Goal: Task Accomplishment & Management: Manage account settings

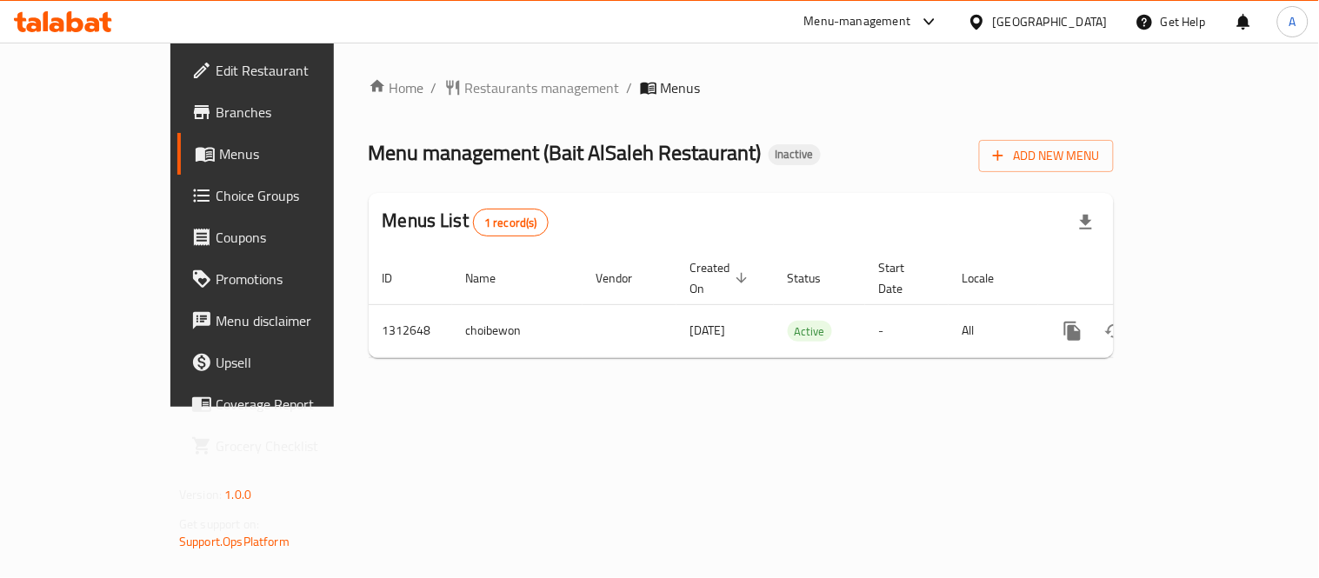
click at [1113, 146] on div "Menu management ( Bait AlSaleh Restaurant ) Inactive Add New Menu" at bounding box center [741, 152] width 745 height 39
click at [1113, 148] on button "Add New Menu" at bounding box center [1046, 156] width 135 height 32
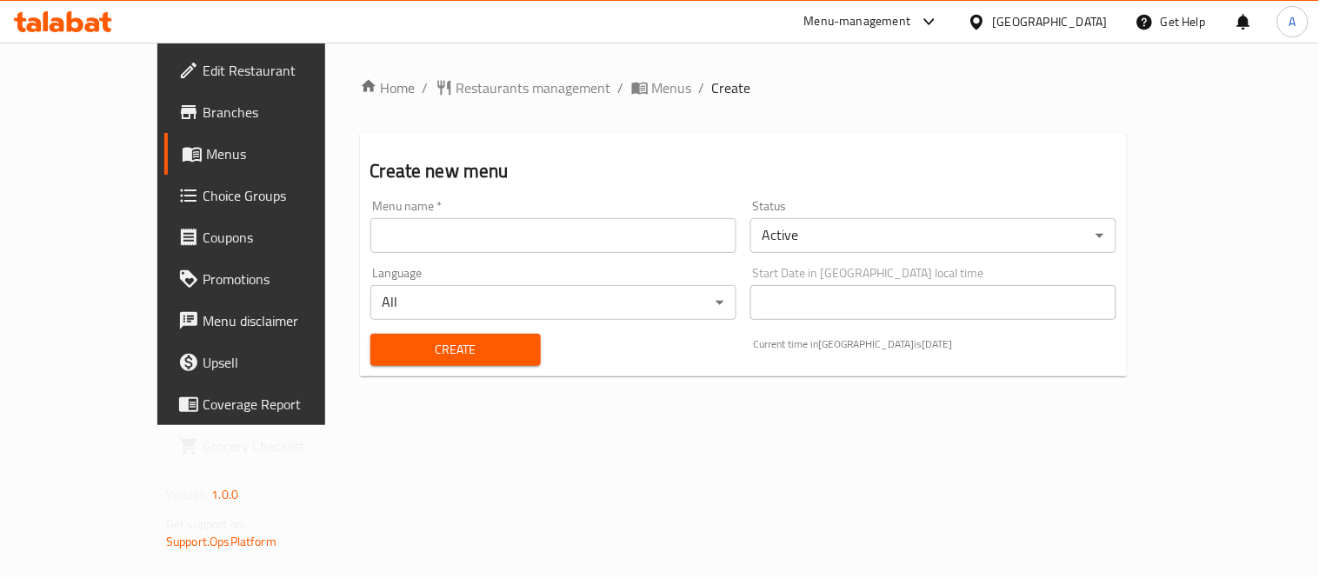
click at [487, 223] on input "text" at bounding box center [553, 235] width 366 height 35
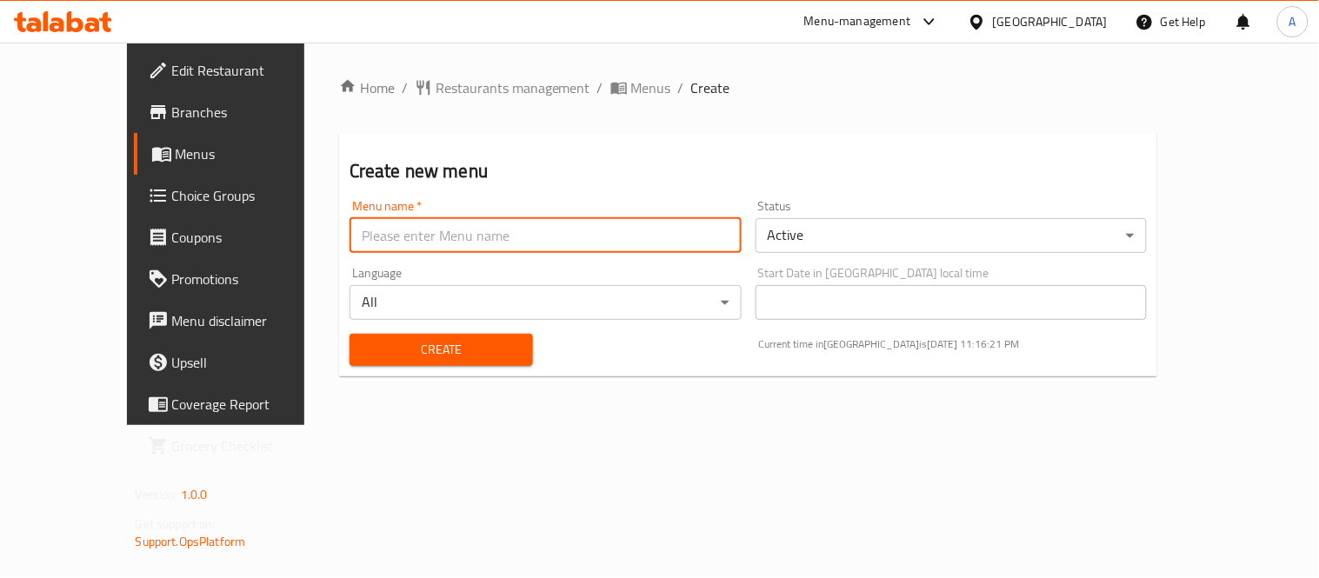
type input "Test 2"
click at [925, 226] on body "​ Menu-management Bahrain Get Help A Edit Restaurant Branches Menus Choice Grou…" at bounding box center [659, 310] width 1319 height 535
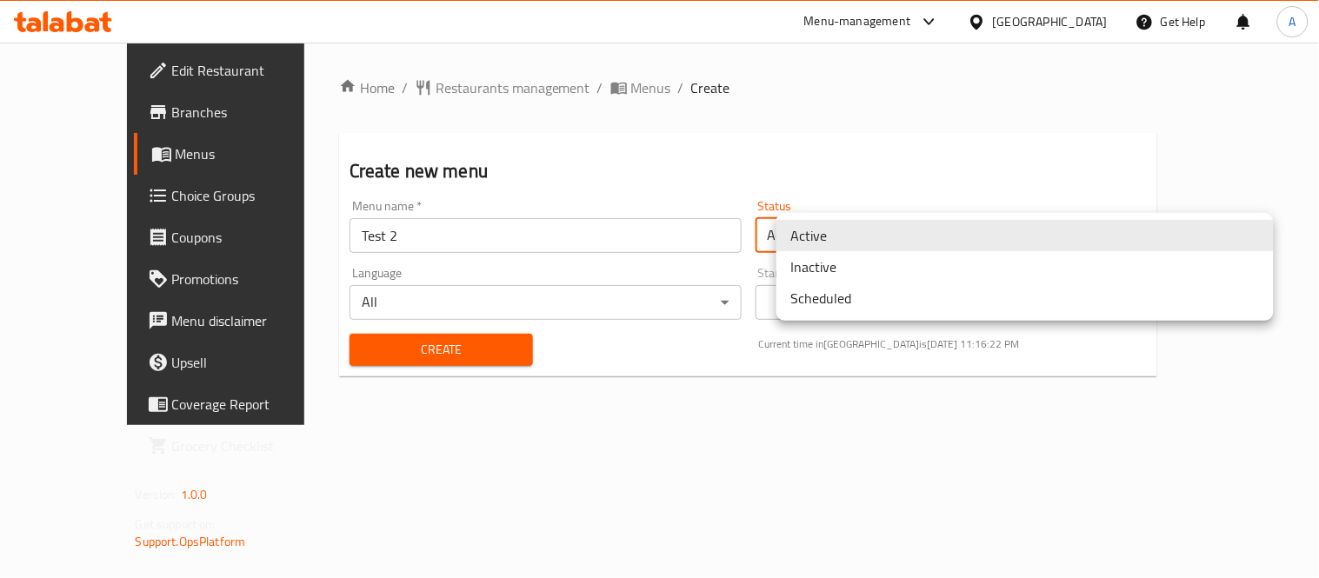
click at [844, 267] on li "Inactive" at bounding box center [1024, 266] width 497 height 31
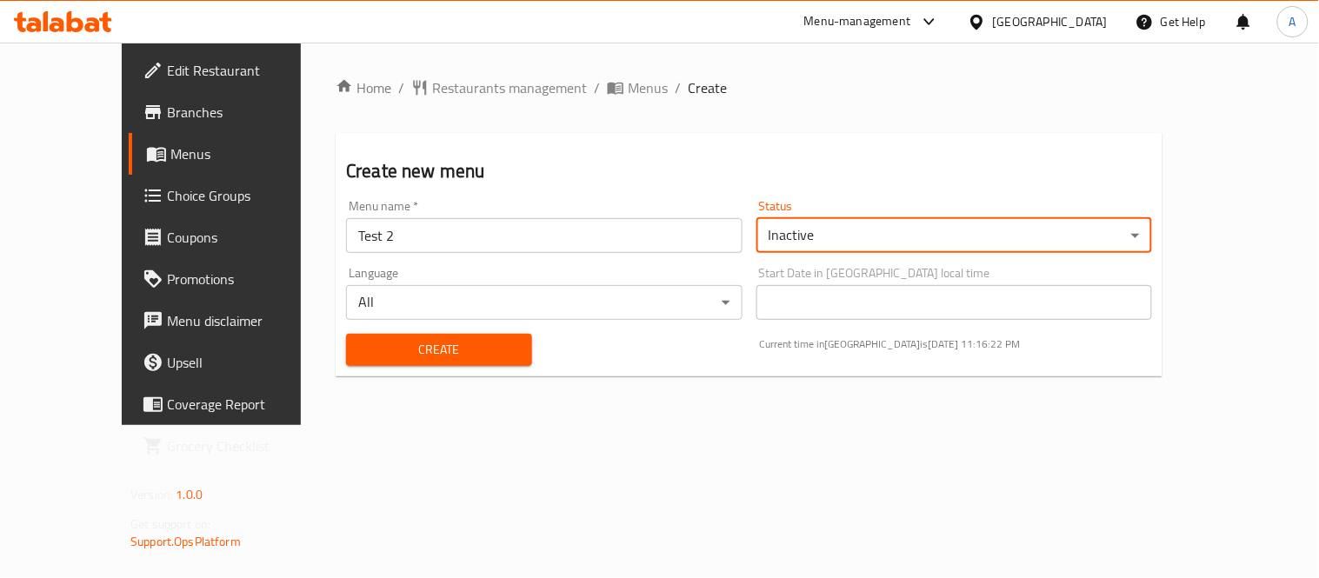
click at [482, 349] on span "Create" at bounding box center [439, 350] width 158 height 22
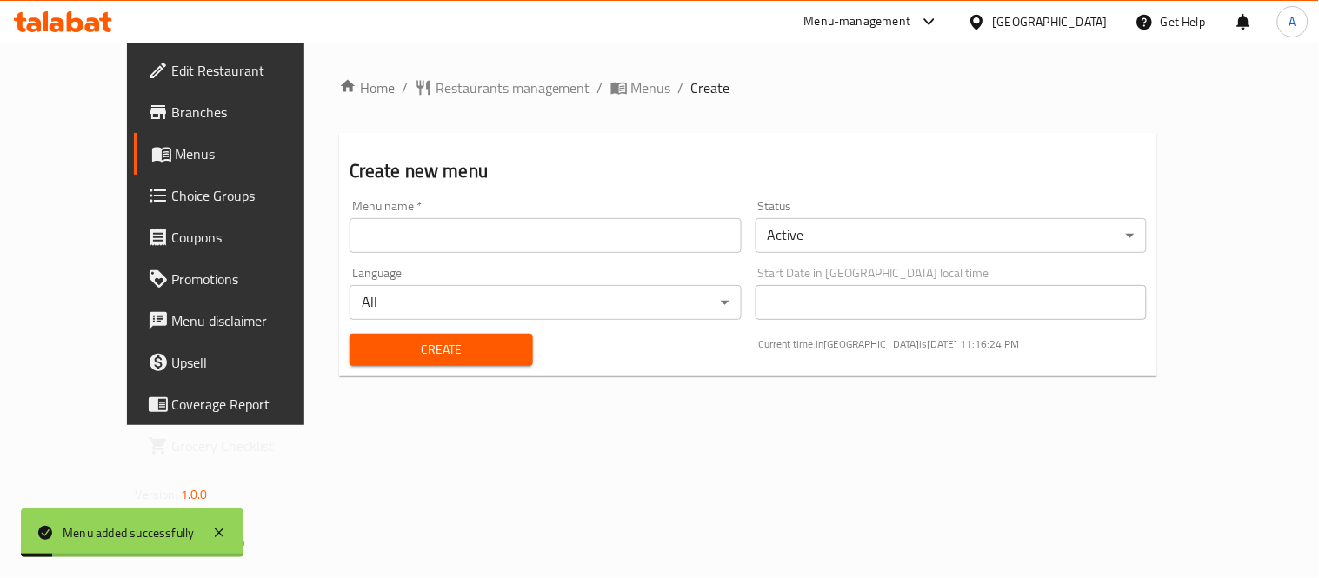
click at [631, 80] on span "Menus" at bounding box center [651, 87] width 40 height 21
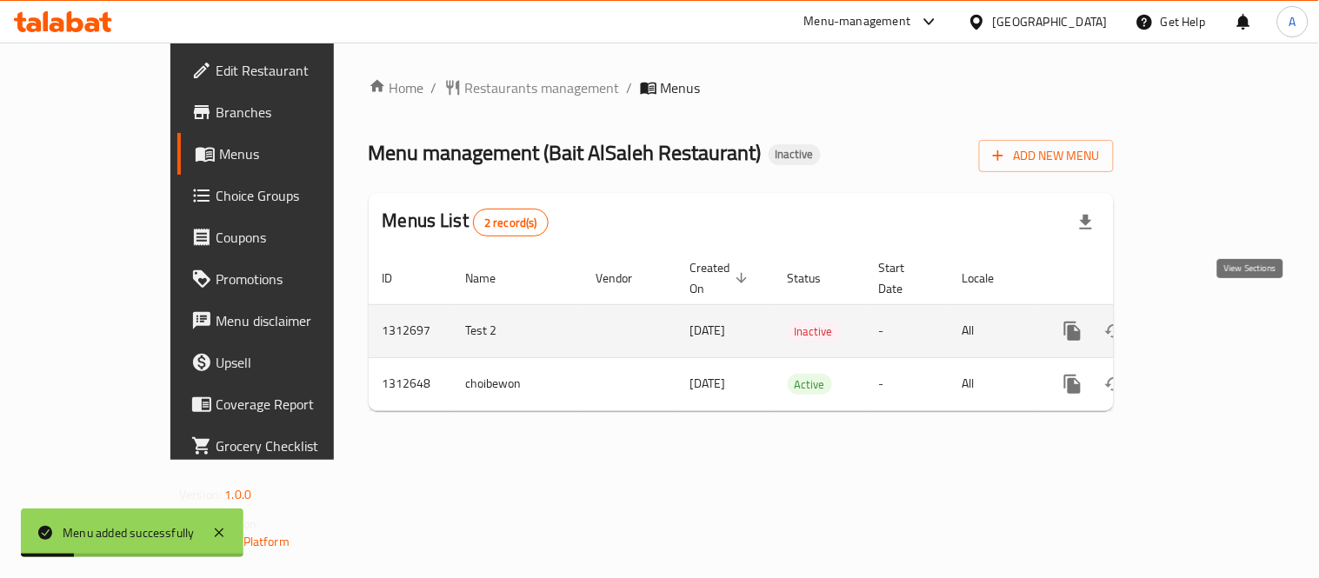
click at [1208, 321] on icon "enhanced table" at bounding box center [1197, 331] width 21 height 21
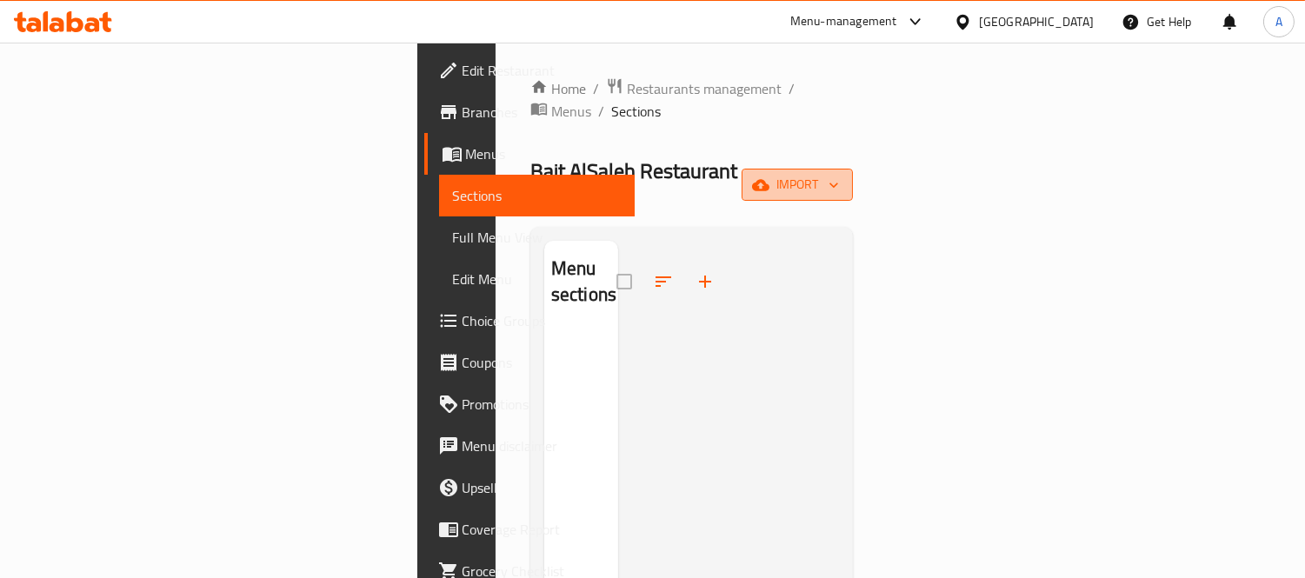
click at [839, 174] on span "import" at bounding box center [796, 185] width 83 height 22
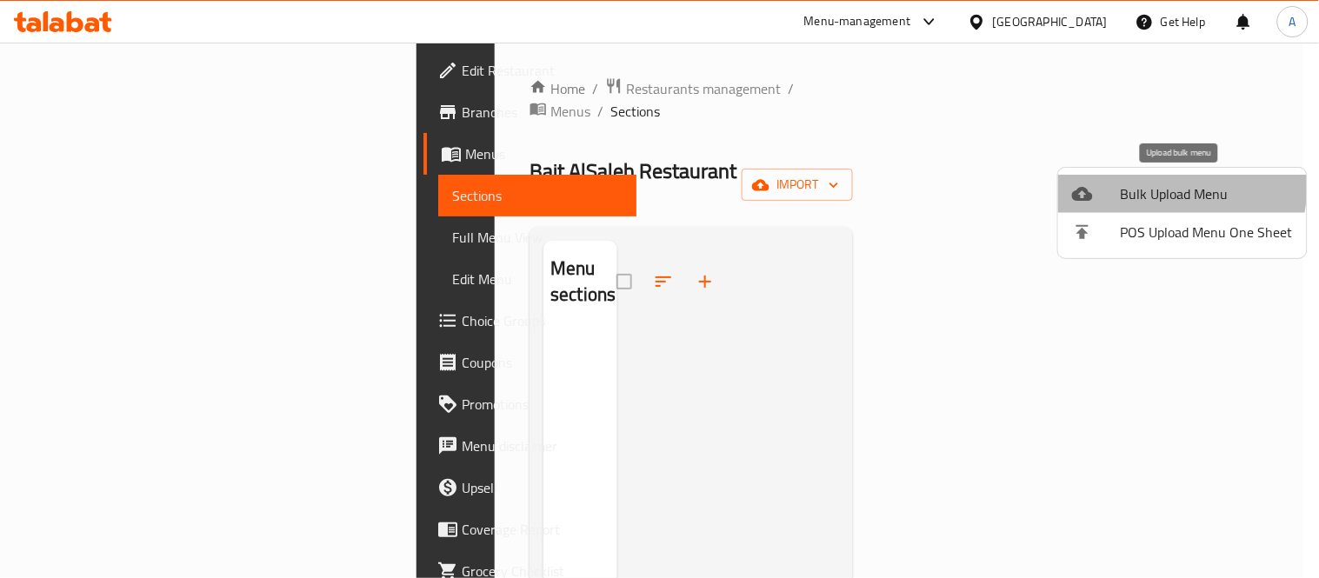
click at [1146, 185] on span "Bulk Upload Menu" at bounding box center [1206, 193] width 172 height 21
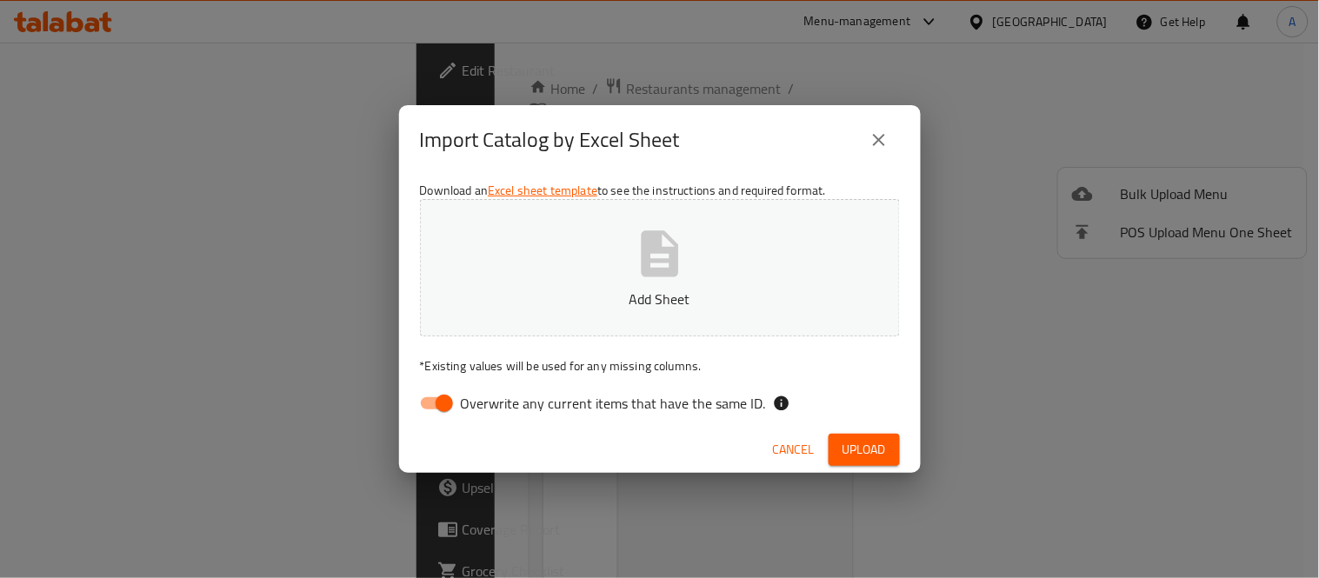
click at [844, 249] on button "Add Sheet" at bounding box center [660, 267] width 480 height 137
click at [433, 422] on div "Download an Excel sheet template to see the instructions and required format. S…" at bounding box center [659, 301] width 521 height 252
click at [433, 417] on input "Overwrite any current items that have the same ID." at bounding box center [444, 403] width 99 height 33
checkbox input "false"
click at [874, 455] on span "Upload" at bounding box center [863, 450] width 43 height 22
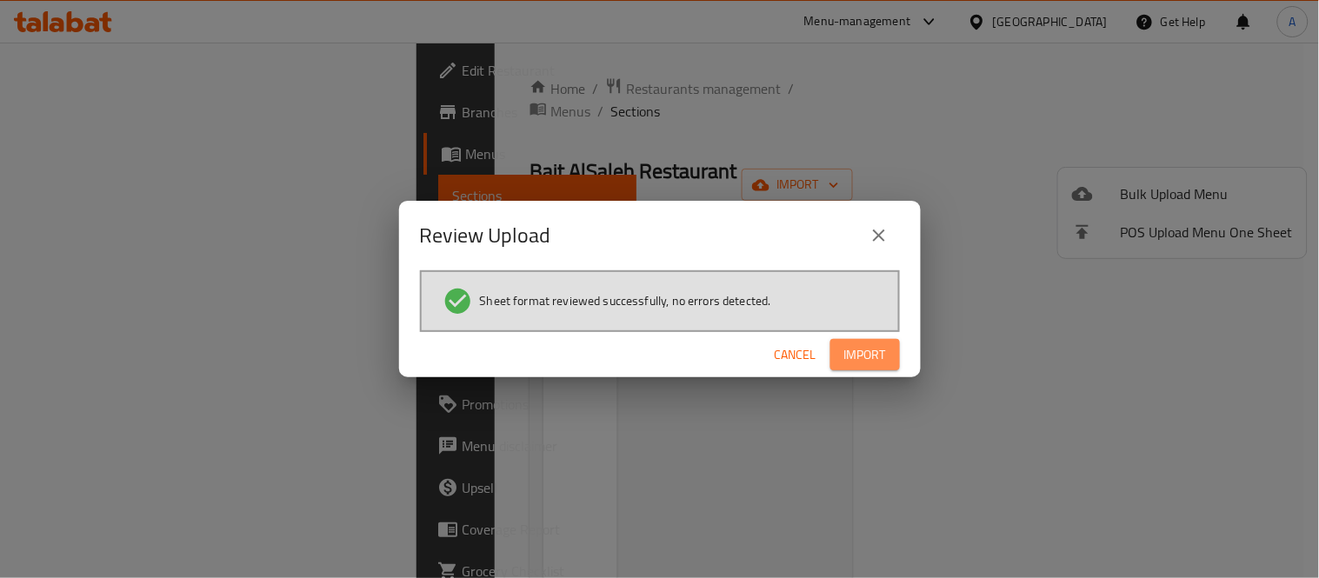
click at [878, 368] on button "Import" at bounding box center [865, 355] width 70 height 32
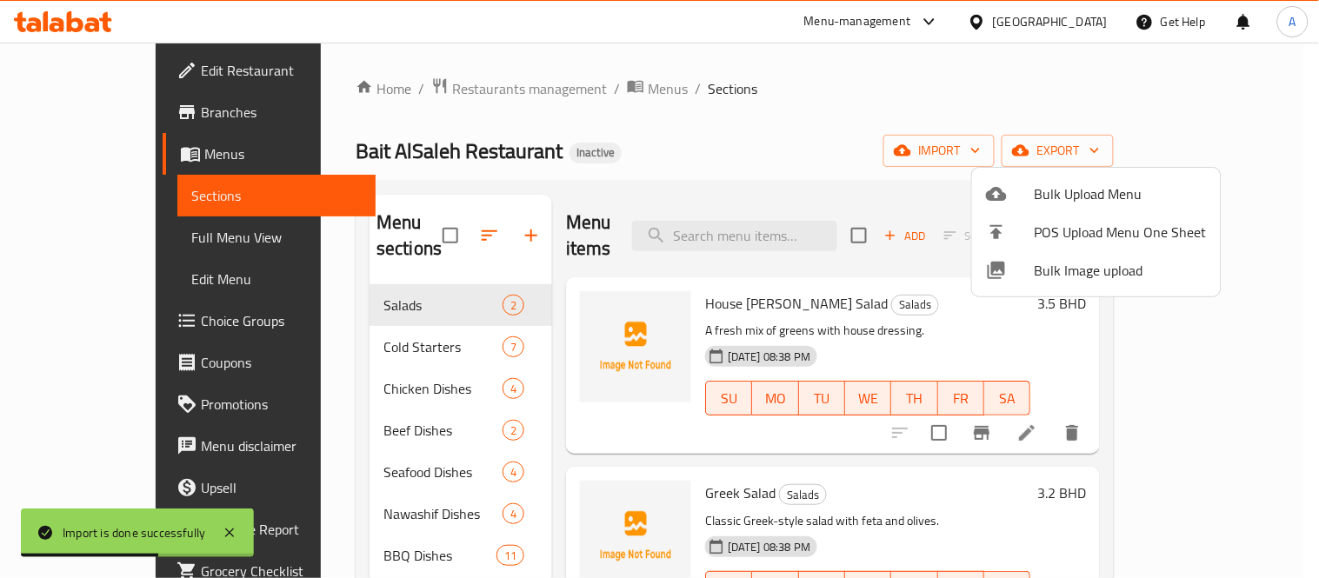
click at [343, 270] on div at bounding box center [659, 289] width 1319 height 578
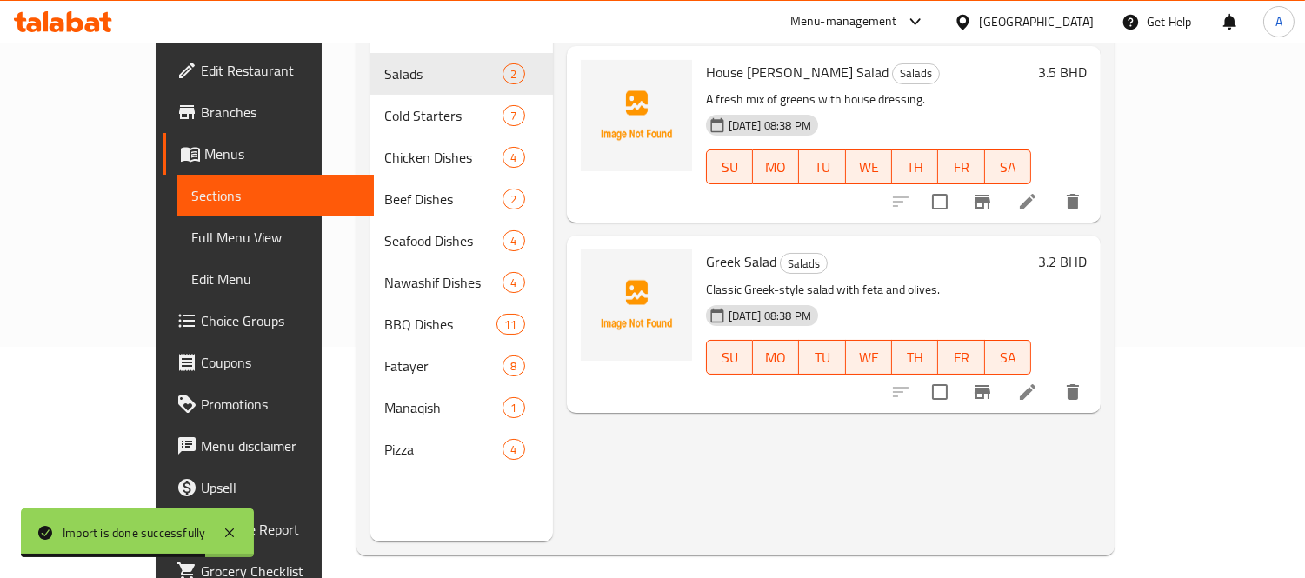
scroll to position [243, 0]
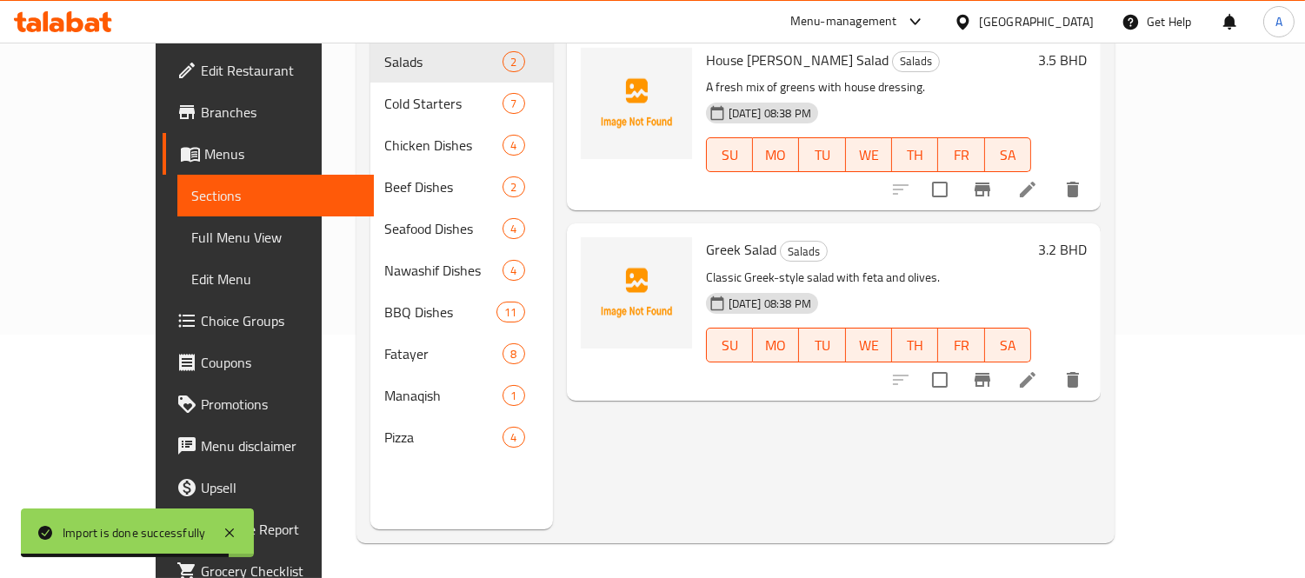
click at [622, 397] on div "Menu items Add Sort Manage items House Al Saleh Salad Salads A fresh mix of gre…" at bounding box center [827, 240] width 548 height 578
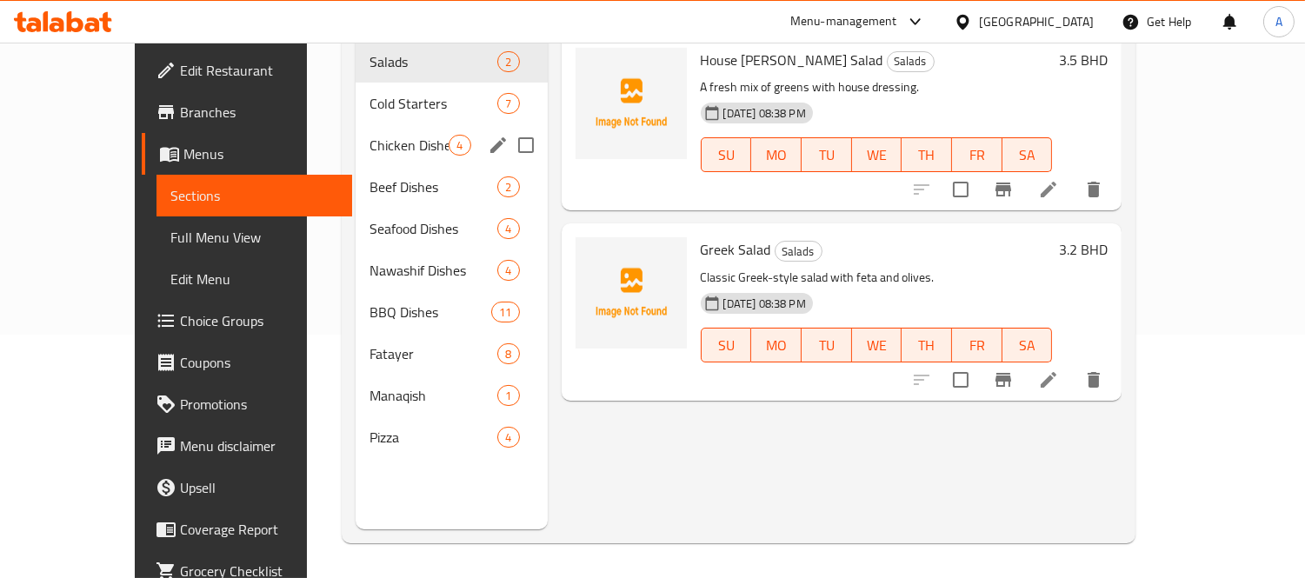
scroll to position [0, 0]
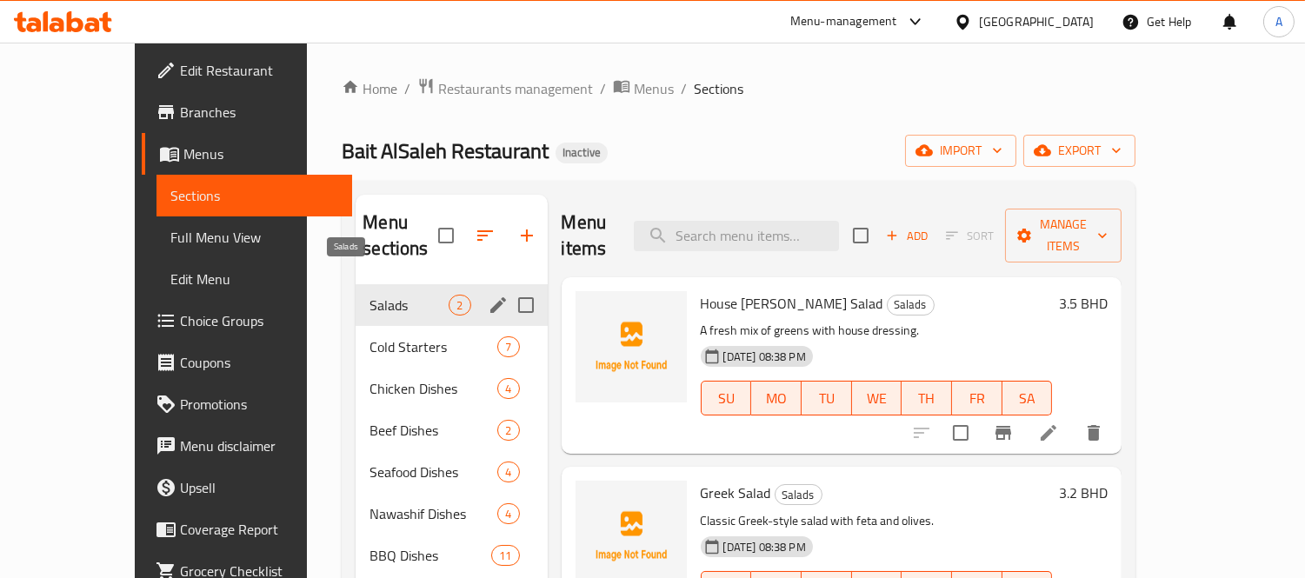
click at [369, 295] on span "Salads" at bounding box center [408, 305] width 79 height 21
click at [361, 378] on div "Chicken Dishes 4" at bounding box center [450, 389] width 191 height 42
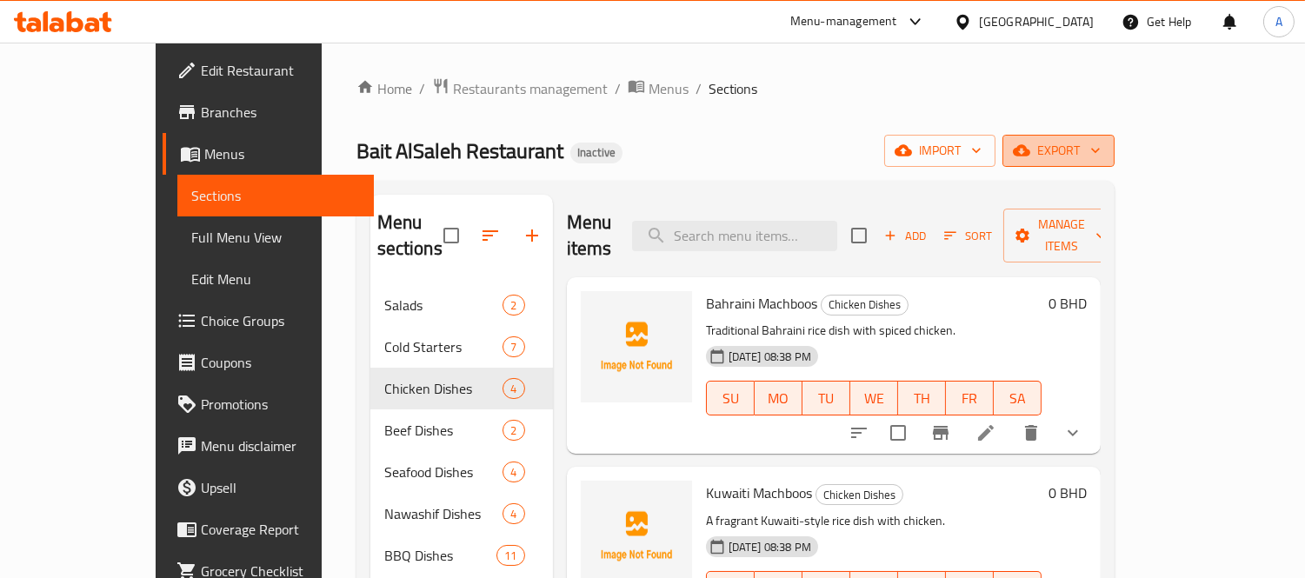
click at [1100, 156] on span "export" at bounding box center [1058, 151] width 84 height 22
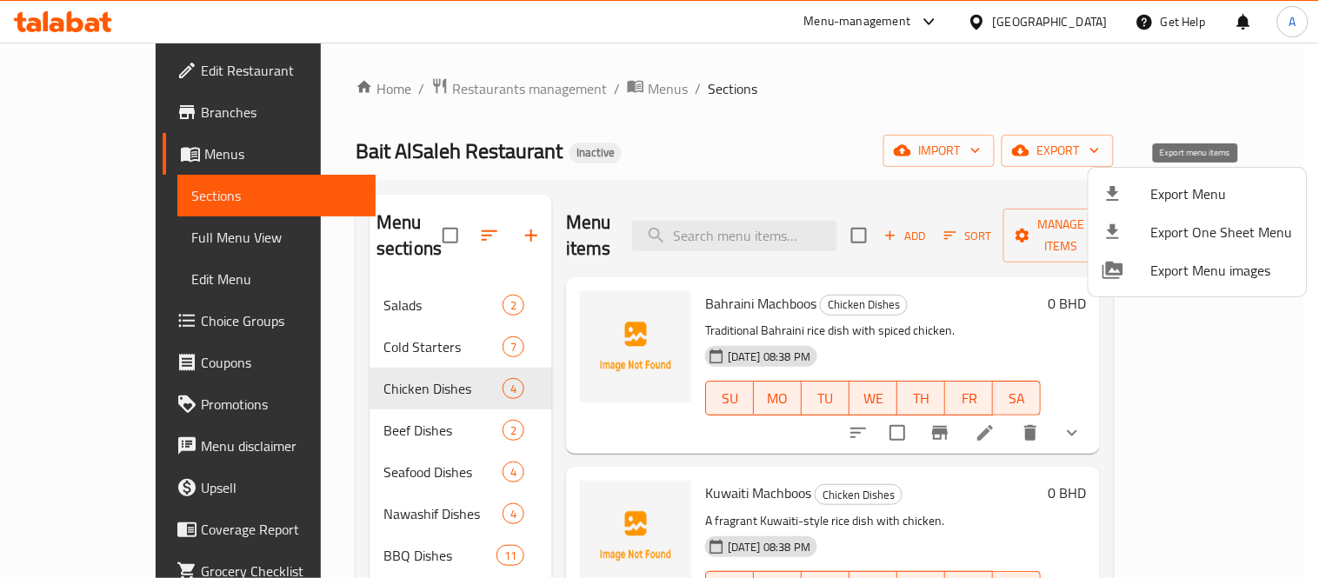
click at [1141, 189] on div at bounding box center [1126, 193] width 49 height 21
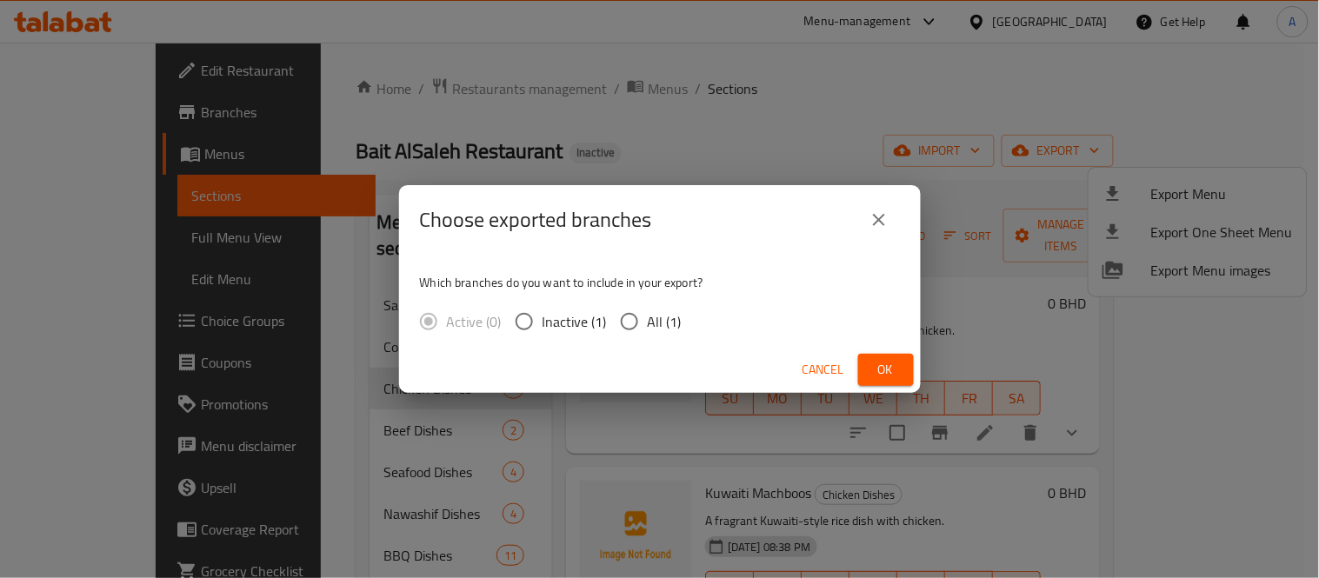
click at [650, 314] on span "All (1)" at bounding box center [665, 321] width 34 height 21
click at [648, 314] on input "All (1)" at bounding box center [629, 321] width 37 height 37
radio input "true"
click at [853, 367] on div "Cancel Ok" at bounding box center [659, 370] width 521 height 46
click at [867, 368] on button "Ok" at bounding box center [886, 370] width 56 height 32
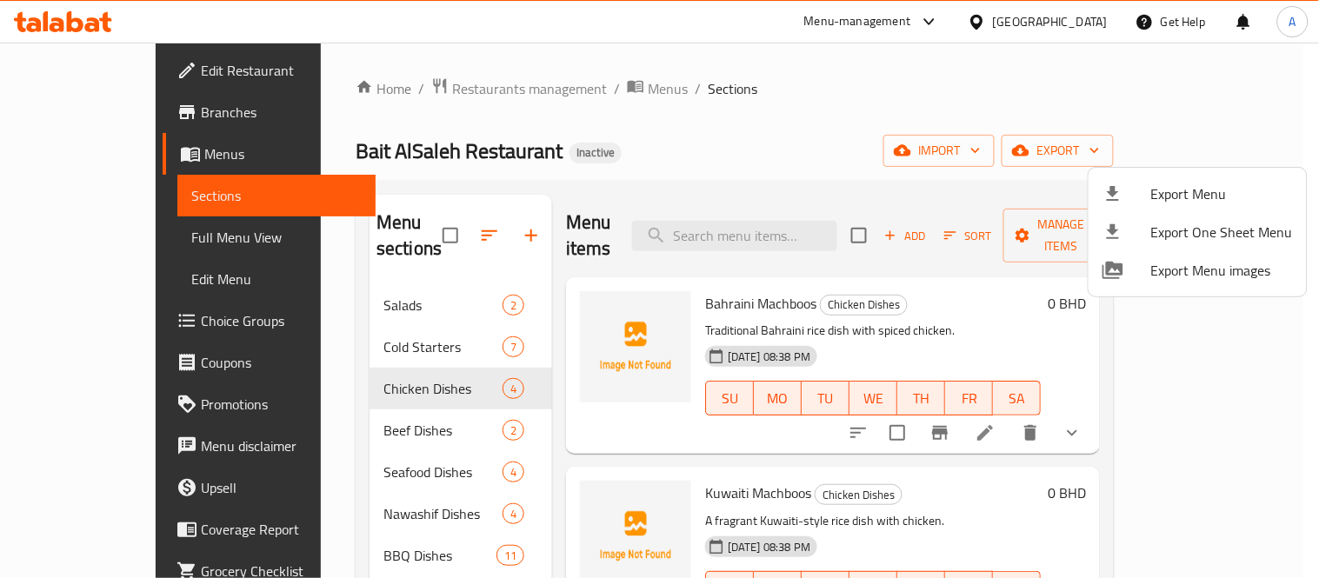
click at [415, 344] on div at bounding box center [659, 289] width 1319 height 578
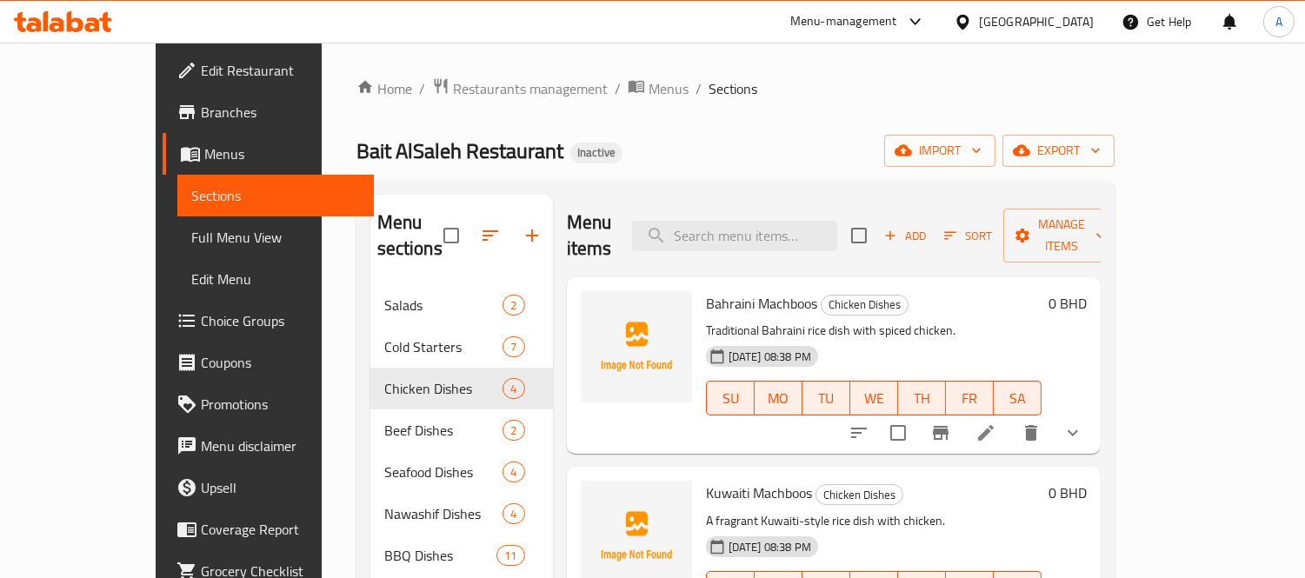
click at [413, 339] on div "Cold Starters 7" at bounding box center [461, 347] width 183 height 42
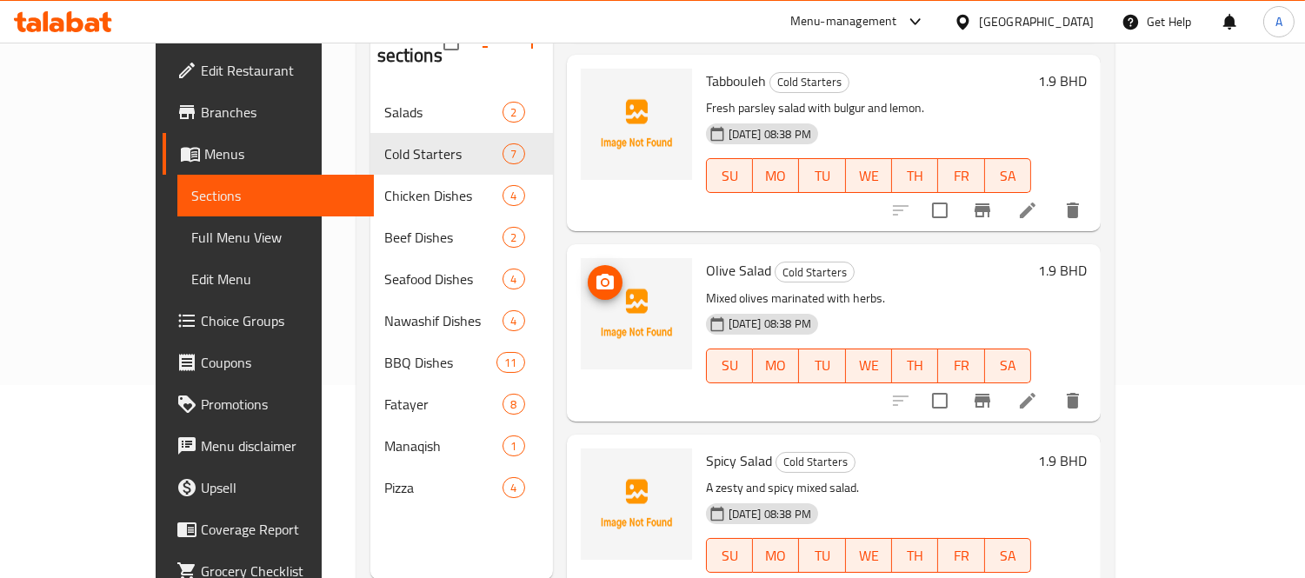
scroll to position [794, 0]
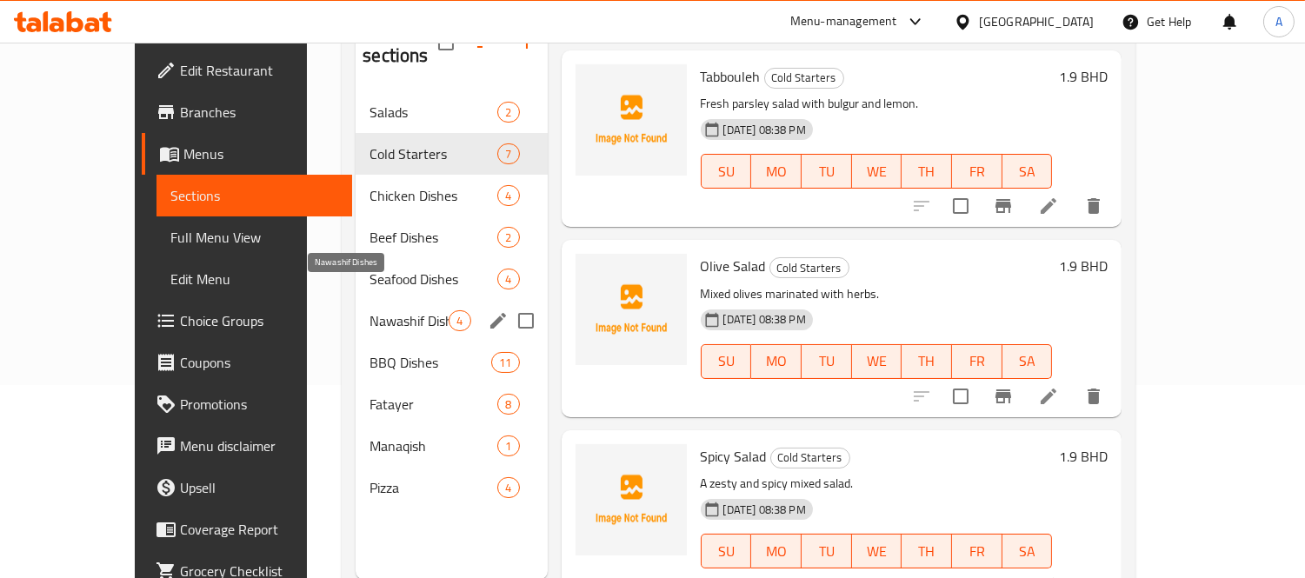
click at [369, 310] on span "Nawashif Dishes" at bounding box center [408, 320] width 79 height 21
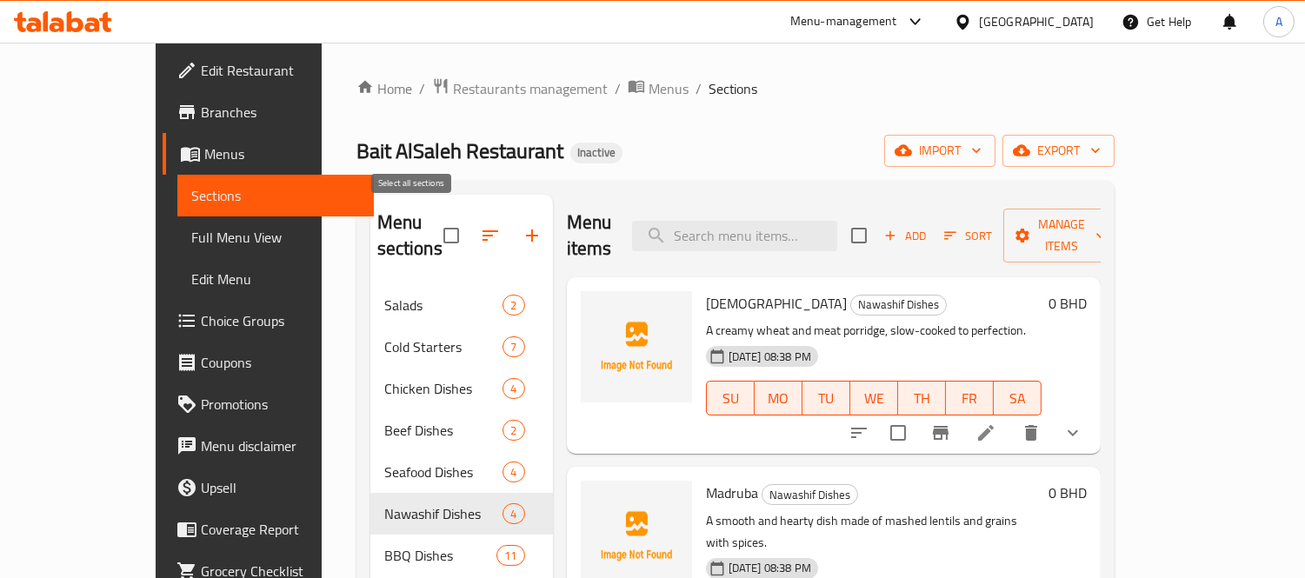
click at [433, 232] on input "checkbox" at bounding box center [451, 235] width 37 height 37
checkbox input "false"
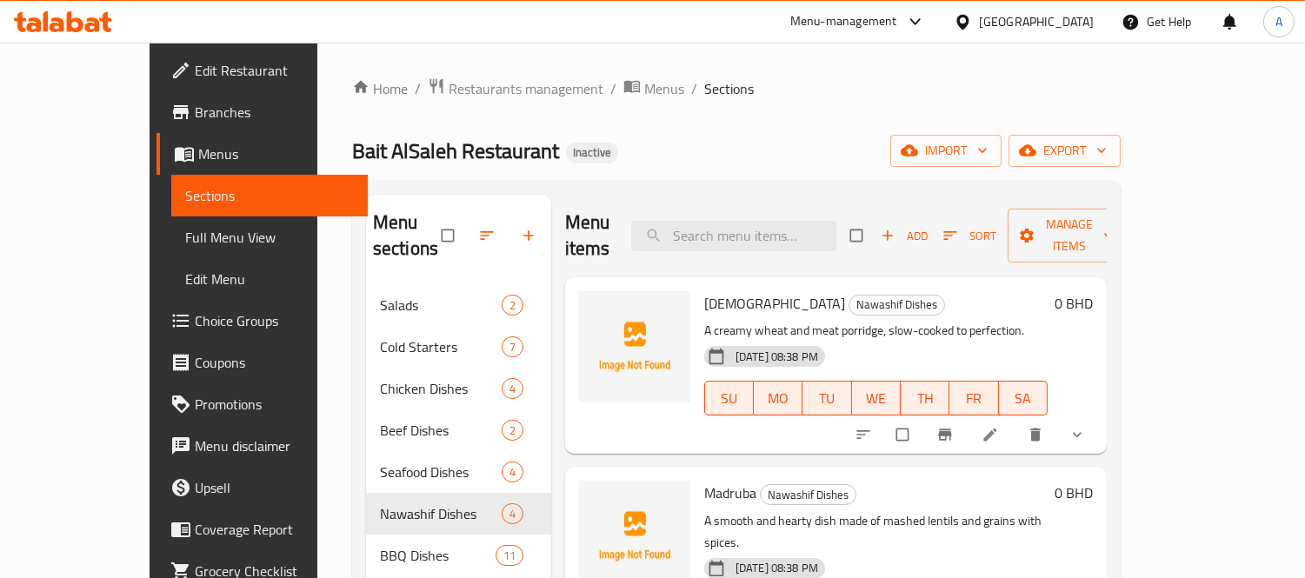
click at [431, 219] on input "checkbox" at bounding box center [449, 235] width 37 height 33
checkbox input "true"
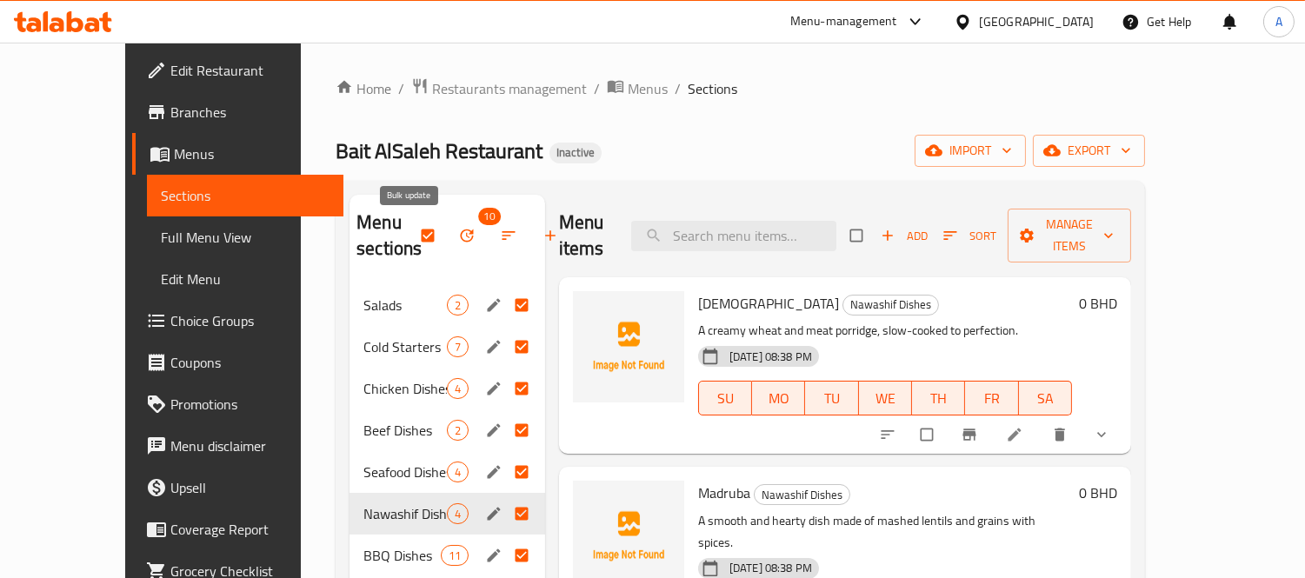
click at [458, 233] on icon "button" at bounding box center [466, 235] width 17 height 17
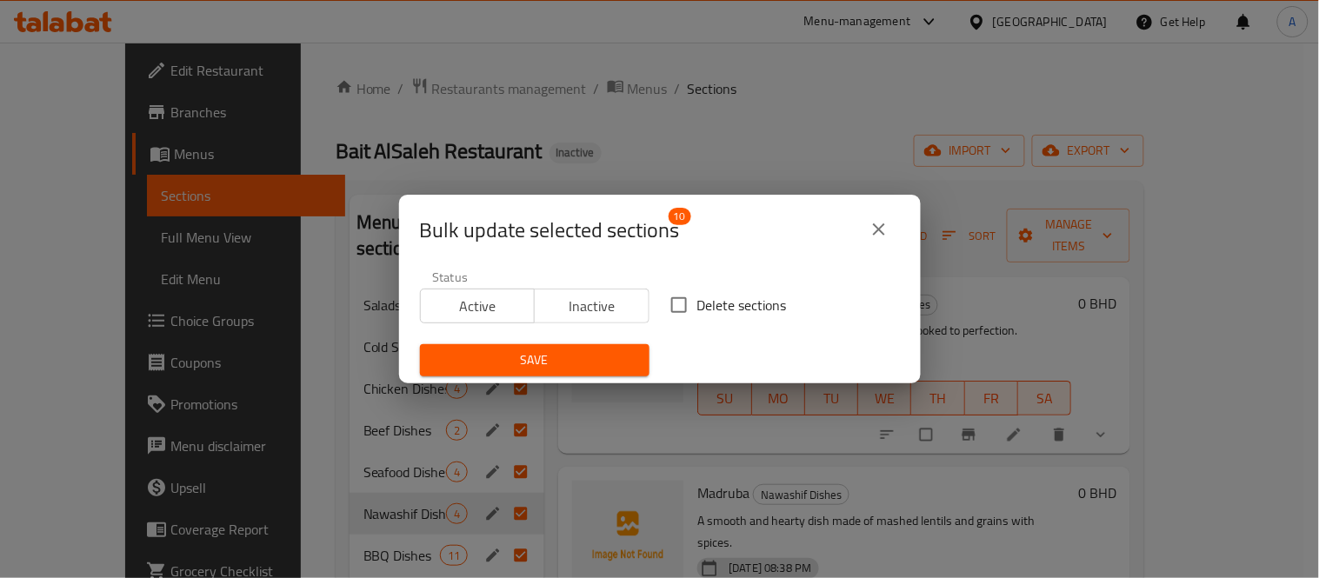
click at [661, 302] on input "Delete sections" at bounding box center [679, 305] width 37 height 37
checkbox input "true"
click at [508, 381] on div "Save" at bounding box center [534, 360] width 250 height 53
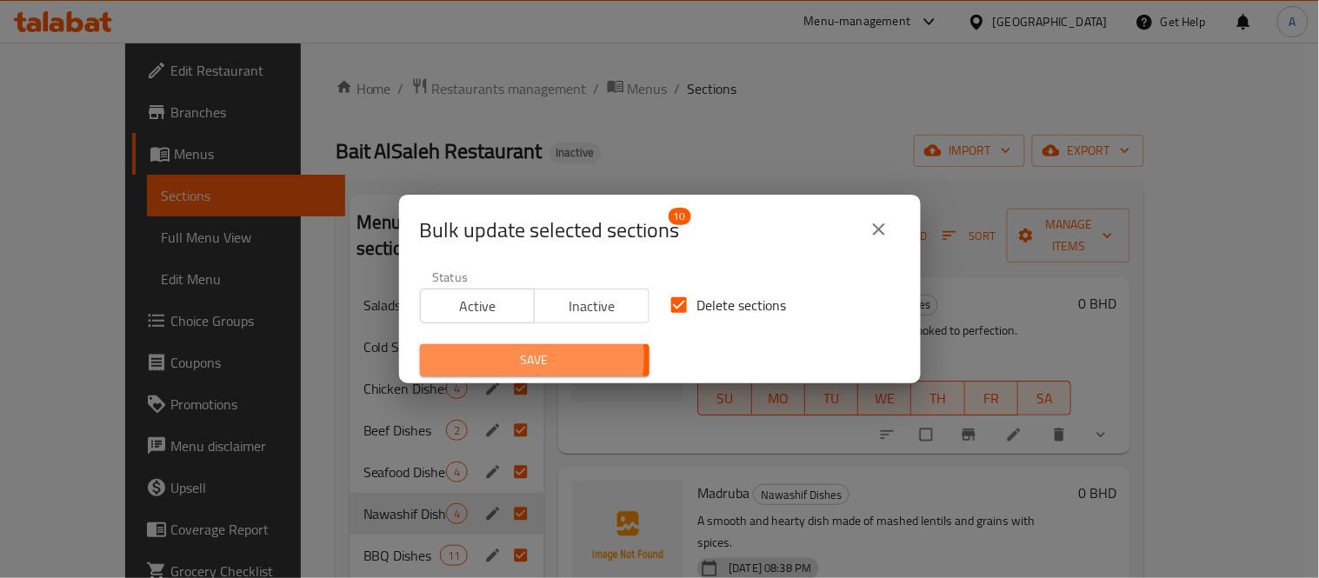
click at [507, 357] on span "Save" at bounding box center [535, 360] width 202 height 22
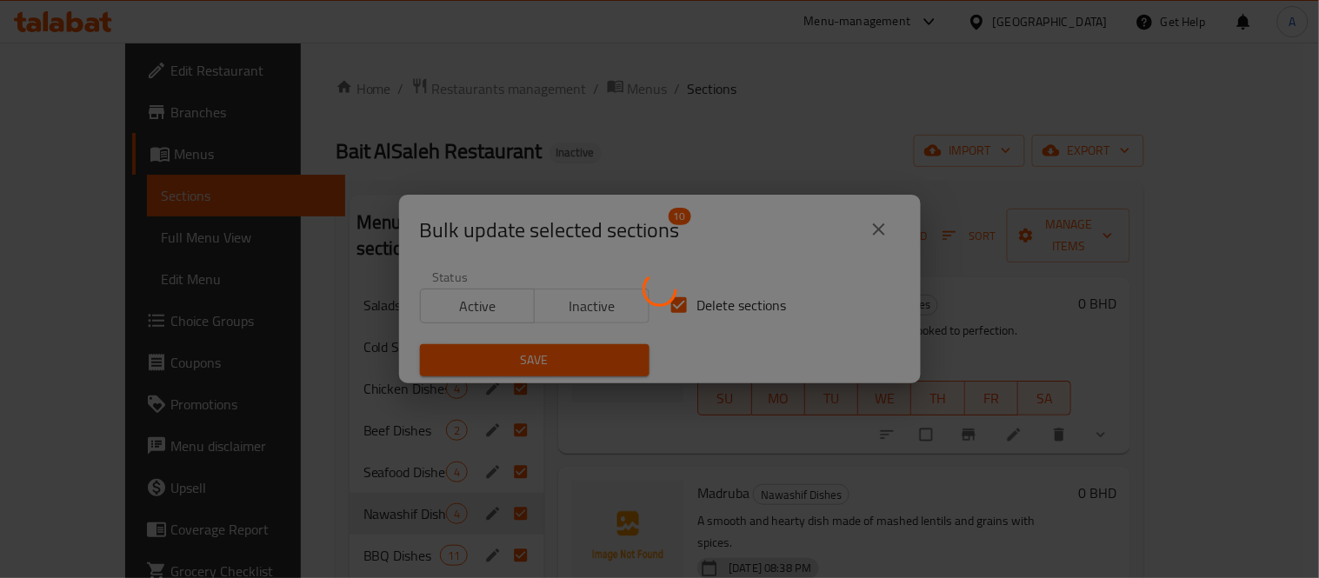
checkbox input "false"
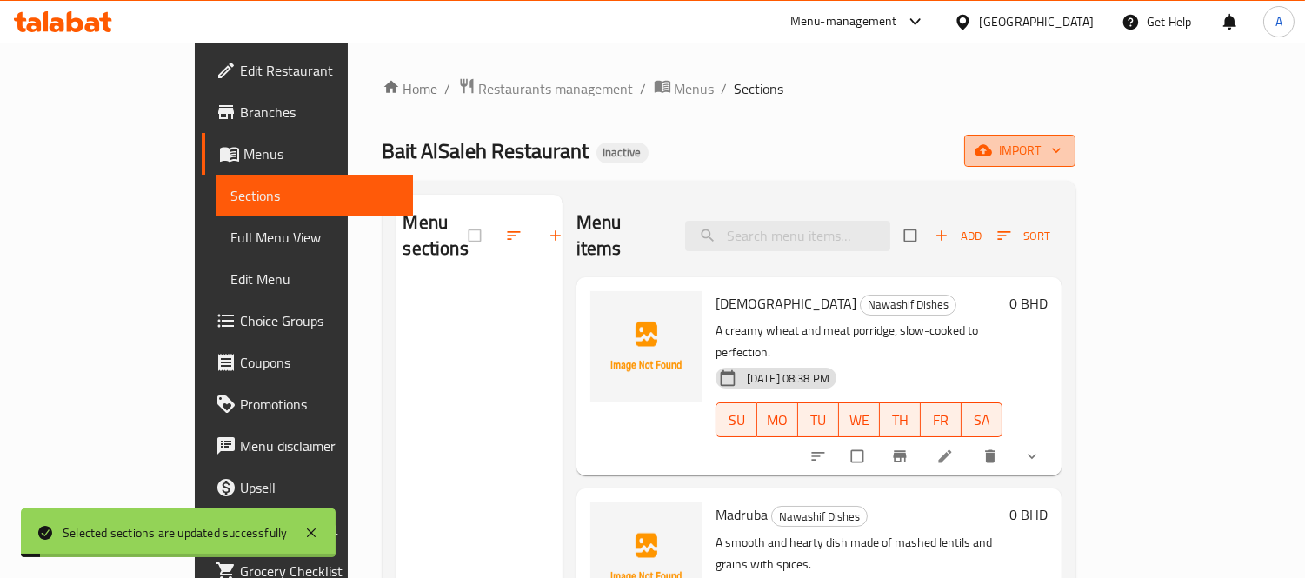
click at [1061, 153] on span "import" at bounding box center [1019, 151] width 83 height 22
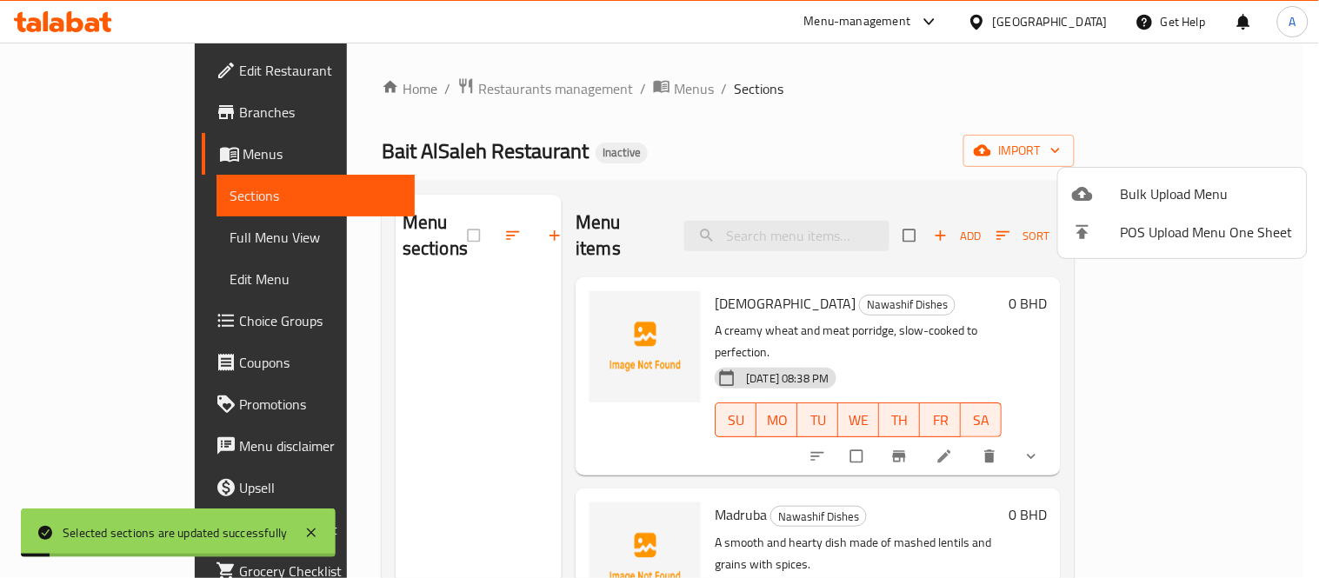
click at [1148, 189] on span "Bulk Upload Menu" at bounding box center [1206, 193] width 172 height 21
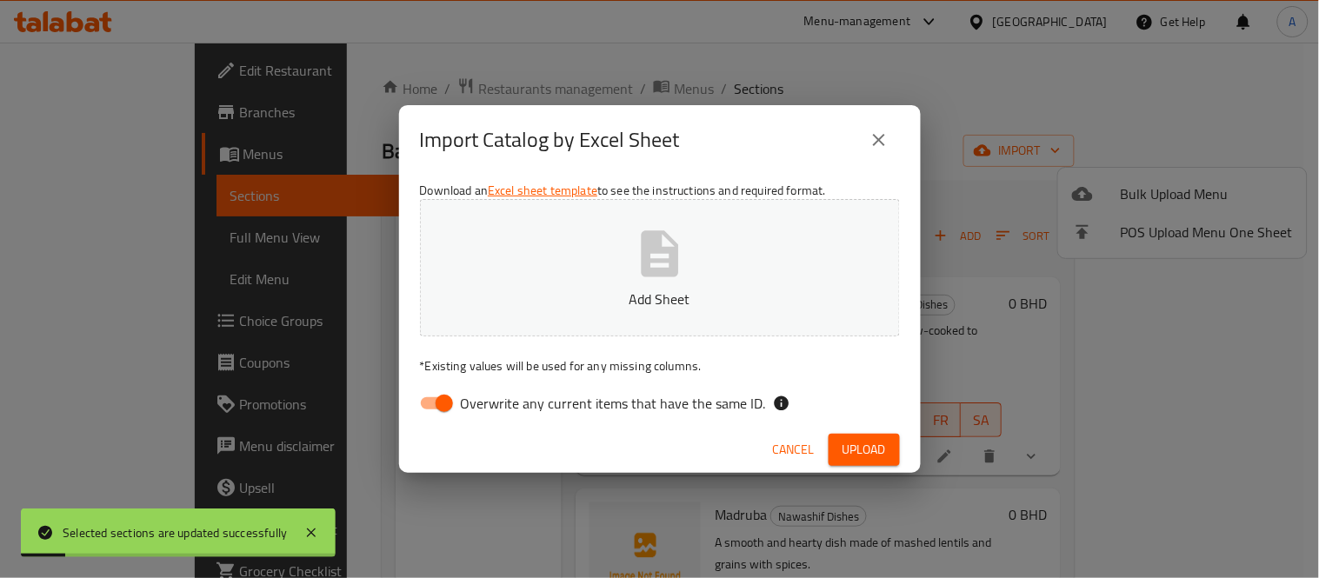
click at [654, 294] on p "Add Sheet" at bounding box center [660, 299] width 426 height 21
click at [456, 405] on input "Overwrite any current items that have the same ID." at bounding box center [444, 403] width 99 height 33
checkbox input "false"
click at [848, 441] on span "Upload" at bounding box center [863, 450] width 43 height 22
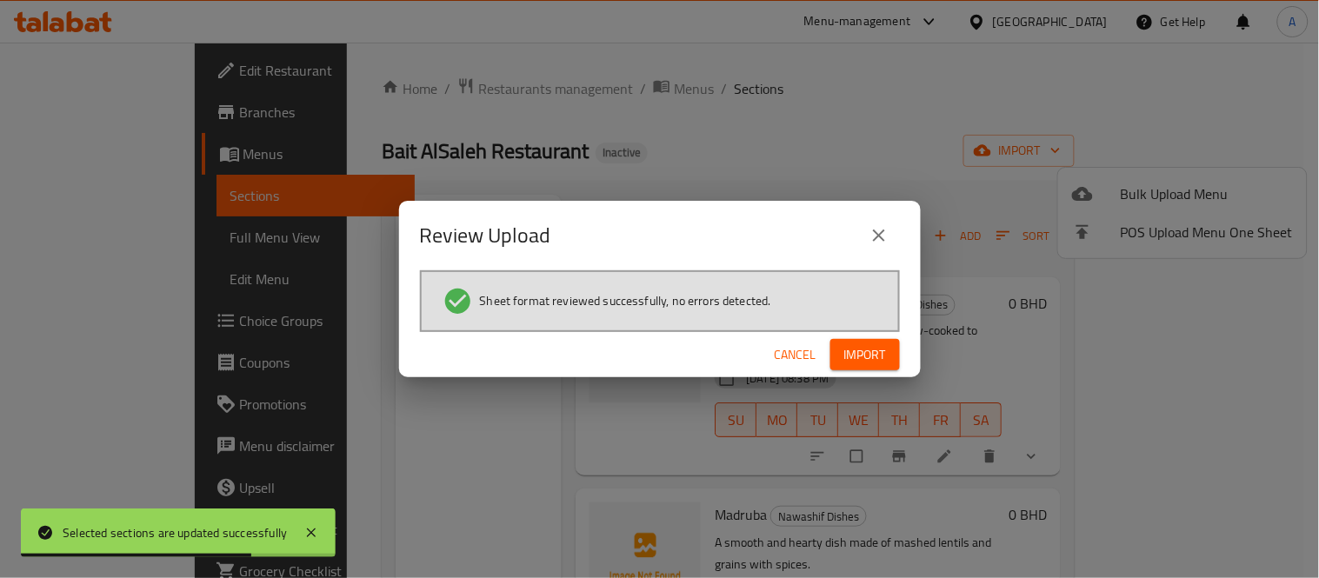
click at [839, 341] on button "Import" at bounding box center [865, 355] width 70 height 32
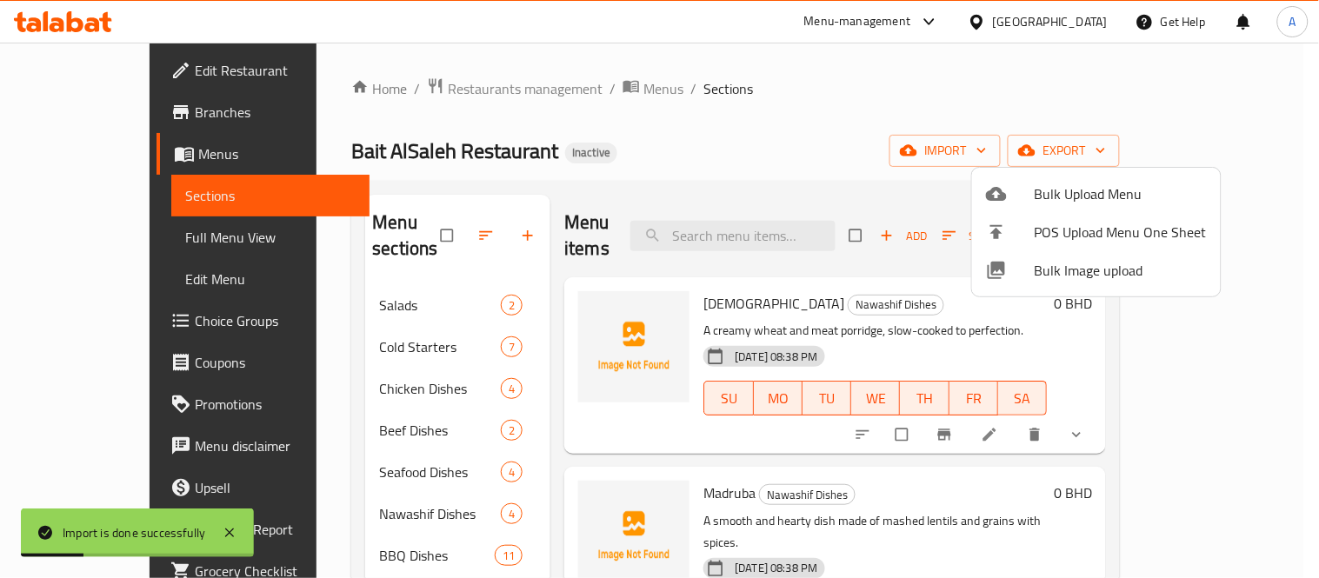
click at [331, 448] on div at bounding box center [659, 289] width 1319 height 578
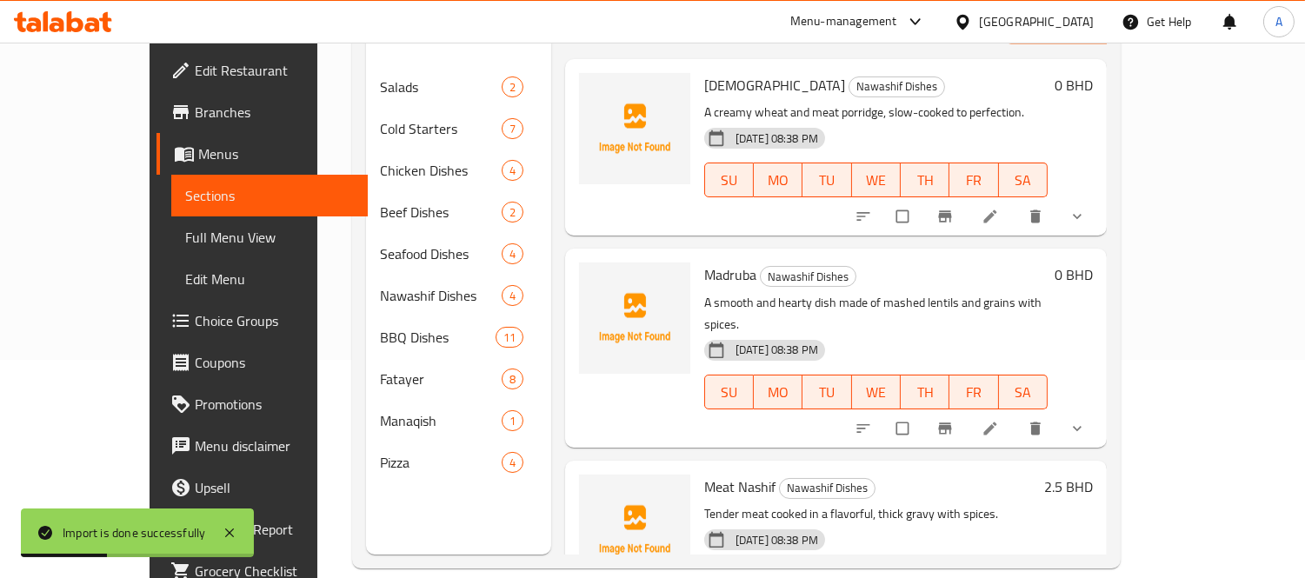
scroll to position [243, 0]
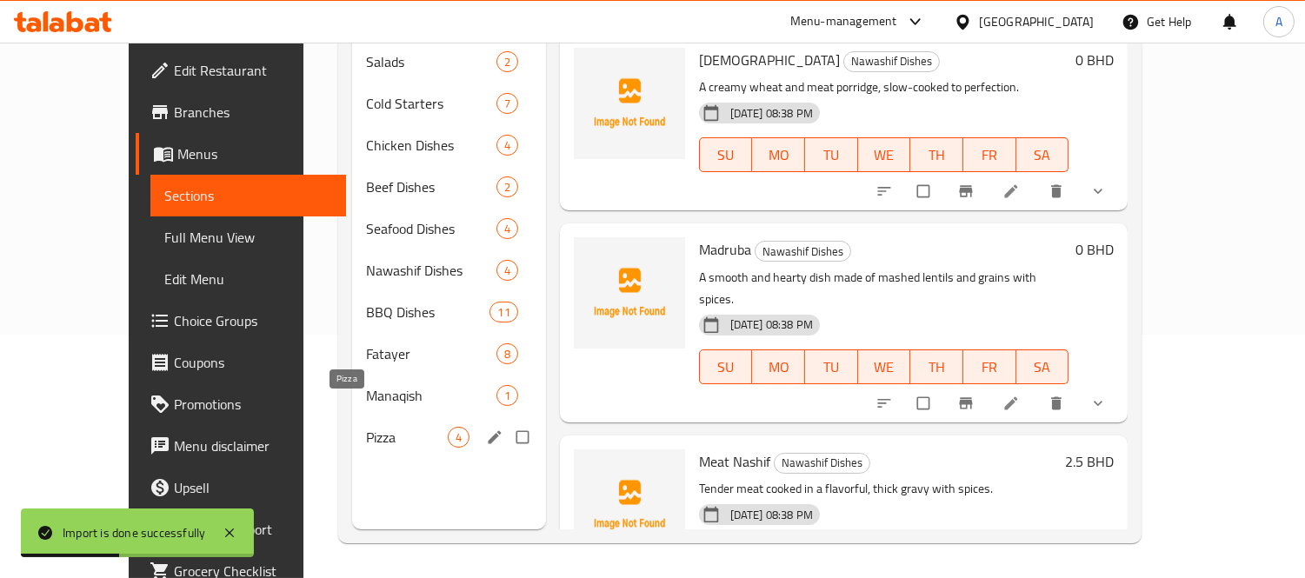
click at [366, 427] on span "Pizza" at bounding box center [407, 437] width 82 height 21
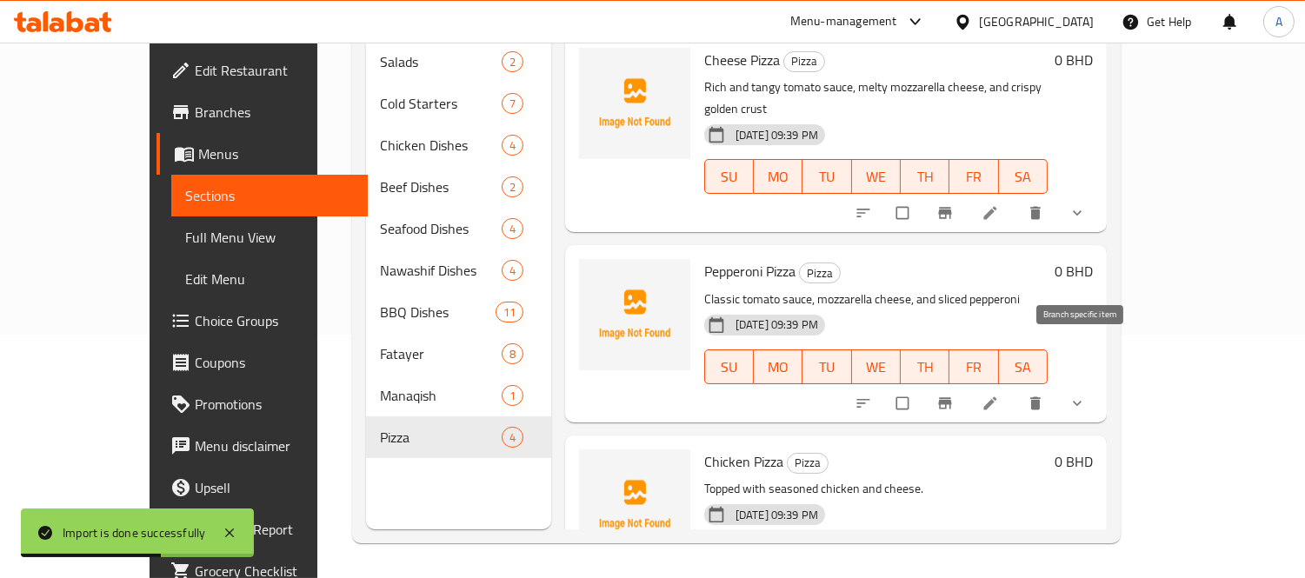
scroll to position [50, 0]
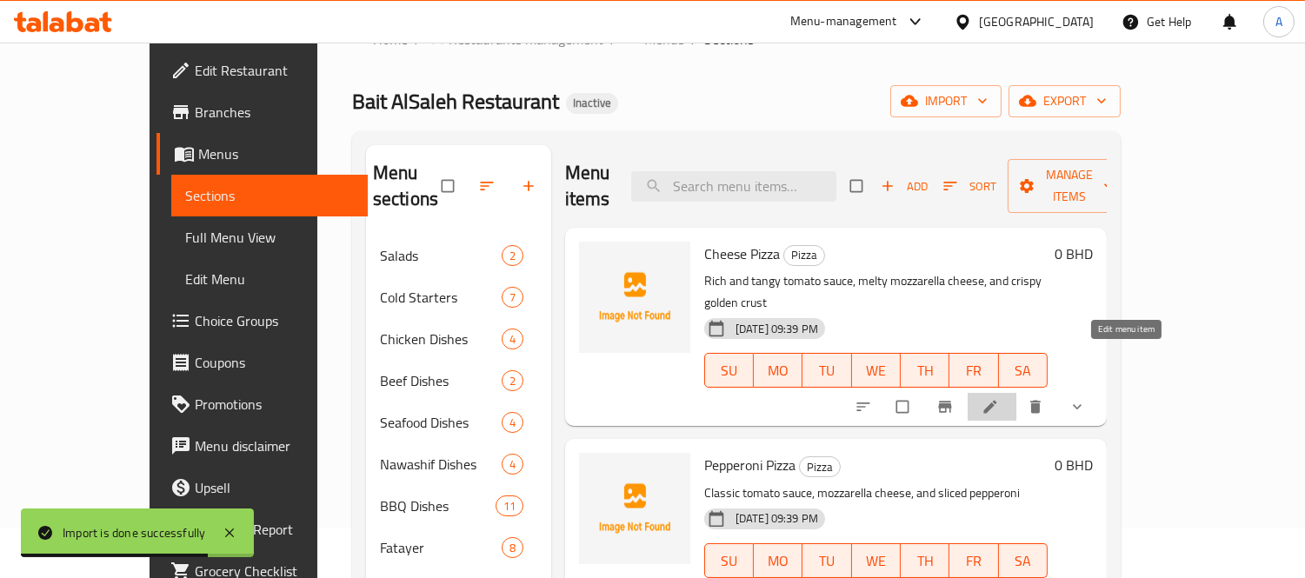
click at [1002, 398] on link at bounding box center [991, 406] width 21 height 17
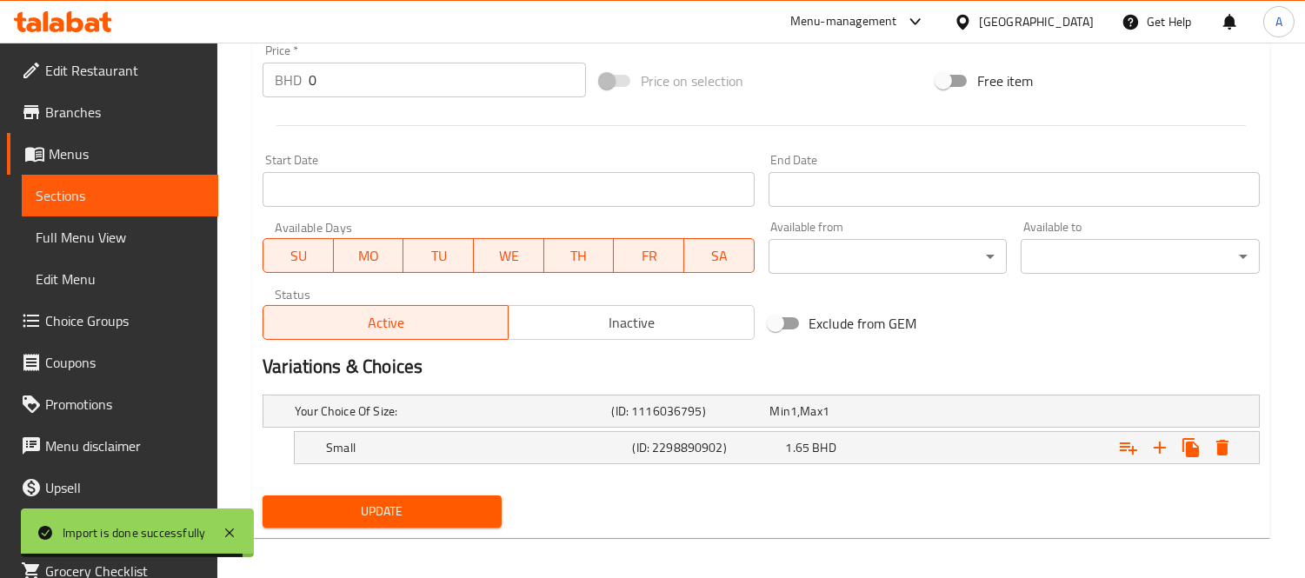
scroll to position [638, 0]
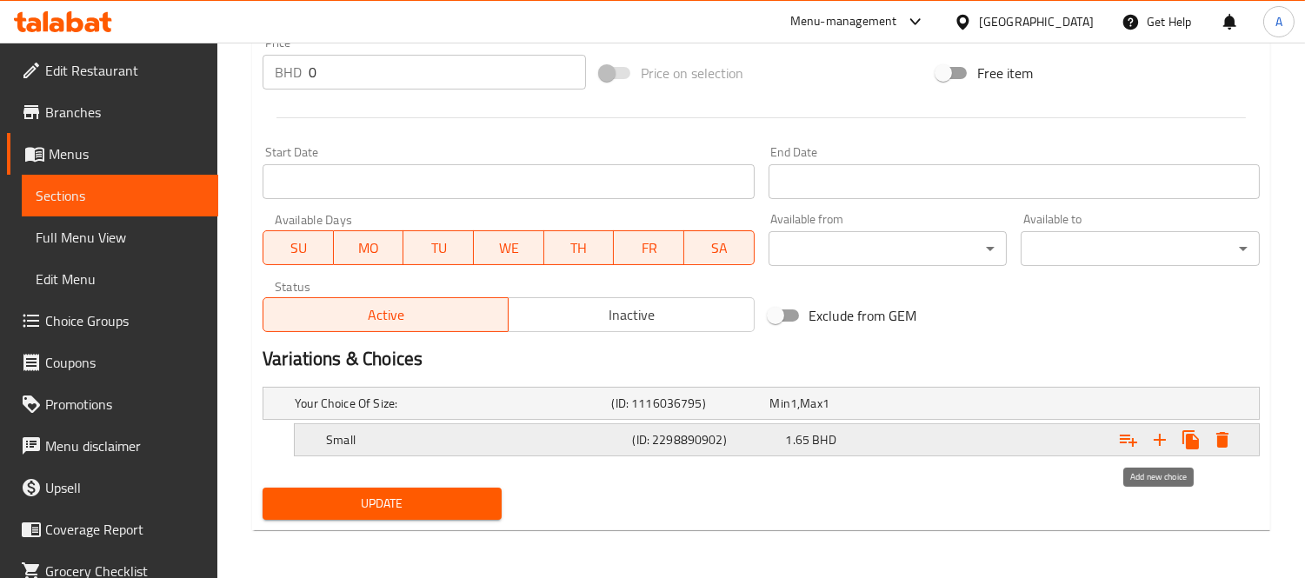
click at [1151, 439] on icon "Expand" at bounding box center [1159, 439] width 21 height 21
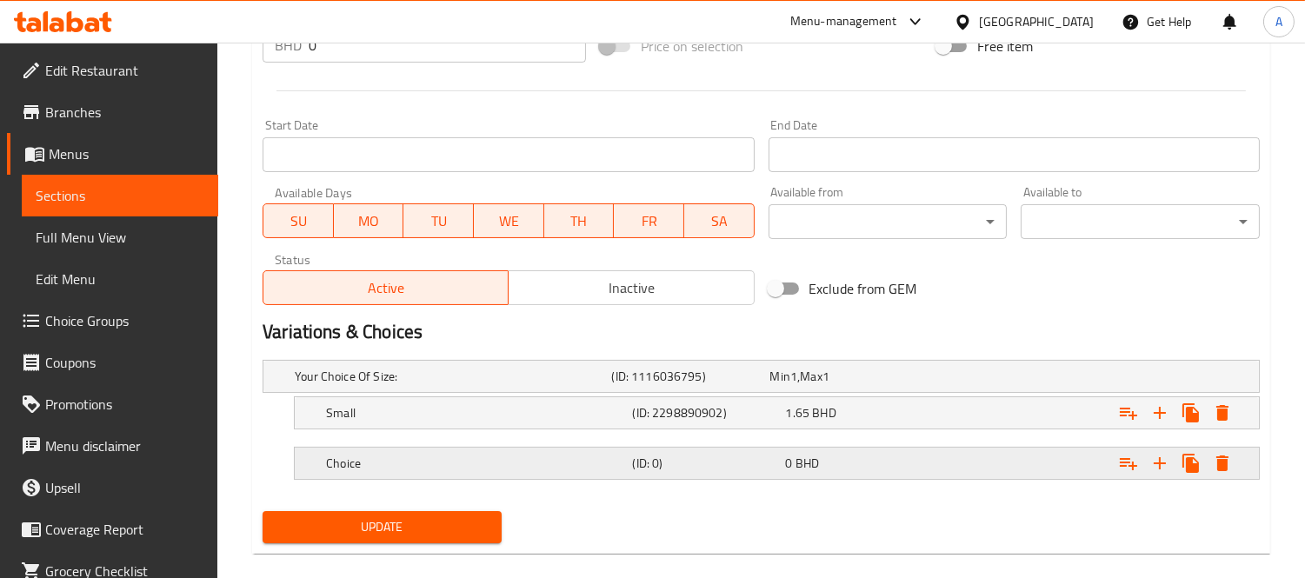
scroll to position [688, 0]
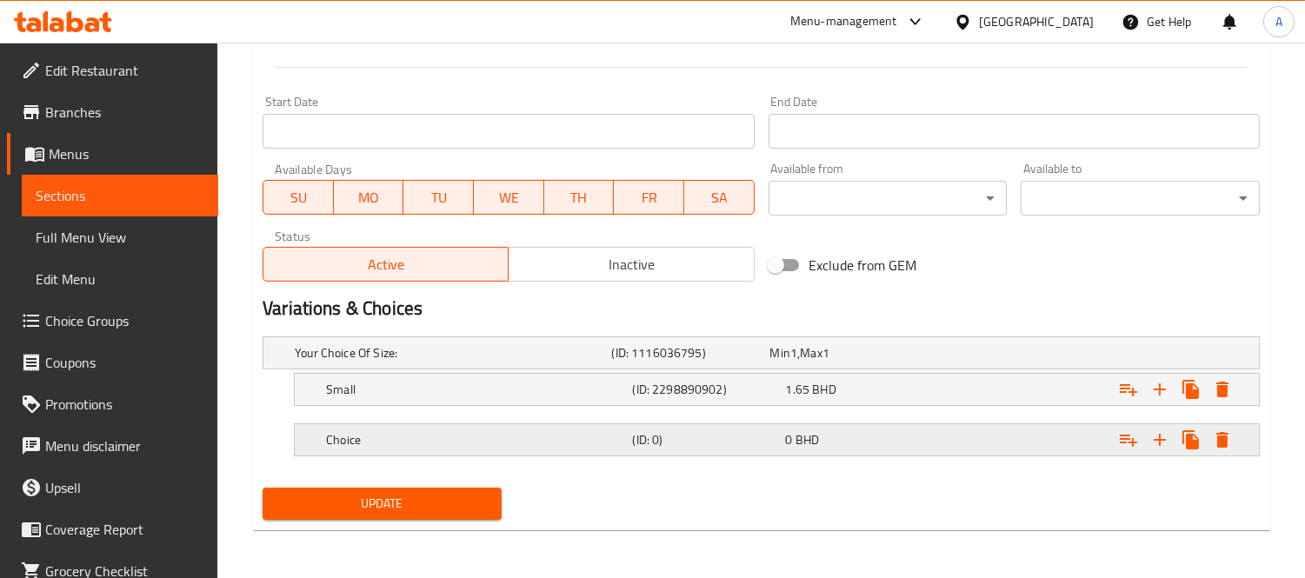
click at [379, 428] on div "Choice" at bounding box center [475, 440] width 306 height 24
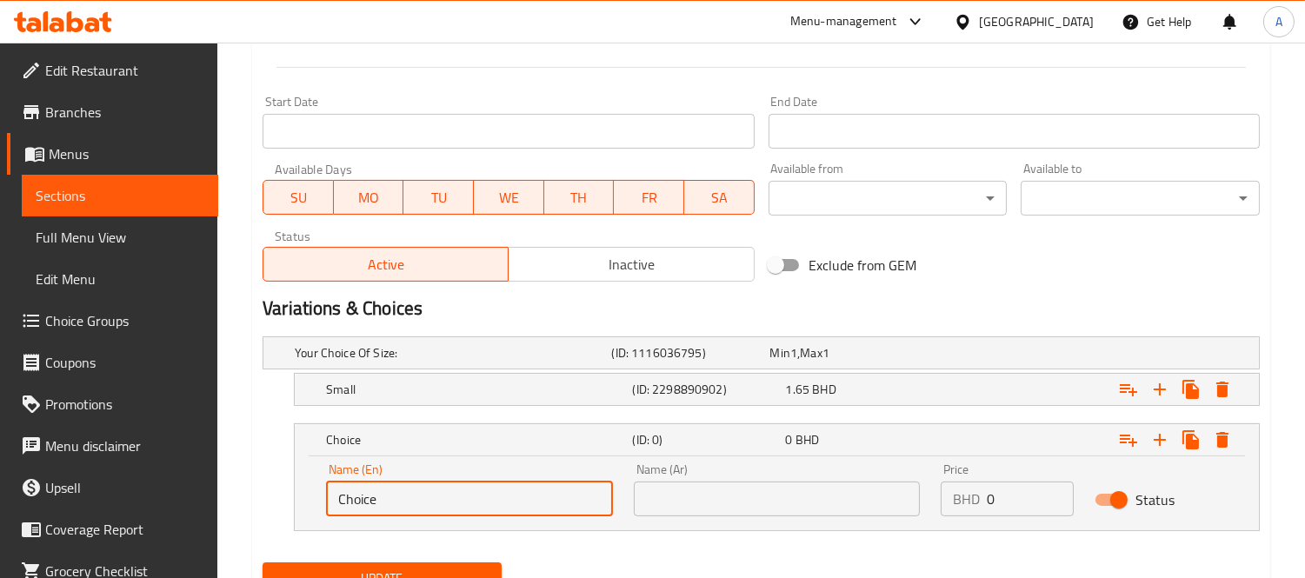
drag, startPoint x: 403, startPoint y: 496, endPoint x: 245, endPoint y: 484, distance: 158.7
click at [245, 484] on div "Home / Restaurants management / Menus / Sections / item / update Pizza section …" at bounding box center [760, 3] width 1087 height 1299
type input "Large"
click at [761, 506] on input "text" at bounding box center [777, 499] width 287 height 35
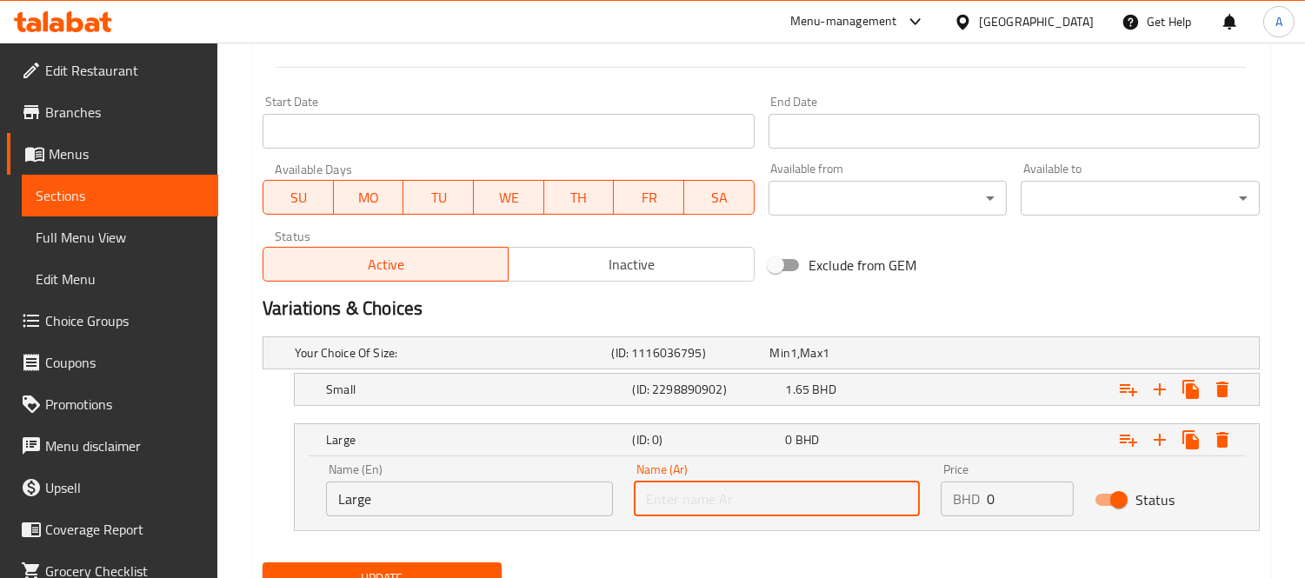
type input "كبير"
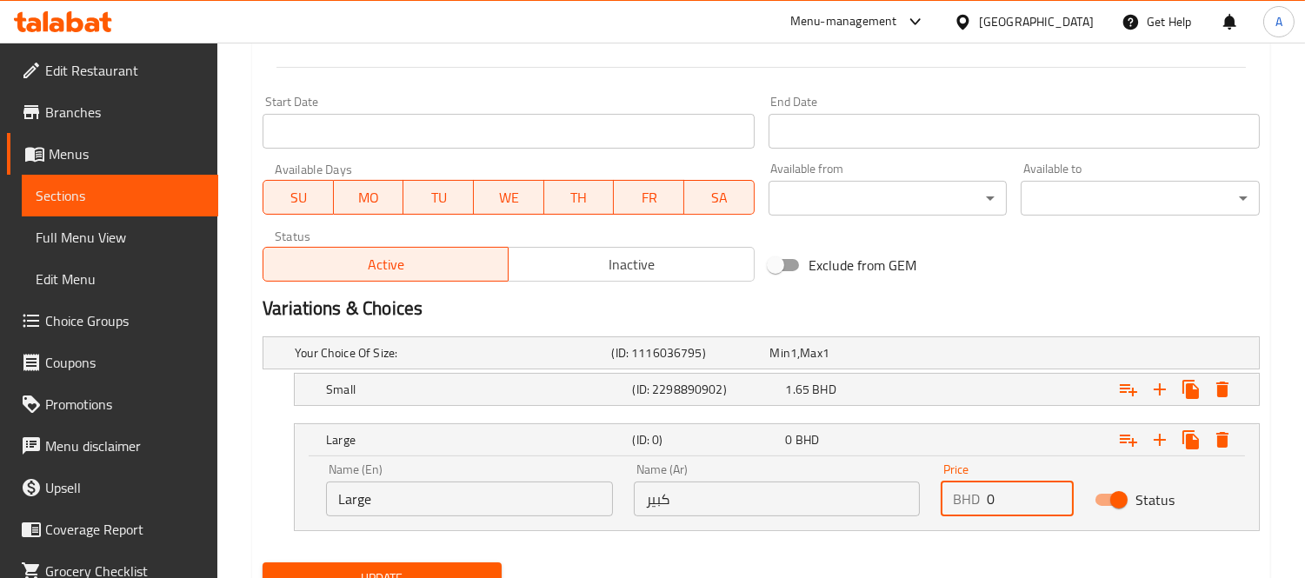
drag, startPoint x: 1011, startPoint y: 502, endPoint x: 933, endPoint y: 494, distance: 77.8
click at [933, 494] on div "Price BHD 0 Price" at bounding box center [1007, 490] width 154 height 74
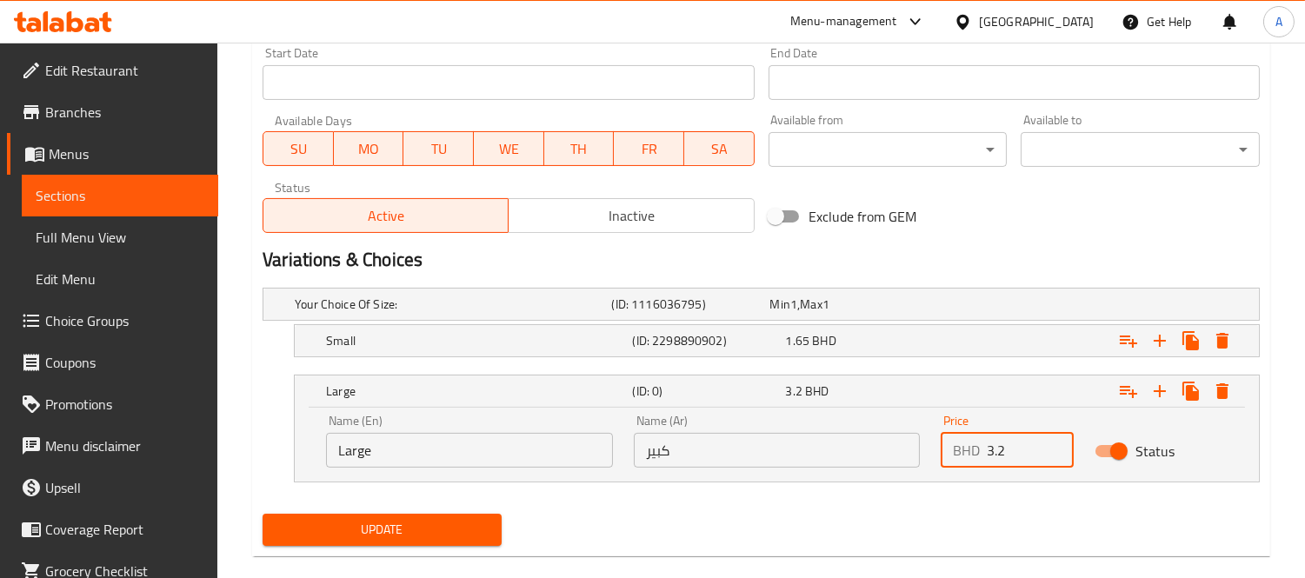
scroll to position [763, 0]
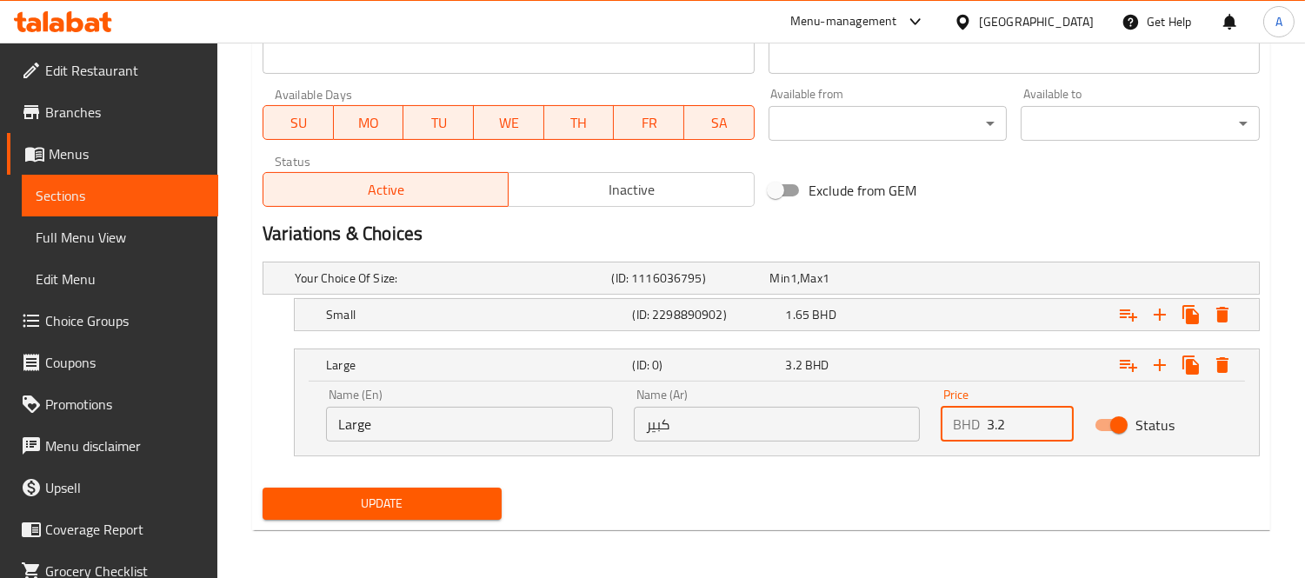
type input "3.2"
click at [402, 493] on span "Update" at bounding box center [381, 504] width 211 height 22
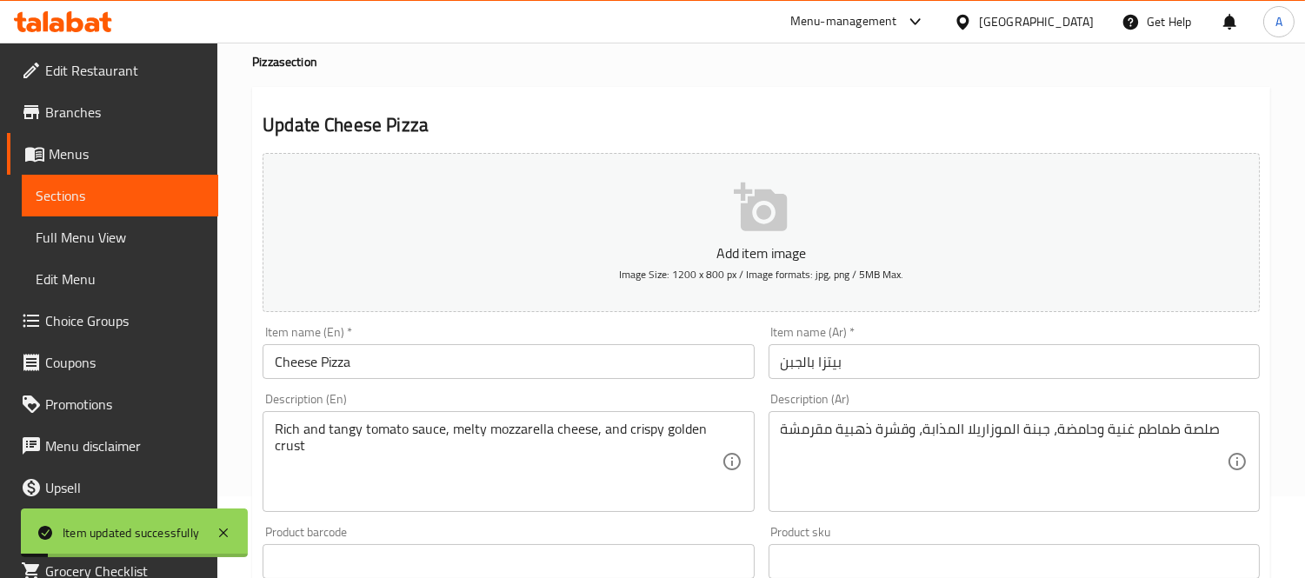
scroll to position [0, 0]
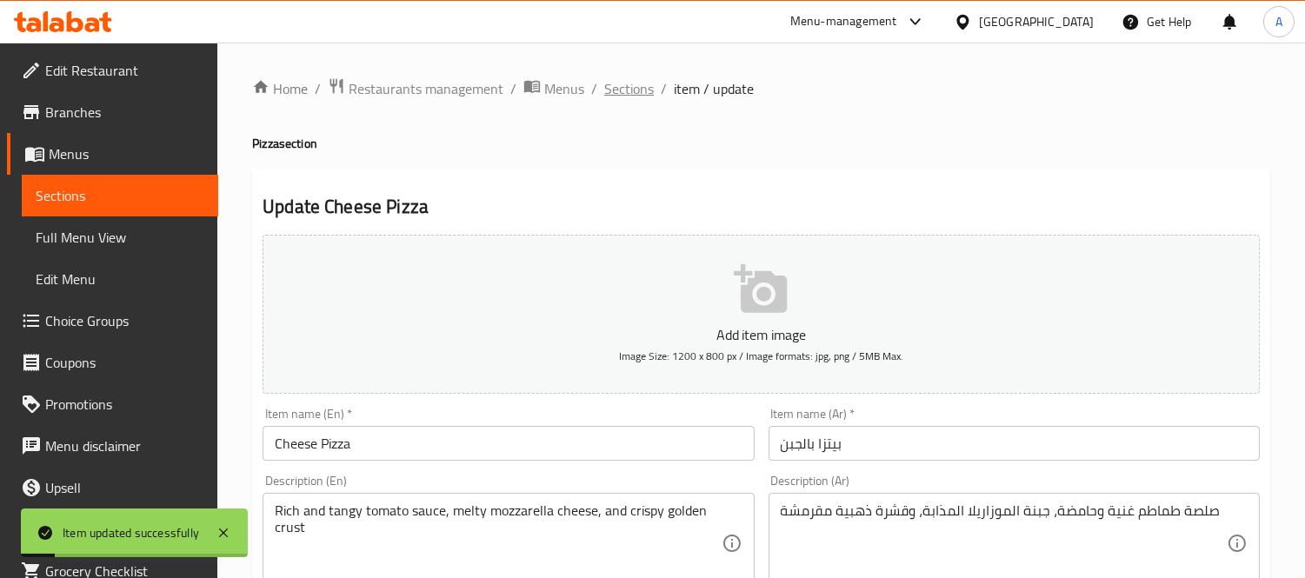
click at [621, 88] on span "Sections" at bounding box center [629, 88] width 50 height 21
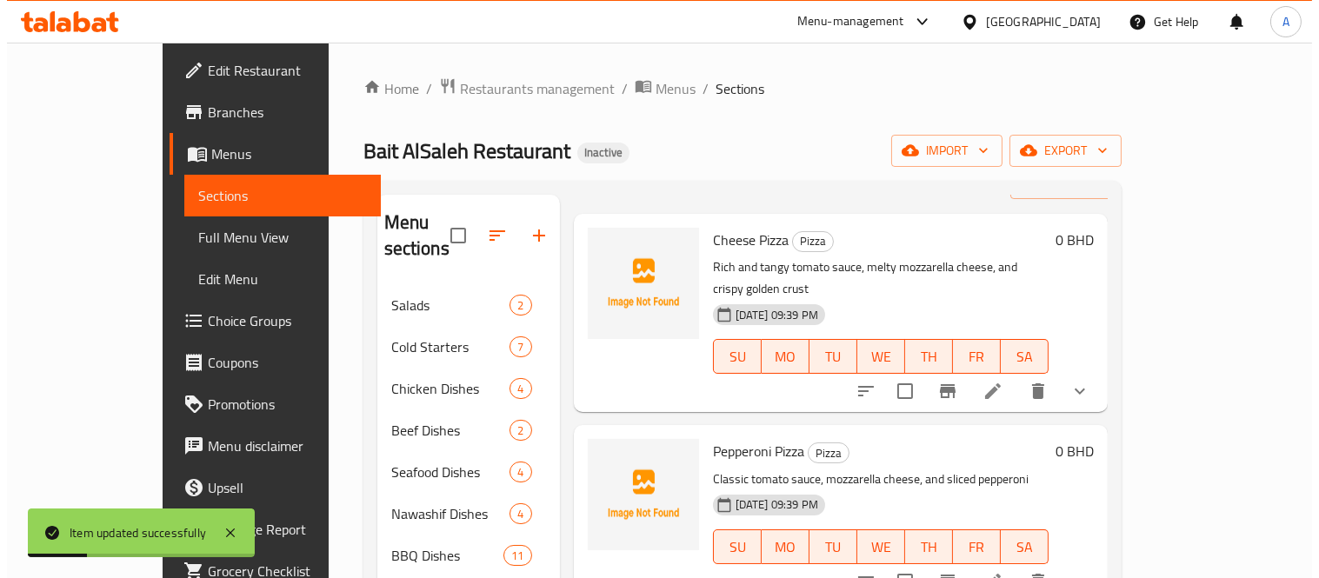
scroll to position [193, 0]
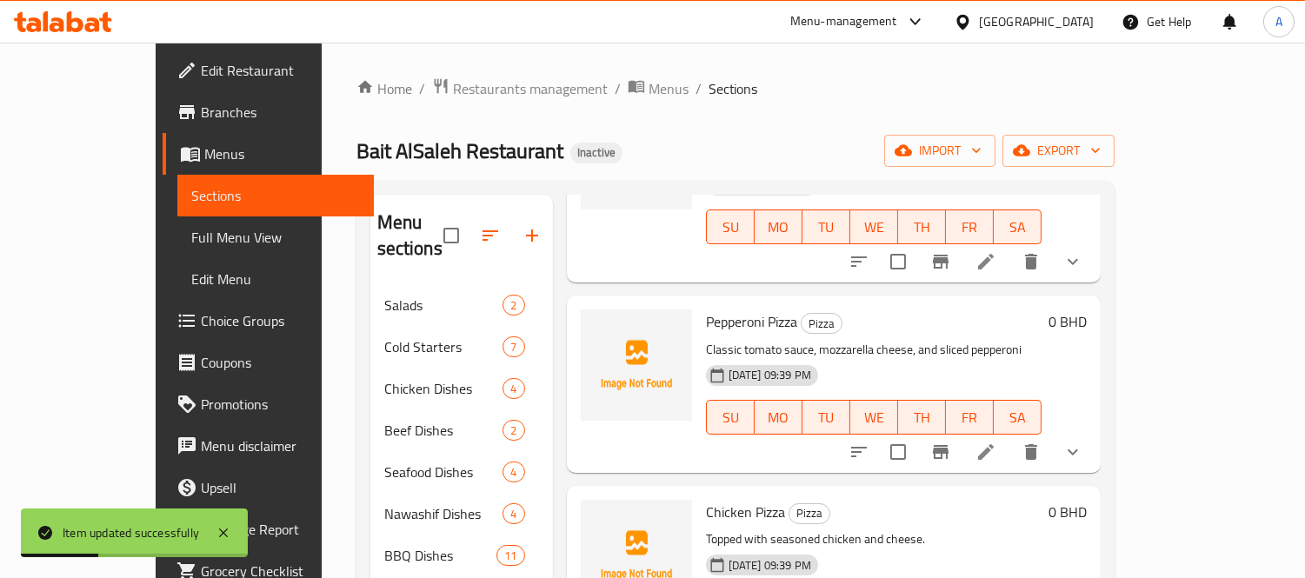
click at [996, 442] on icon at bounding box center [985, 452] width 21 height 21
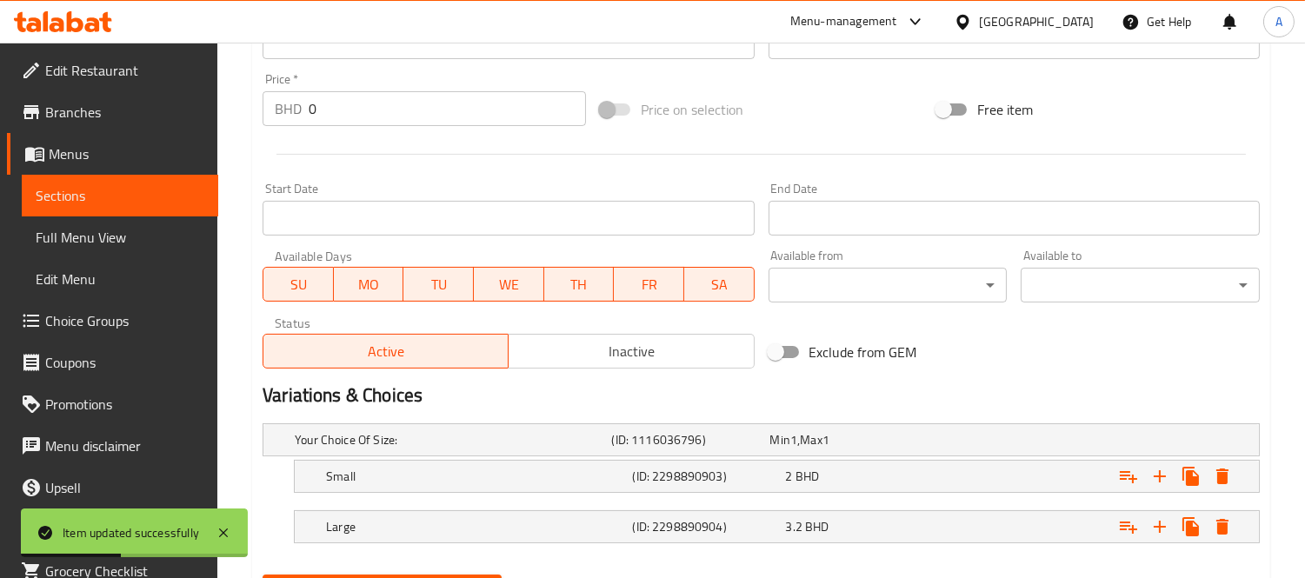
scroll to position [688, 0]
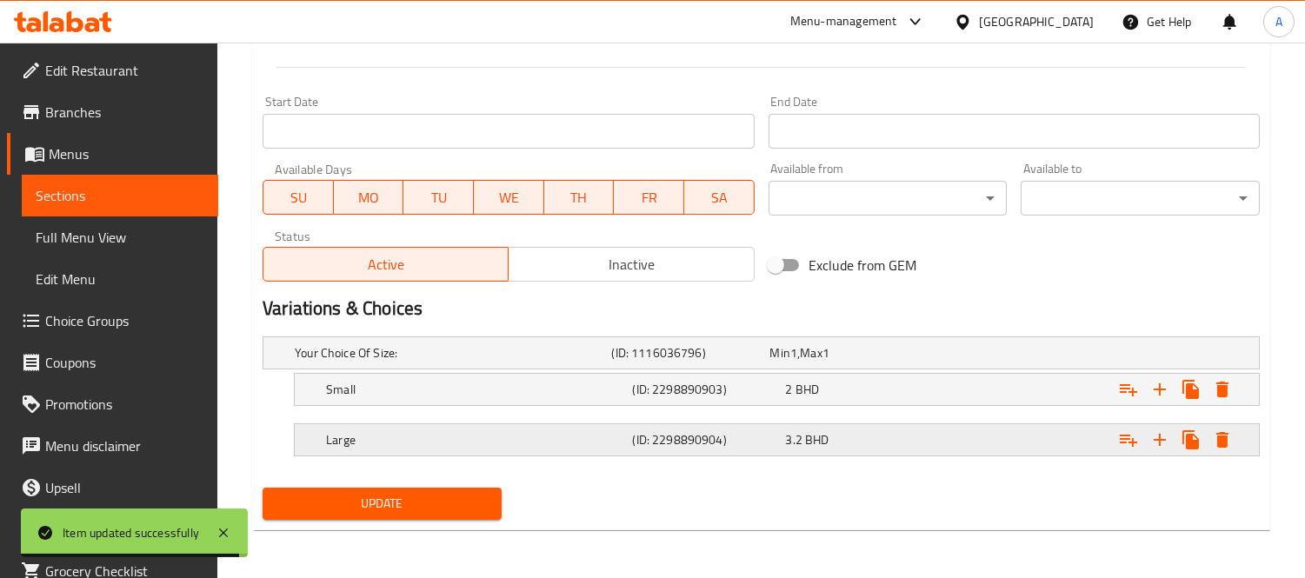
click at [810, 440] on span "BHD" at bounding box center [816, 439] width 23 height 23
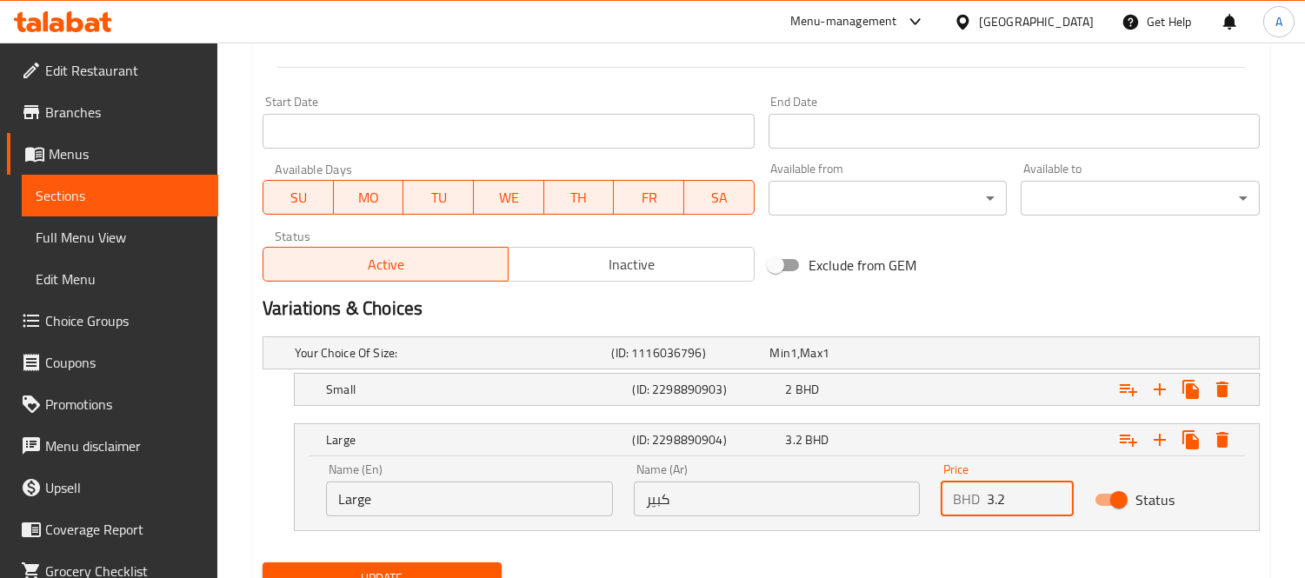
drag, startPoint x: 1020, startPoint y: 506, endPoint x: 1000, endPoint y: 506, distance: 19.1
click at [1000, 506] on input "3.2" at bounding box center [1030, 499] width 87 height 35
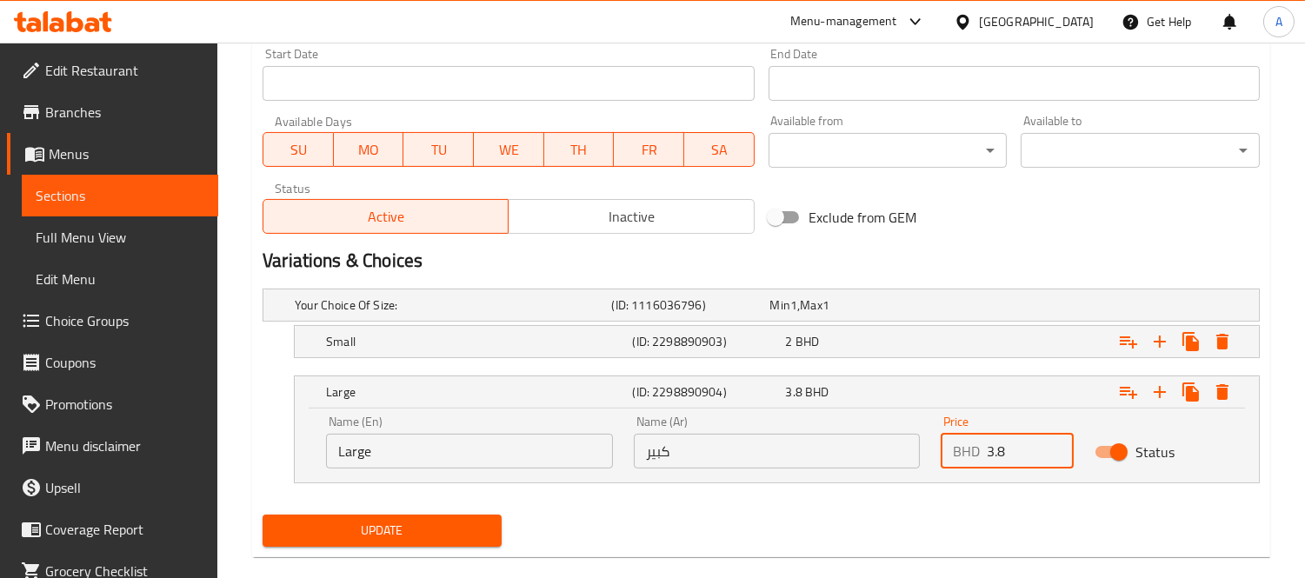
scroll to position [763, 0]
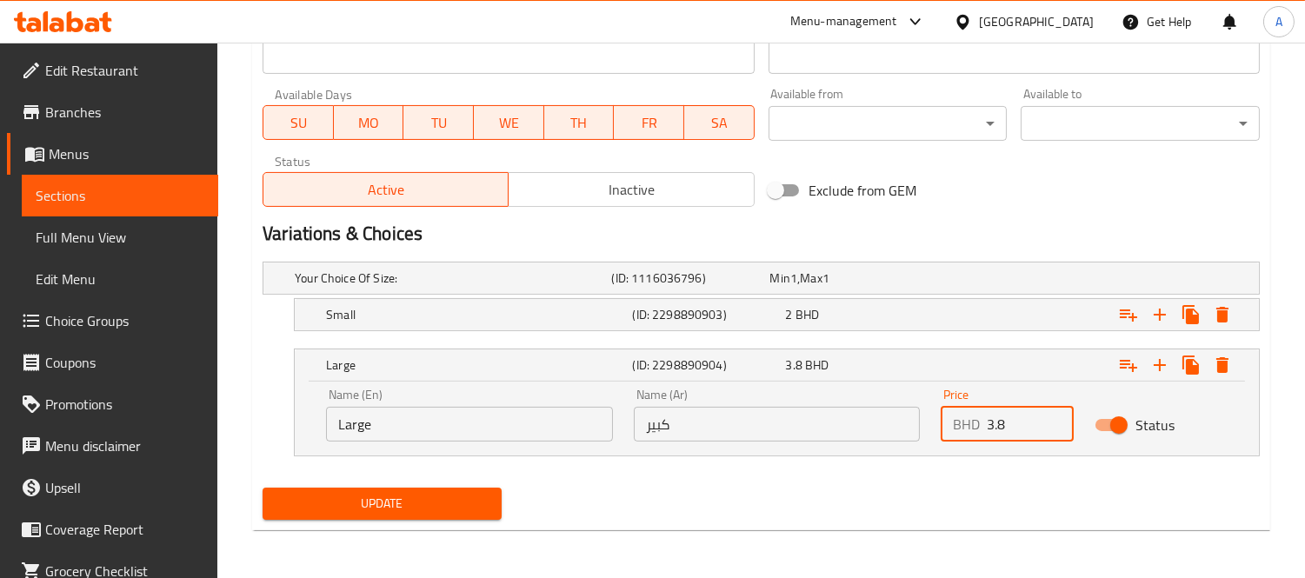
type input "3.8"
click at [578, 499] on div "Update" at bounding box center [761, 504] width 1011 height 46
click at [463, 493] on span "Update" at bounding box center [381, 504] width 211 height 22
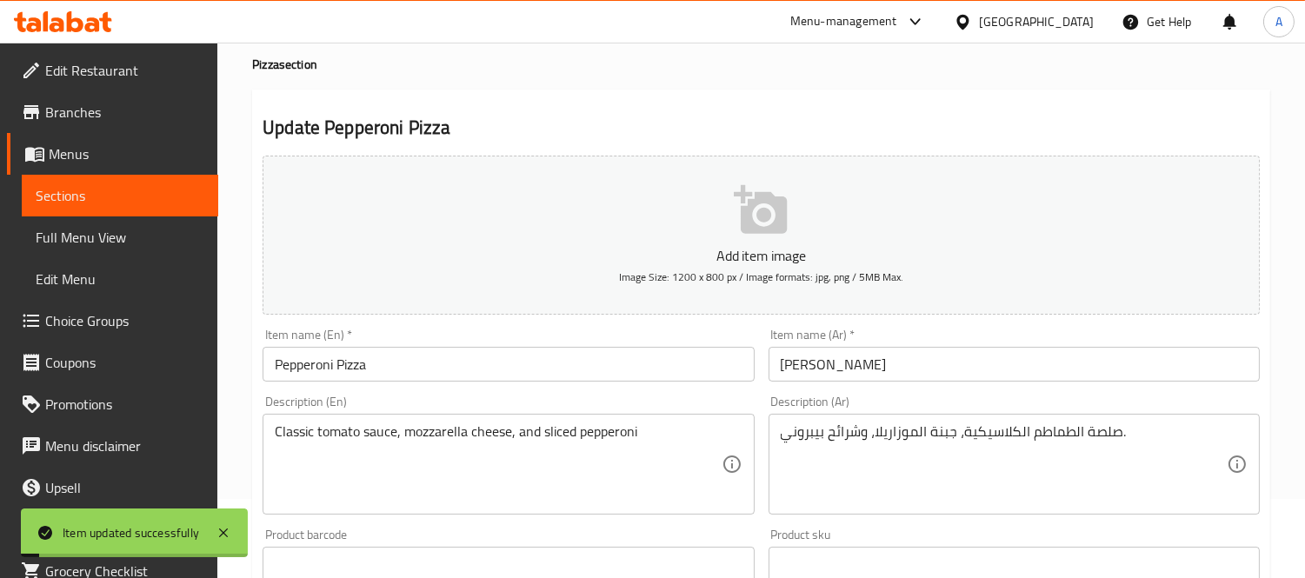
scroll to position [0, 0]
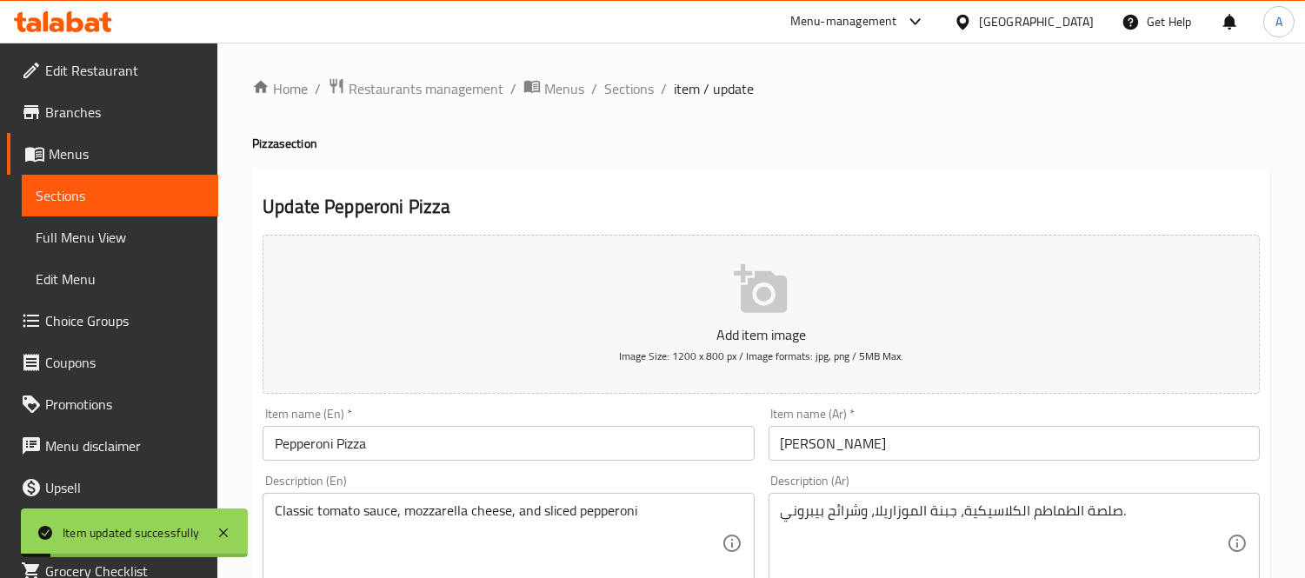
click at [595, 96] on ol "Home / Restaurants management / Menus / Sections / item / update" at bounding box center [761, 88] width 1018 height 23
drag, startPoint x: 609, startPoint y: 92, endPoint x: 0, endPoint y: 66, distance: 609.8
click at [609, 92] on span "Sections" at bounding box center [629, 88] width 50 height 21
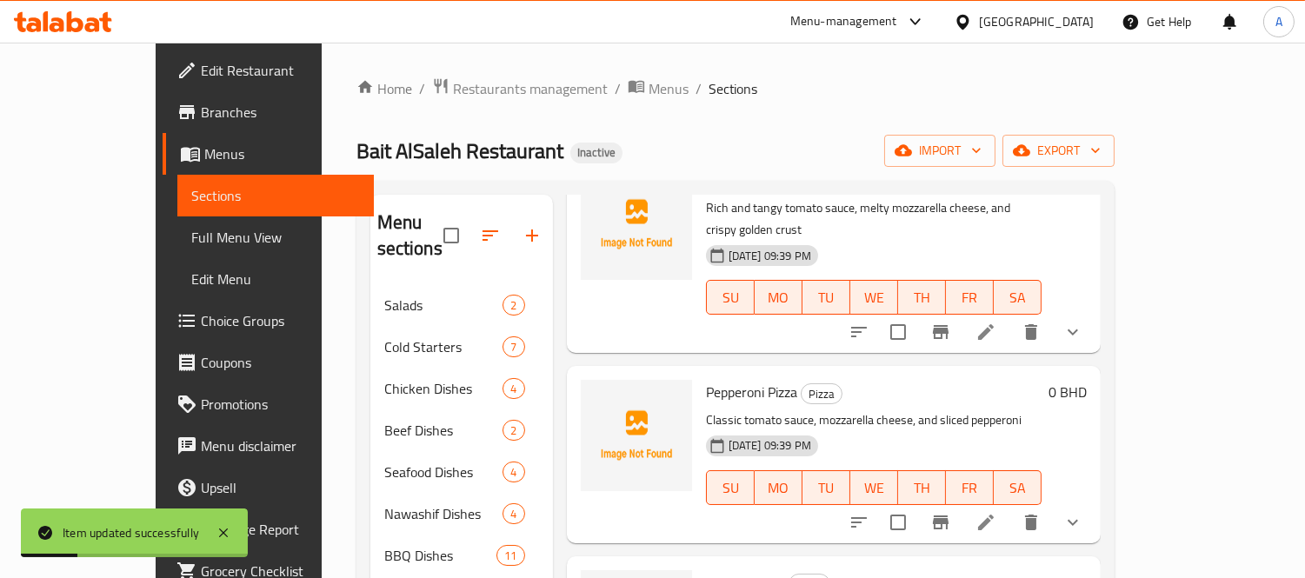
scroll to position [193, 0]
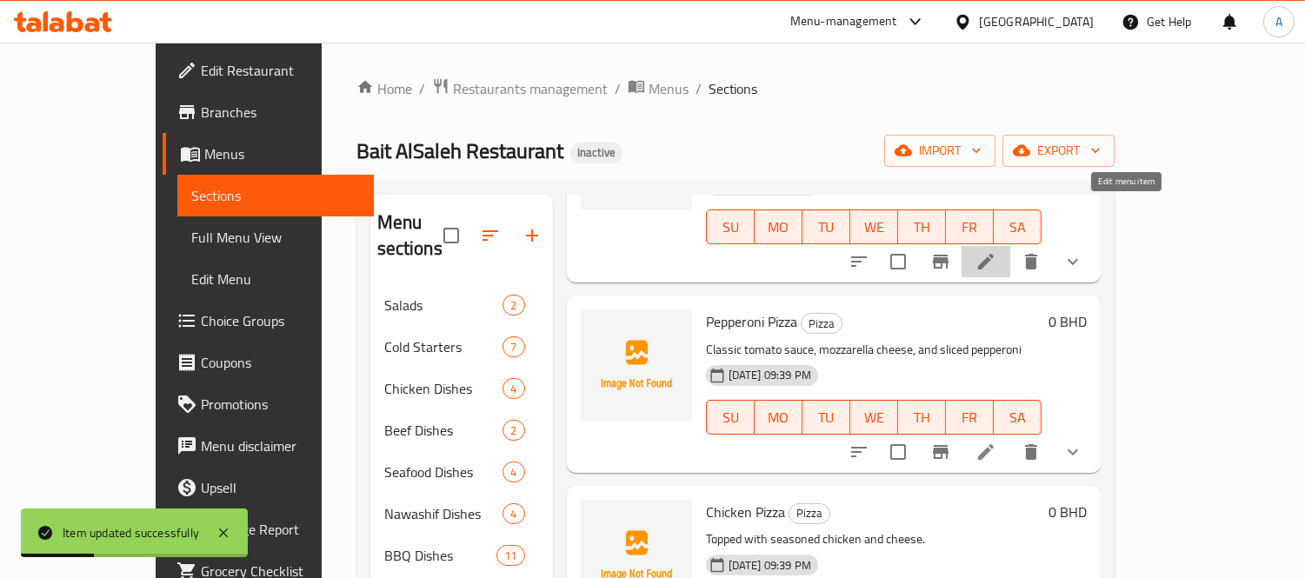
click at [996, 251] on icon at bounding box center [985, 261] width 21 height 21
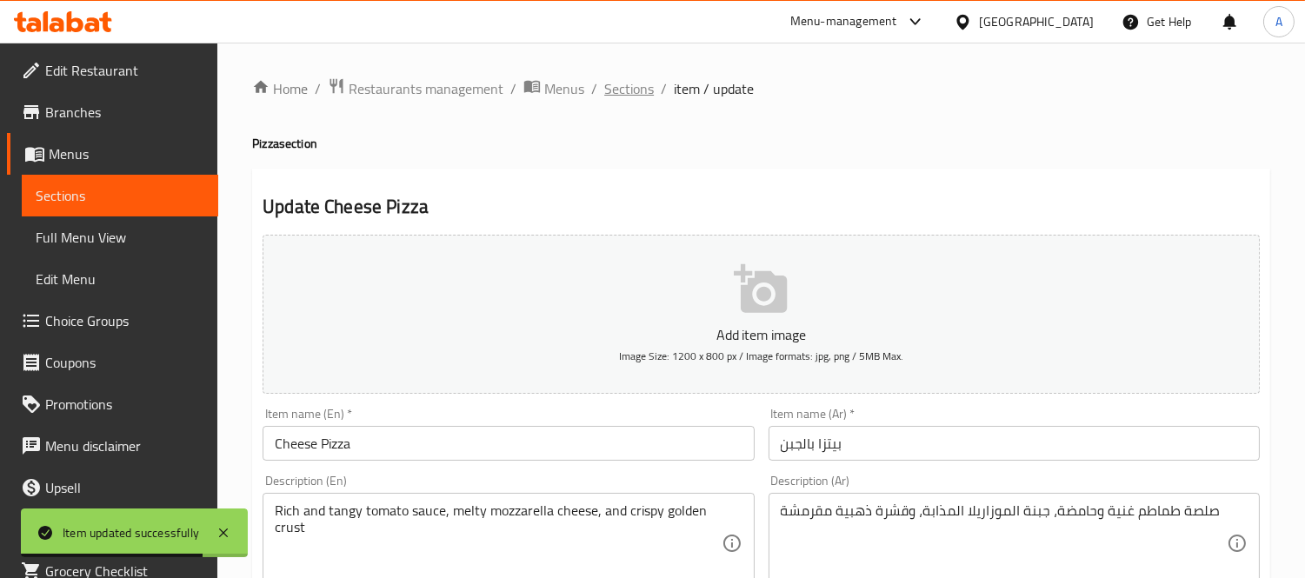
click at [634, 99] on span "Sections" at bounding box center [629, 88] width 50 height 21
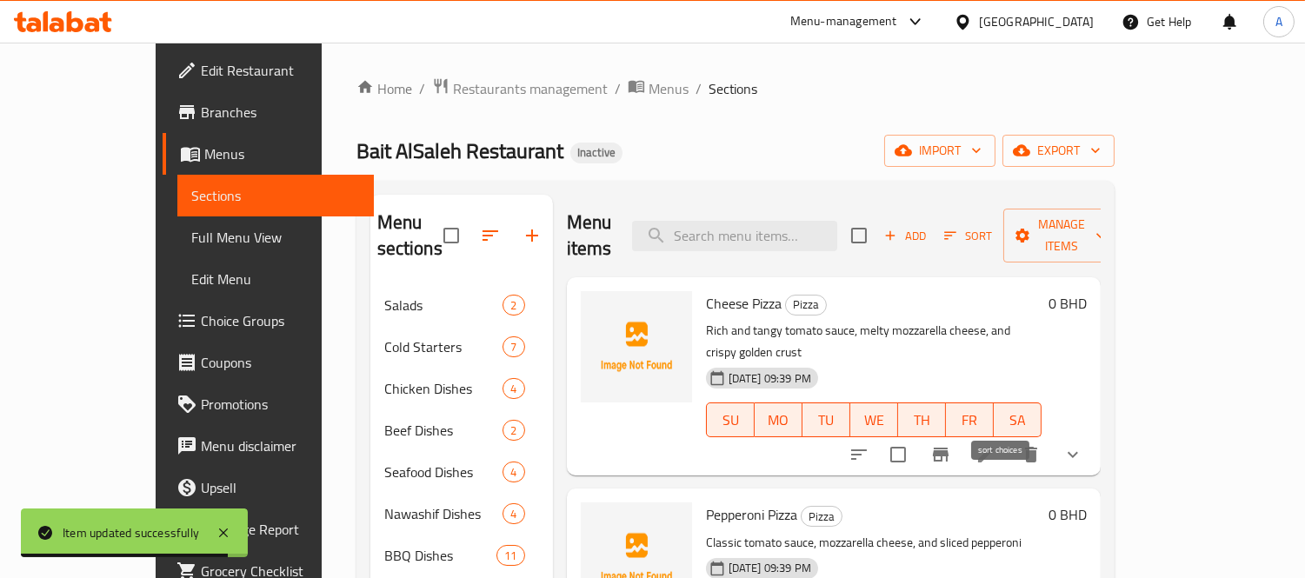
click at [867, 449] on icon "sort-choices" at bounding box center [859, 454] width 16 height 10
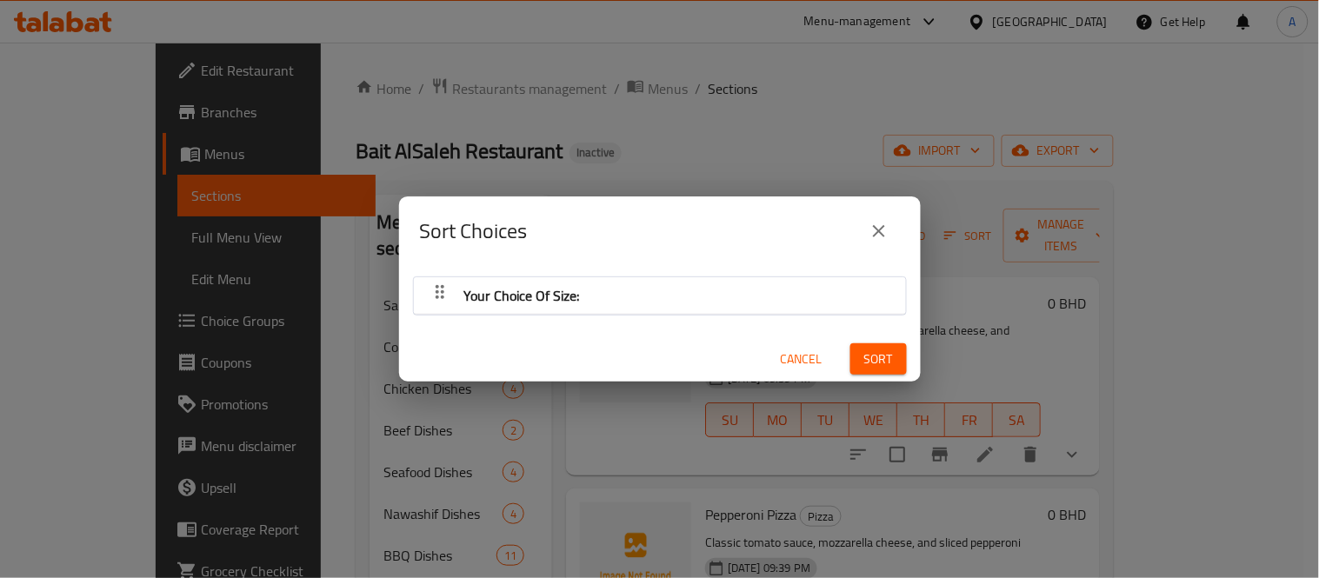
click at [436, 290] on icon "button" at bounding box center [439, 292] width 9 height 14
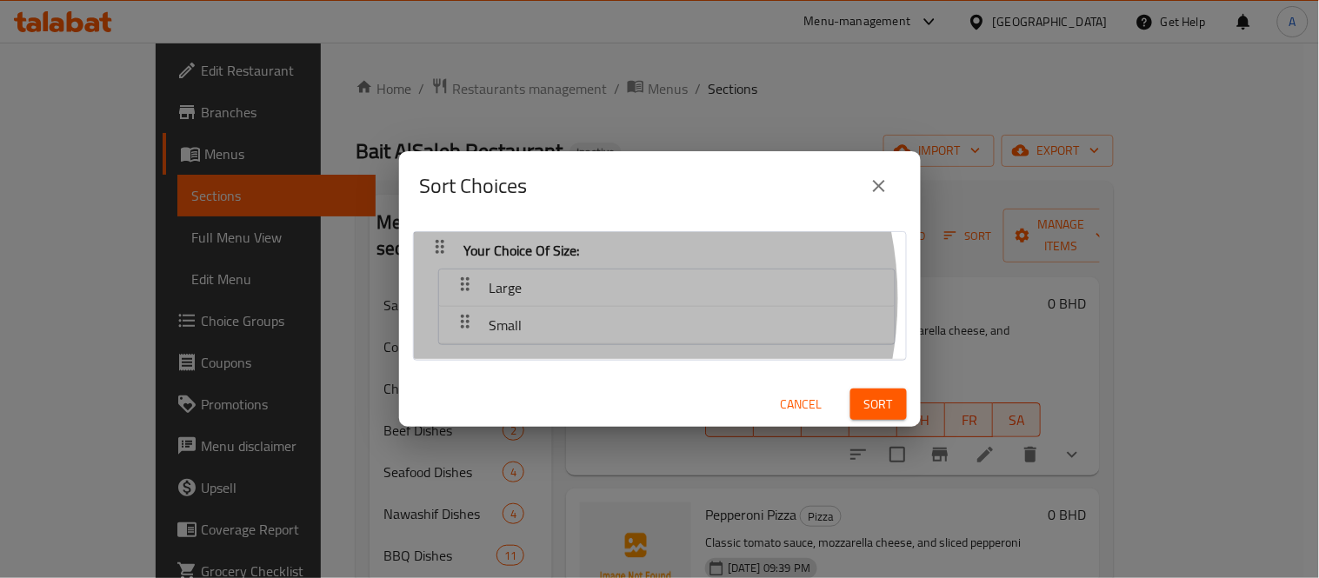
drag, startPoint x: 550, startPoint y: 299, endPoint x: 550, endPoint y: 319, distance: 20.0
click at [550, 319] on nav "Large Small" at bounding box center [666, 307] width 457 height 76
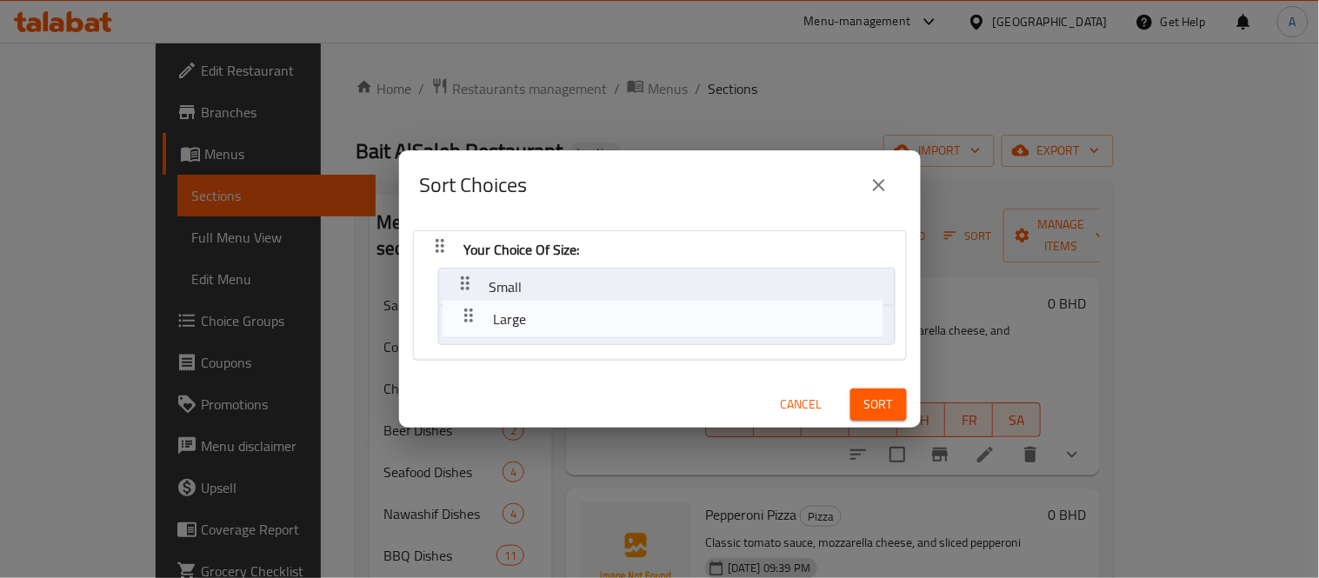
drag, startPoint x: 462, startPoint y: 283, endPoint x: 466, endPoint y: 322, distance: 39.3
click at [466, 322] on nav "Your Choice Of Size: Large Small" at bounding box center [660, 295] width 494 height 130
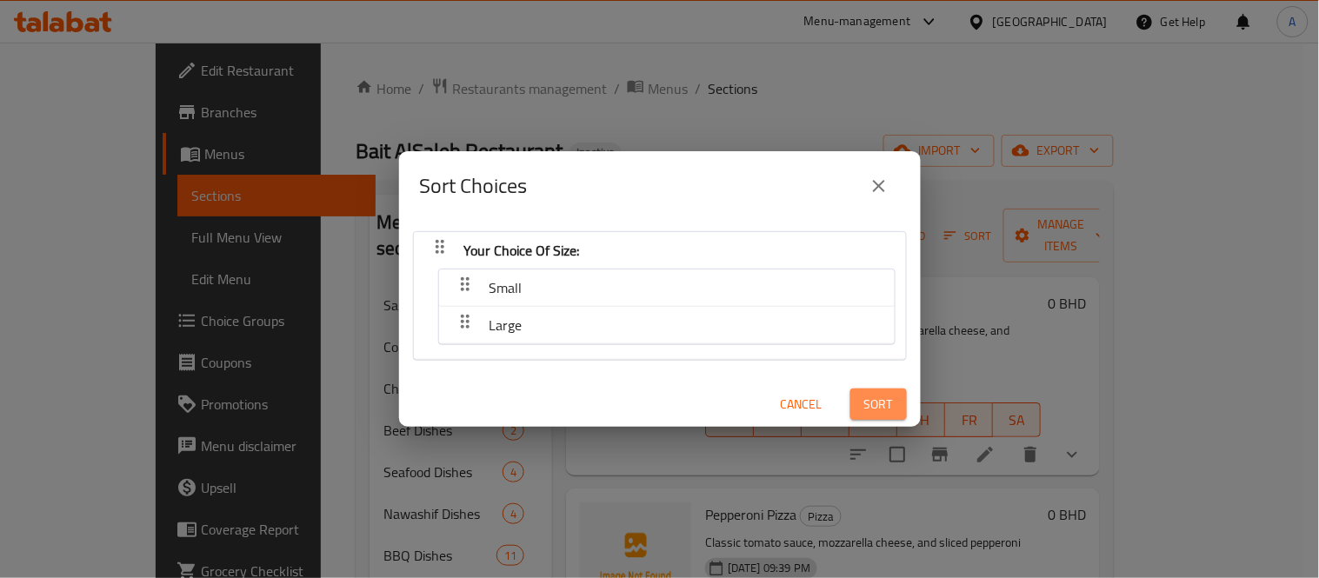
click at [850, 402] on button "Sort" at bounding box center [878, 405] width 56 height 32
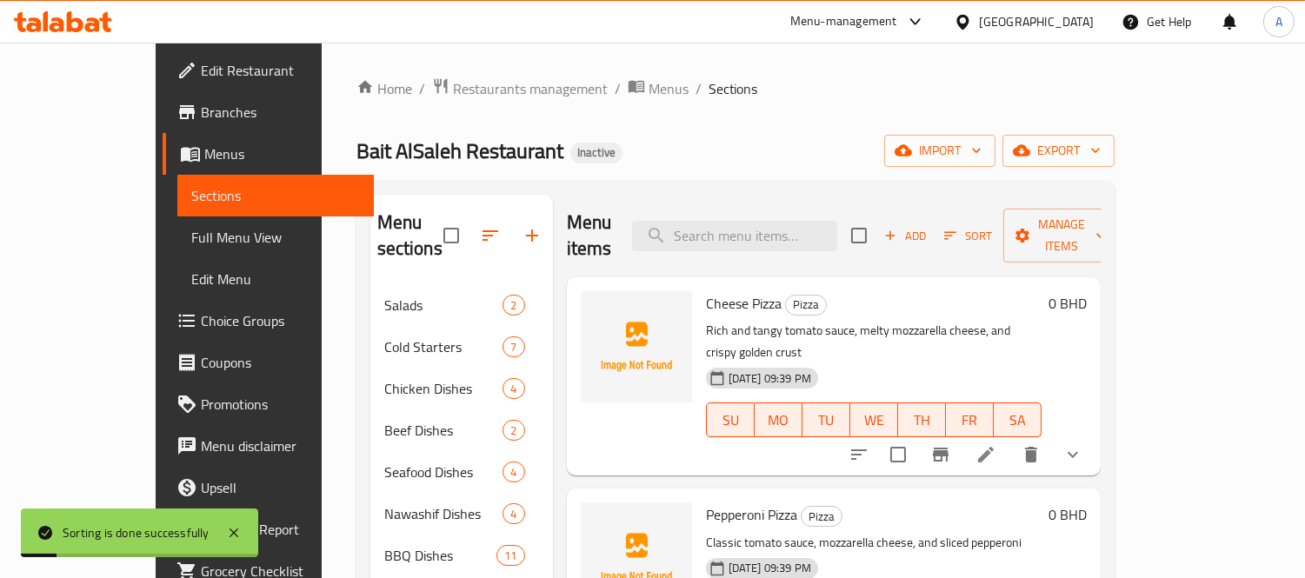
scroll to position [193, 0]
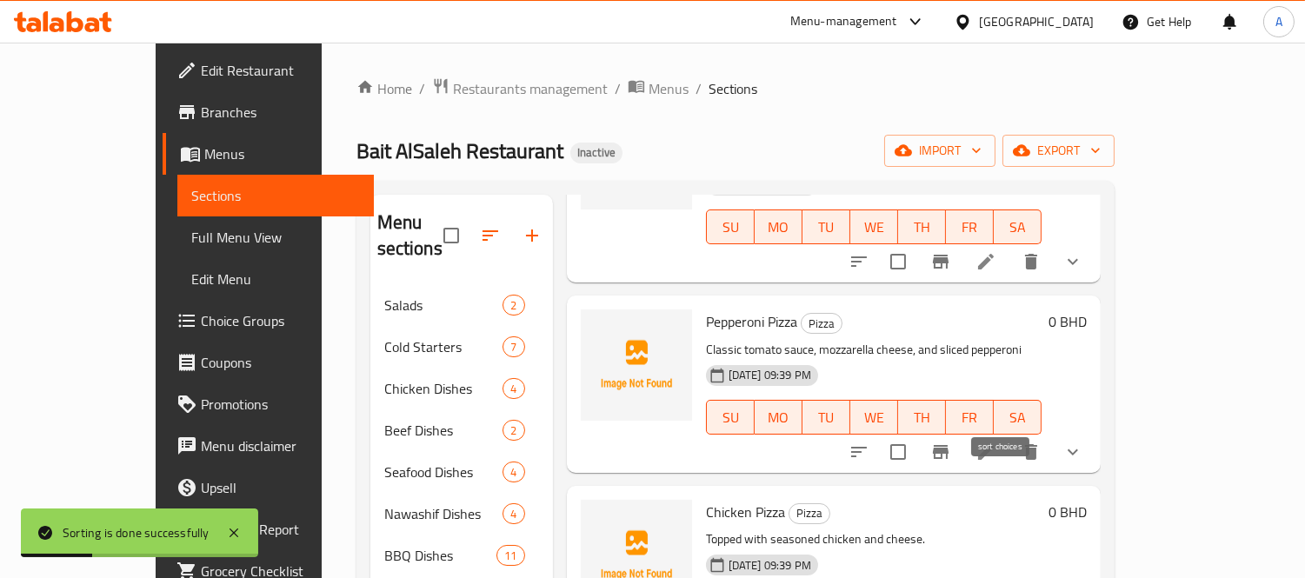
click at [869, 442] on icon "sort-choices" at bounding box center [858, 452] width 21 height 21
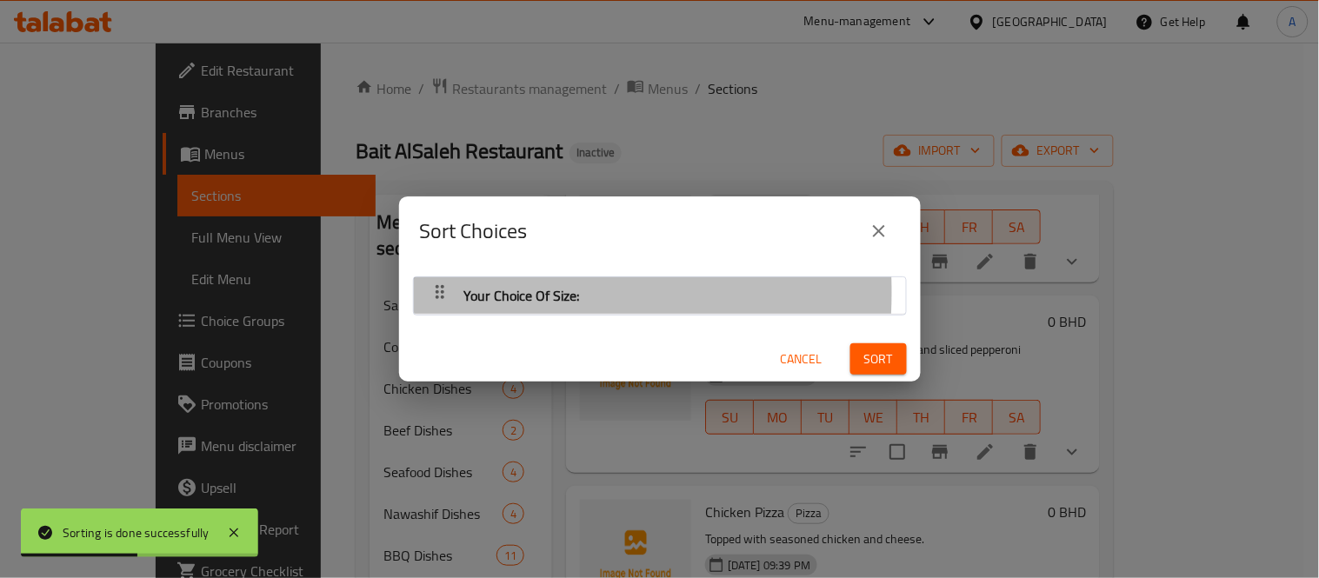
click at [432, 293] on icon "button" at bounding box center [439, 292] width 21 height 21
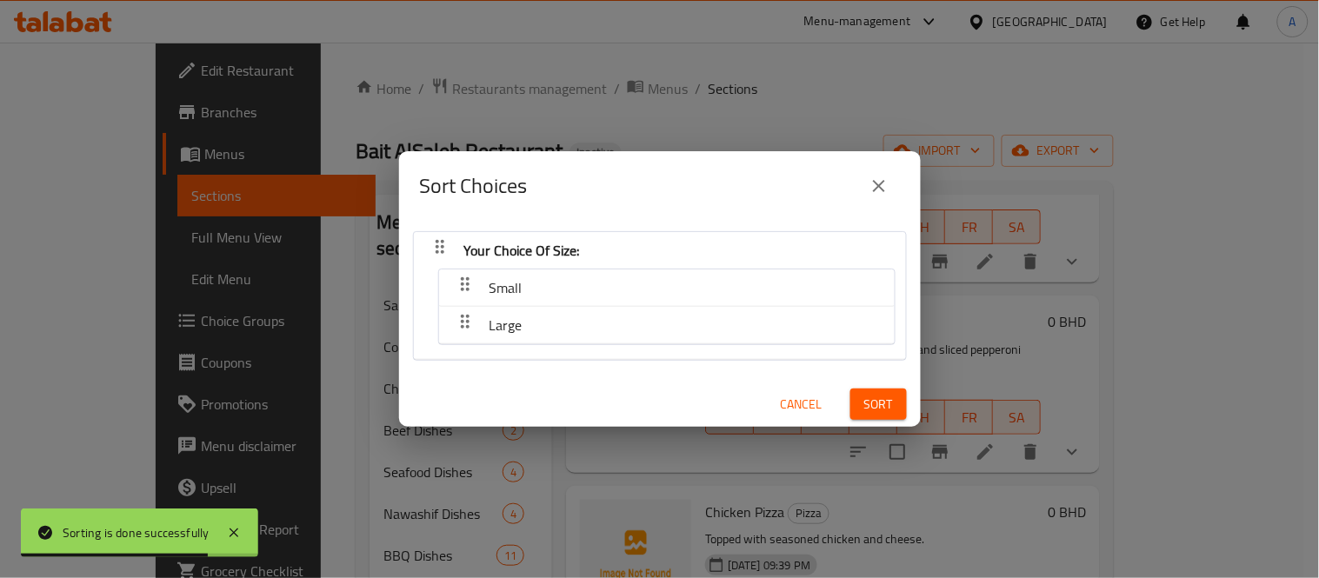
click at [806, 410] on span "Cancel" at bounding box center [802, 405] width 42 height 22
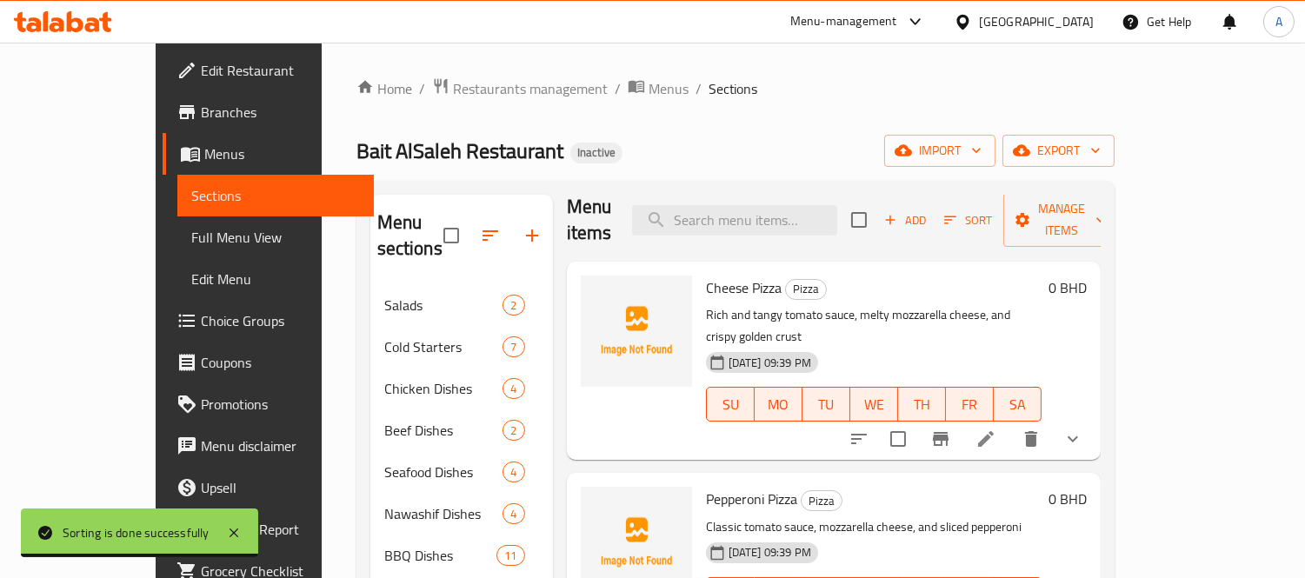
scroll to position [0, 0]
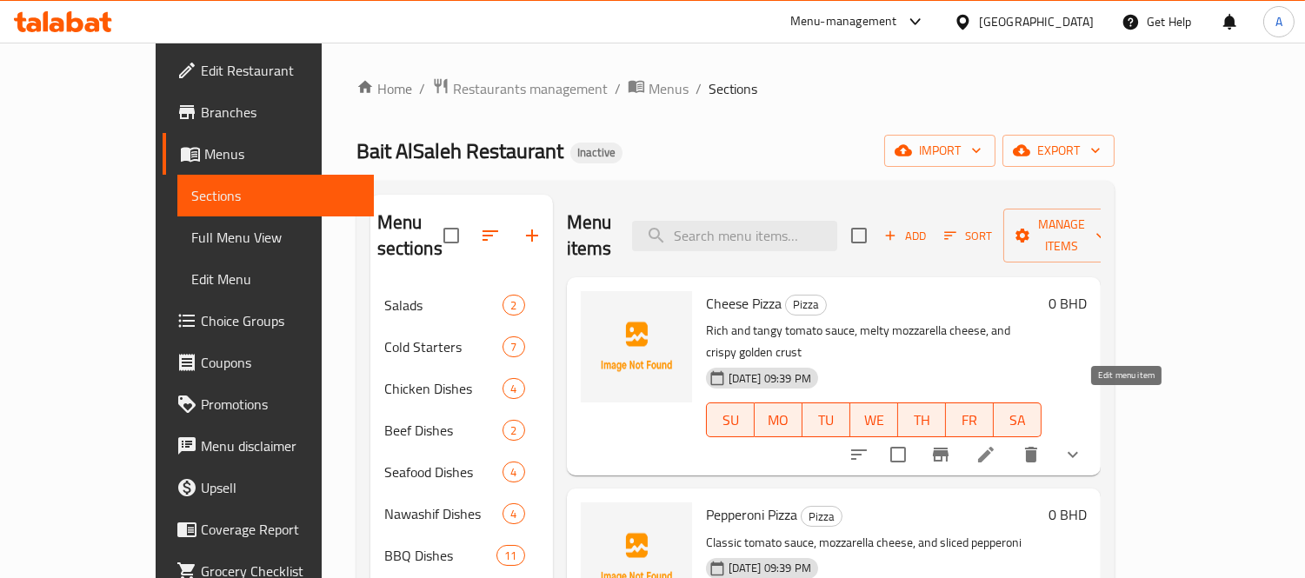
click at [996, 444] on icon at bounding box center [985, 454] width 21 height 21
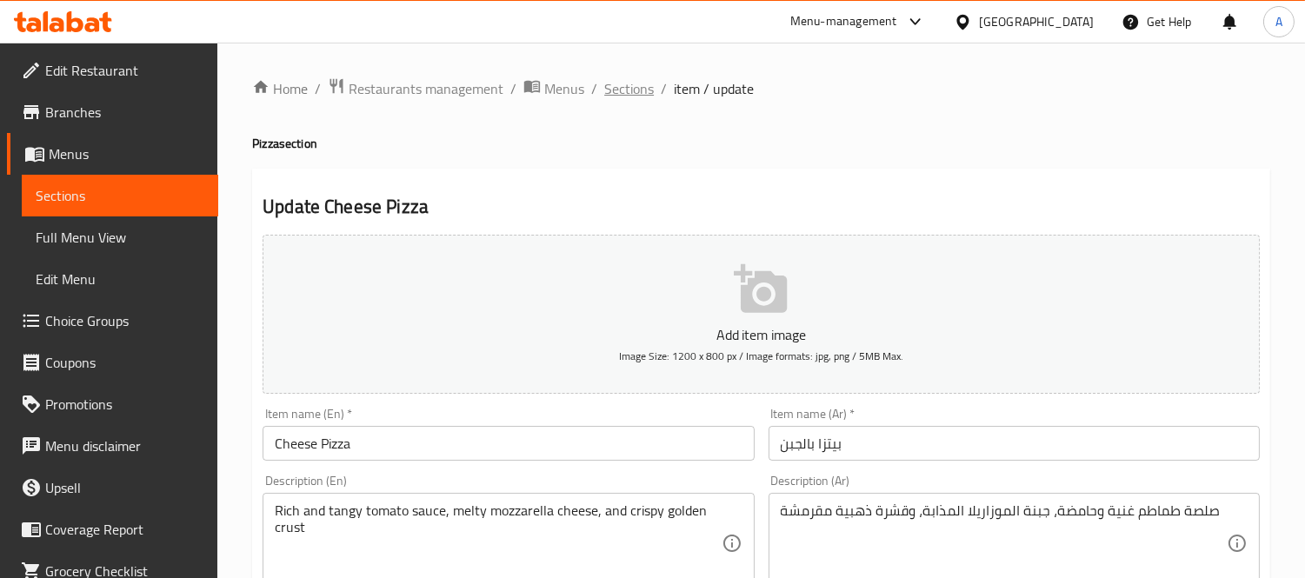
click at [629, 90] on span "Sections" at bounding box center [629, 88] width 50 height 21
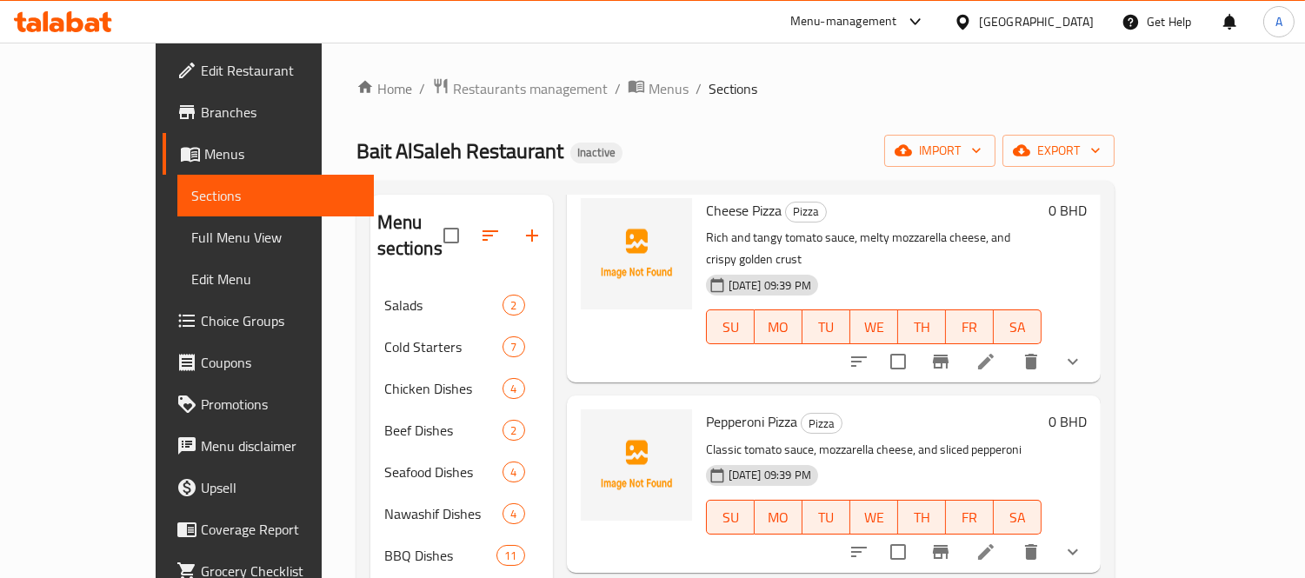
scroll to position [223, 0]
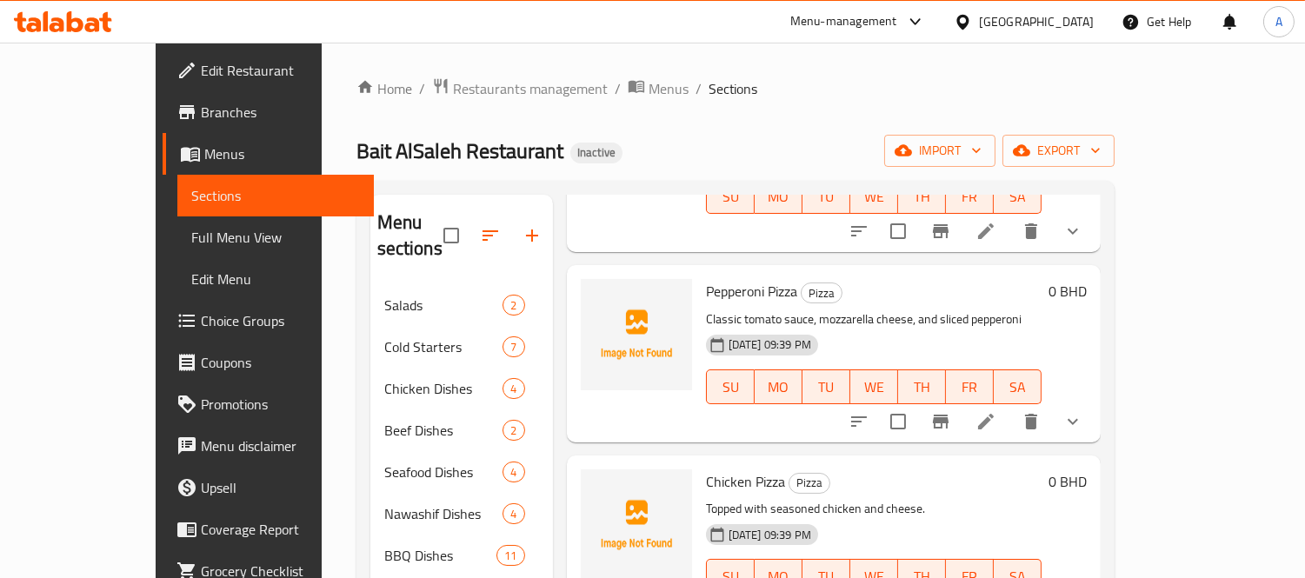
click at [1093, 401] on div at bounding box center [966, 422] width 256 height 42
click at [996, 411] on icon at bounding box center [985, 421] width 21 height 21
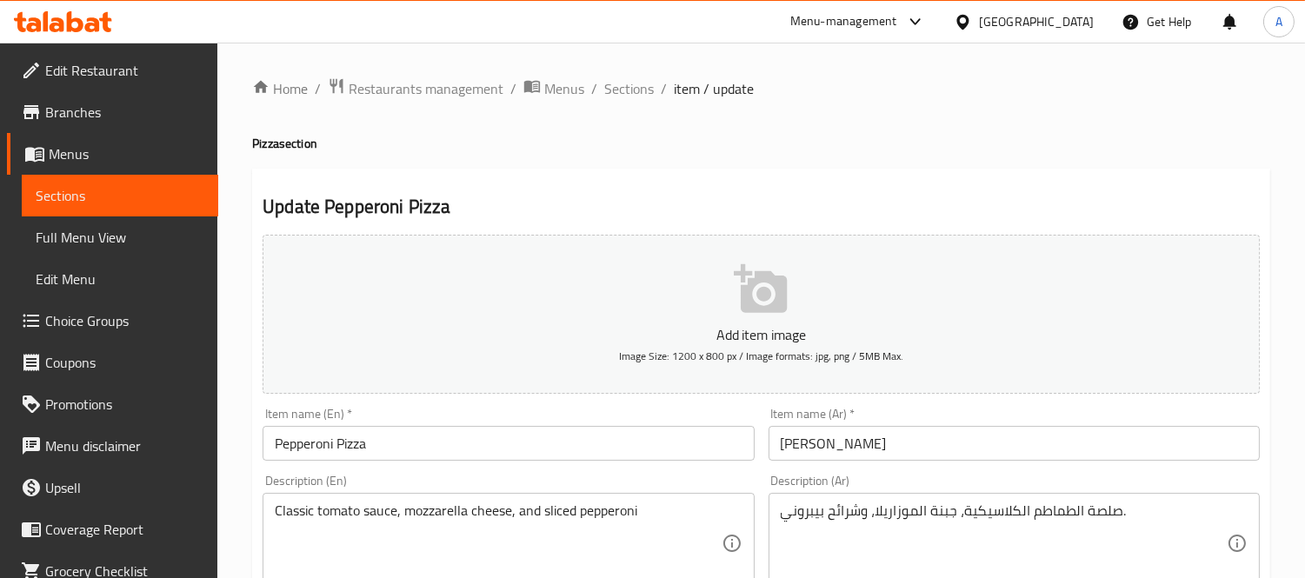
click at [623, 98] on span "Sections" at bounding box center [629, 88] width 50 height 21
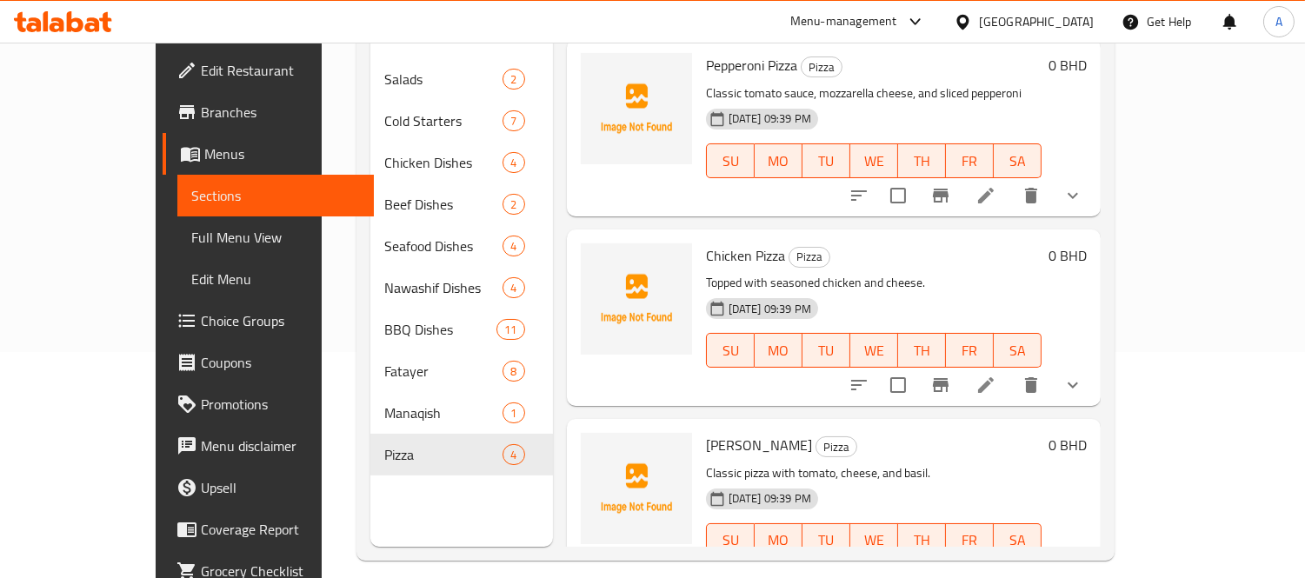
scroll to position [243, 0]
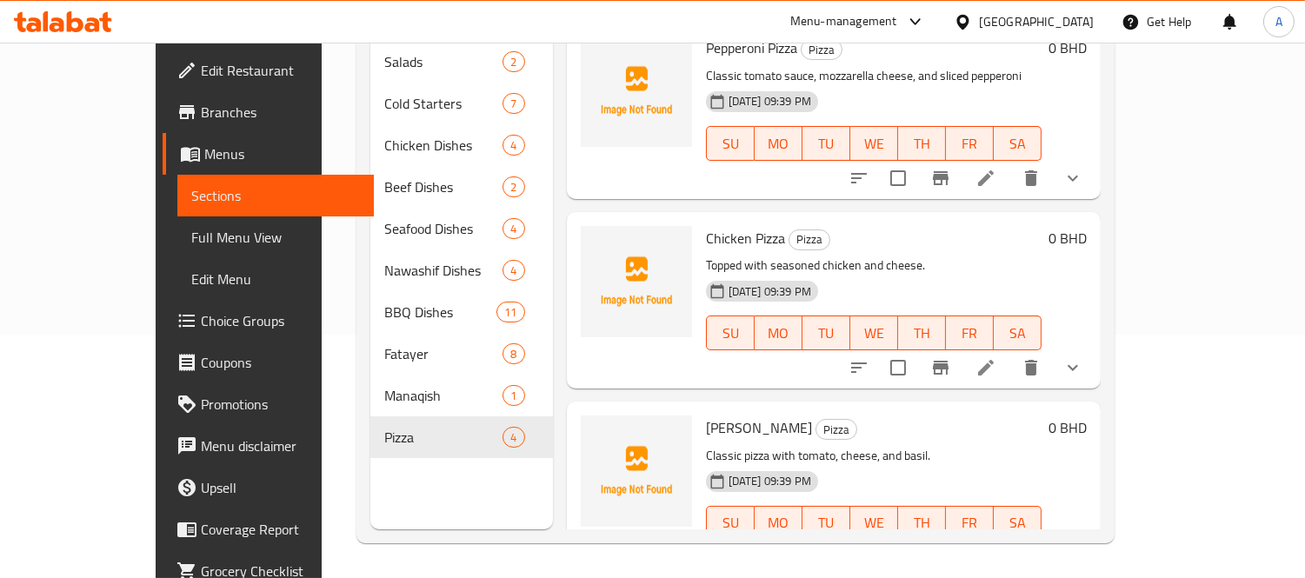
click at [1093, 347] on div at bounding box center [966, 368] width 256 height 42
click at [996, 357] on icon at bounding box center [985, 367] width 21 height 21
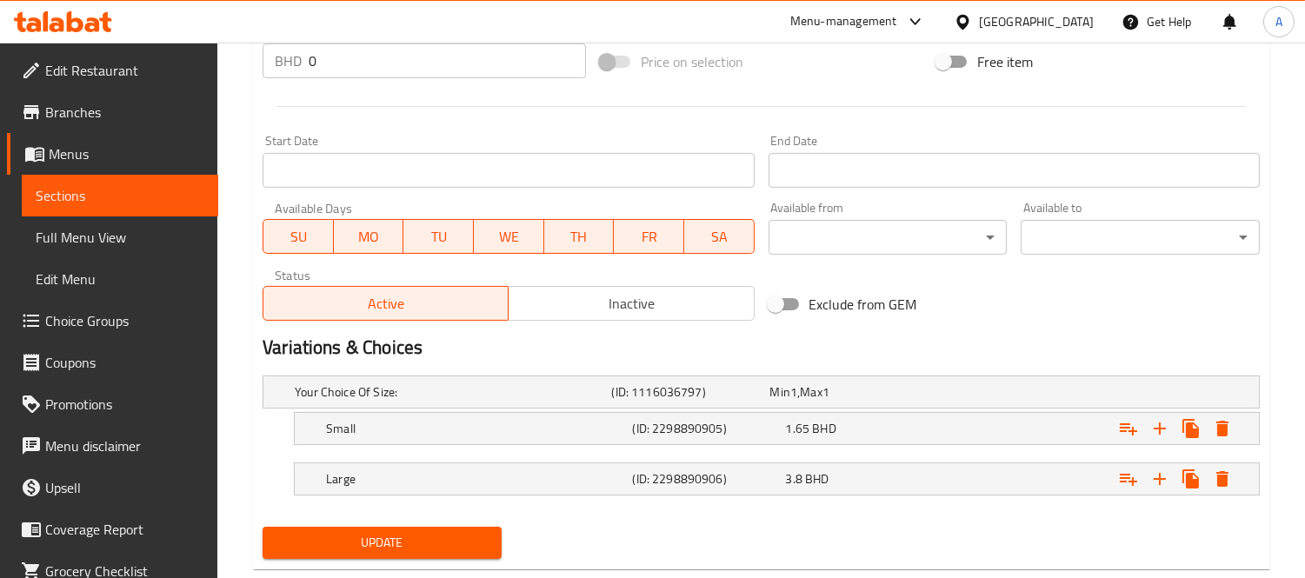
scroll to position [688, 0]
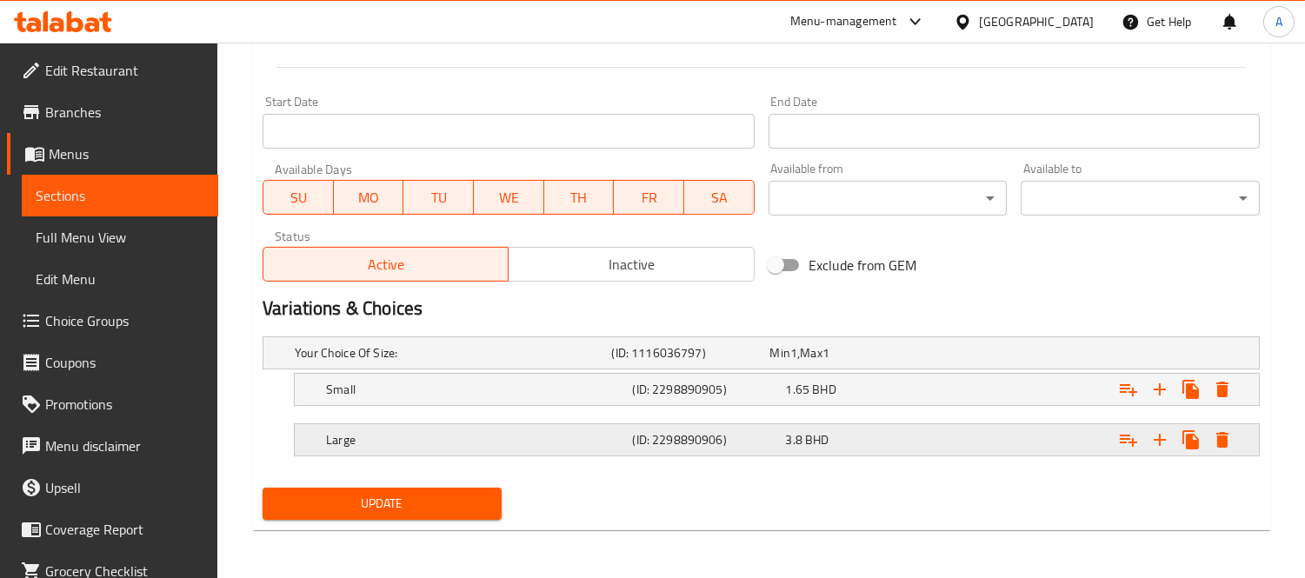
click at [753, 426] on div "Large (ID: 2298890906) 3.8 BHD" at bounding box center [781, 440] width 919 height 38
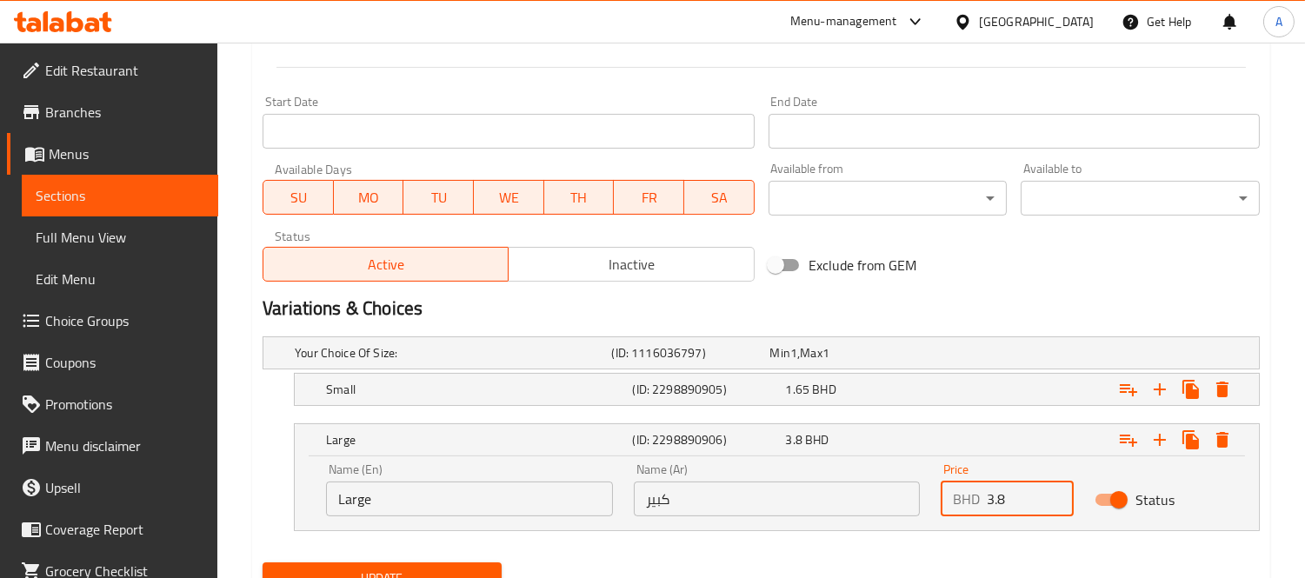
click at [1003, 501] on input "3.8" at bounding box center [1030, 499] width 87 height 35
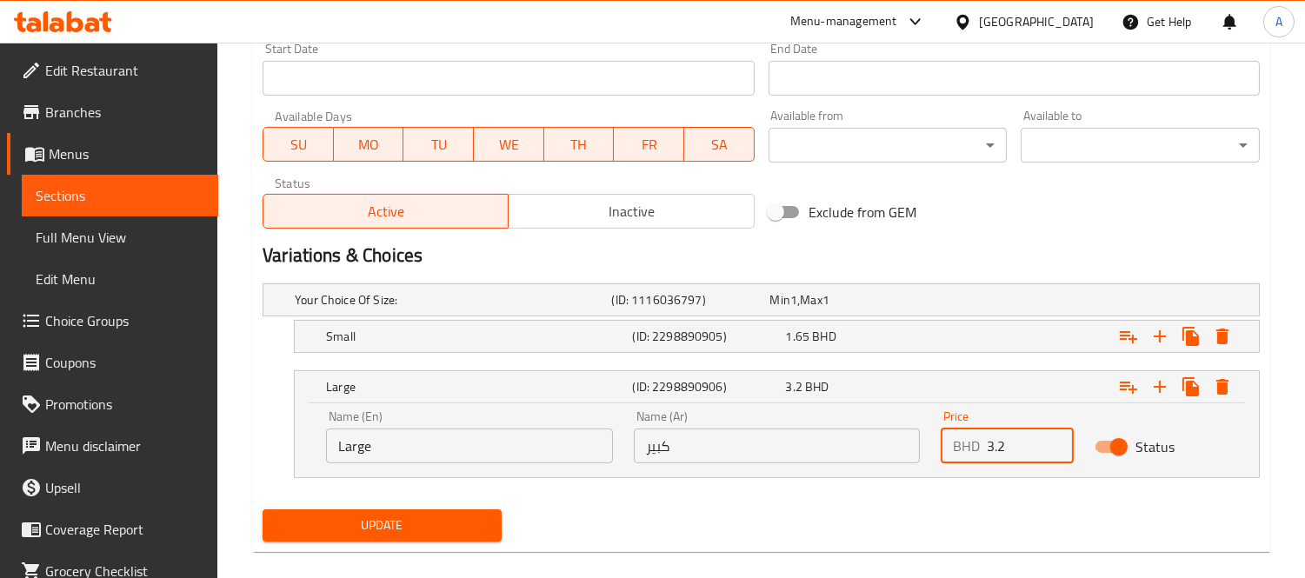
scroll to position [763, 0]
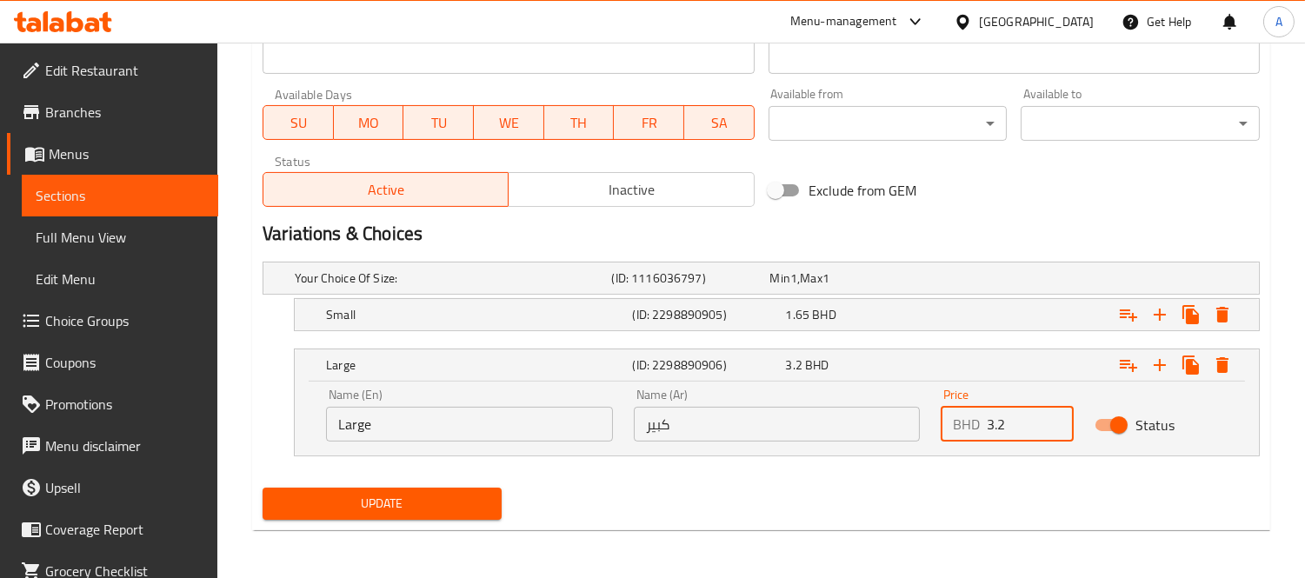
type input "3.2"
click at [410, 499] on span "Update" at bounding box center [381, 504] width 211 height 22
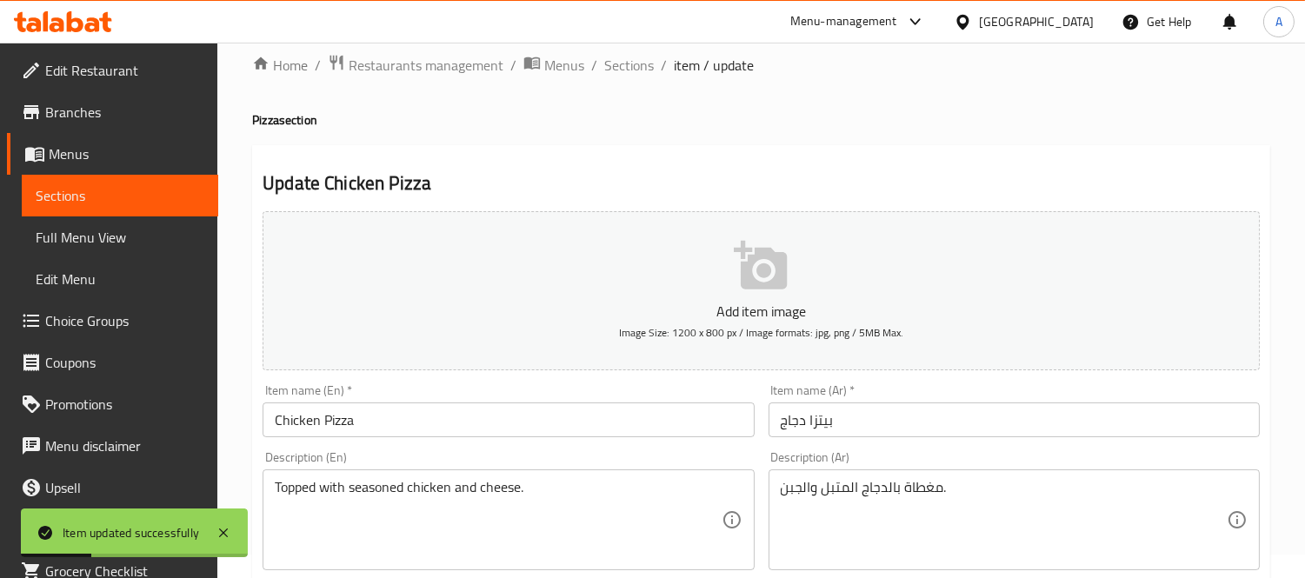
scroll to position [0, 0]
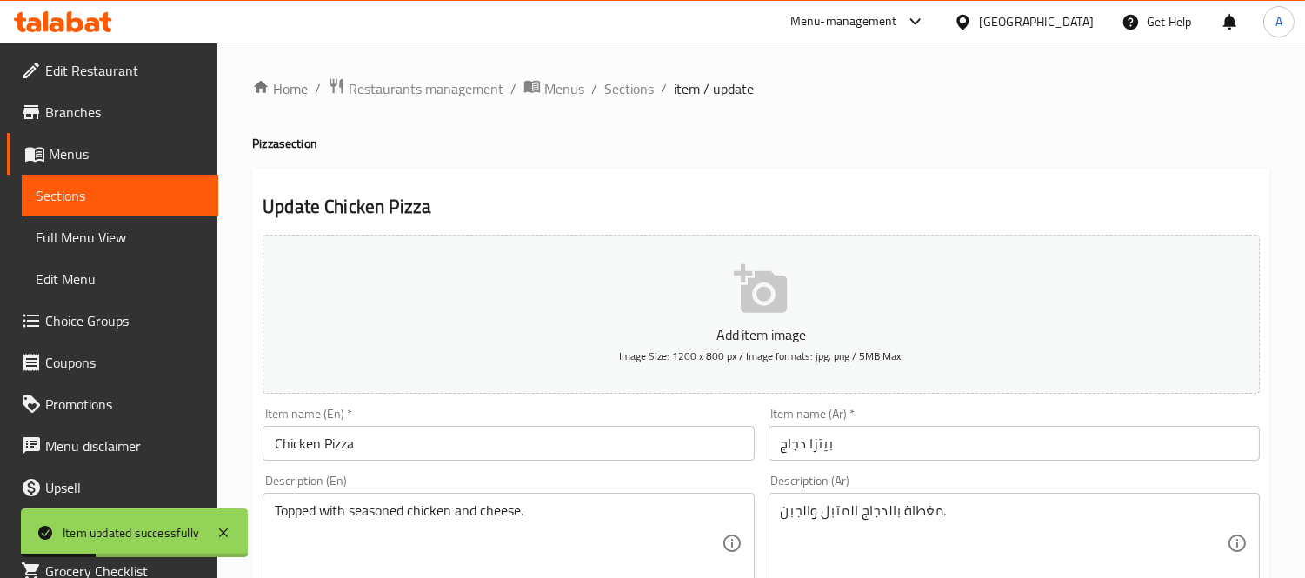
click at [628, 91] on span "Sections" at bounding box center [629, 88] width 50 height 21
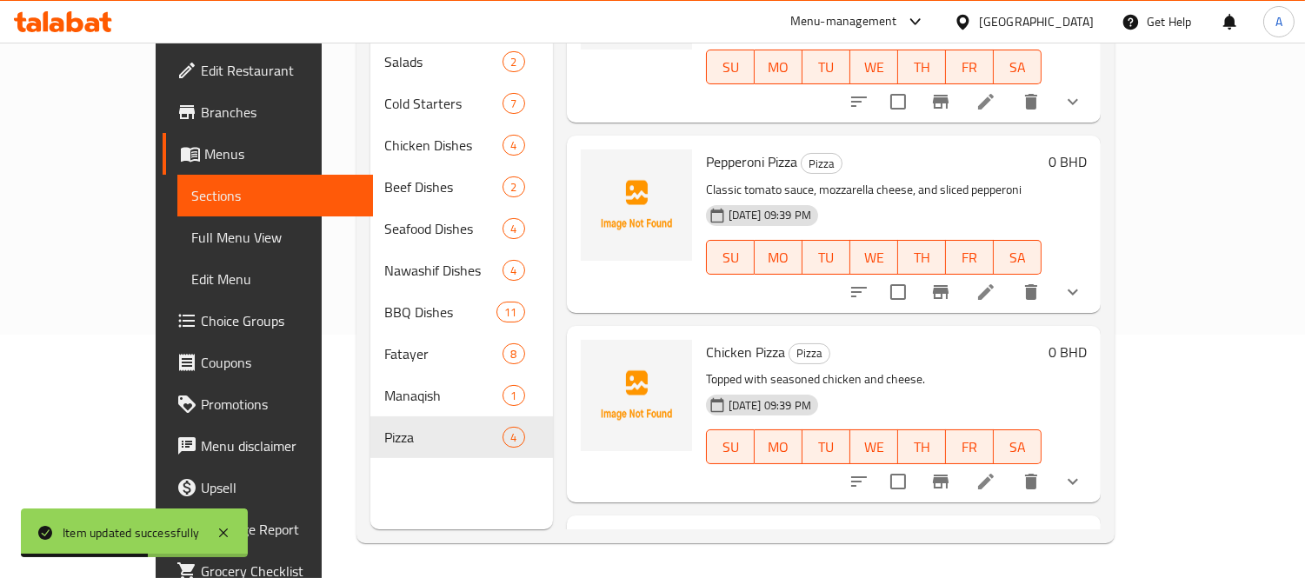
scroll to position [223, 0]
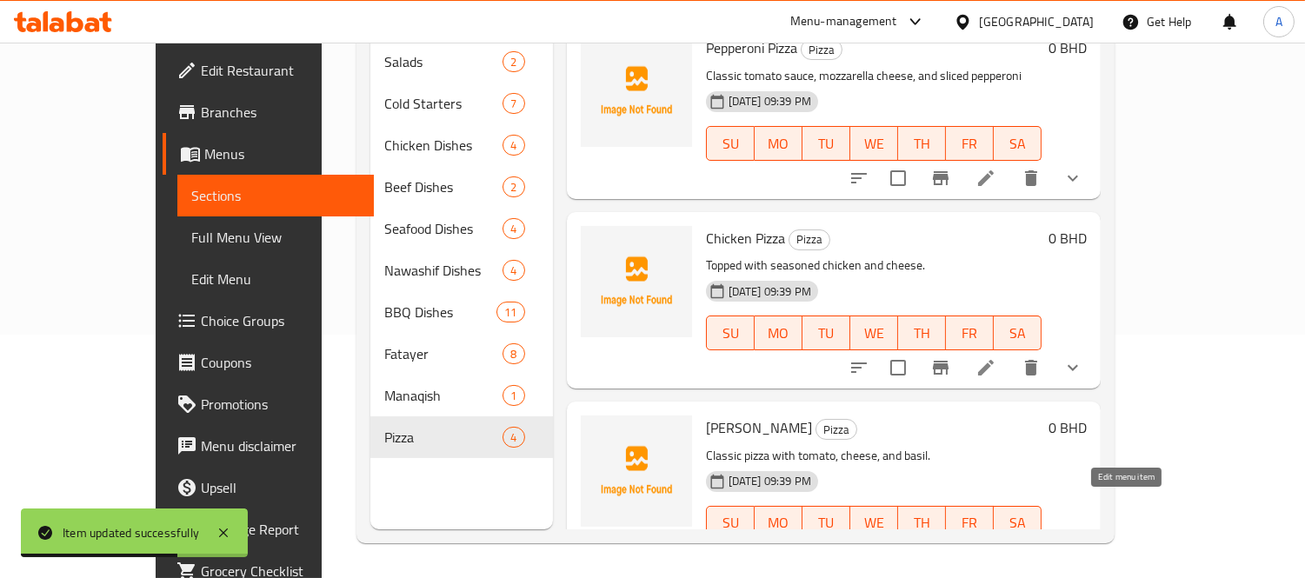
click at [996, 548] on icon at bounding box center [985, 558] width 21 height 21
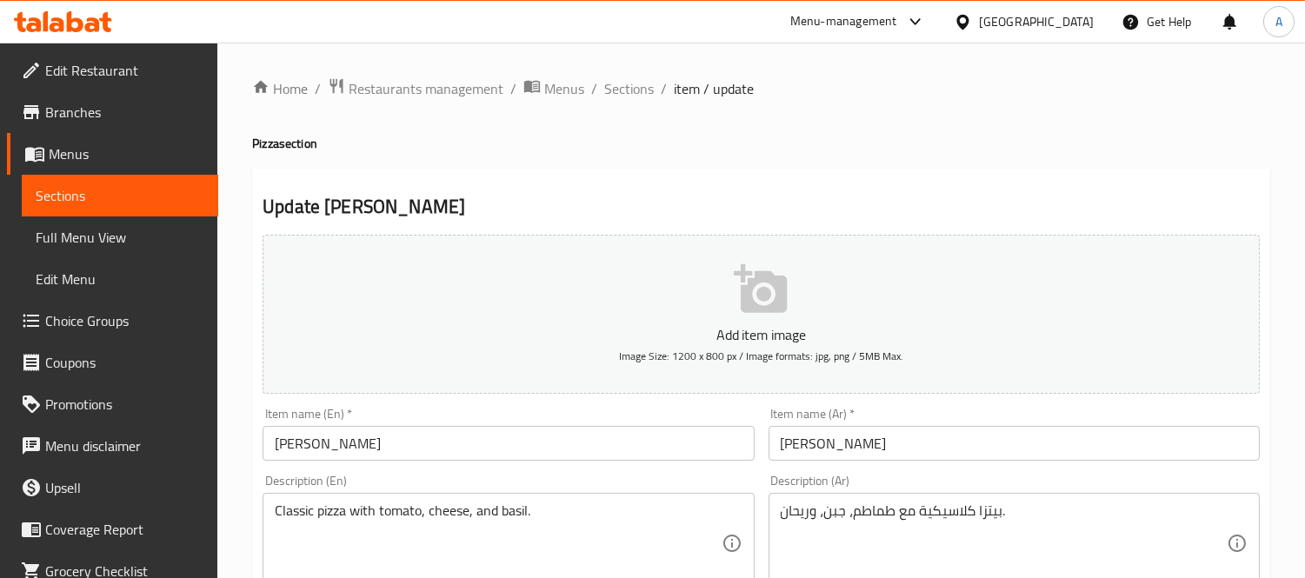
drag, startPoint x: 644, startPoint y: 94, endPoint x: 0, endPoint y: 299, distance: 675.9
click at [644, 94] on span "Sections" at bounding box center [629, 88] width 50 height 21
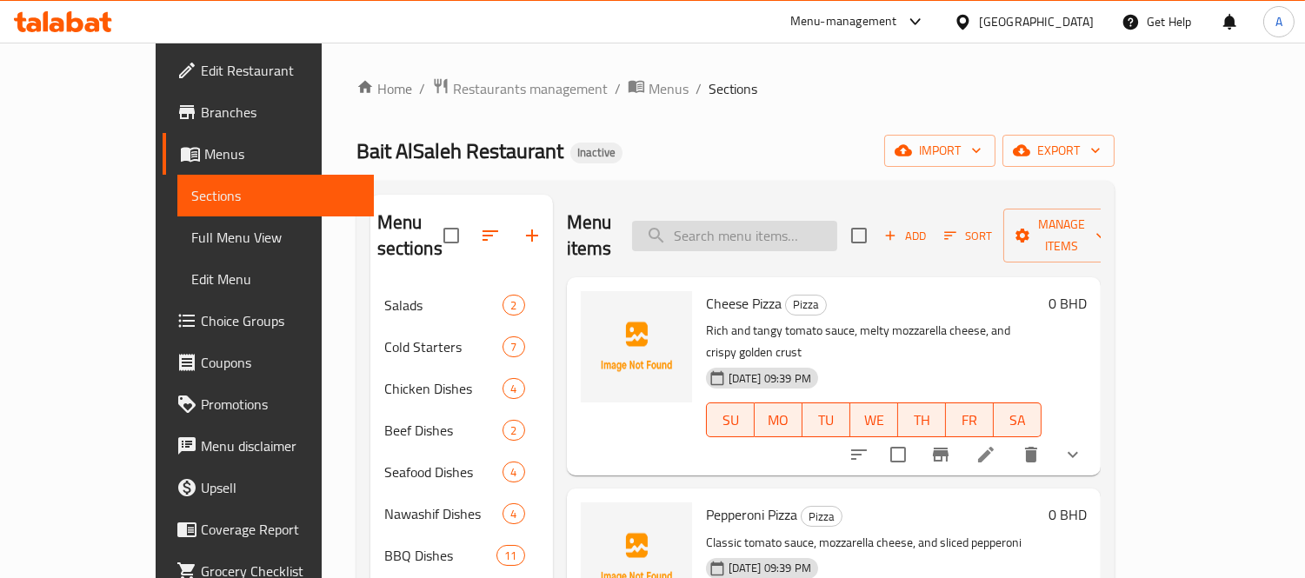
click at [794, 224] on input "search" at bounding box center [734, 236] width 205 height 30
paste input "Meat Salona"
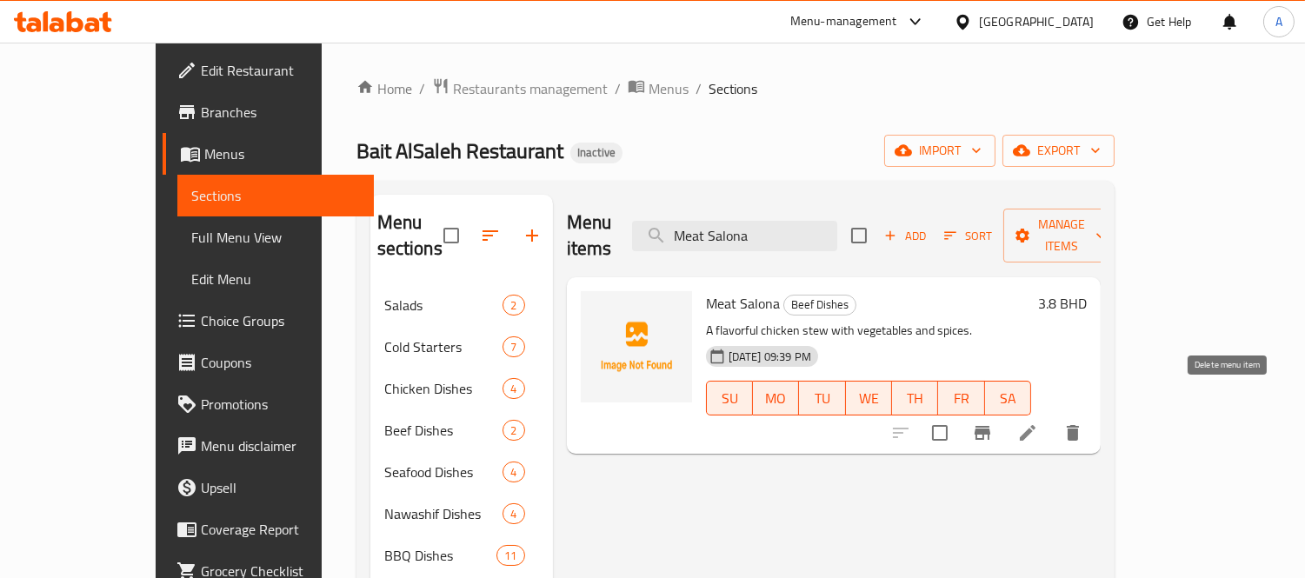
type input "Meat Salona"
click at [1079, 425] on icon "delete" at bounding box center [1072, 433] width 12 height 16
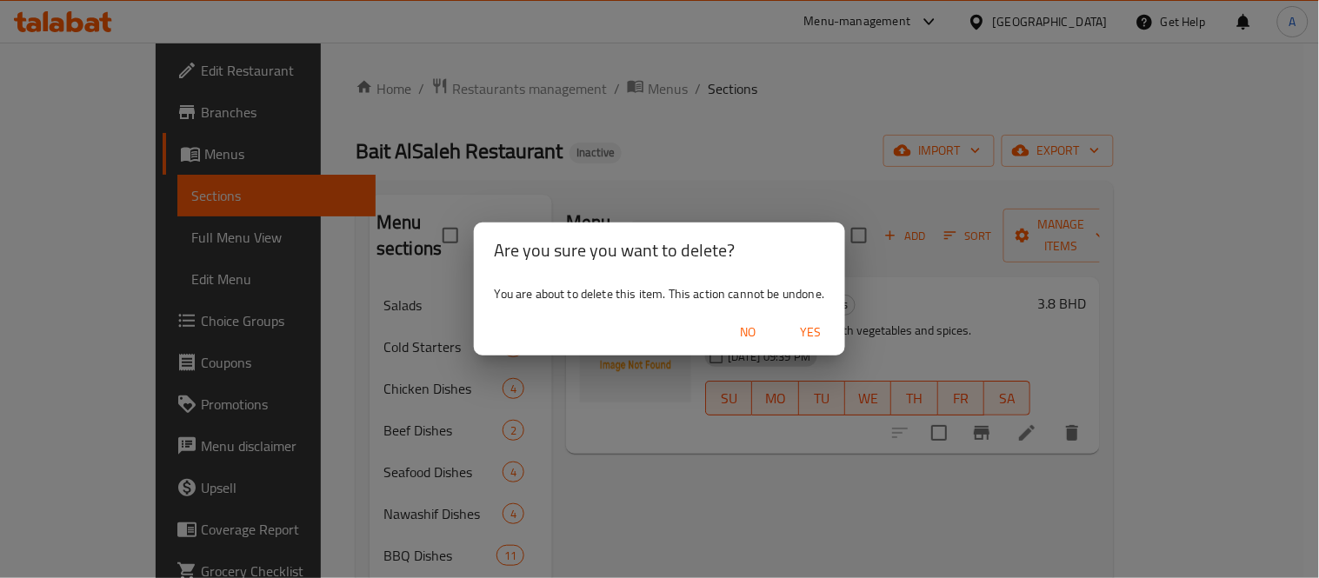
click at [814, 325] on span "Yes" at bounding box center [810, 333] width 42 height 22
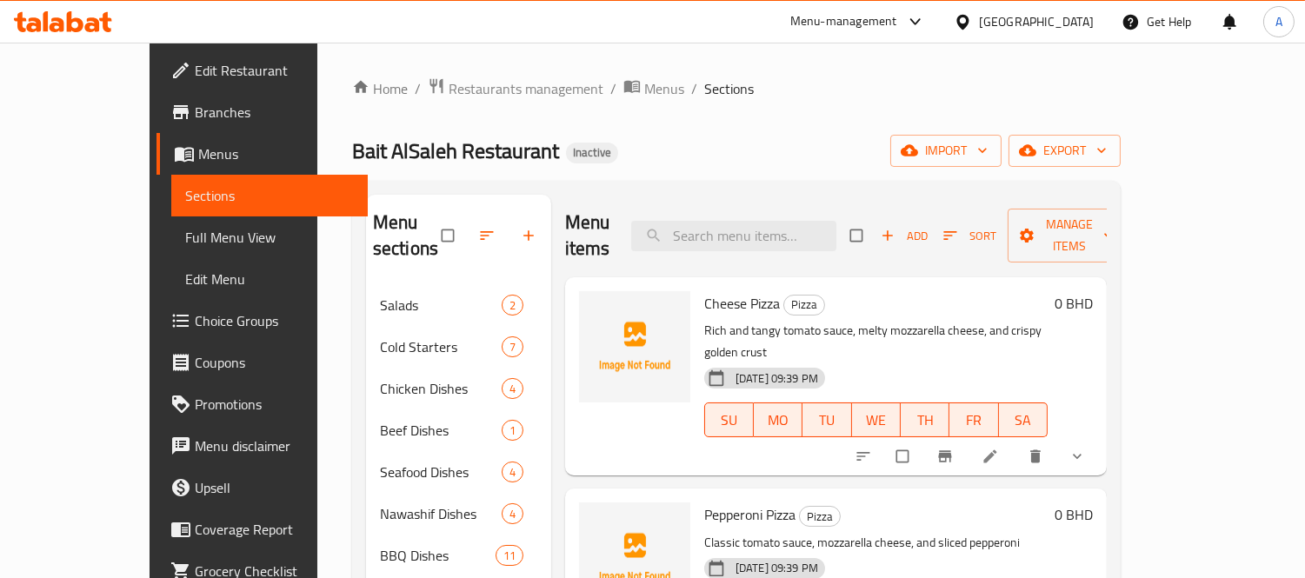
click at [195, 310] on span "Choice Groups" at bounding box center [274, 320] width 159 height 21
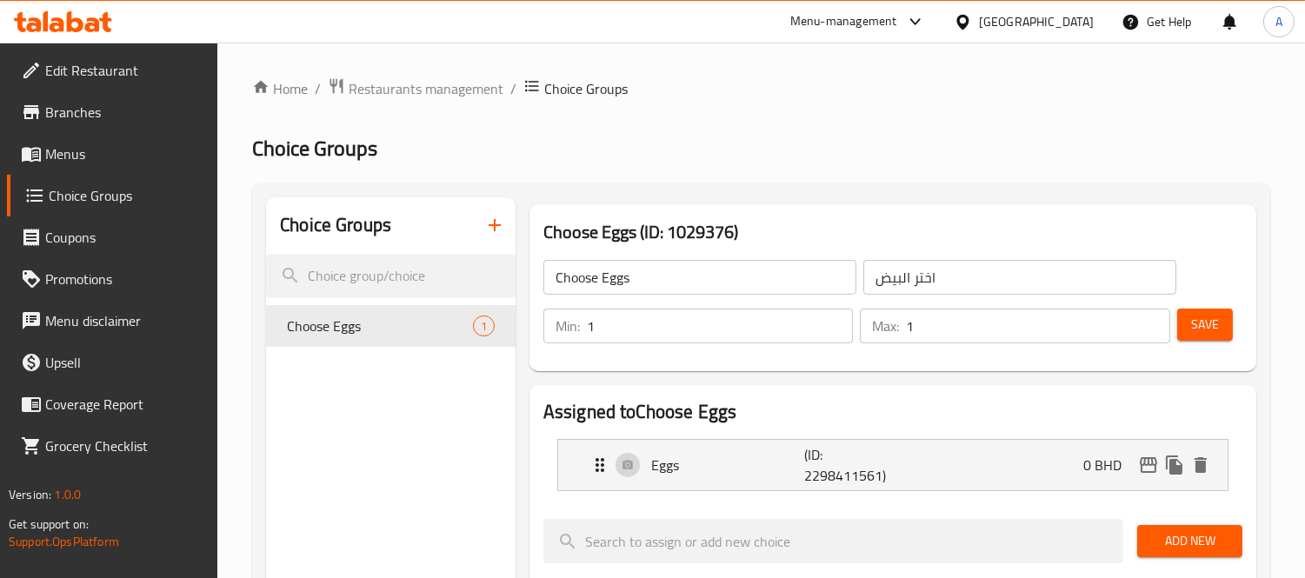
click at [499, 229] on icon "button" at bounding box center [494, 225] width 21 height 21
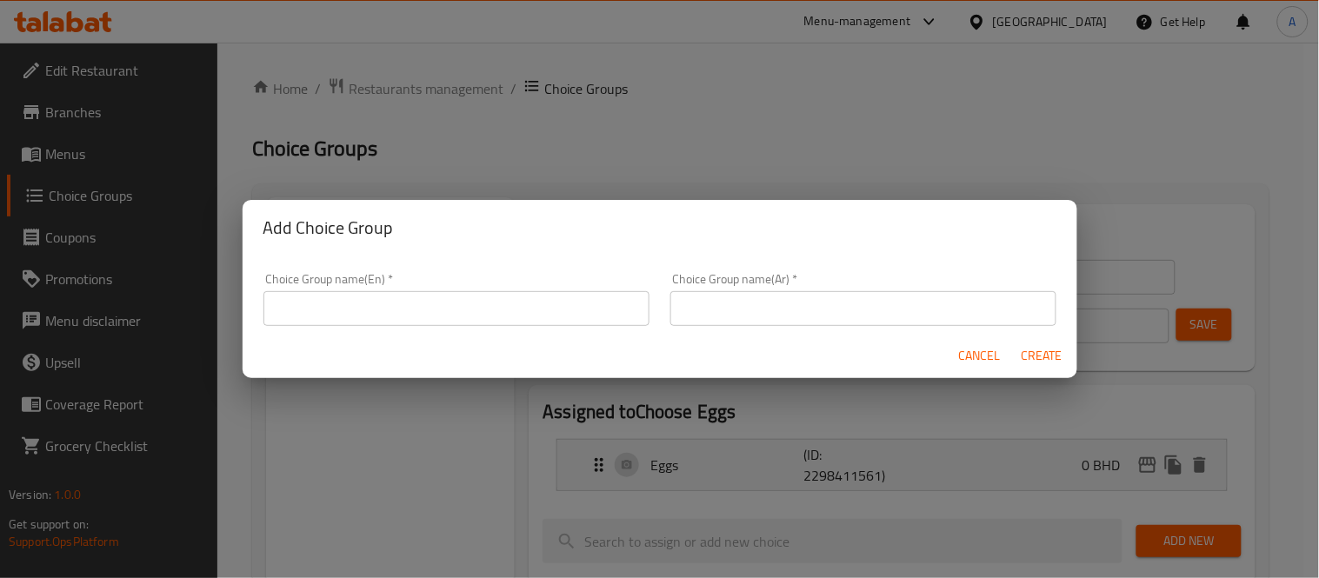
click at [410, 301] on input "text" at bounding box center [456, 308] width 386 height 35
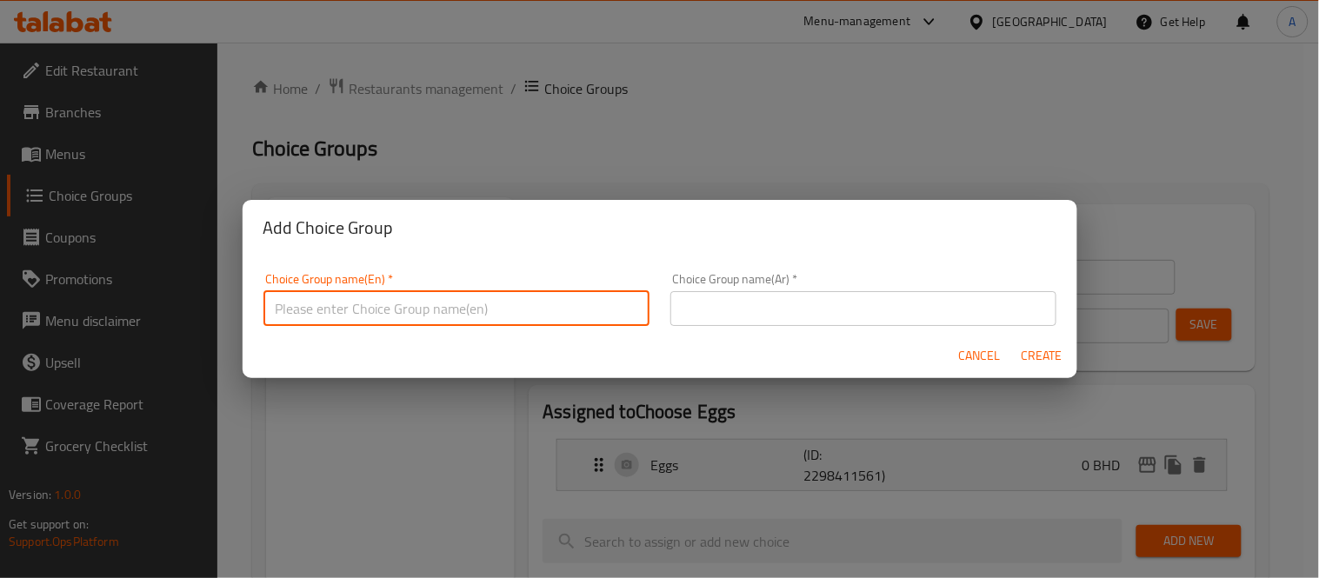
type input "Your Choice Of Cooking Style:"
click at [772, 324] on input "text" at bounding box center [863, 308] width 386 height 35
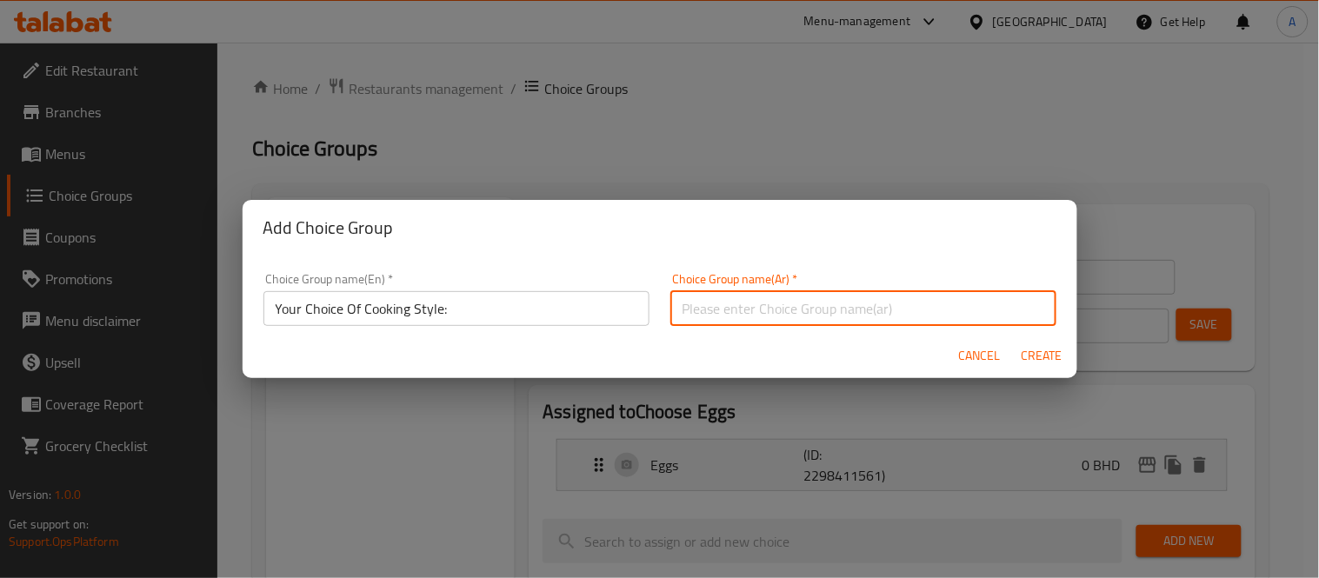
type input "إختيارك من طريقة الطبخ:"
click at [1063, 361] on button "Create" at bounding box center [1042, 356] width 56 height 32
type input "Your Choice Of Cooking Style:"
type input "إختيارك من طريقة الطبخ:"
type input "0"
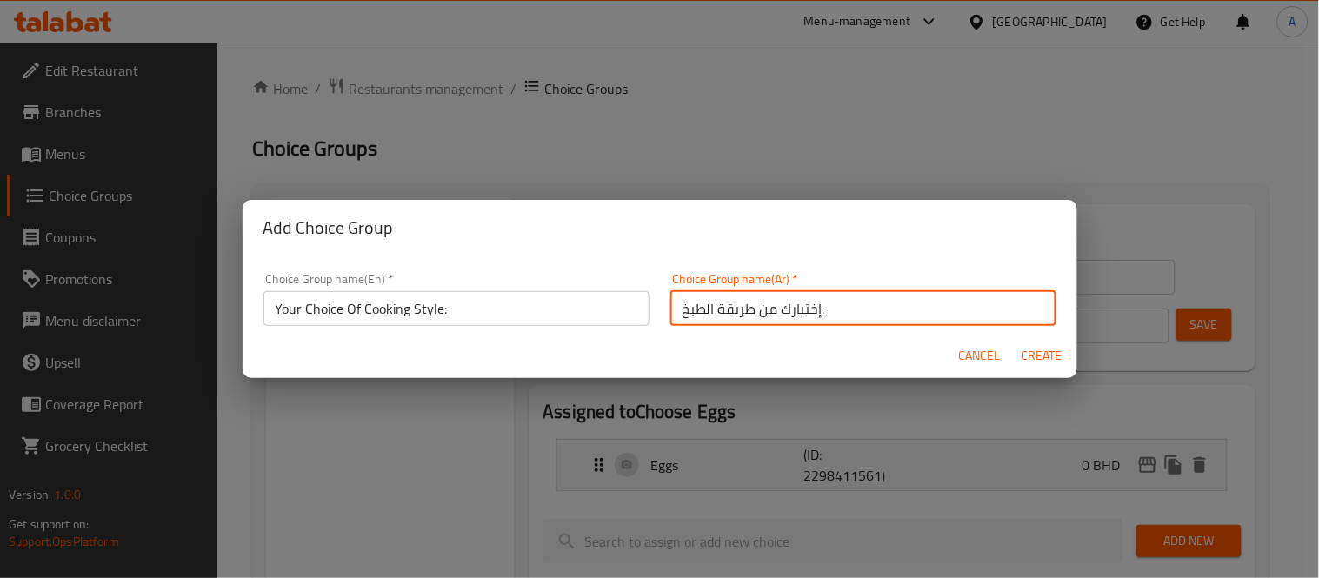
type input "0"
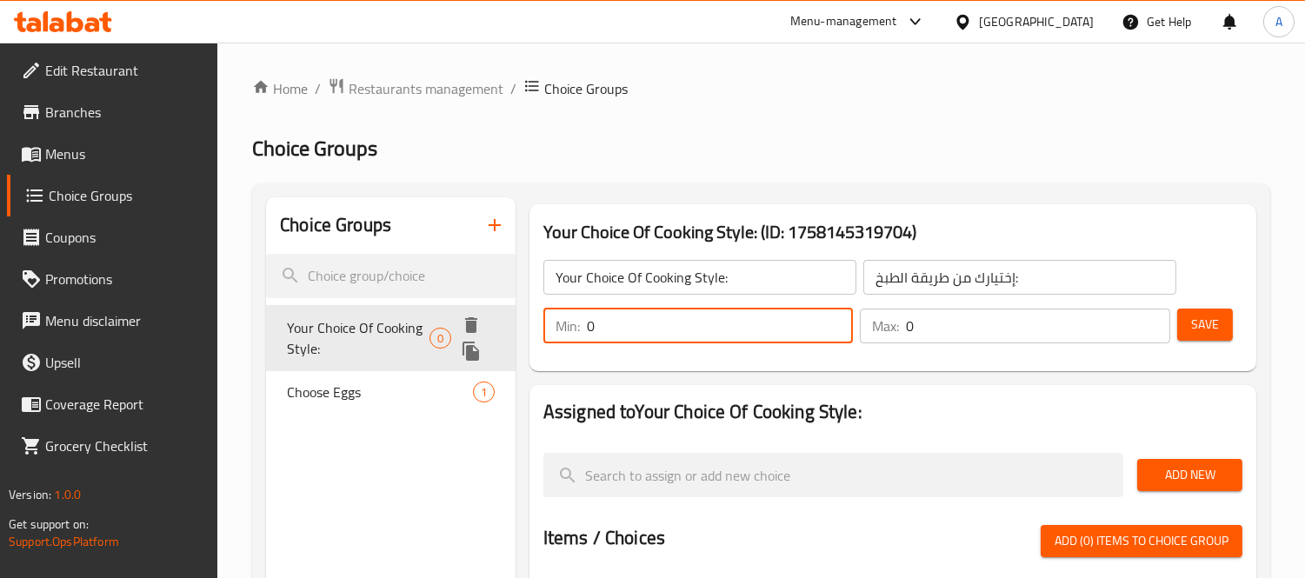
drag, startPoint x: 716, startPoint y: 325, endPoint x: 452, endPoint y: 316, distance: 264.4
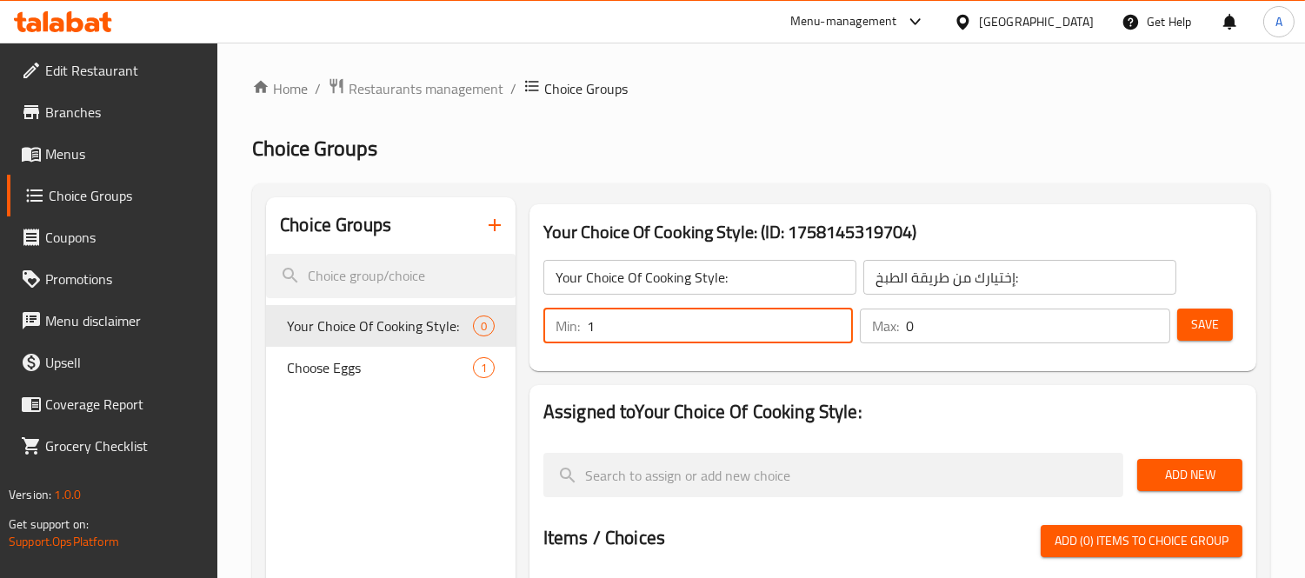
type input "1"
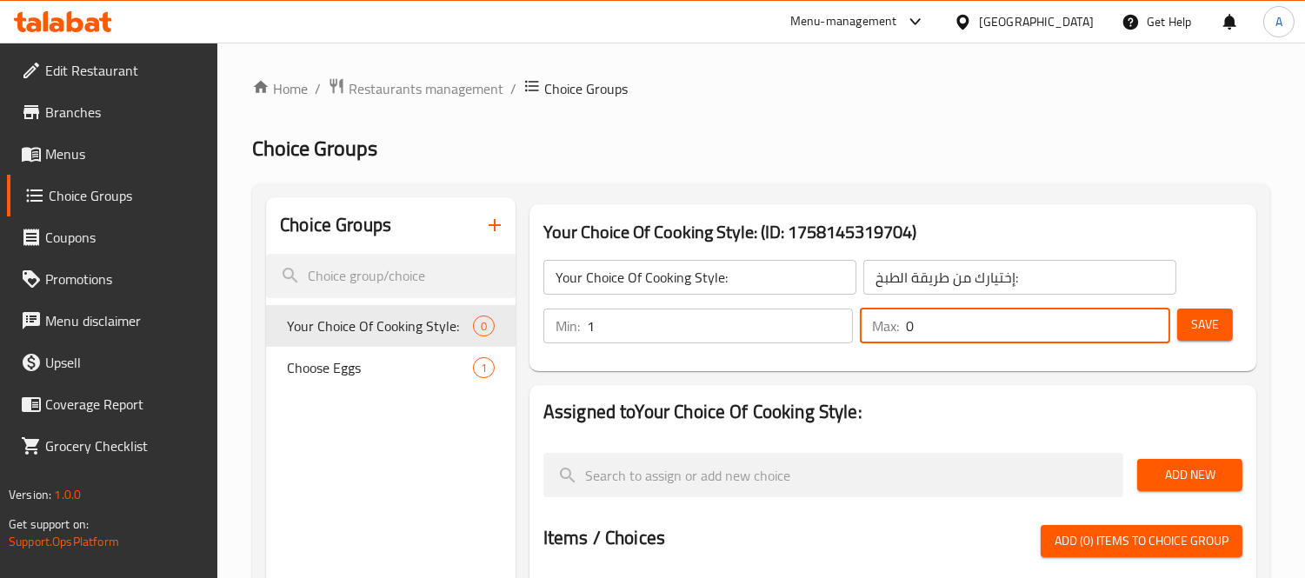
click at [896, 322] on div "Max: 0 ​" at bounding box center [1015, 326] width 310 height 35
type input "1"
click at [1195, 318] on span "Save" at bounding box center [1205, 325] width 28 height 22
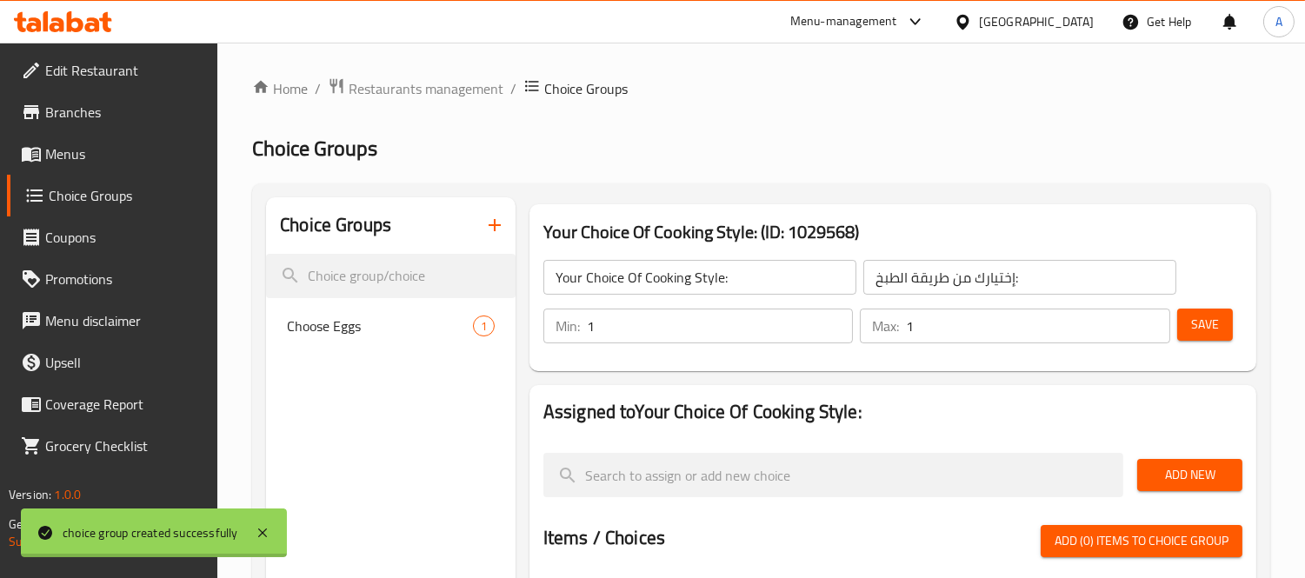
scroll to position [193, 0]
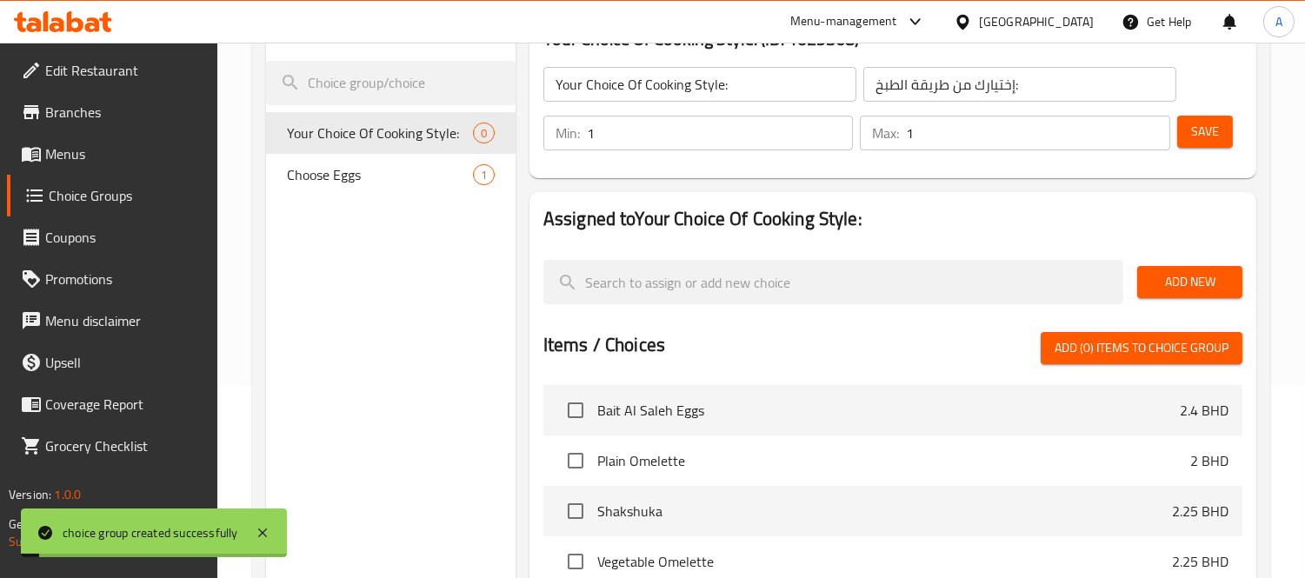
click at [1214, 279] on span "Add New" at bounding box center [1189, 282] width 77 height 22
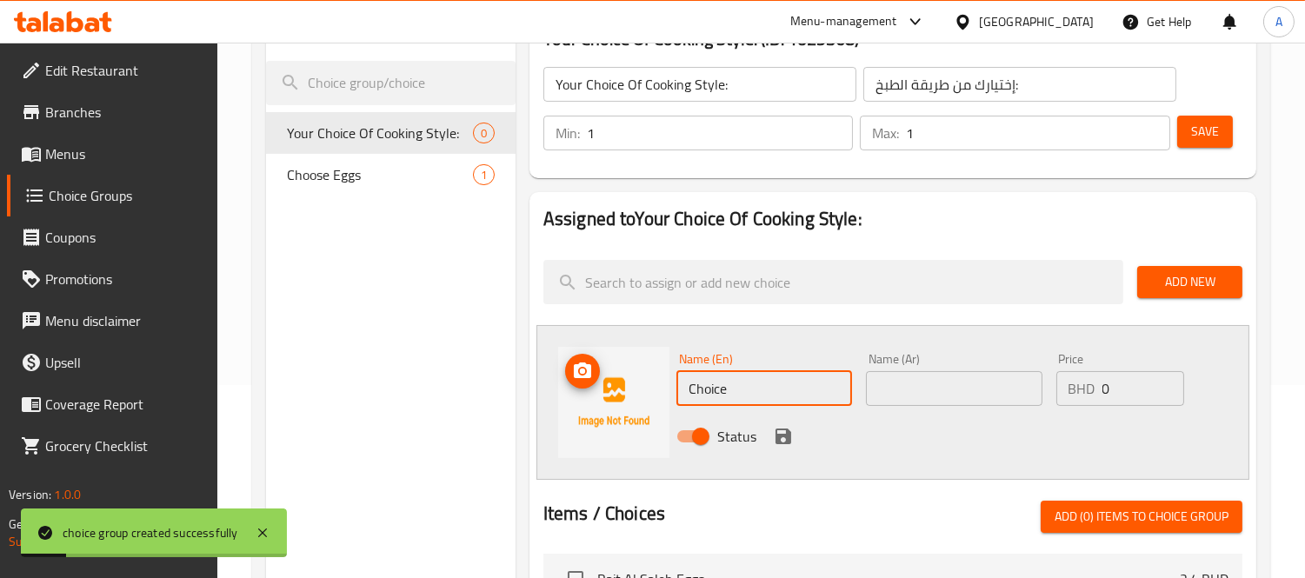
drag, startPoint x: 736, startPoint y: 400, endPoint x: 654, endPoint y: 391, distance: 82.2
click at [654, 391] on div "Name (En) Choice Name (En) Name (Ar) Name (Ar) Price BHD 0 Price Status" at bounding box center [892, 402] width 713 height 155
type input "Grilled"
click at [911, 392] on input "text" at bounding box center [954, 388] width 176 height 35
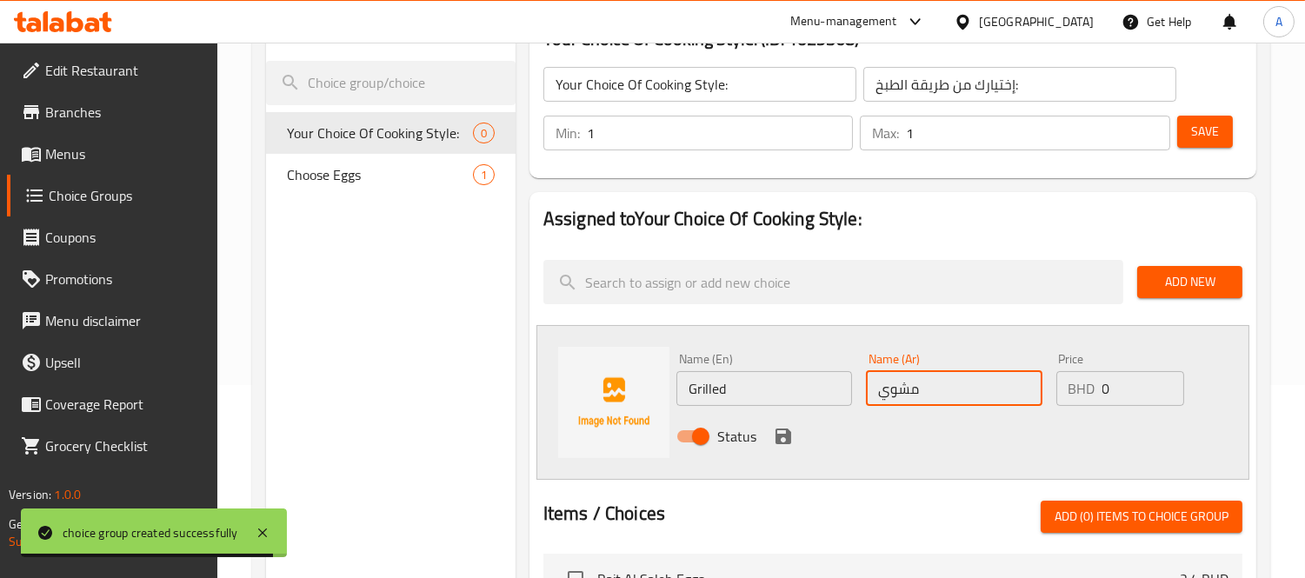
type input "مشوي"
click at [789, 432] on icon "save" at bounding box center [783, 436] width 21 height 21
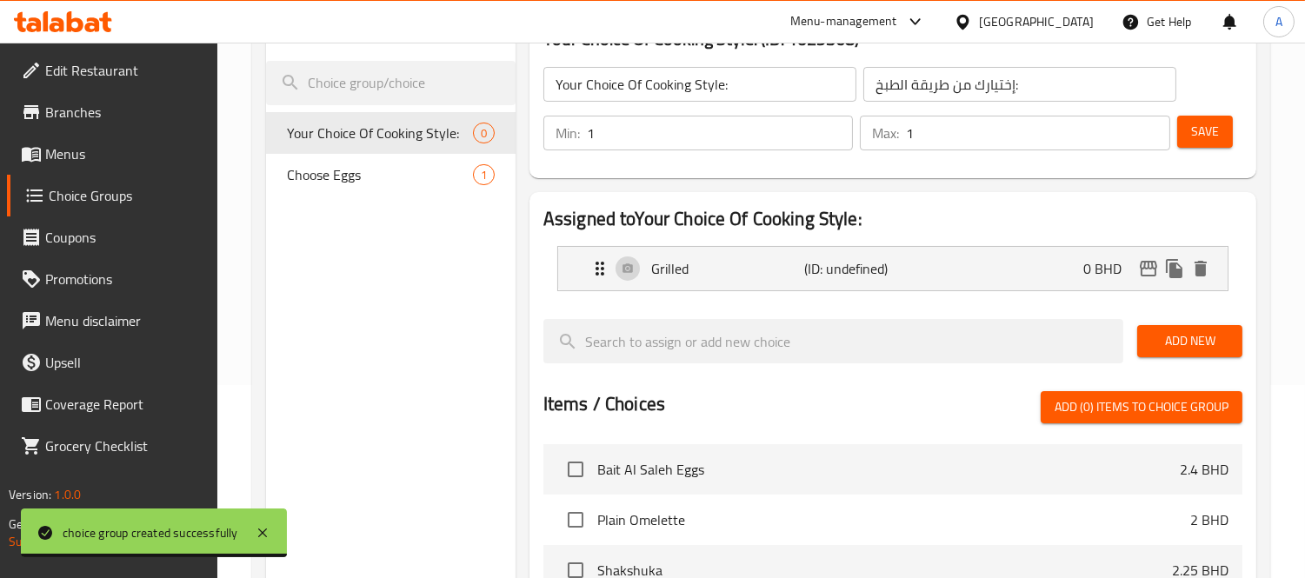
click at [1236, 354] on button "Add New" at bounding box center [1189, 341] width 105 height 32
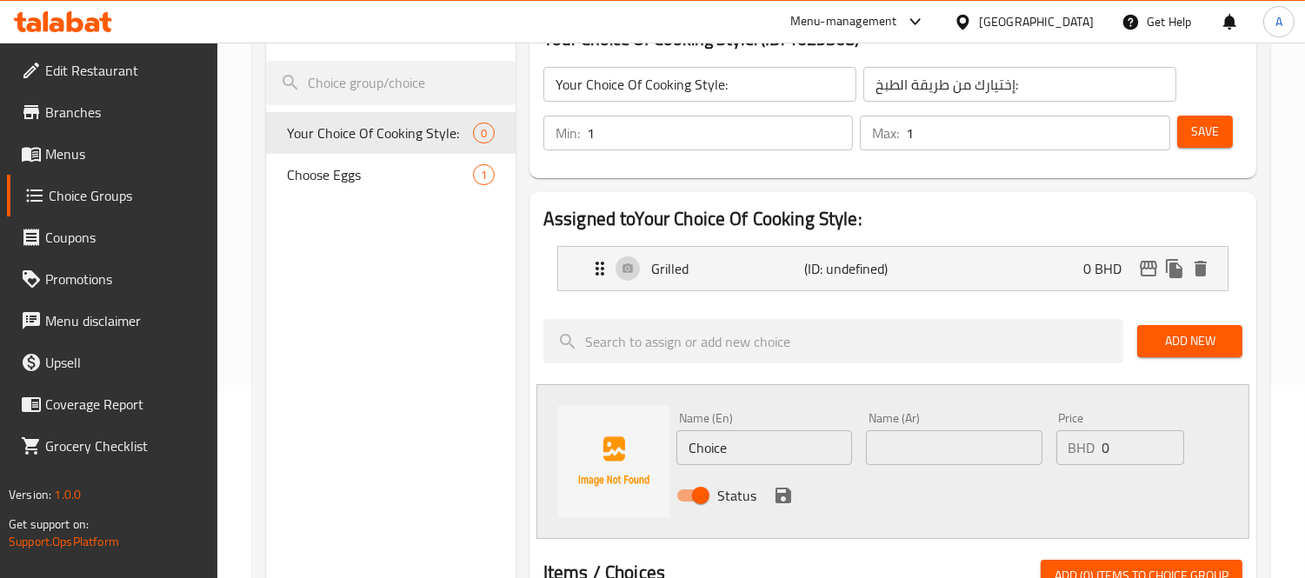
drag, startPoint x: 741, startPoint y: 448, endPoint x: 614, endPoint y: 429, distance: 128.2
click at [615, 430] on div "Name (En) Choice Name (En) Name (Ar) Name (Ar) Price BHD 0 Price Status" at bounding box center [892, 461] width 713 height 155
type input "Fried"
click at [936, 467] on div "Name (Ar) Name (Ar)" at bounding box center [953, 438] width 189 height 67
click at [937, 455] on input "text" at bounding box center [954, 447] width 176 height 35
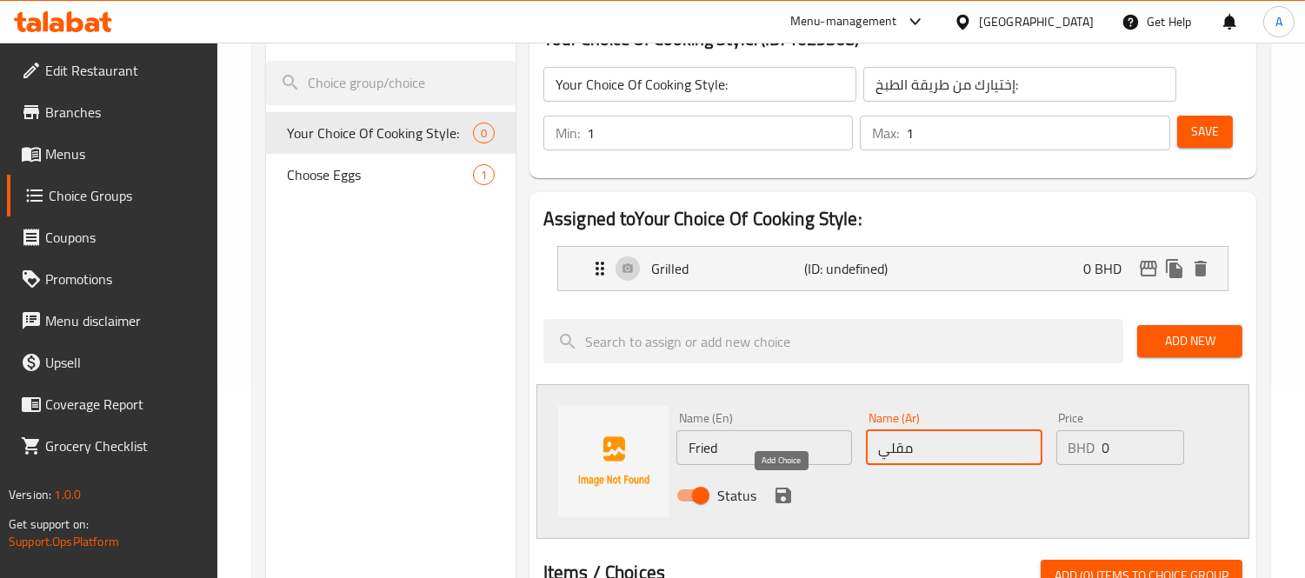
type input "مقلي"
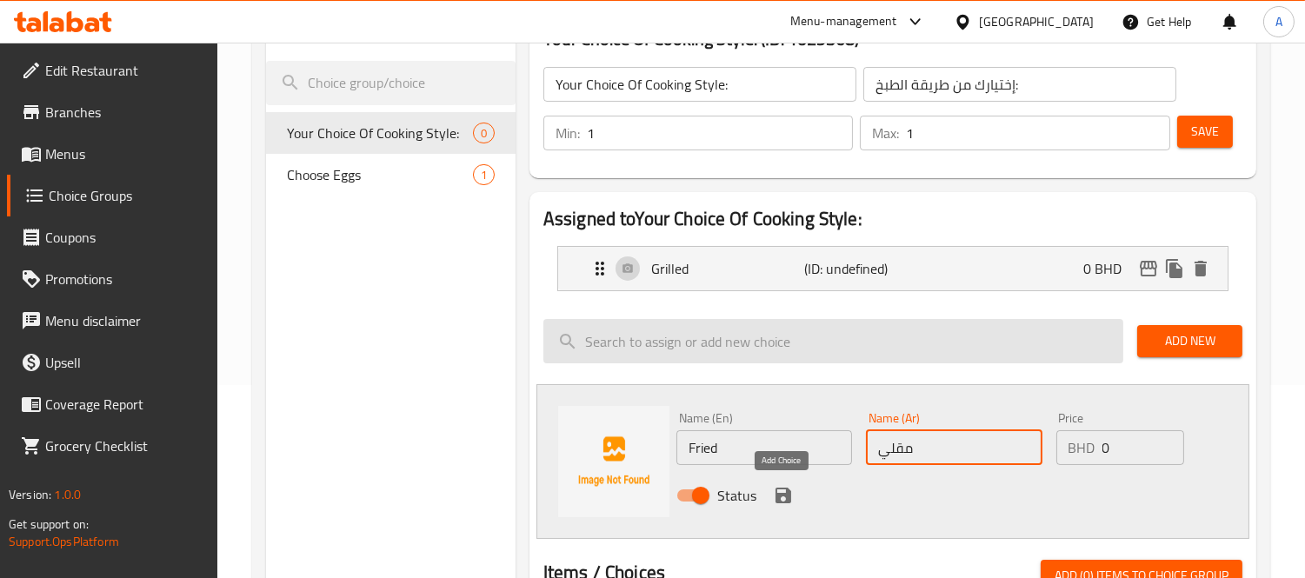
drag, startPoint x: 793, startPoint y: 492, endPoint x: 837, endPoint y: 421, distance: 83.9
click at [793, 492] on button "save" at bounding box center [783, 495] width 26 height 26
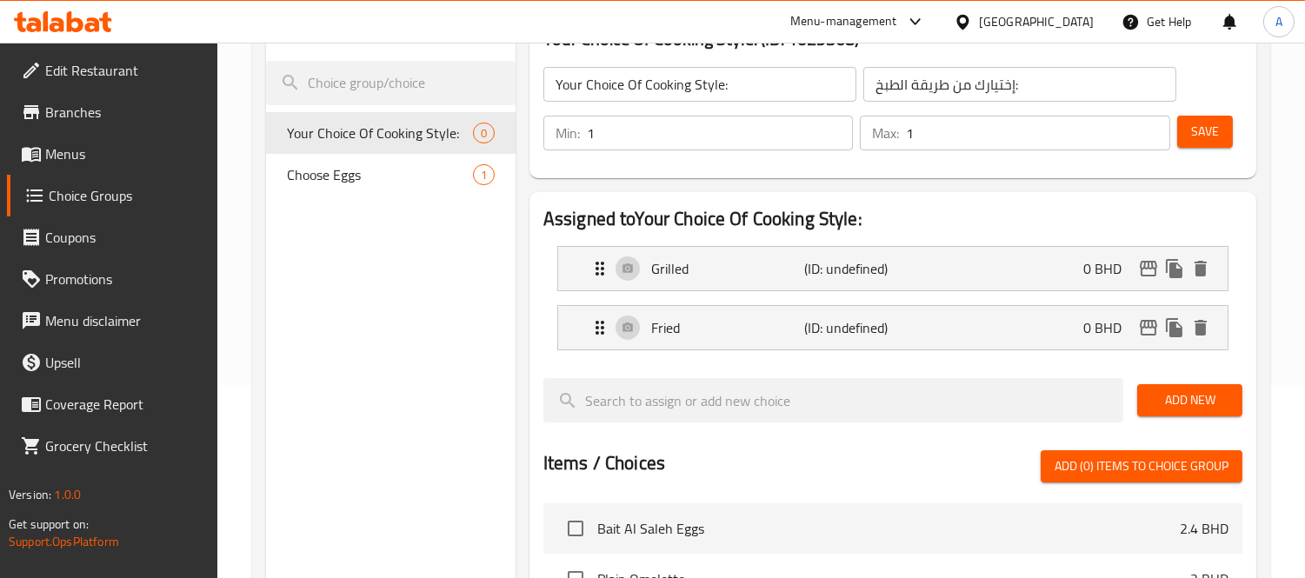
click at [1199, 166] on div "Your Choice Of Cooking Style: ​ إختيارك من طريقة الطبخ: ​ Min: 1 ​ Max: 1 ​ Save" at bounding box center [892, 108] width 713 height 125
click at [1202, 143] on button "Save" at bounding box center [1205, 132] width 56 height 32
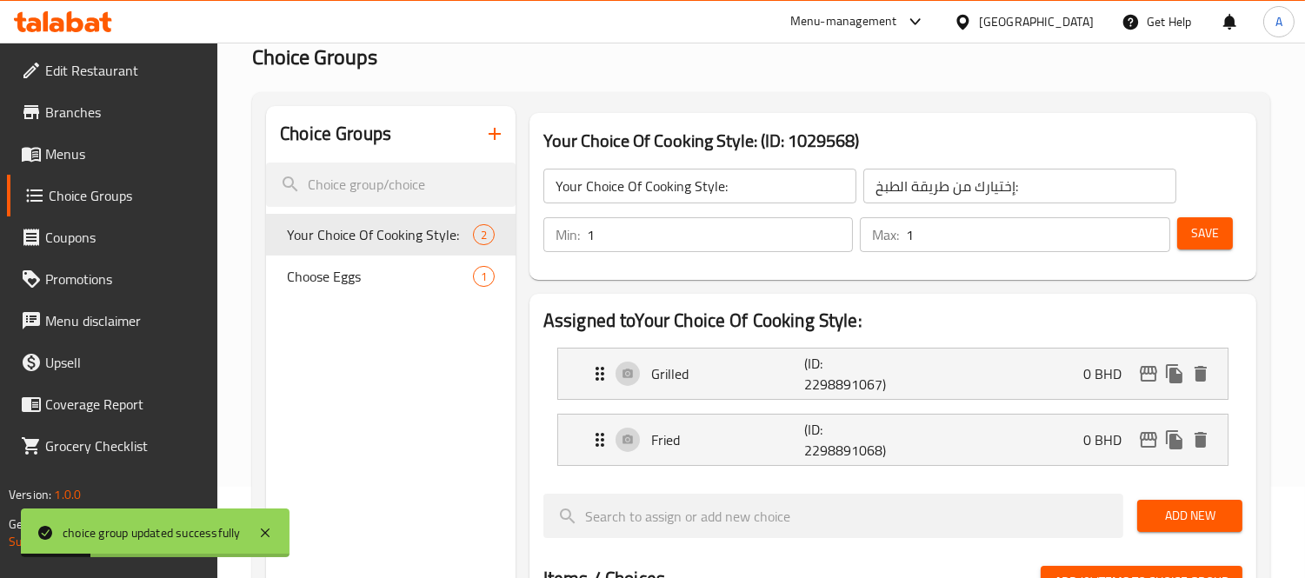
scroll to position [83, 0]
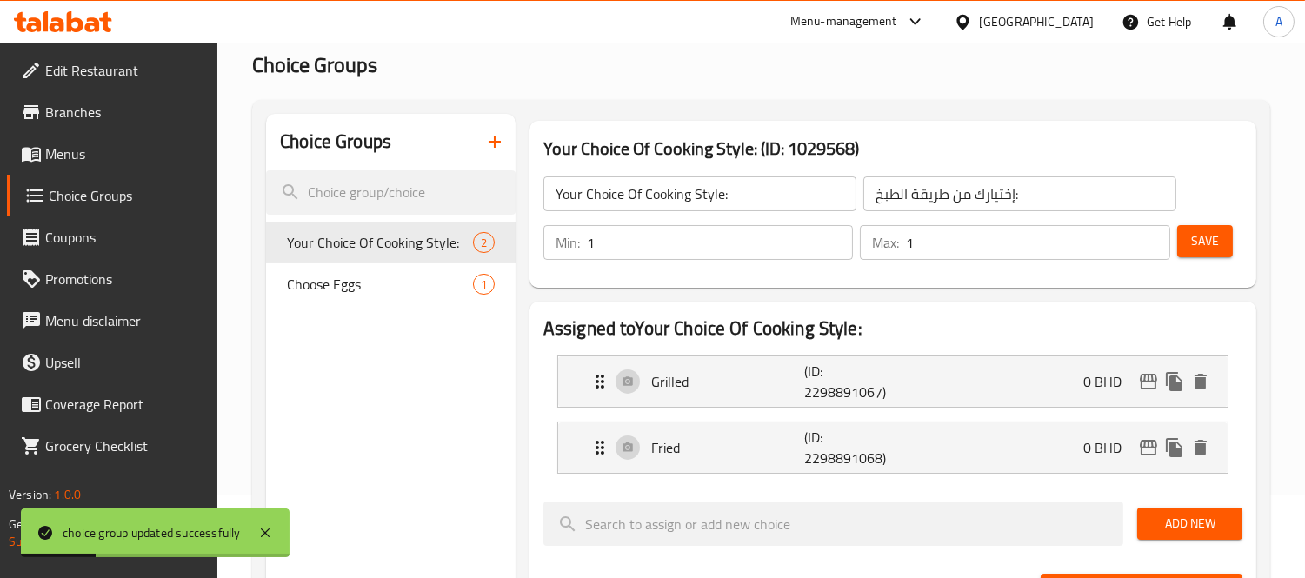
drag, startPoint x: 92, startPoint y: 155, endPoint x: 70, endPoint y: 146, distance: 23.4
click at [92, 155] on span "Menus" at bounding box center [124, 153] width 159 height 21
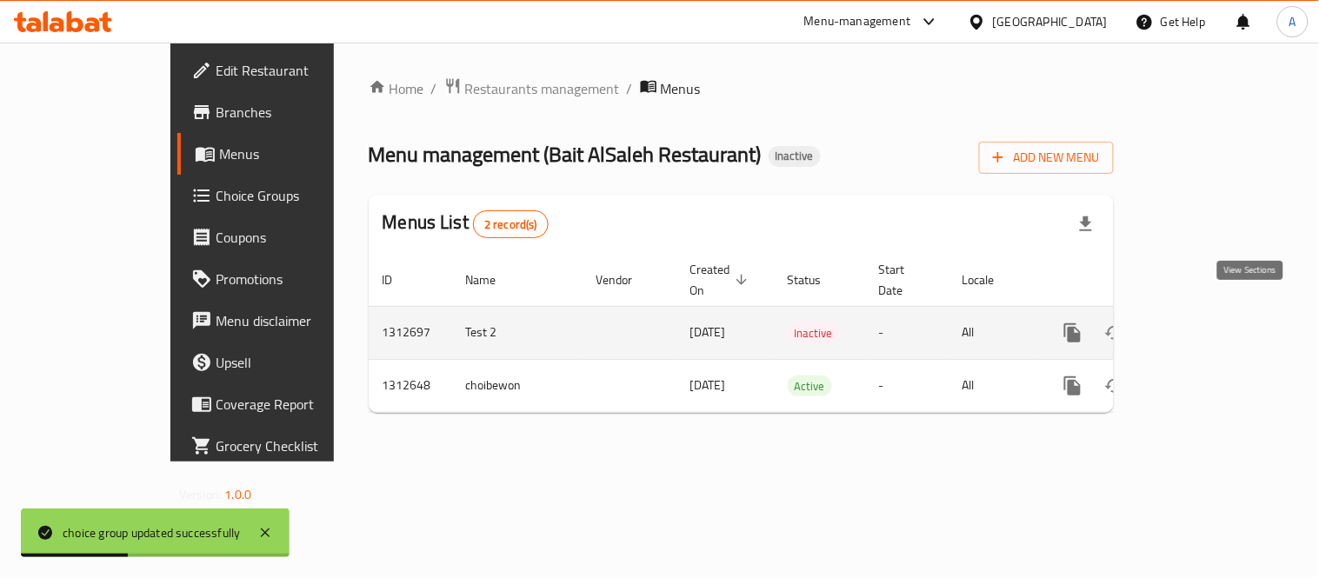
click at [1208, 322] on icon "enhanced table" at bounding box center [1197, 332] width 21 height 21
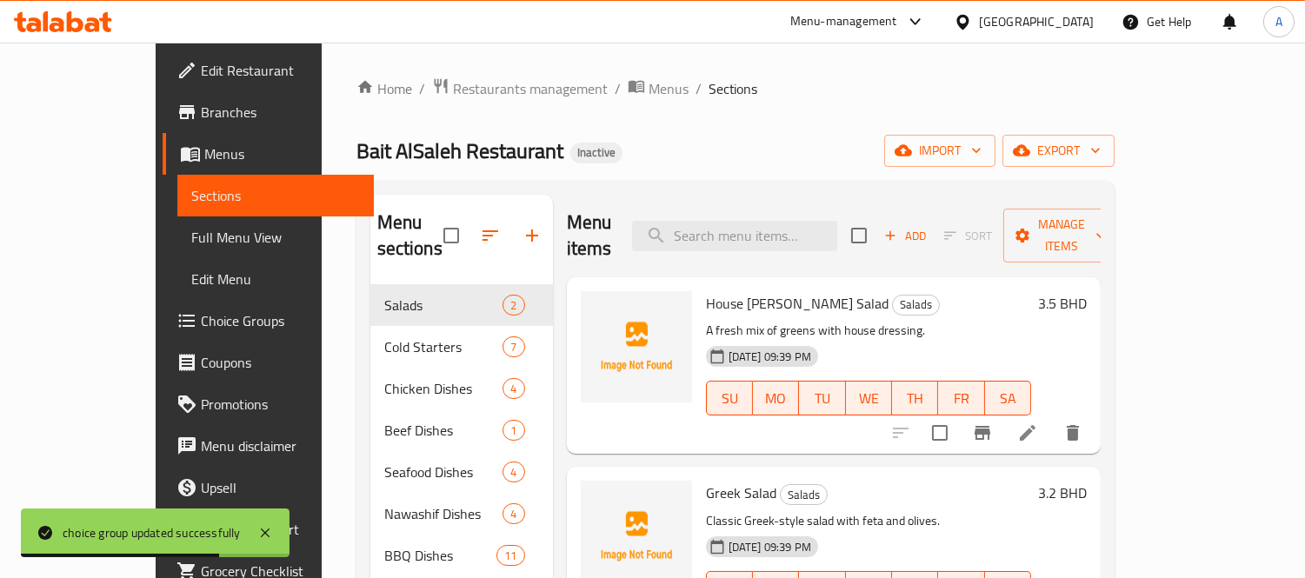
click at [747, 196] on div "Menu items Add Sort Manage items" at bounding box center [834, 236] width 534 height 83
click at [754, 205] on div "Menu items Add Sort Manage items" at bounding box center [834, 236] width 534 height 83
click at [762, 221] on input "search" at bounding box center [734, 236] width 205 height 30
paste input "Sea Bass 900 Grams"
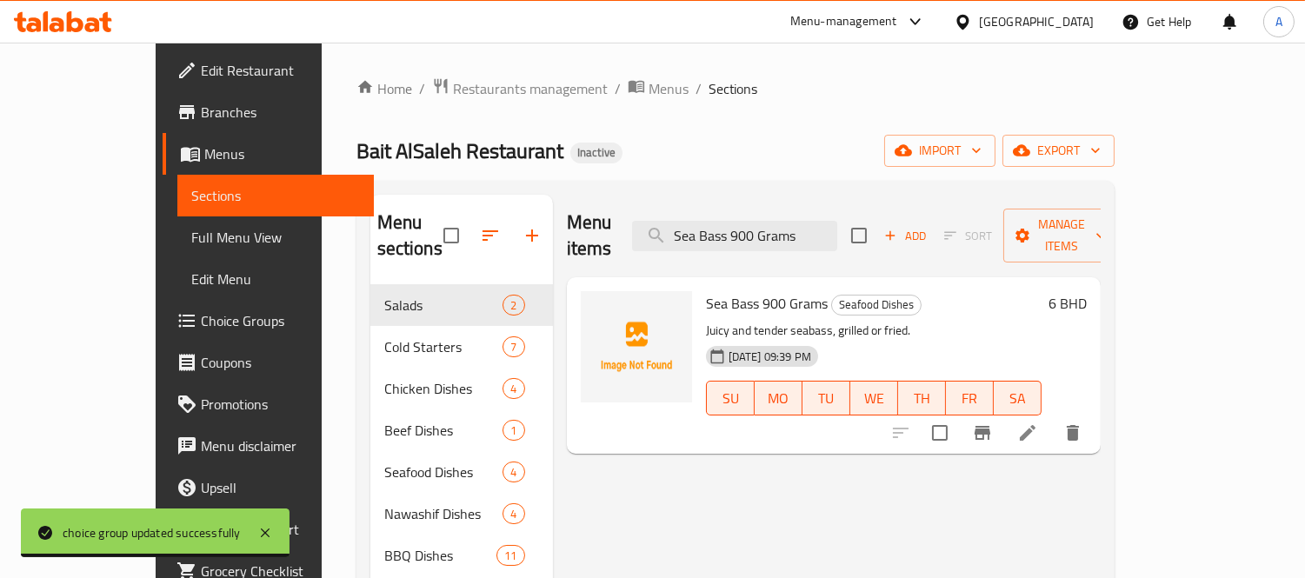
type input "Sea Bass 900 Grams"
click at [1052, 417] on li at bounding box center [1027, 432] width 49 height 31
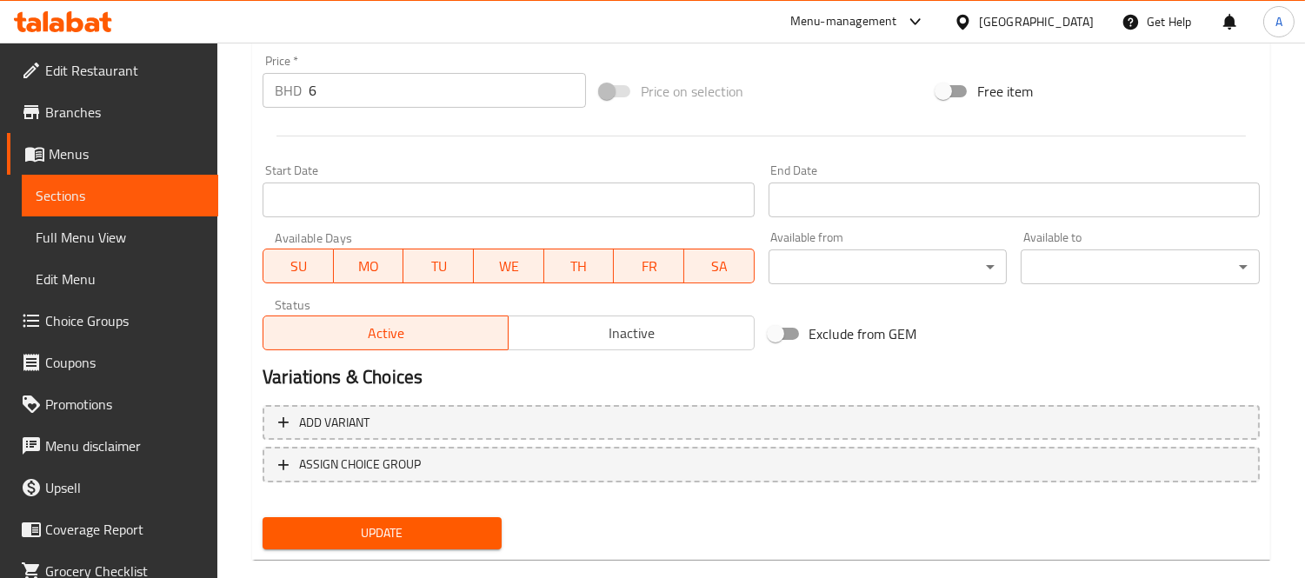
scroll to position [647, 0]
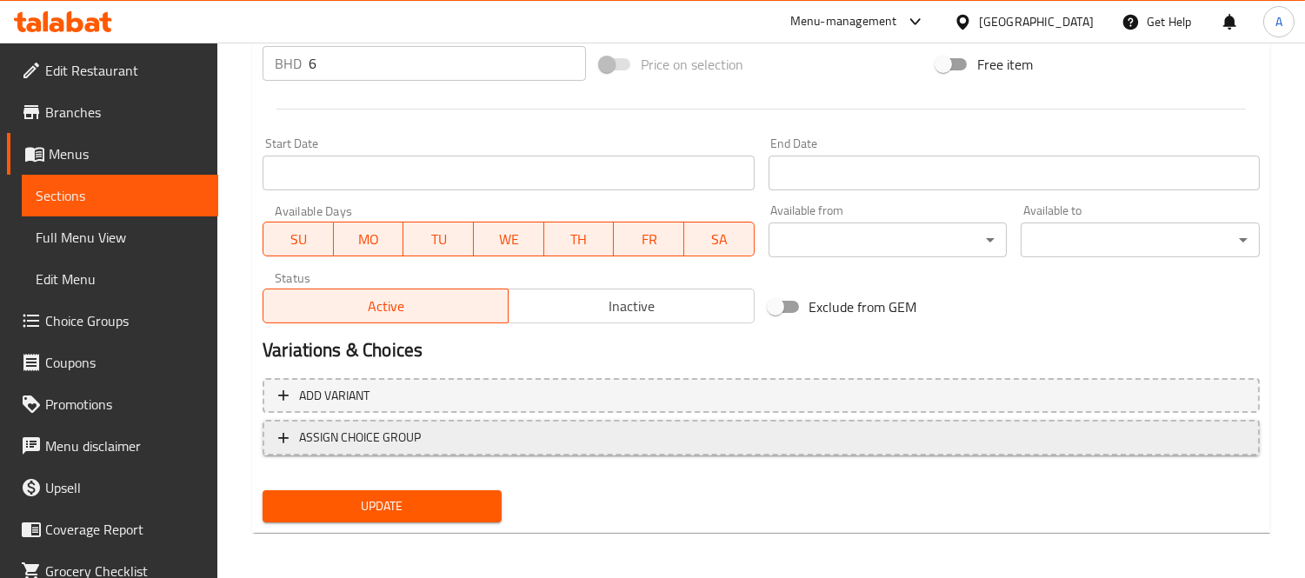
click at [405, 427] on span "ASSIGN CHOICE GROUP" at bounding box center [360, 438] width 122 height 22
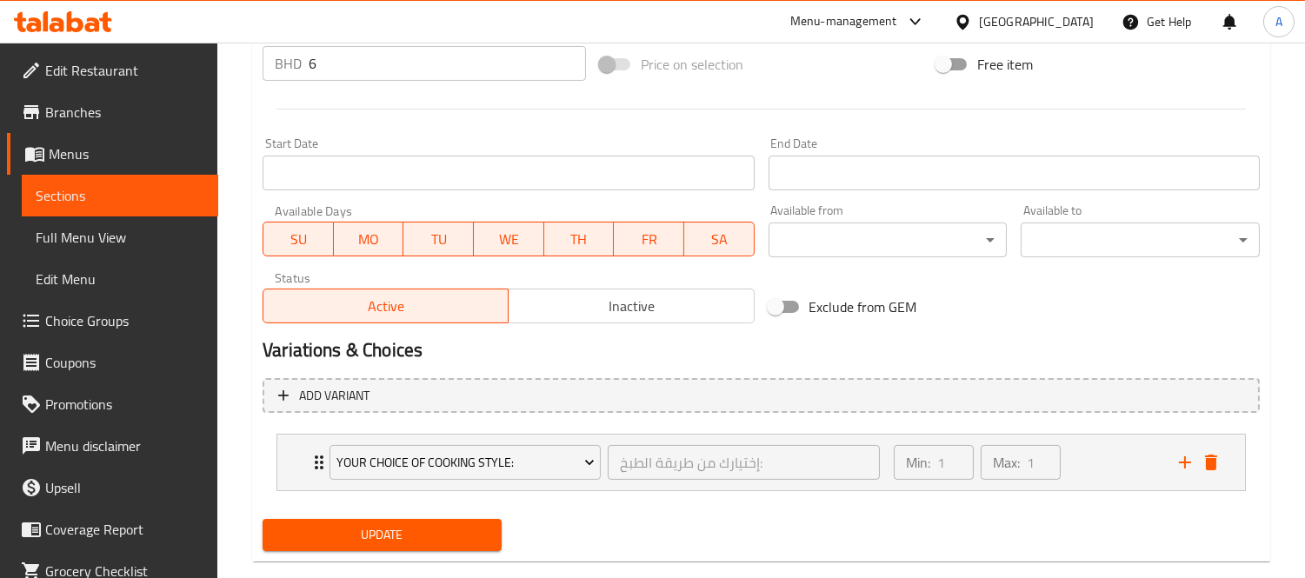
click at [417, 512] on div "Update" at bounding box center [382, 535] width 253 height 46
click at [415, 514] on div "Update" at bounding box center [382, 535] width 253 height 46
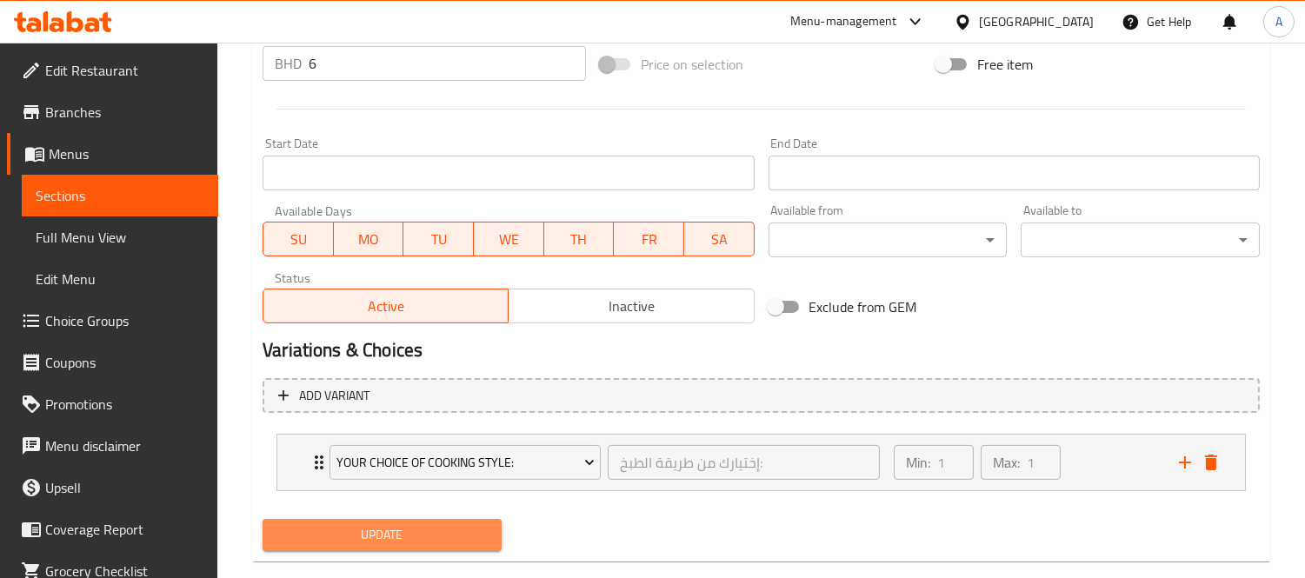
click at [410, 521] on button "Update" at bounding box center [381, 535] width 239 height 32
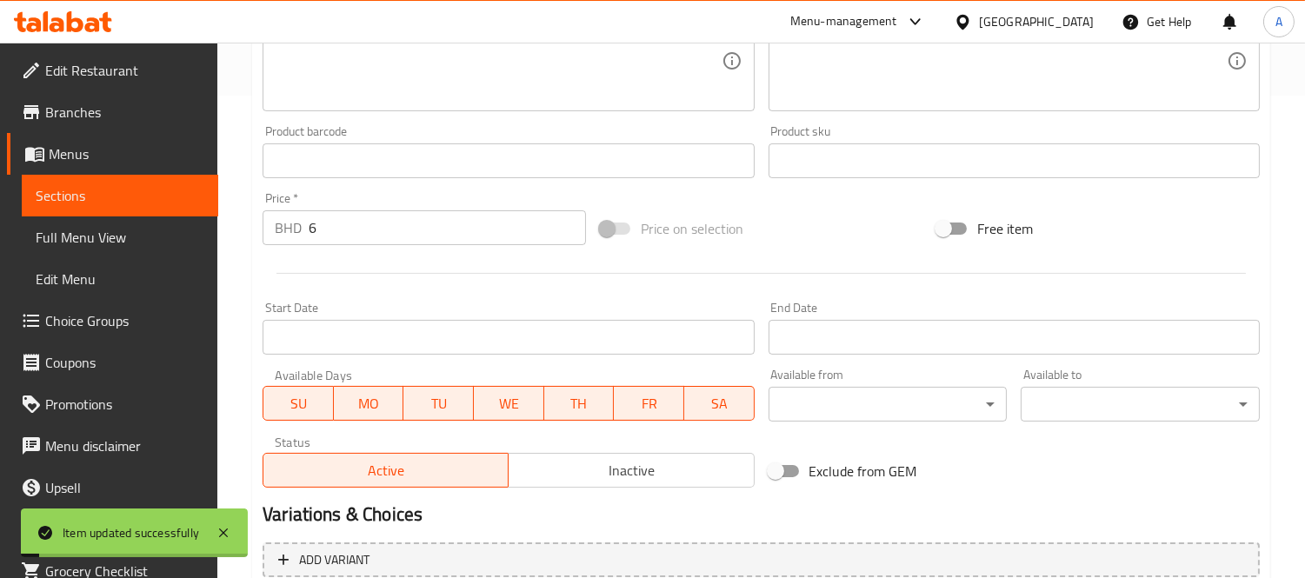
scroll to position [0, 0]
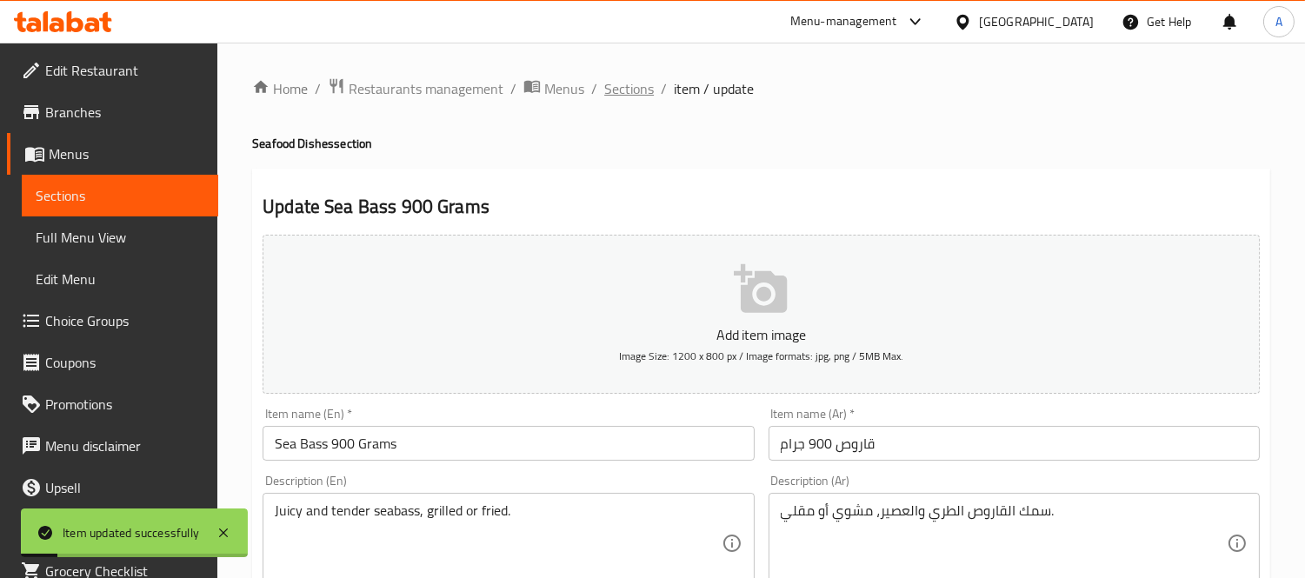
click at [636, 90] on span "Sections" at bounding box center [629, 88] width 50 height 21
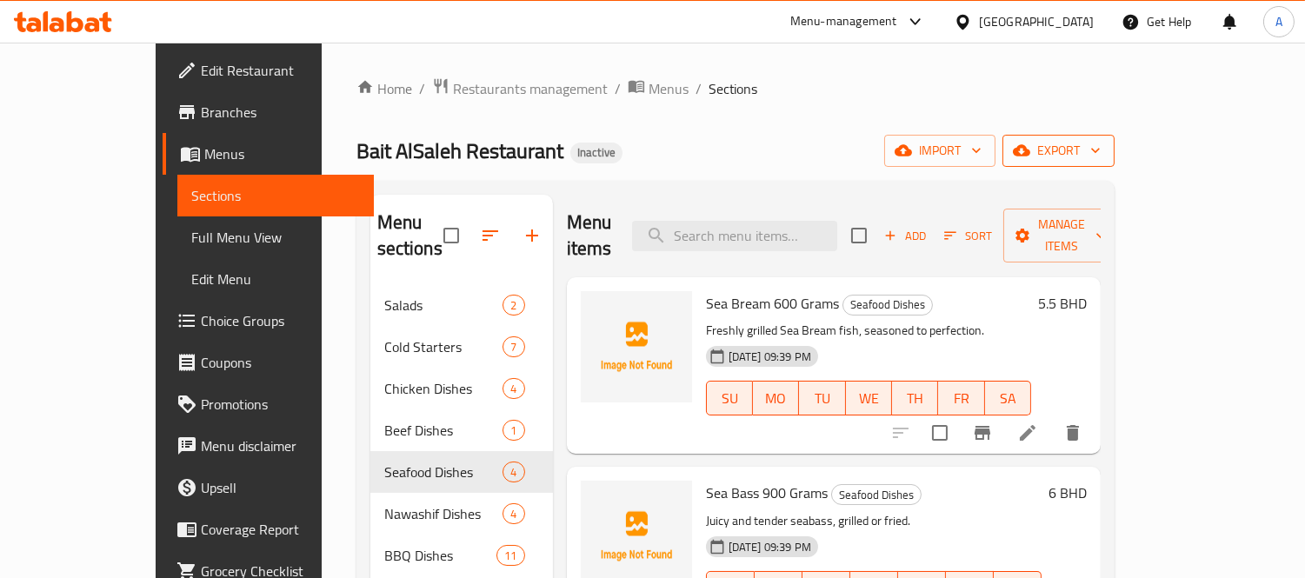
click at [1100, 149] on span "export" at bounding box center [1058, 151] width 84 height 22
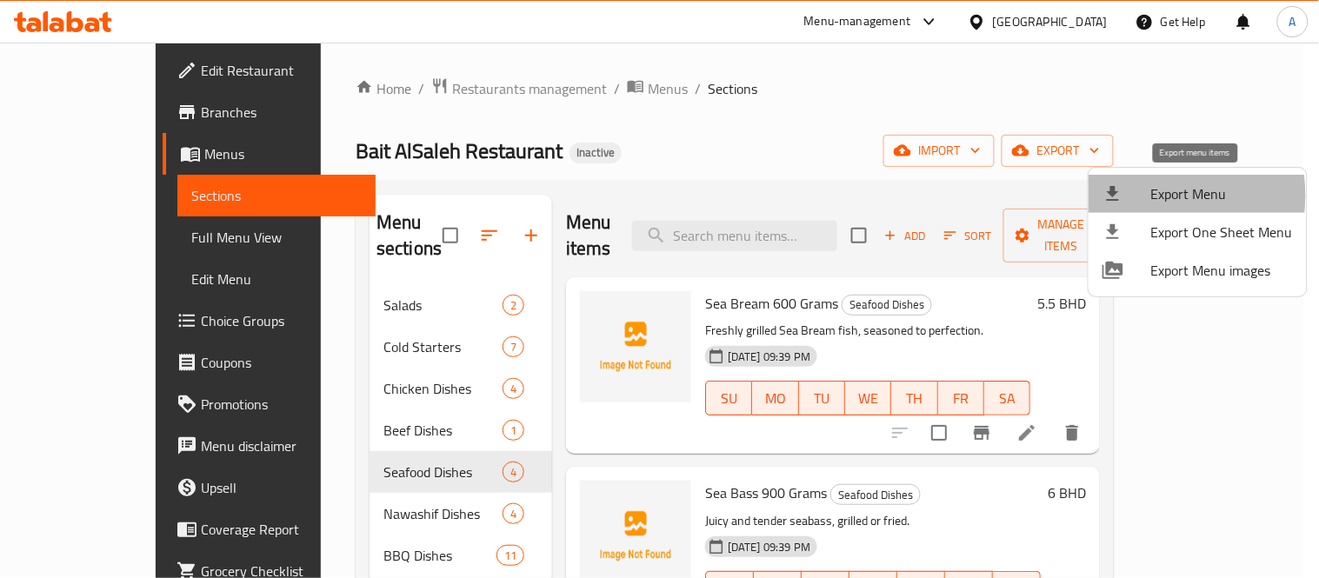
click at [1131, 196] on div at bounding box center [1126, 193] width 49 height 21
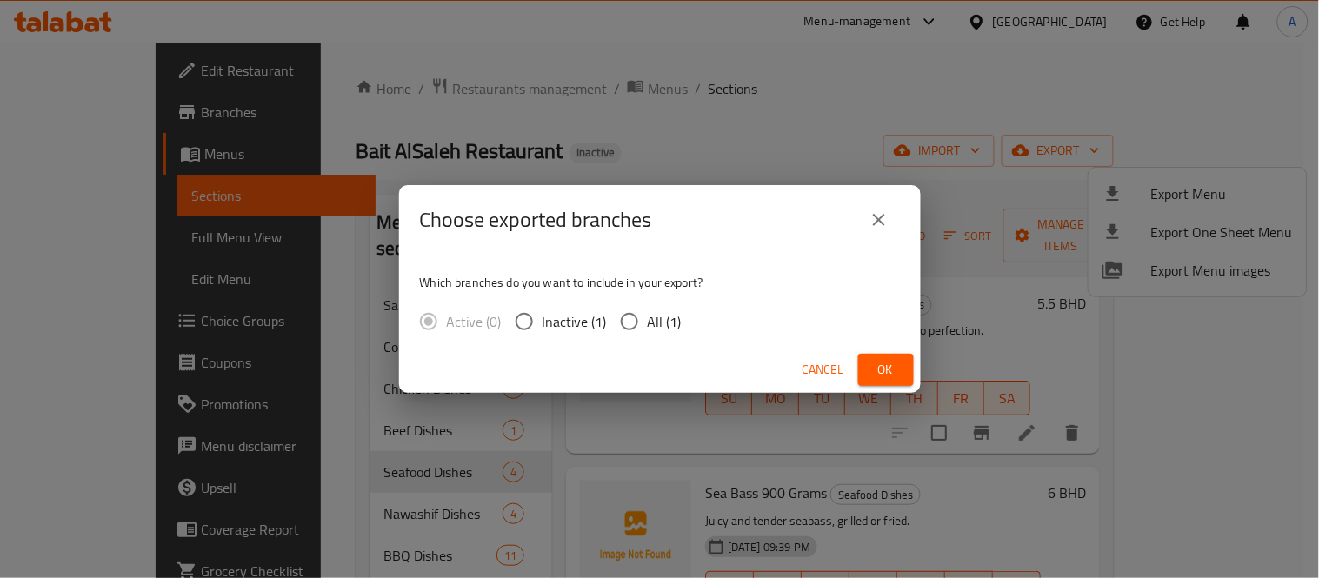
click at [633, 316] on input "All (1)" at bounding box center [629, 321] width 37 height 37
radio input "true"
click at [870, 377] on button "Ok" at bounding box center [886, 370] width 56 height 32
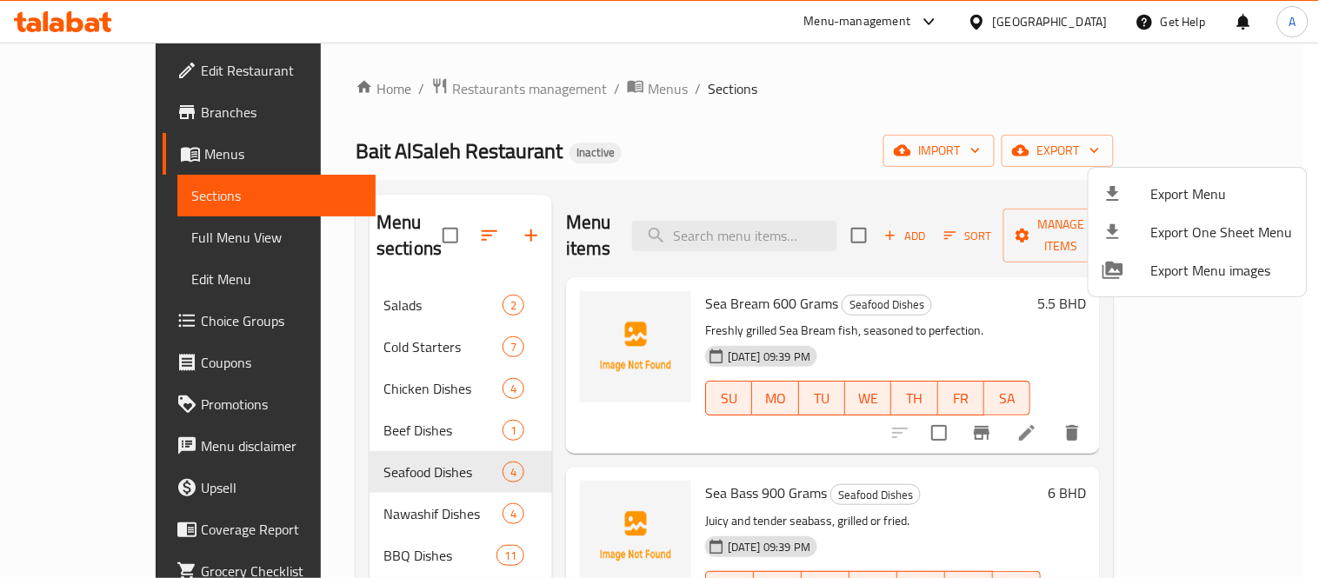
click at [662, 160] on div at bounding box center [659, 289] width 1319 height 578
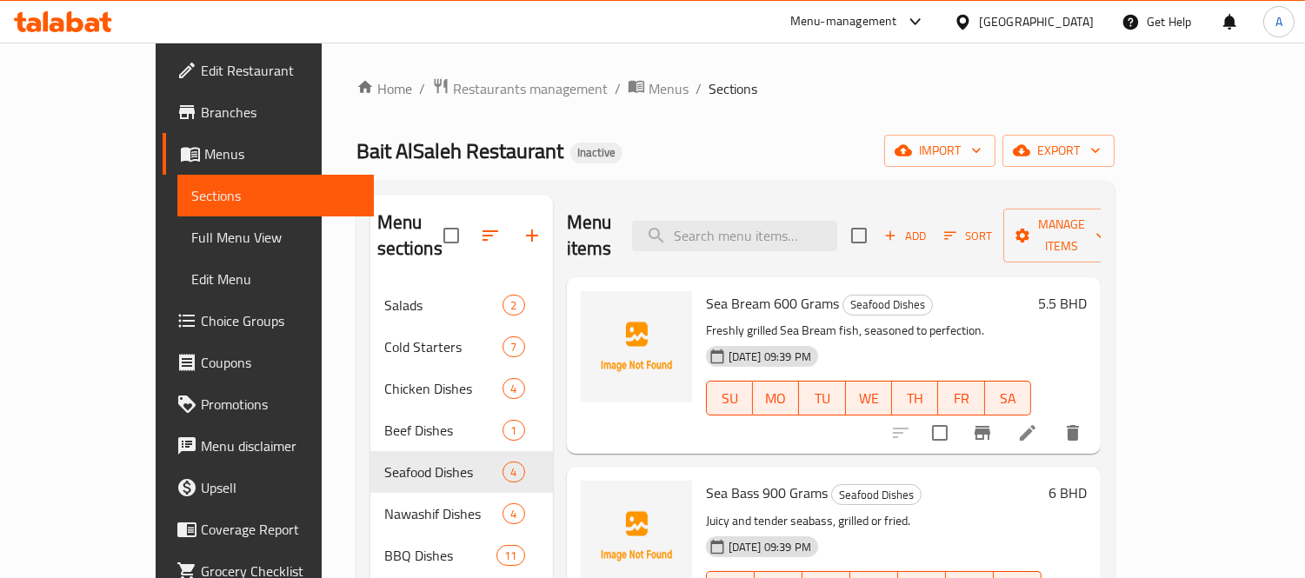
click at [177, 254] on link "Full Menu View" at bounding box center [275, 237] width 196 height 42
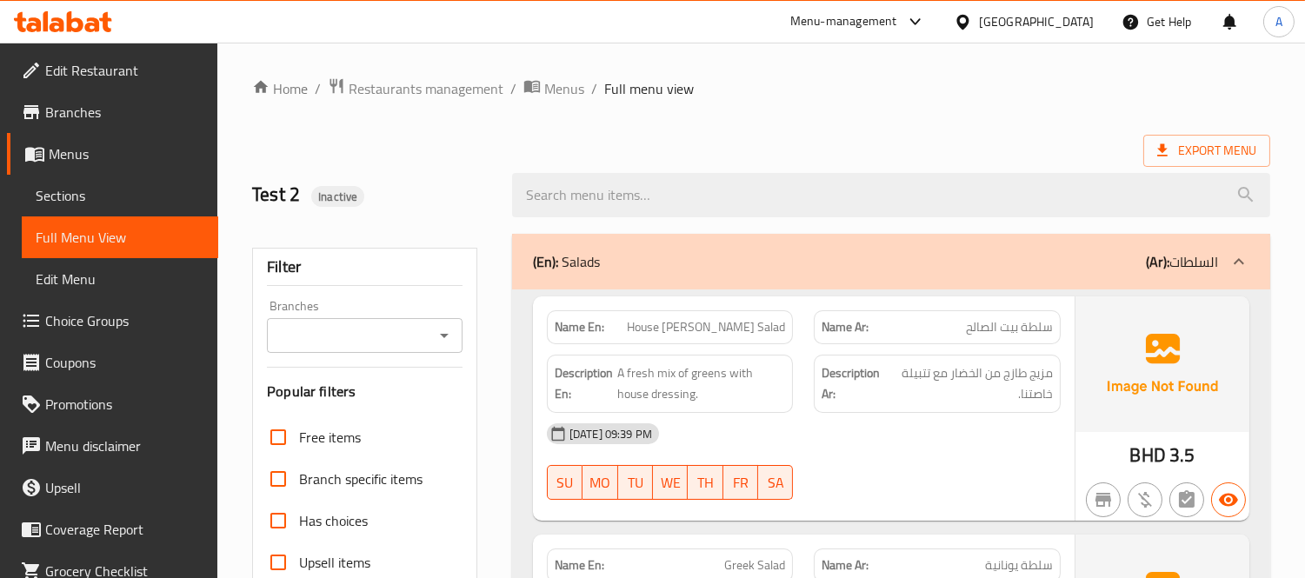
scroll to position [386, 0]
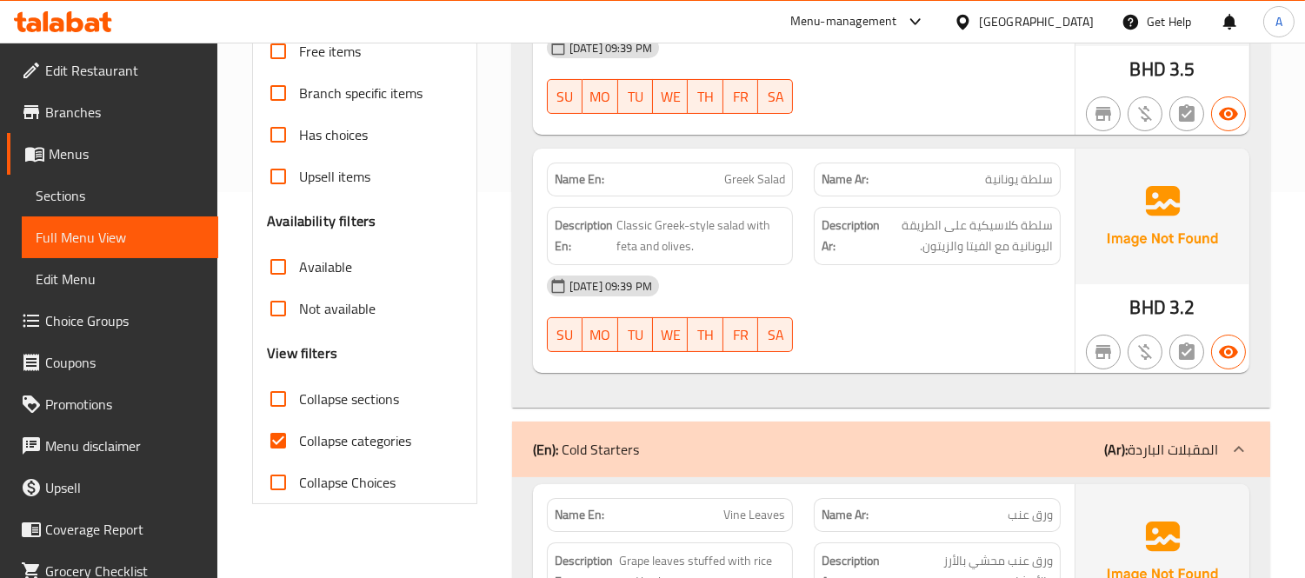
click at [274, 441] on input "Collapse categories" at bounding box center [278, 441] width 42 height 42
checkbox input "false"
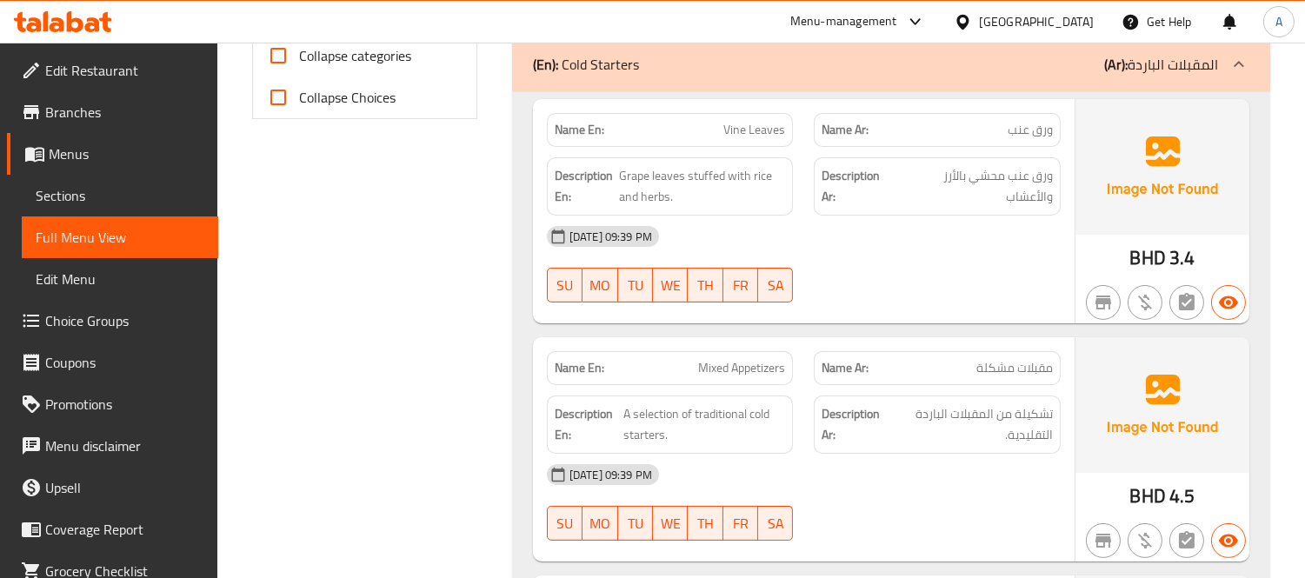
scroll to position [772, 0]
click at [759, 123] on span "Vine Leaves" at bounding box center [754, 129] width 62 height 18
copy span "Vine Leaves"
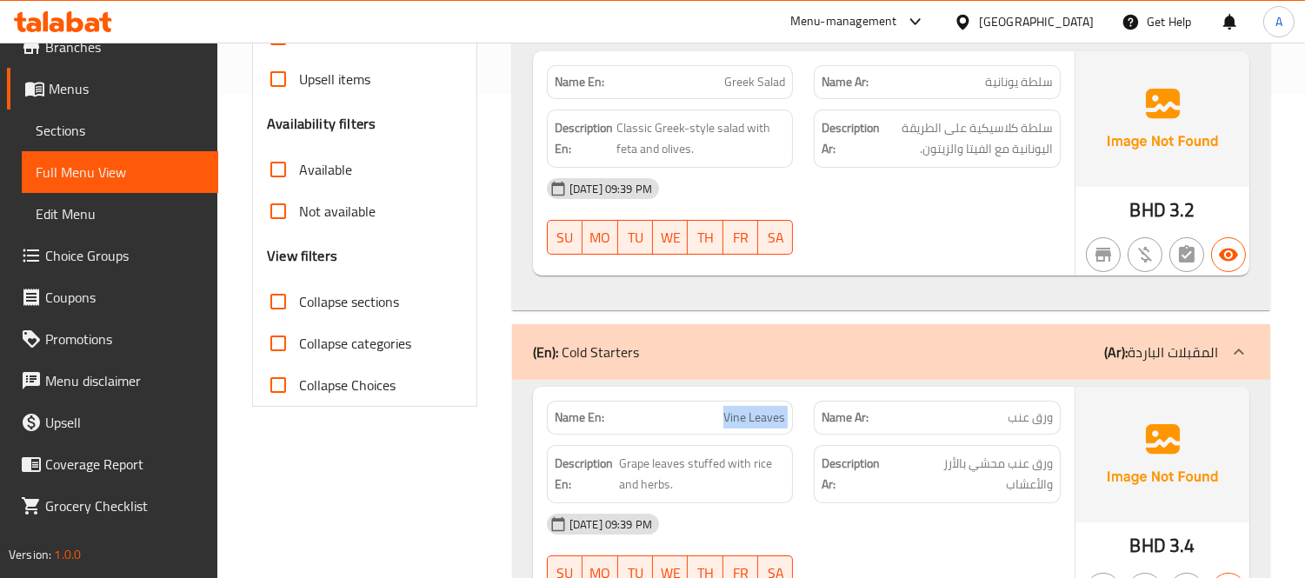
scroll to position [482, 0]
click at [474, 335] on div "Filter Branches Branches Popular filters Free items Branch specific items Has c…" at bounding box center [364, 86] width 225 height 642
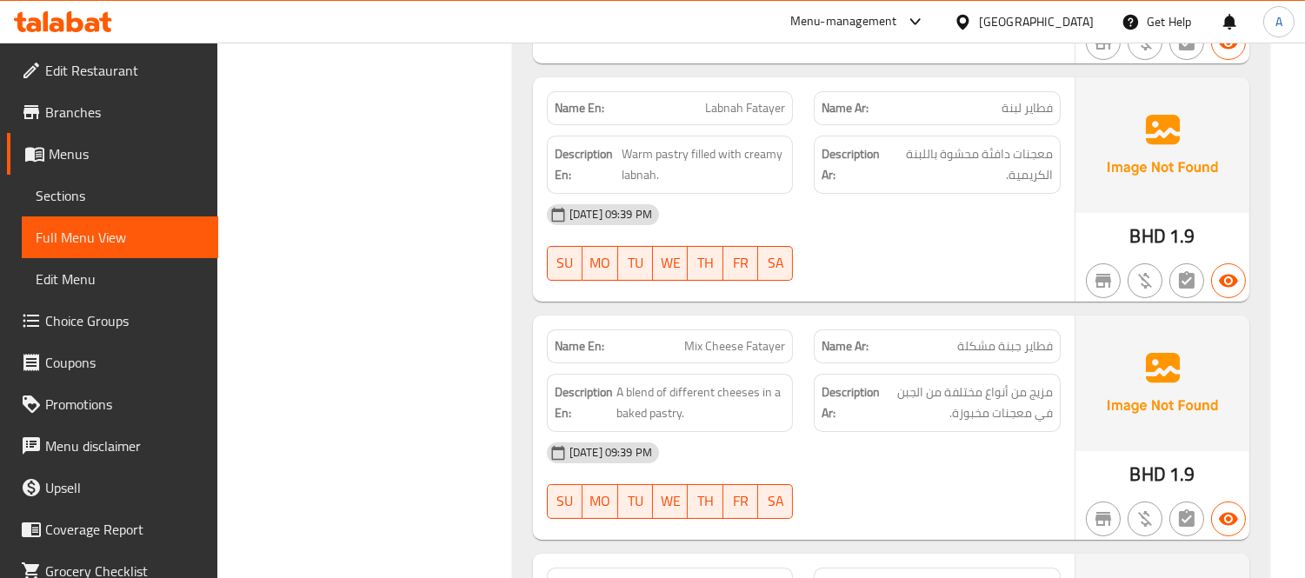
scroll to position [11464, 0]
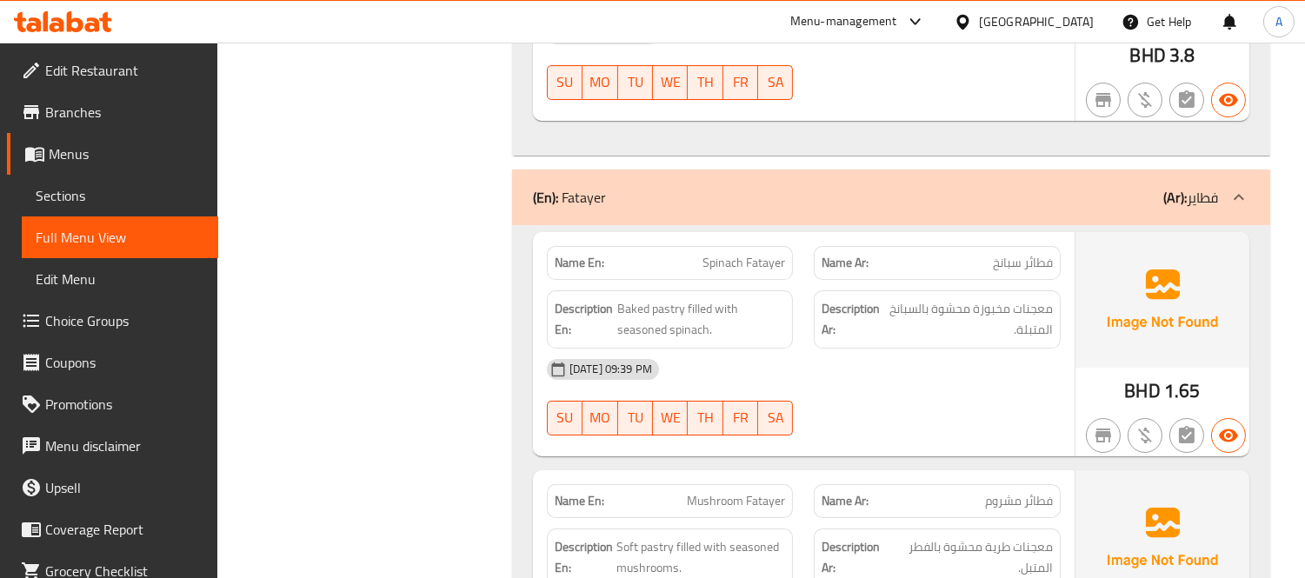
click at [124, 202] on span "Sections" at bounding box center [120, 195] width 169 height 21
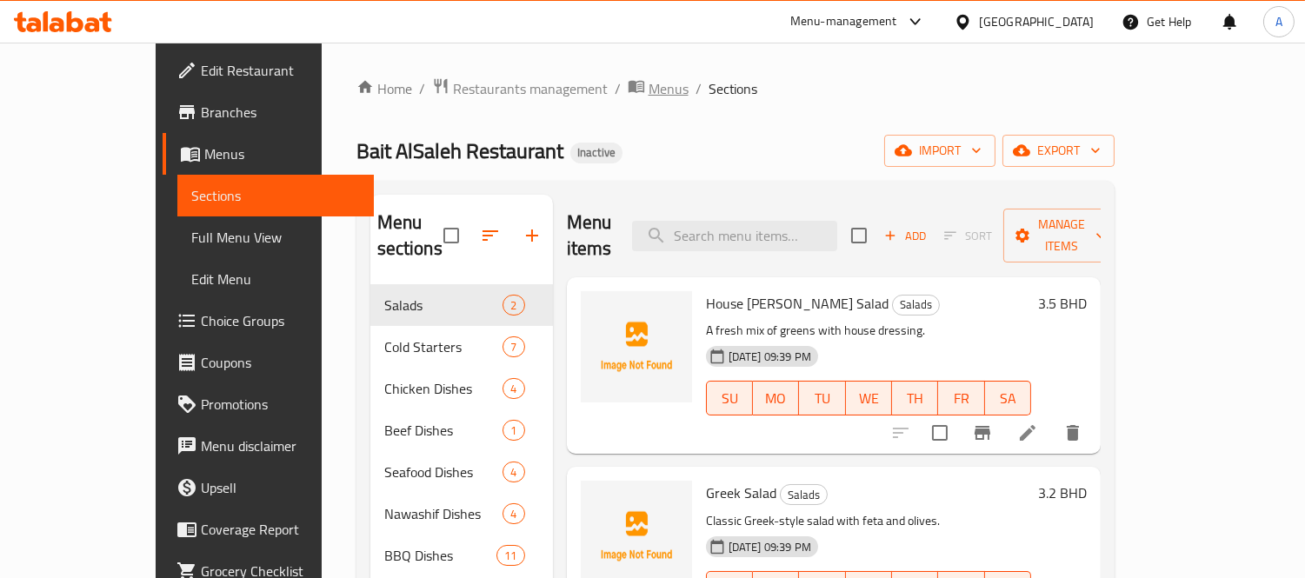
click at [628, 88] on icon "breadcrumb" at bounding box center [636, 87] width 16 height 12
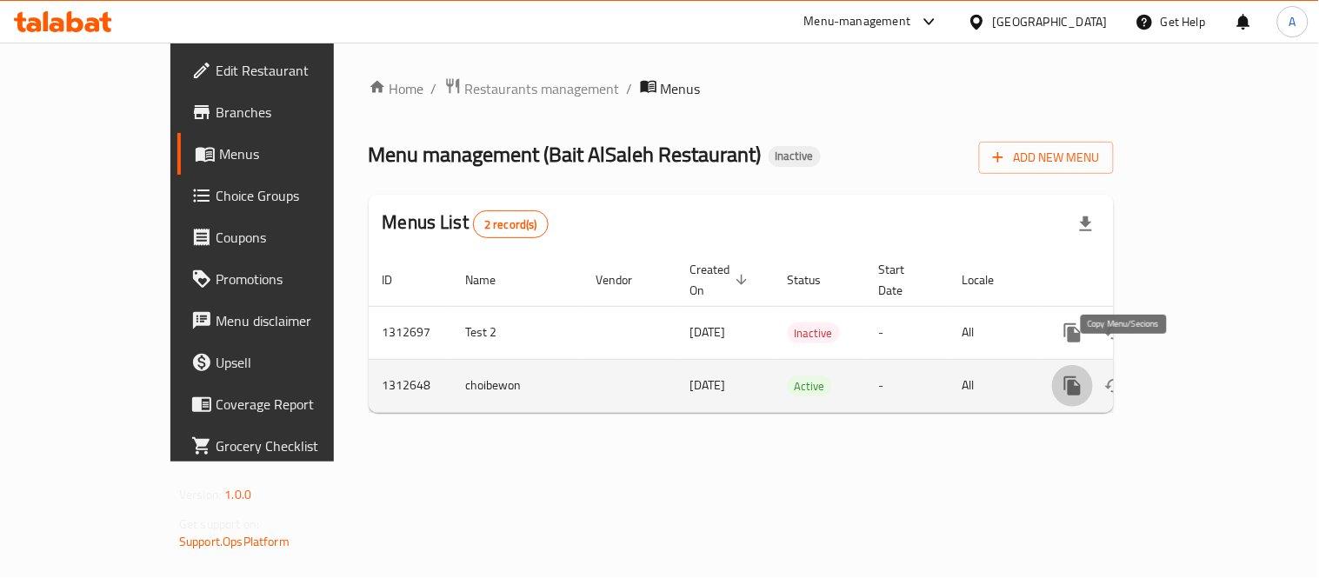
click at [1080, 376] on icon "more" at bounding box center [1072, 385] width 17 height 19
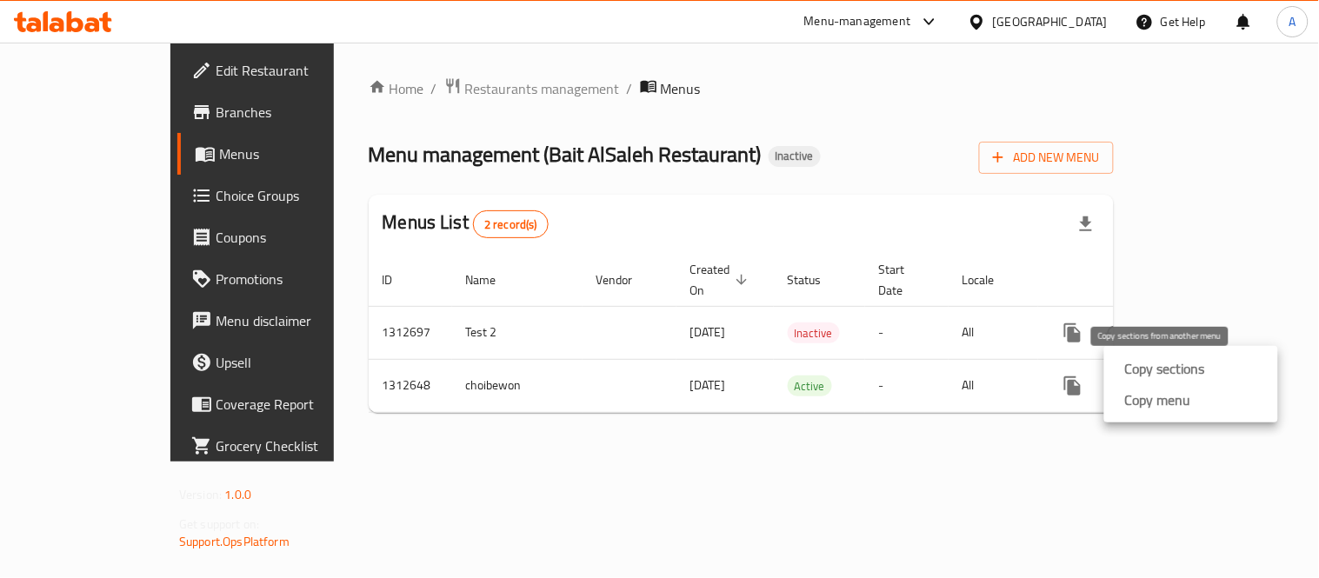
click at [1201, 370] on strong "Copy sections" at bounding box center [1165, 368] width 80 height 21
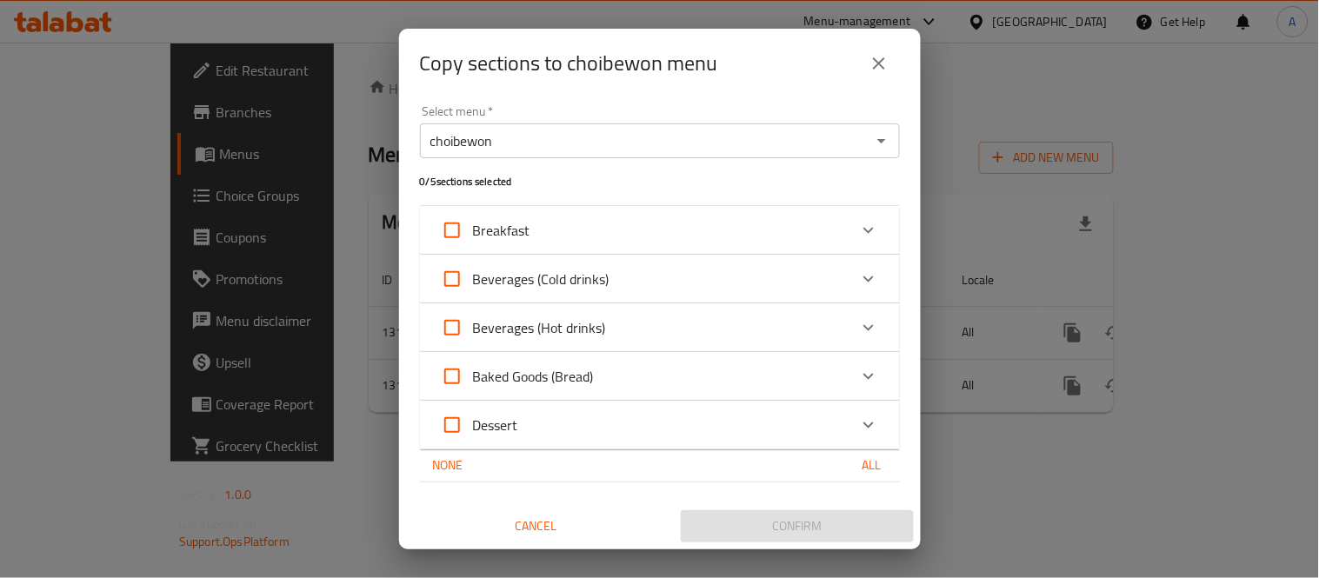
click at [622, 143] on input "choibewon" at bounding box center [645, 141] width 441 height 24
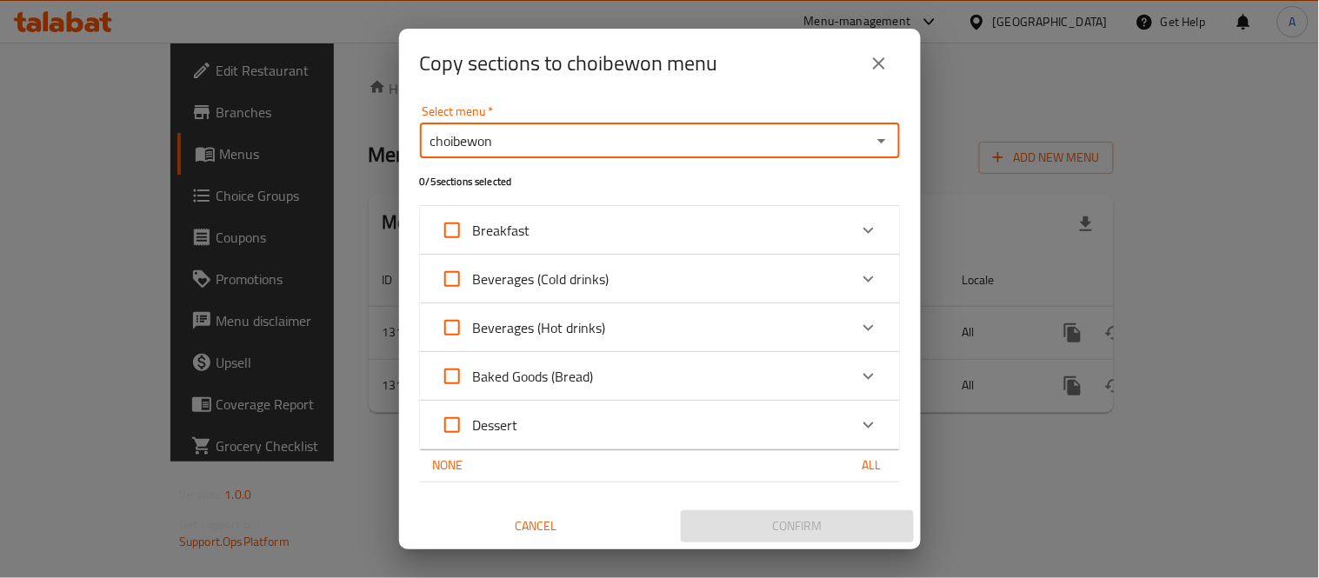
click at [889, 140] on icon "Open" at bounding box center [881, 140] width 21 height 21
click at [595, 183] on li "Test 2" at bounding box center [660, 184] width 480 height 31
type input "Test 2"
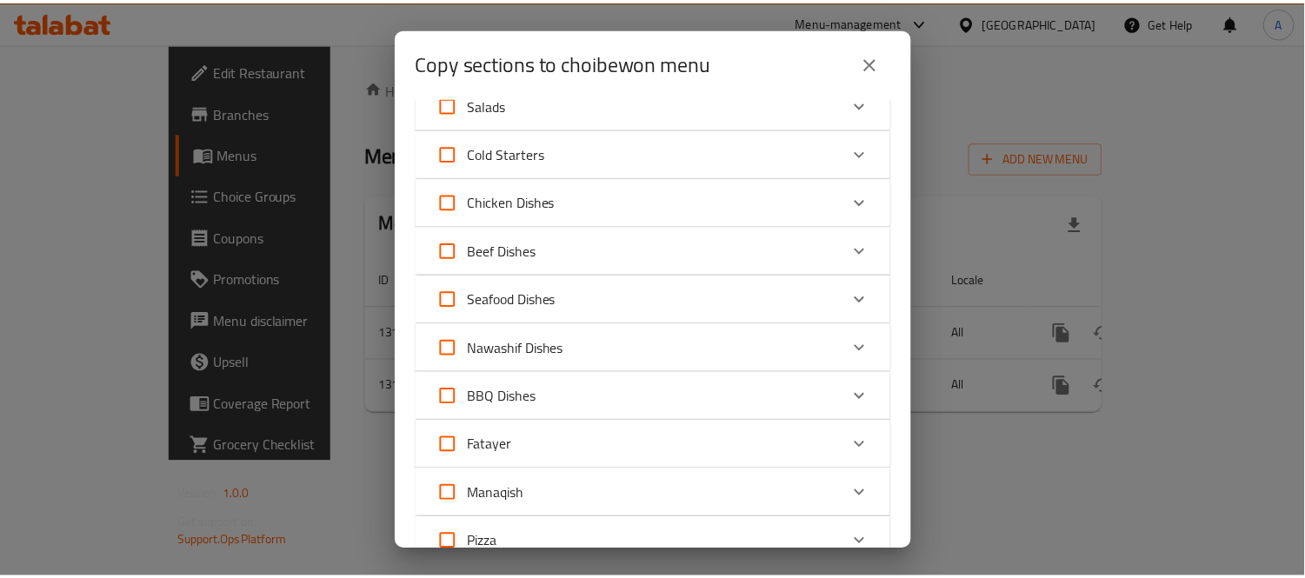
scroll to position [241, 0]
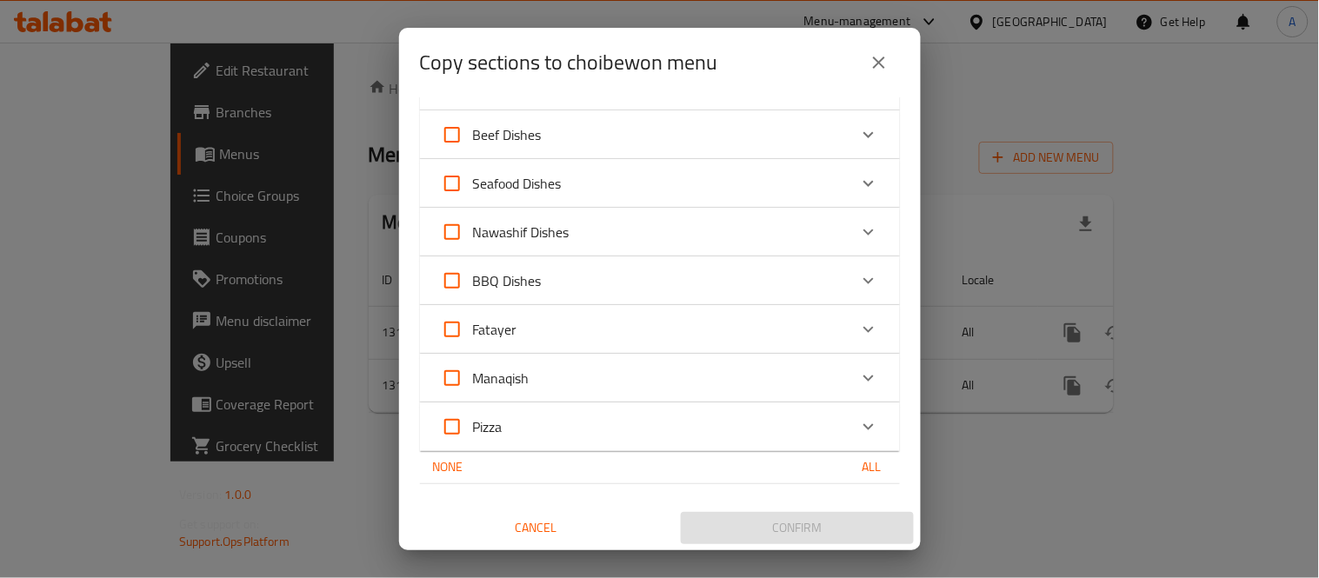
click at [854, 465] on span "All" at bounding box center [872, 467] width 42 height 22
checkbox input "true"
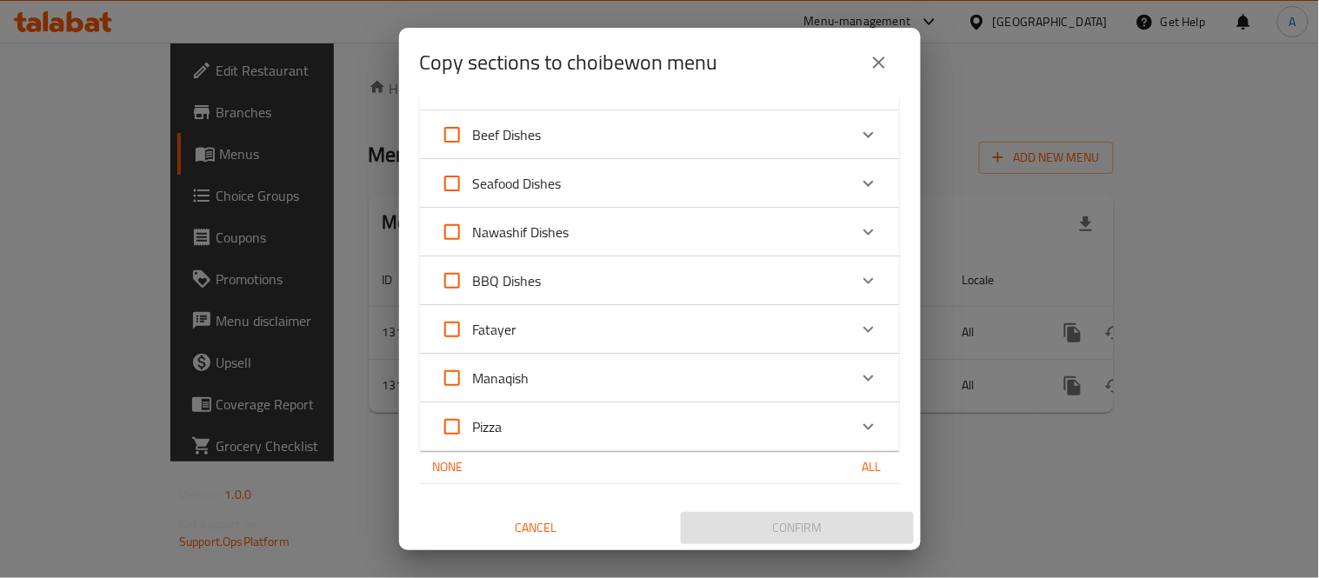
checkbox input "true"
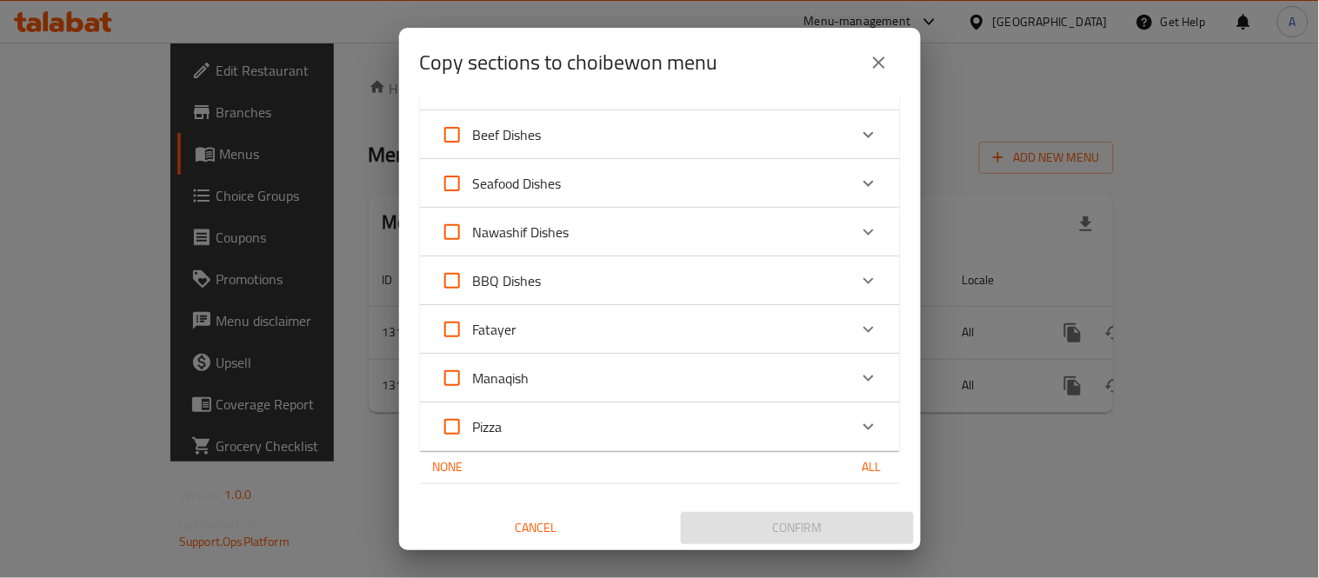
checkbox input "true"
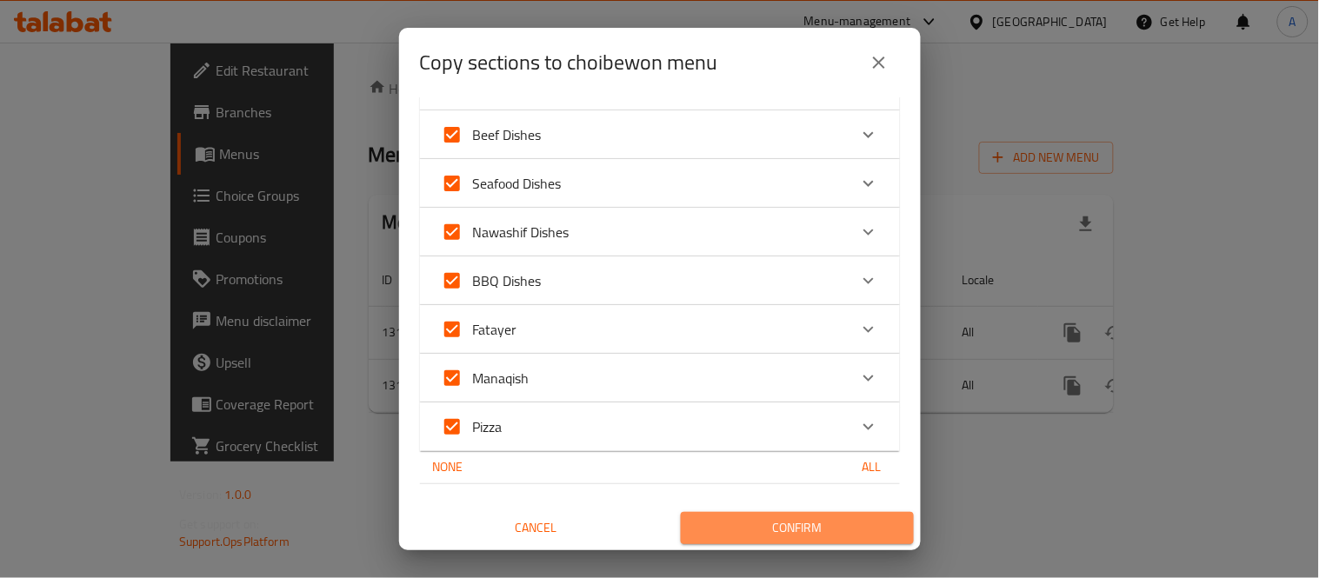
click at [847, 535] on span "Confirm" at bounding box center [796, 528] width 205 height 22
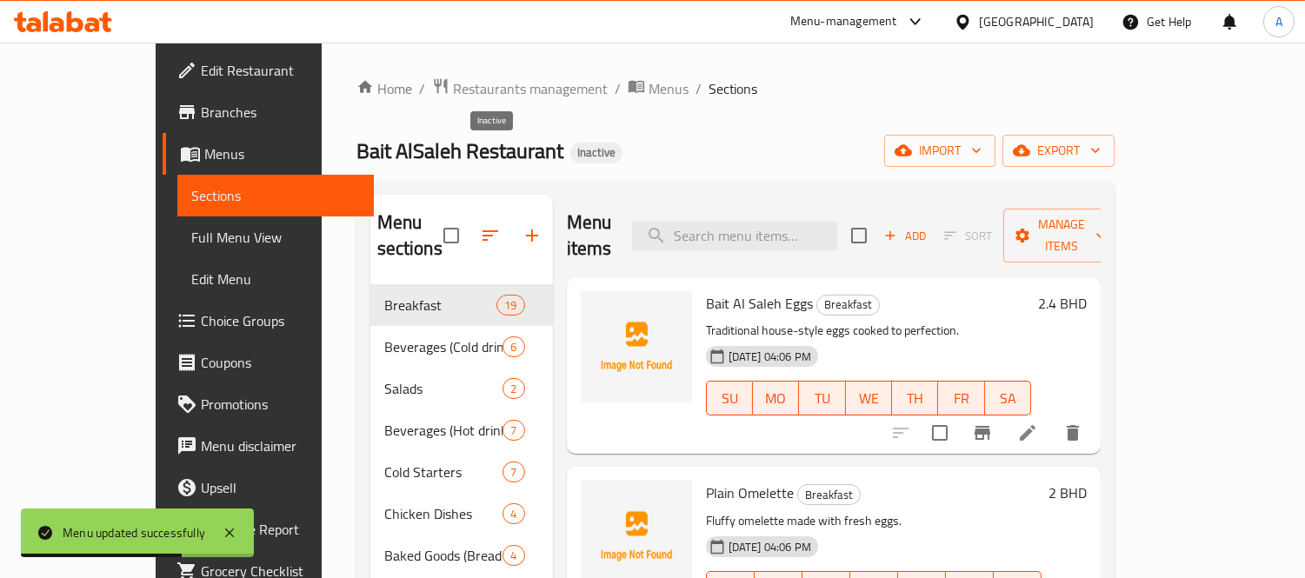
click at [630, 163] on div "Bait AlSaleh Restaurant Inactive import export" at bounding box center [735, 151] width 758 height 32
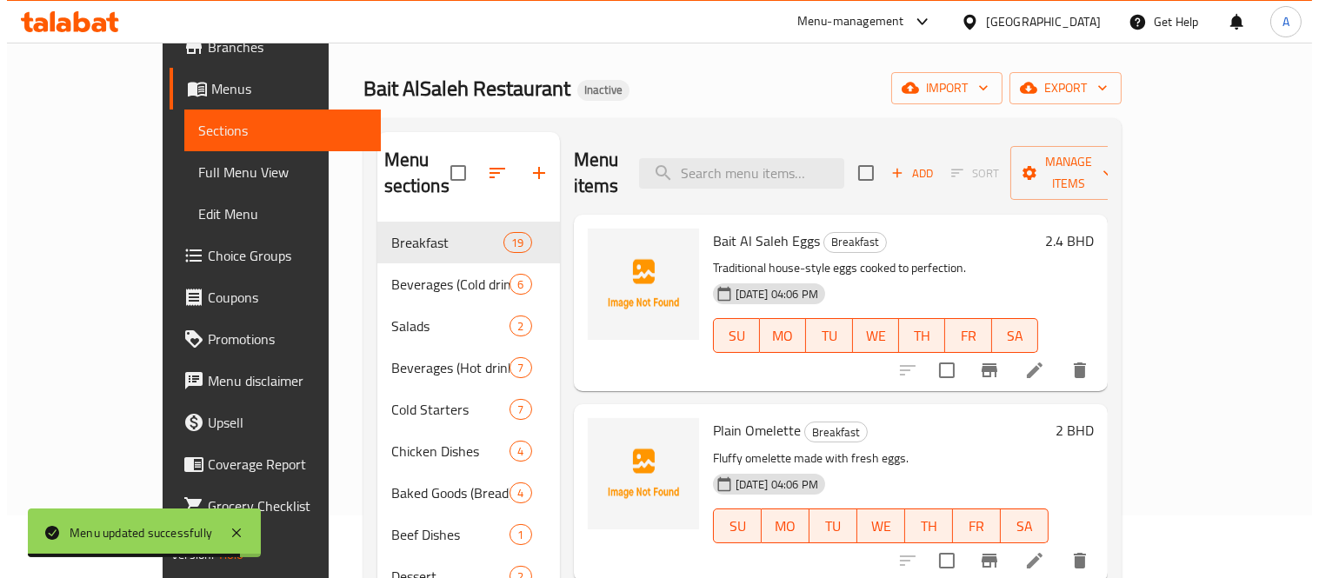
scroll to position [96, 0]
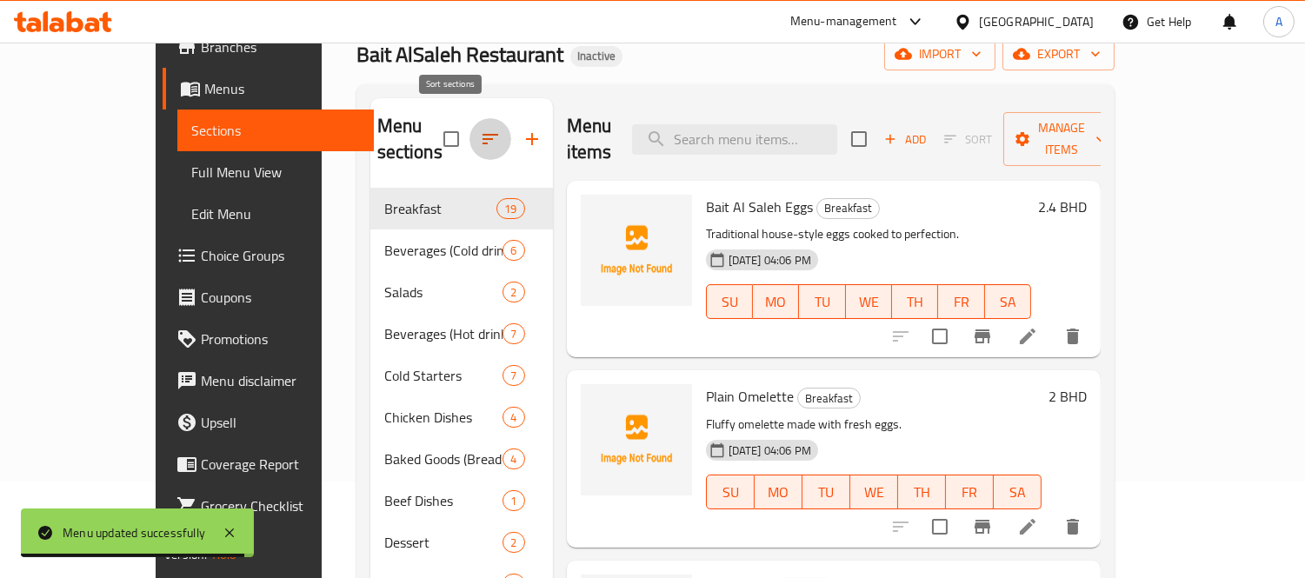
click at [480, 136] on icon "button" at bounding box center [490, 139] width 21 height 21
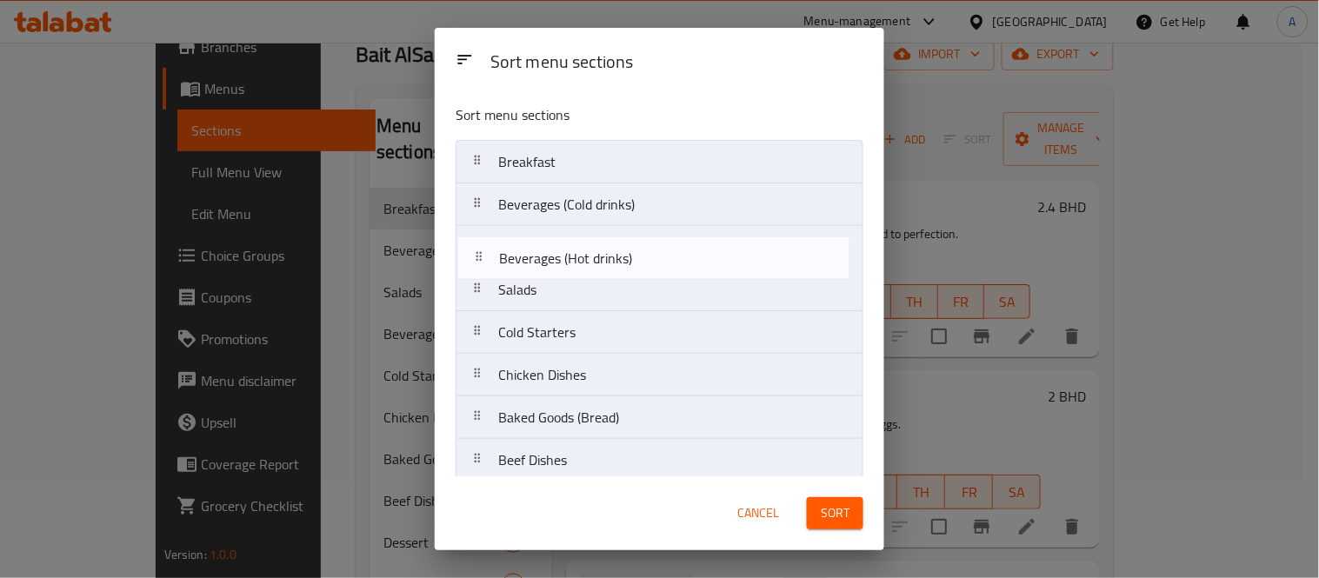
drag, startPoint x: 608, startPoint y: 280, endPoint x: 609, endPoint y: 236, distance: 43.5
click at [609, 236] on nav "Breakfast Beverages (Cold drinks) Salads Beverages (Hot drinks) Cold Starters C…" at bounding box center [659, 460] width 408 height 641
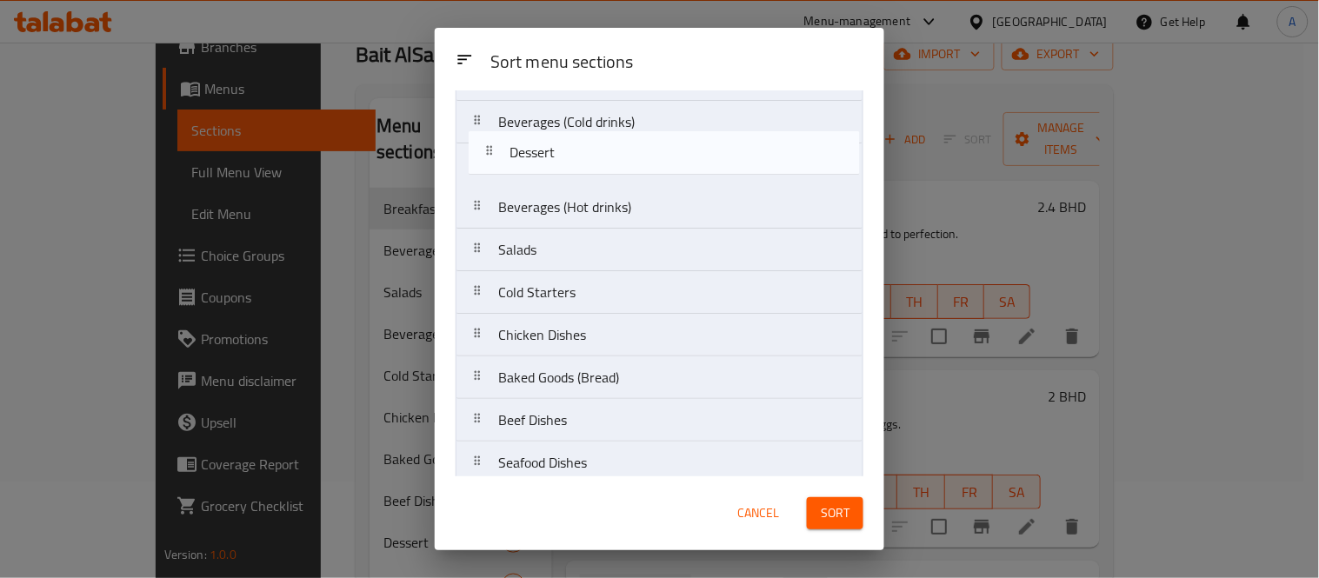
scroll to position [71, 0]
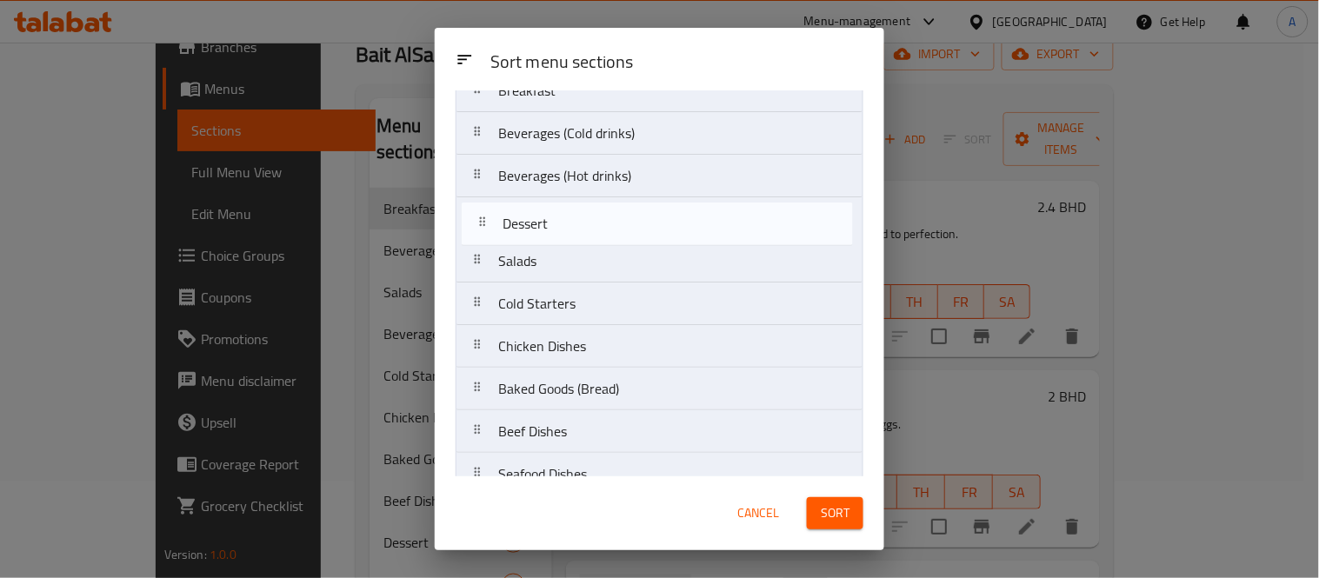
drag, startPoint x: 568, startPoint y: 318, endPoint x: 576, endPoint y: 219, distance: 99.4
click at [576, 219] on nav "Breakfast Beverages (Cold drinks) Beverages (Hot drinks) Salads Cold Starters C…" at bounding box center [659, 389] width 408 height 641
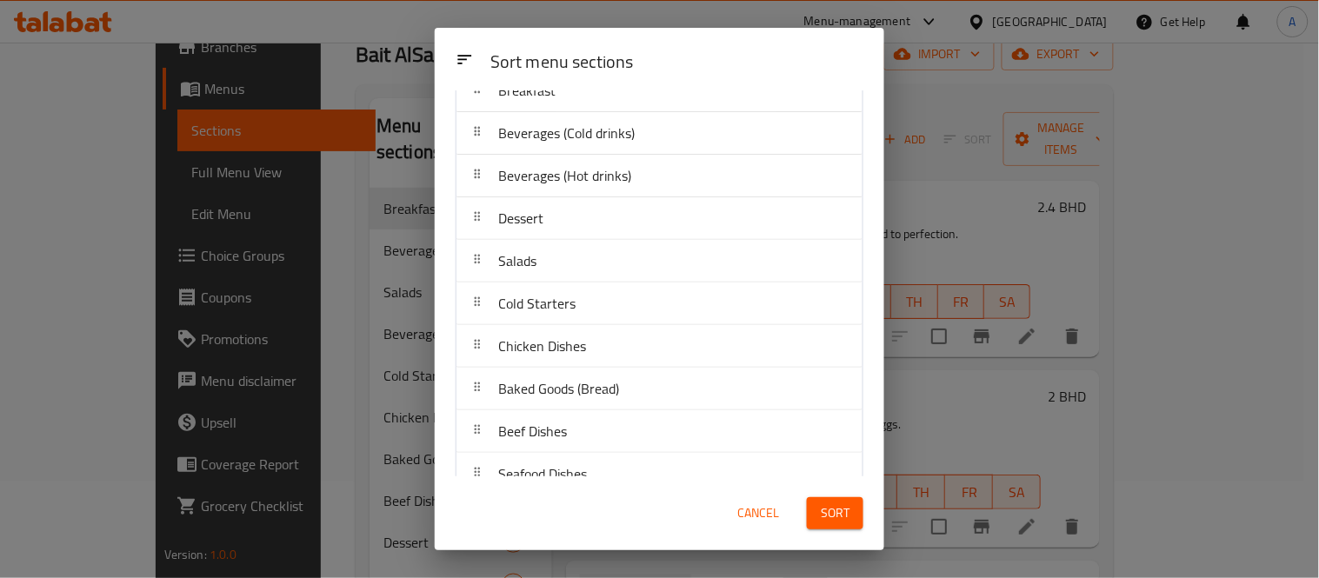
click at [824, 511] on span "Sort" at bounding box center [834, 513] width 29 height 22
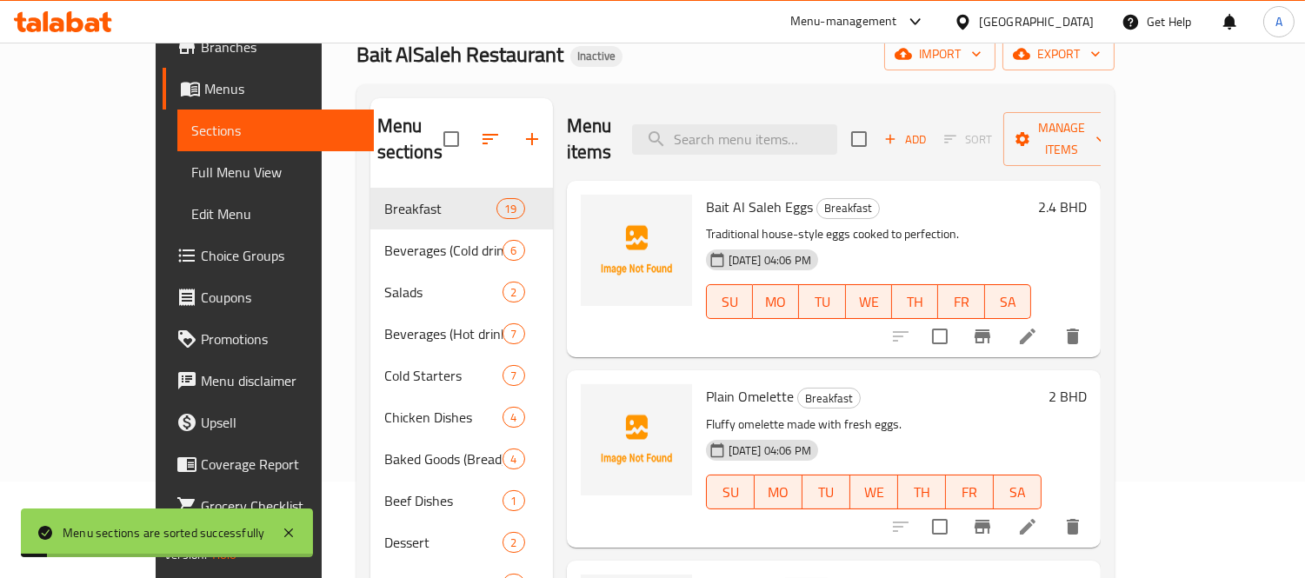
click at [480, 129] on icon "button" at bounding box center [490, 139] width 21 height 21
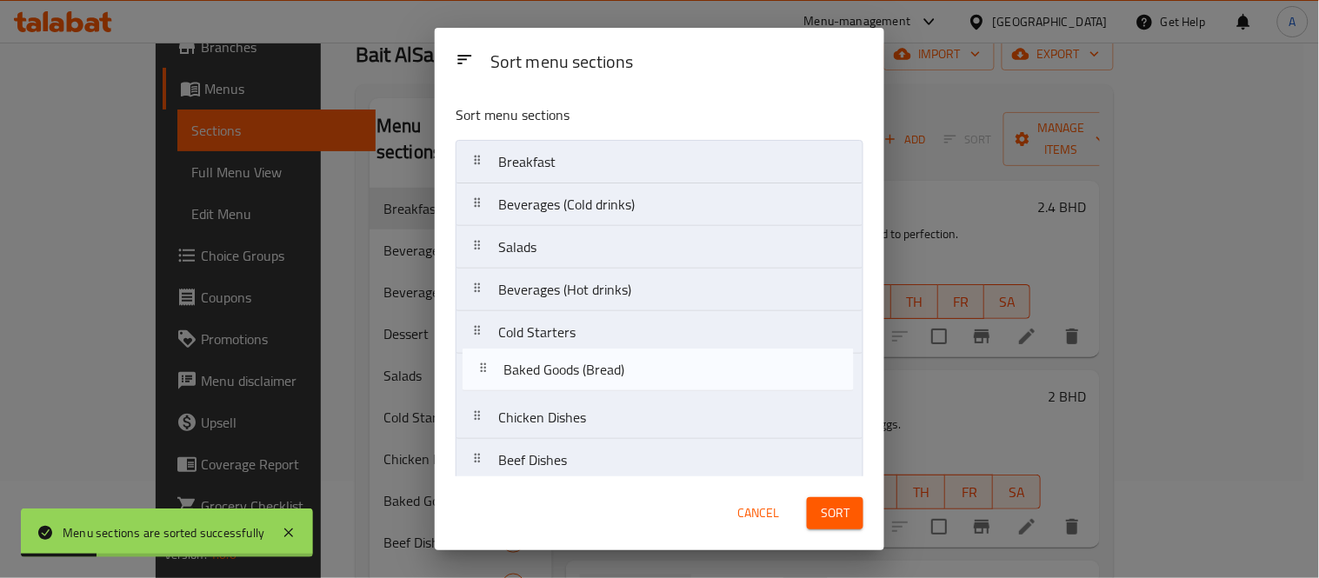
scroll to position [4, 0]
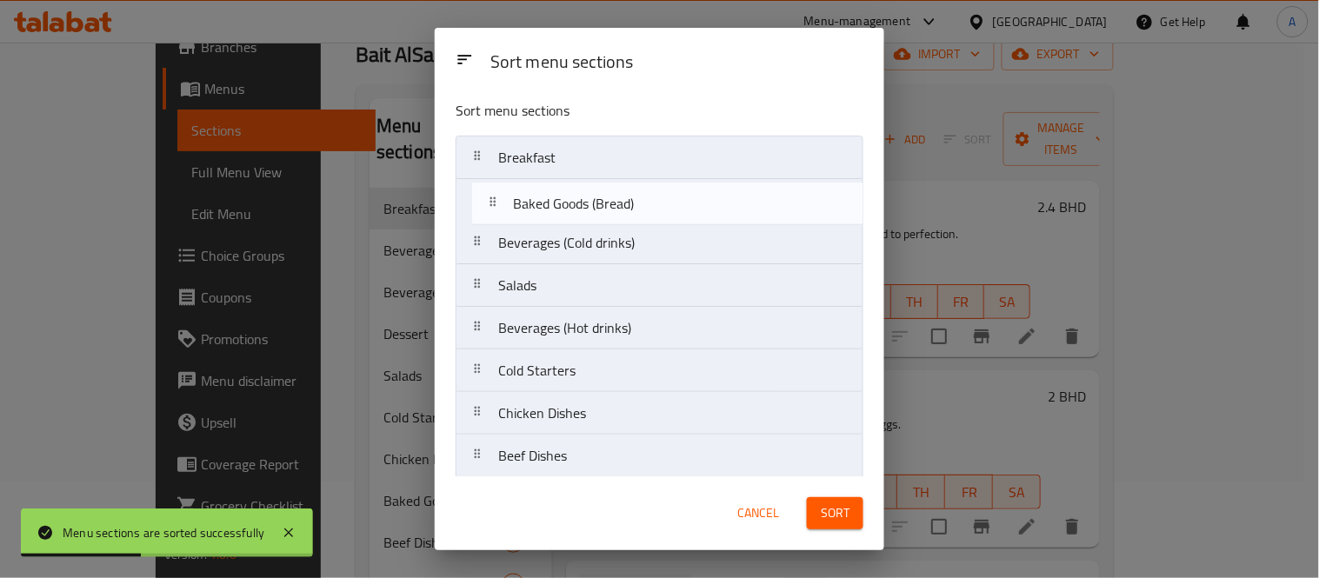
drag, startPoint x: 661, startPoint y: 428, endPoint x: 676, endPoint y: 209, distance: 219.6
click at [676, 209] on nav "Breakfast Beverages (Cold drinks) Salads Beverages (Hot drinks) Cold Starters C…" at bounding box center [659, 456] width 408 height 641
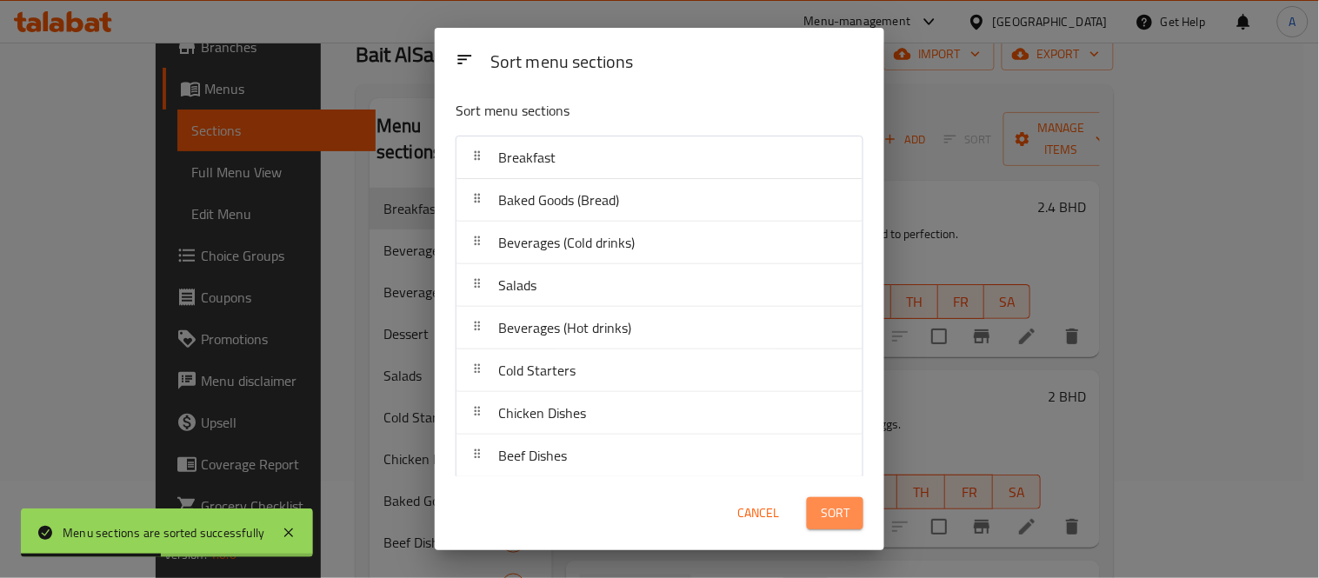
click at [848, 506] on span "Sort" at bounding box center [834, 513] width 29 height 22
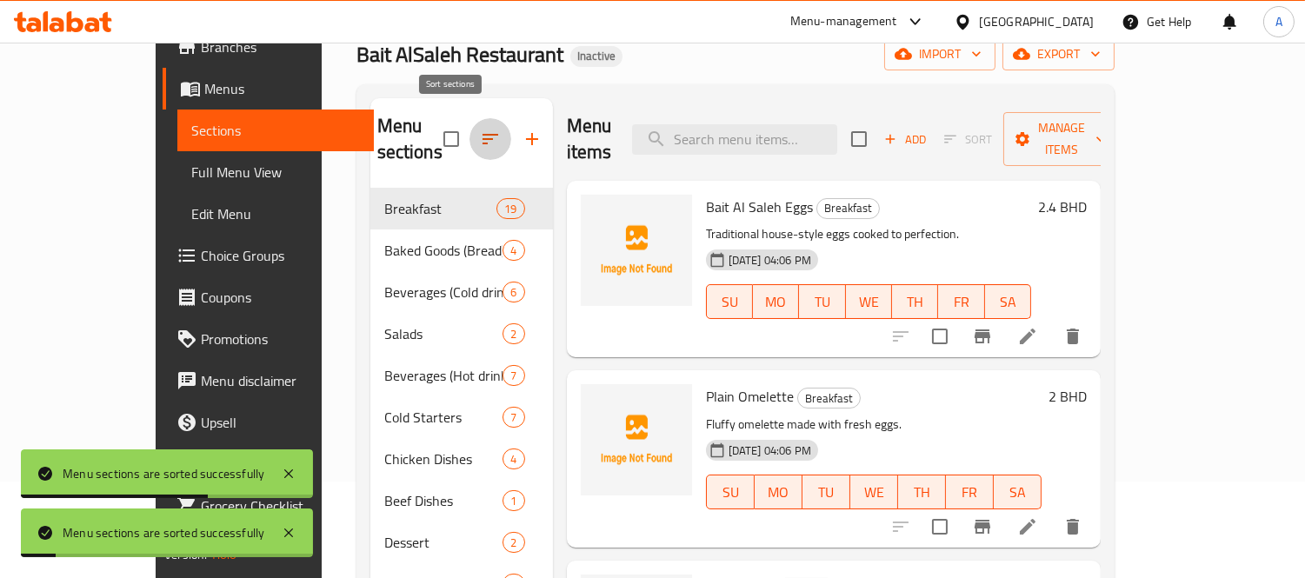
click at [480, 130] on icon "button" at bounding box center [490, 139] width 21 height 21
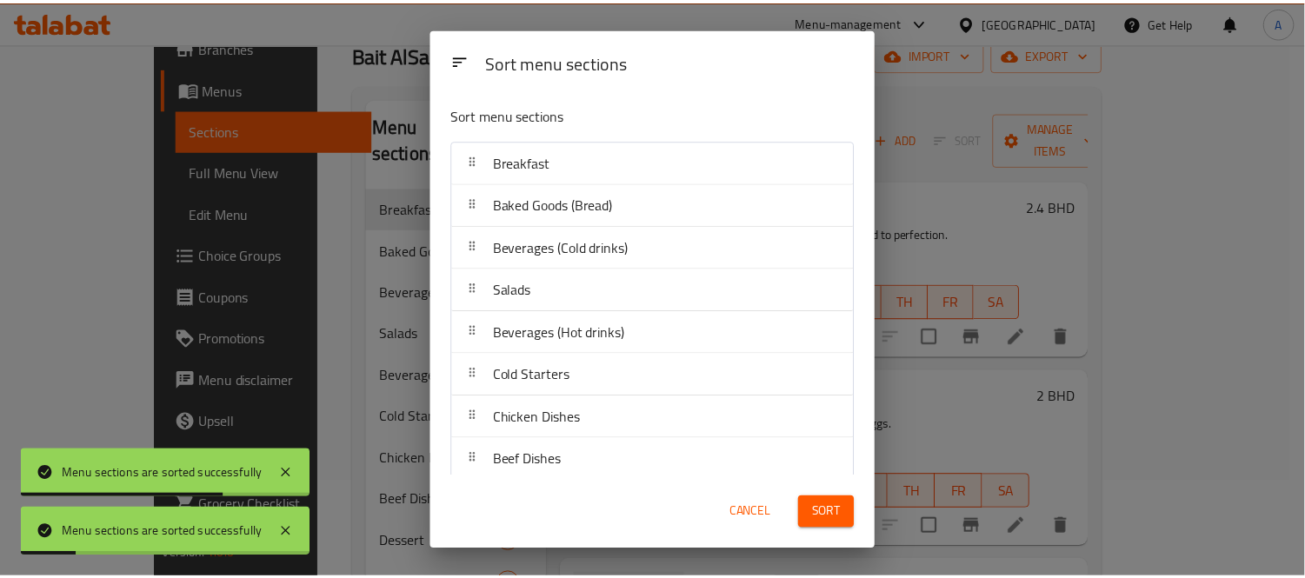
scroll to position [311, 0]
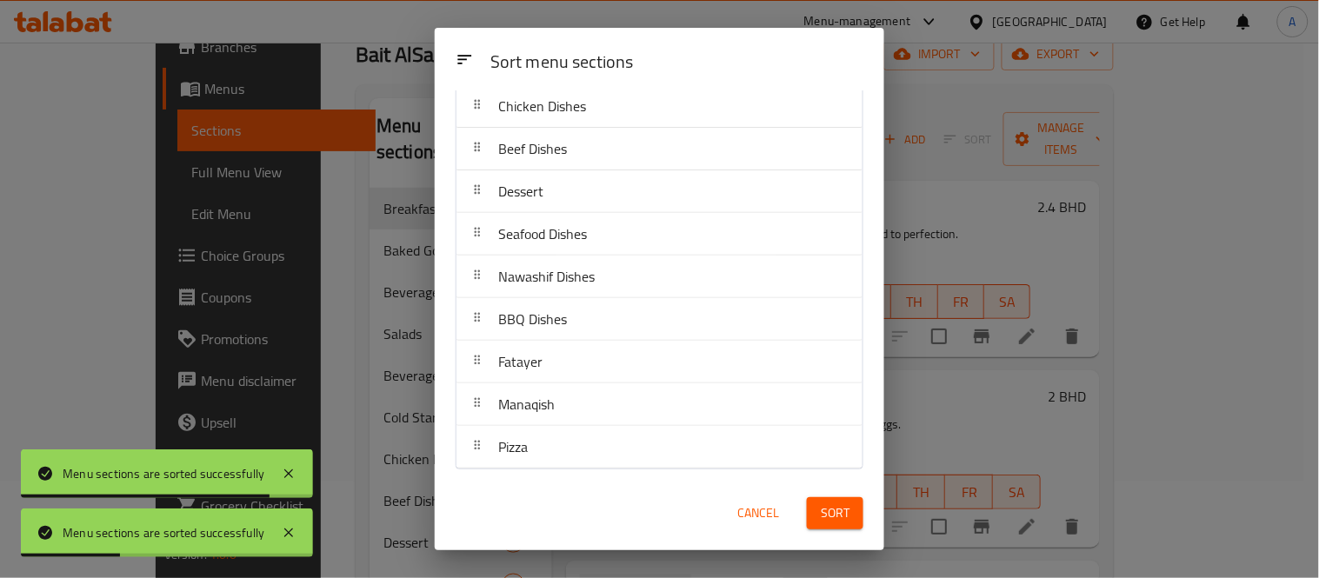
click at [849, 515] on button "Sort" at bounding box center [835, 513] width 56 height 32
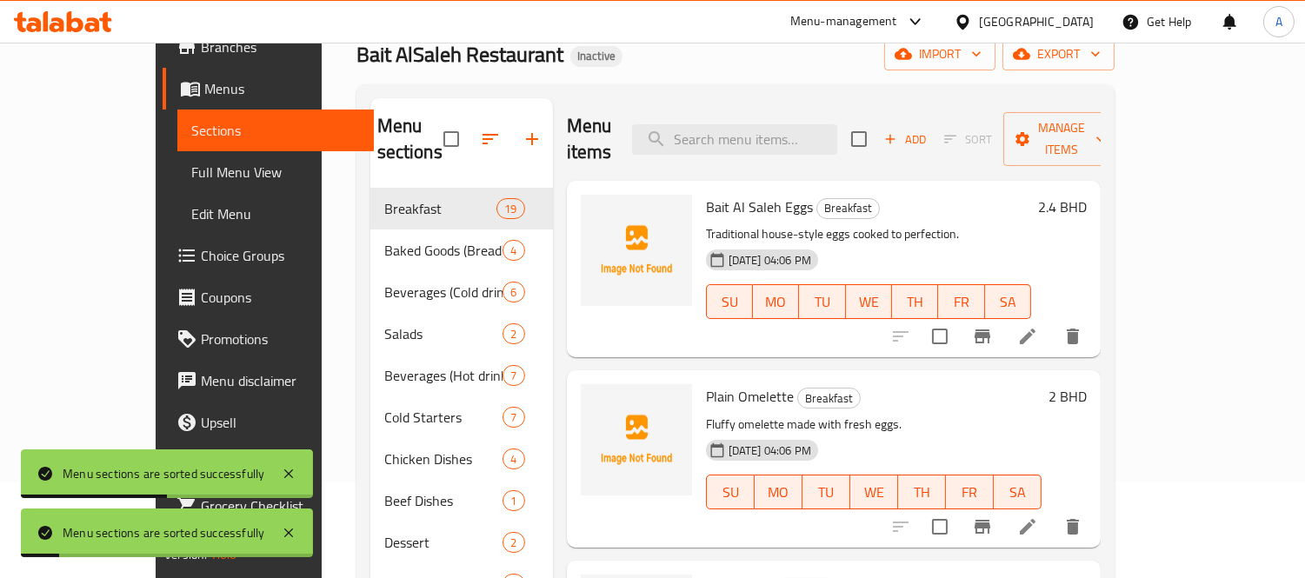
click at [370, 438] on div "Chicken Dishes 4" at bounding box center [461, 459] width 183 height 42
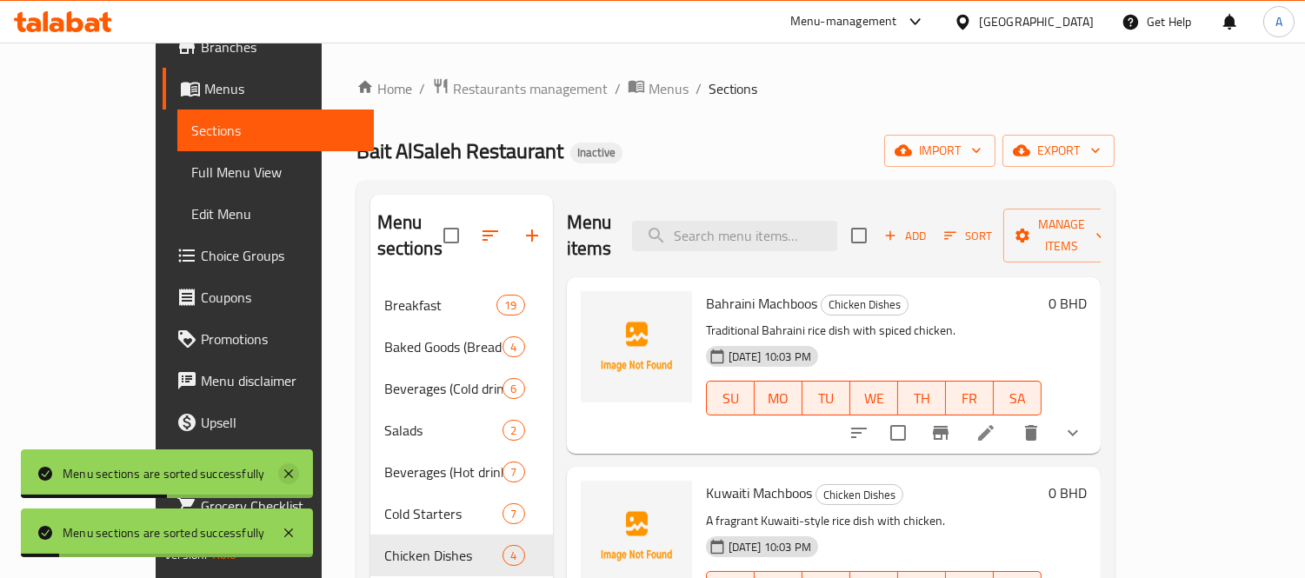
click at [296, 481] on icon at bounding box center [288, 473] width 21 height 21
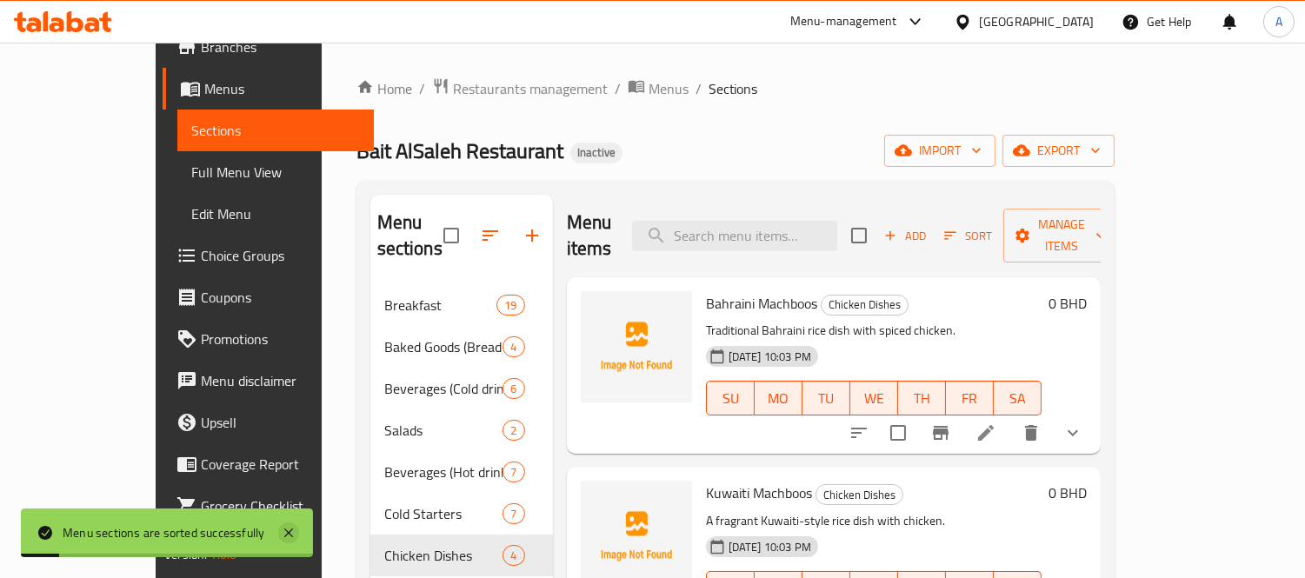
click at [291, 537] on icon at bounding box center [288, 532] width 21 height 21
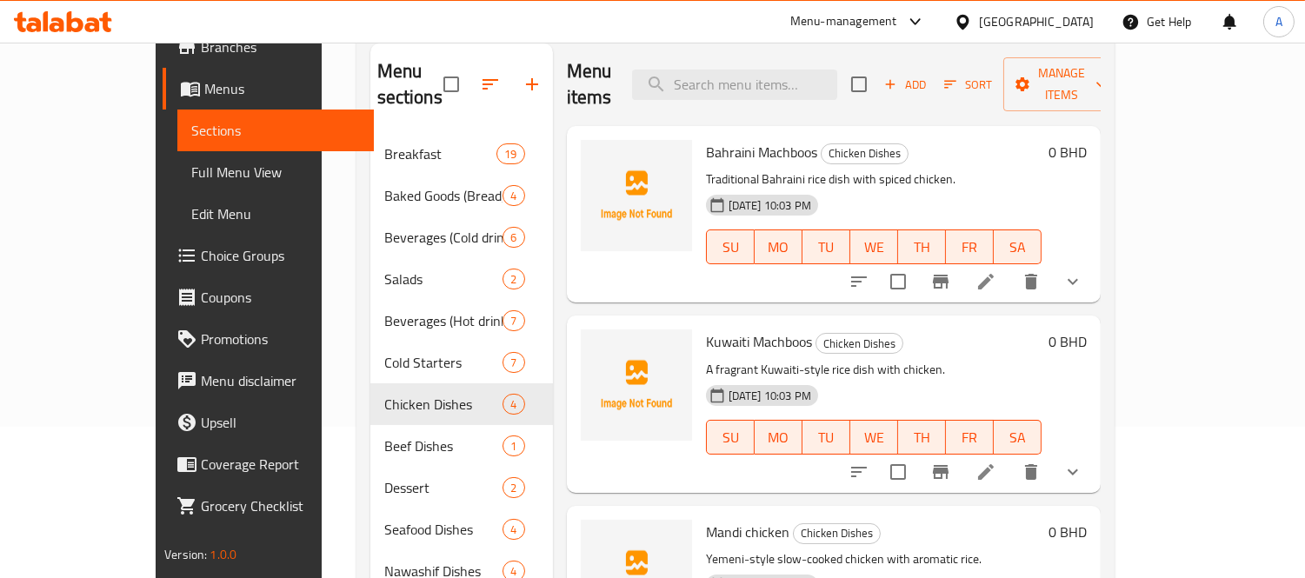
scroll to position [361, 0]
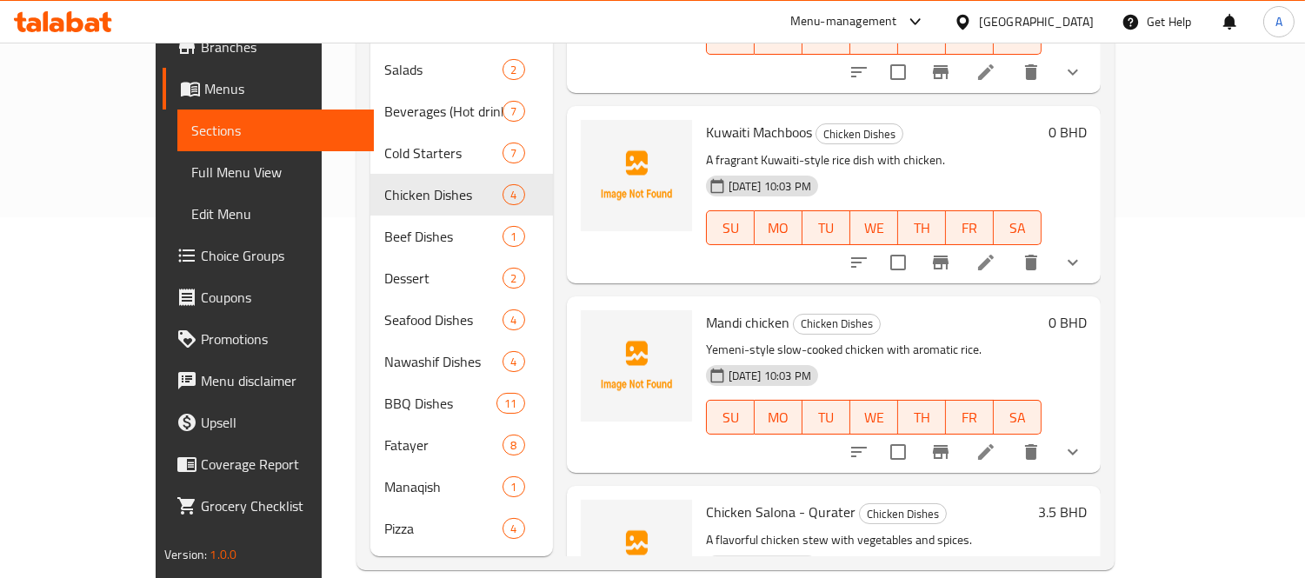
click at [1083, 442] on icon "show more" at bounding box center [1072, 452] width 21 height 21
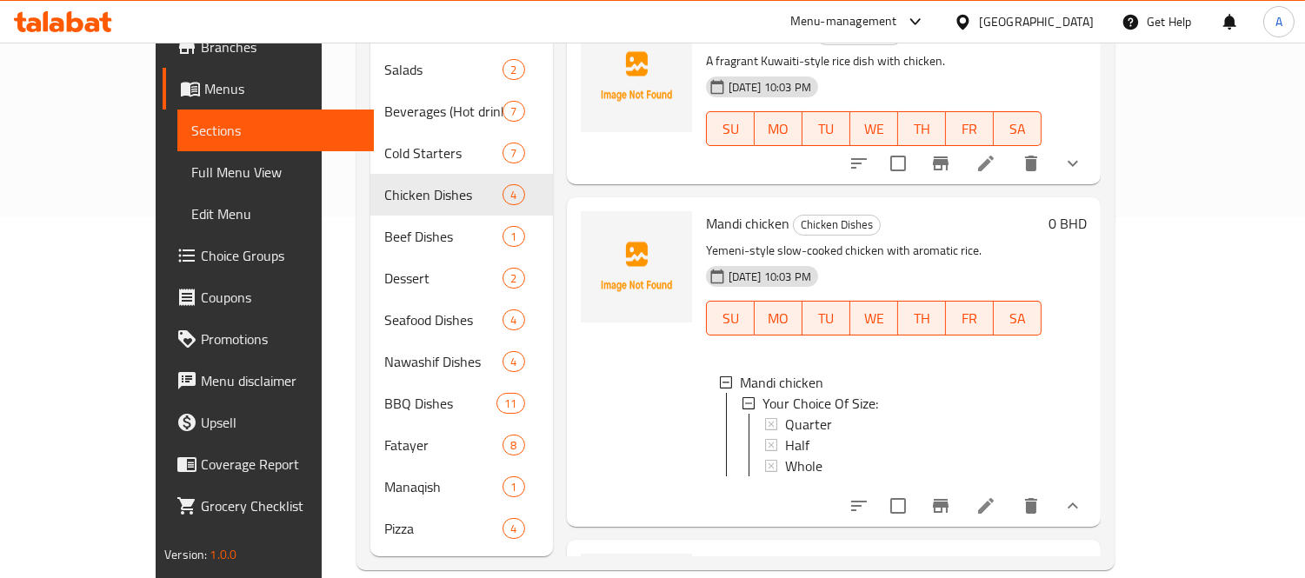
scroll to position [193, 0]
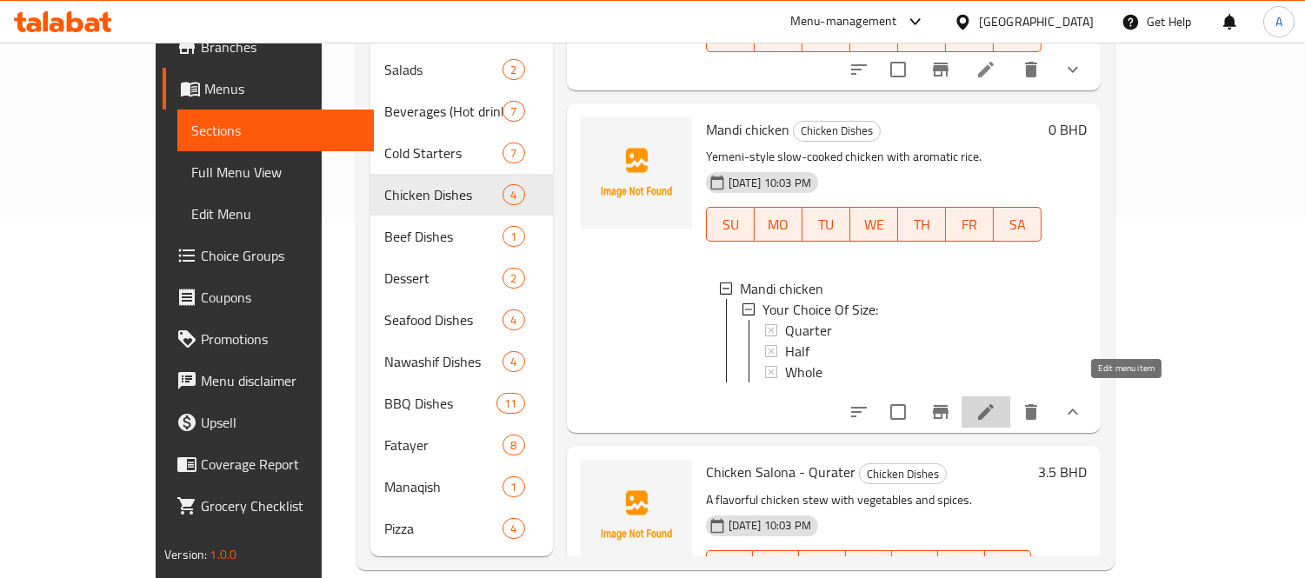
click at [996, 409] on icon at bounding box center [985, 412] width 21 height 21
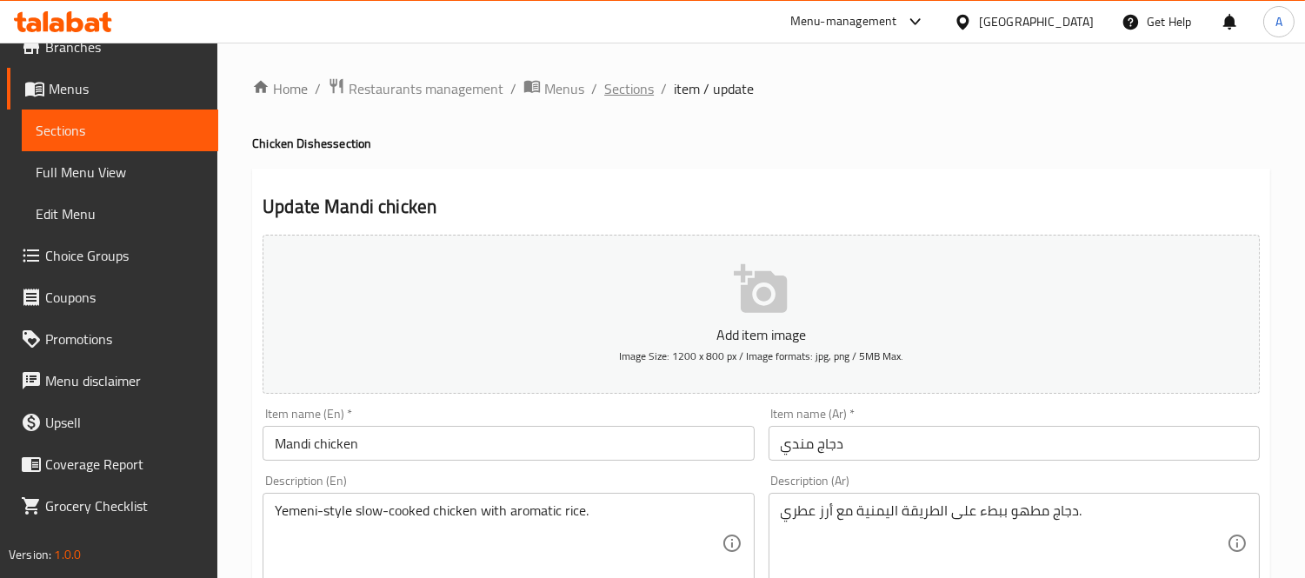
click at [641, 92] on span "Sections" at bounding box center [629, 88] width 50 height 21
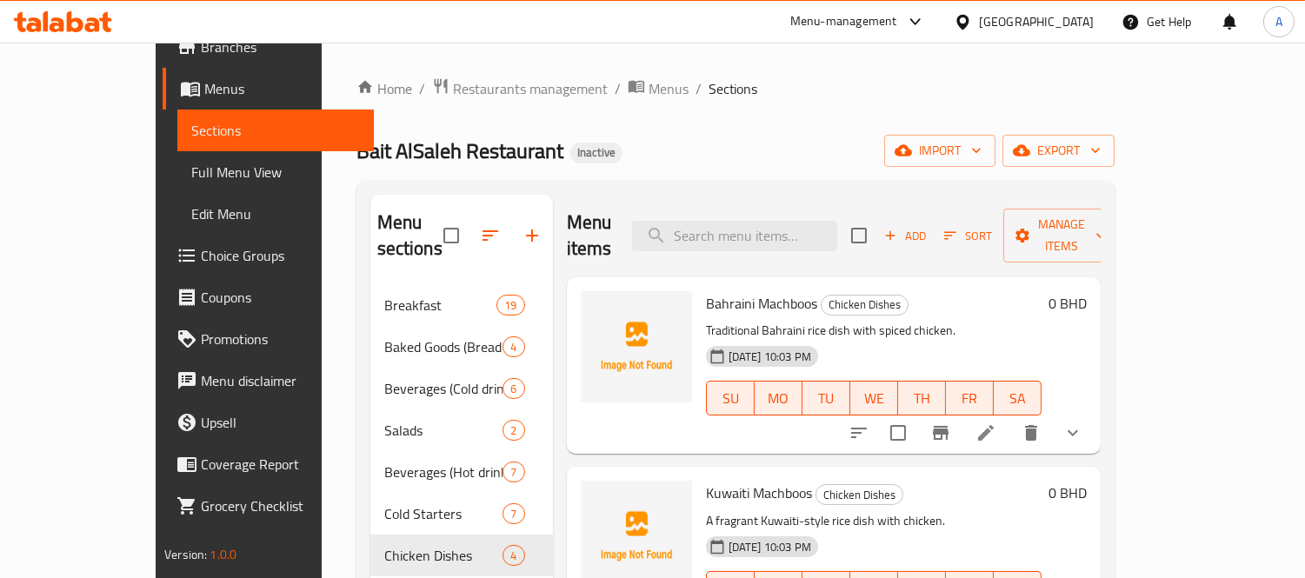
drag, startPoint x: 94, startPoint y: 150, endPoint x: 90, endPoint y: 176, distance: 25.4
click at [177, 151] on link "Full Menu View" at bounding box center [275, 172] width 196 height 42
click at [191, 176] on span "Full Menu View" at bounding box center [275, 172] width 169 height 21
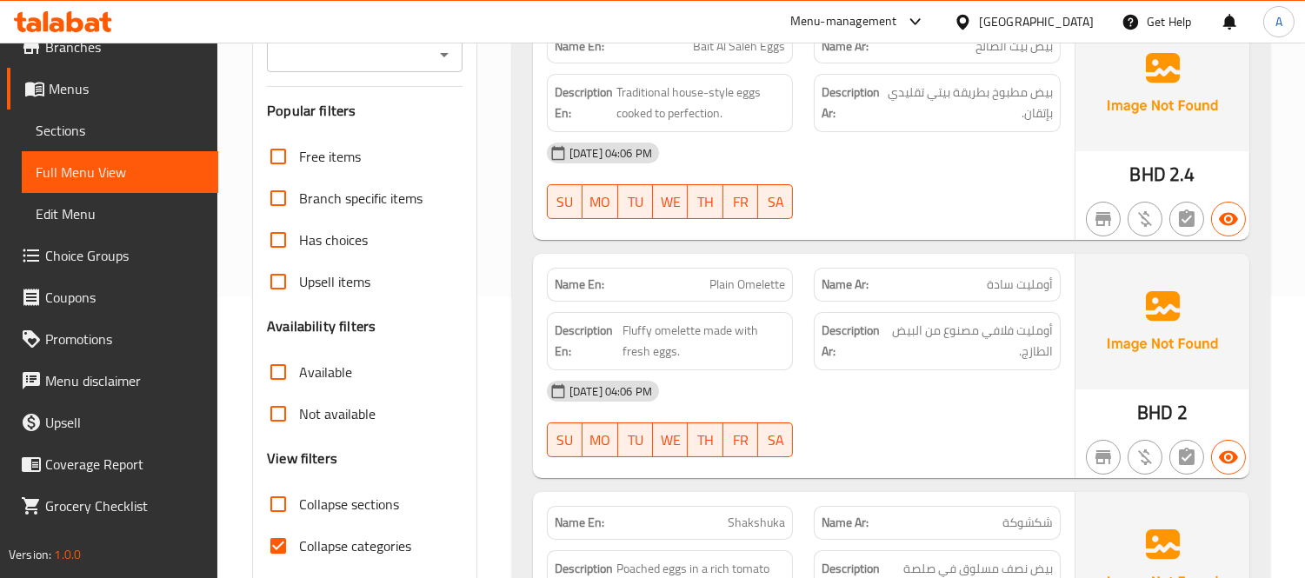
scroll to position [482, 0]
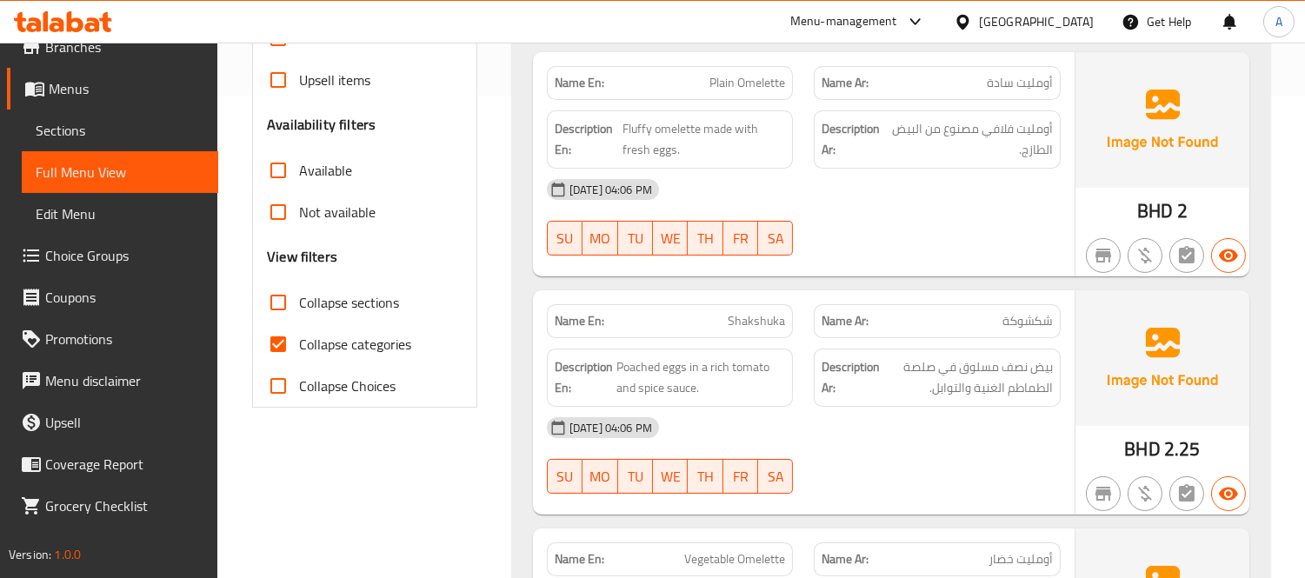
drag, startPoint x: 288, startPoint y: 341, endPoint x: 539, endPoint y: 238, distance: 271.3
click at [288, 341] on input "Collapse categories" at bounding box center [278, 344] width 42 height 42
checkbox input "false"
click at [273, 310] on input "Collapse sections" at bounding box center [278, 303] width 42 height 42
checkbox input "true"
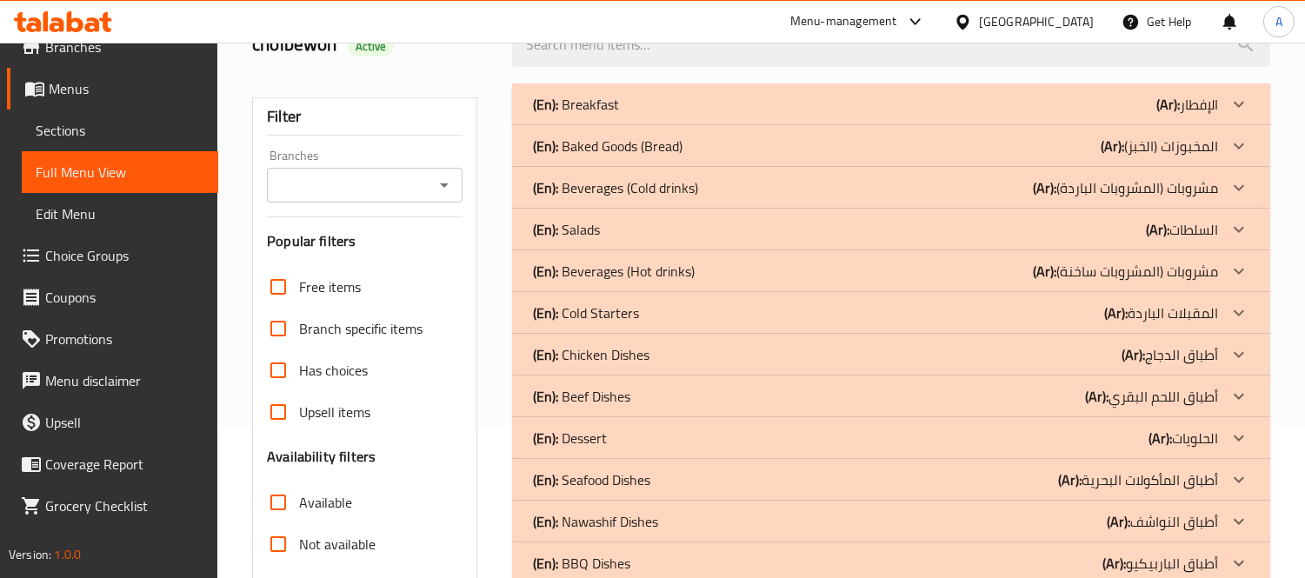
scroll to position [56, 0]
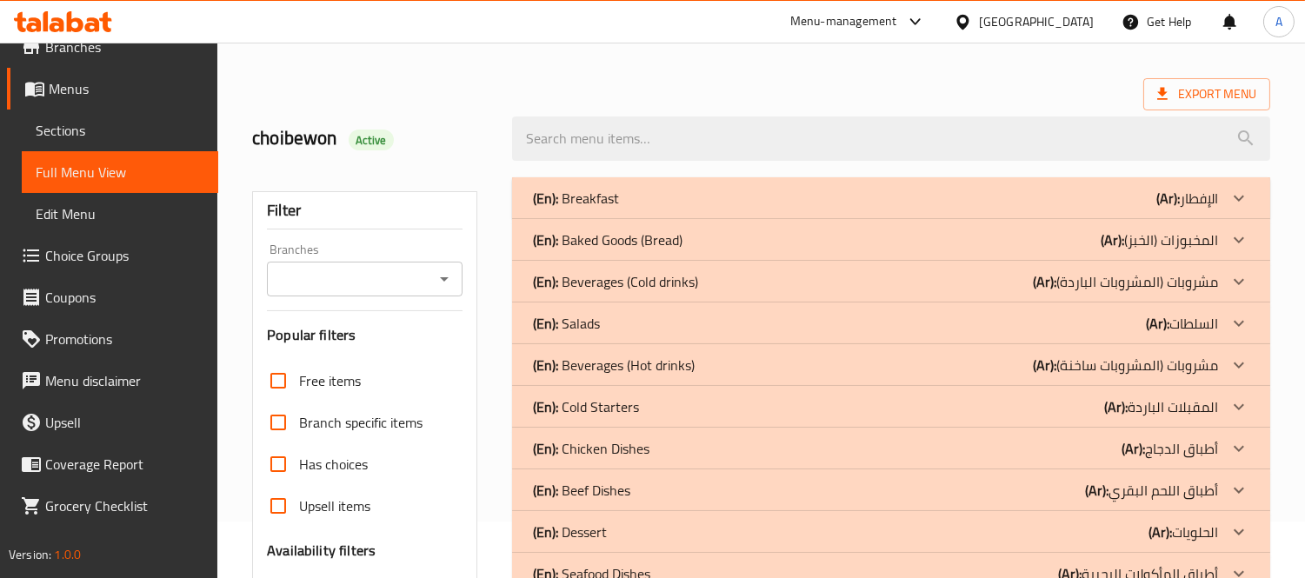
click at [936, 326] on div "(En): Salads (Ar): السلطات" at bounding box center [875, 323] width 685 height 21
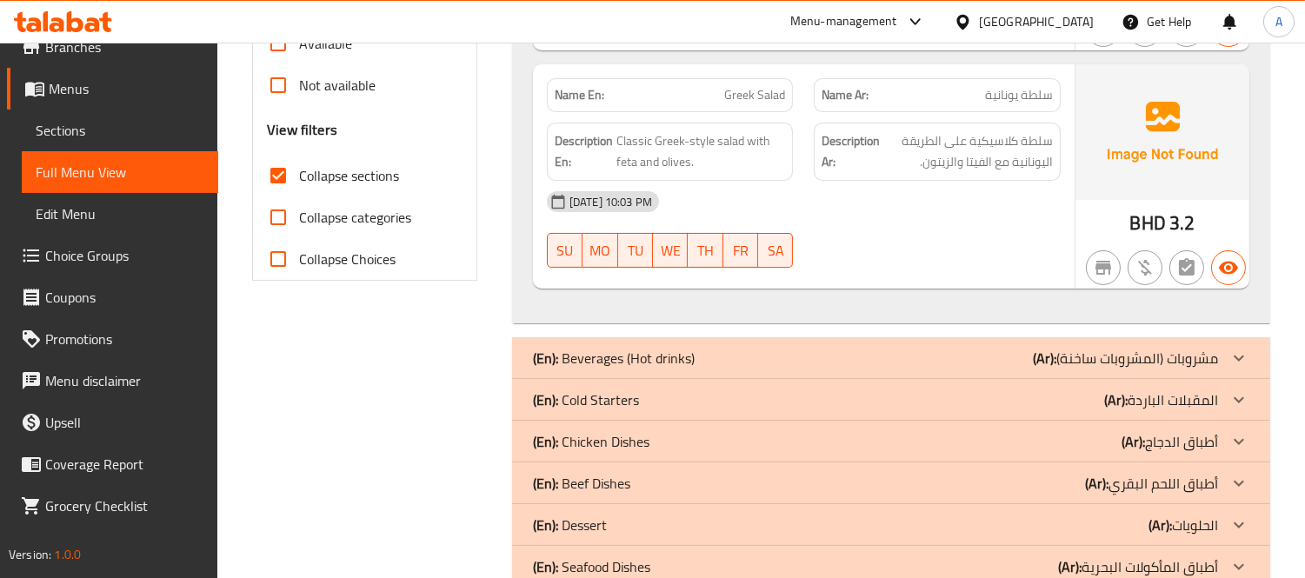
scroll to position [636, 0]
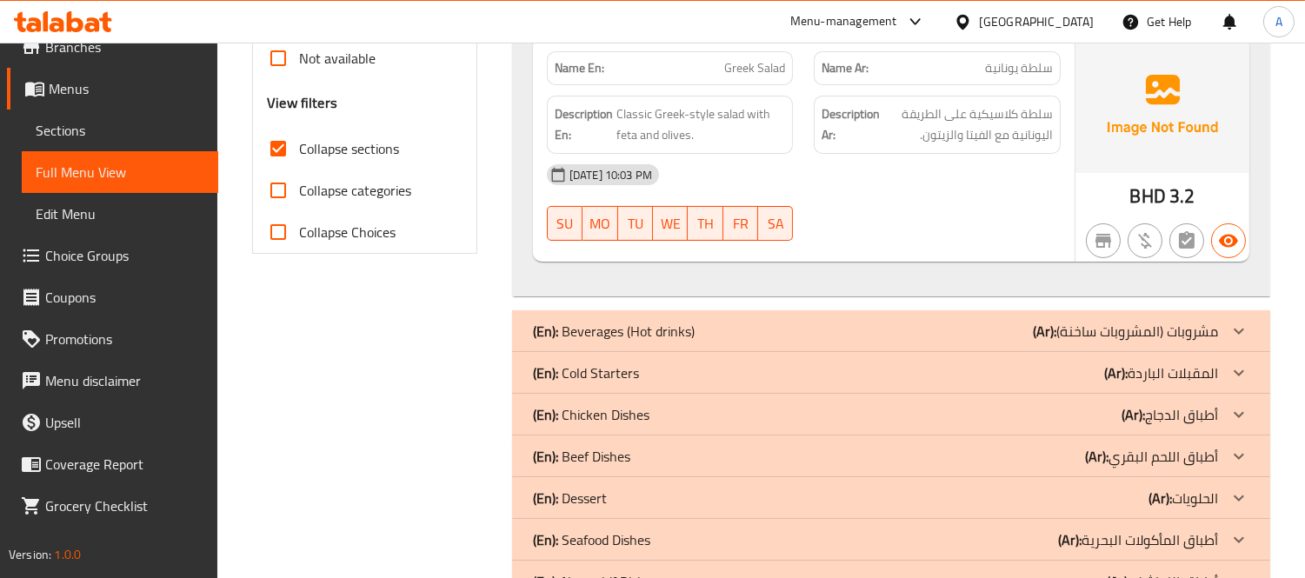
click at [736, 342] on div "(En): Beverages (Hot drinks) (Ar): مشروبات (المشروبات ساخنة)" at bounding box center [891, 331] width 758 height 42
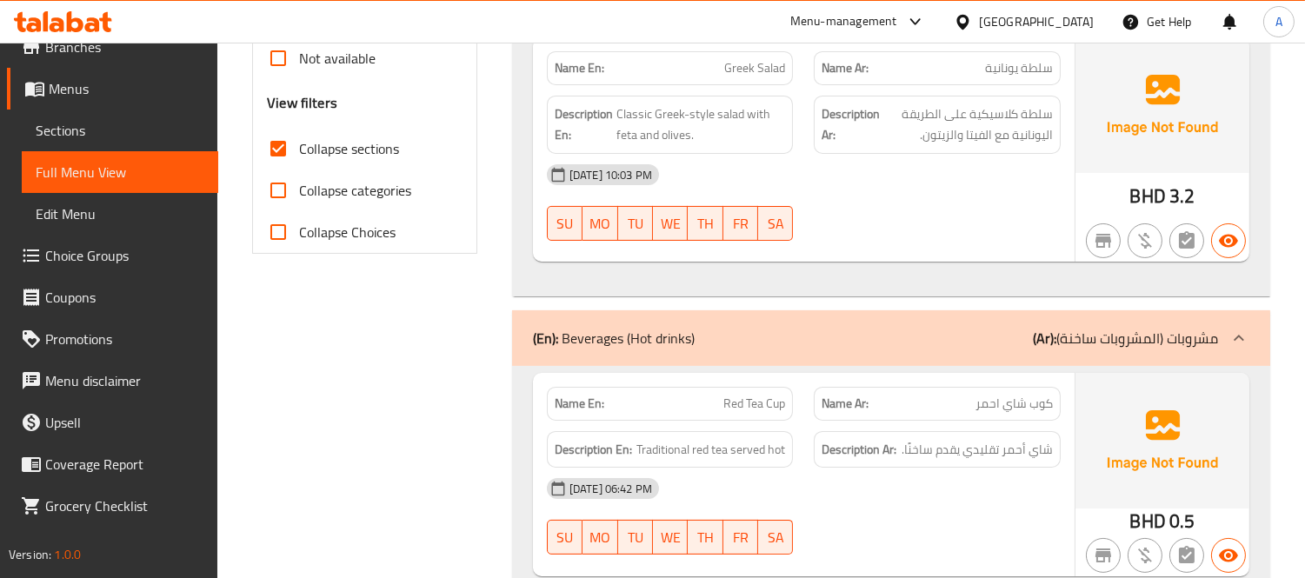
scroll to position [249, 0]
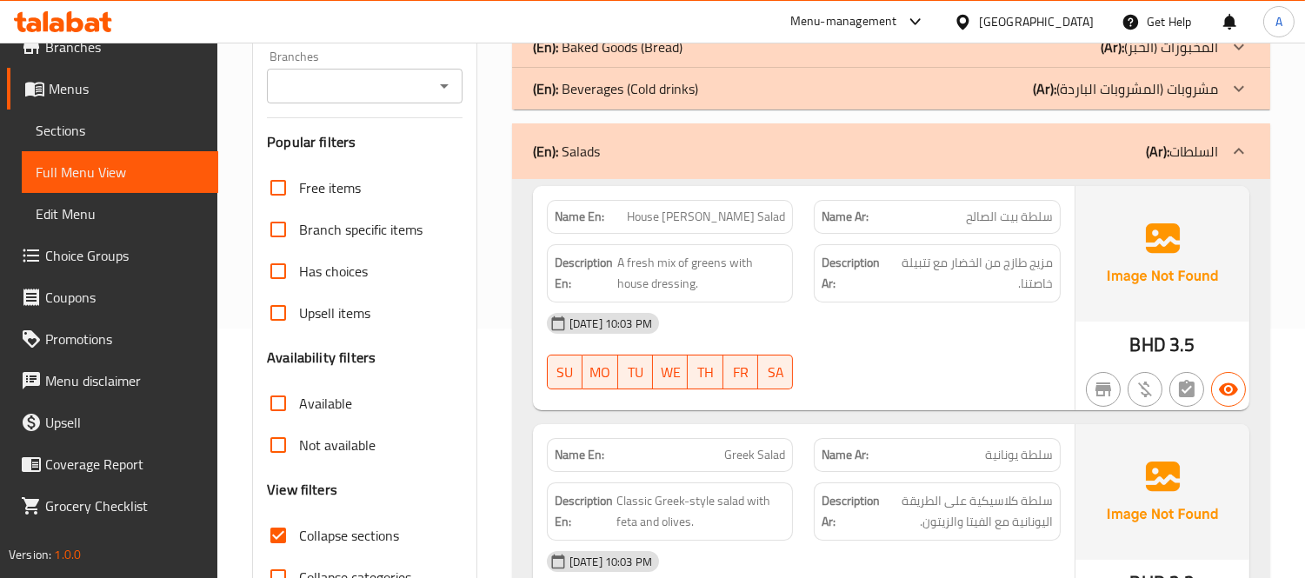
click at [85, 116] on link "Sections" at bounding box center [120, 131] width 196 height 42
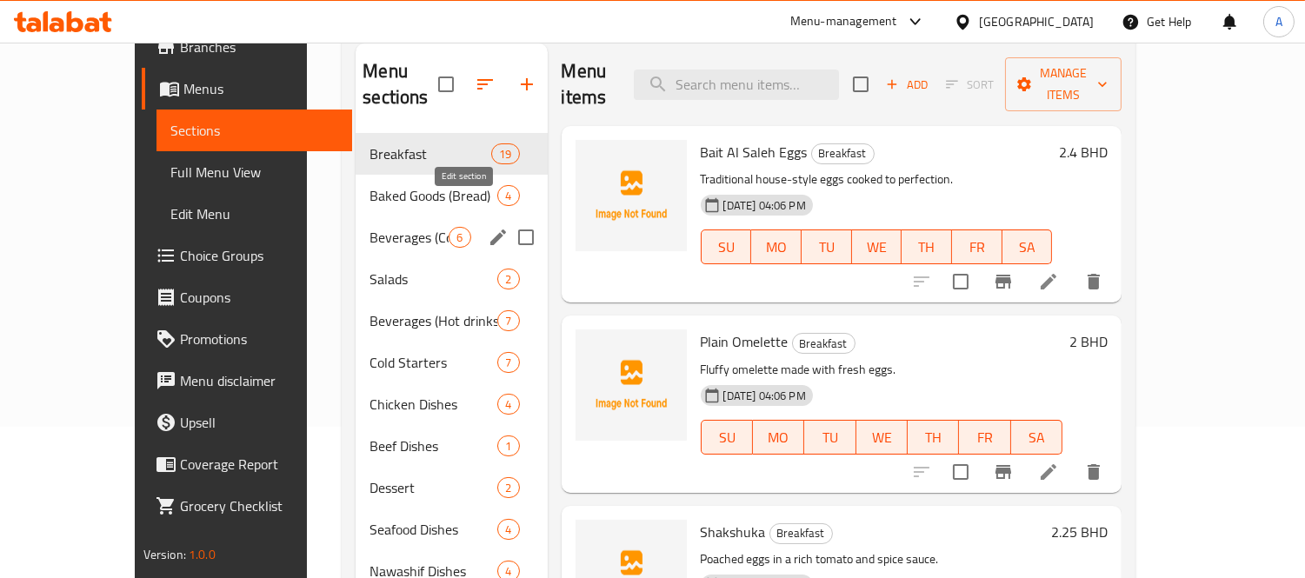
scroll to position [146, 0]
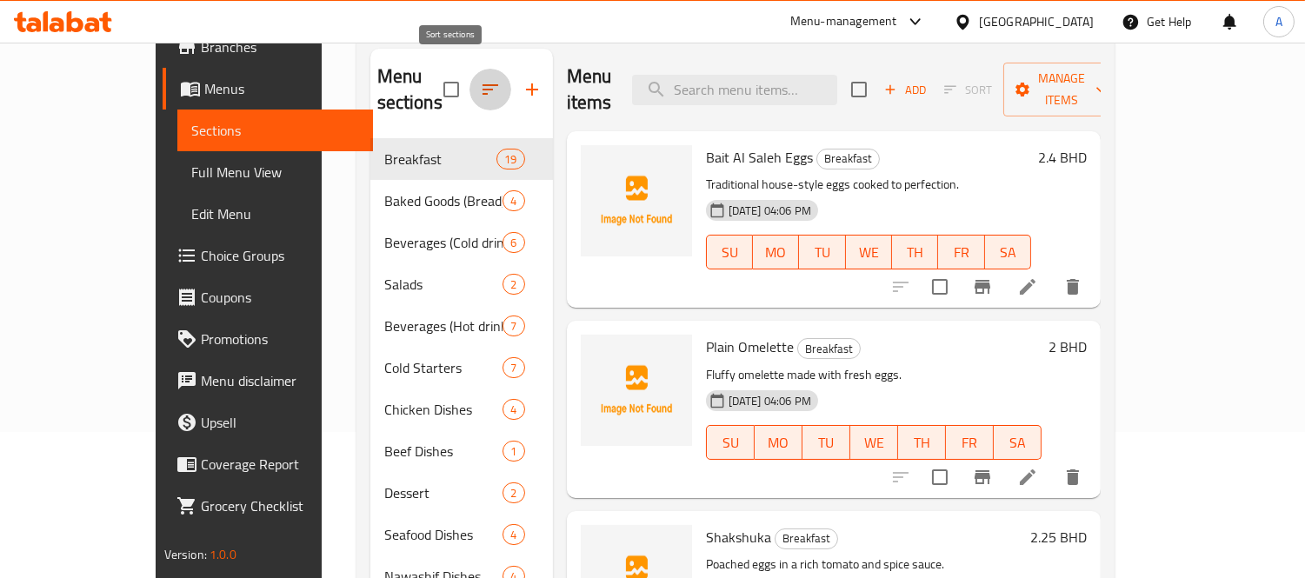
click at [480, 79] on icon "button" at bounding box center [490, 89] width 21 height 21
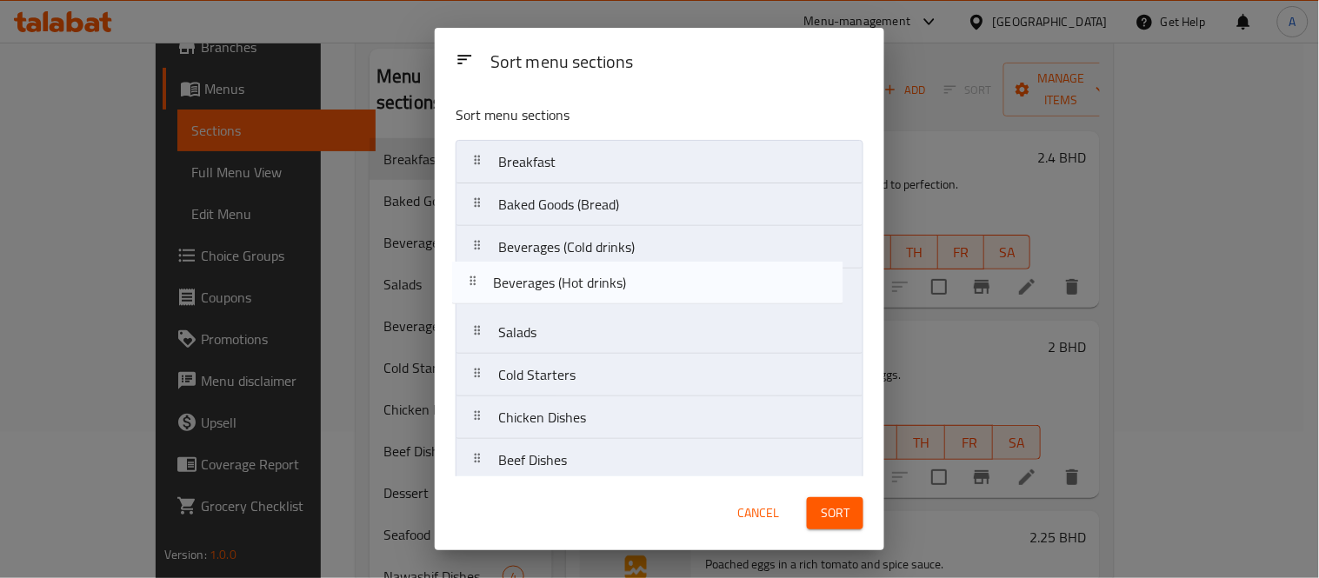
drag, startPoint x: 568, startPoint y: 331, endPoint x: 561, endPoint y: 276, distance: 56.0
click at [561, 276] on nav "Breakfast Baked Goods (Bread) Beverages (Cold drinks) Salads Beverages (Hot dri…" at bounding box center [659, 460] width 408 height 641
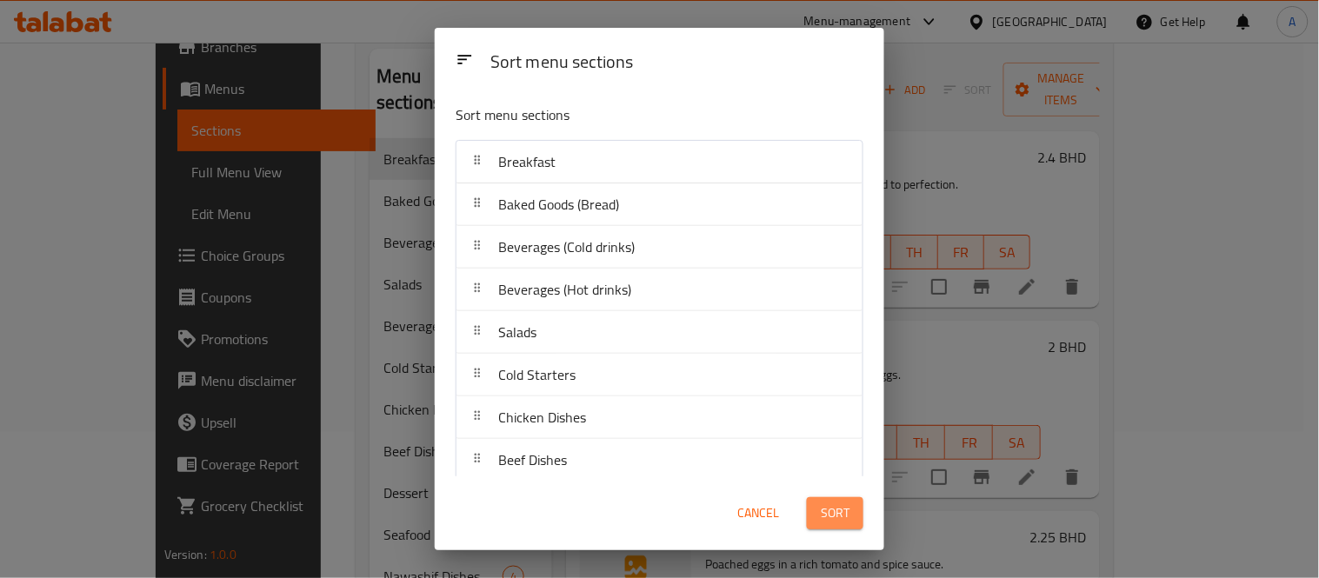
click at [809, 502] on button "Sort" at bounding box center [835, 513] width 56 height 32
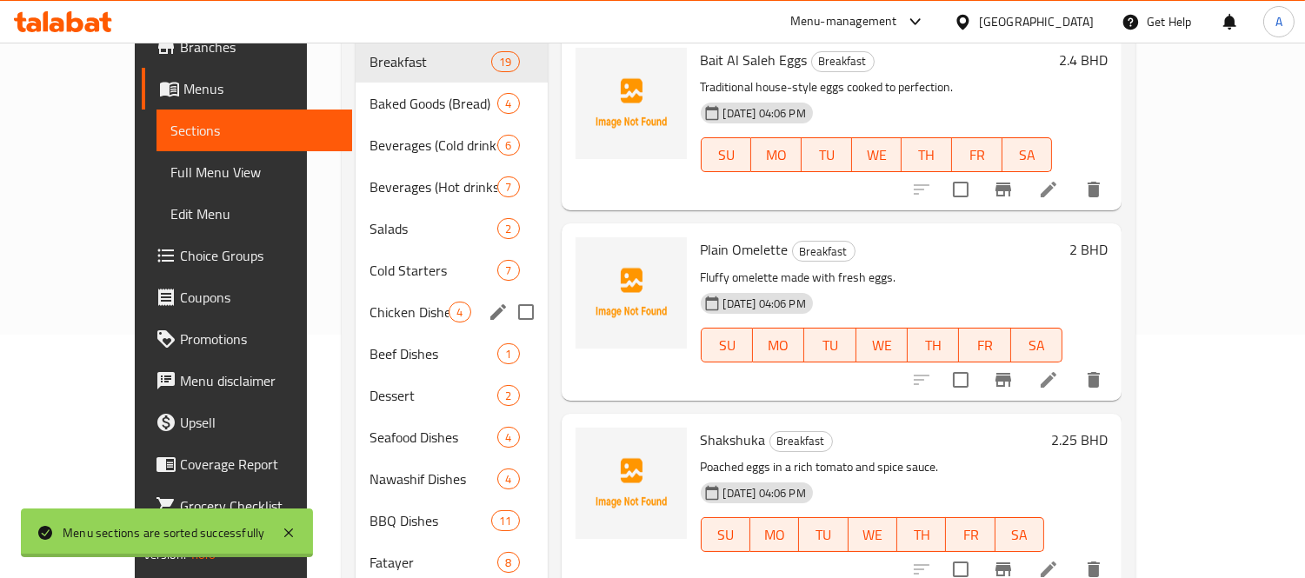
scroll to position [0, 0]
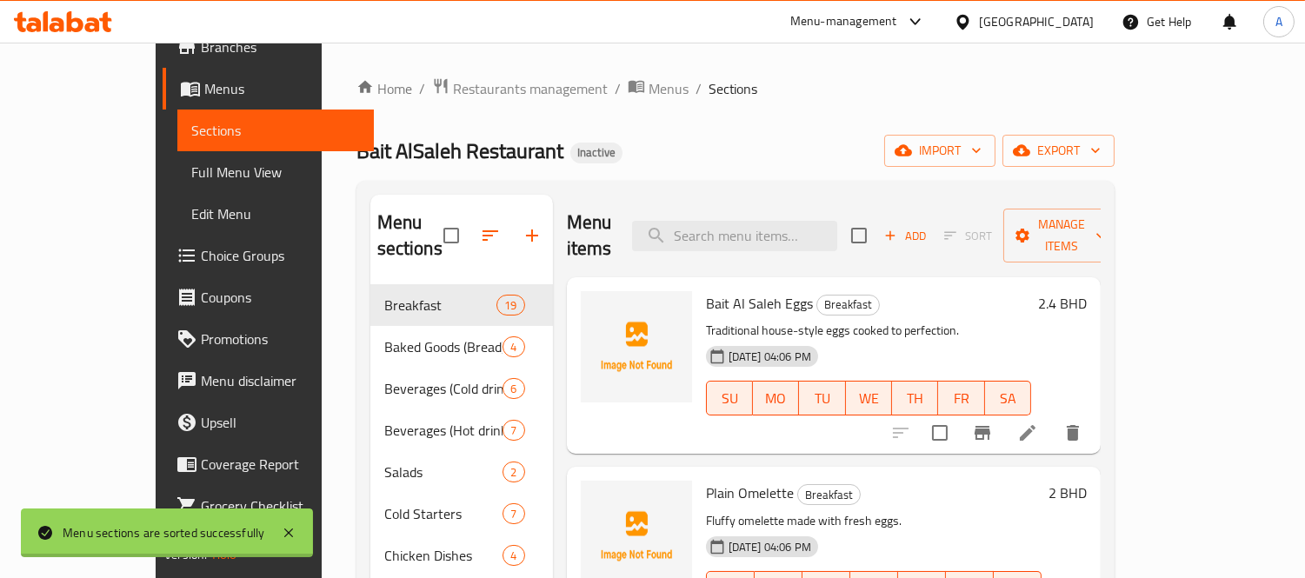
drag, startPoint x: 133, startPoint y: 169, endPoint x: 284, endPoint y: 123, distance: 158.4
click at [191, 169] on span "Full Menu View" at bounding box center [275, 172] width 169 height 21
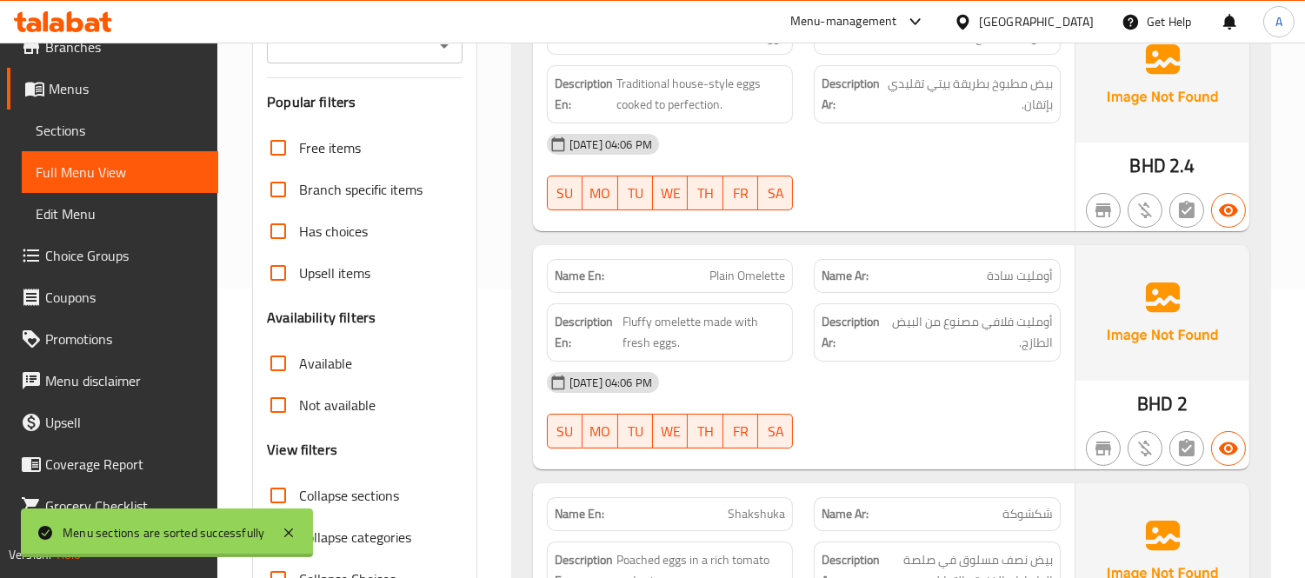
scroll to position [579, 0]
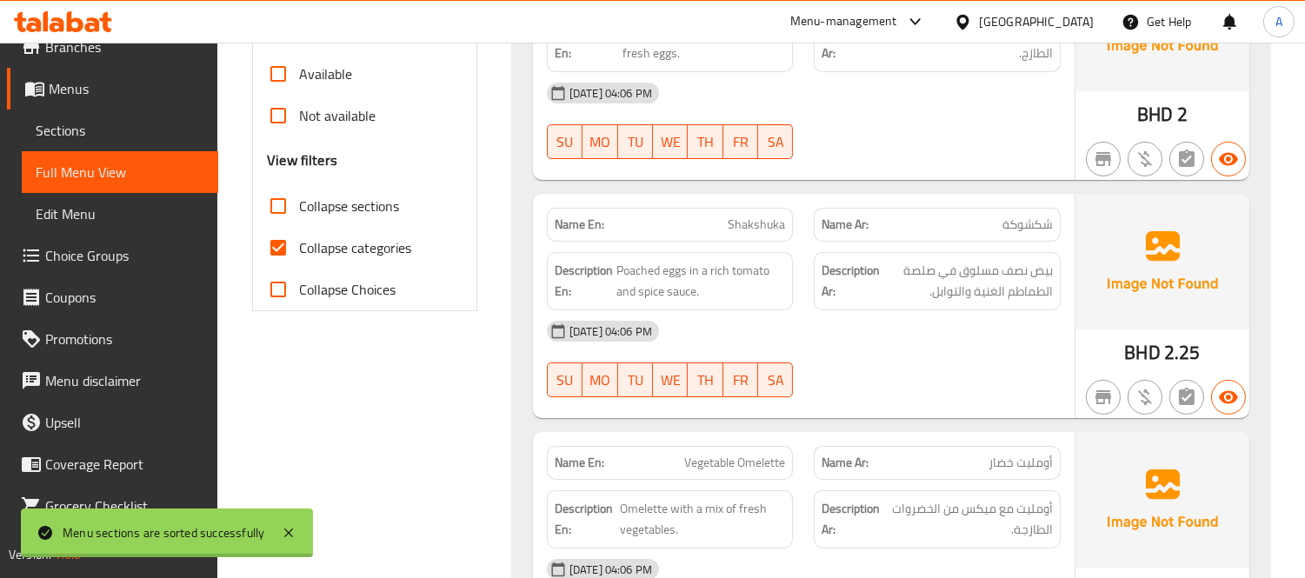
click at [281, 210] on input "Collapse sections" at bounding box center [278, 206] width 42 height 42
checkbox input "true"
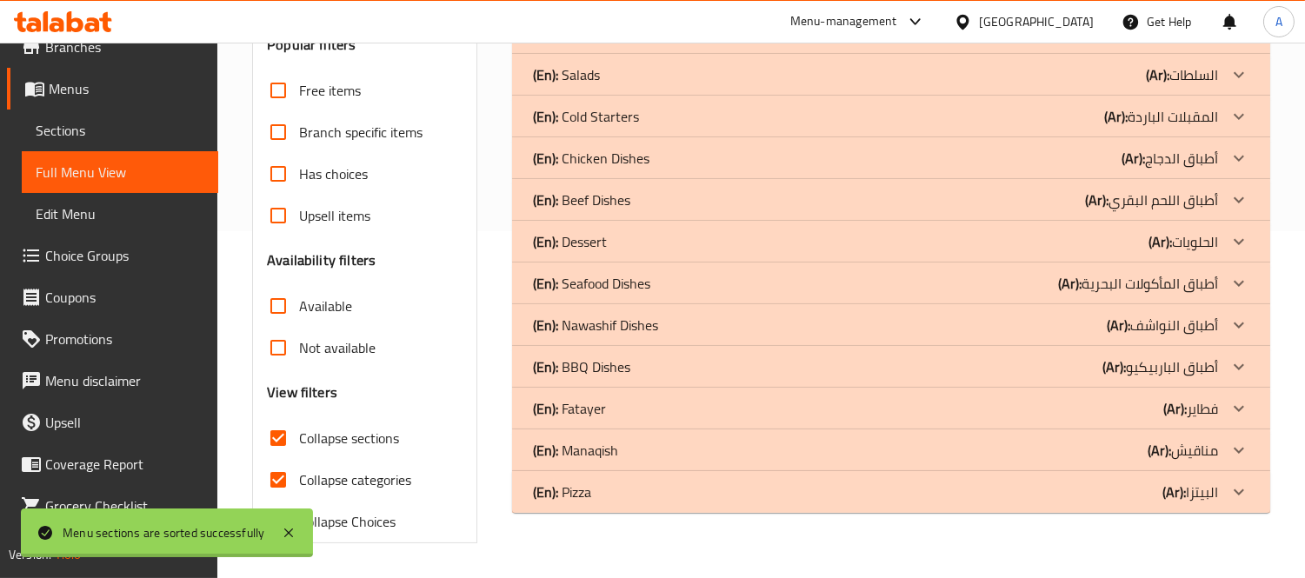
click at [278, 459] on input "Collapse categories" at bounding box center [278, 480] width 42 height 42
checkbox input "false"
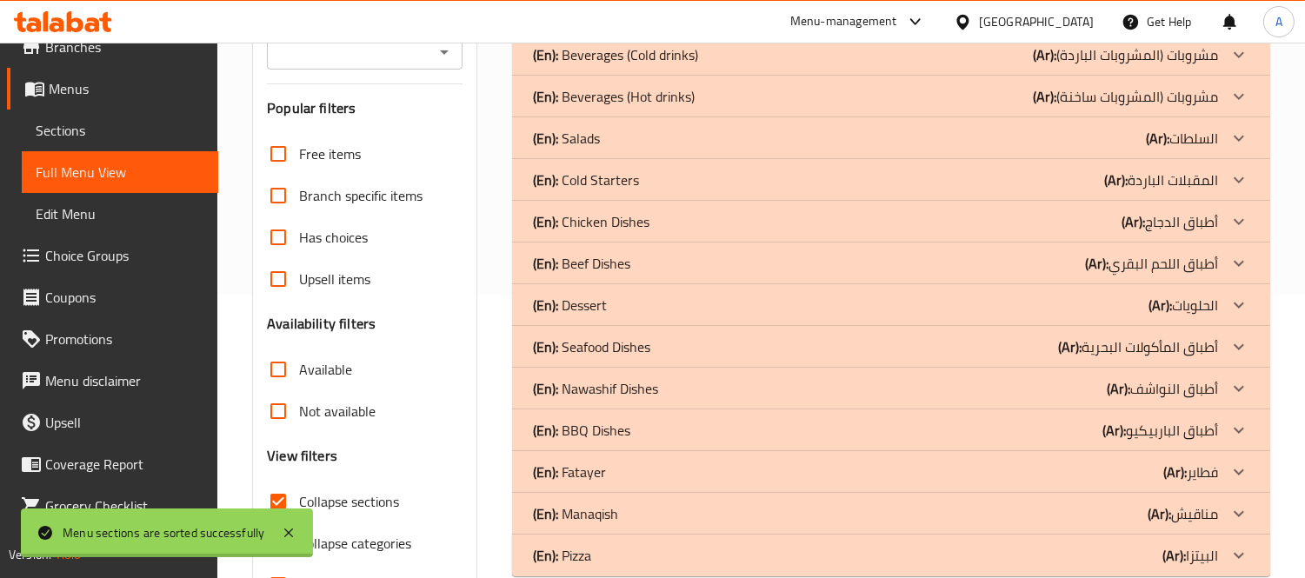
scroll to position [249, 0]
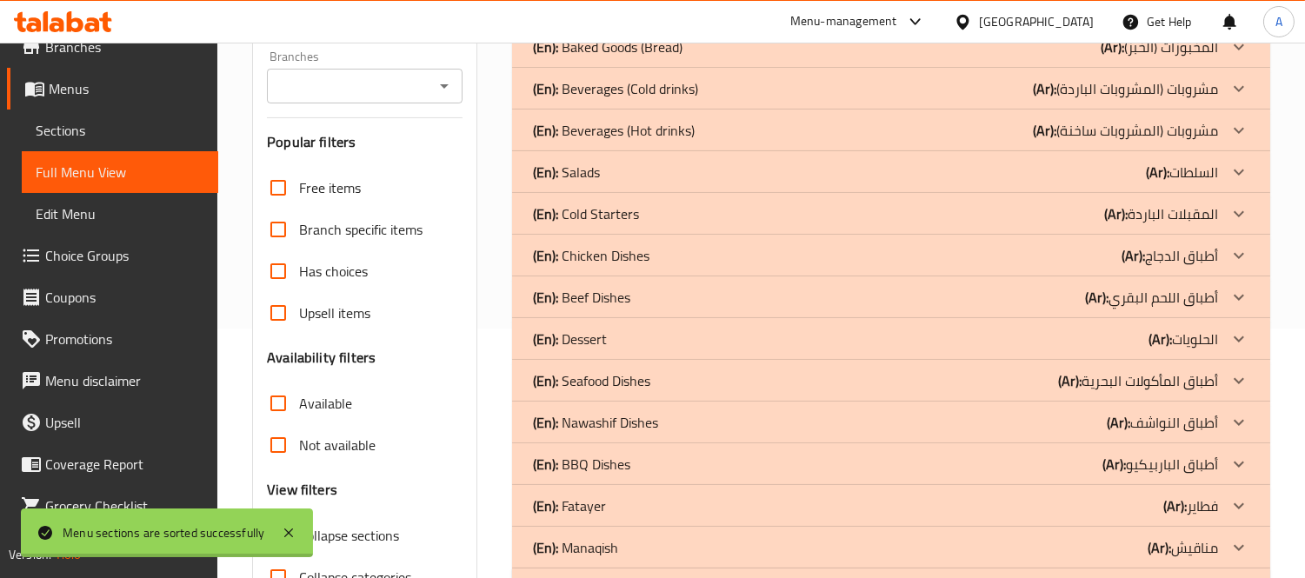
click at [1063, 178] on div "(En): Salads (Ar): السلطات" at bounding box center [875, 172] width 685 height 21
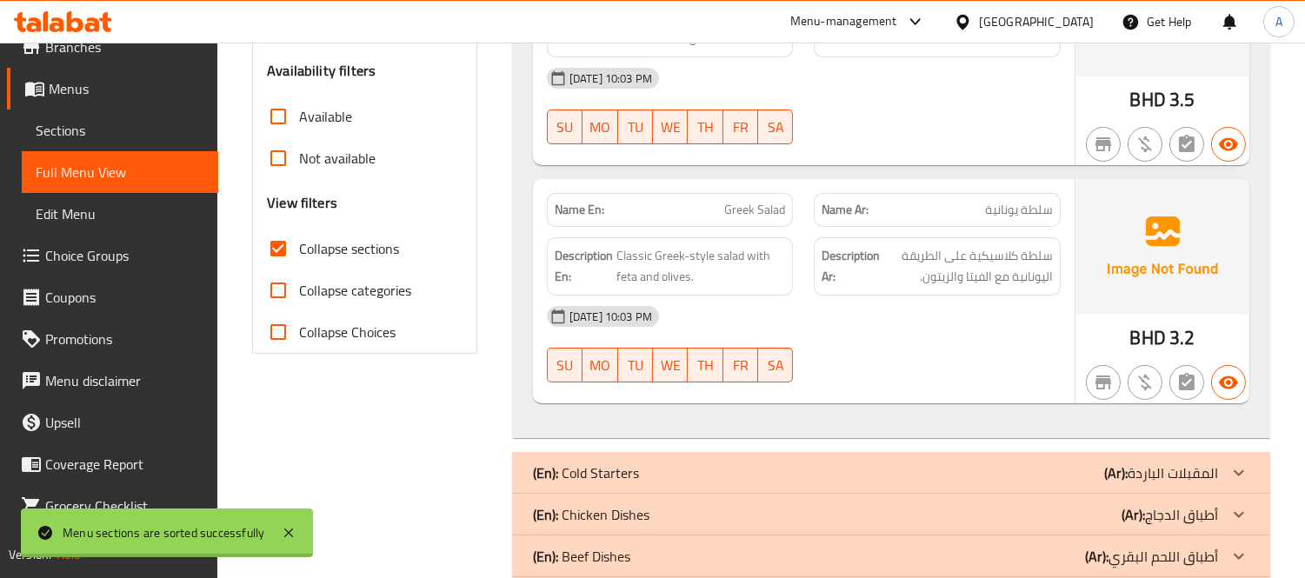
scroll to position [540, 0]
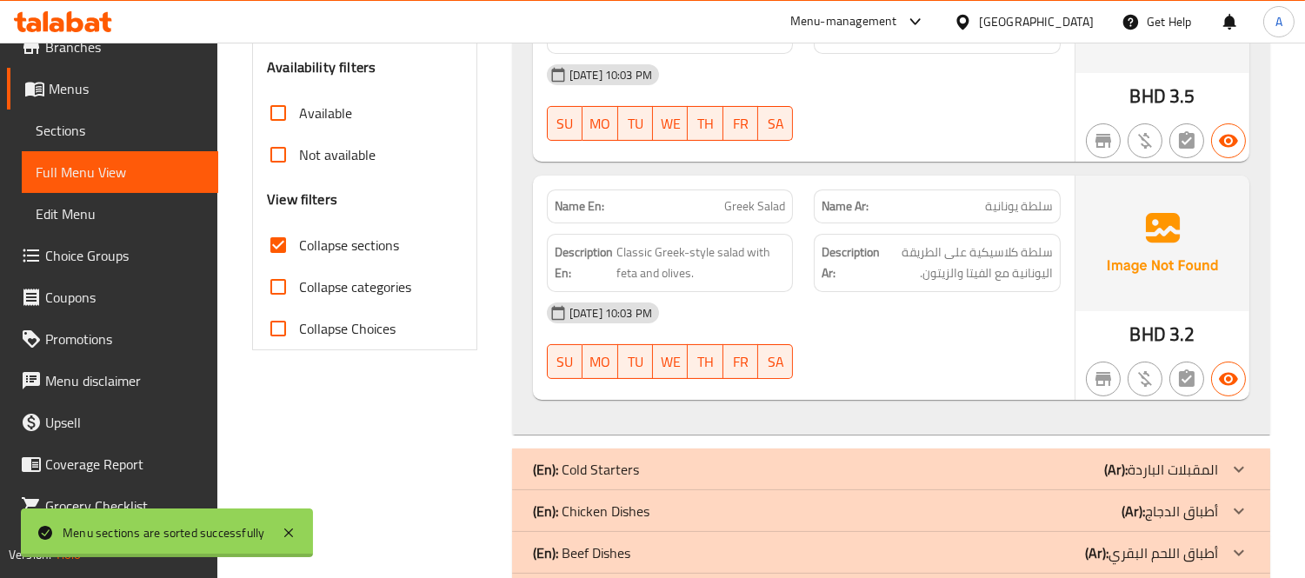
click at [671, 456] on div "(En): Cold Starters (Ar): المقبلات الباردة" at bounding box center [891, 469] width 758 height 42
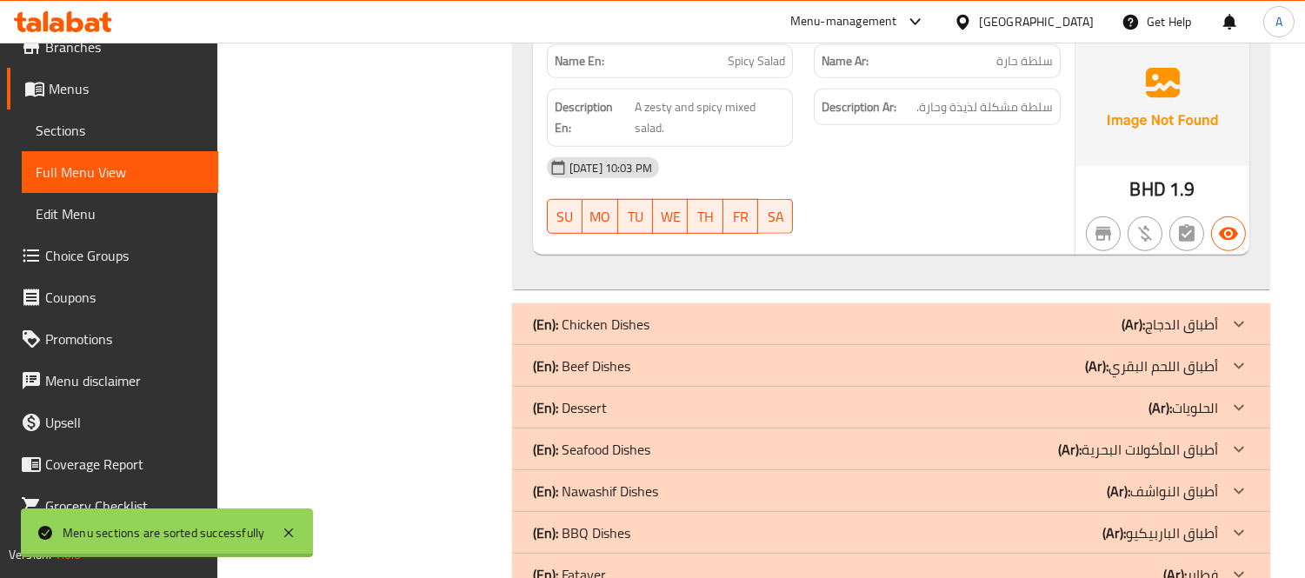
scroll to position [2471, 0]
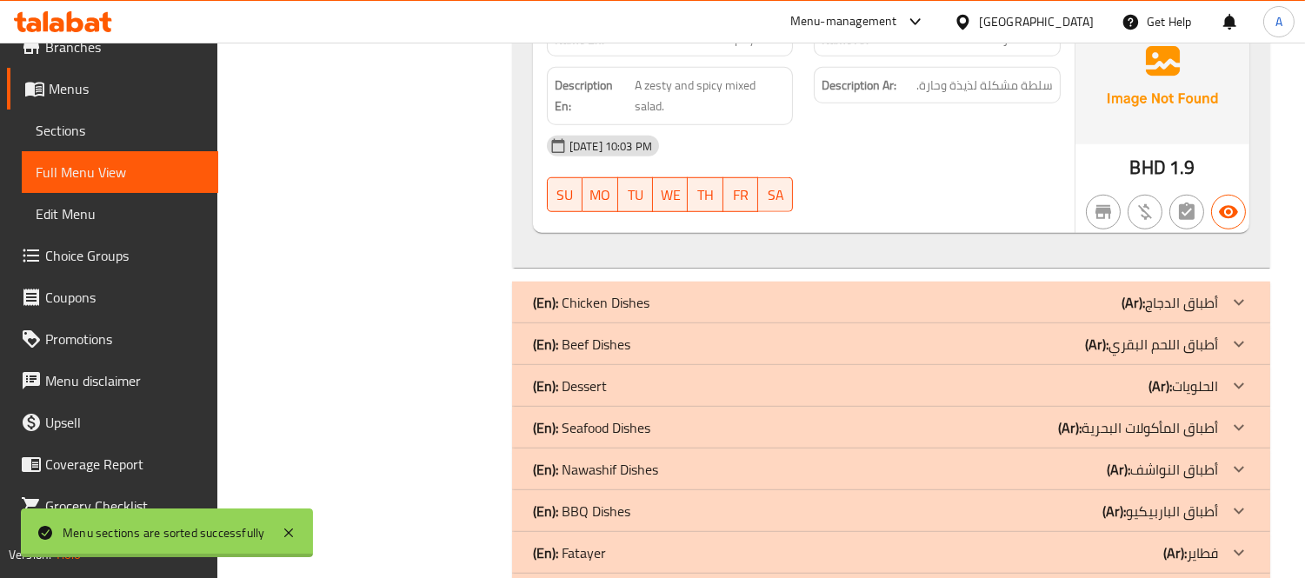
click at [649, 304] on div "(En): Chicken Dishes (Ar): أطباق الدجاج" at bounding box center [875, 302] width 685 height 21
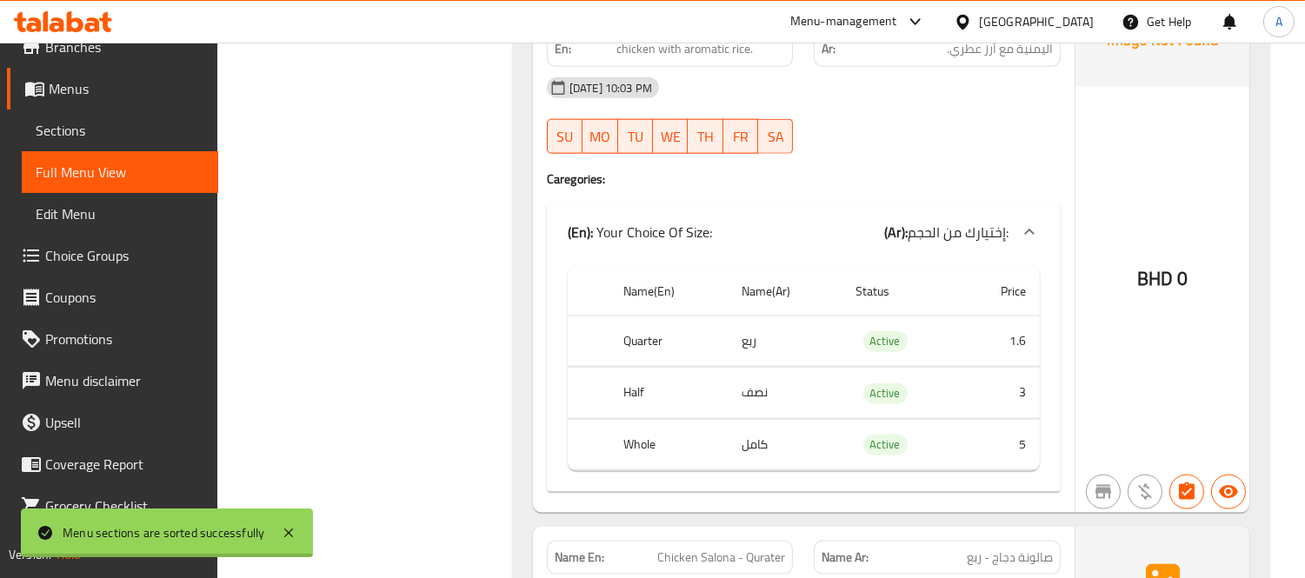
scroll to position [4402, 0]
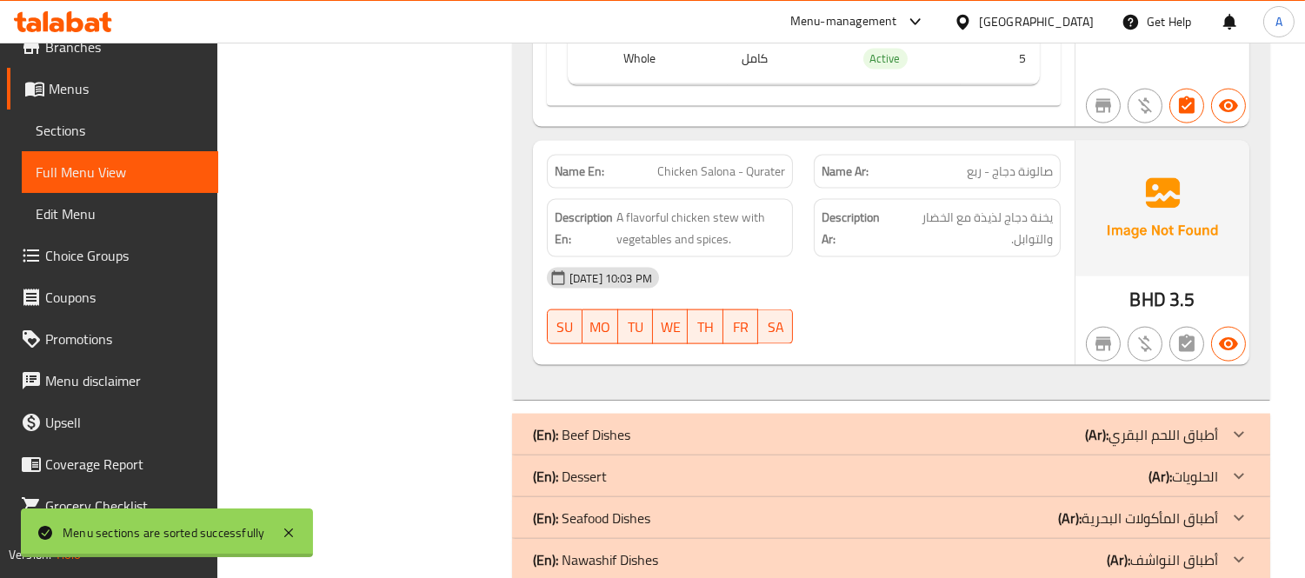
click at [760, 422] on div "(En): Beef Dishes (Ar): أطباق اللحم البقري" at bounding box center [891, 435] width 758 height 42
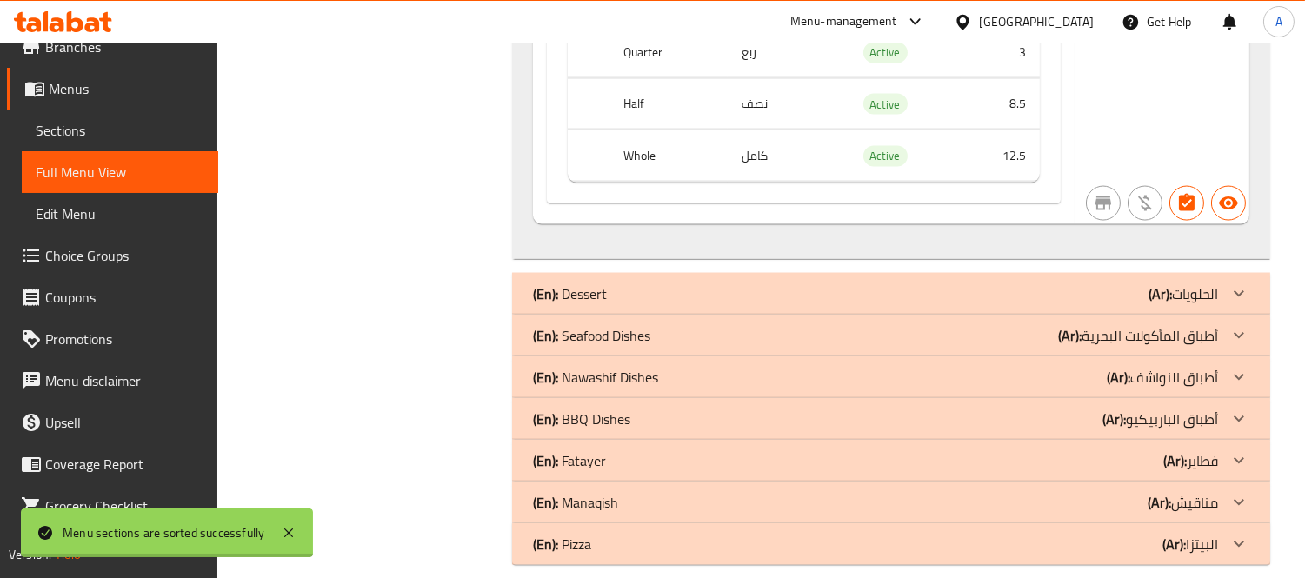
scroll to position [5239, 0]
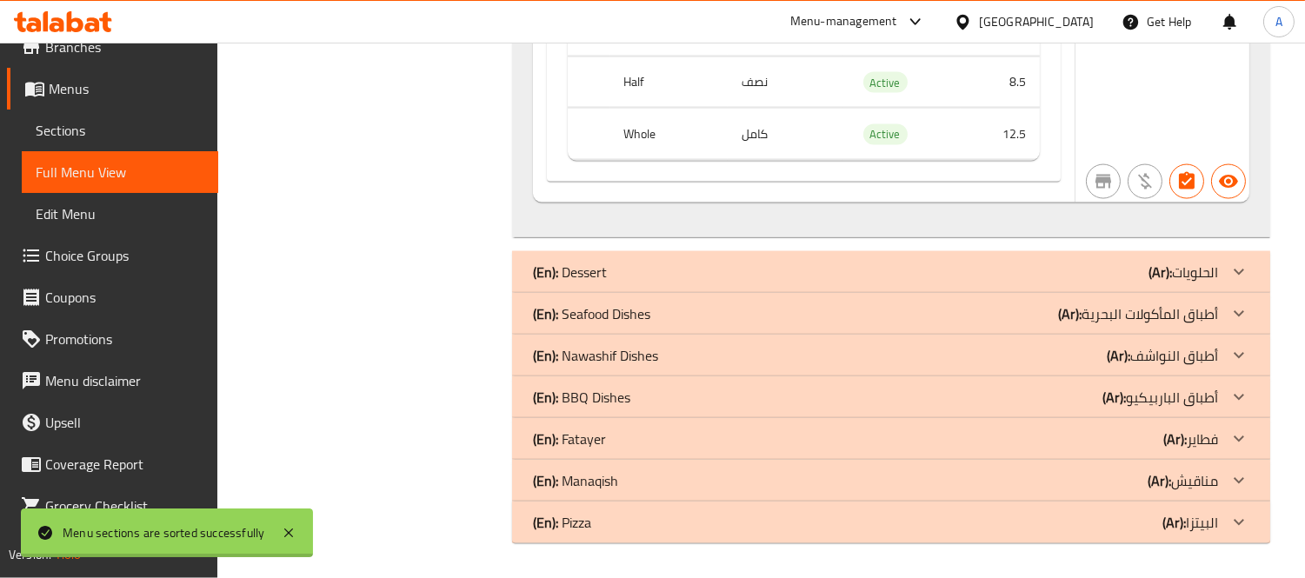
click at [603, 287] on div "(En): Dessert (Ar): الحلويات" at bounding box center [891, 272] width 758 height 42
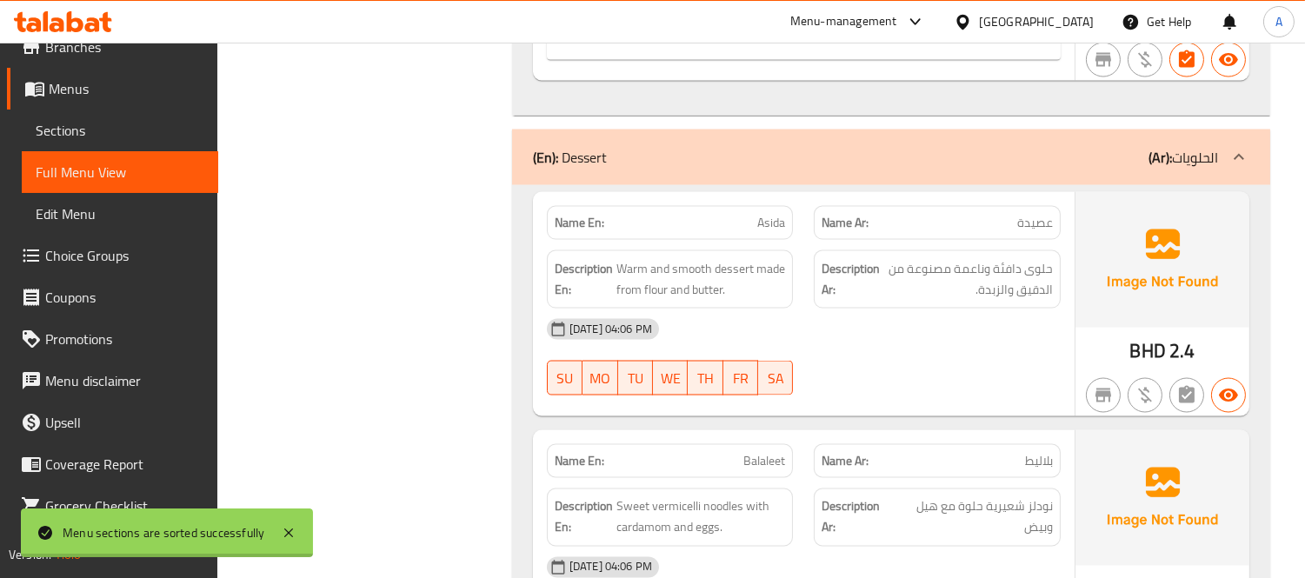
scroll to position [5337, 0]
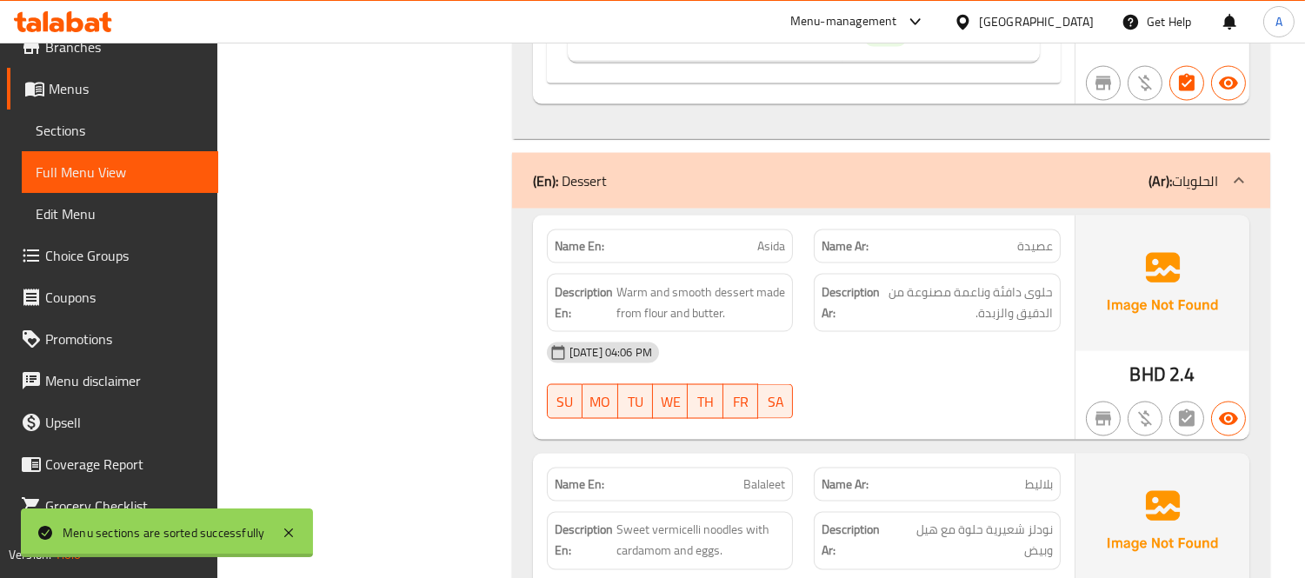
click at [142, 130] on span "Sections" at bounding box center [120, 130] width 169 height 21
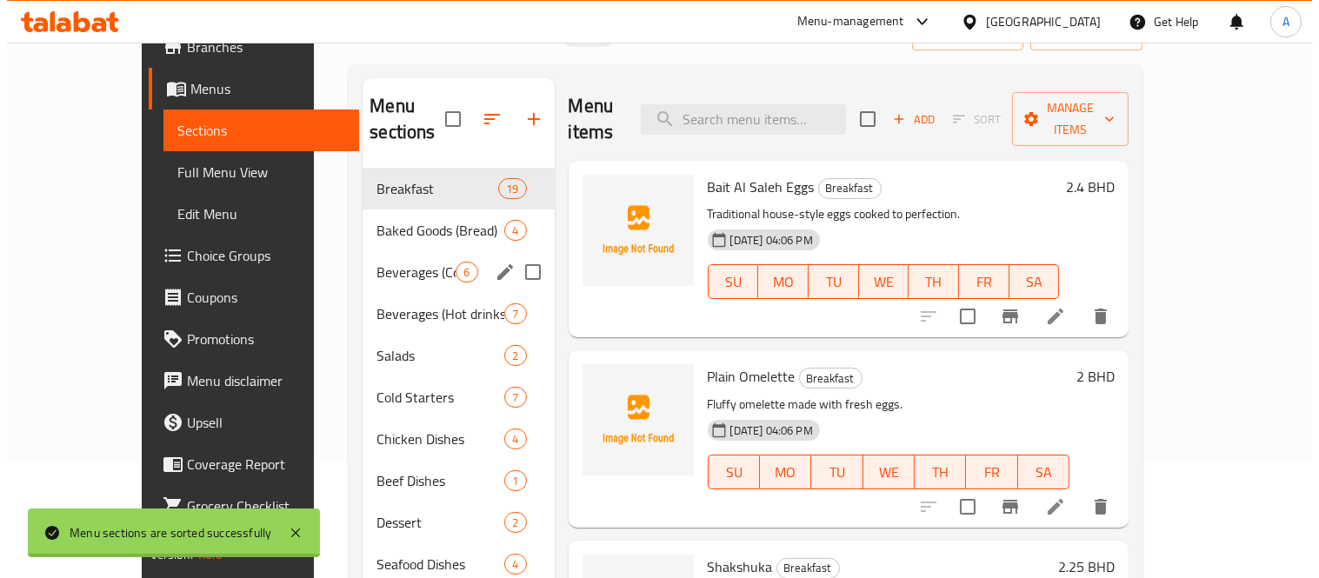
scroll to position [50, 0]
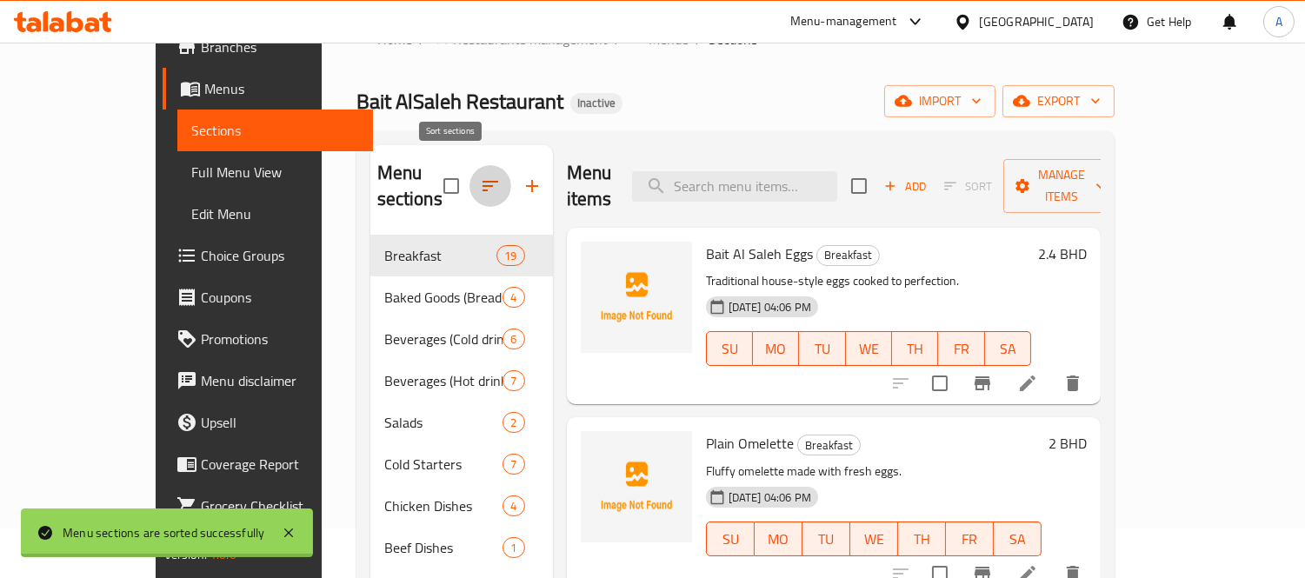
click at [480, 180] on icon "button" at bounding box center [490, 186] width 21 height 21
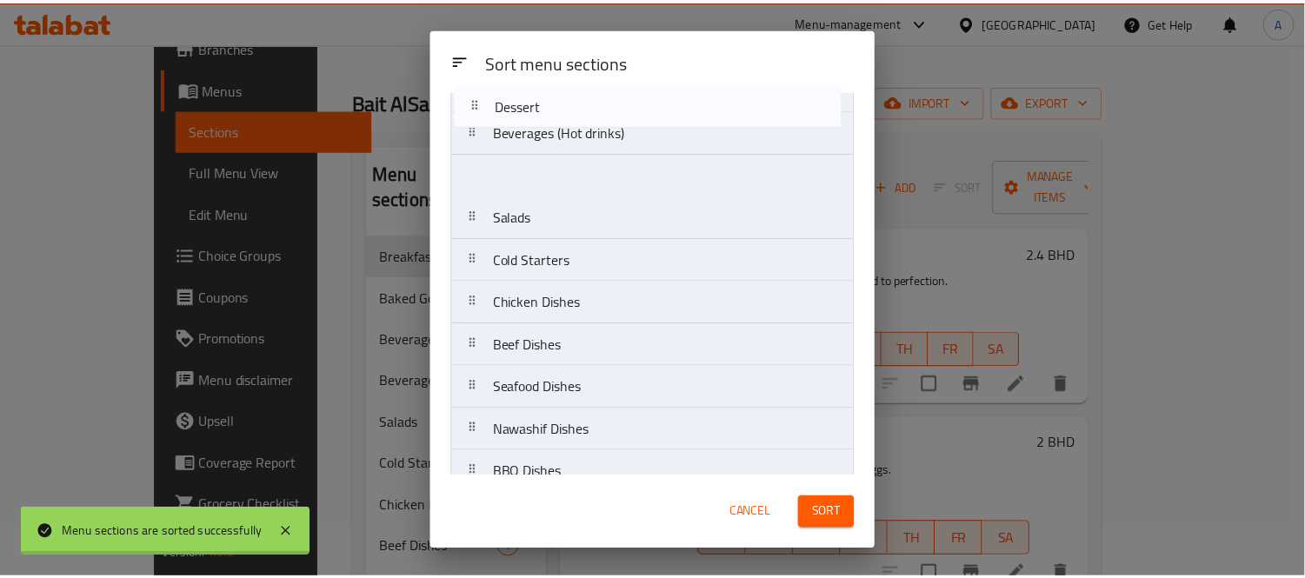
scroll to position [0, 0]
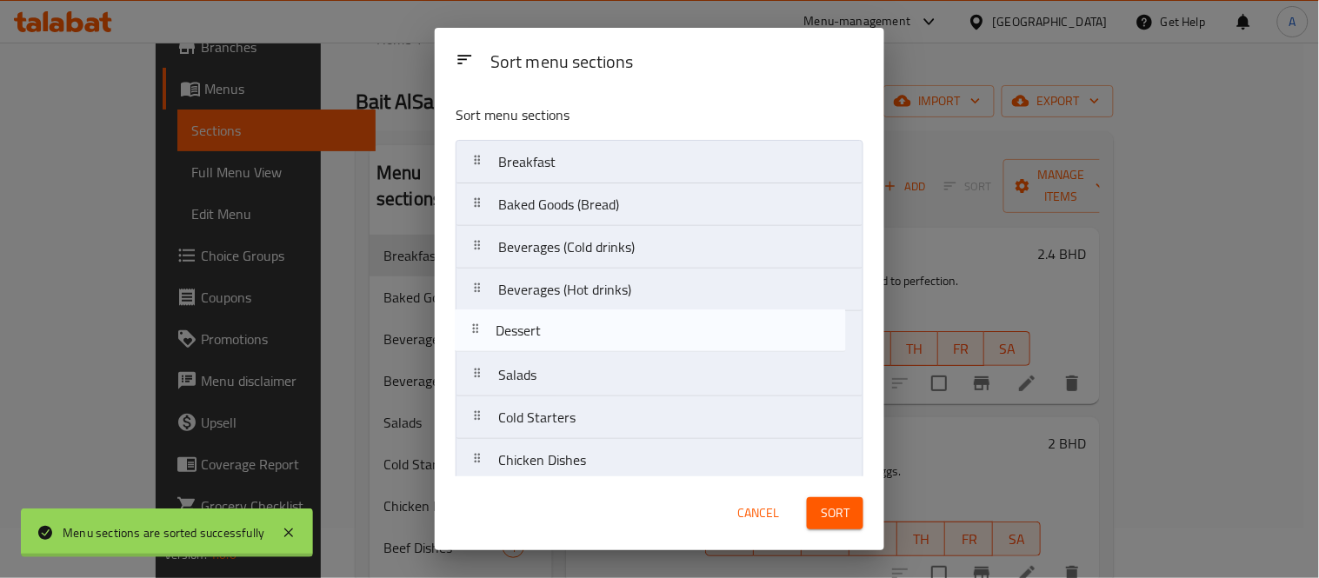
drag, startPoint x: 568, startPoint y: 211, endPoint x: 565, endPoint y: 319, distance: 107.8
click at [565, 319] on nav "Breakfast Baked Goods (Bread) Beverages (Cold drinks) Beverages (Hot drinks) Sa…" at bounding box center [659, 460] width 408 height 641
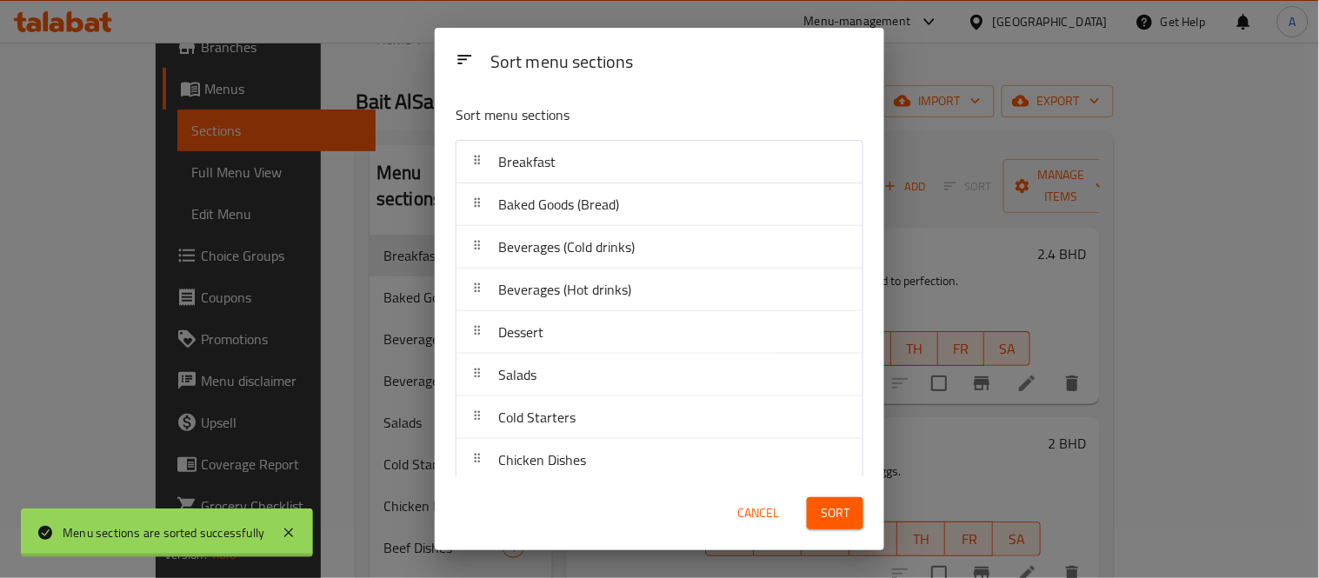
click at [824, 521] on span "Sort" at bounding box center [834, 513] width 29 height 22
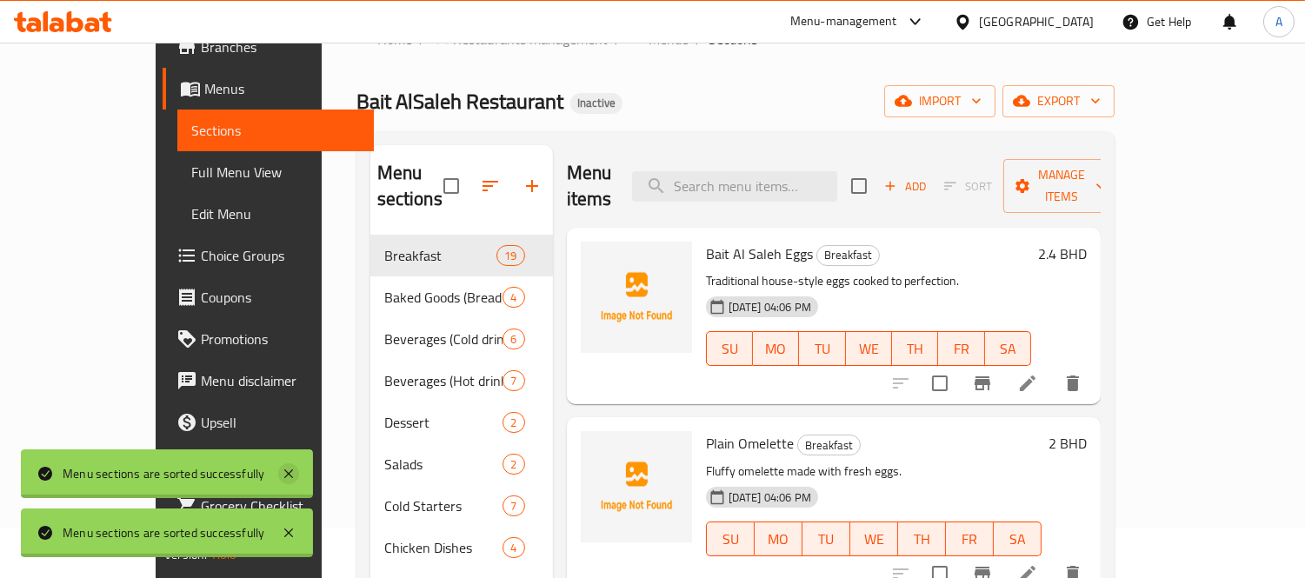
click at [294, 465] on icon at bounding box center [288, 473] width 21 height 21
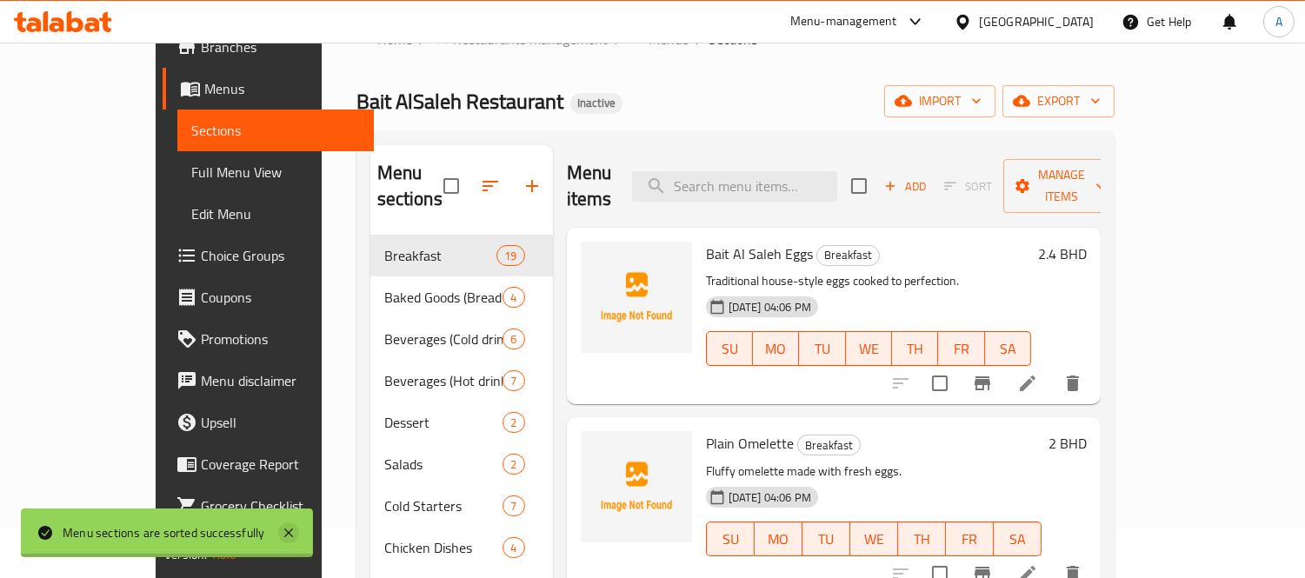
click at [289, 528] on icon at bounding box center [288, 532] width 21 height 21
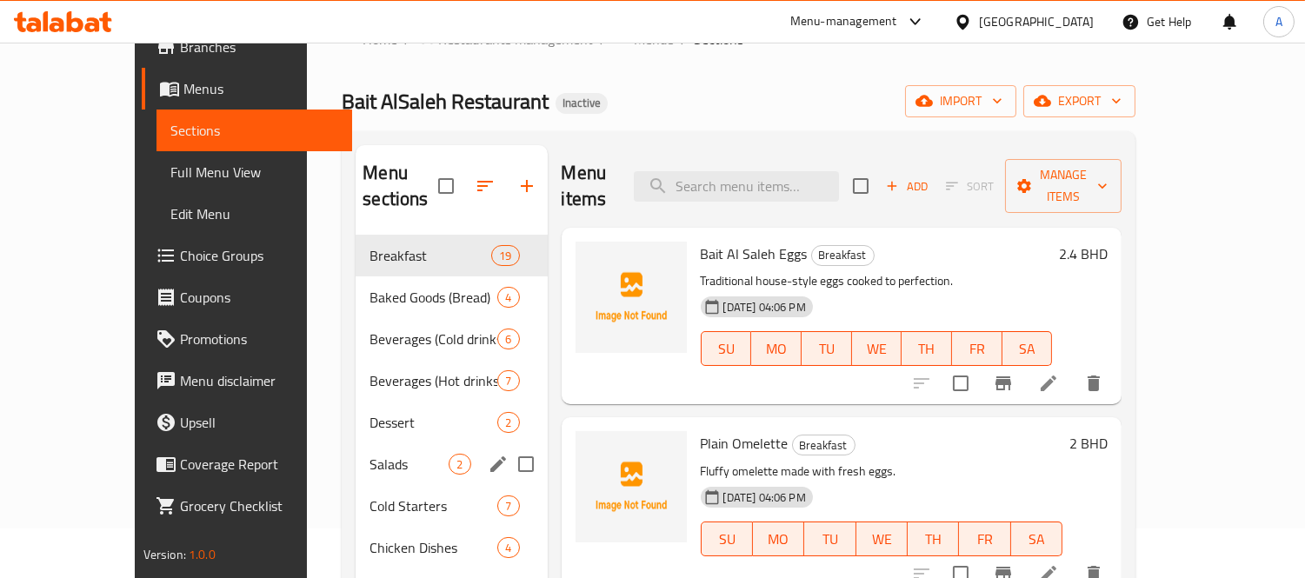
click at [369, 454] on span "Salads" at bounding box center [408, 464] width 79 height 21
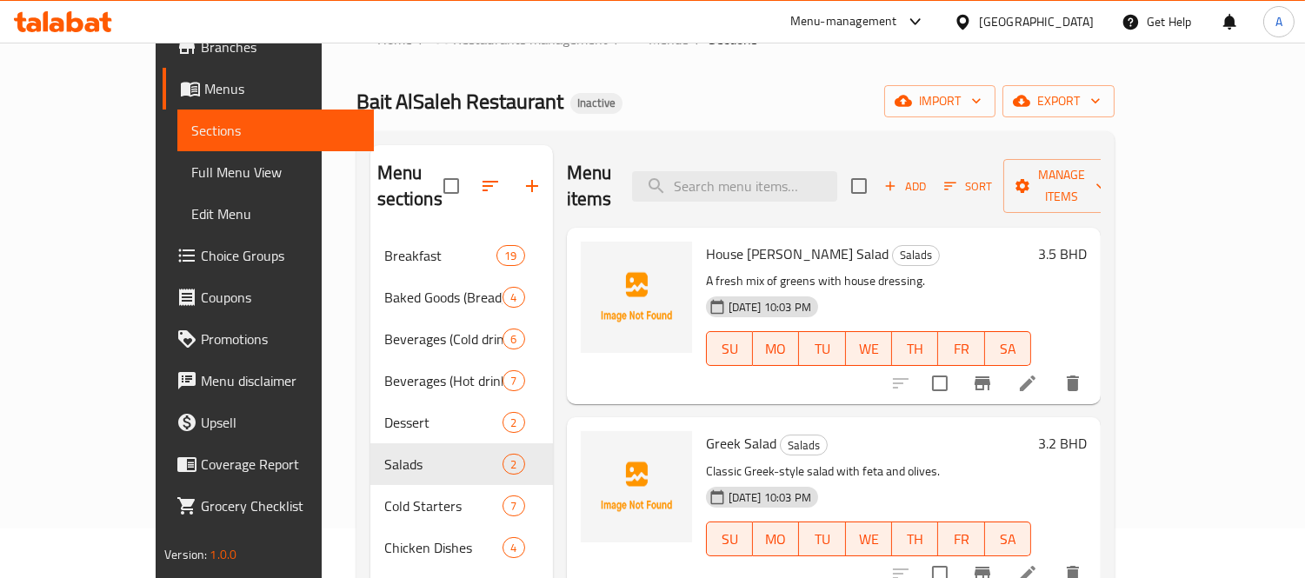
drag, startPoint x: 150, startPoint y: 179, endPoint x: 213, endPoint y: 149, distance: 69.6
click at [191, 179] on span "Full Menu View" at bounding box center [275, 172] width 169 height 21
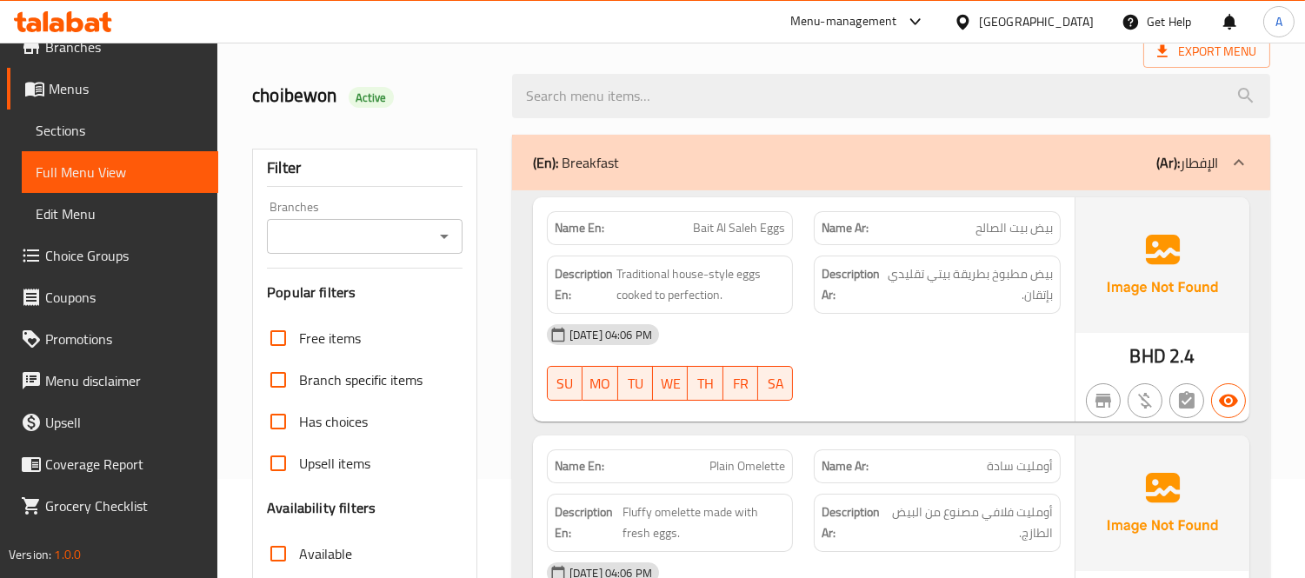
scroll to position [340, 0]
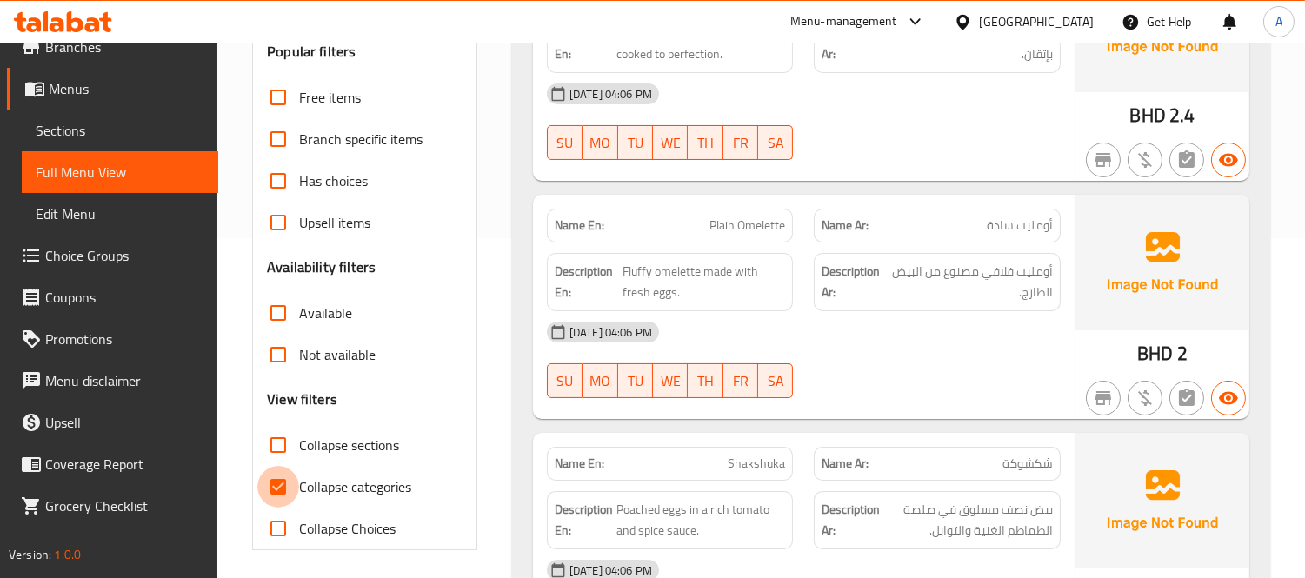
click at [272, 499] on input "Collapse categories" at bounding box center [278, 487] width 42 height 42
checkbox input "false"
click at [282, 440] on input "Collapse sections" at bounding box center [278, 445] width 42 height 42
checkbox input "true"
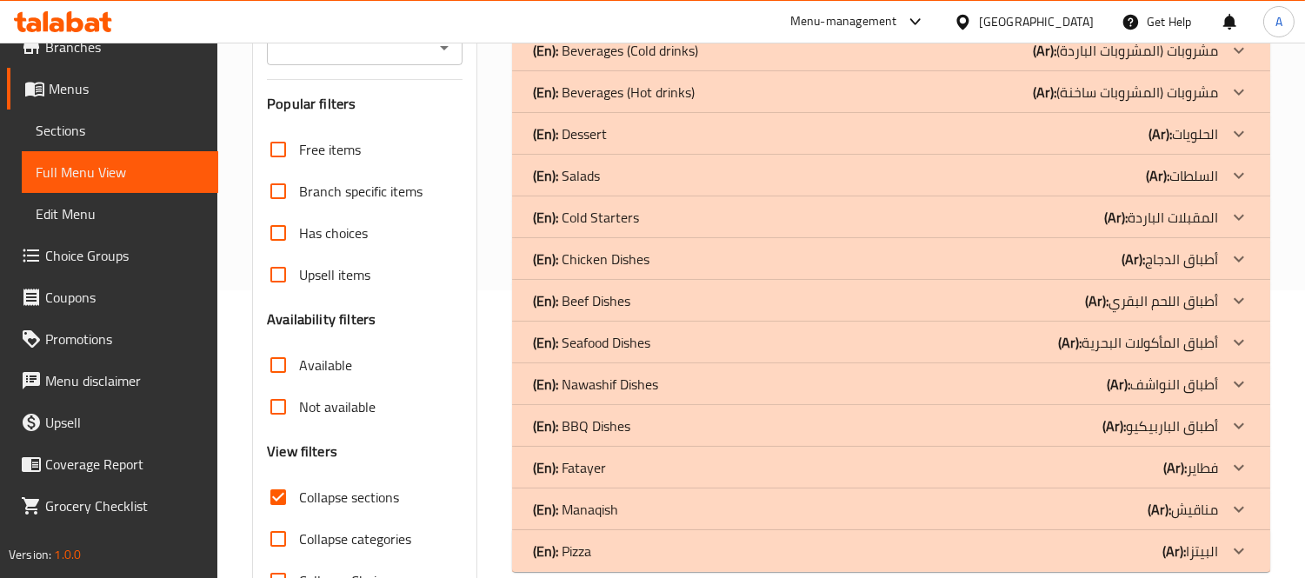
scroll to position [243, 0]
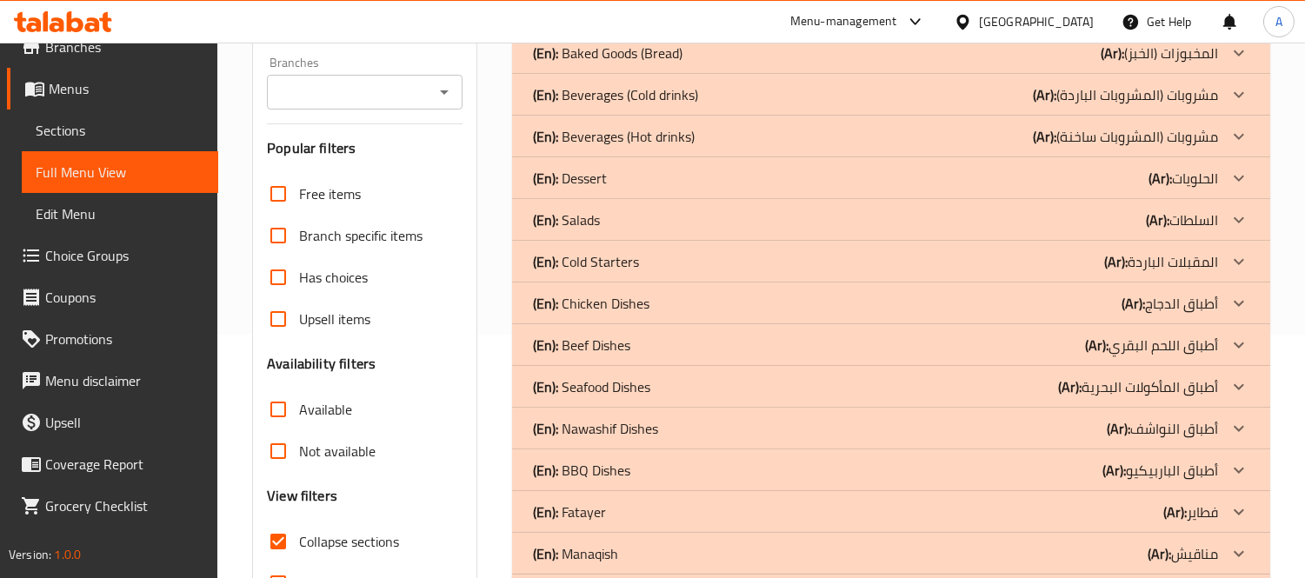
click at [878, 219] on div "(En): Salads (Ar): السلطات" at bounding box center [875, 219] width 685 height 21
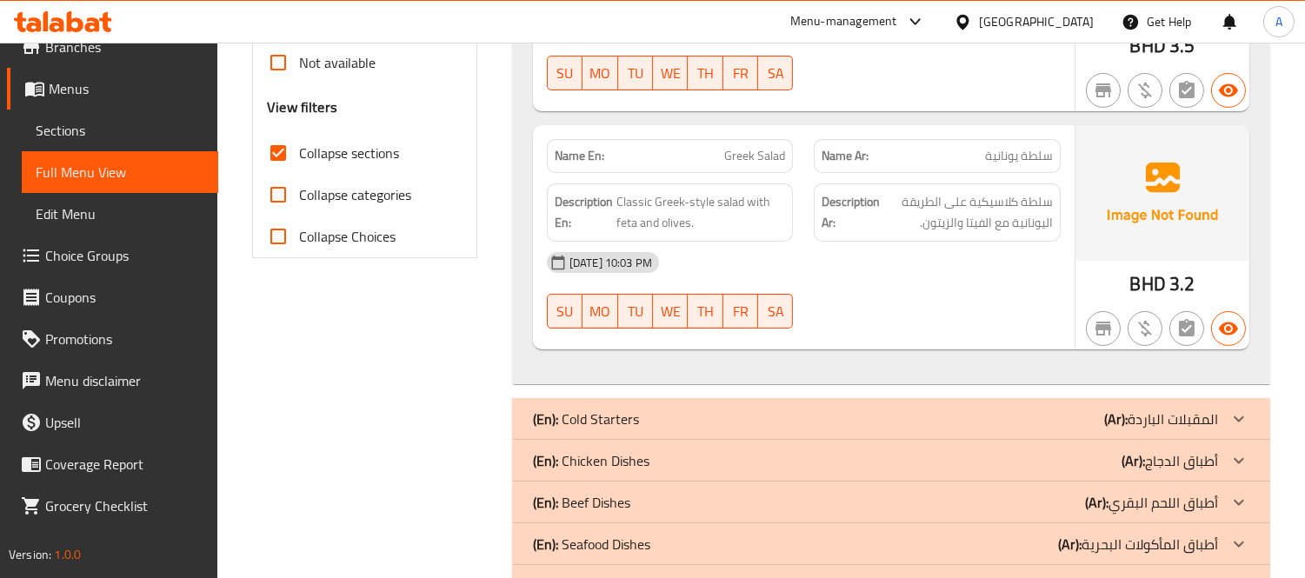
scroll to position [726, 0]
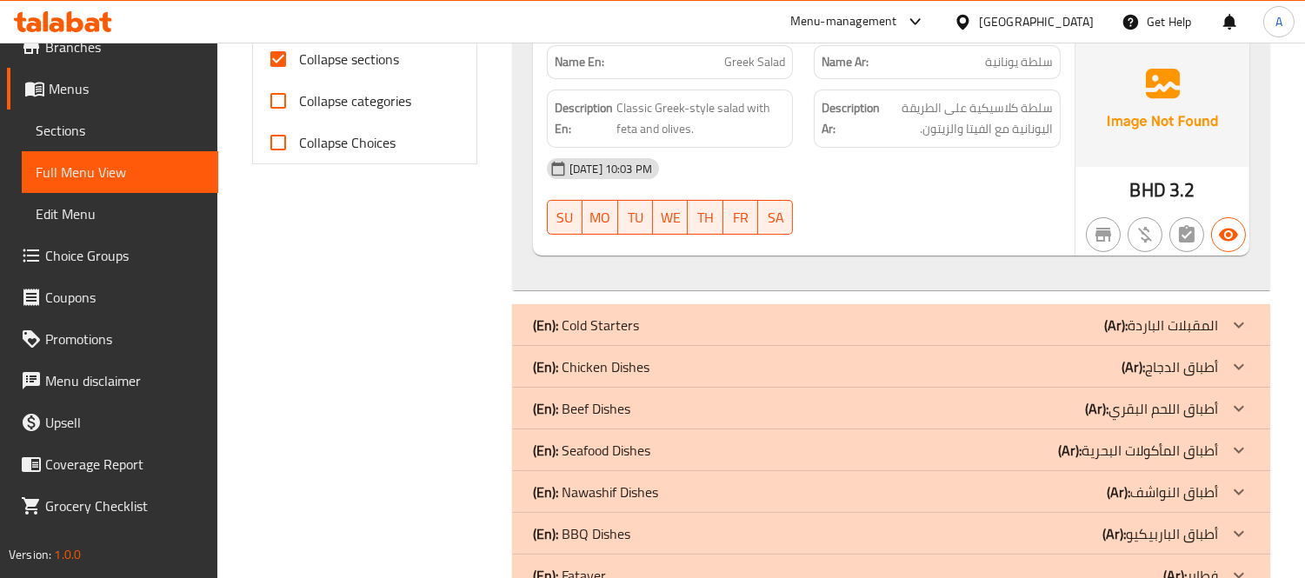
click at [662, 323] on div "(En): Cold Starters (Ar): المقبلات الباردة" at bounding box center [875, 325] width 685 height 21
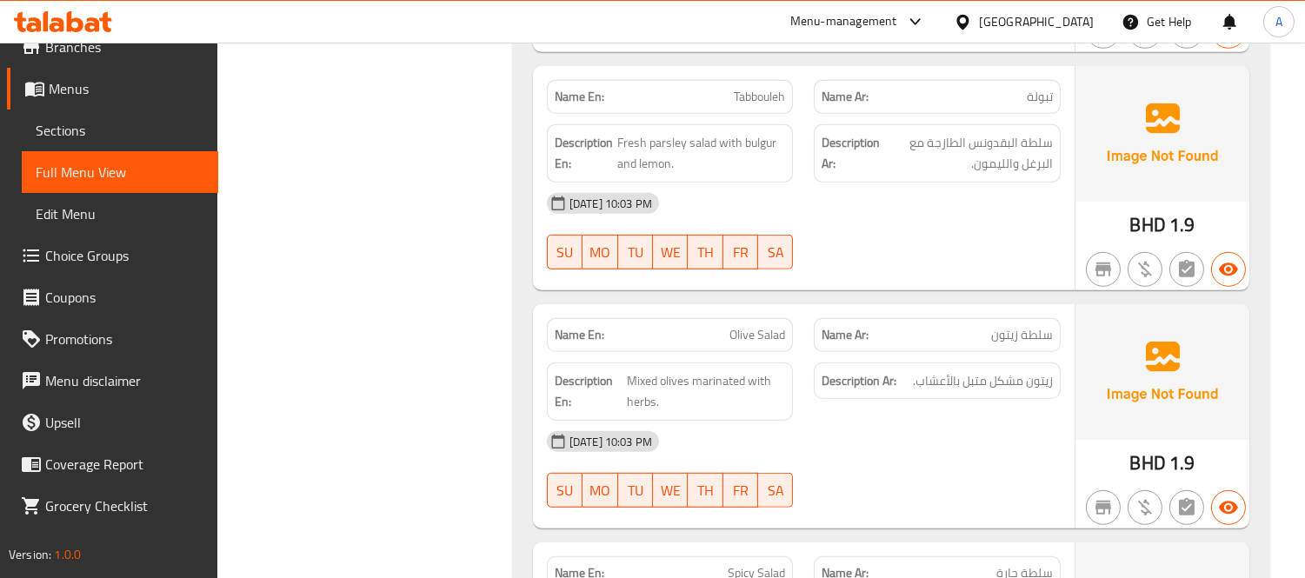
scroll to position [1982, 0]
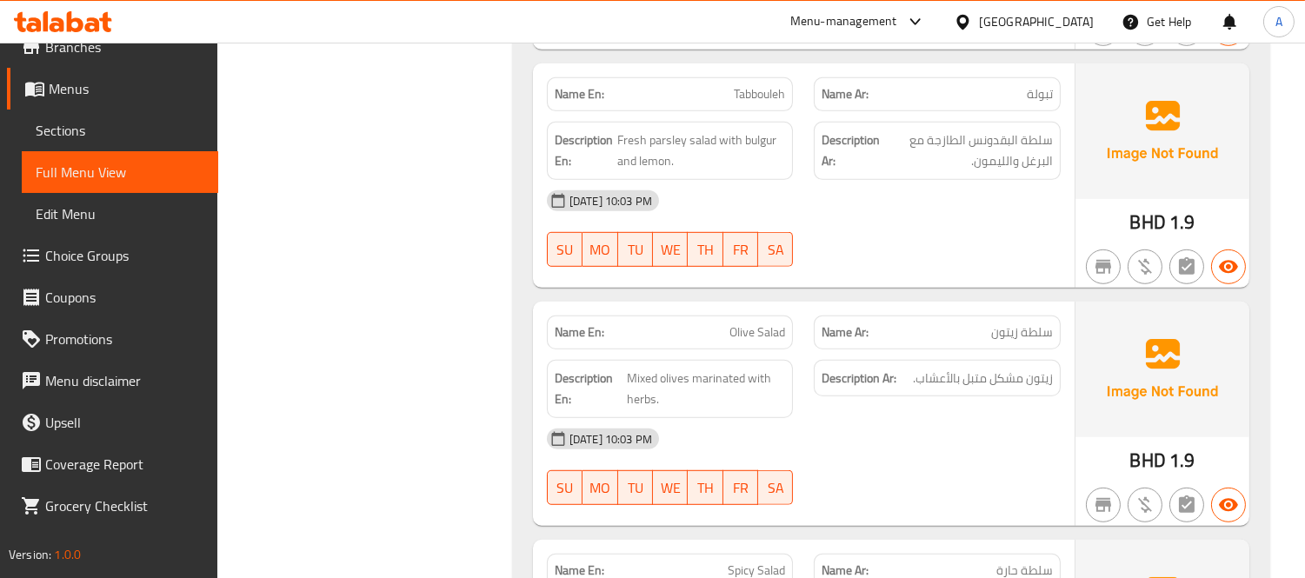
click at [737, 103] on span "Tabbouleh" at bounding box center [759, 94] width 51 height 18
copy span "Tabbouleh"
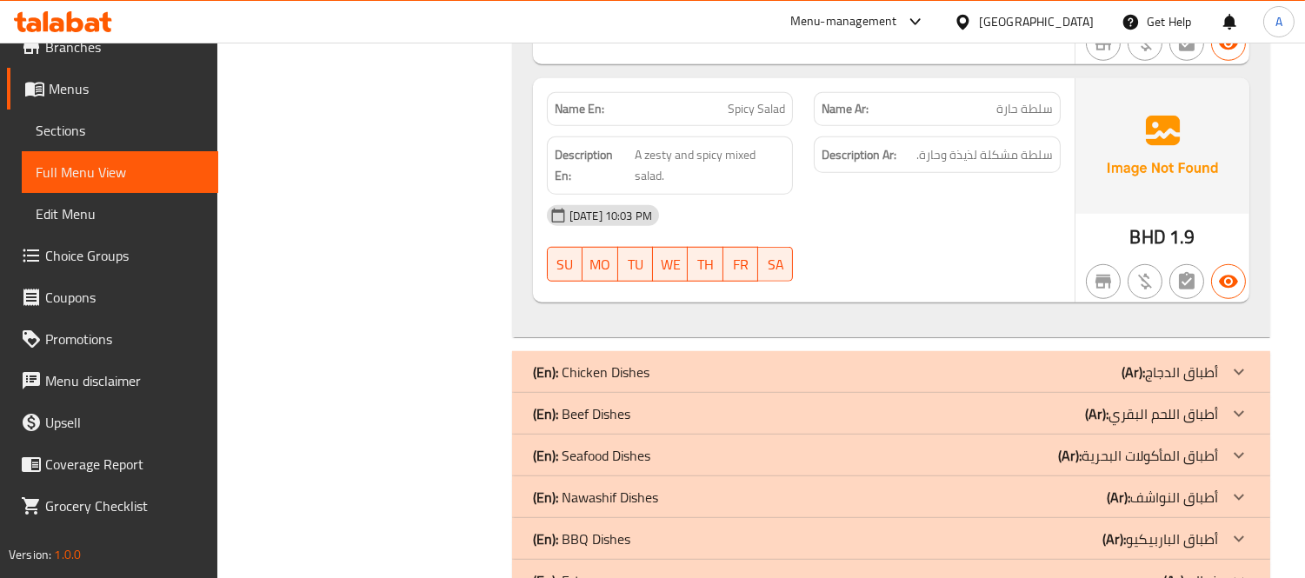
scroll to position [2464, 0]
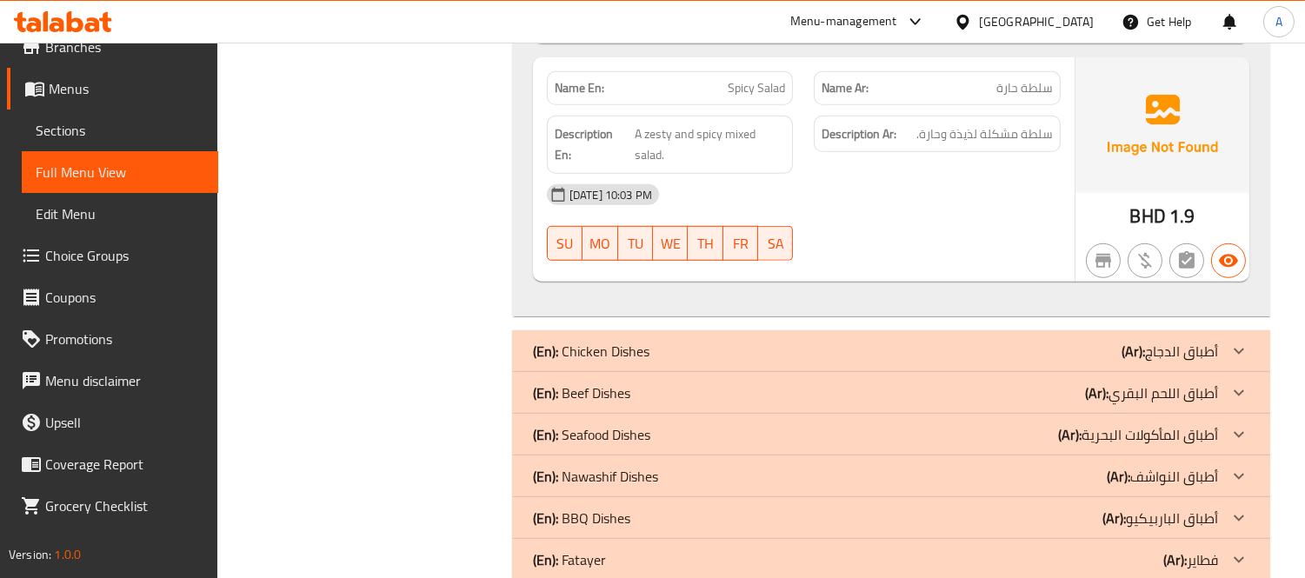
click at [617, 357] on p "(En): Chicken Dishes" at bounding box center [591, 351] width 116 height 21
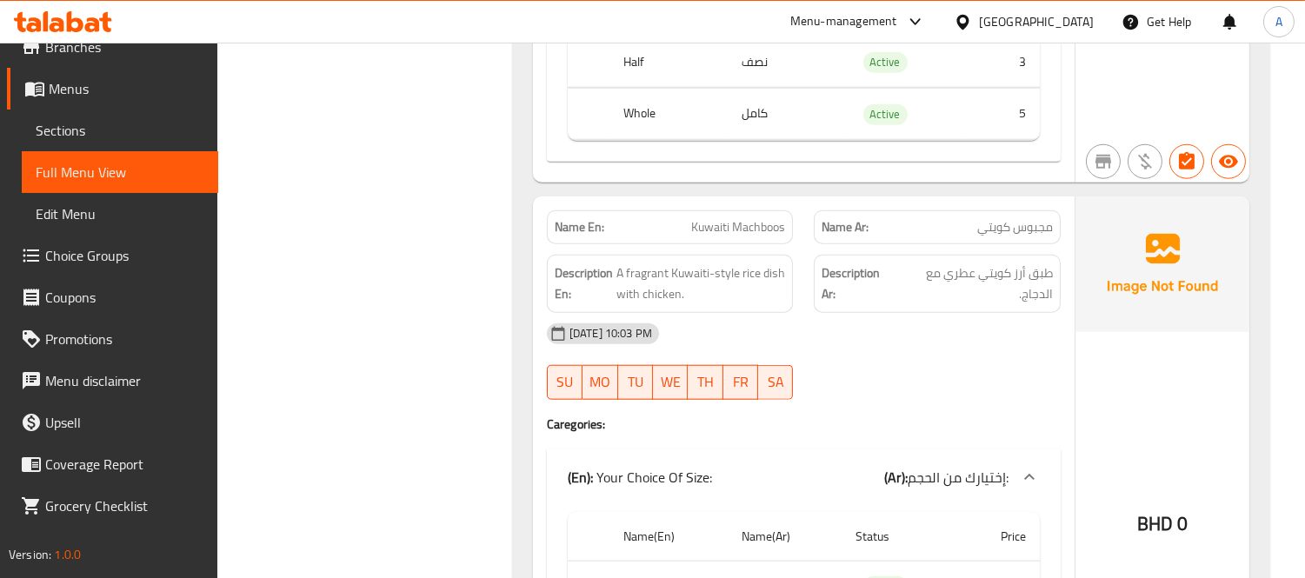
scroll to position [3333, 0]
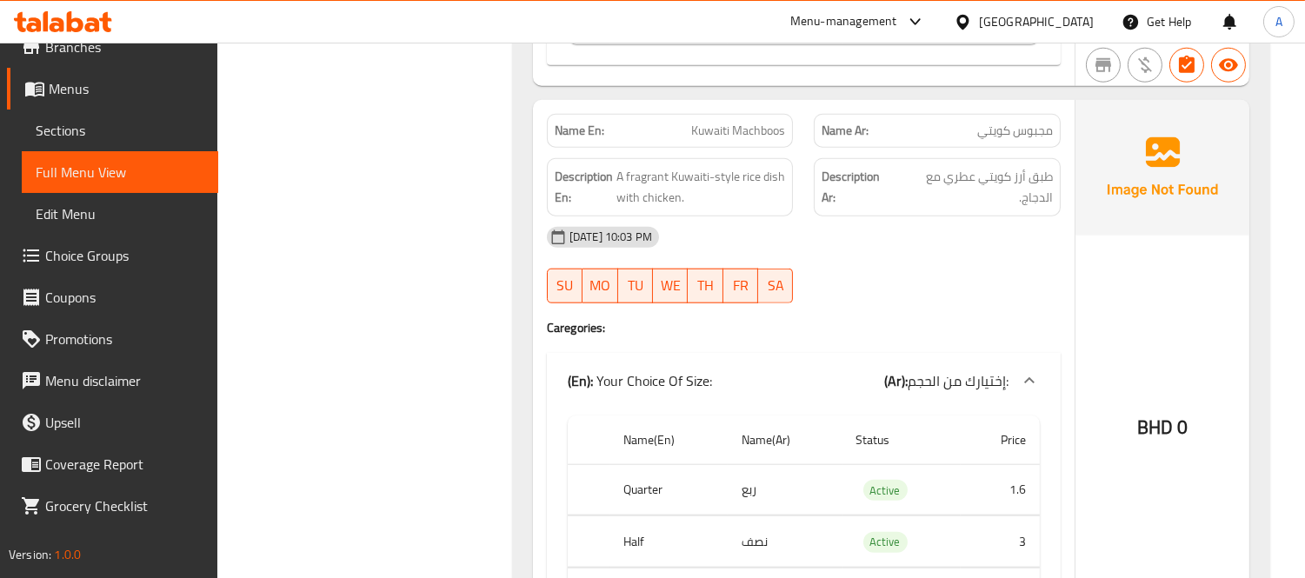
click at [717, 132] on span "Kuwaiti Machboos" at bounding box center [738, 131] width 94 height 18
copy span "Kuwaiti Machboos"
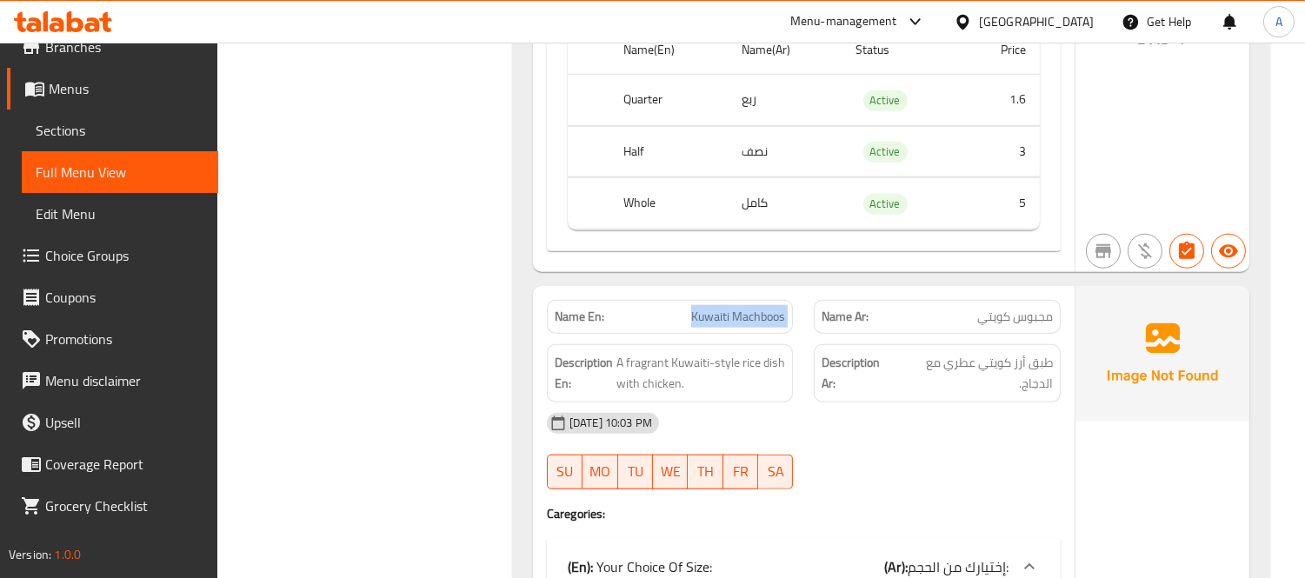
scroll to position [3044, 0]
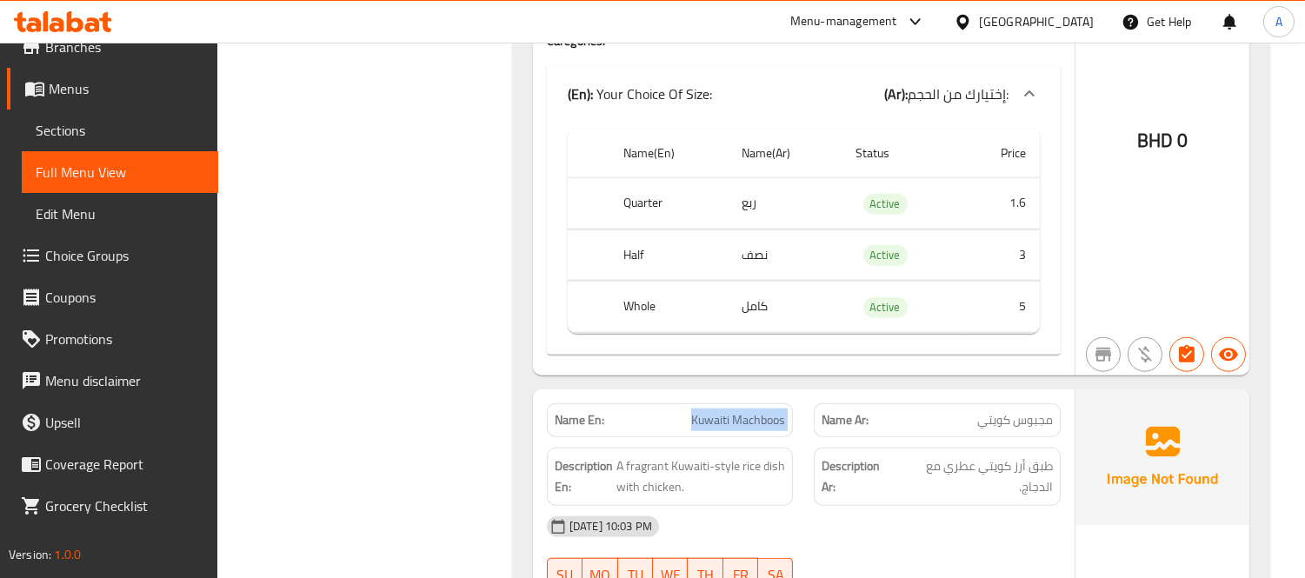
copy span "Kuwaiti Machboos"
click at [136, 133] on span "Sections" at bounding box center [120, 130] width 169 height 21
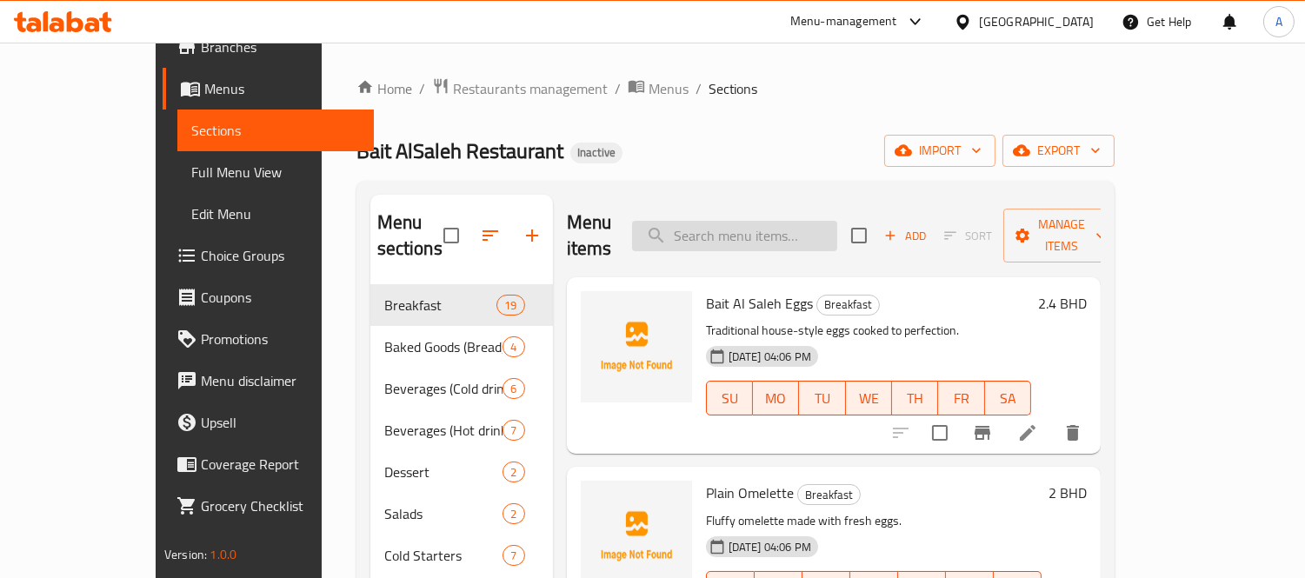
click at [806, 221] on input "search" at bounding box center [734, 236] width 205 height 30
paste input "Kuwaiti Machboos"
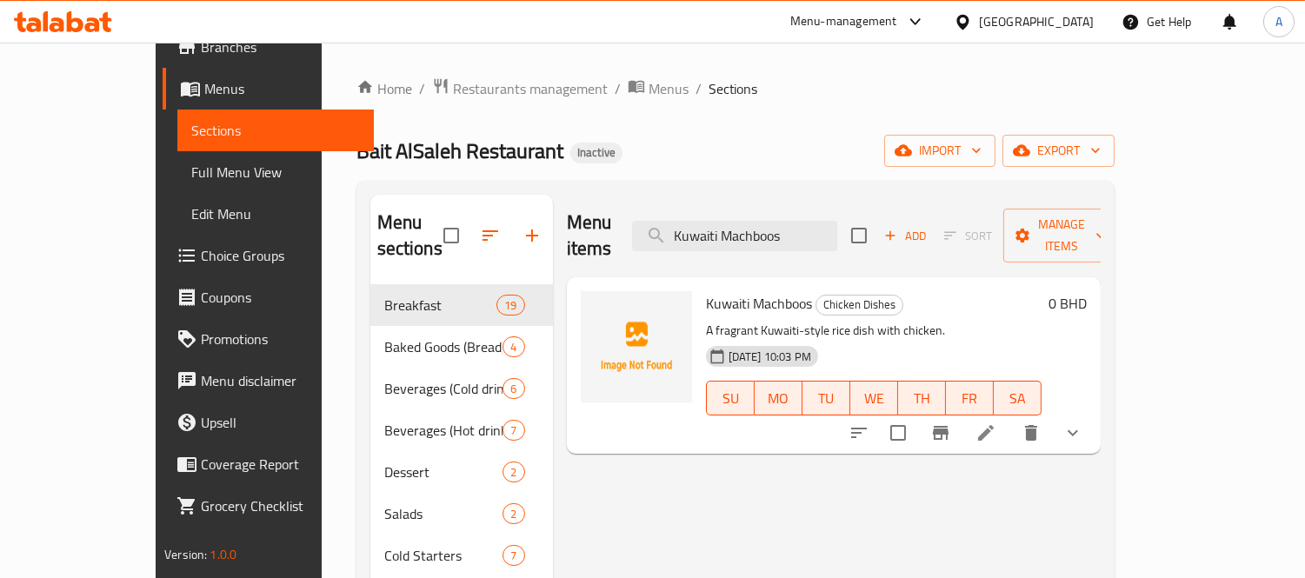
type input "Kuwaiti Machboos"
click at [996, 422] on icon at bounding box center [985, 432] width 21 height 21
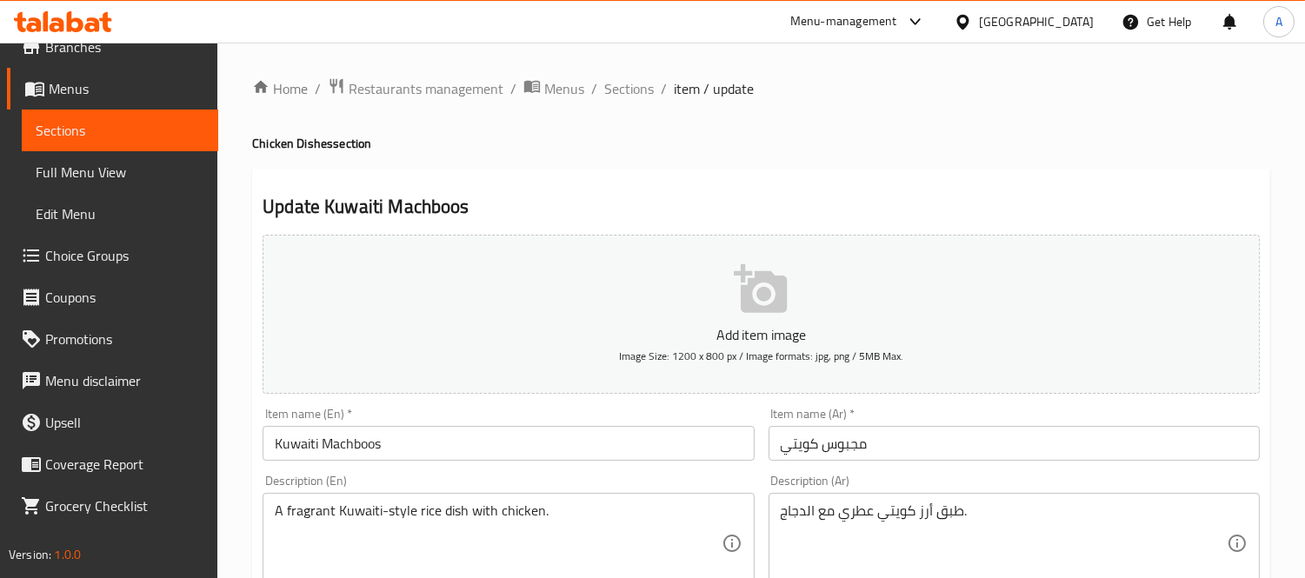
click at [895, 513] on textarea "طبق أرز كويتي عطري مع الدجاج." at bounding box center [1004, 543] width 446 height 83
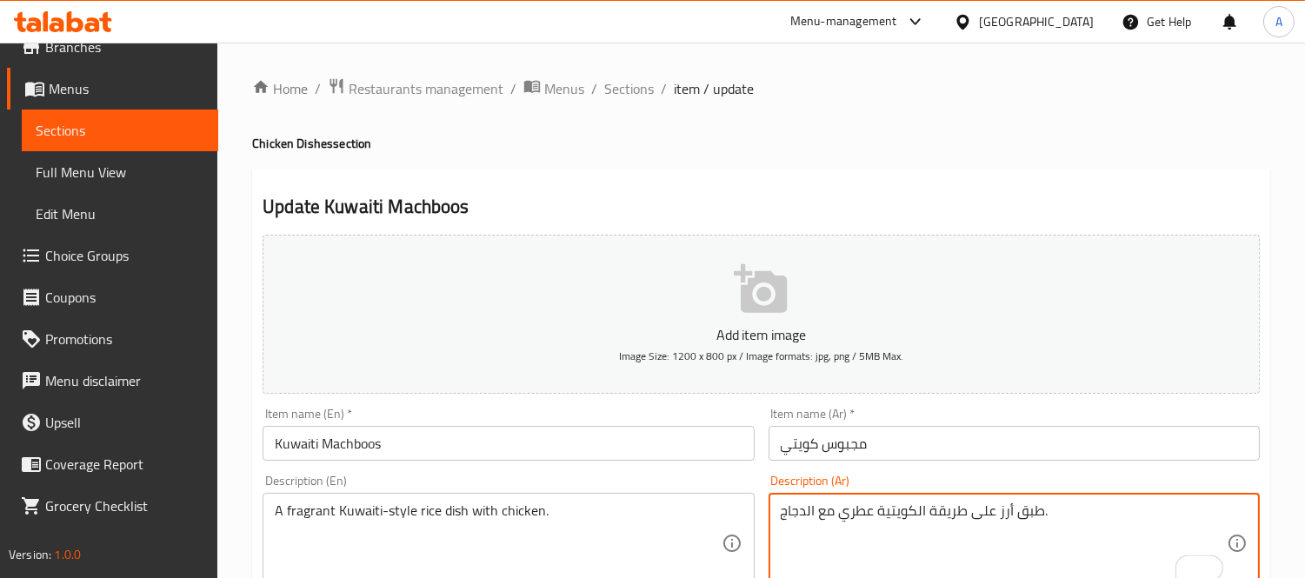
click at [850, 510] on textarea "طبق أرز على طريقة الكويتية عطري مع الدجاج." at bounding box center [1004, 543] width 446 height 83
click at [952, 516] on textarea "طبق أرز على طريقة الكويتية مع الدجاج." at bounding box center [1004, 543] width 446 height 83
paste textarea "طري ع"
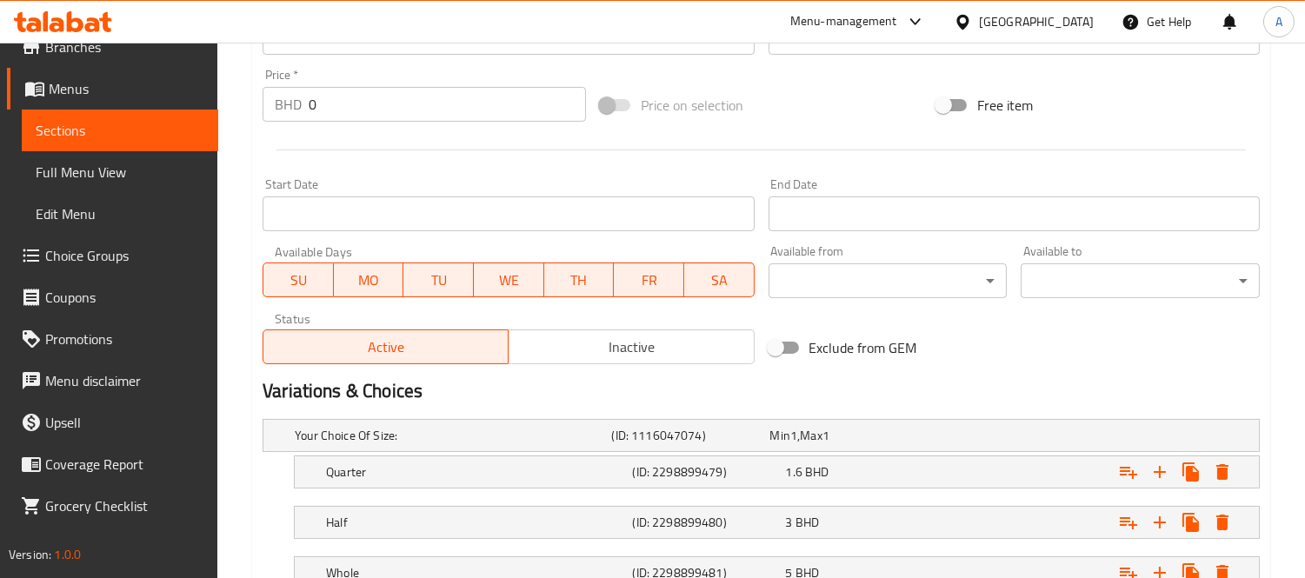
scroll to position [740, 0]
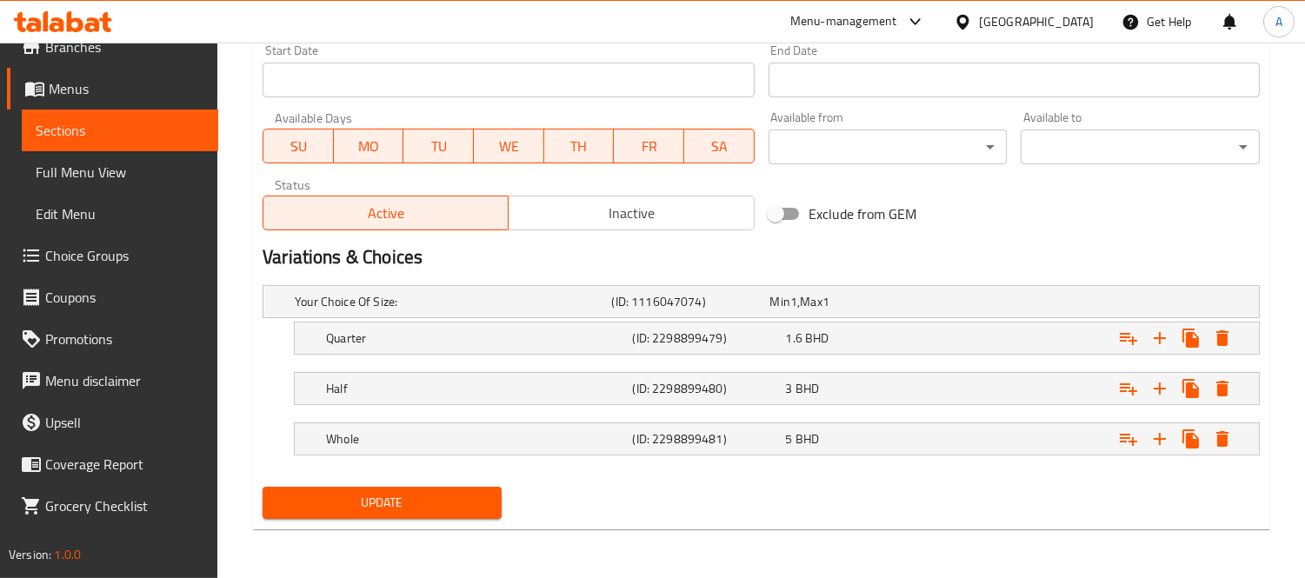
type textarea "طبق أرز عطري على طريقة الكويتية مع الدجاج."
click at [446, 519] on div "Update" at bounding box center [382, 503] width 253 height 46
click at [446, 515] on button "Update" at bounding box center [381, 503] width 239 height 32
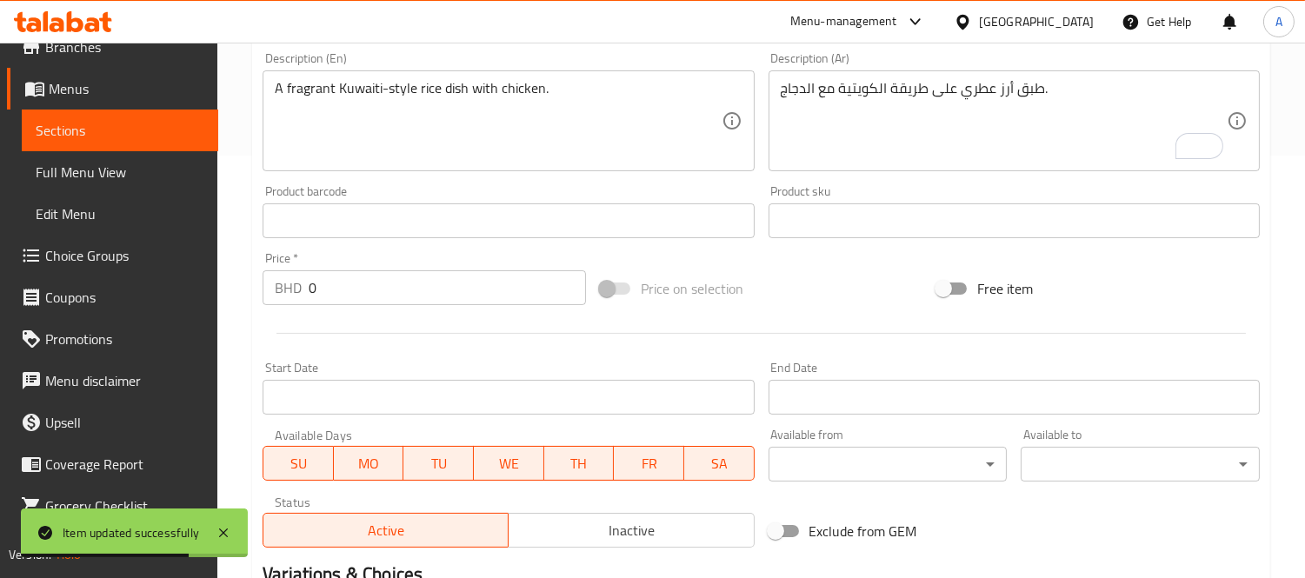
scroll to position [256, 0]
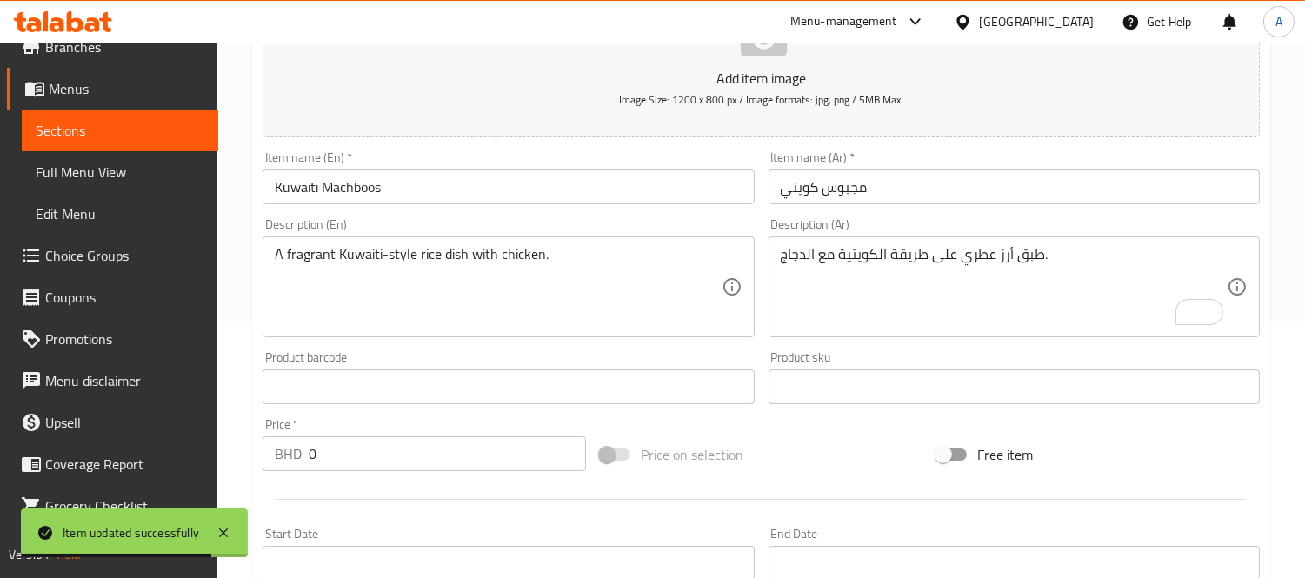
click at [108, 176] on span "Full Menu View" at bounding box center [120, 172] width 169 height 21
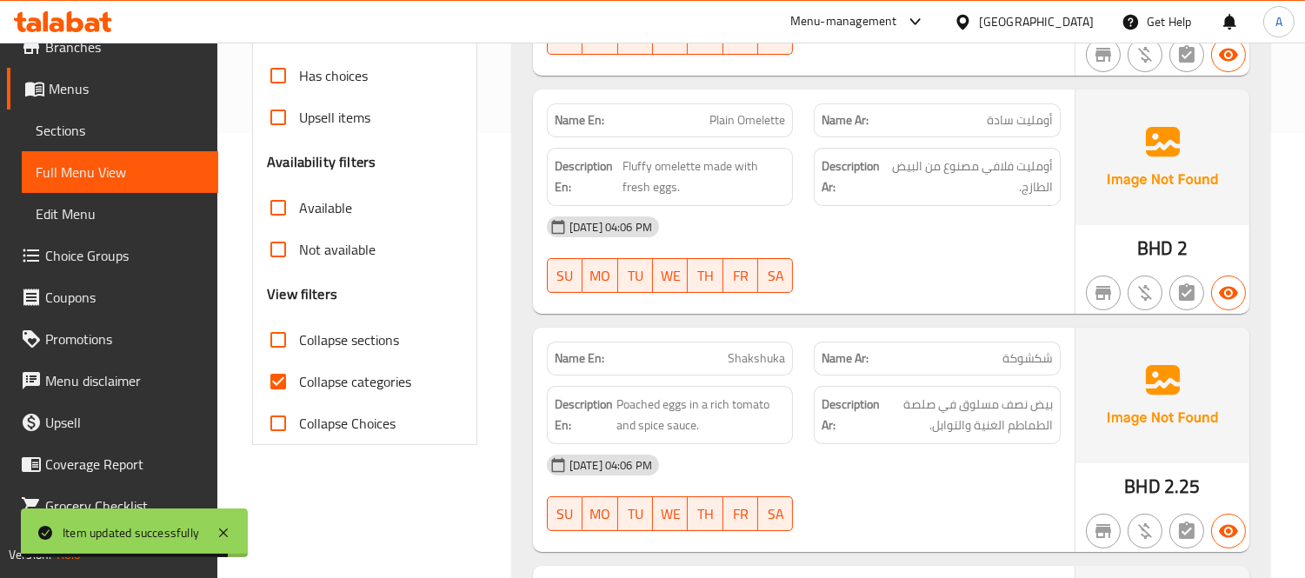
scroll to position [546, 0]
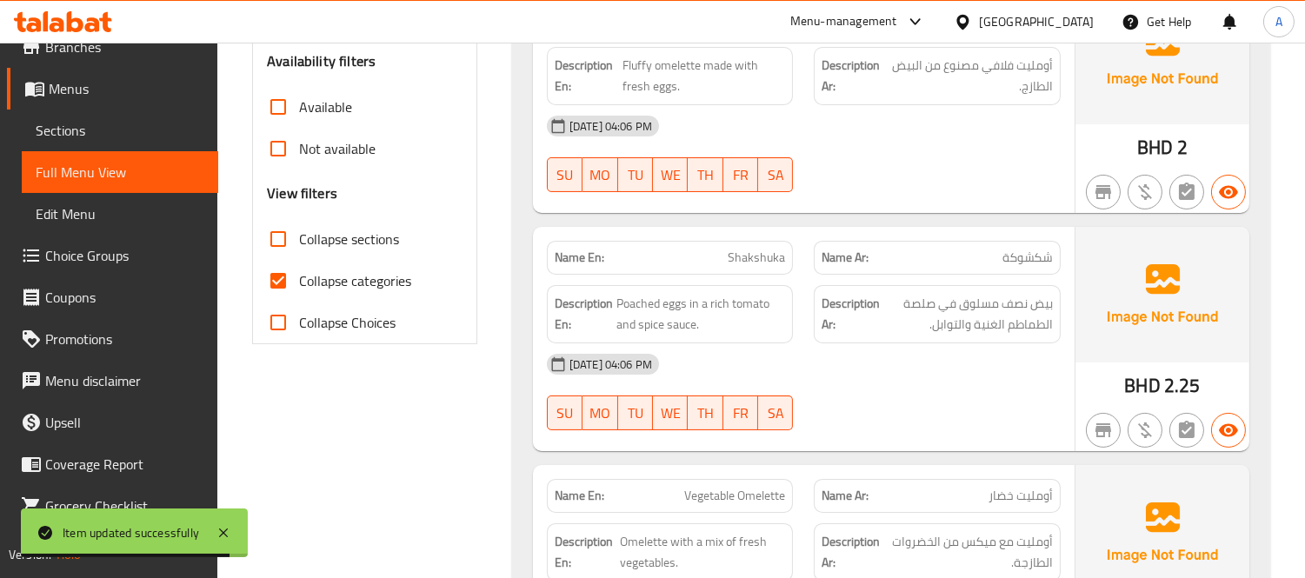
click at [290, 276] on input "Collapse categories" at bounding box center [278, 281] width 42 height 42
checkbox input "false"
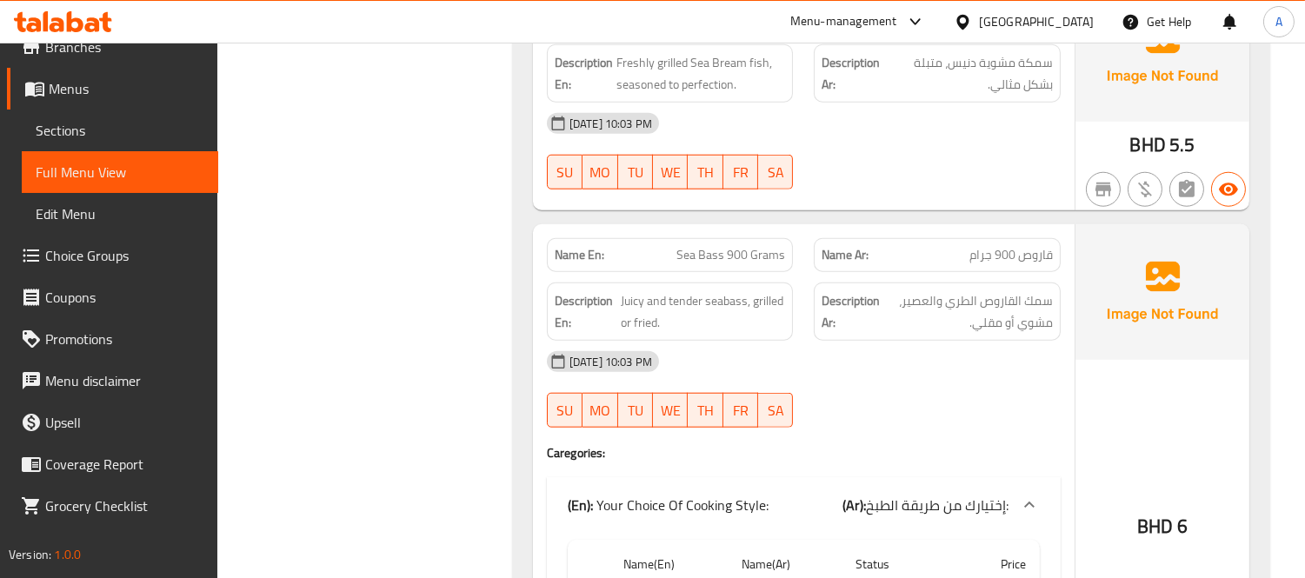
scroll to position [14743, 0]
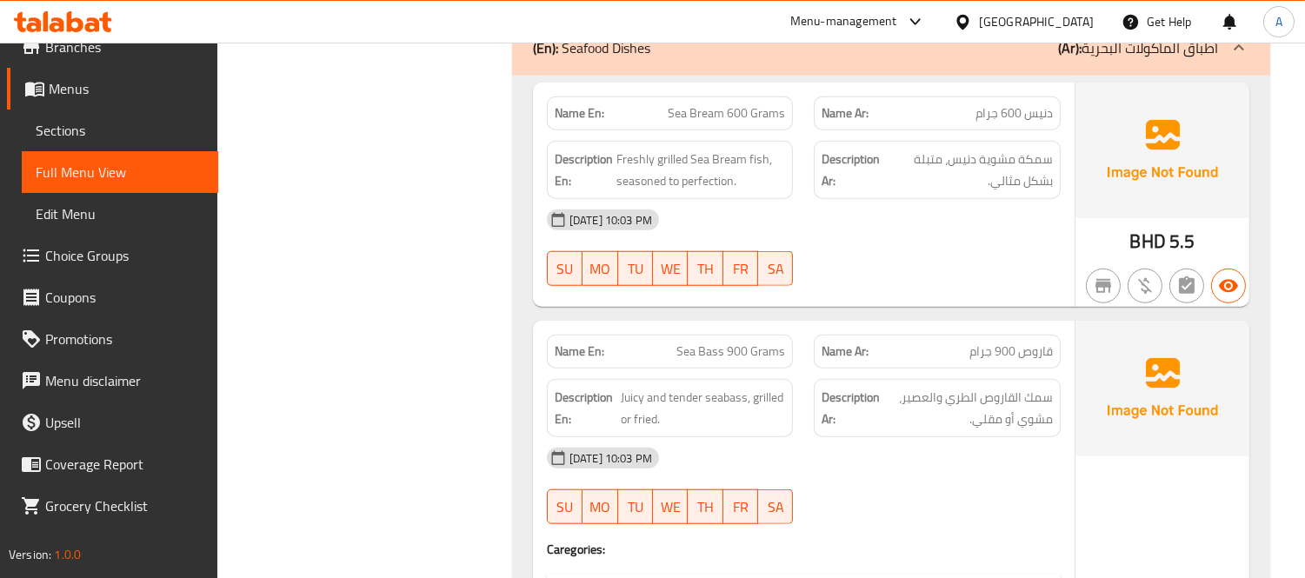
click at [727, 120] on span "Sea Bream 600 Grams" at bounding box center [726, 113] width 117 height 18
copy span "Sea Bream 600 Grams"
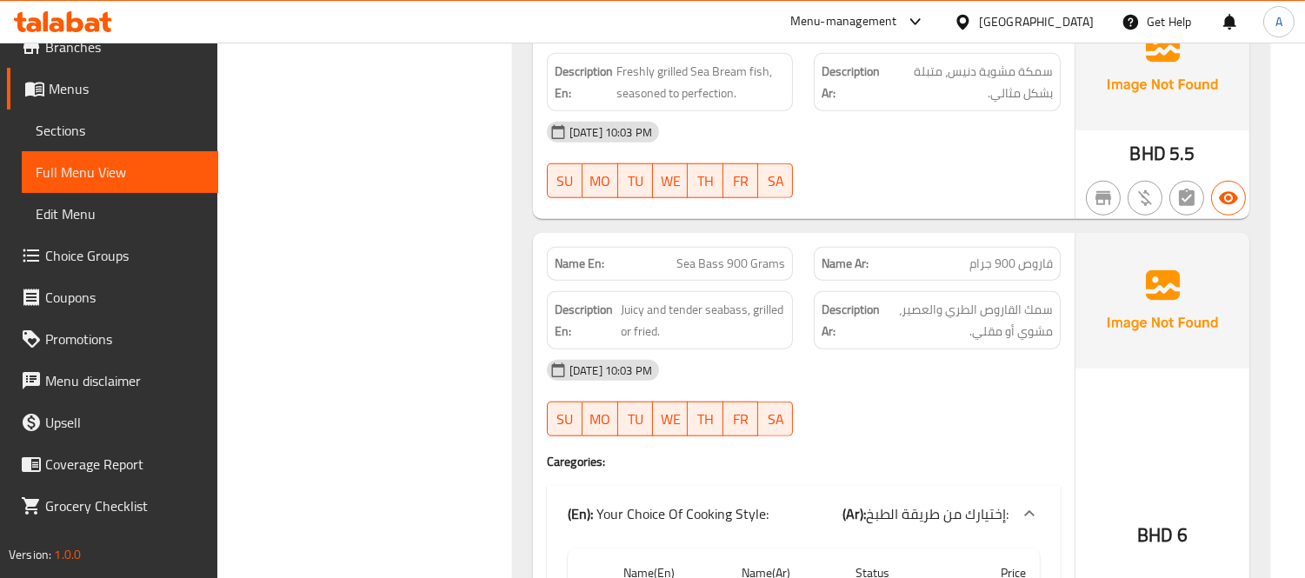
scroll to position [14936, 0]
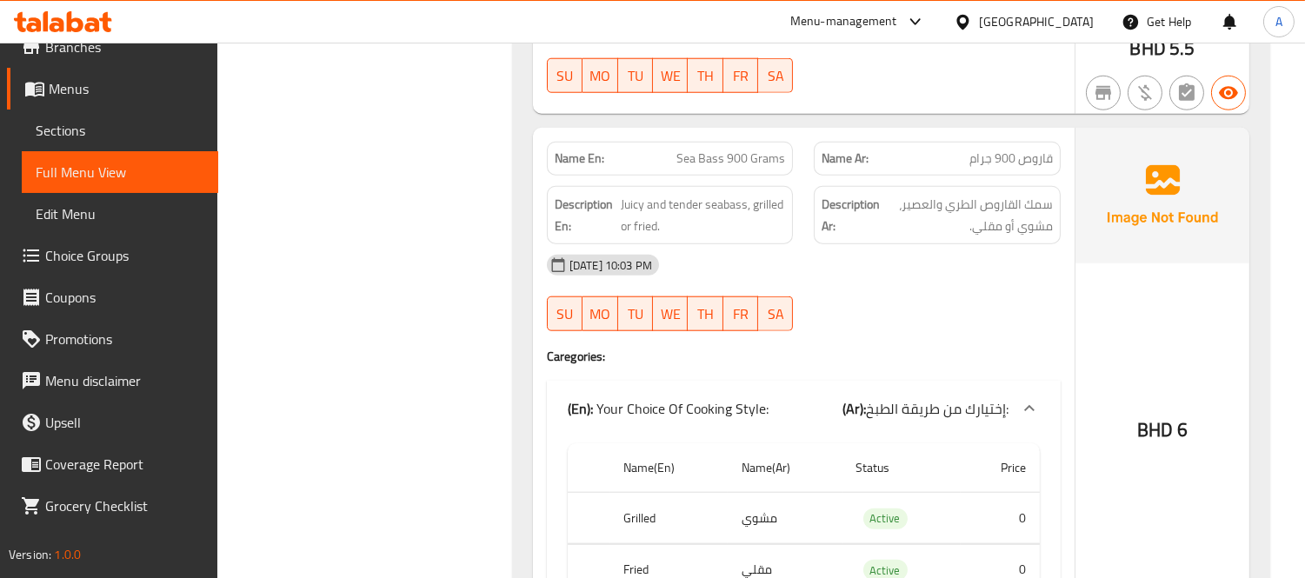
click at [741, 162] on span "Sea Bass 900 Grams" at bounding box center [730, 158] width 109 height 18
copy span "Sea Bass 900 Grams"
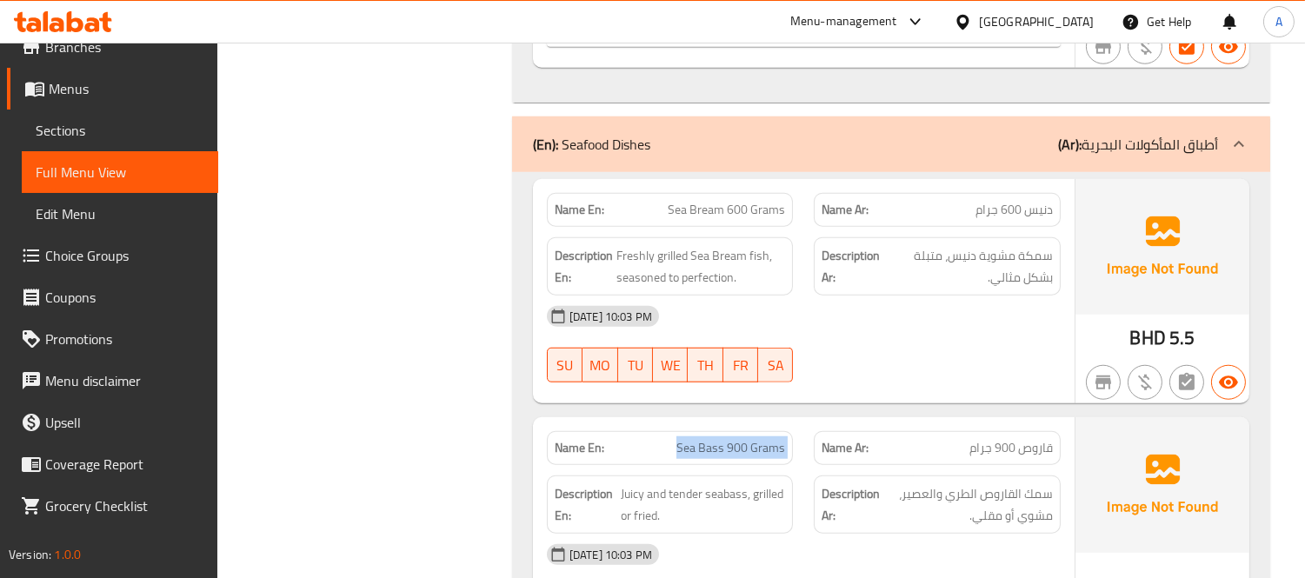
scroll to position [14550, 0]
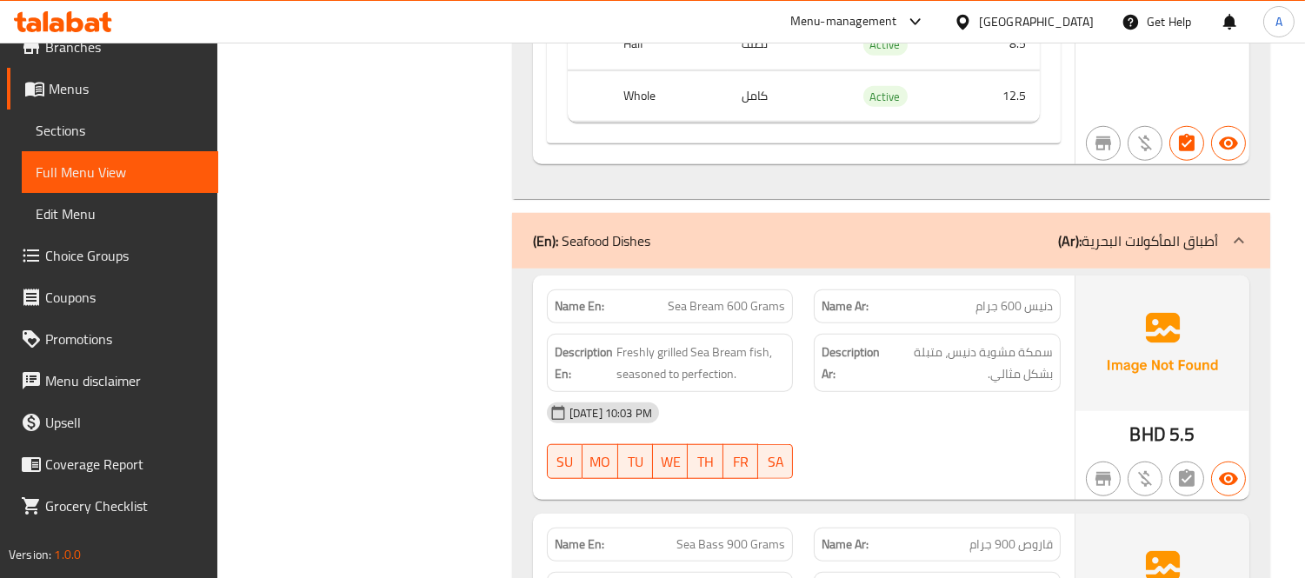
click at [661, 323] on div "Name En: Sea Bream 600 Grams" at bounding box center [670, 306] width 247 height 34
click at [669, 316] on p "Name En: Sea Bream 600 Grams" at bounding box center [670, 306] width 231 height 18
copy span "Sea Bream 600 Grams"
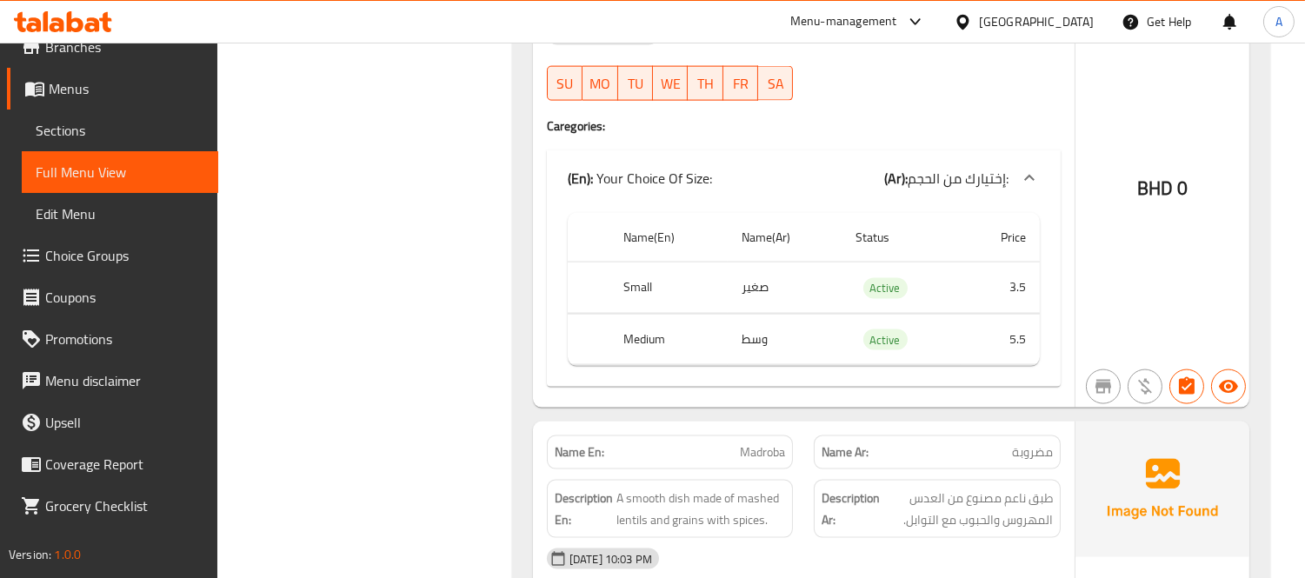
scroll to position [16094, 0]
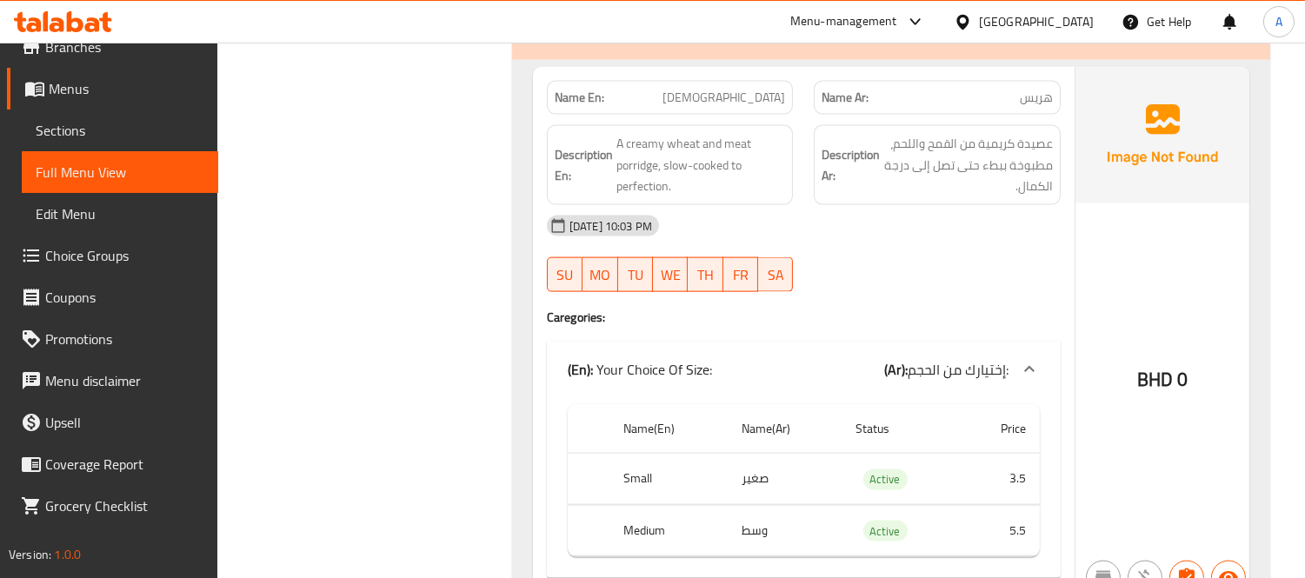
click at [777, 107] on span "Harees" at bounding box center [723, 98] width 123 height 18
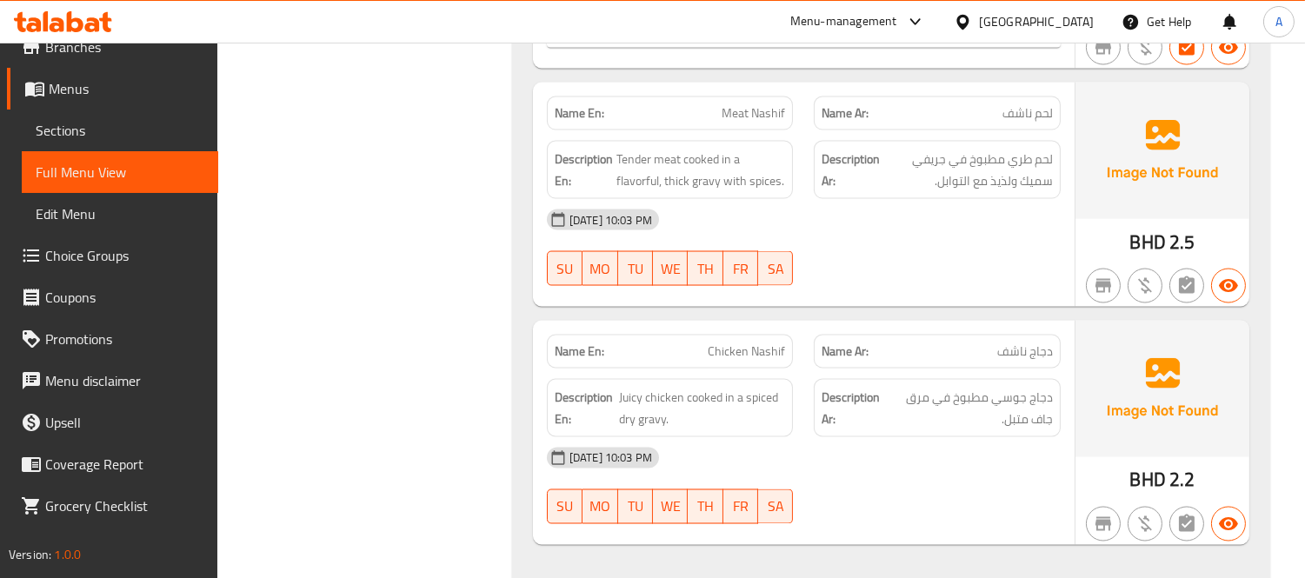
scroll to position [17157, 0]
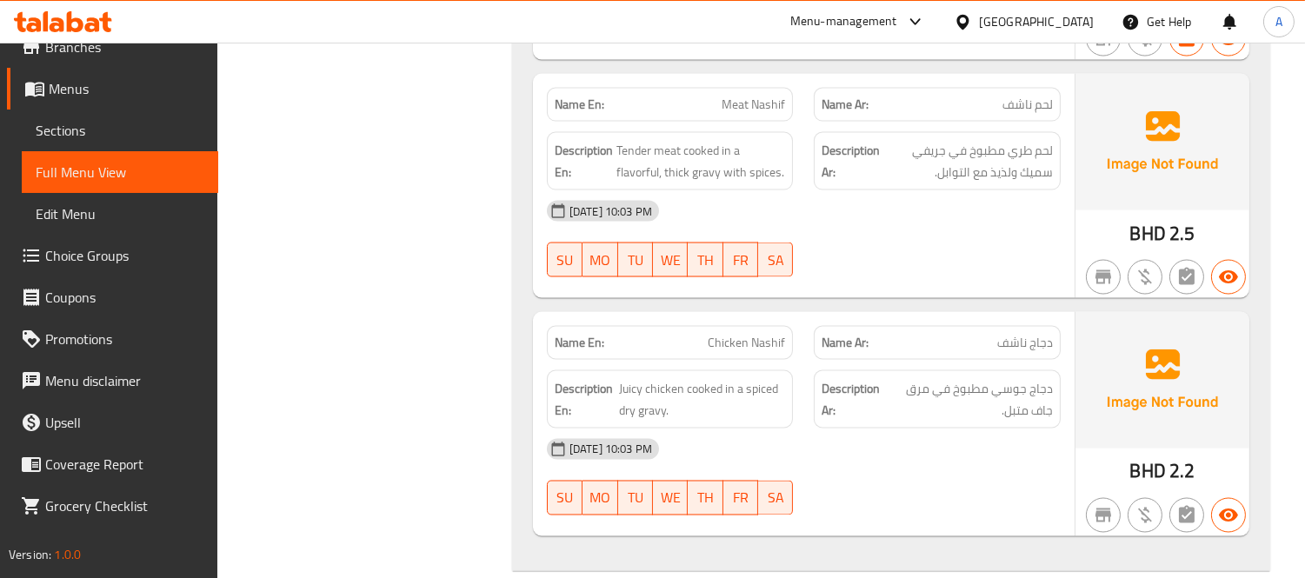
click at [739, 113] on span "Meat Nashif" at bounding box center [752, 105] width 63 height 18
copy span "Meat Nashif"
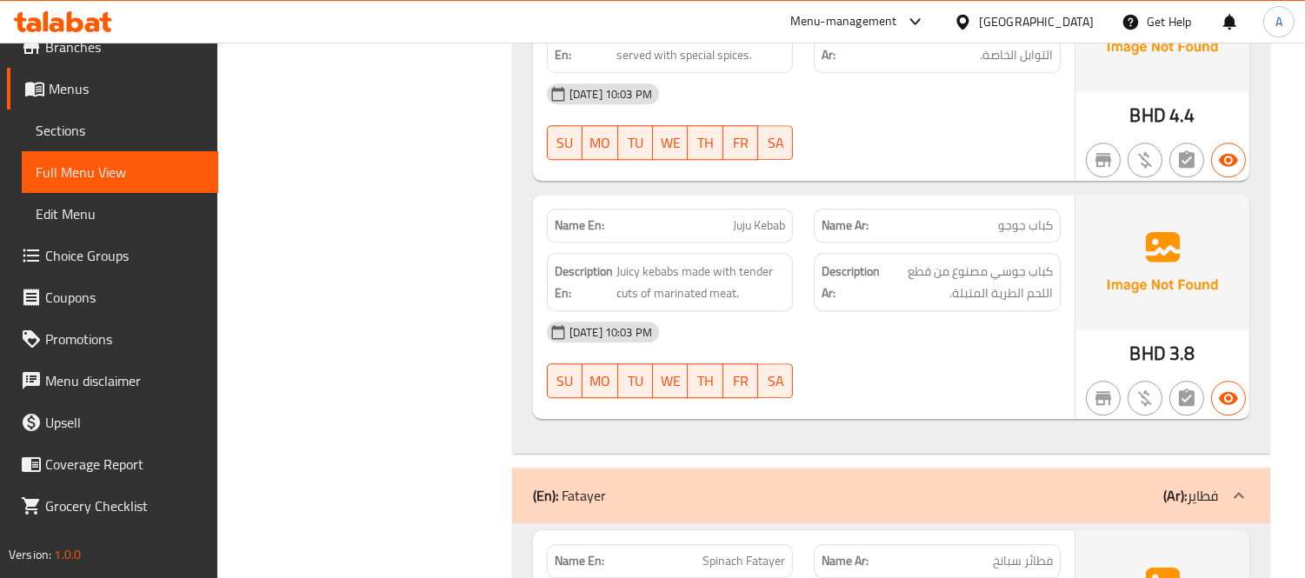
scroll to position [20440, 0]
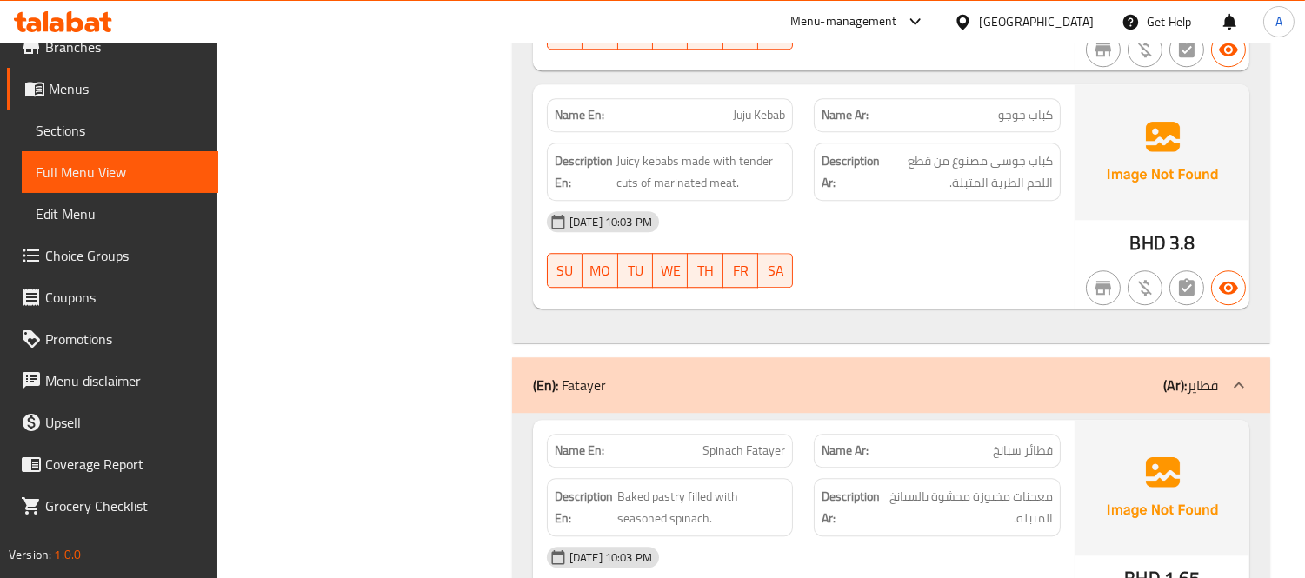
click at [768, 124] on span "Juju Kebab" at bounding box center [759, 115] width 52 height 18
click at [734, 124] on span "Juju Kebab" at bounding box center [759, 115] width 52 height 18
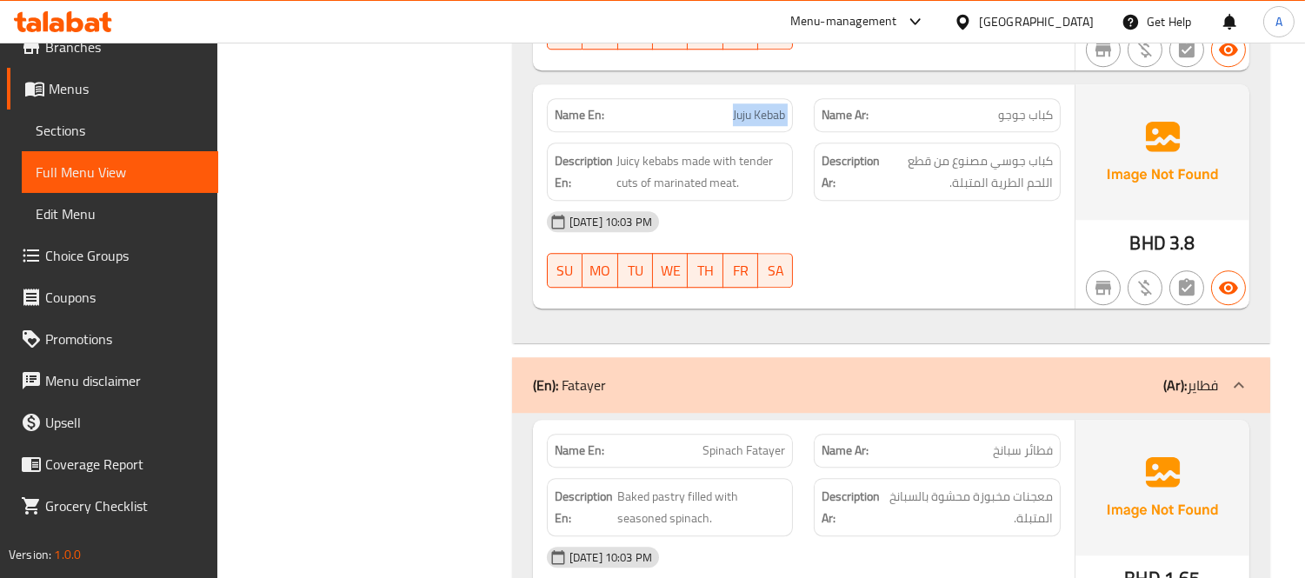
click at [734, 124] on span "Juju Kebab" at bounding box center [759, 115] width 52 height 18
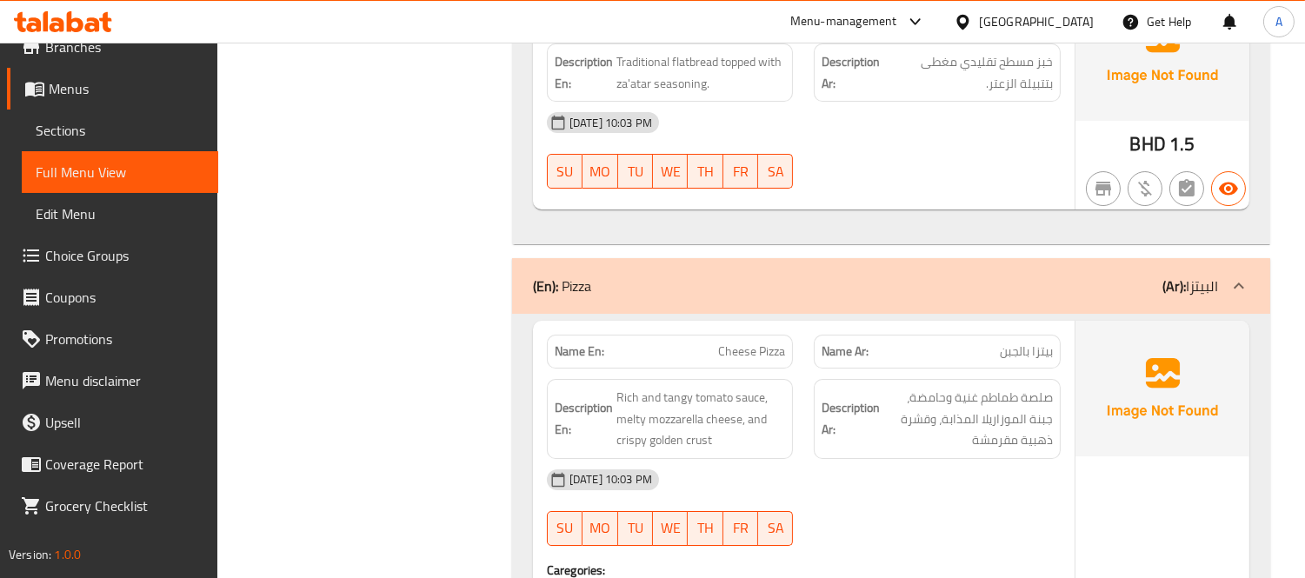
scroll to position [22758, 0]
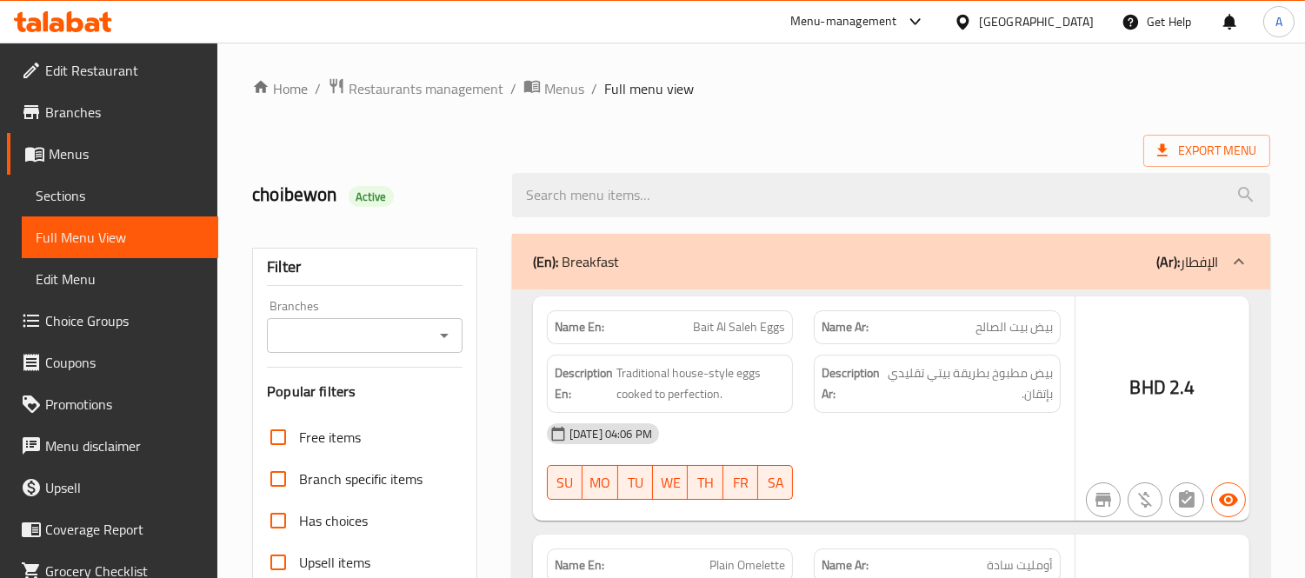
click at [120, 197] on div at bounding box center [652, 289] width 1305 height 578
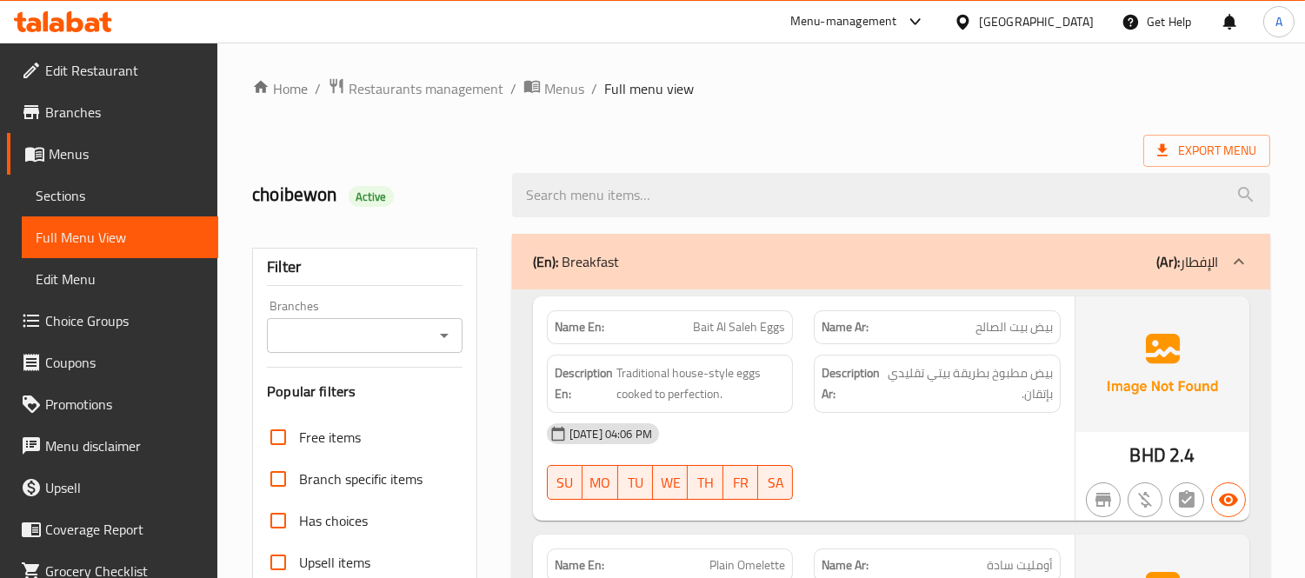
click at [120, 197] on span "Sections" at bounding box center [120, 195] width 169 height 21
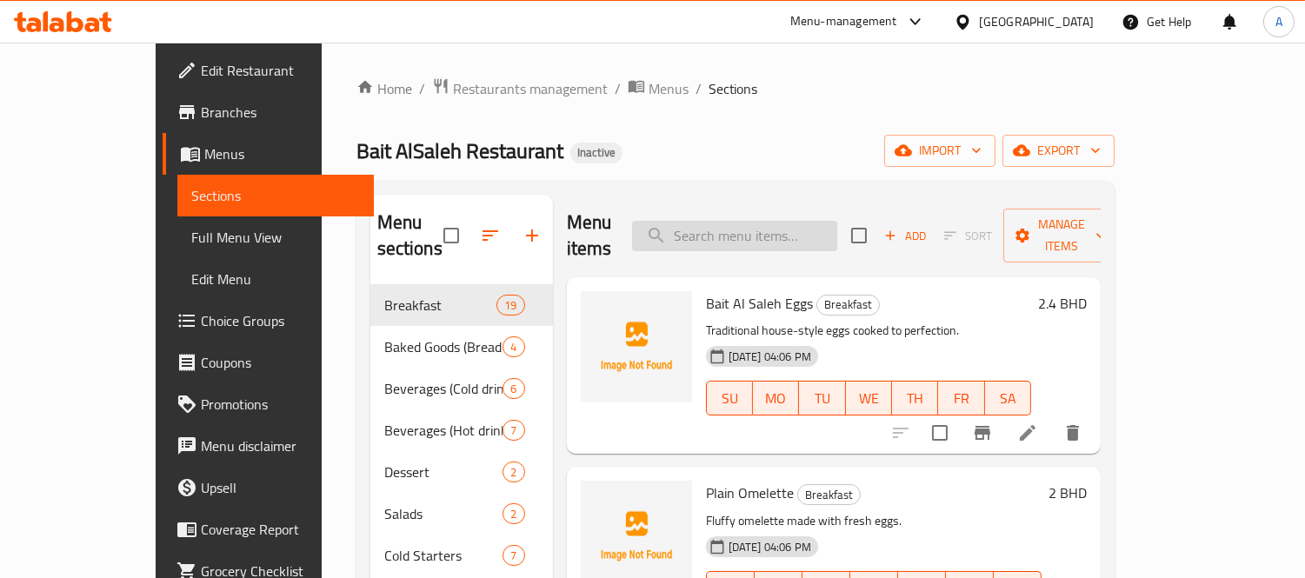
click at [779, 224] on input "search" at bounding box center [734, 236] width 205 height 30
paste input "Sea Bream 600 Grams"
type input "Sea Bream 600 Grams"
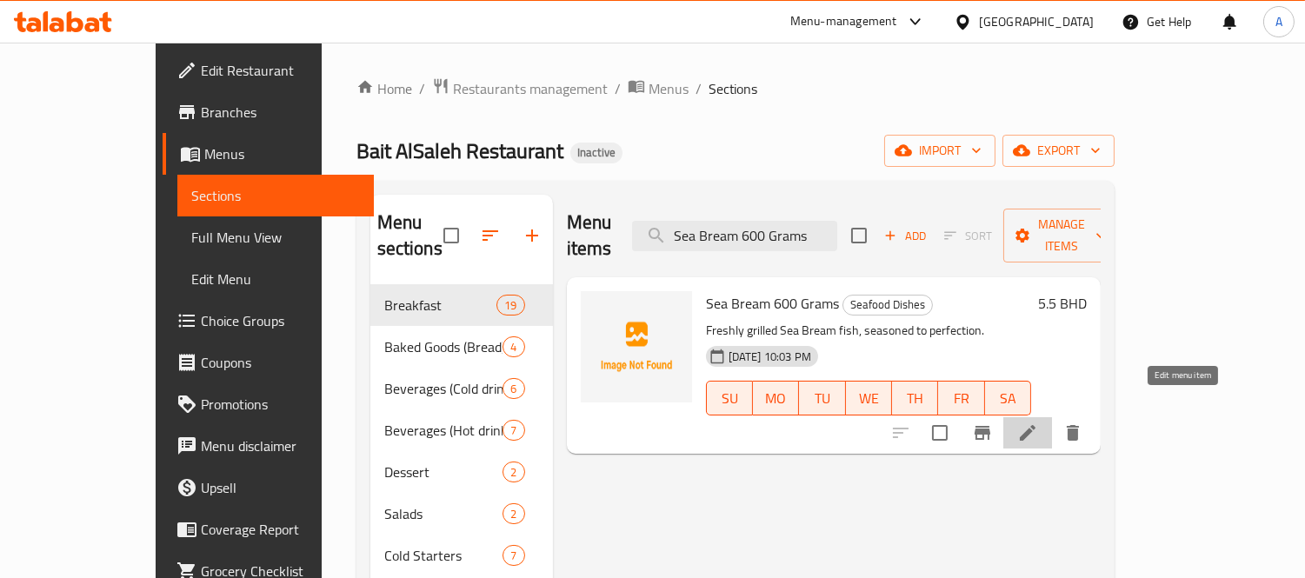
click at [1038, 422] on icon at bounding box center [1027, 432] width 21 height 21
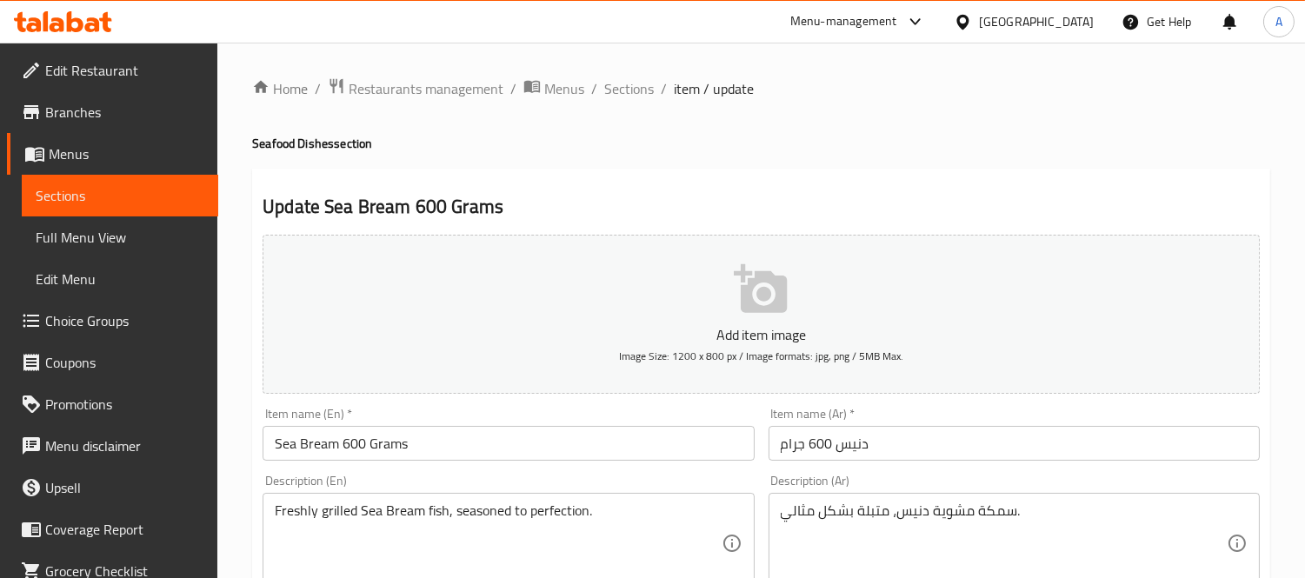
click at [908, 508] on textarea "سمكة مشوية دنيس، متبلة بشكل مثالي." at bounding box center [1004, 543] width 446 height 83
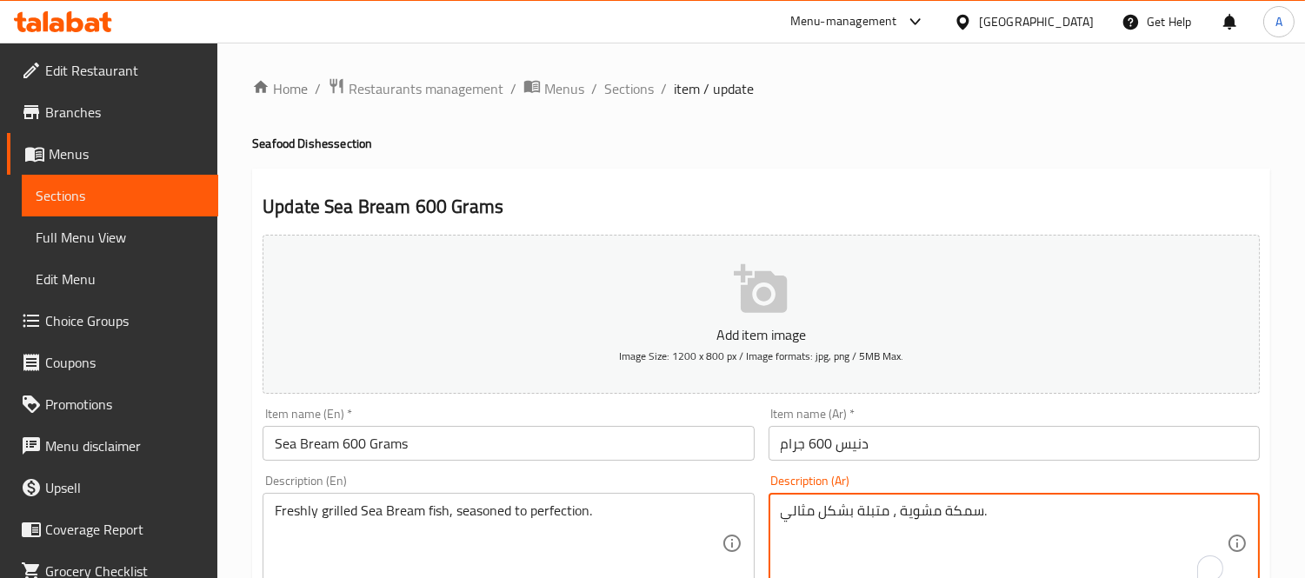
click at [939, 508] on textarea "سمكة مشوية ، متبلة بشكل مثالي." at bounding box center [1004, 543] width 446 height 83
paste textarea "دنيس"
click at [894, 516] on textarea "سمكة دنيس مشوية ، متبلة بشكل مثالي." at bounding box center [1004, 543] width 446 height 83
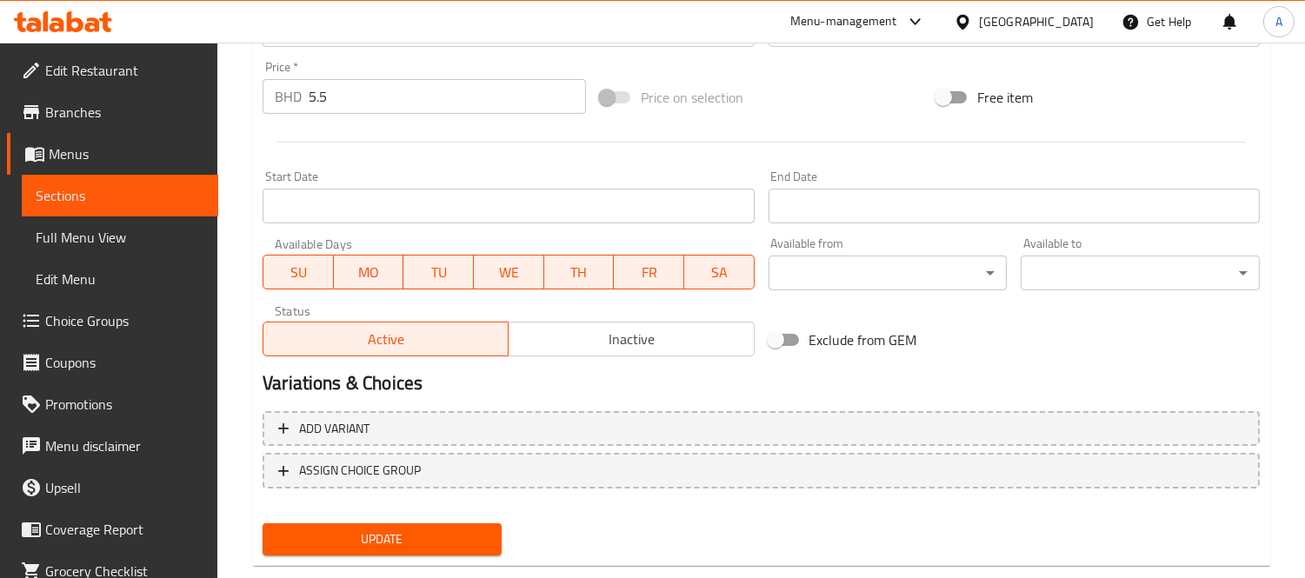
scroll to position [647, 0]
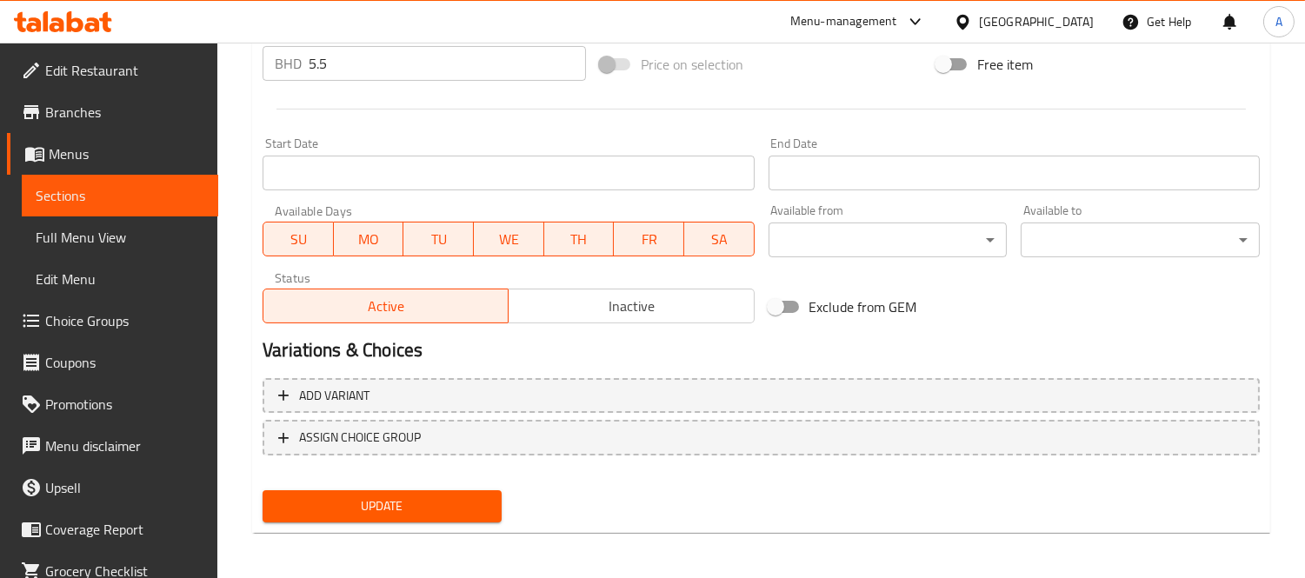
type textarea "سمكة دنيس مشوية، متبلة بشكل مثالي."
click at [436, 502] on span "Update" at bounding box center [381, 506] width 211 height 22
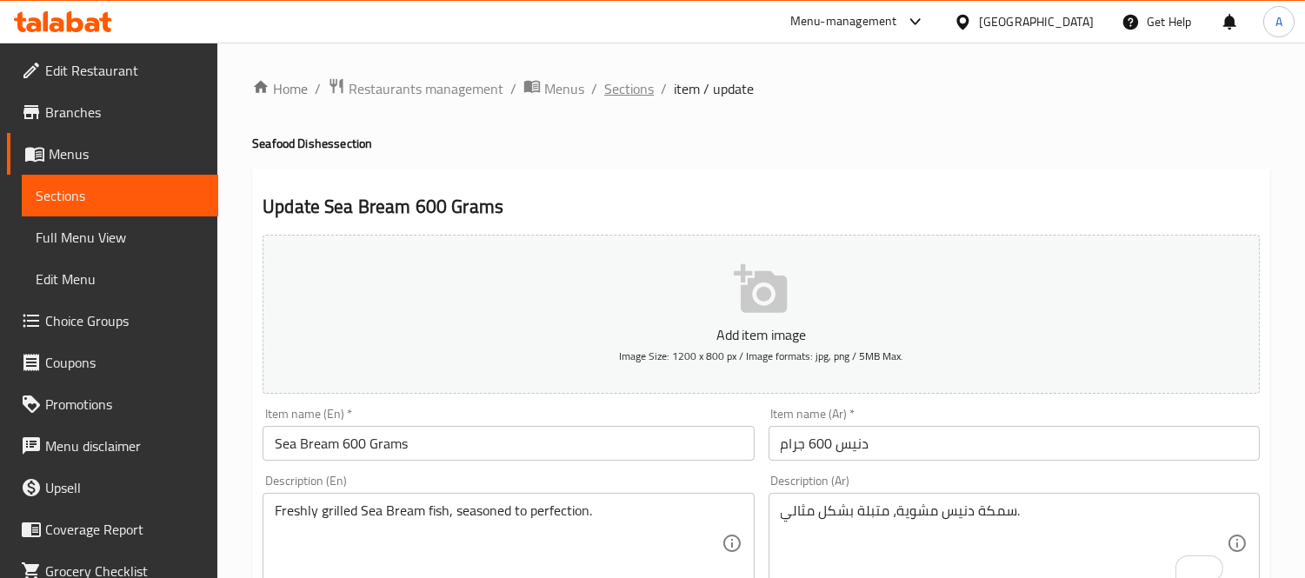
click at [604, 89] on span "Sections" at bounding box center [629, 88] width 50 height 21
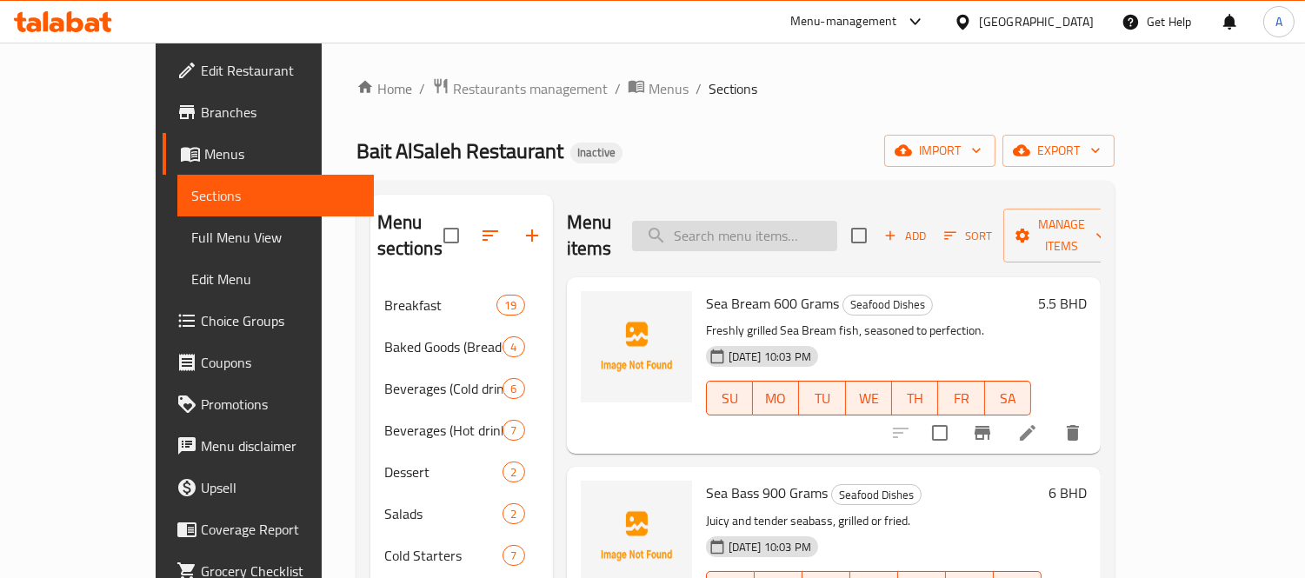
click at [719, 221] on input "search" at bounding box center [734, 236] width 205 height 30
paste input "Sea Bass 900 Grams"
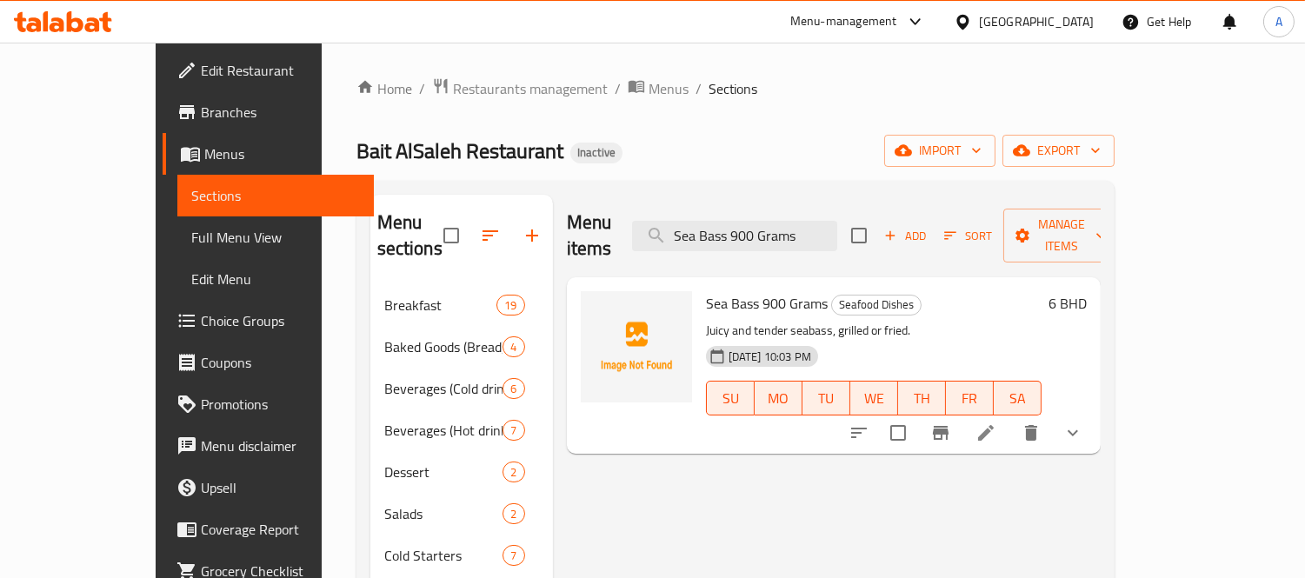
type input "Sea Bass 900 Grams"
click at [1010, 422] on li at bounding box center [985, 432] width 49 height 31
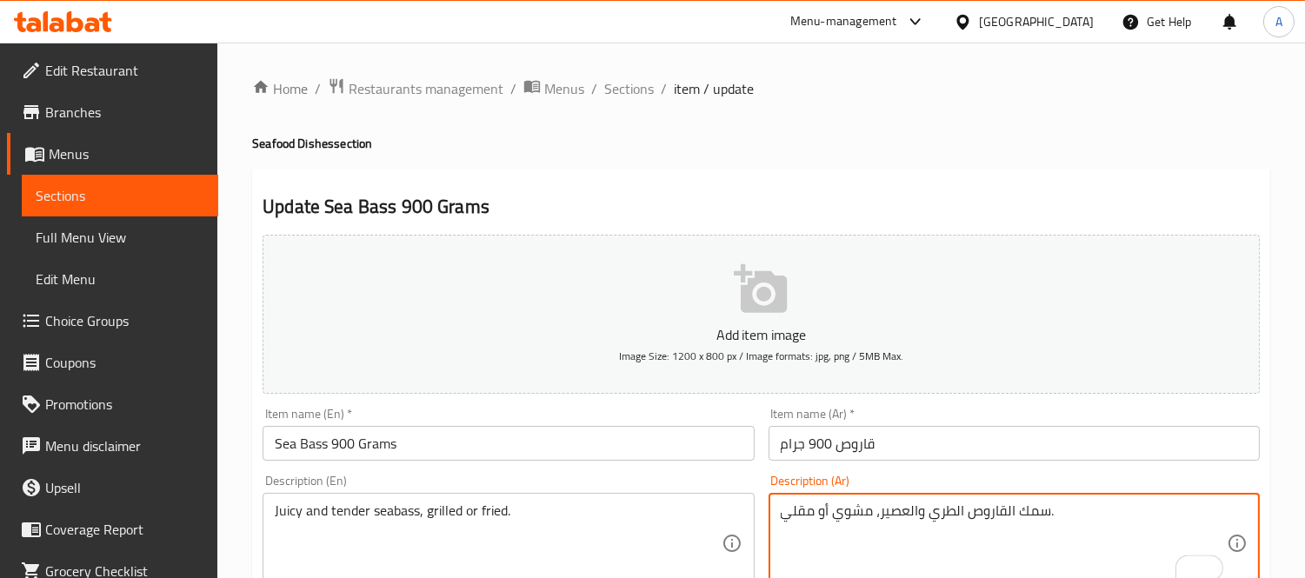
drag, startPoint x: 1004, startPoint y: 511, endPoint x: 1048, endPoint y: 516, distance: 44.6
drag, startPoint x: 948, startPoint y: 516, endPoint x: 961, endPoint y: 514, distance: 13.3
click at [961, 514] on textarea "قاروص الطري والعصير، مشوي أو مقلي." at bounding box center [1004, 543] width 446 height 83
drag, startPoint x: 879, startPoint y: 514, endPoint x: 917, endPoint y: 513, distance: 38.3
click at [917, 513] on textarea "قاروص طري والعصير، مشوي أو مقلي." at bounding box center [1004, 543] width 446 height 83
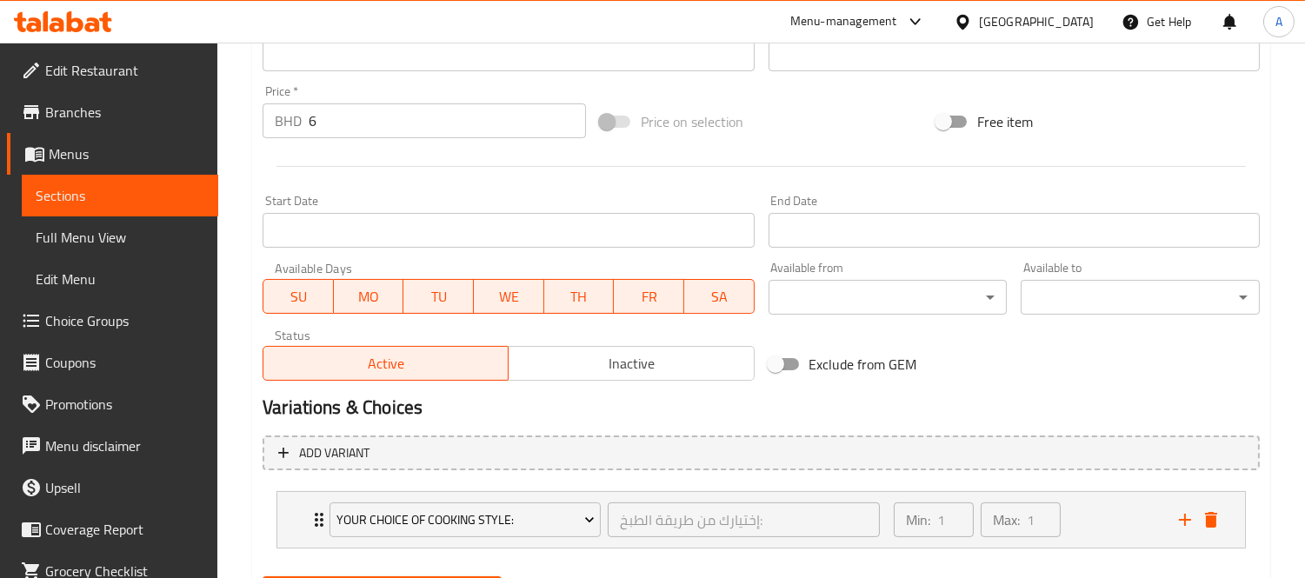
scroll to position [676, 0]
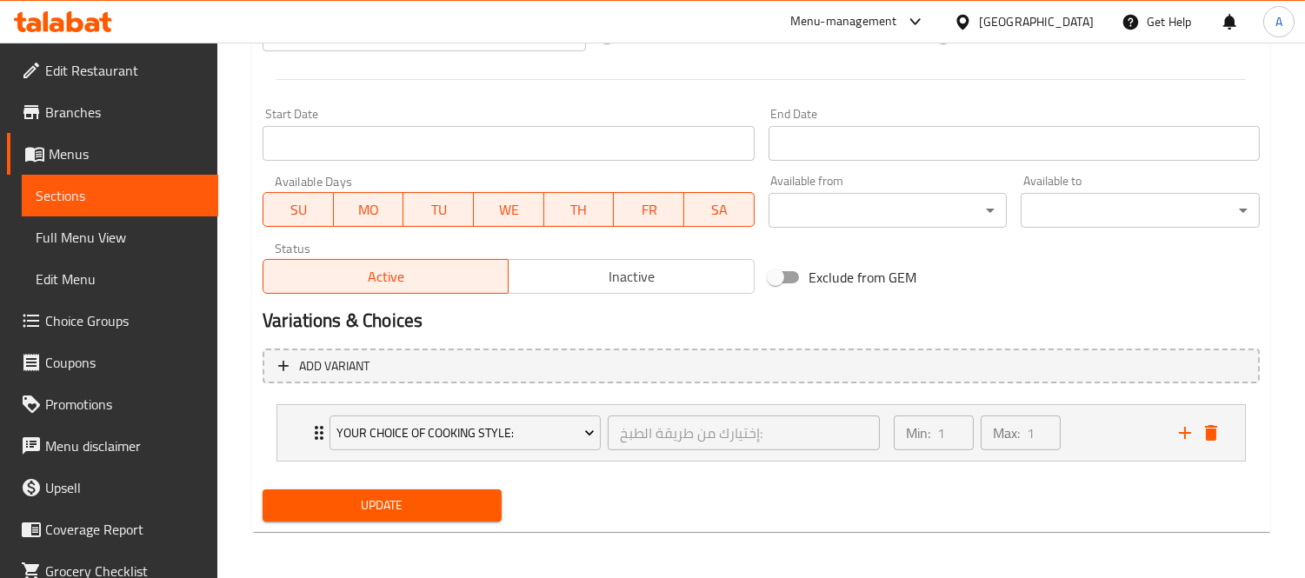
type textarea "قاروص طري وجوسي، مشوي أو مقلي."
click at [388, 508] on span "Update" at bounding box center [381, 506] width 211 height 22
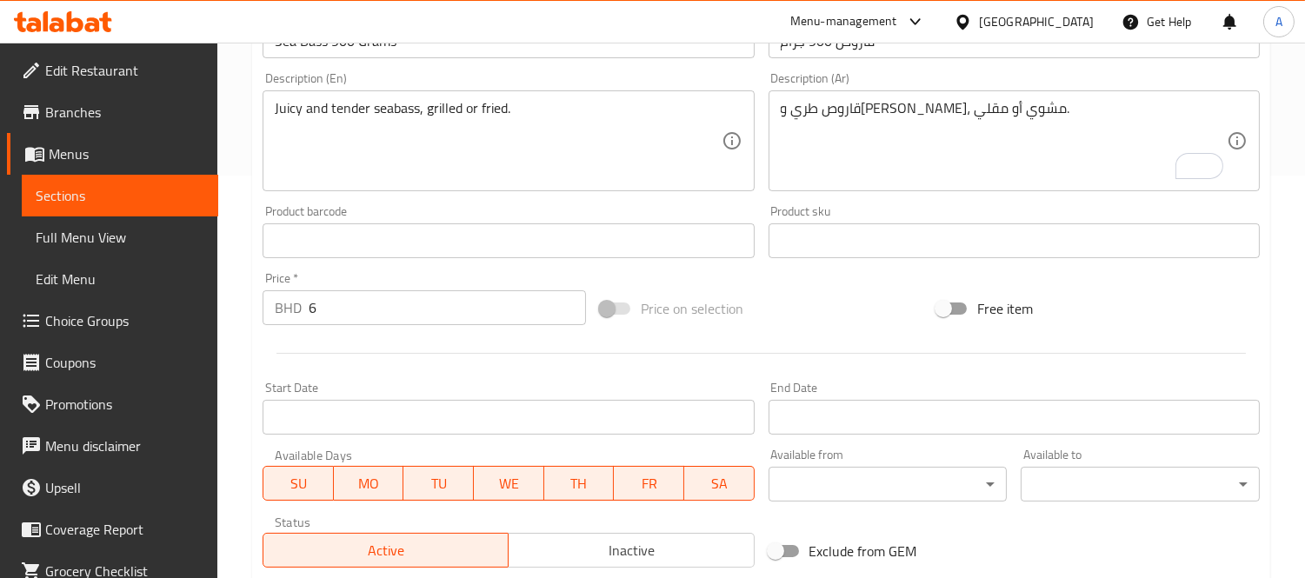
scroll to position [0, 0]
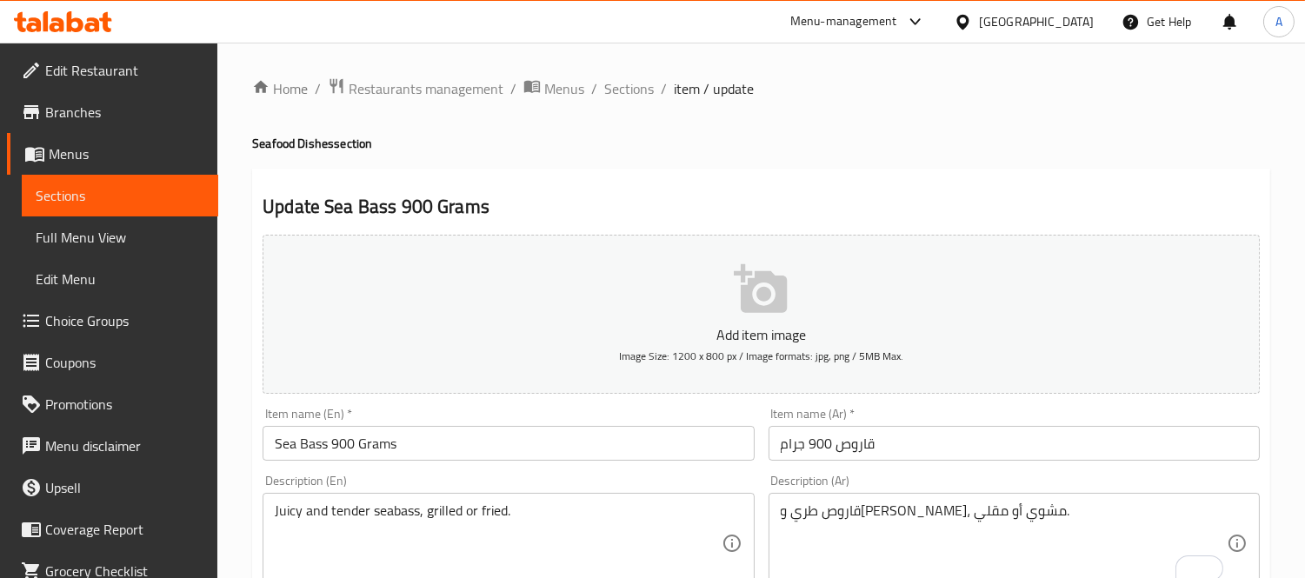
drag, startPoint x: 630, startPoint y: 79, endPoint x: 767, endPoint y: 174, distance: 166.1
click at [630, 79] on span "Sections" at bounding box center [629, 88] width 50 height 21
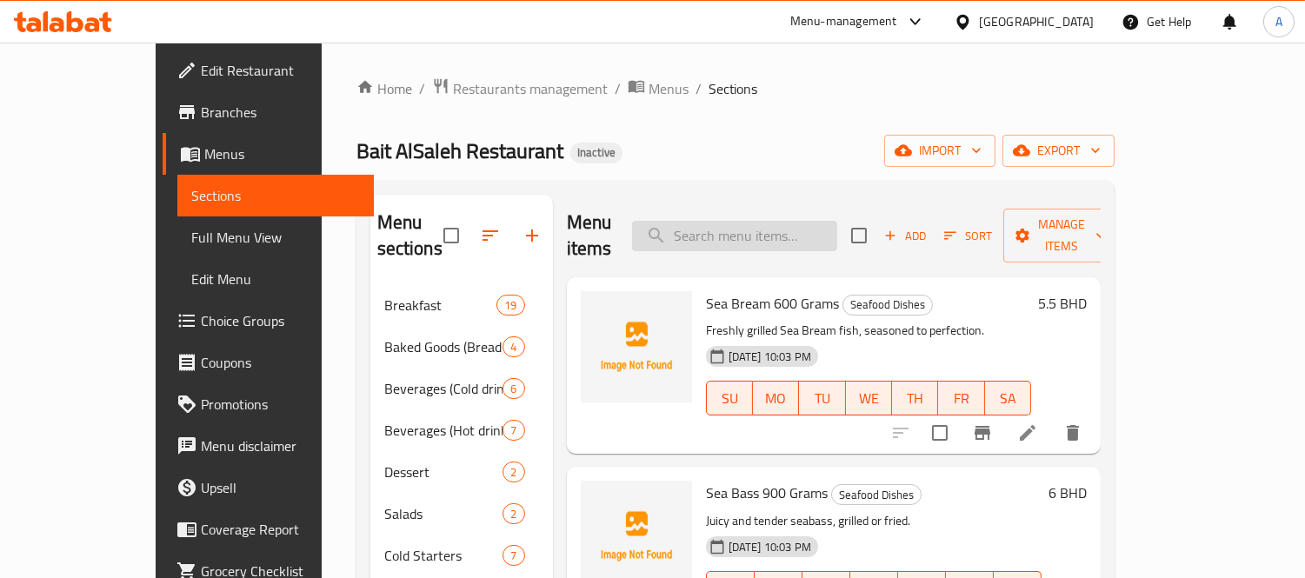
click at [784, 229] on input "search" at bounding box center [734, 236] width 205 height 30
paste input "Meat Nashif"
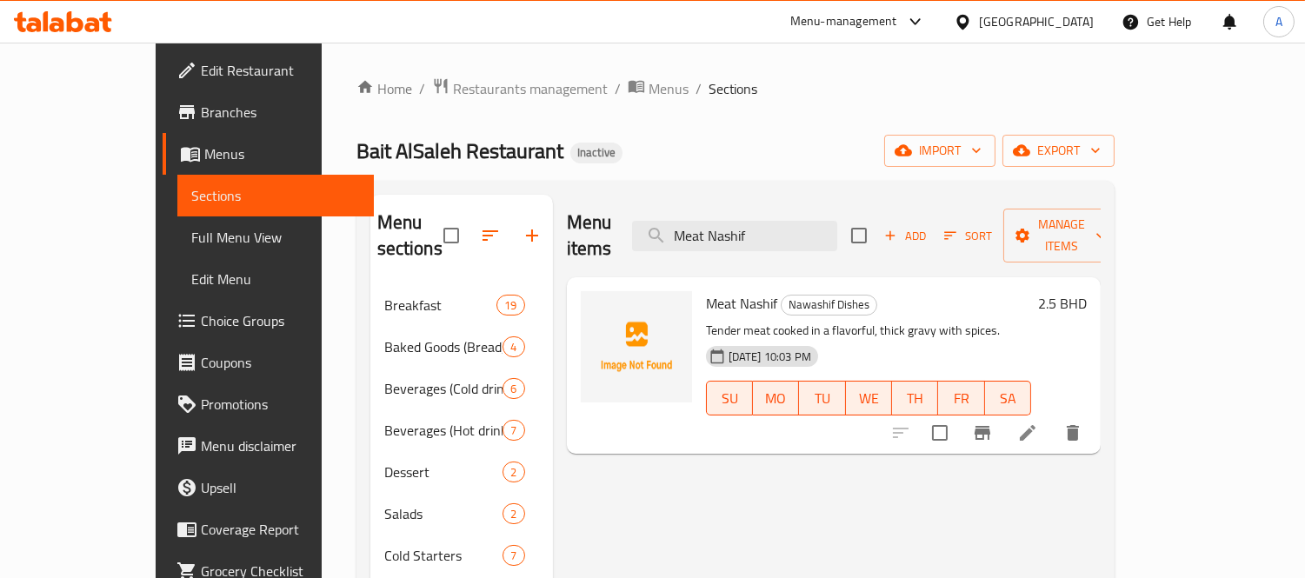
type input "Meat Nashif"
click at [1038, 422] on icon at bounding box center [1027, 432] width 21 height 21
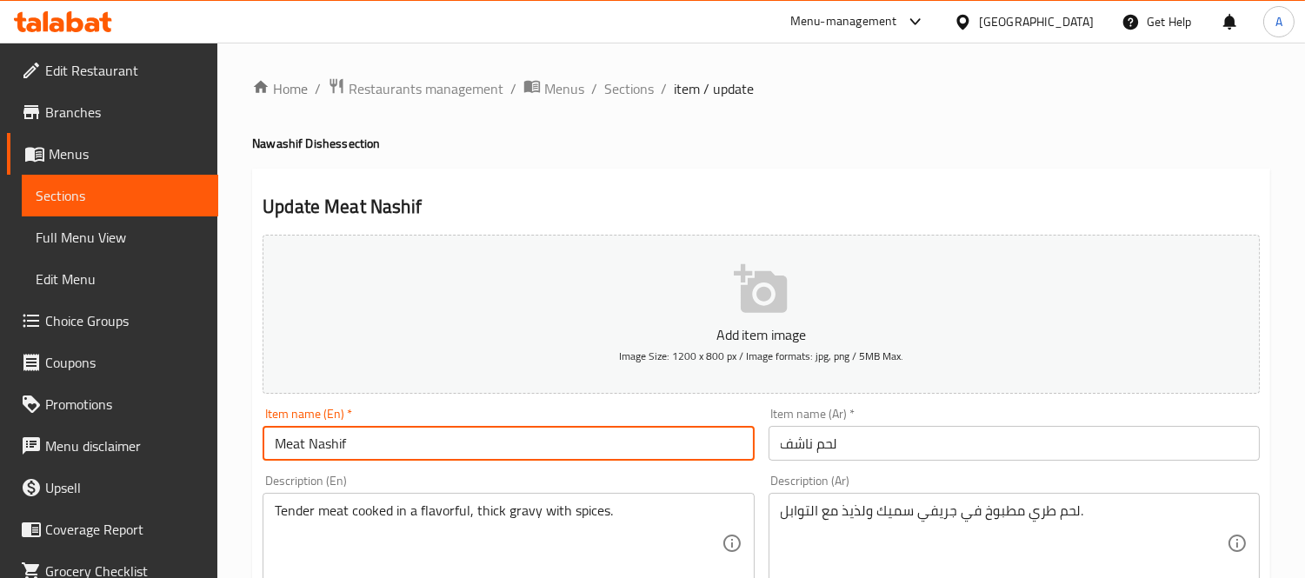
click at [465, 435] on input "Meat Nashif" at bounding box center [507, 443] width 491 height 35
type input "Meat Nashif - Small"
click at [900, 438] on input "لحم ناشف" at bounding box center [1013, 443] width 491 height 35
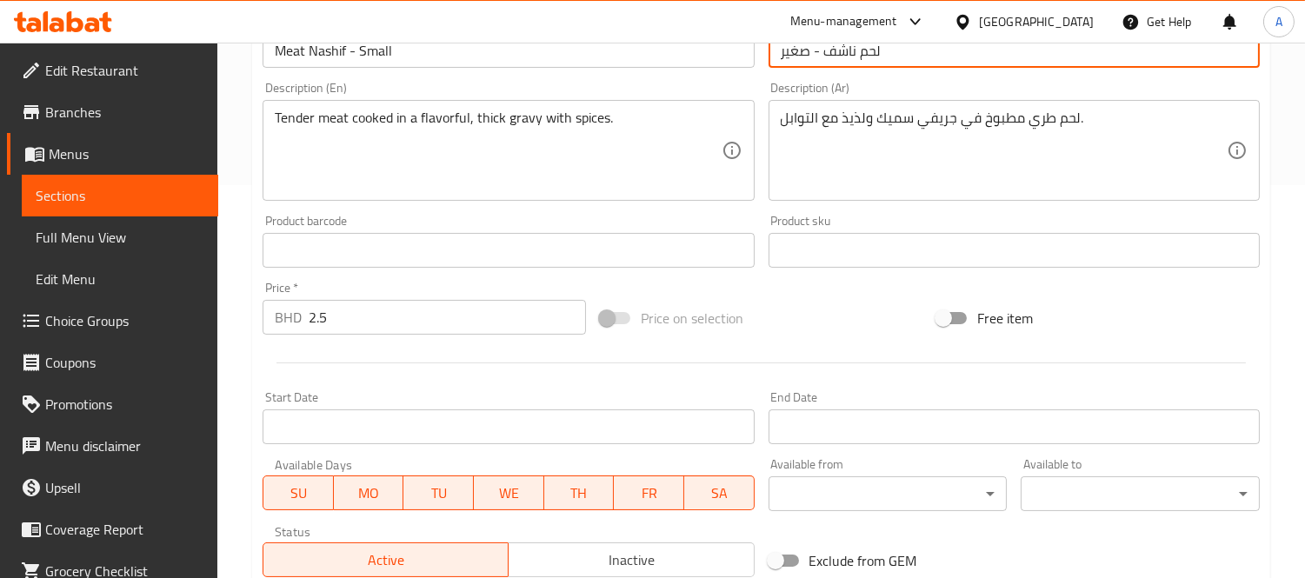
scroll to position [647, 0]
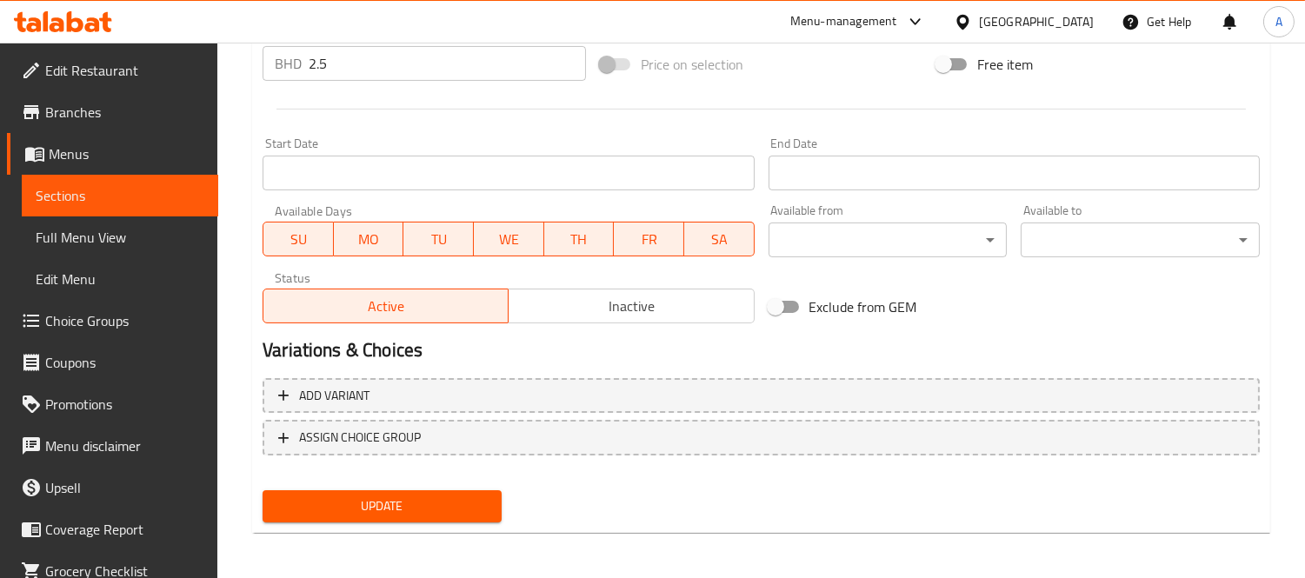
type input "لحم ناشف - صغير"
click at [346, 479] on div "Add variant ASSIGN CHOICE GROUP" at bounding box center [761, 427] width 1011 height 113
click at [341, 507] on span "Update" at bounding box center [381, 506] width 211 height 22
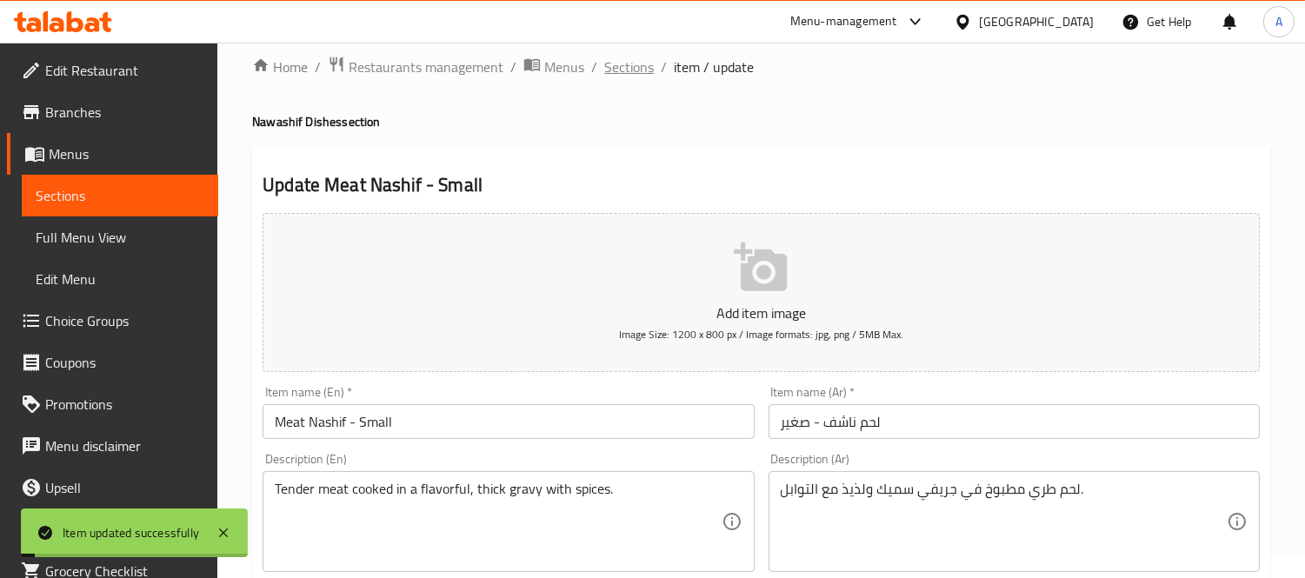
scroll to position [0, 0]
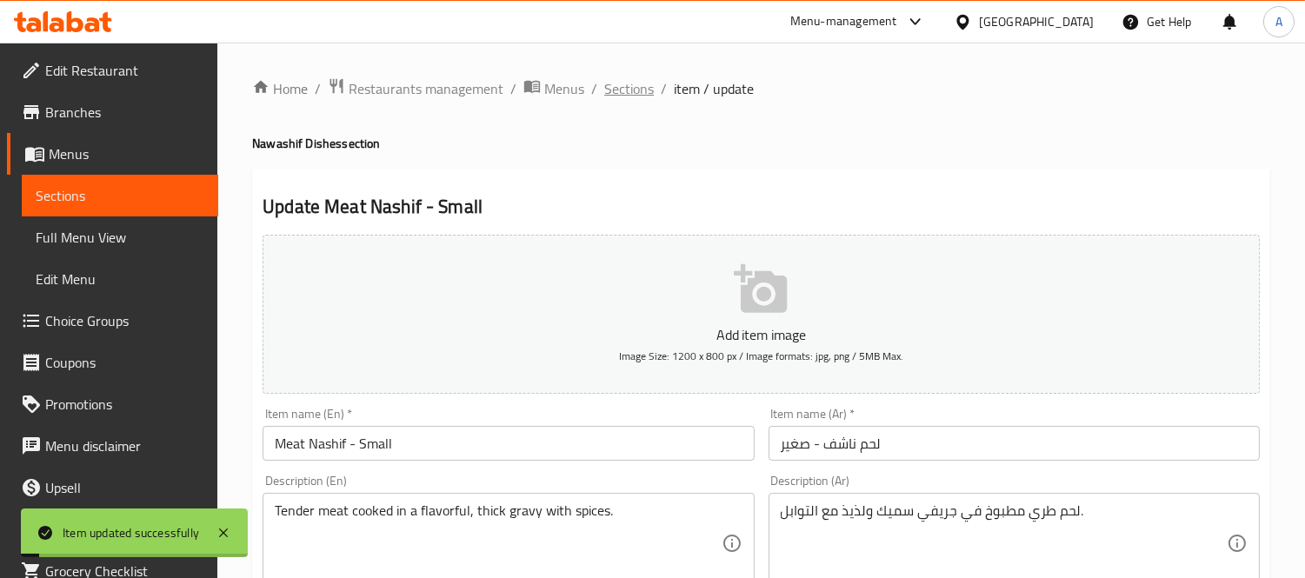
click at [633, 78] on span "Sections" at bounding box center [629, 88] width 50 height 21
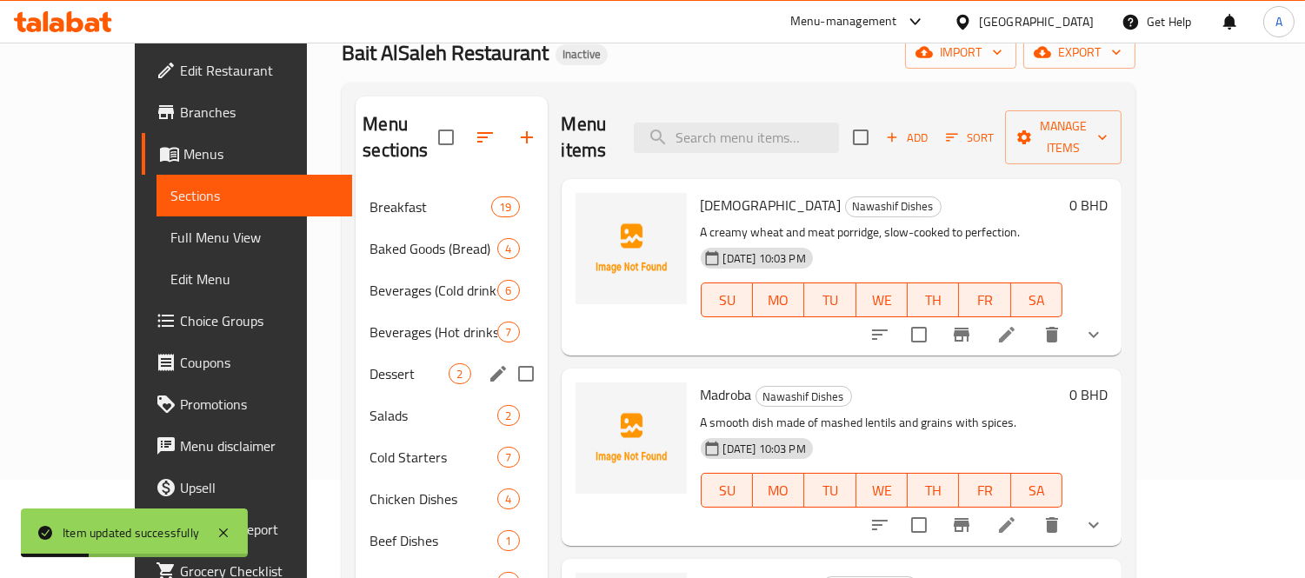
scroll to position [289, 0]
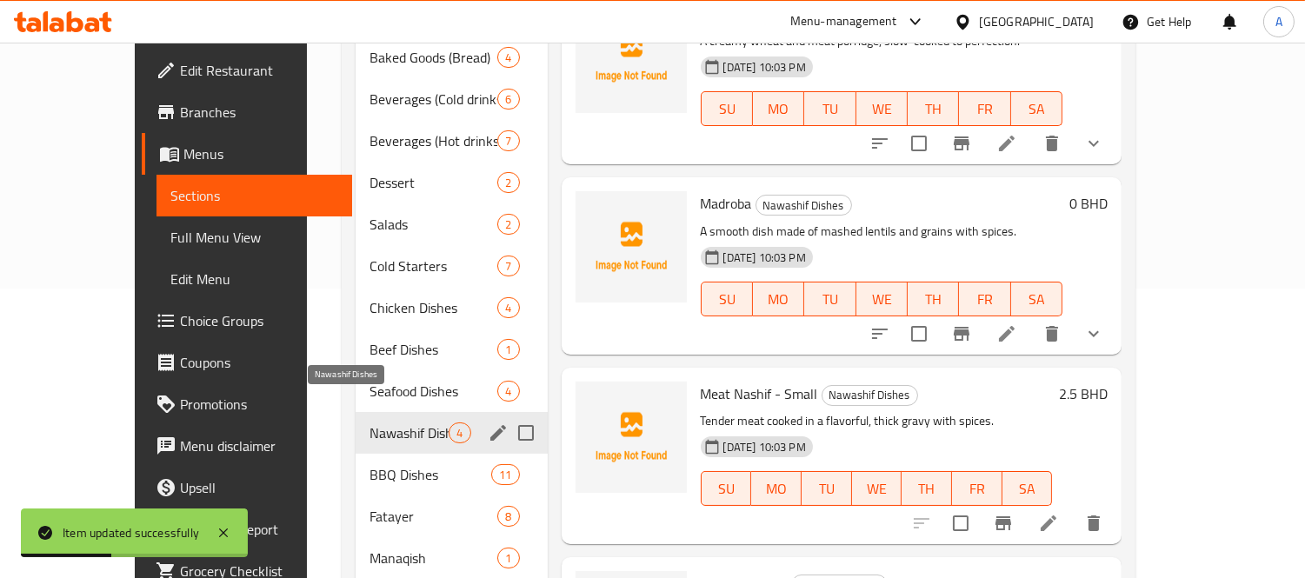
click at [369, 422] on span "Nawashif Dishes" at bounding box center [408, 432] width 79 height 21
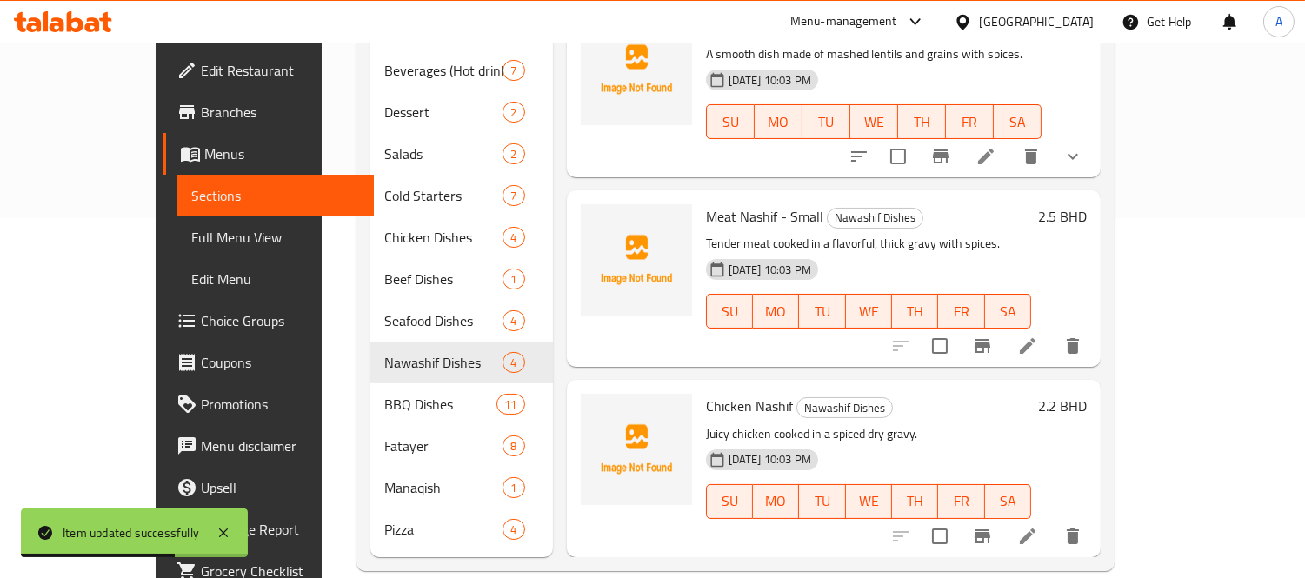
scroll to position [361, 0]
drag, startPoint x: 739, startPoint y: 187, endPoint x: 784, endPoint y: 183, distance: 45.4
click at [784, 203] on h6 "Meat Nashif - Small Nawashif Dishes" at bounding box center [868, 215] width 325 height 24
copy span "- Small"
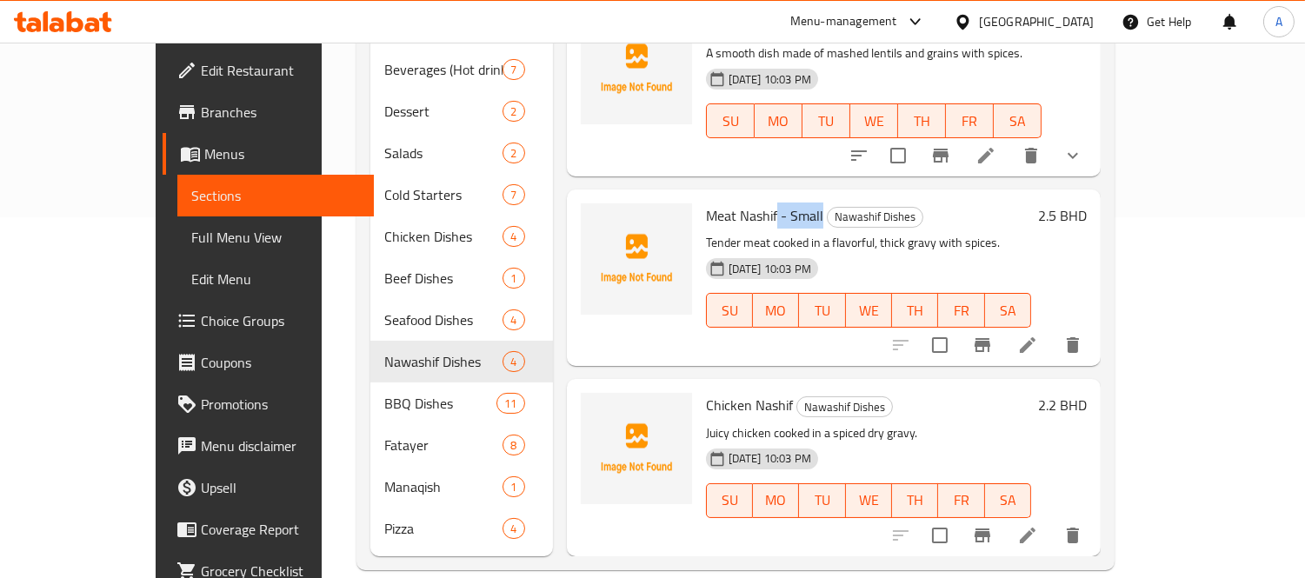
click at [1052, 520] on li at bounding box center [1027, 535] width 49 height 31
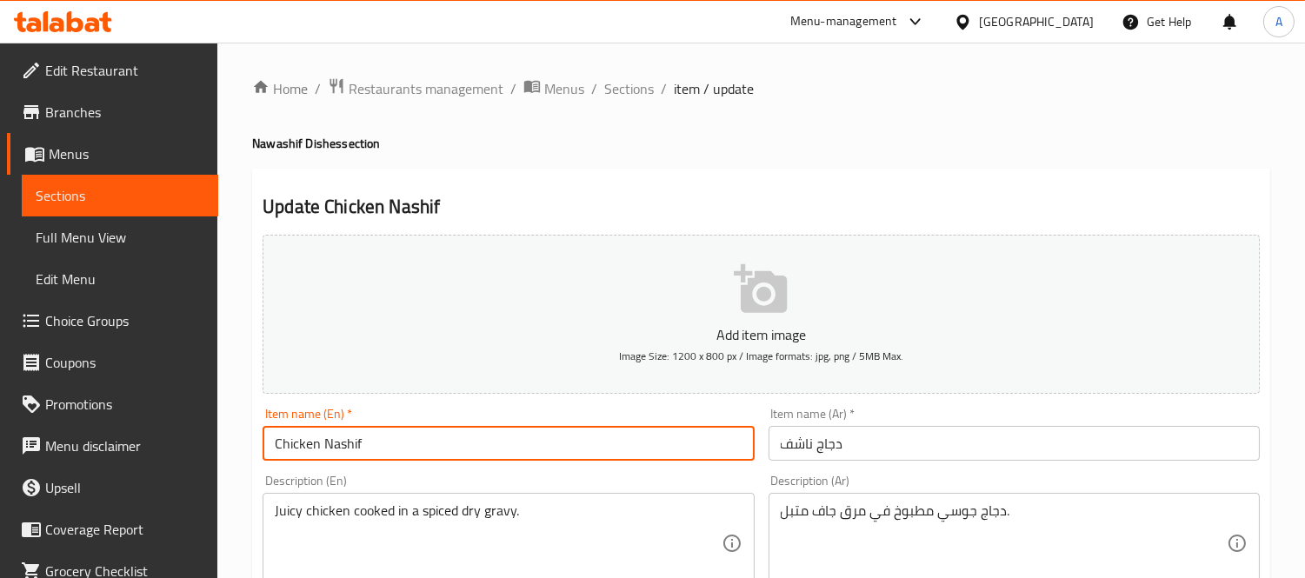
click at [478, 461] on input "Chicken Nashif" at bounding box center [507, 443] width 491 height 35
paste input "- Small"
type input "Chicken Nashif - Small"
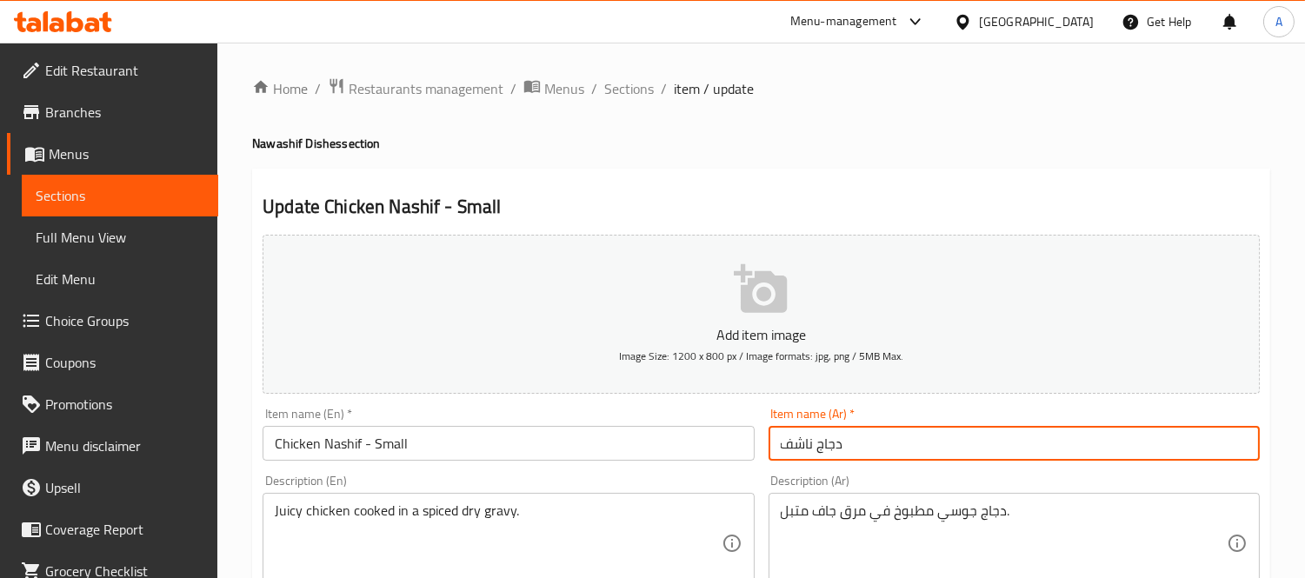
click at [934, 448] on input "دجاج ناشف" at bounding box center [1013, 443] width 491 height 35
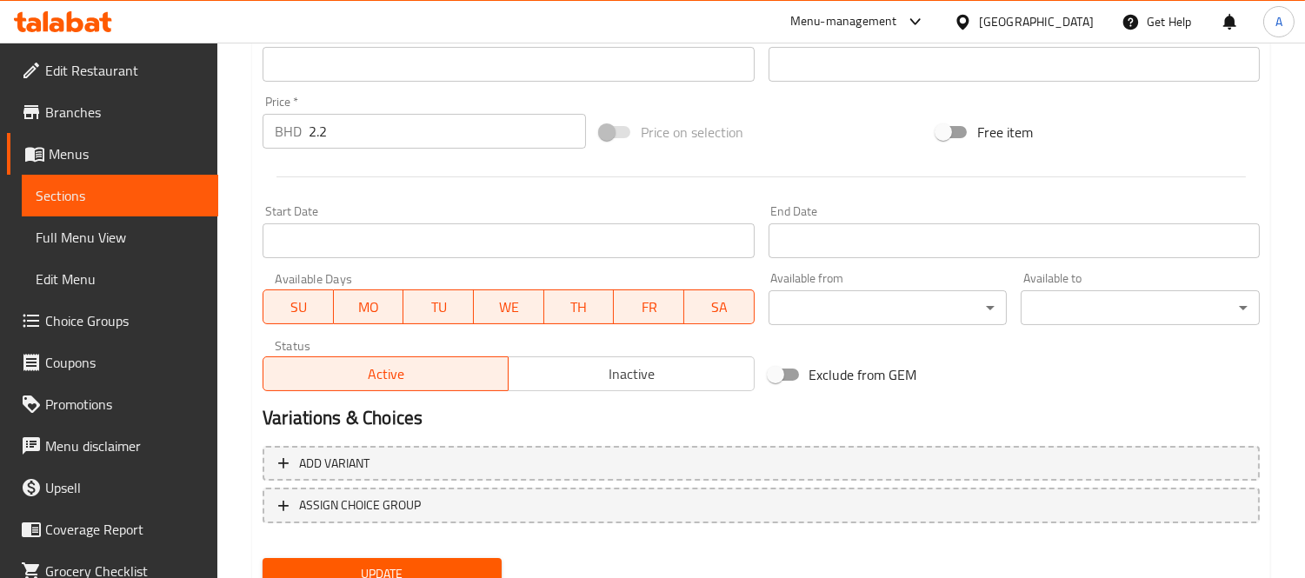
type input "دجاج ناشف - صغير"
click at [398, 563] on span "Update" at bounding box center [381, 574] width 211 height 22
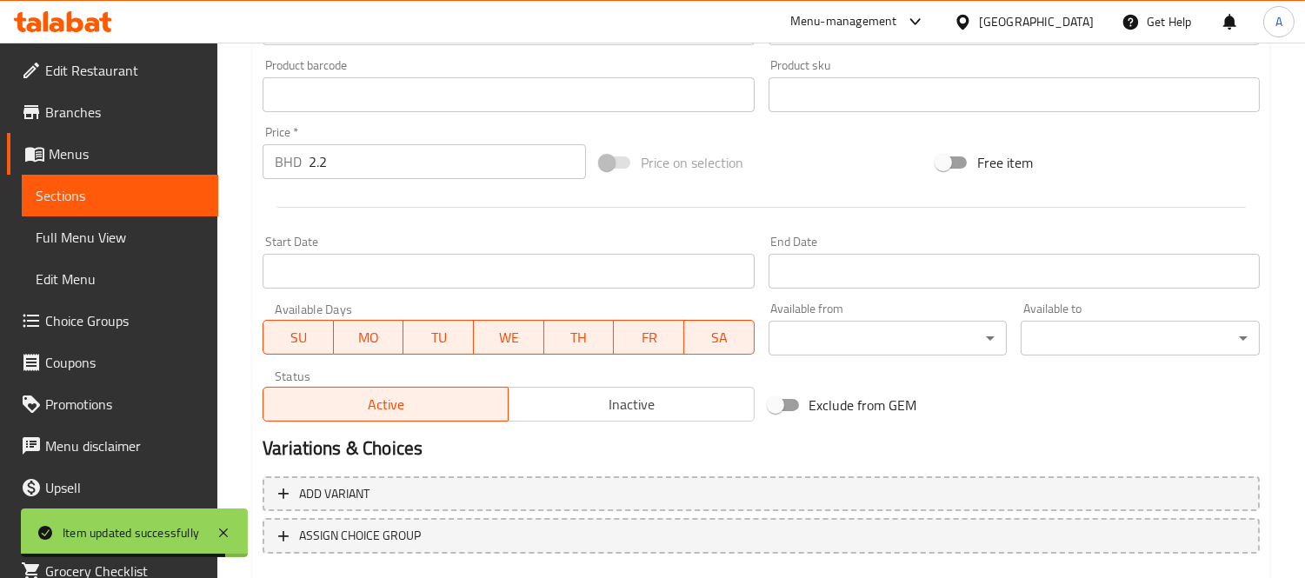
scroll to position [647, 0]
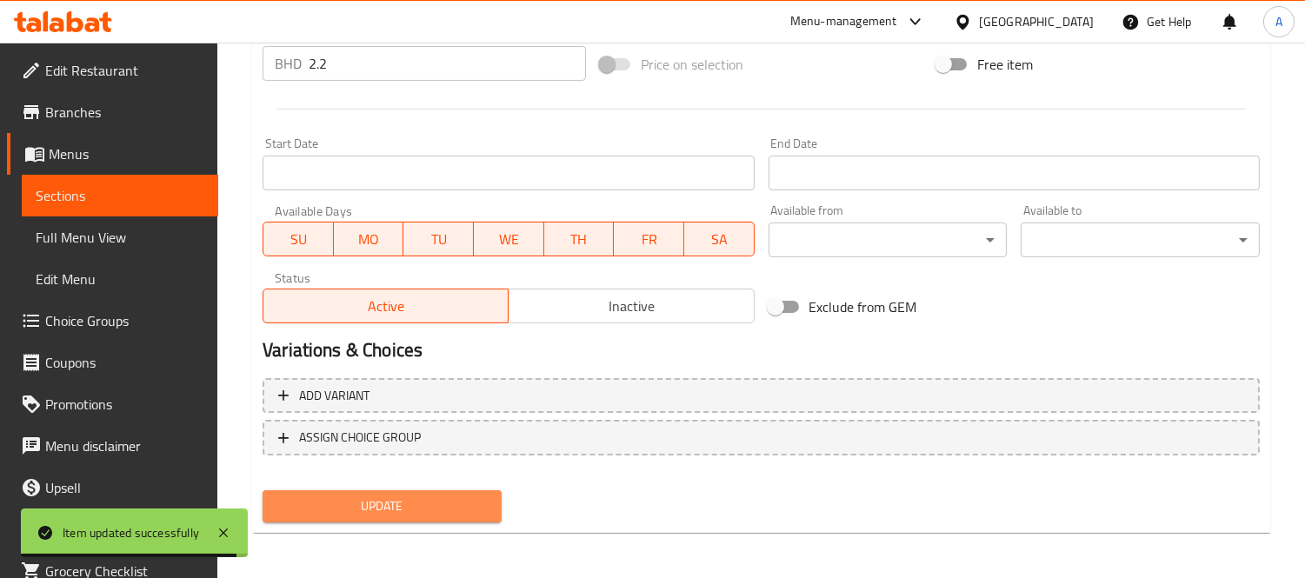
click at [420, 515] on button "Update" at bounding box center [381, 506] width 239 height 32
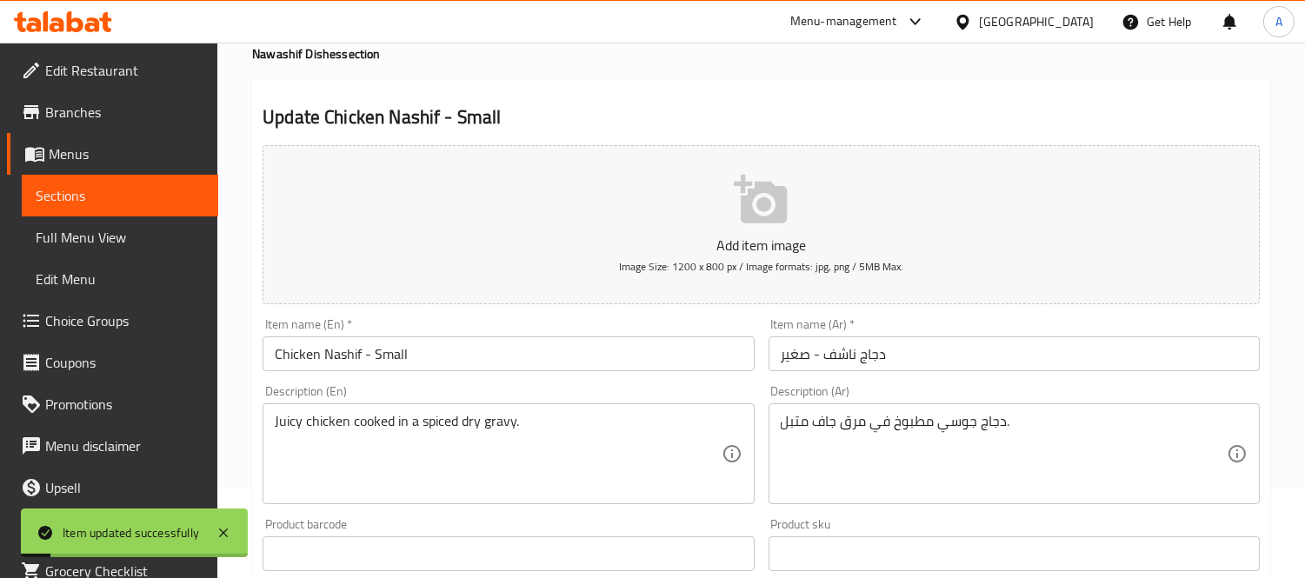
scroll to position [0, 0]
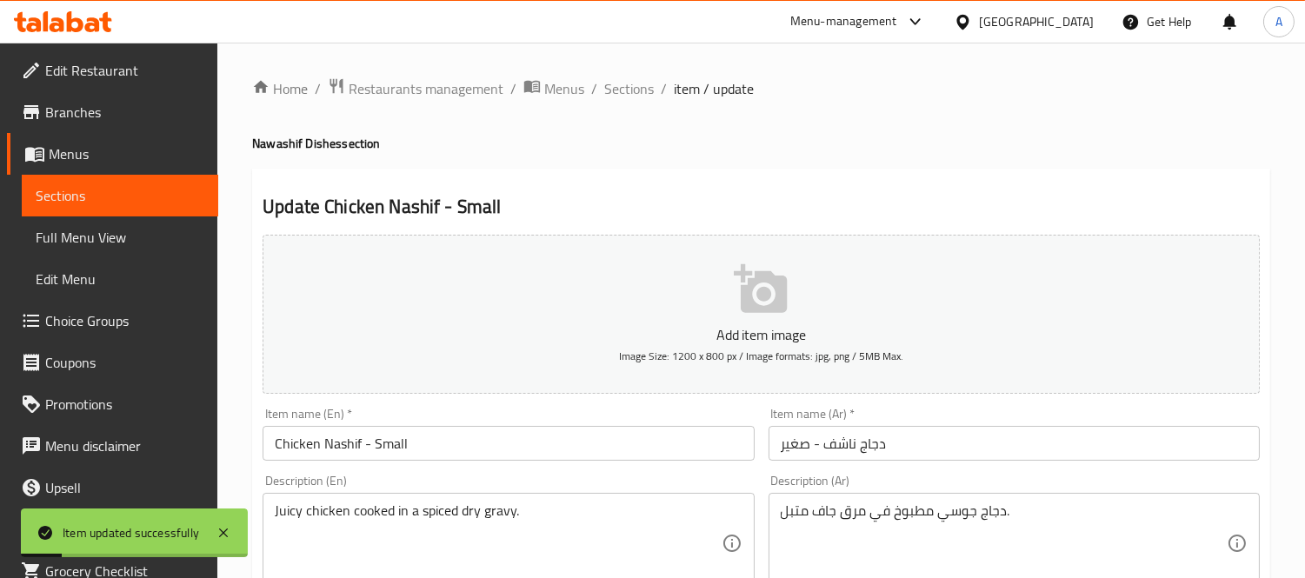
click at [596, 83] on ol "Home / Restaurants management / Menus / Sections / item / update" at bounding box center [761, 88] width 1018 height 23
click at [608, 83] on span "Sections" at bounding box center [629, 88] width 50 height 21
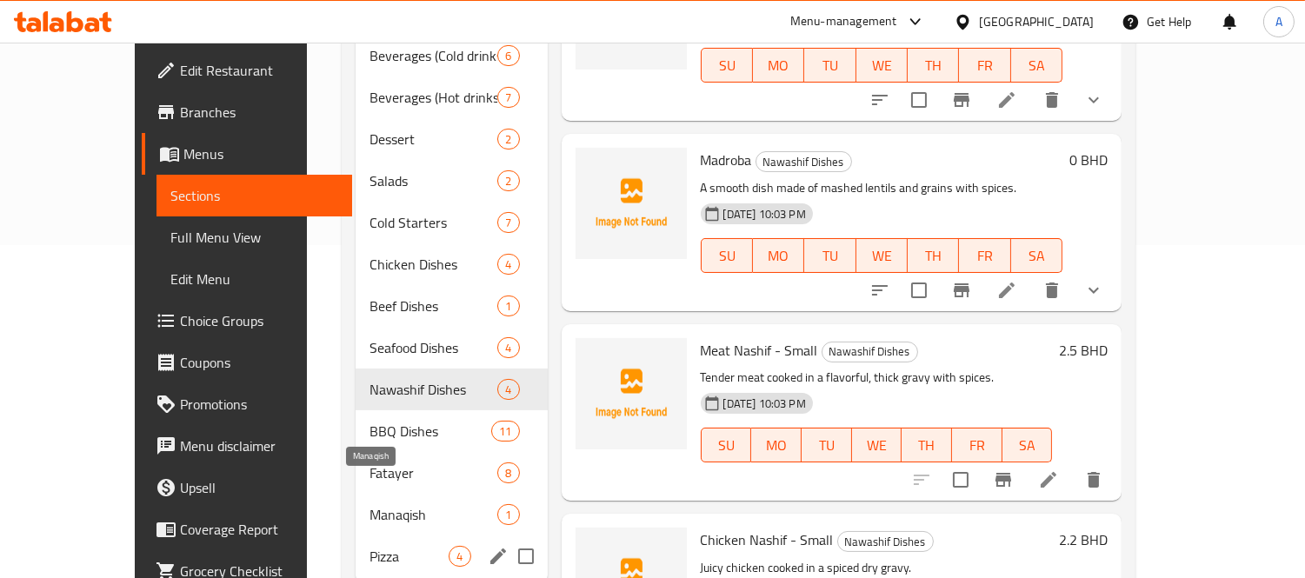
scroll to position [361, 0]
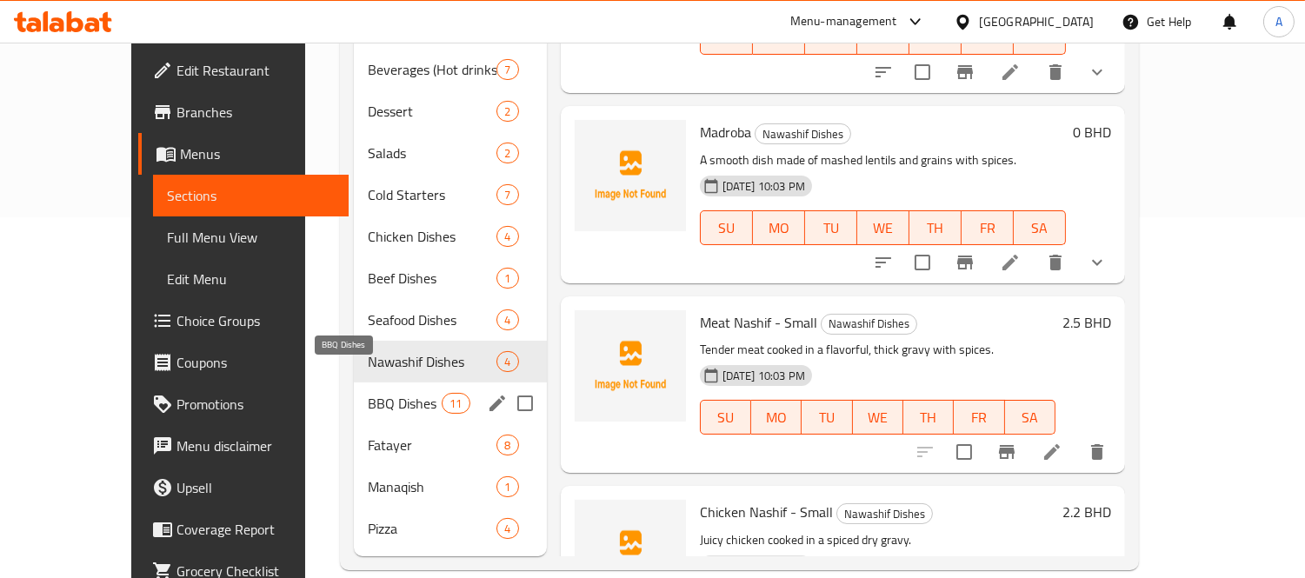
click at [368, 393] on span "BBQ Dishes" at bounding box center [405, 403] width 74 height 21
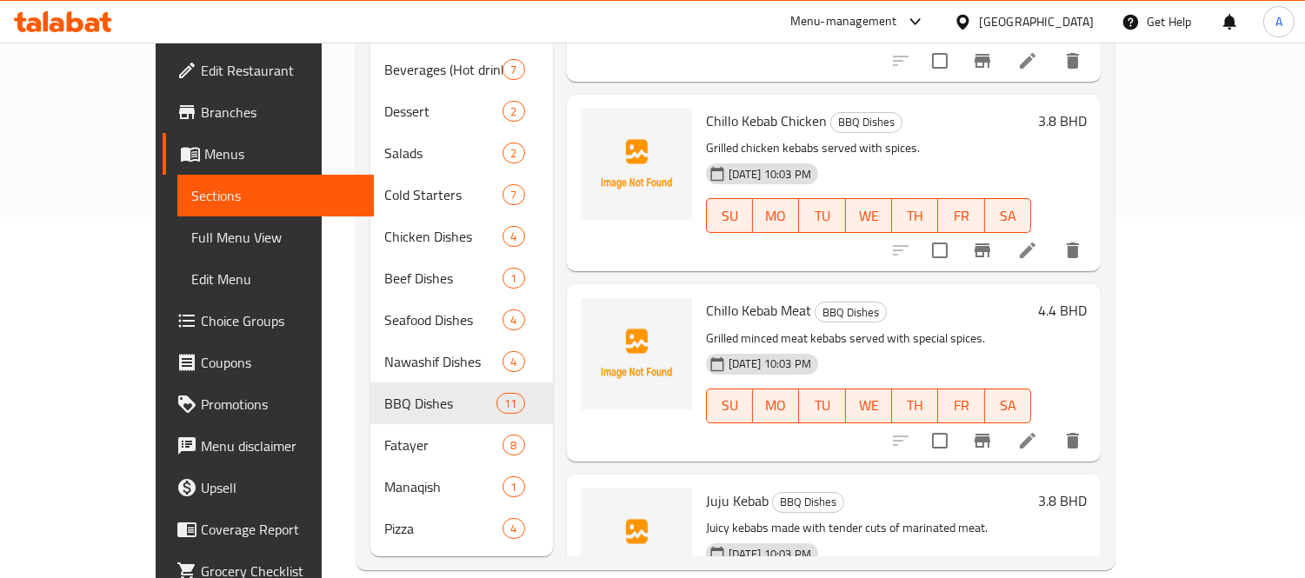
scroll to position [1436, 0]
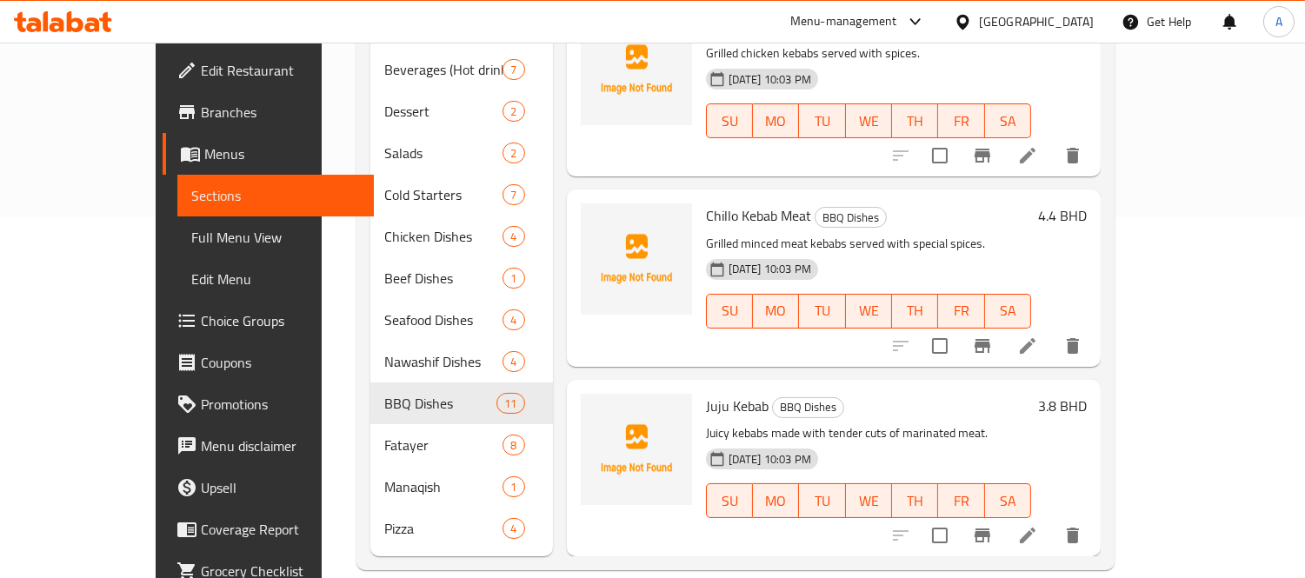
click at [1052, 520] on li at bounding box center [1027, 535] width 49 height 31
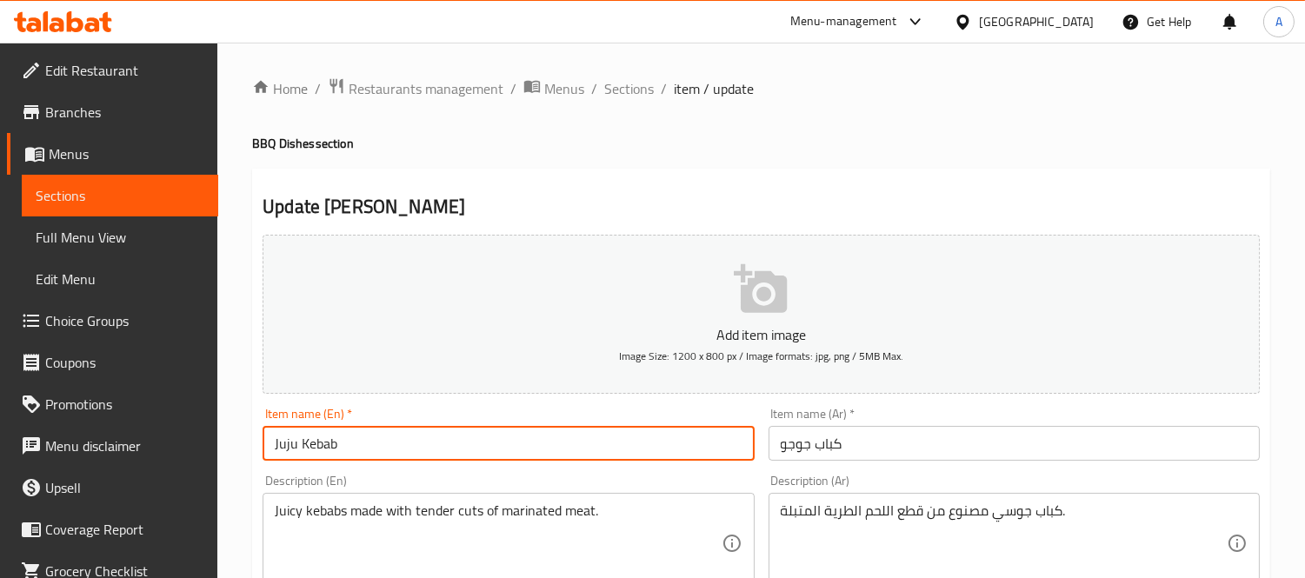
click at [555, 438] on input "Juju Kebab" at bounding box center [507, 443] width 491 height 35
click at [632, 91] on span "Sections" at bounding box center [629, 88] width 50 height 21
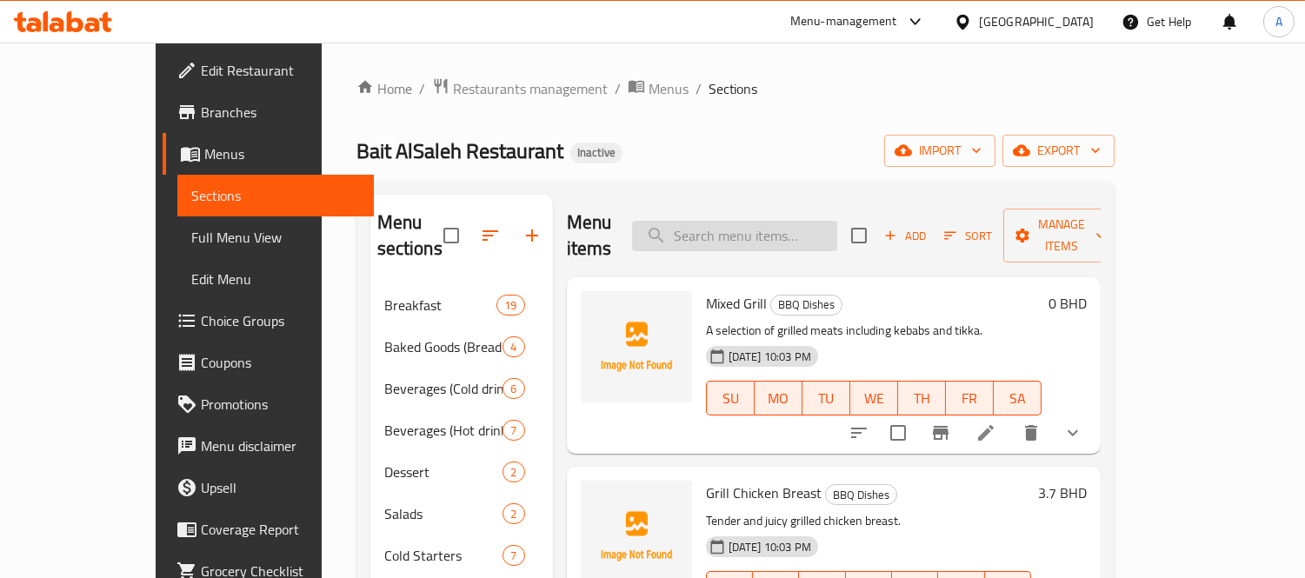
click at [740, 221] on input "search" at bounding box center [734, 236] width 205 height 30
paste input "Juju Kebab"
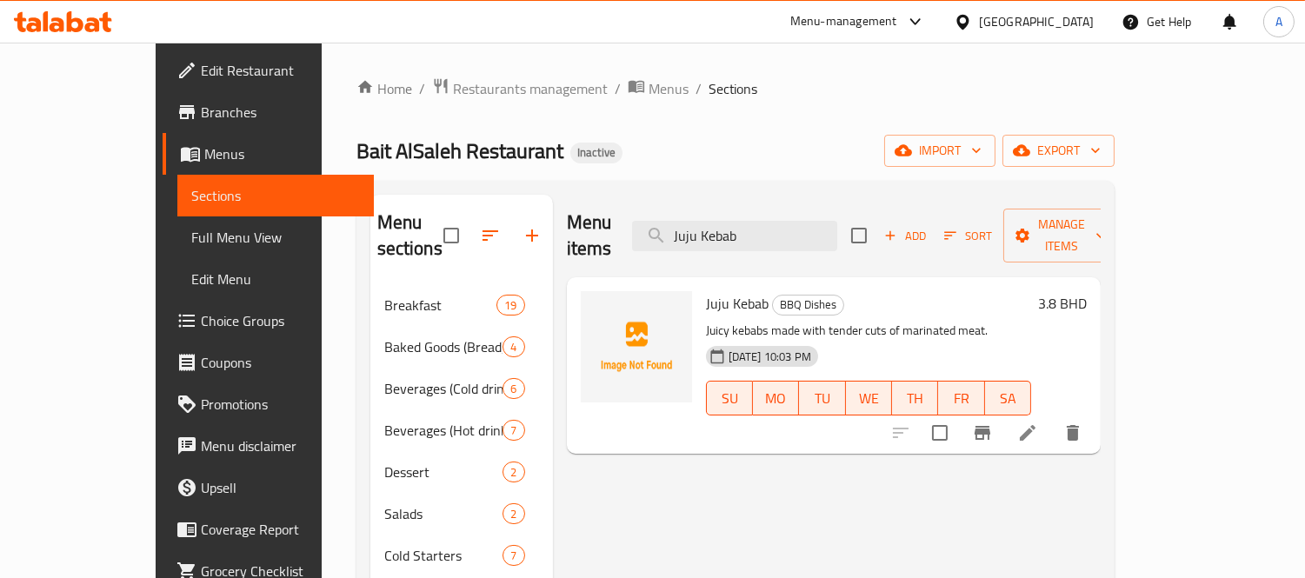
type input "Juju Kebab"
click at [1052, 417] on li at bounding box center [1027, 432] width 49 height 31
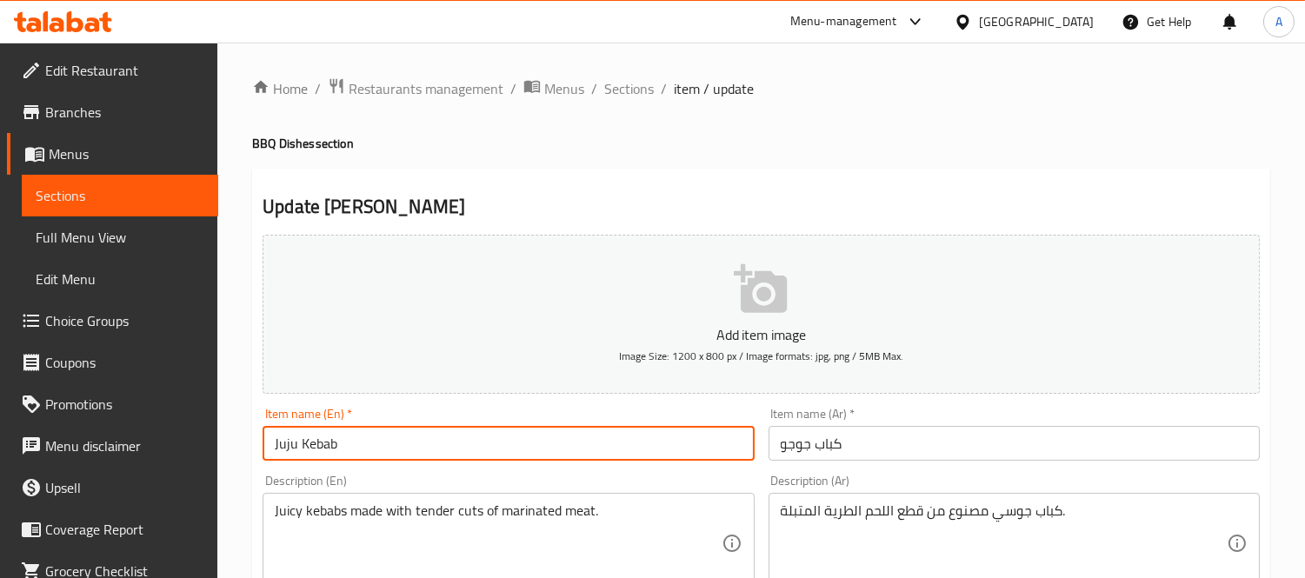
drag, startPoint x: 355, startPoint y: 445, endPoint x: 136, endPoint y: 430, distance: 218.7
paste input "oojeh"
click at [561, 435] on input "Joojeh Kebab" at bounding box center [507, 443] width 491 height 35
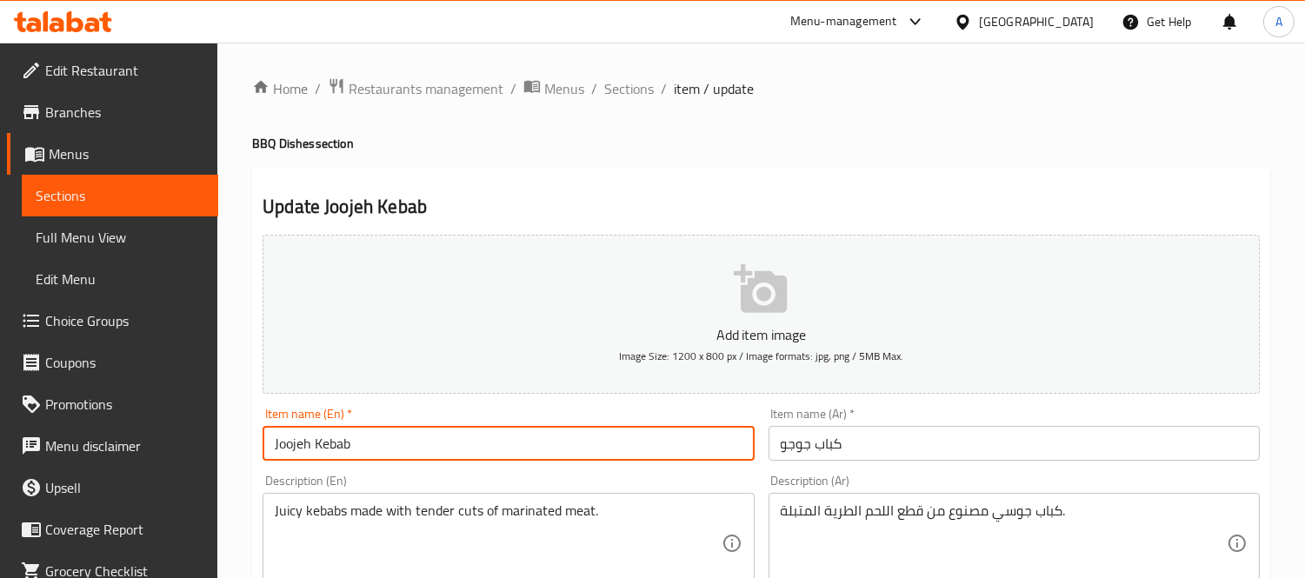
click at [561, 435] on input "Joojeh Kebab" at bounding box center [507, 443] width 491 height 35
type input "Joojeh Kebab"
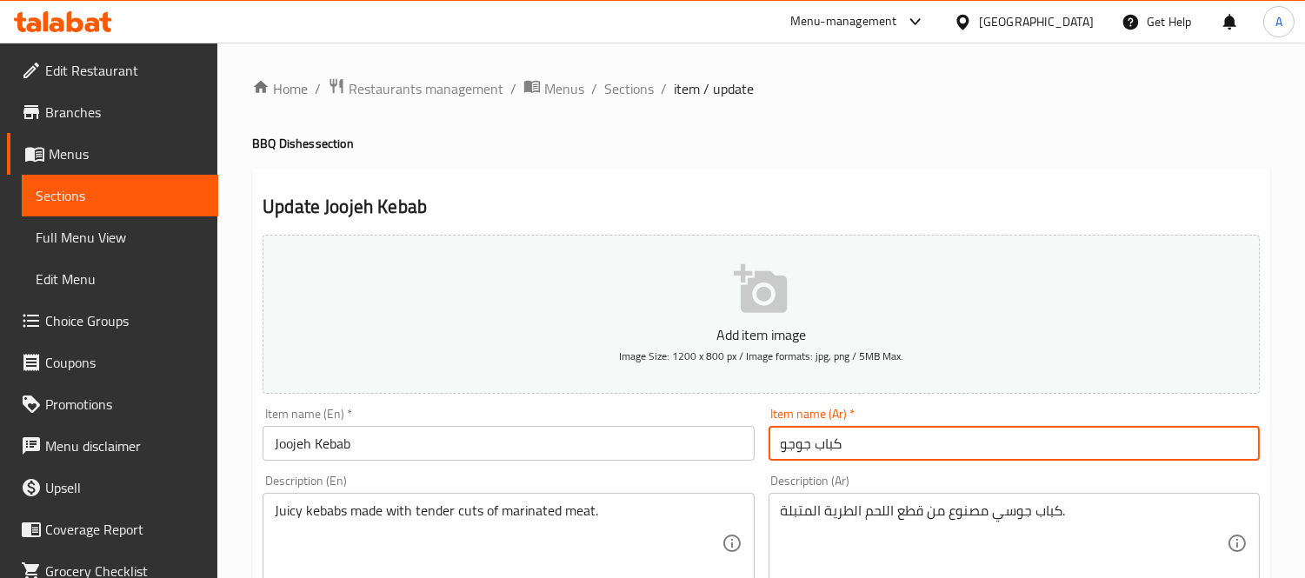
click at [920, 443] on input "كباب جوجو" at bounding box center [1013, 443] width 491 height 35
type input "كباب جوجه"
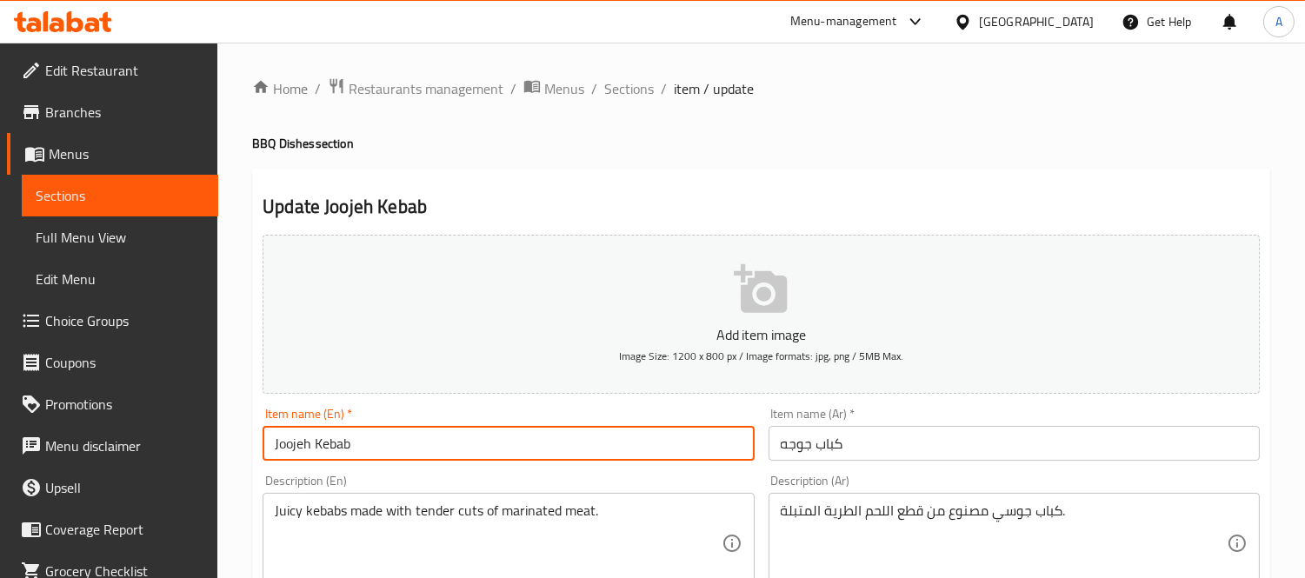
click at [596, 444] on input "Joojeh Kebab" at bounding box center [507, 443] width 491 height 35
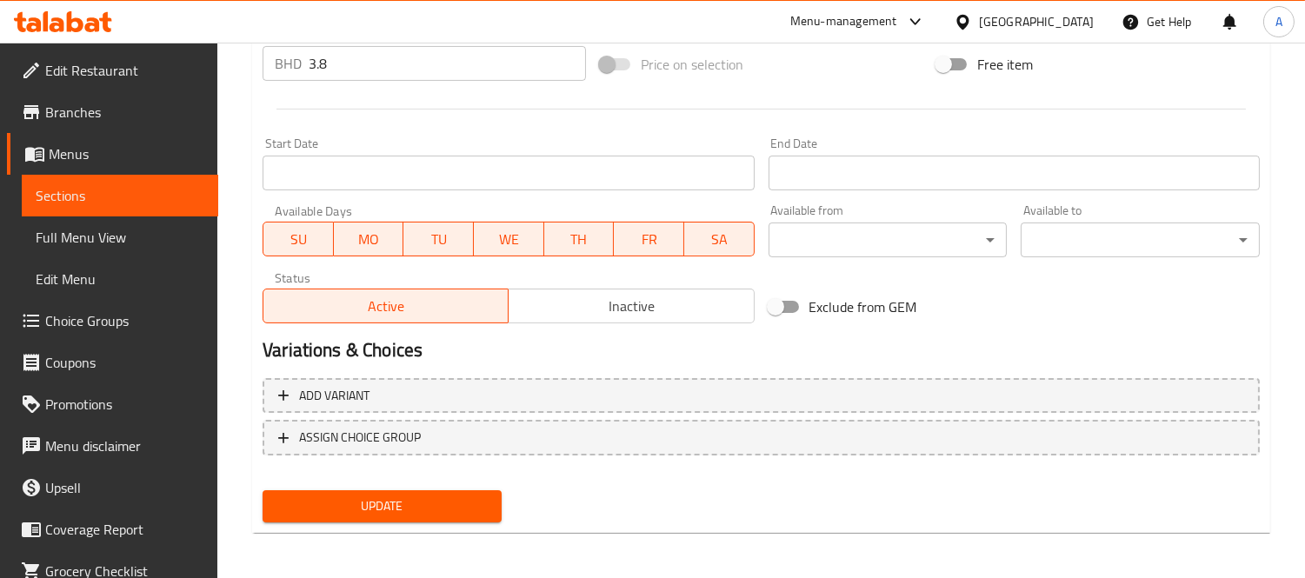
click at [498, 508] on button "Update" at bounding box center [381, 506] width 239 height 32
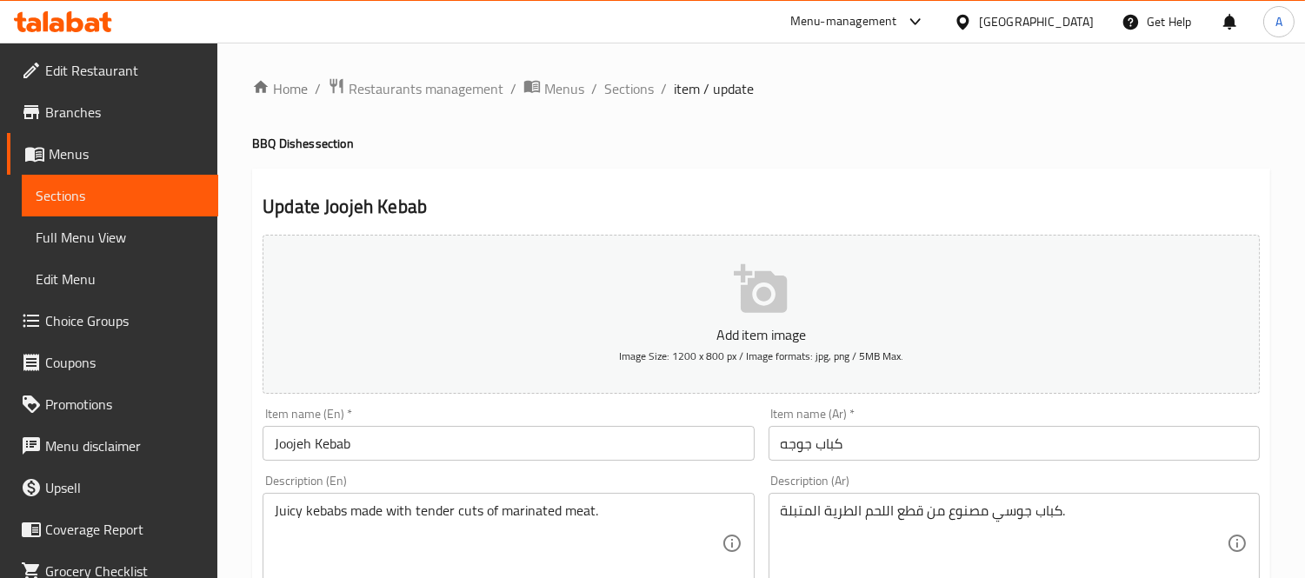
scroll to position [96, 0]
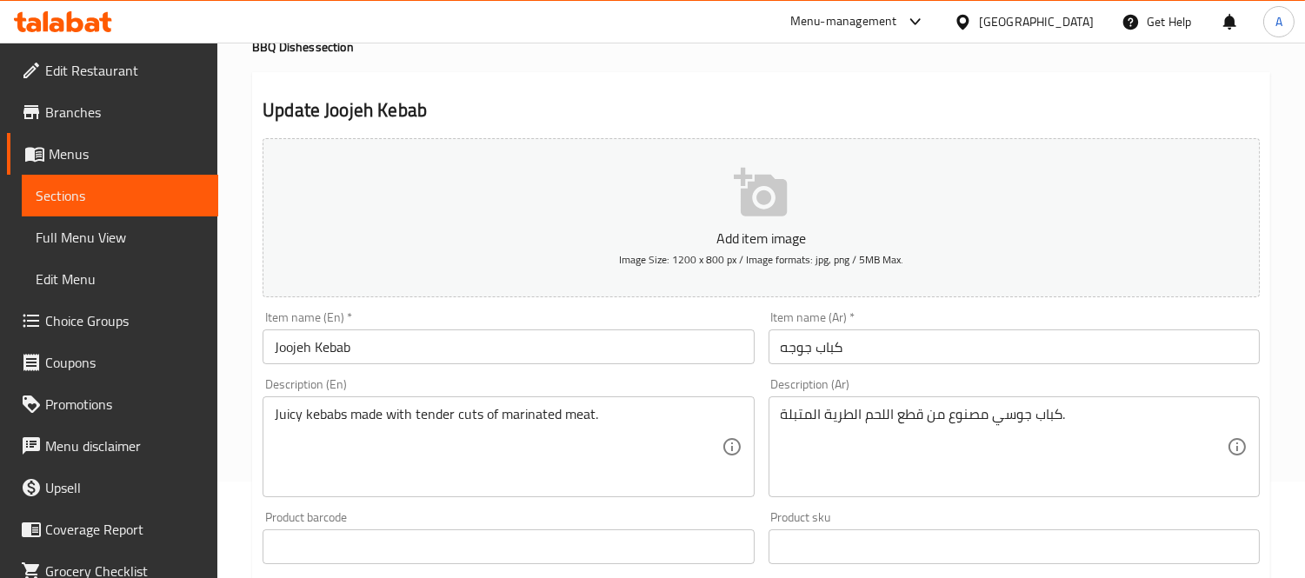
click at [386, 352] on input "Joojeh Kebab" at bounding box center [507, 346] width 491 height 35
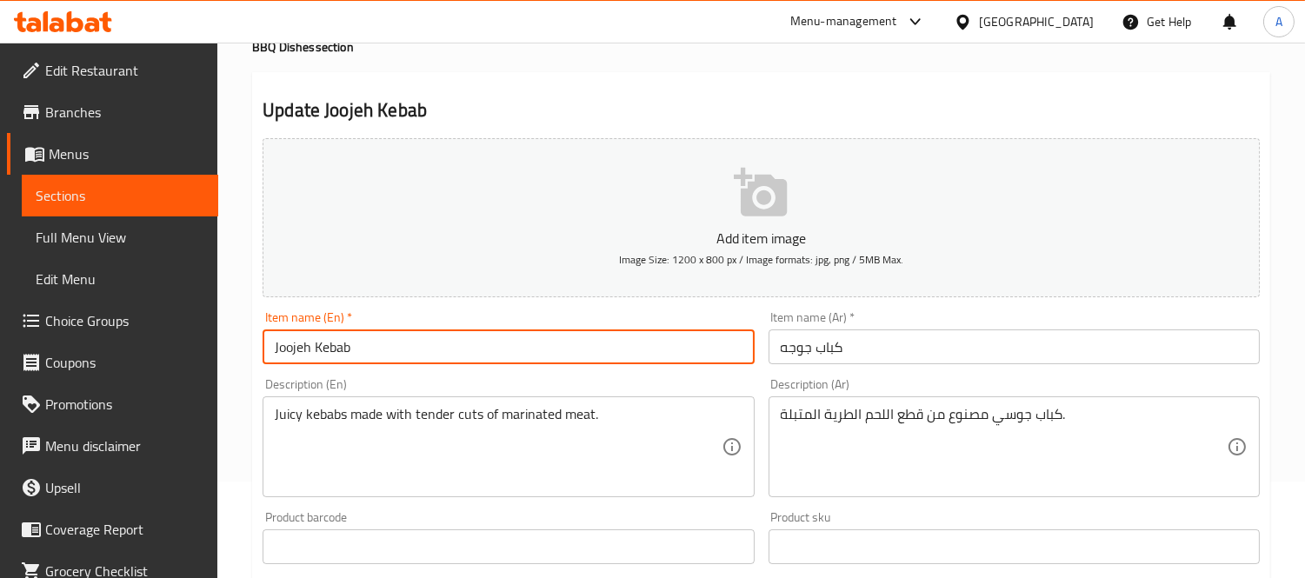
click at [386, 352] on input "Joojeh Kebab" at bounding box center [507, 346] width 491 height 35
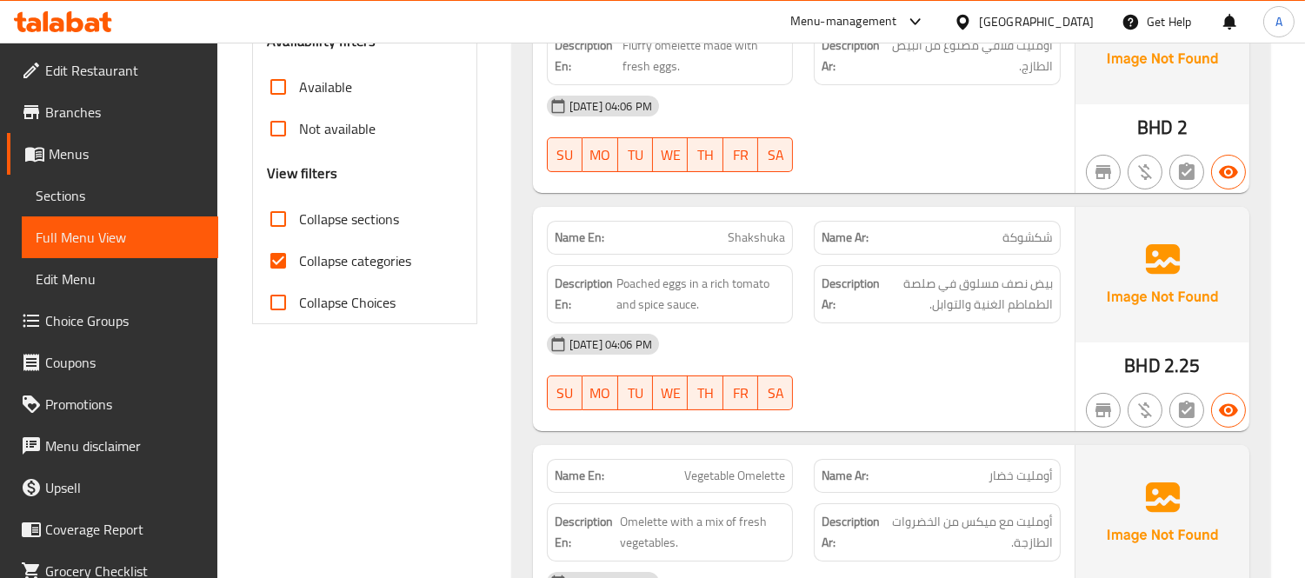
scroll to position [675, 0]
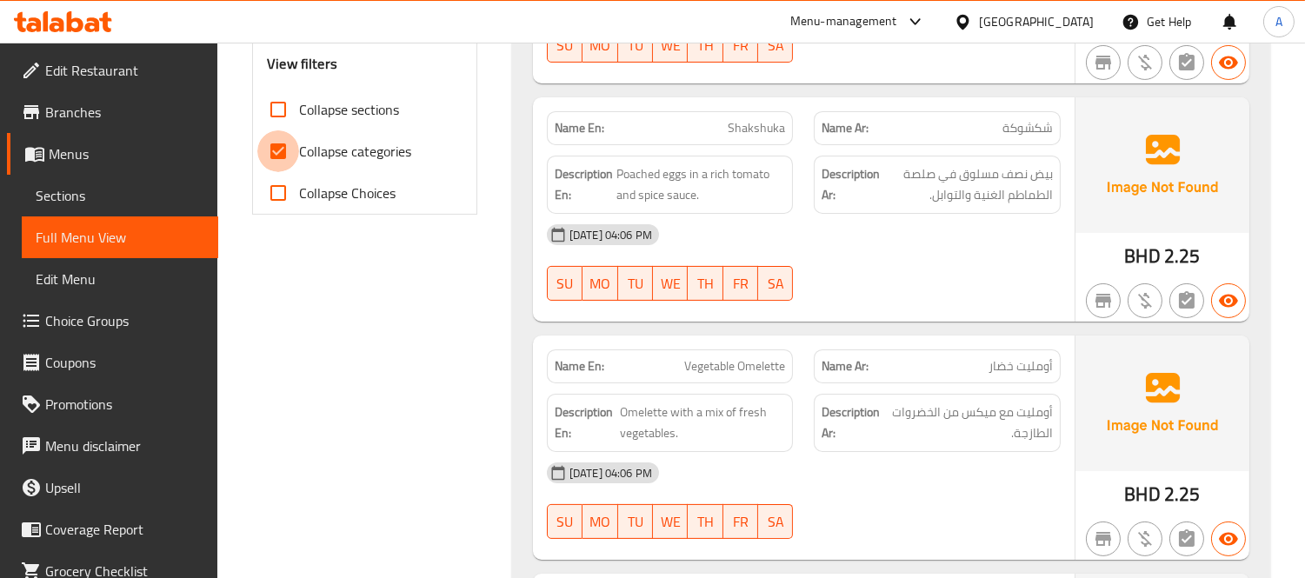
click at [262, 143] on input "Collapse categories" at bounding box center [278, 151] width 42 height 42
checkbox input "false"
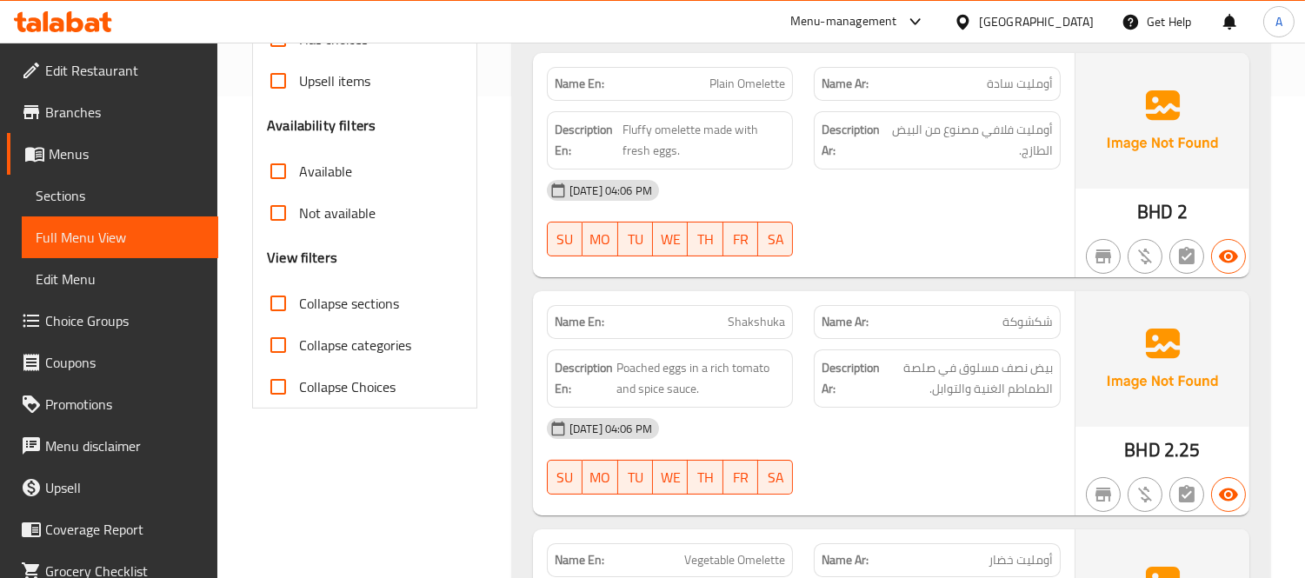
scroll to position [482, 0]
click at [281, 314] on input "Collapse sections" at bounding box center [278, 303] width 42 height 42
checkbox input "true"
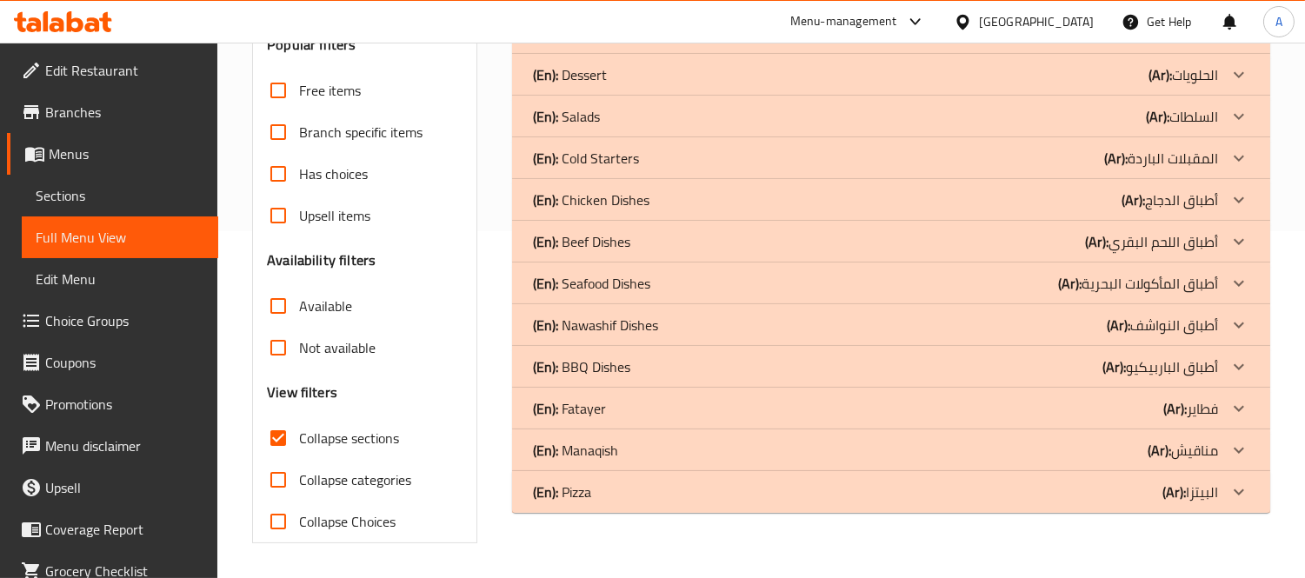
scroll to position [346, 0]
click at [923, 374] on div "(En): BBQ Dishes (Ar): أطباق الباربيكيو" at bounding box center [875, 367] width 685 height 21
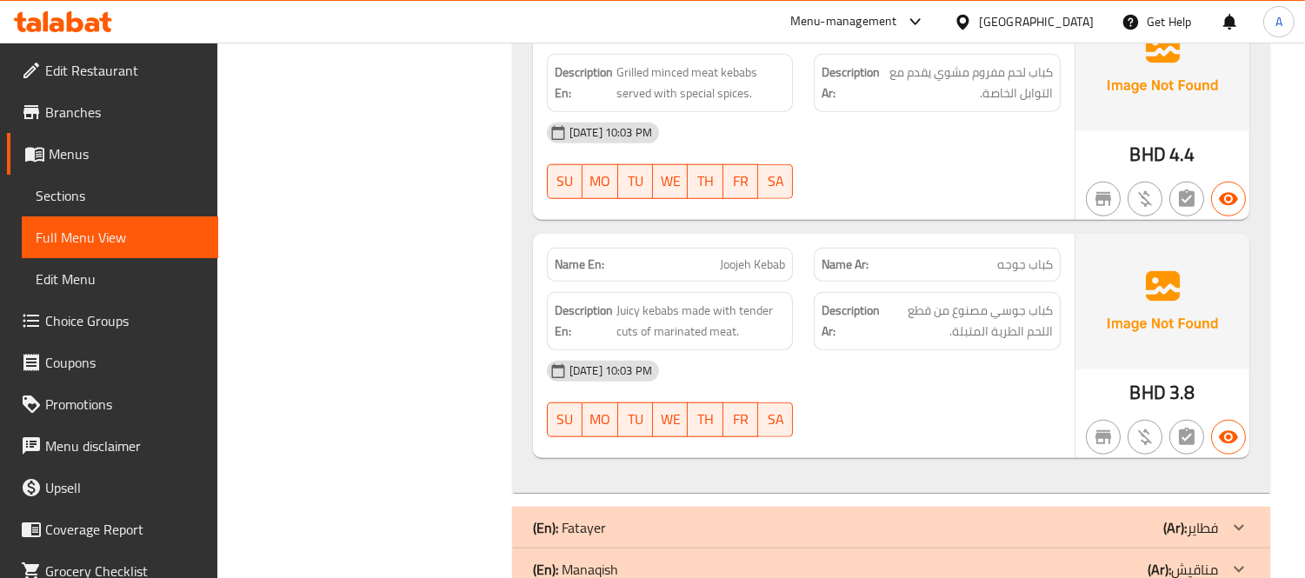
scroll to position [3345, 0]
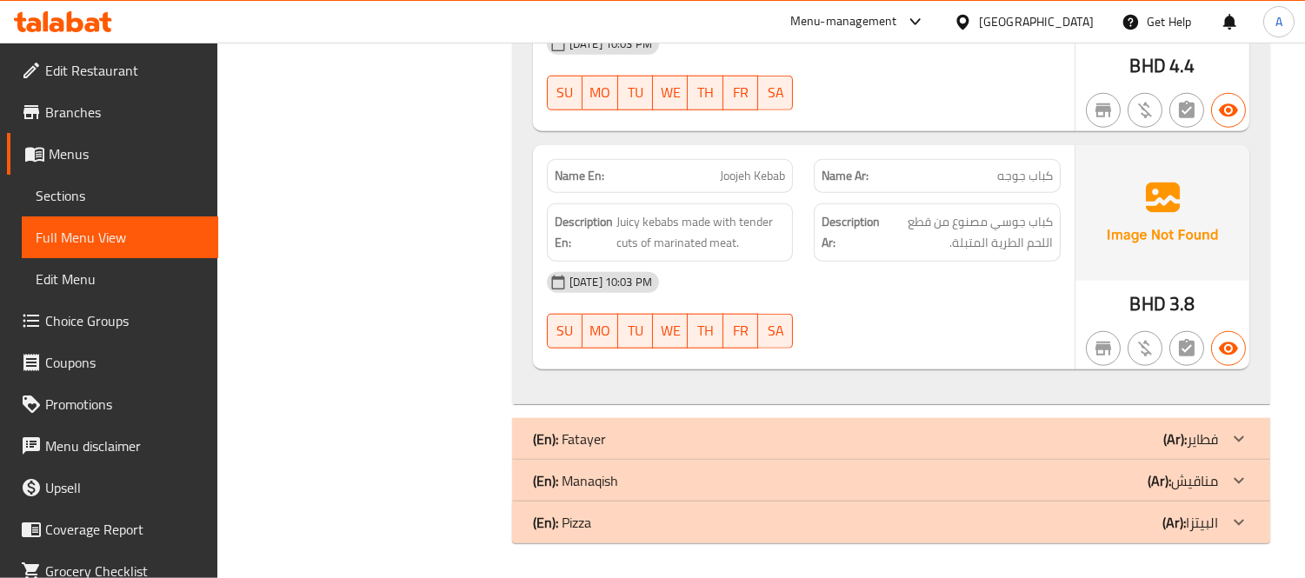
click at [954, 523] on div "(En): Pizza (Ar): البيتزا" at bounding box center [875, 522] width 685 height 21
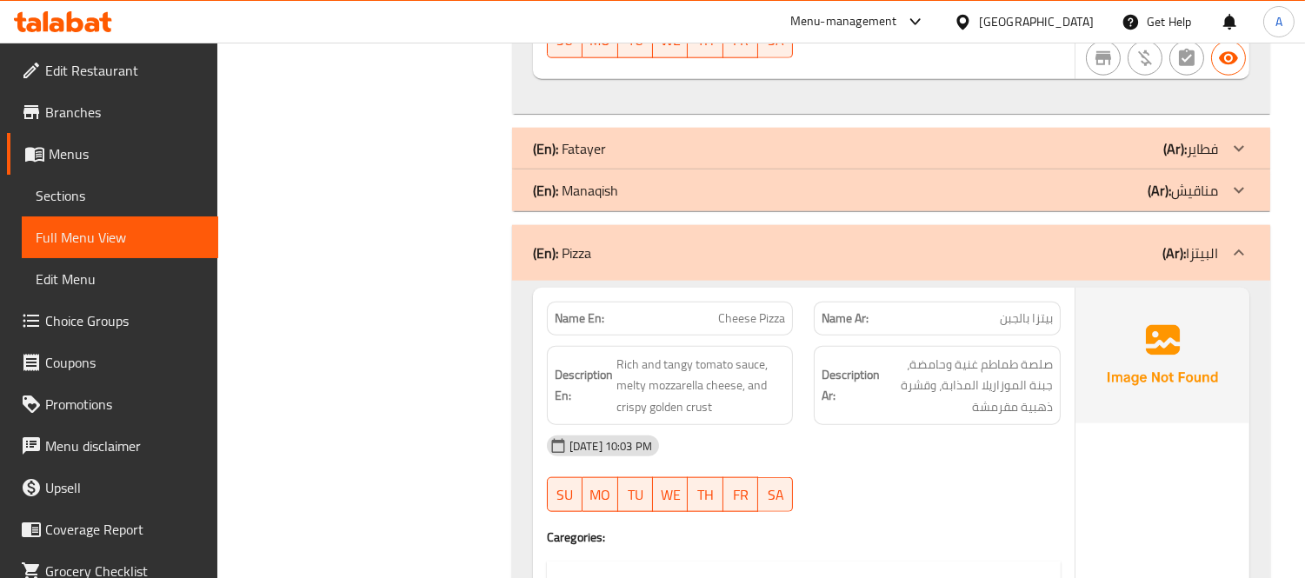
scroll to position [3442, 0]
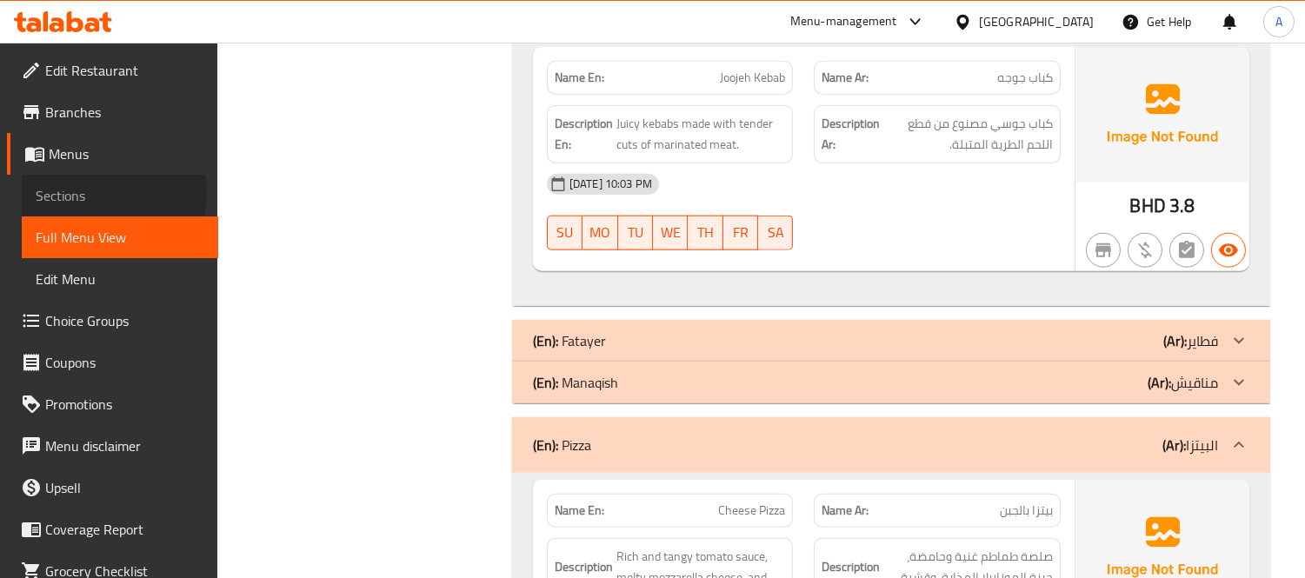
click at [103, 193] on span "Sections" at bounding box center [120, 195] width 169 height 21
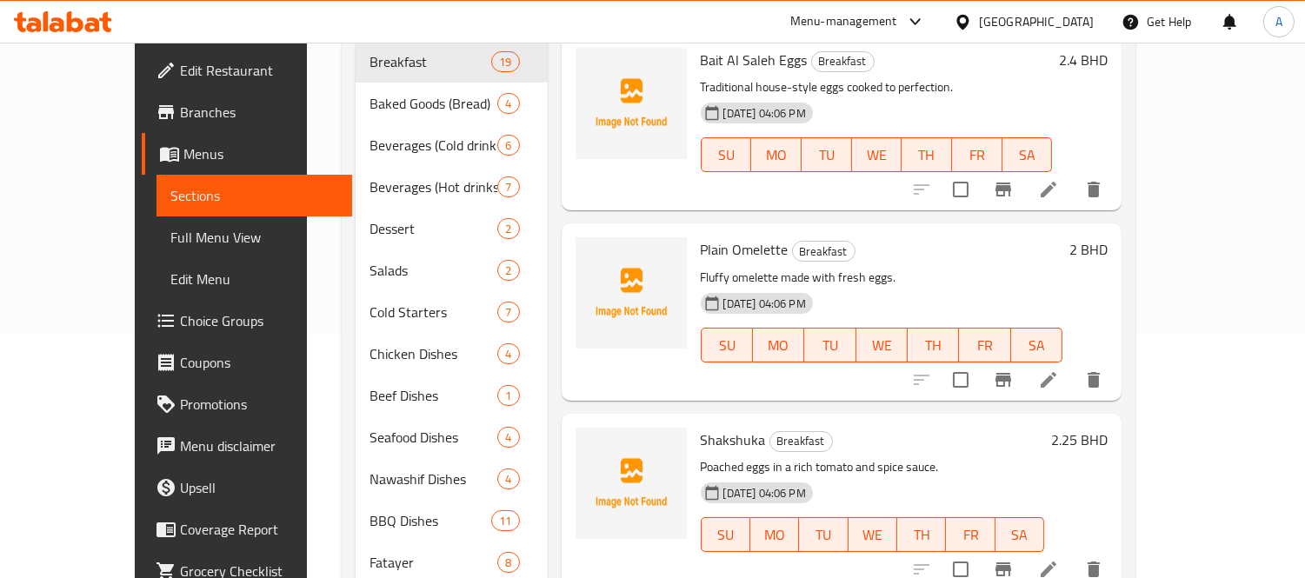
scroll to position [361, 0]
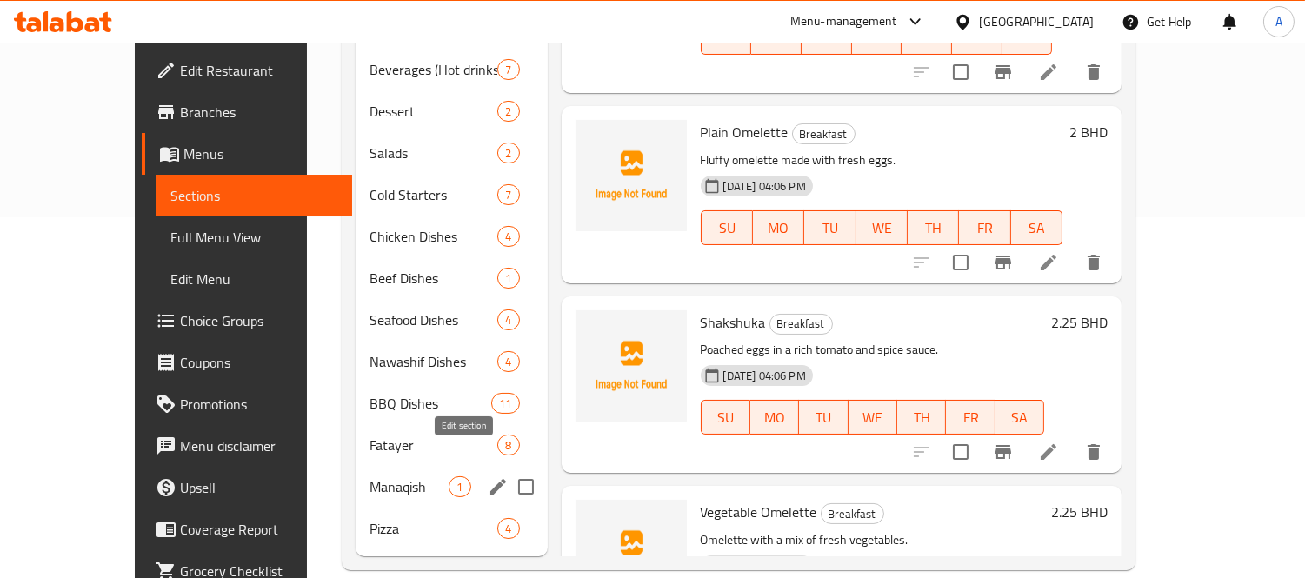
click at [488, 476] on icon "edit" at bounding box center [498, 486] width 21 height 21
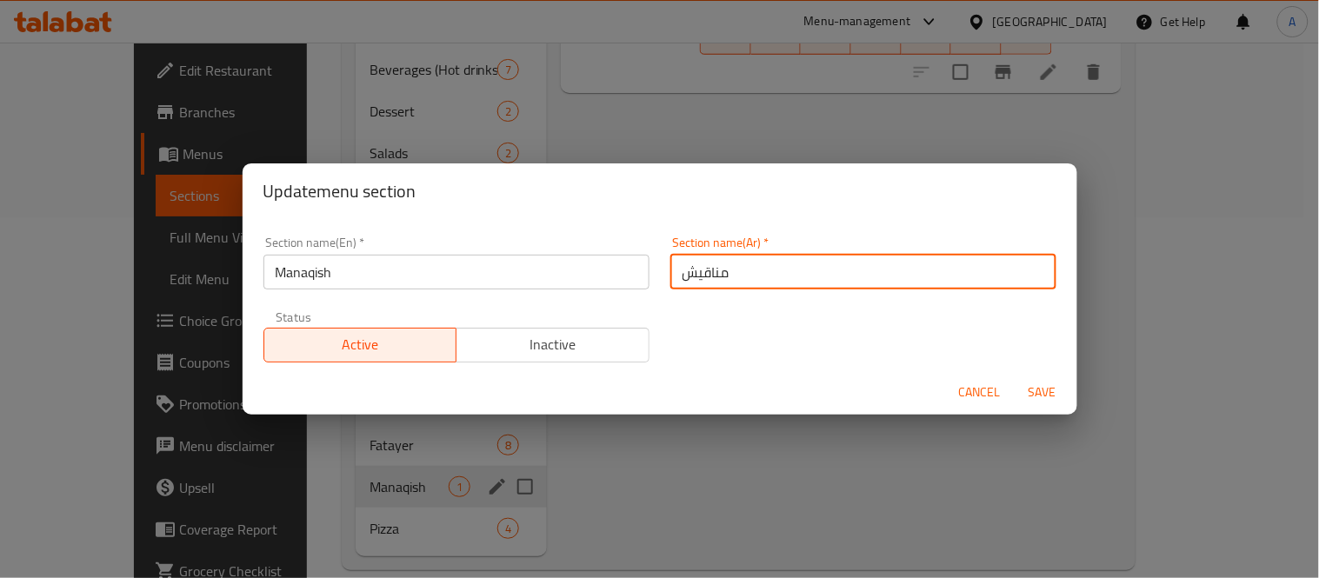
click at [822, 267] on input "مناقيش" at bounding box center [863, 272] width 386 height 35
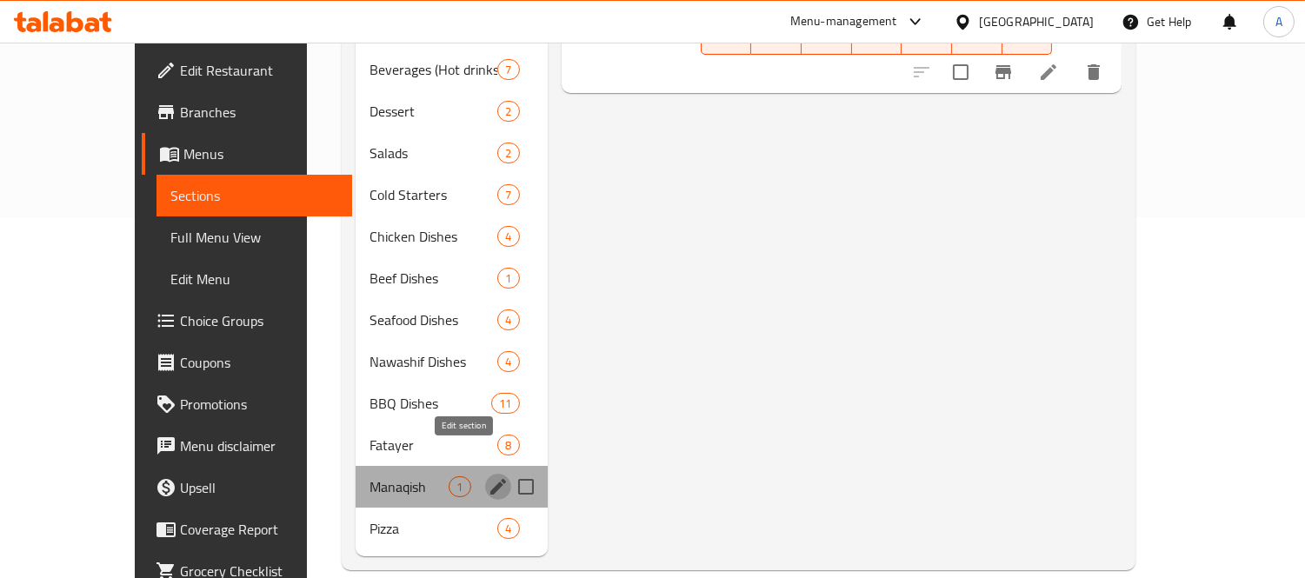
click at [490, 479] on icon "edit" at bounding box center [498, 487] width 16 height 16
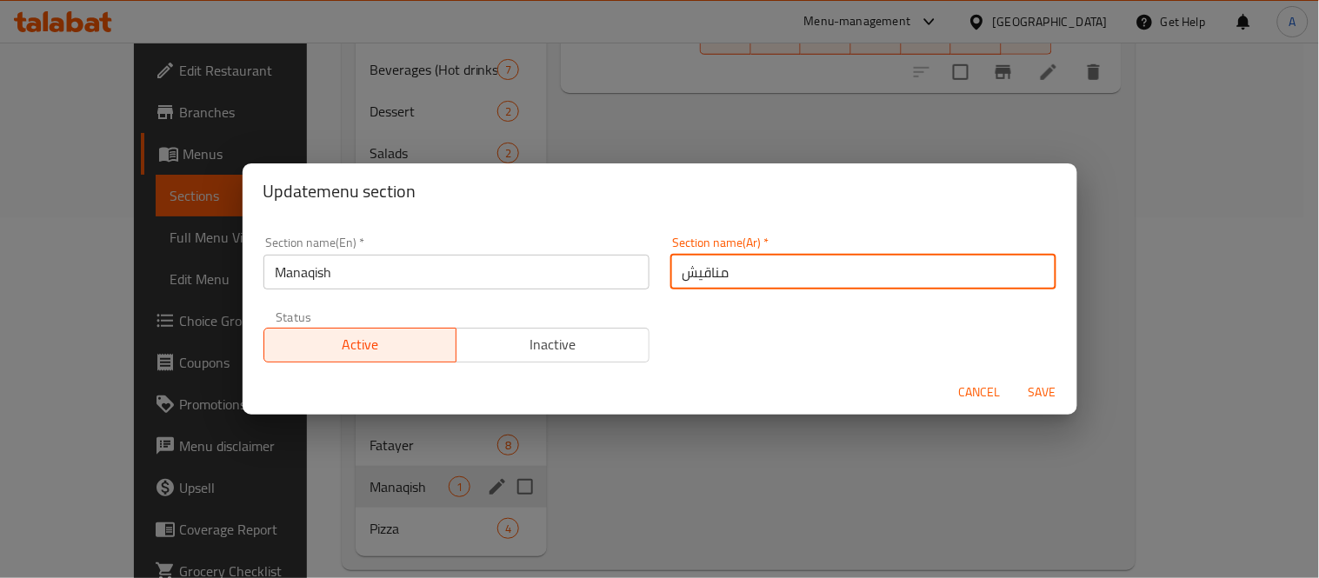
click at [678, 281] on input "مناقيش" at bounding box center [863, 272] width 386 height 35
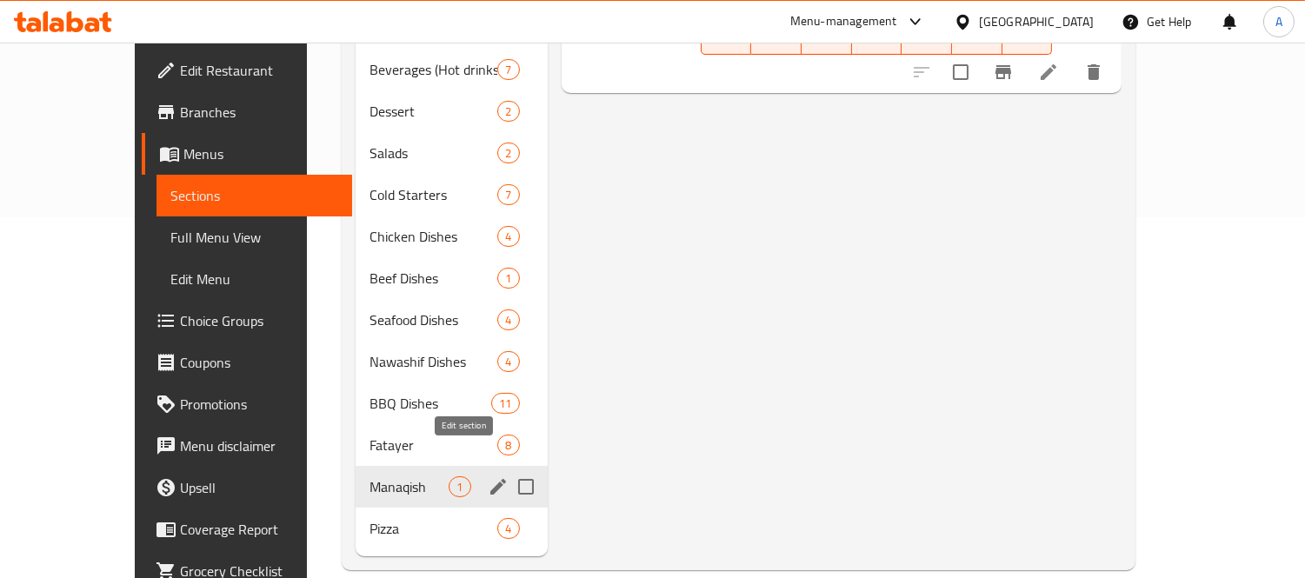
click at [490, 479] on icon "edit" at bounding box center [498, 487] width 16 height 16
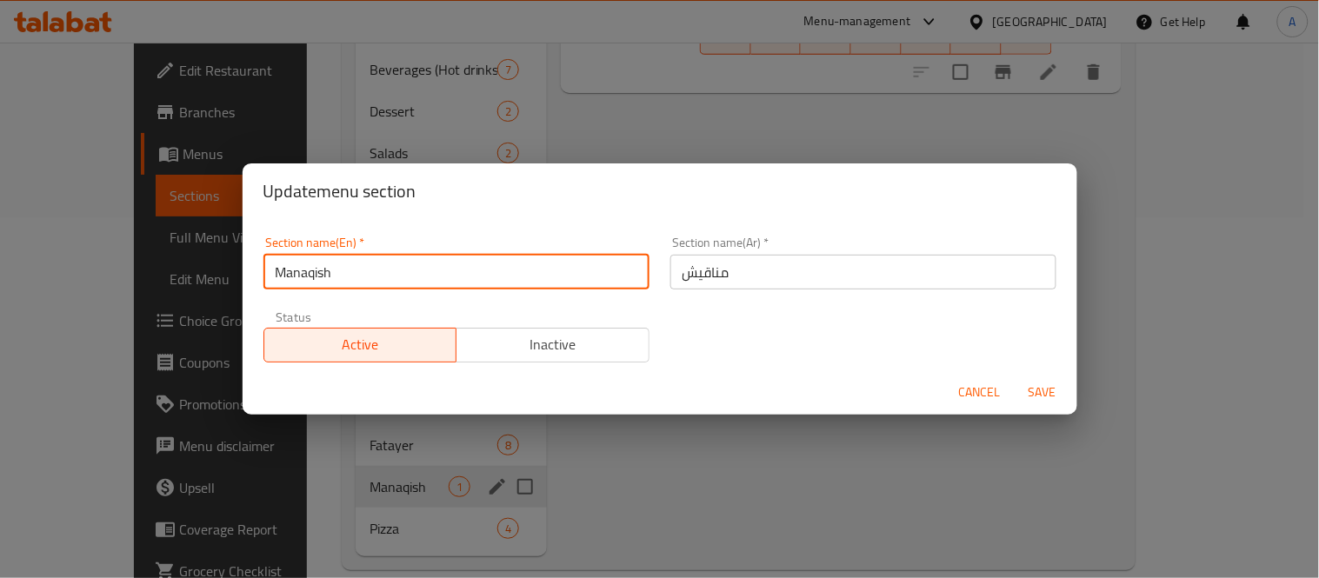
drag, startPoint x: 414, startPoint y: 282, endPoint x: 17, endPoint y: 232, distance: 399.4
click at [17, 232] on div "Update menu section Section name(En)   * Manaqish Section name(En) * Section na…" at bounding box center [659, 289] width 1319 height 578
paste input "k"
type input "Manakish"
click at [1014, 376] on button "Save" at bounding box center [1042, 392] width 56 height 32
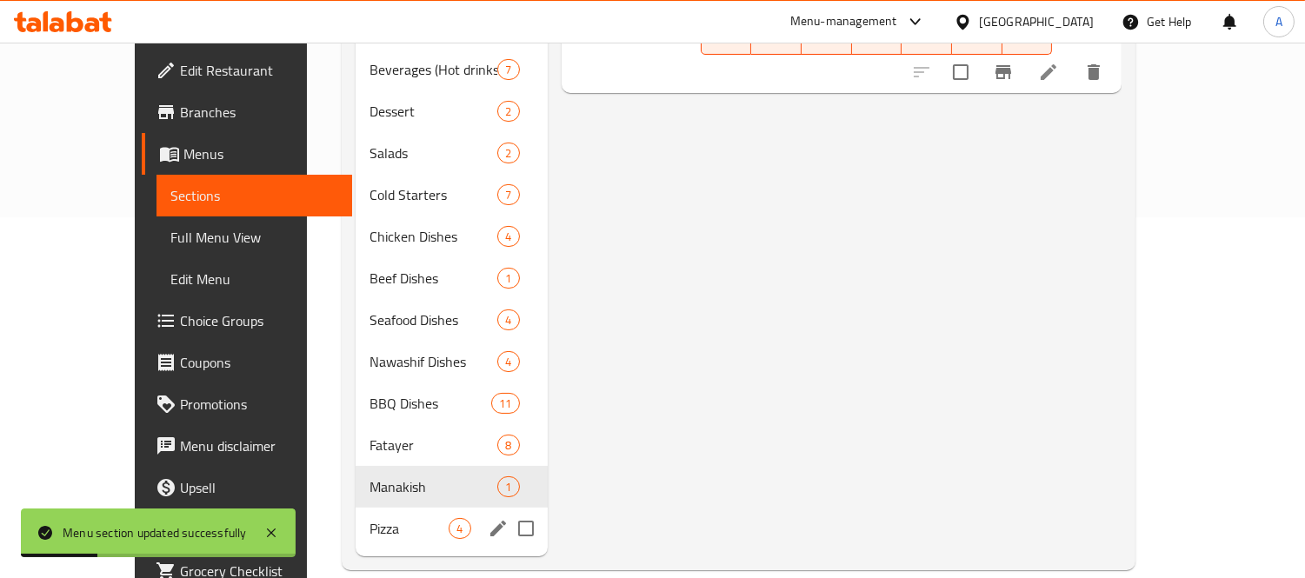
click at [369, 518] on span "Pizza" at bounding box center [408, 528] width 79 height 21
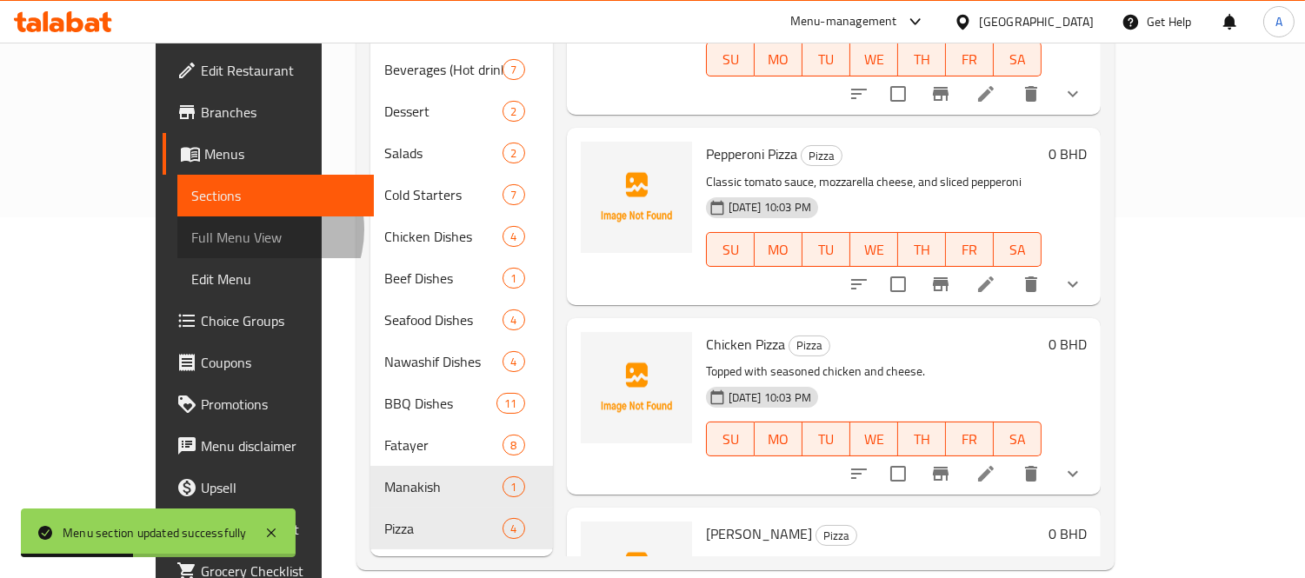
click at [191, 229] on span "Full Menu View" at bounding box center [275, 237] width 169 height 21
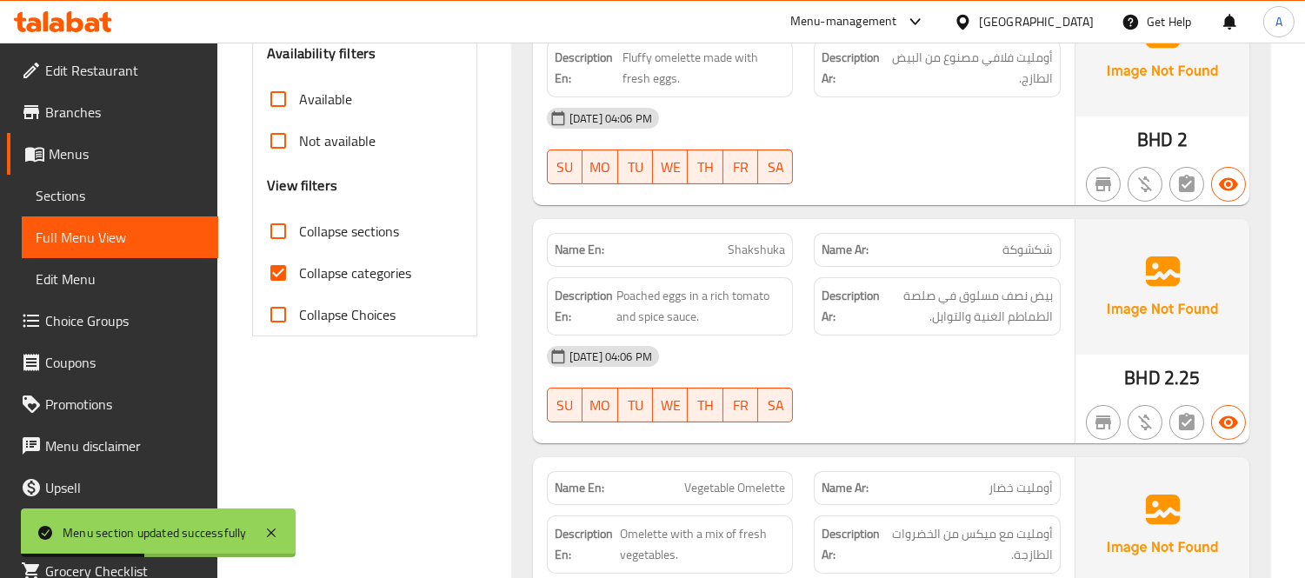
click at [289, 282] on input "Collapse categories" at bounding box center [278, 273] width 42 height 42
checkbox input "false"
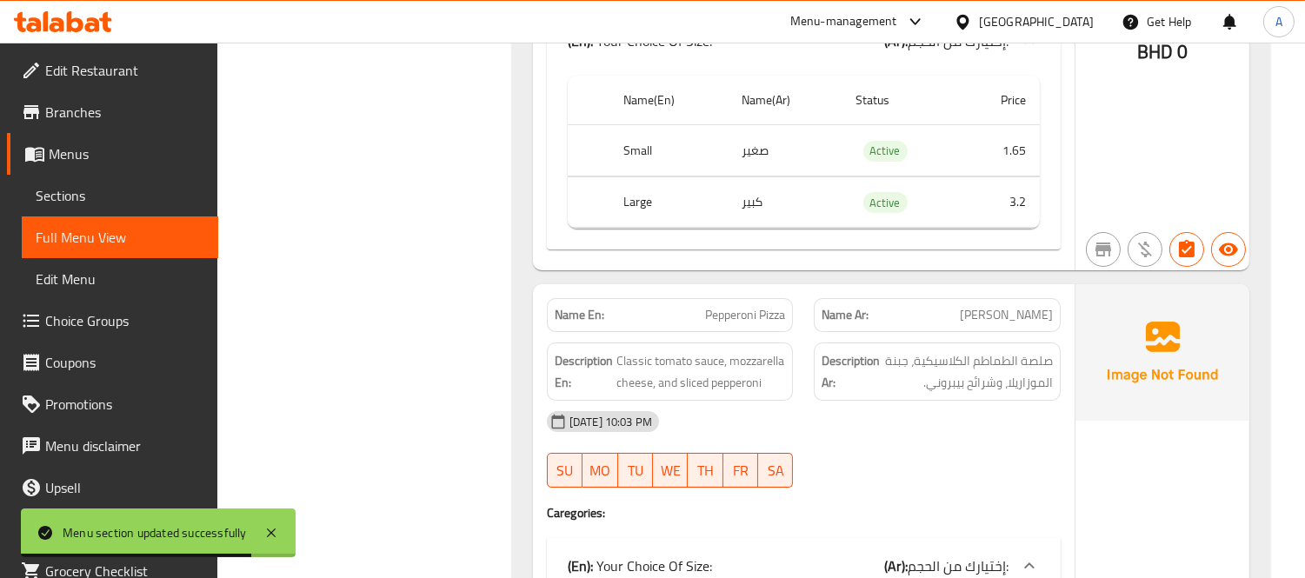
scroll to position [23361, 0]
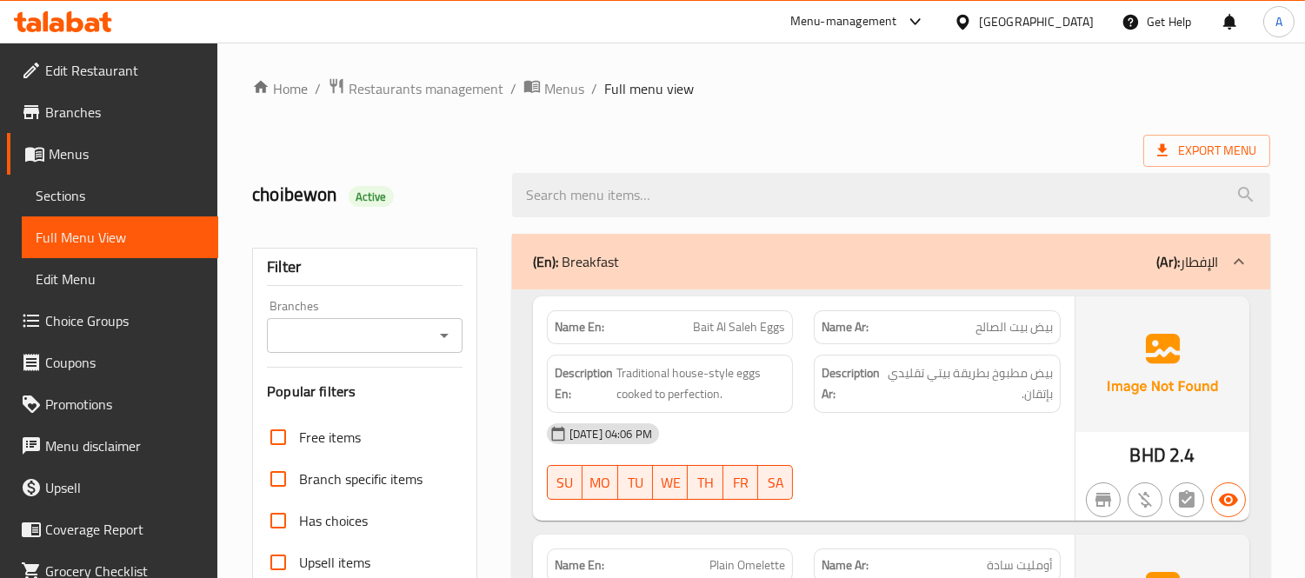
scroll to position [482, 0]
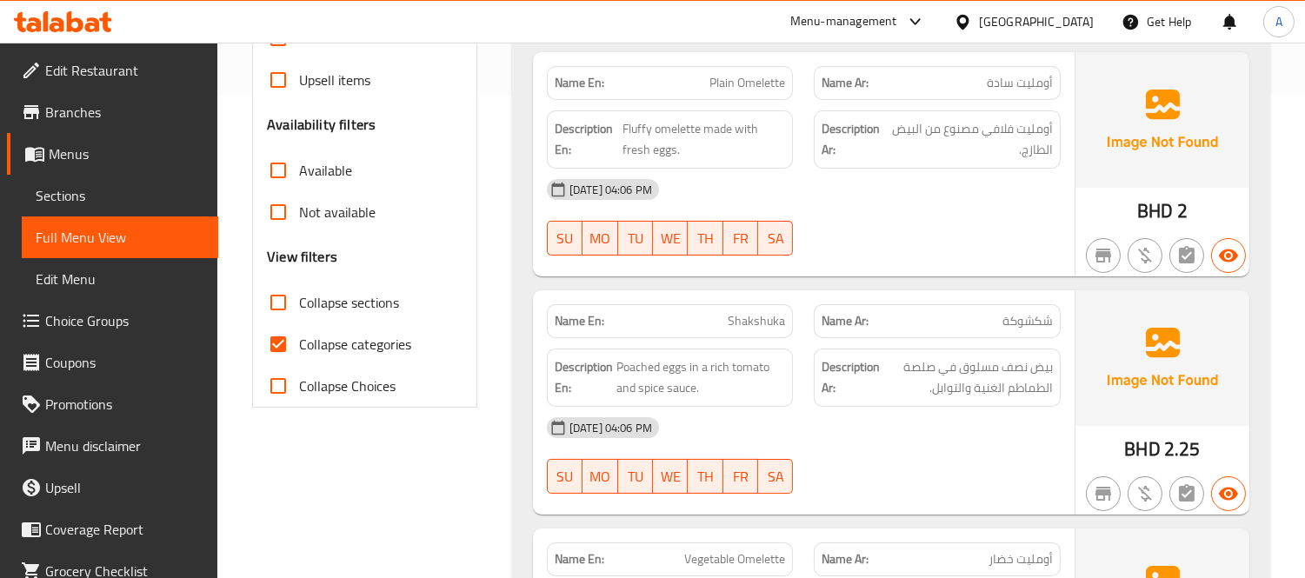
click at [275, 351] on input "Collapse categories" at bounding box center [278, 344] width 42 height 42
checkbox input "false"
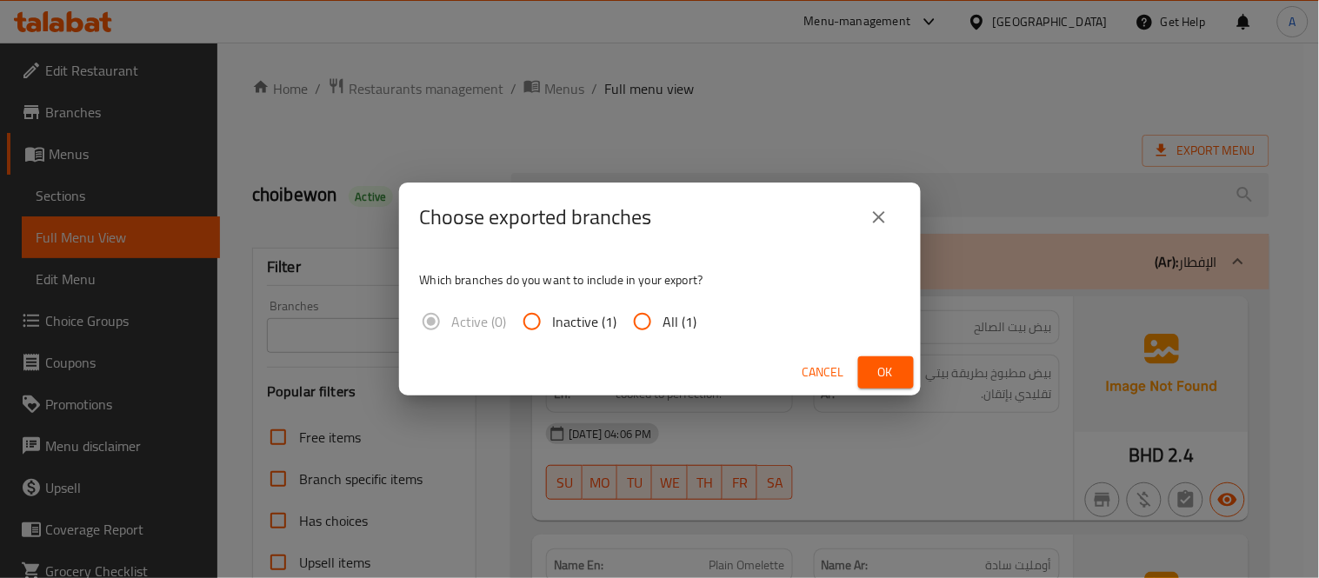
click at [645, 310] on input "All (1)" at bounding box center [642, 322] width 42 height 42
radio input "true"
click at [874, 358] on button "Ok" at bounding box center [886, 372] width 56 height 32
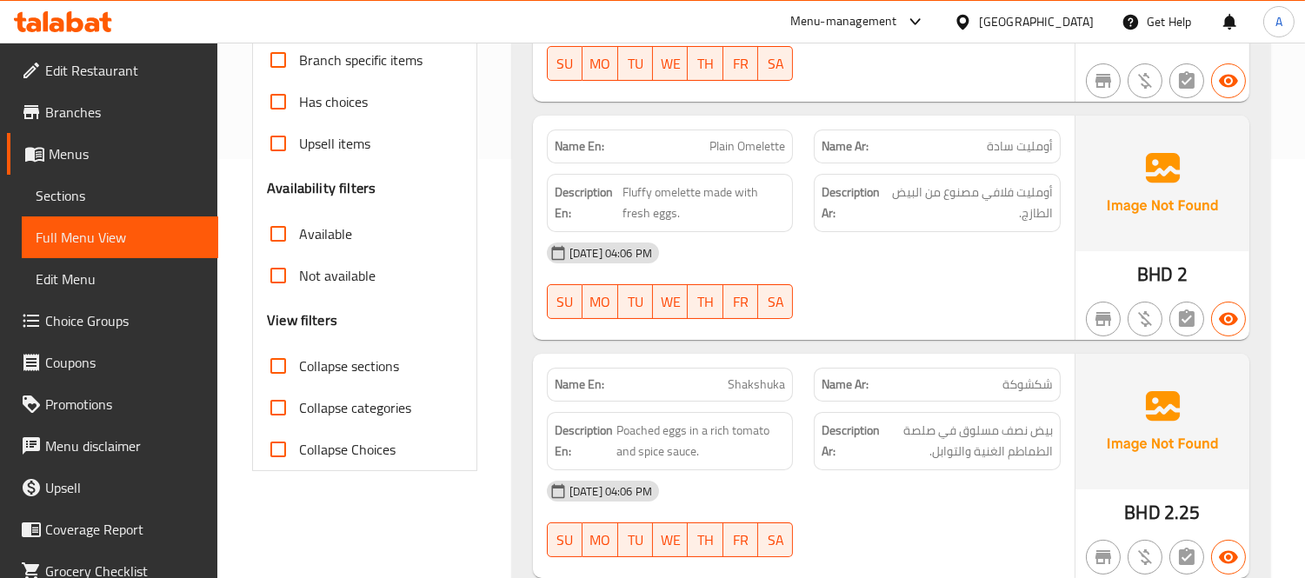
scroll to position [482, 0]
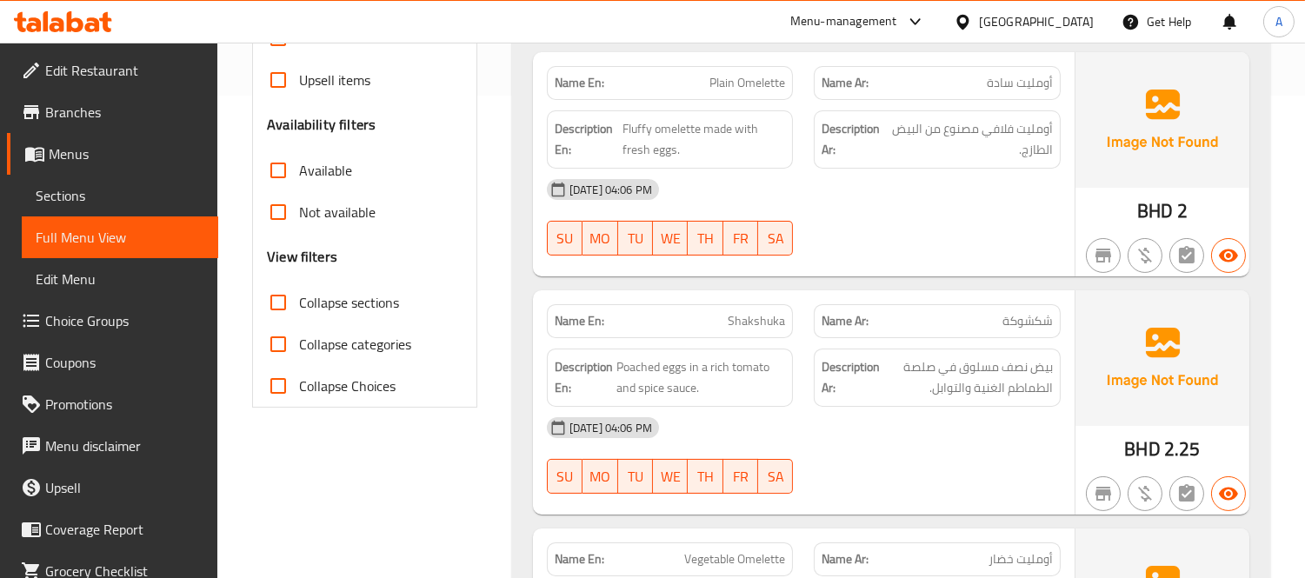
drag, startPoint x: 278, startPoint y: 302, endPoint x: 866, endPoint y: 366, distance: 591.1
click at [278, 302] on input "Collapse sections" at bounding box center [278, 303] width 42 height 42
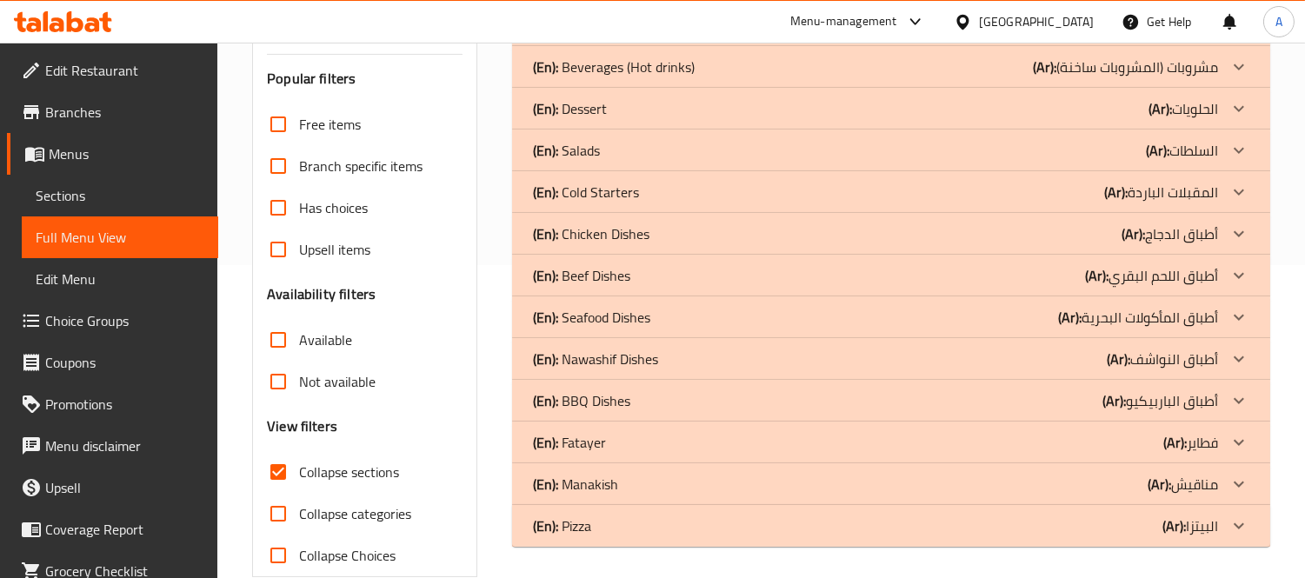
scroll to position [346, 0]
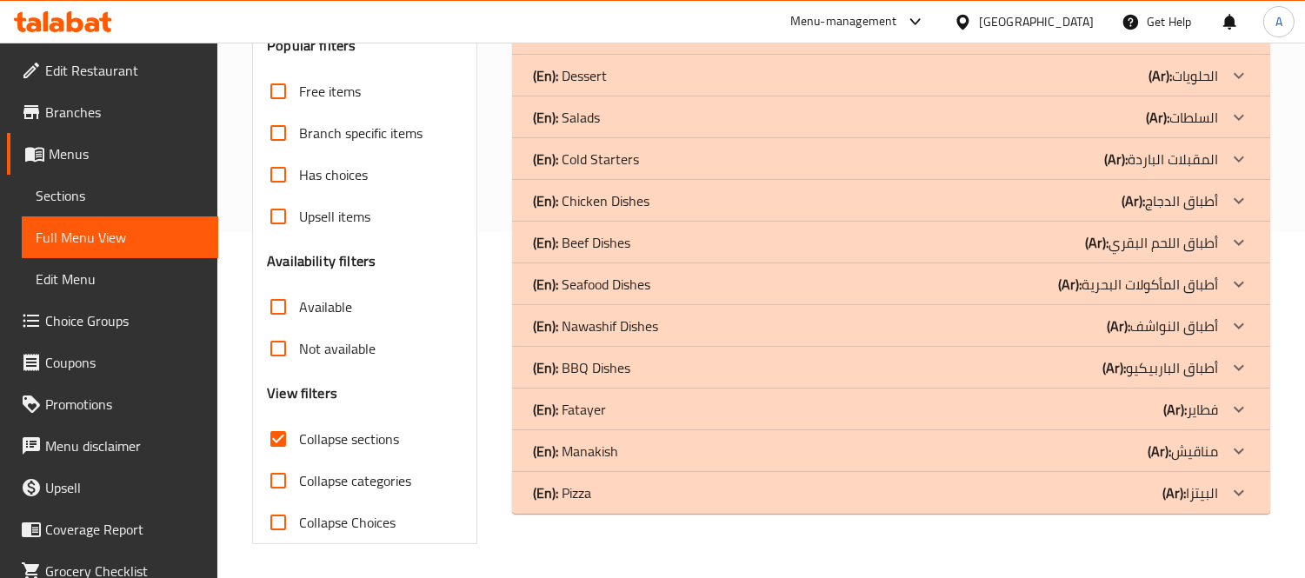
click at [291, 430] on input "Collapse sections" at bounding box center [278, 439] width 42 height 42
checkbox input "false"
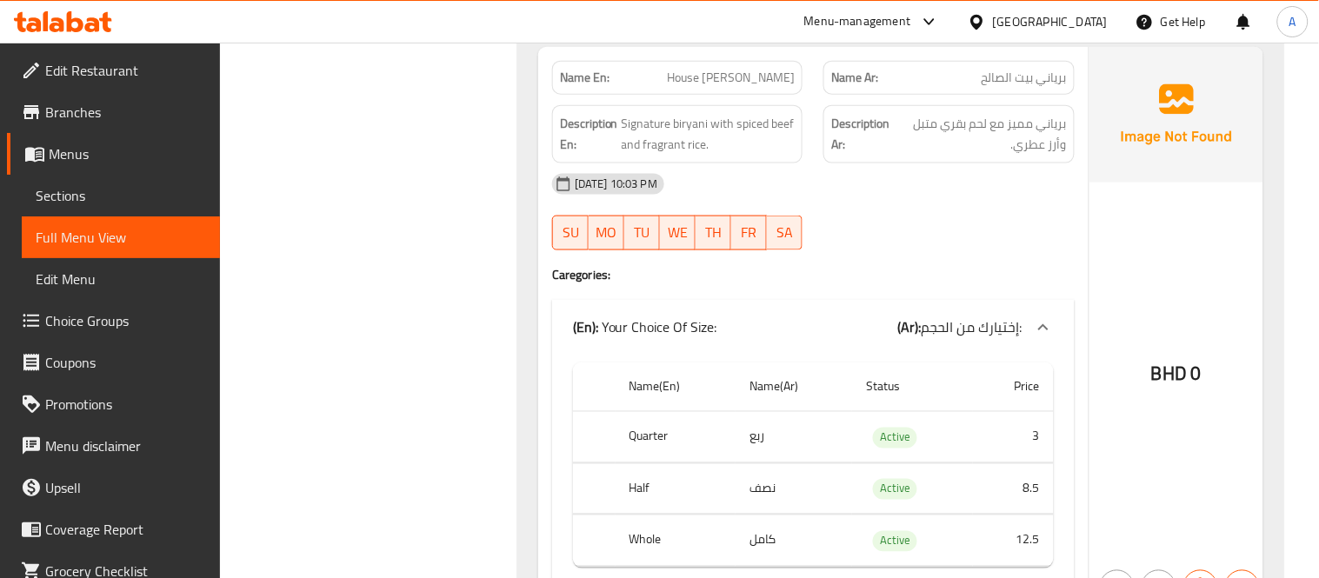
scroll to position [0, 0]
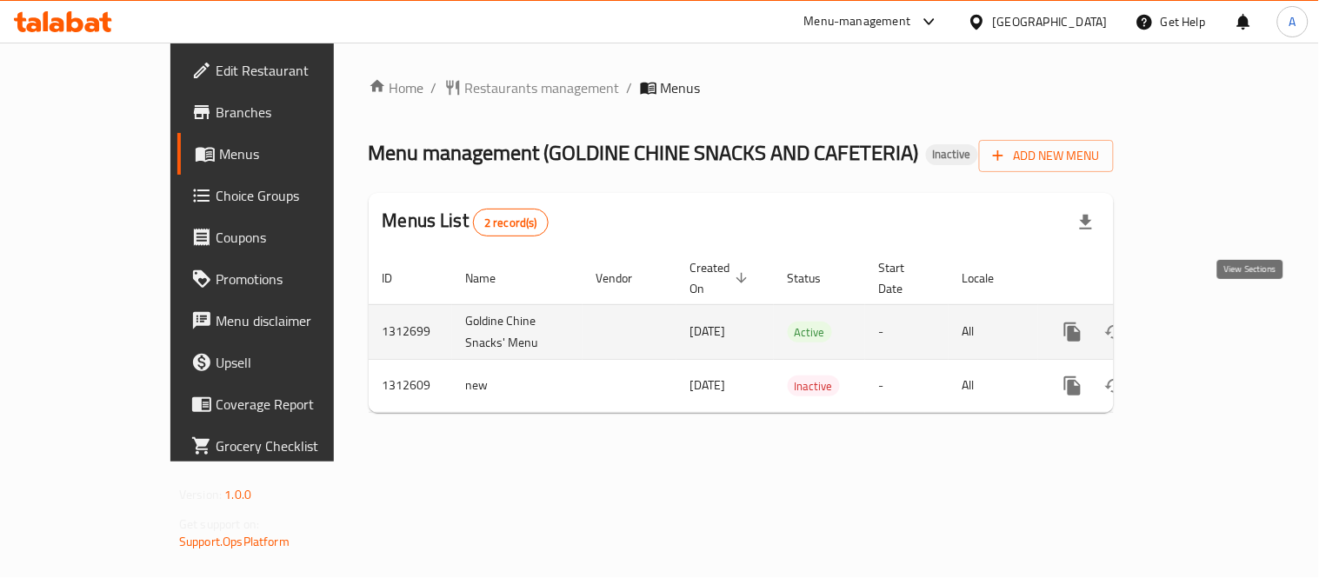
click at [1208, 322] on icon "enhanced table" at bounding box center [1197, 332] width 21 height 21
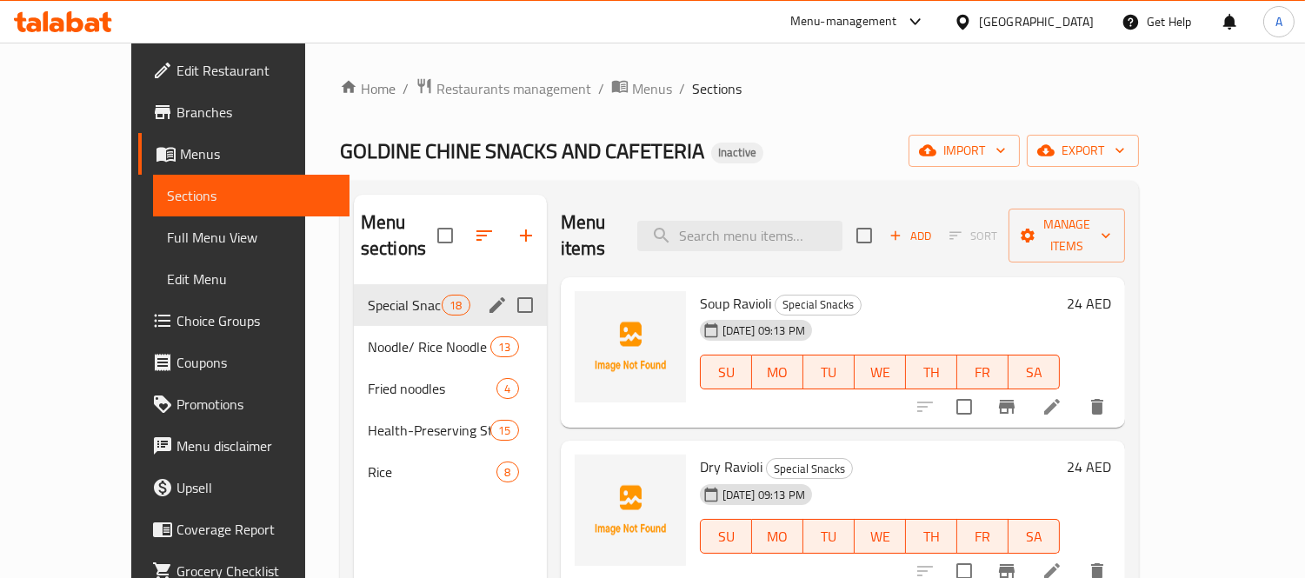
click at [368, 336] on span "Noodle/ Rice Noodle" at bounding box center [429, 346] width 123 height 21
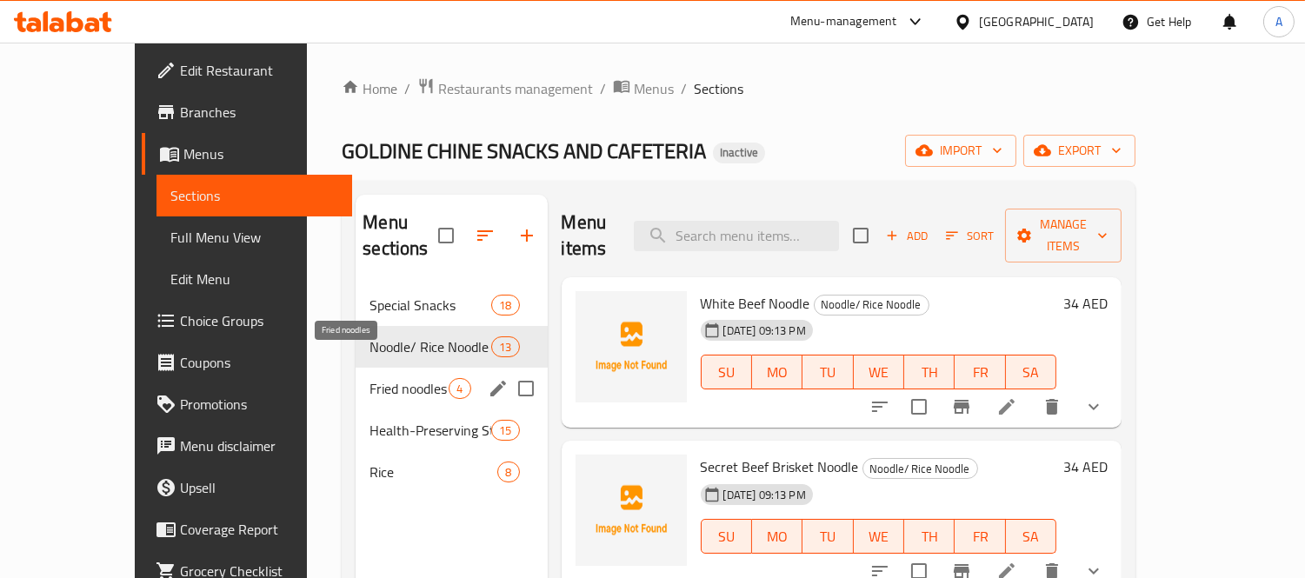
click at [369, 378] on span "Fried noodles" at bounding box center [408, 388] width 79 height 21
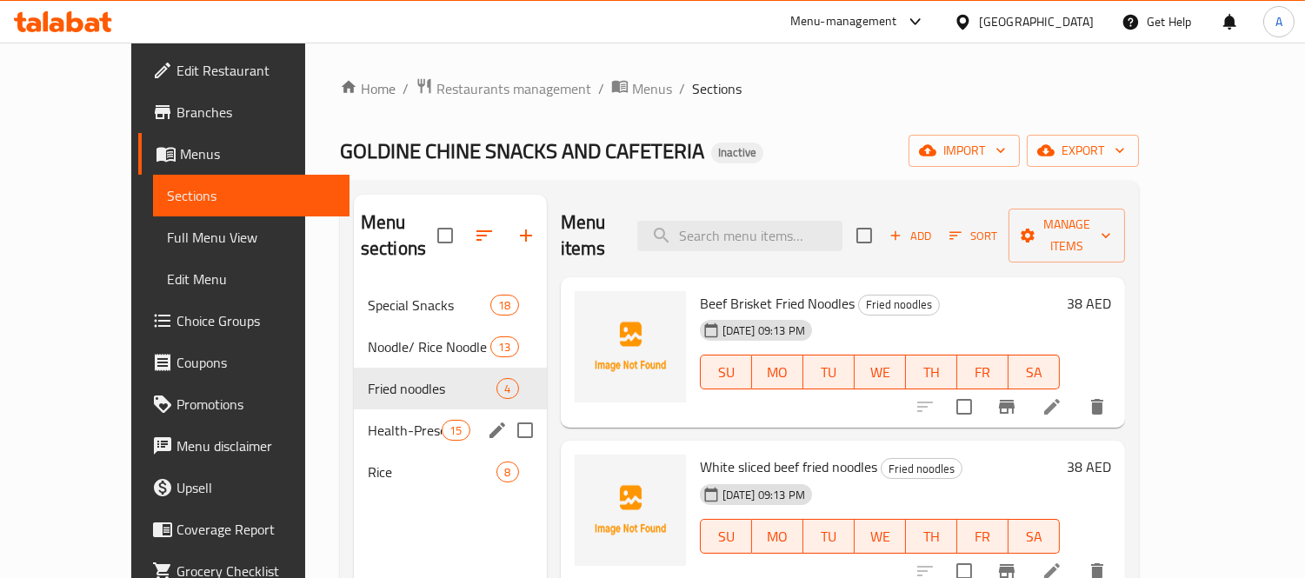
click at [368, 420] on span "Health-Preserving Stew Pot Series" at bounding box center [405, 430] width 74 height 21
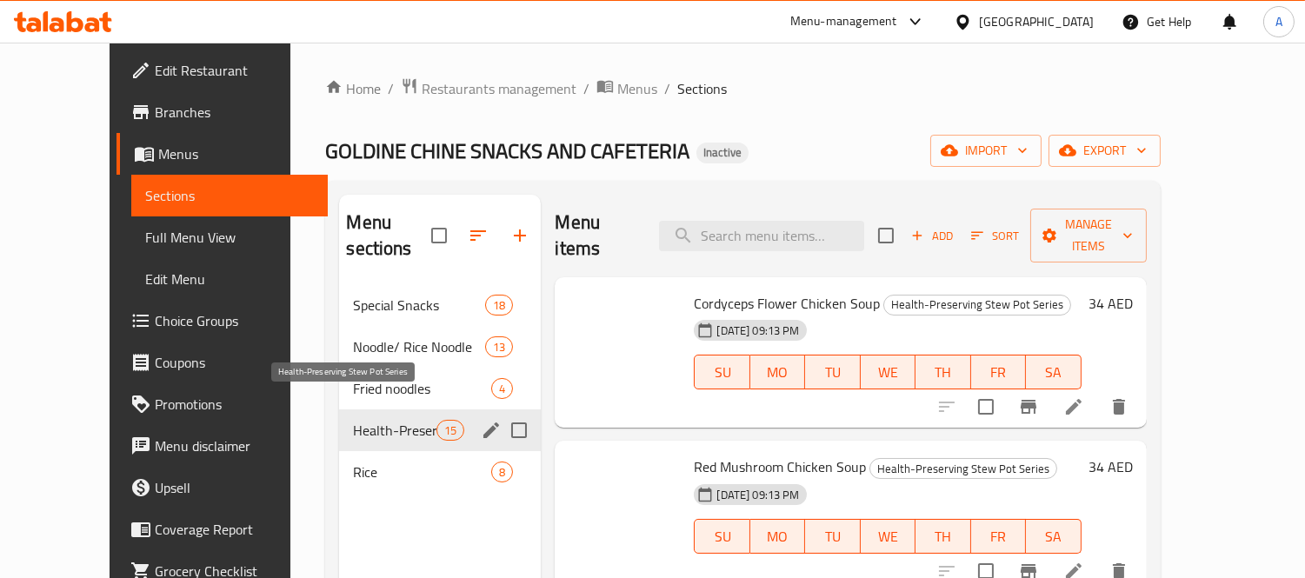
click at [353, 462] on span "Rice" at bounding box center [422, 472] width 138 height 21
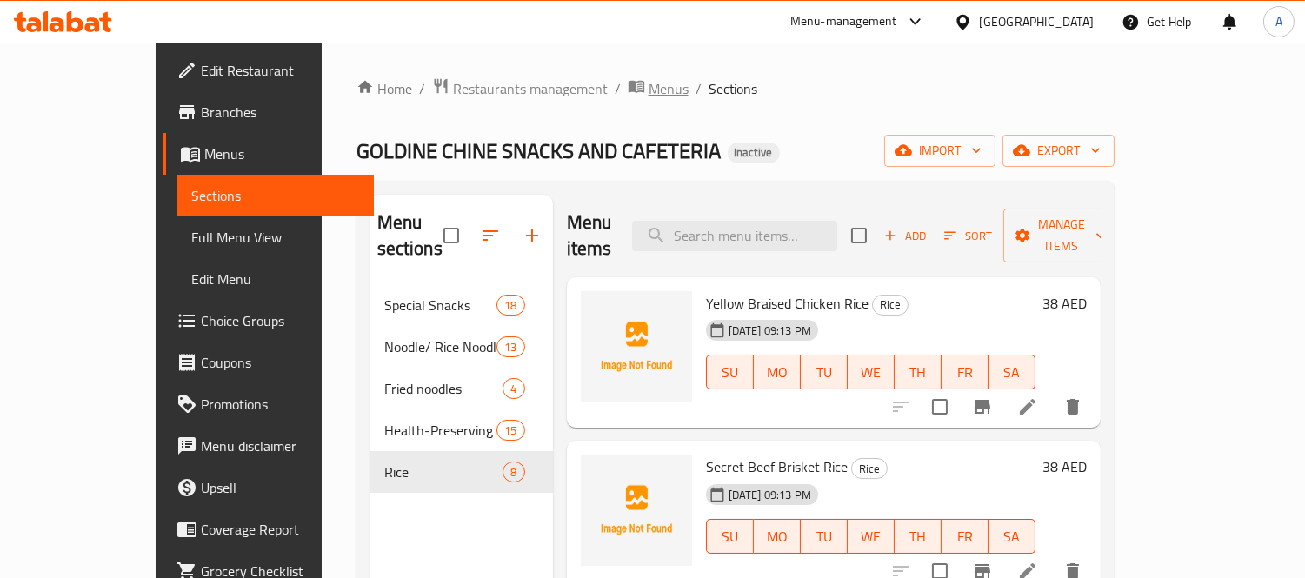
click at [648, 93] on span "Menus" at bounding box center [668, 88] width 40 height 21
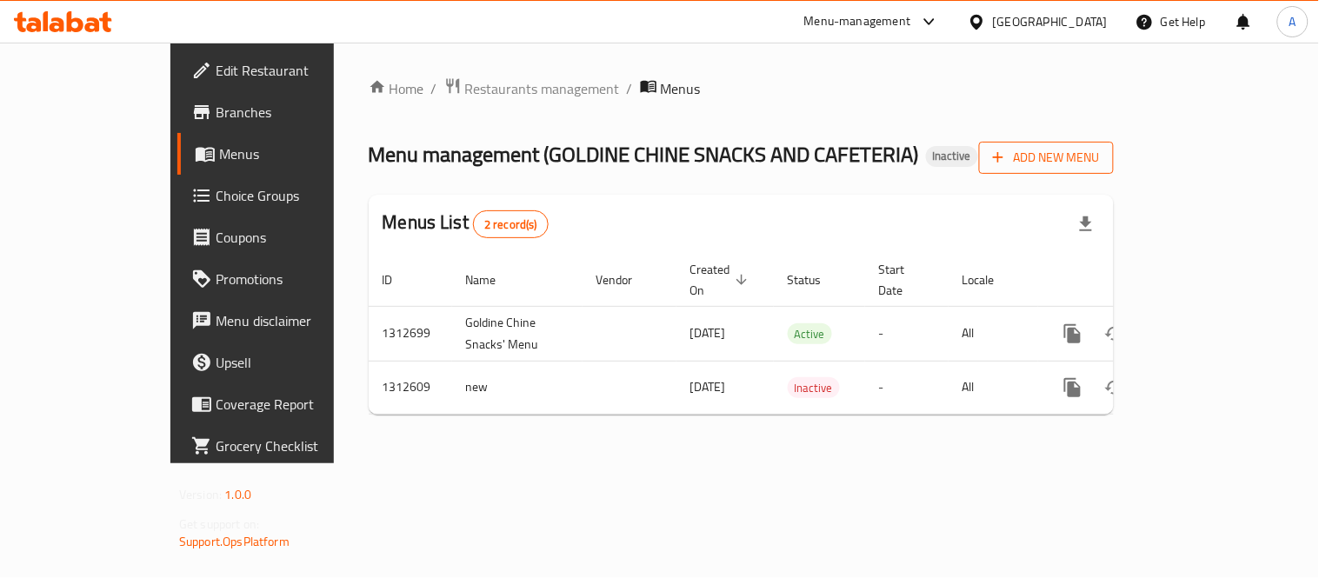
click at [1006, 149] on icon "button" at bounding box center [997, 157] width 17 height 17
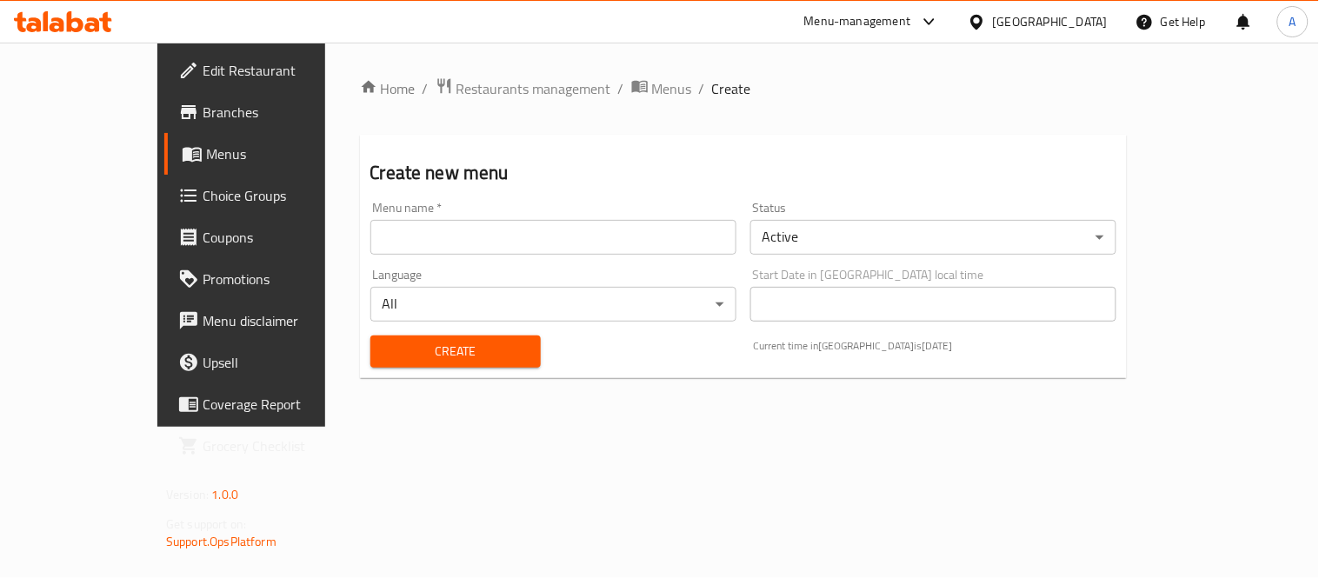
click at [464, 229] on input "text" at bounding box center [553, 237] width 366 height 35
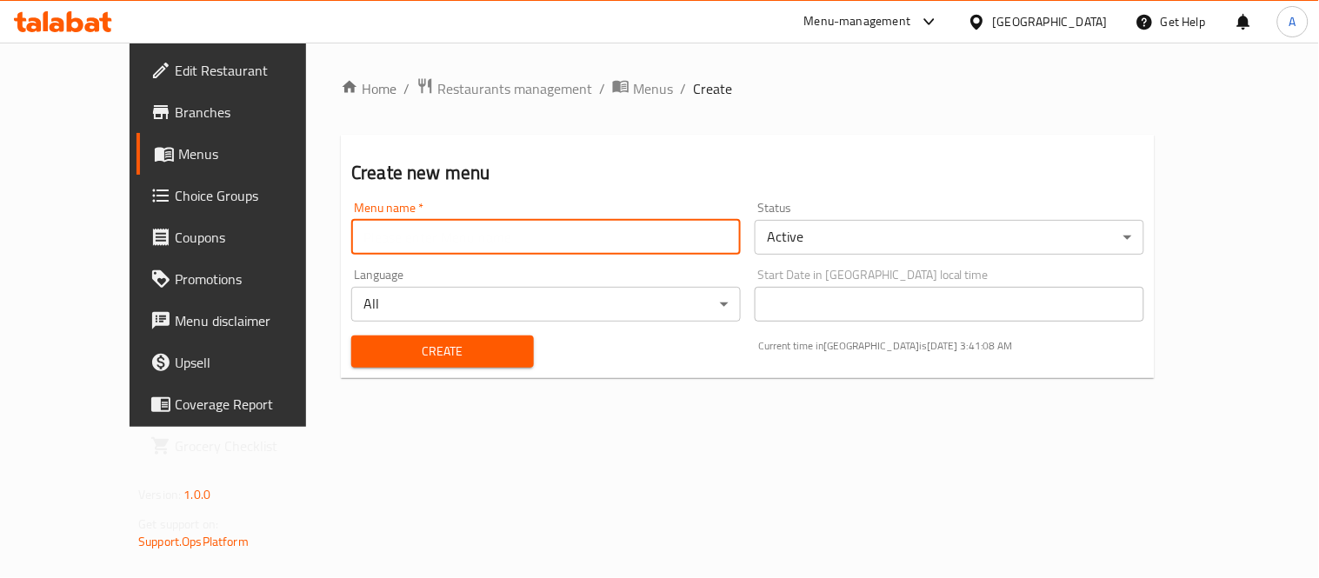
type input "Test 2"
click at [821, 239] on body "​ Menu-management United Arab Emirates Get Help A Edit Restaurant Branches Menu…" at bounding box center [659, 310] width 1319 height 535
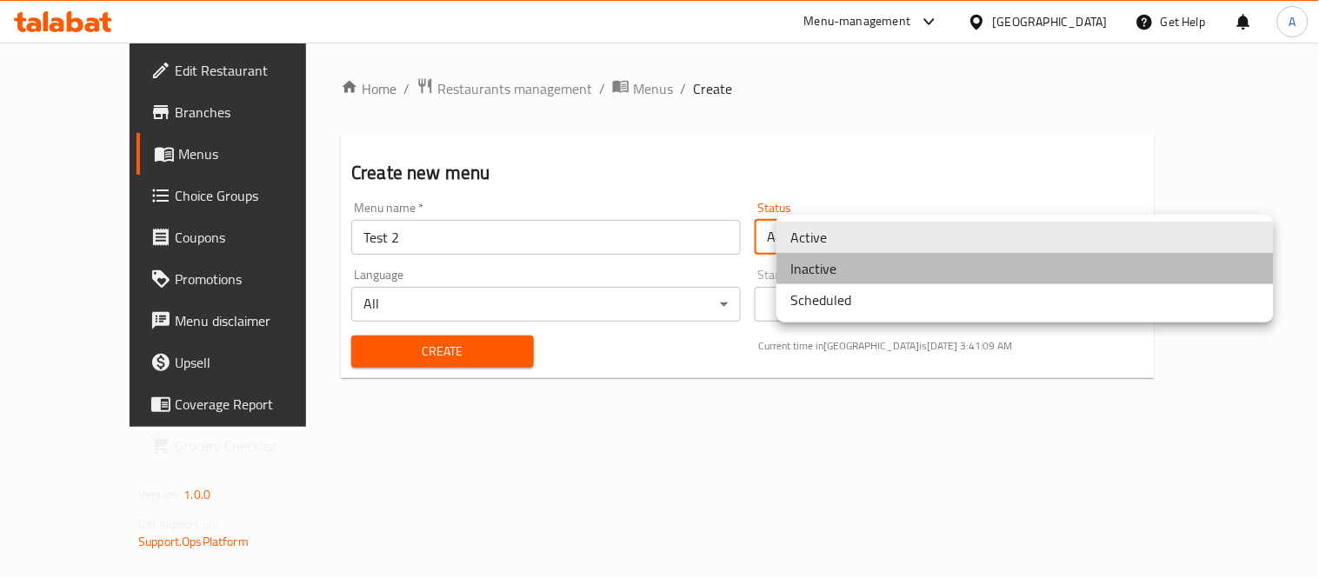
click at [817, 267] on li "Inactive" at bounding box center [1024, 268] width 497 height 31
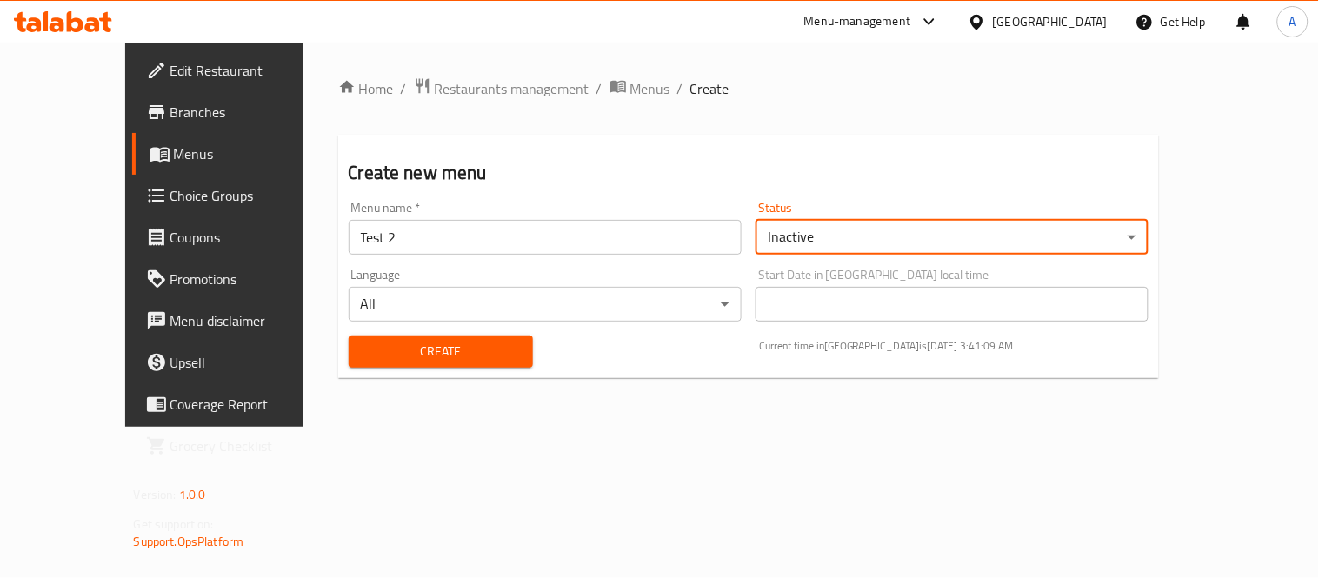
click at [420, 361] on span "Create" at bounding box center [440, 352] width 156 height 22
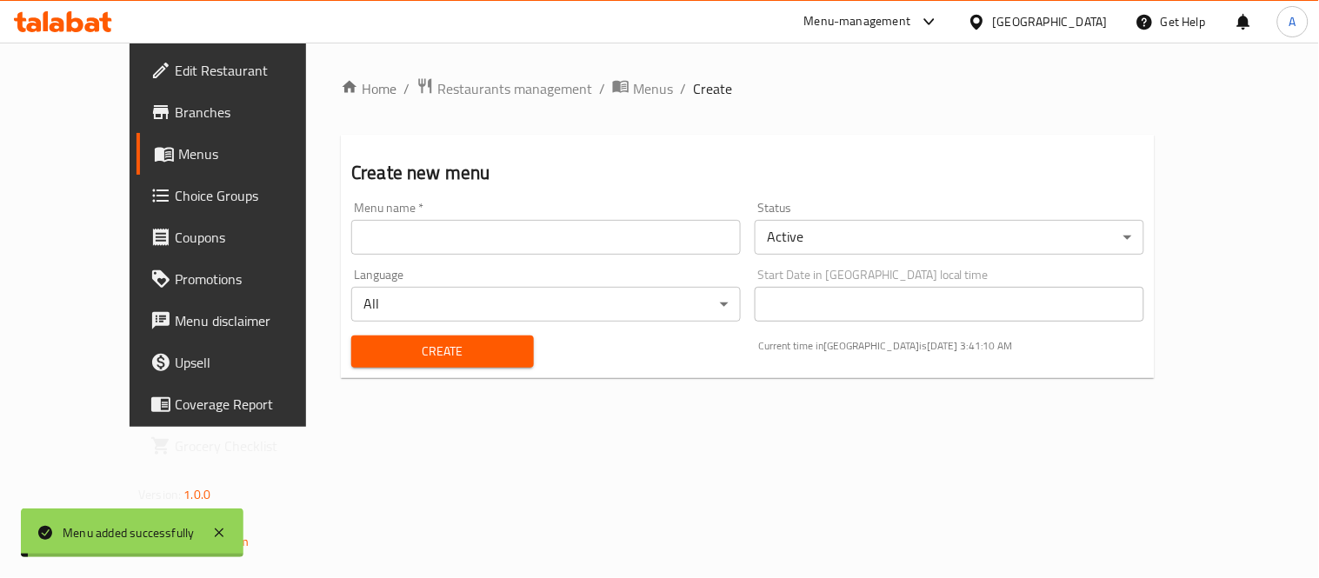
click at [633, 96] on span "Menus" at bounding box center [653, 88] width 40 height 21
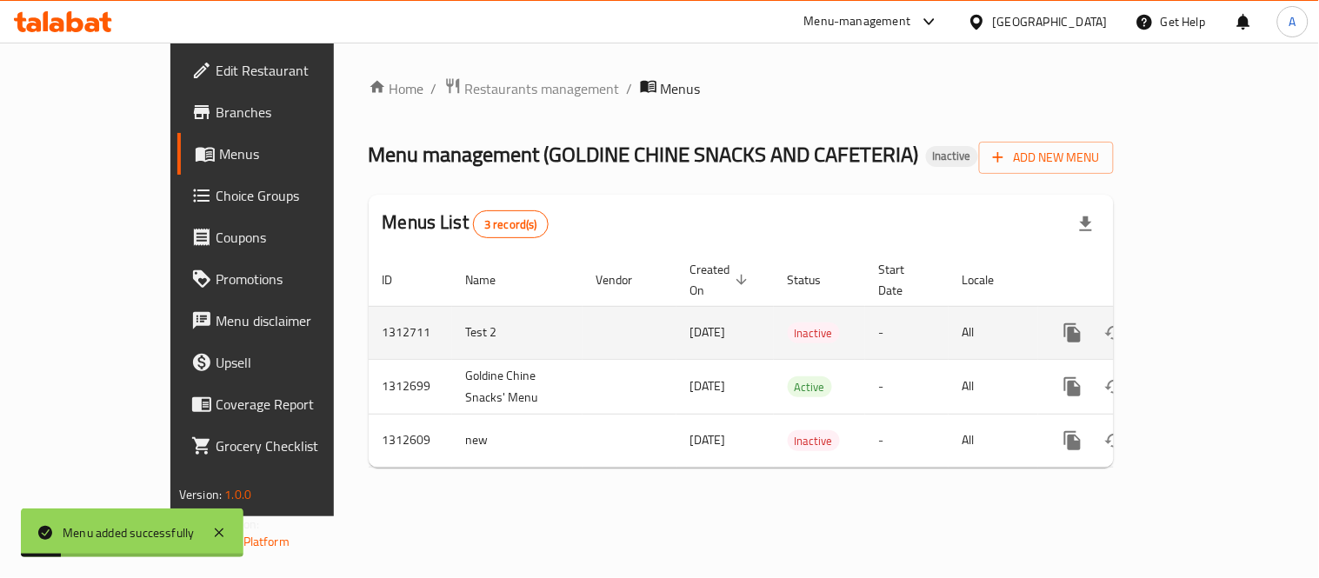
click at [1208, 322] on icon "enhanced table" at bounding box center [1197, 332] width 21 height 21
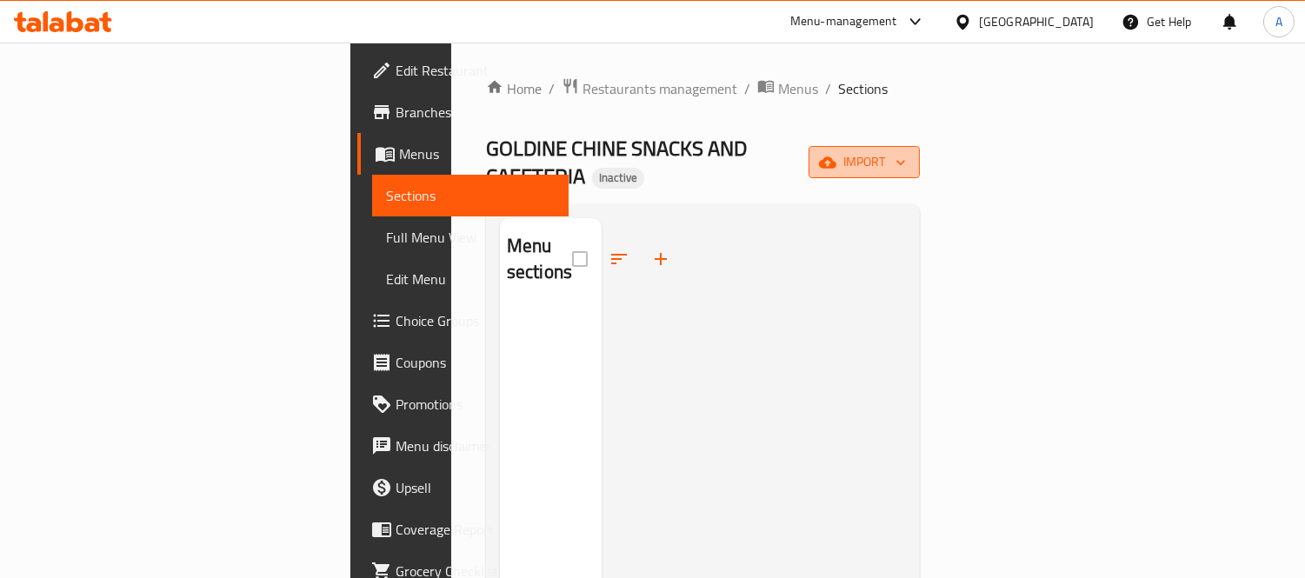
click at [906, 154] on span "import" at bounding box center [863, 162] width 83 height 22
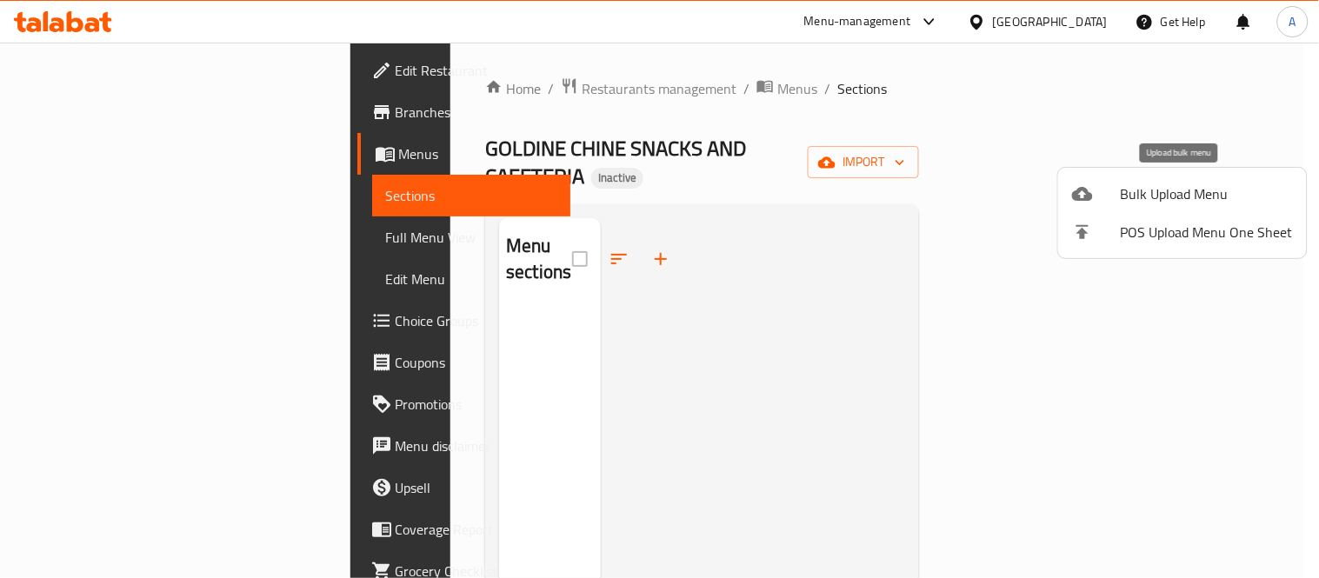
click at [1162, 175] on li "Bulk Upload Menu" at bounding box center [1182, 194] width 249 height 38
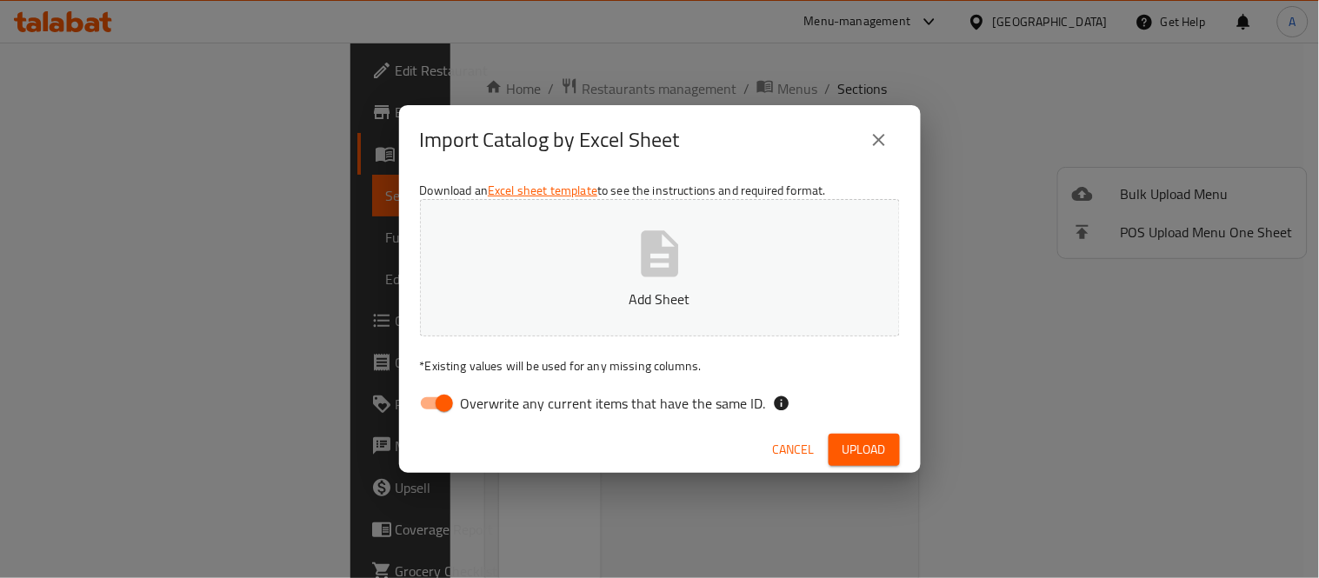
click at [827, 278] on button "Add Sheet" at bounding box center [660, 267] width 480 height 137
click at [436, 402] on input "Overwrite any current items that have the same ID." at bounding box center [444, 403] width 99 height 33
checkbox input "false"
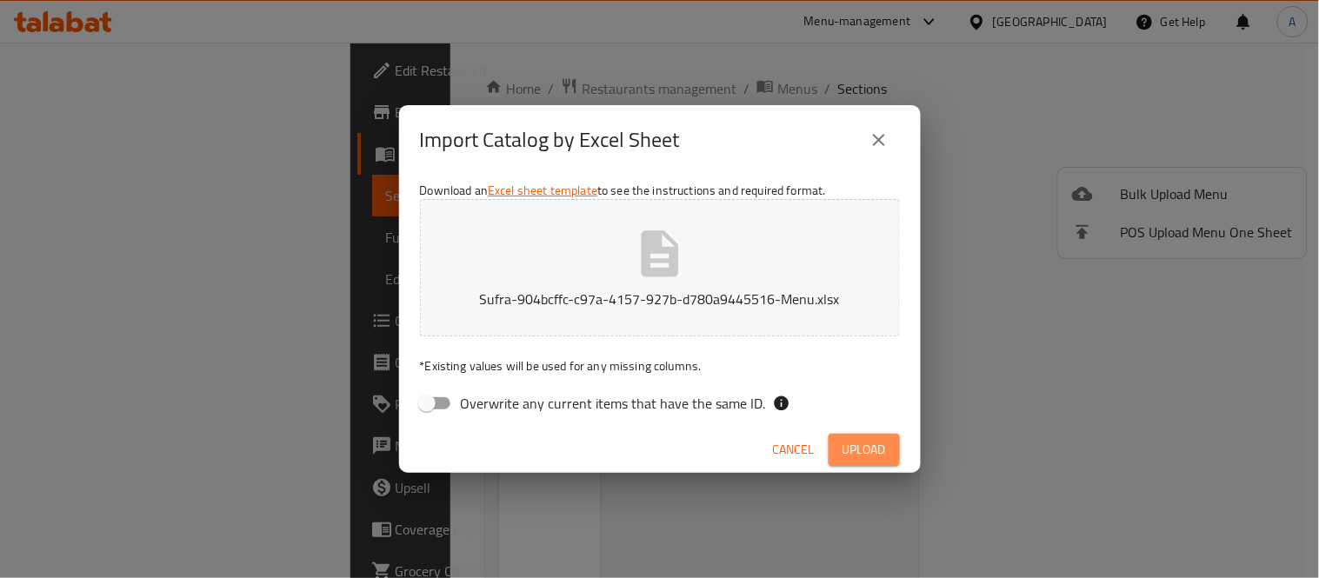
click at [879, 443] on span "Upload" at bounding box center [863, 450] width 43 height 22
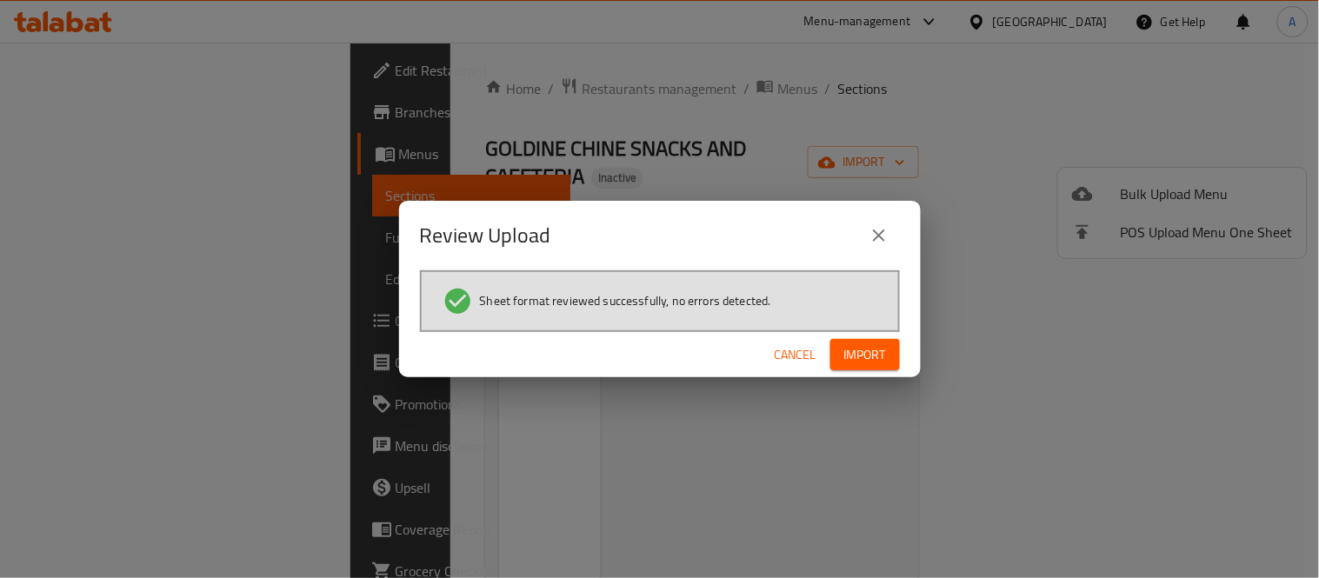
click at [887, 345] on button "Import" at bounding box center [865, 355] width 70 height 32
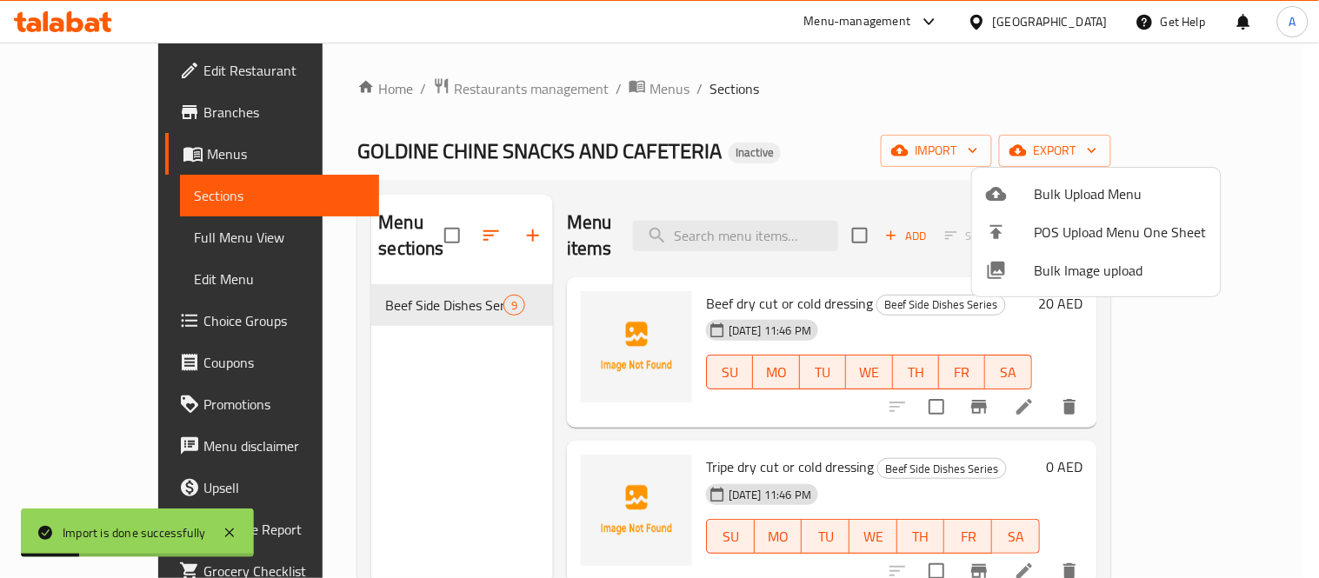
click at [500, 384] on div at bounding box center [659, 289] width 1319 height 578
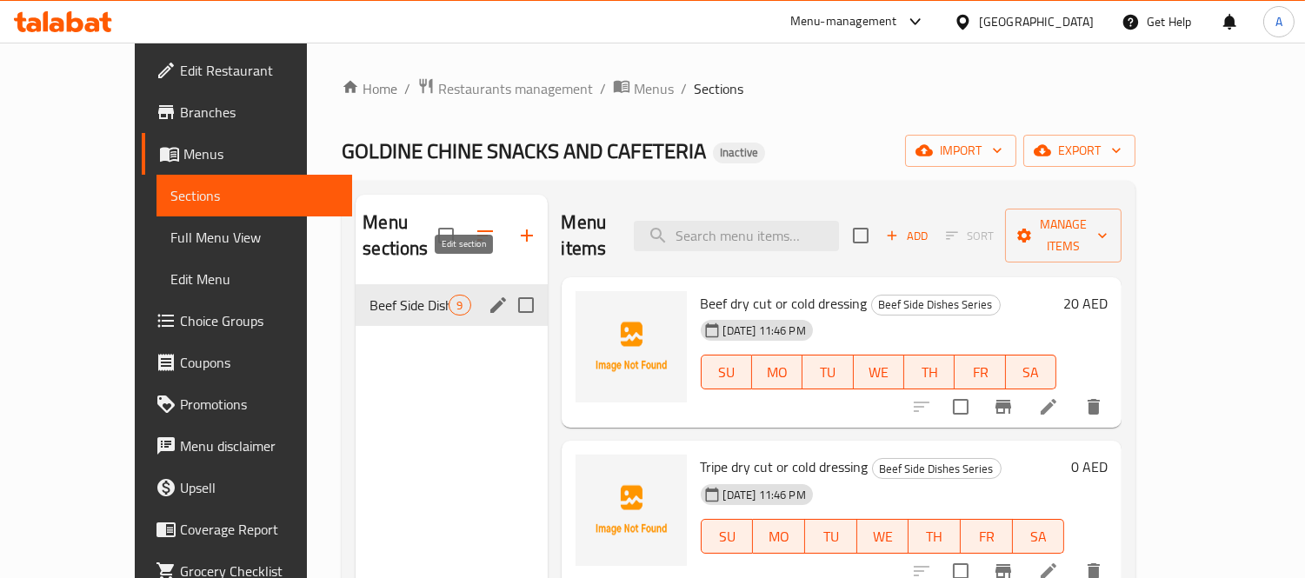
click at [488, 295] on icon "edit" at bounding box center [498, 305] width 21 height 21
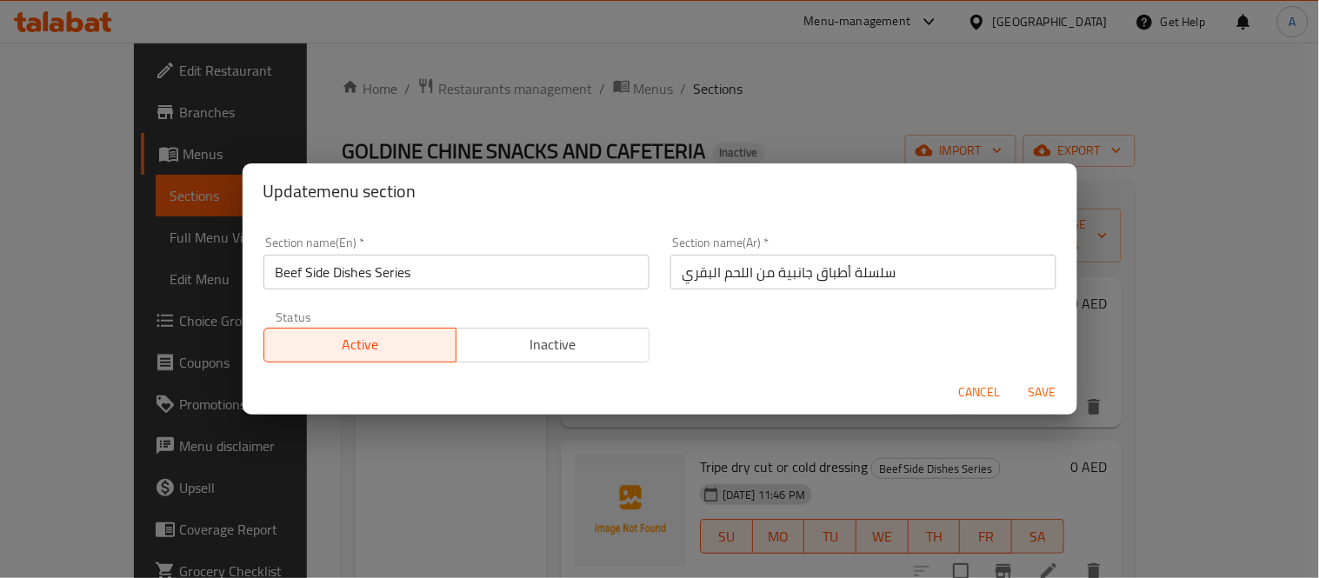
click at [963, 393] on span "Cancel" at bounding box center [980, 393] width 42 height 22
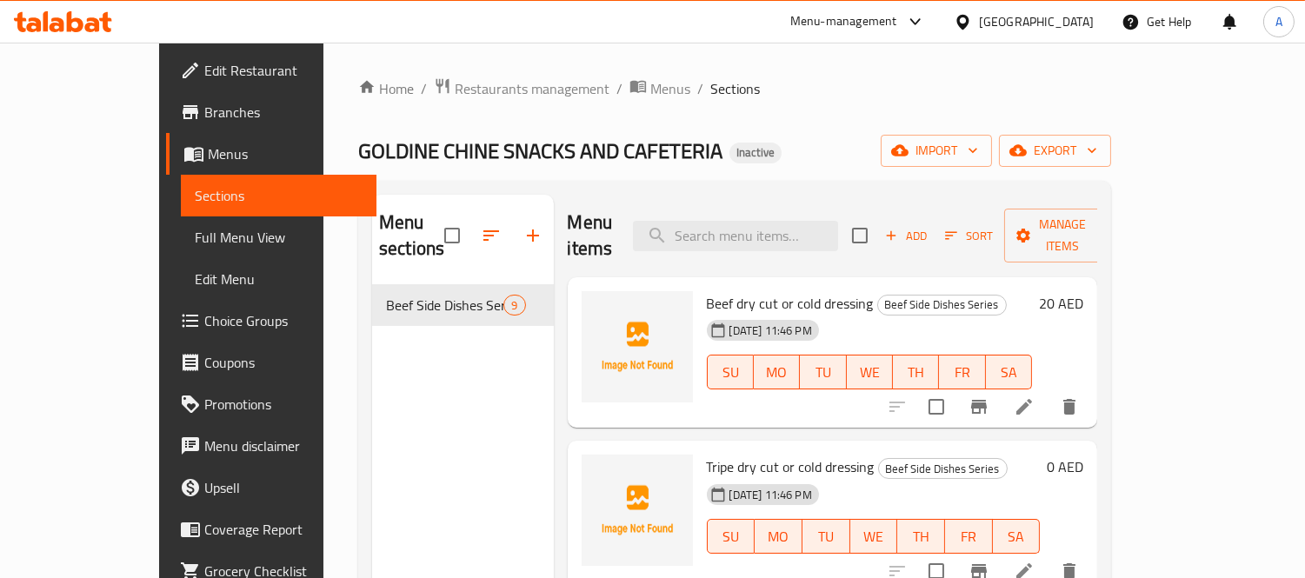
click at [195, 243] on span "Full Menu View" at bounding box center [279, 237] width 169 height 21
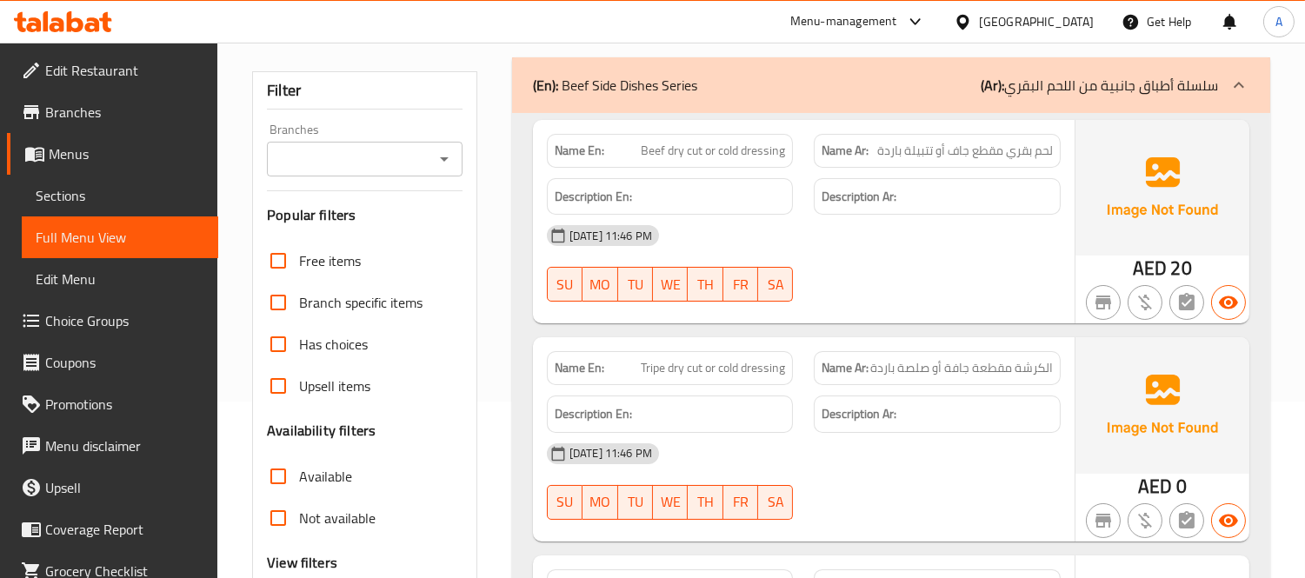
scroll to position [386, 0]
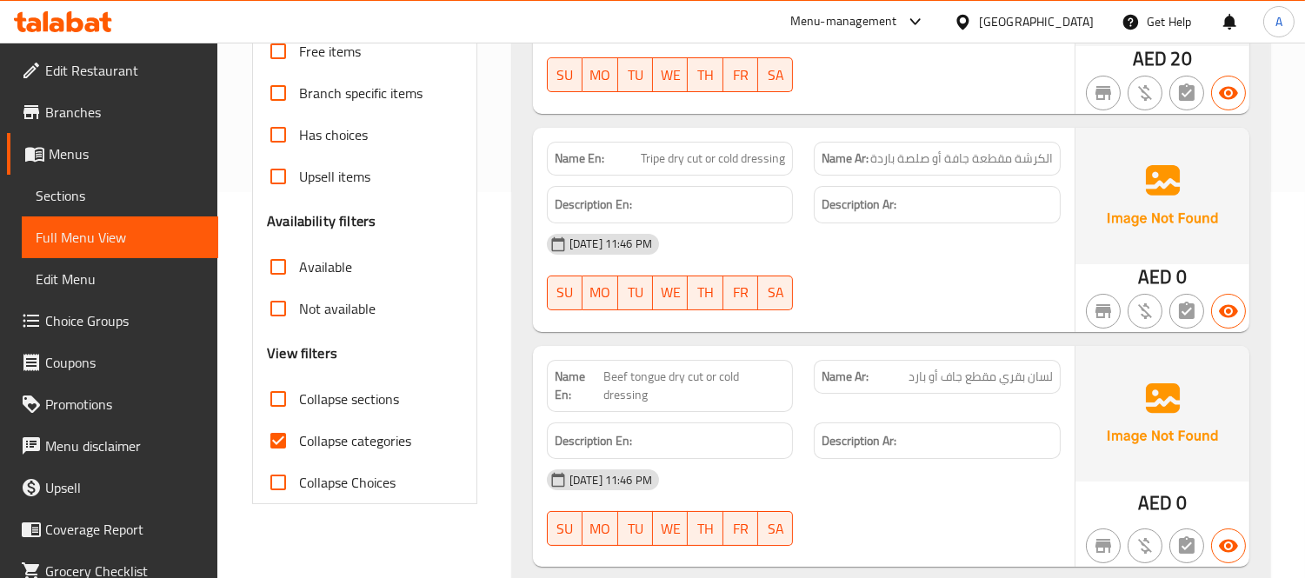
click at [136, 314] on span "Choice Groups" at bounding box center [124, 320] width 159 height 21
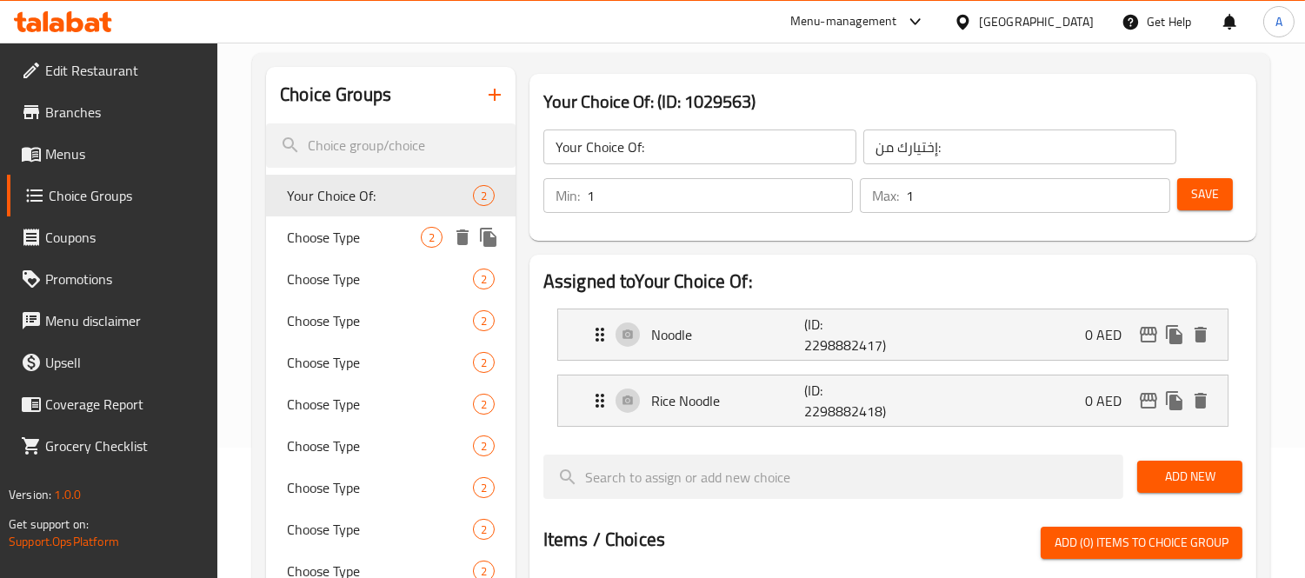
scroll to position [289, 0]
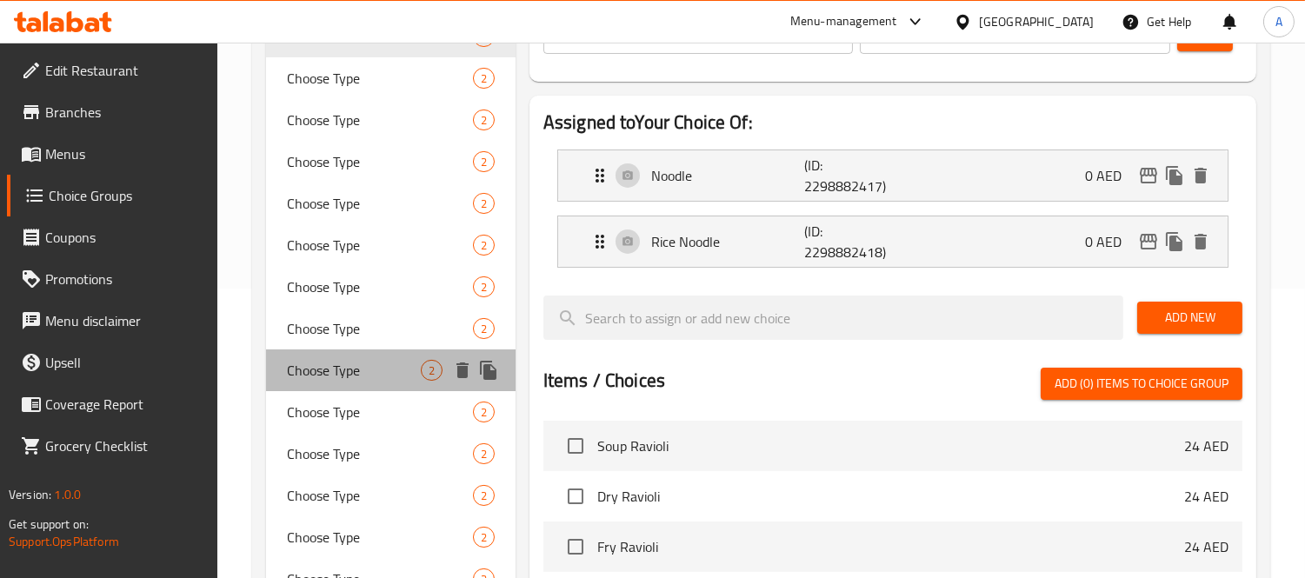
click at [302, 380] on span "Choose Type" at bounding box center [354, 370] width 134 height 21
type input "Choose Type"
type input "اختر النوع"
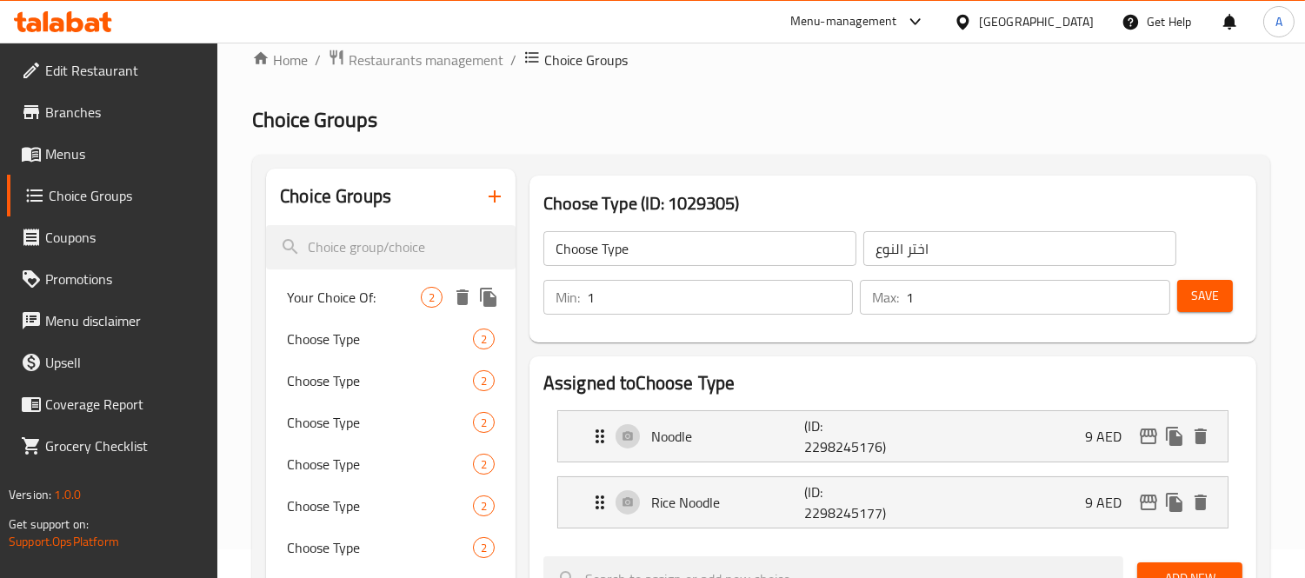
scroll to position [0, 0]
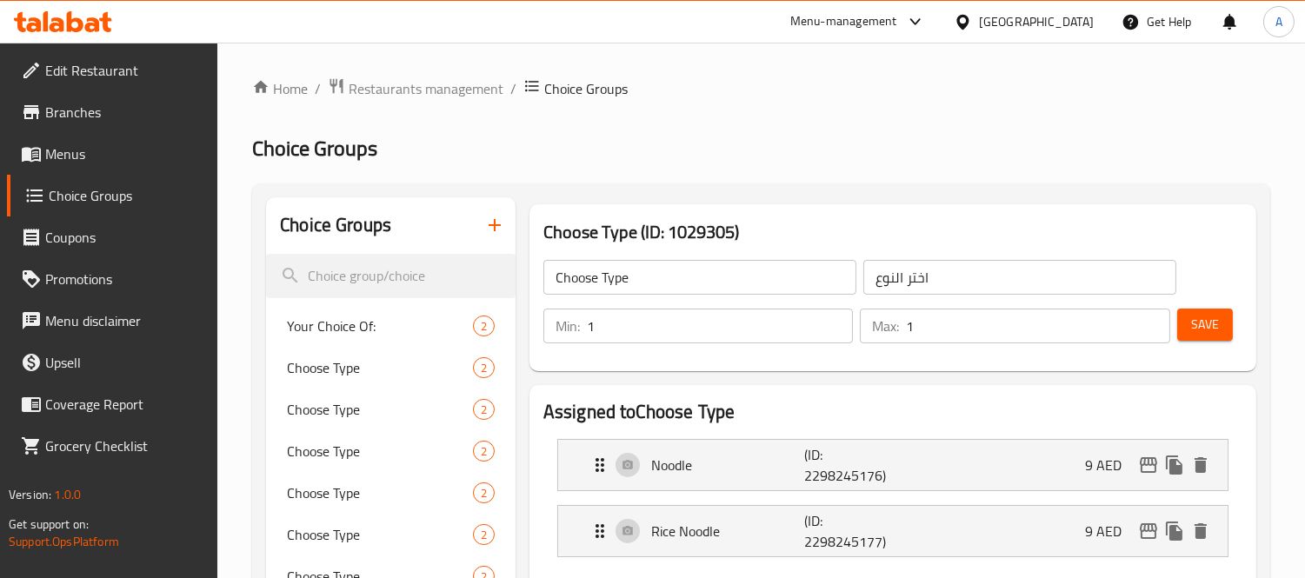
click at [487, 236] on button "button" at bounding box center [495, 225] width 42 height 42
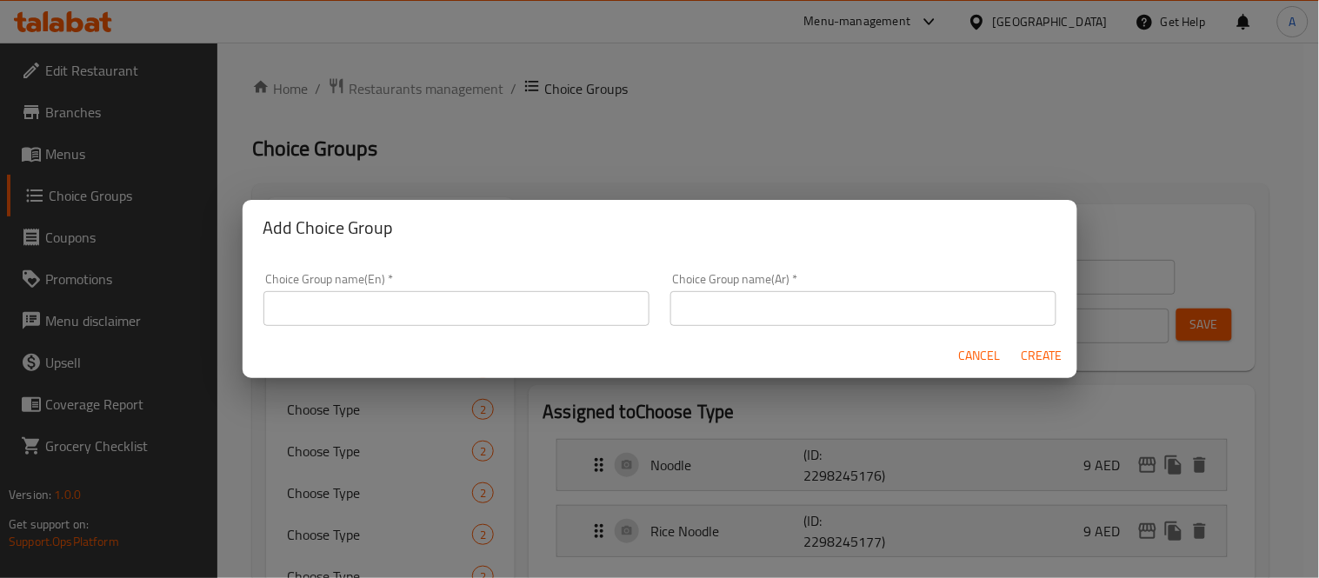
click at [422, 322] on input "text" at bounding box center [456, 308] width 386 height 35
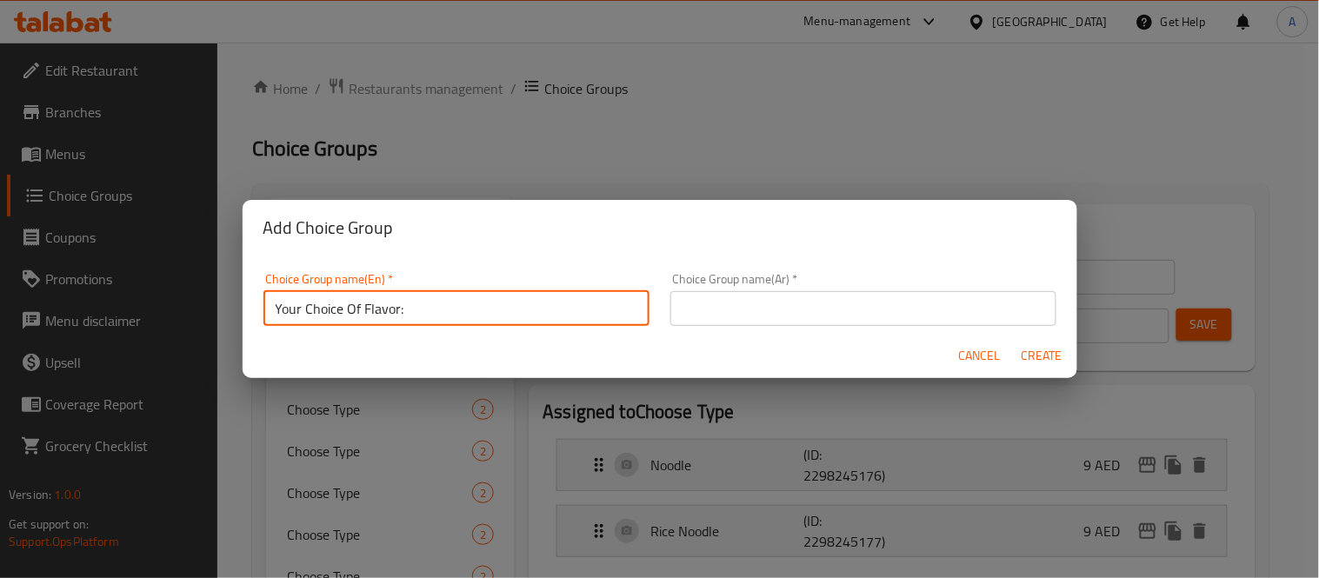
click at [376, 314] on input "Your Choice Of Flavor:" at bounding box center [456, 308] width 386 height 35
type input "Your Choice Of Meat Cut:"
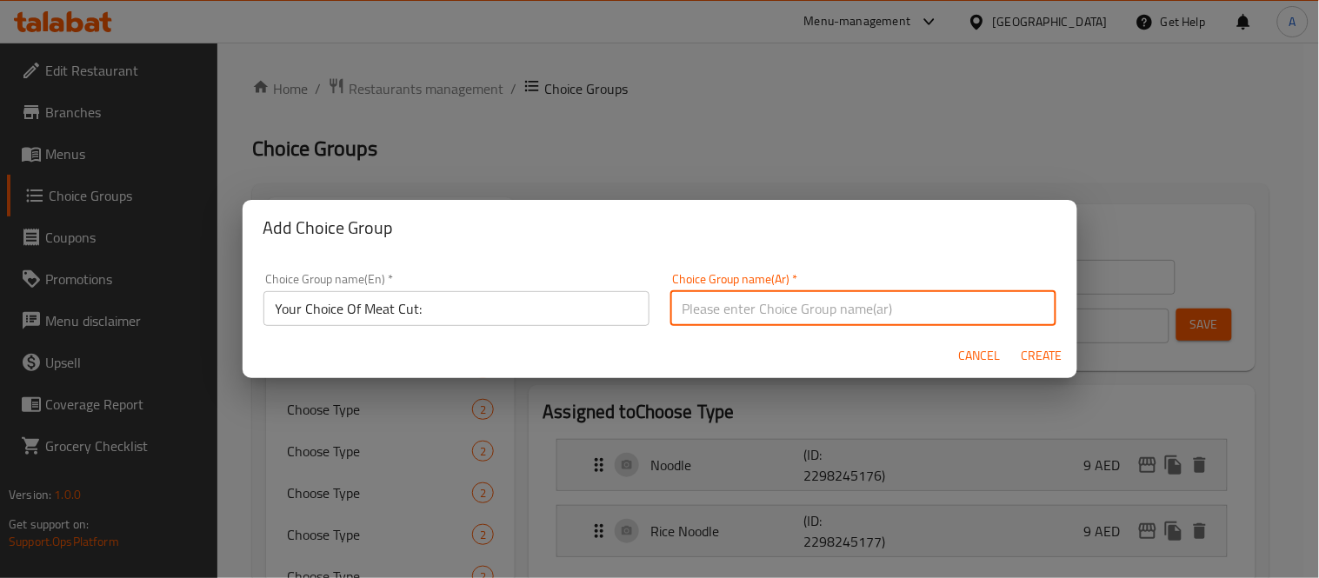
click at [782, 305] on input "text" at bounding box center [863, 308] width 386 height 35
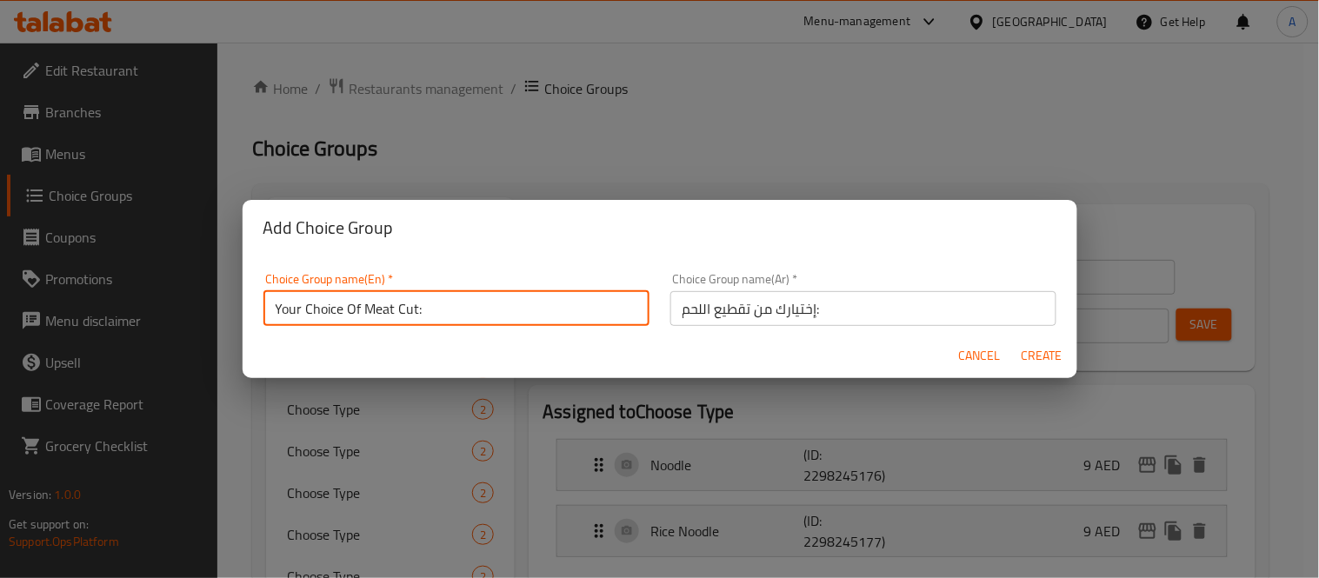
click at [475, 317] on input "Your Choice Of Meat Cut:" at bounding box center [456, 308] width 386 height 35
click at [826, 310] on input "إختيارك من تقطيع اللحم:" at bounding box center [863, 308] width 386 height 35
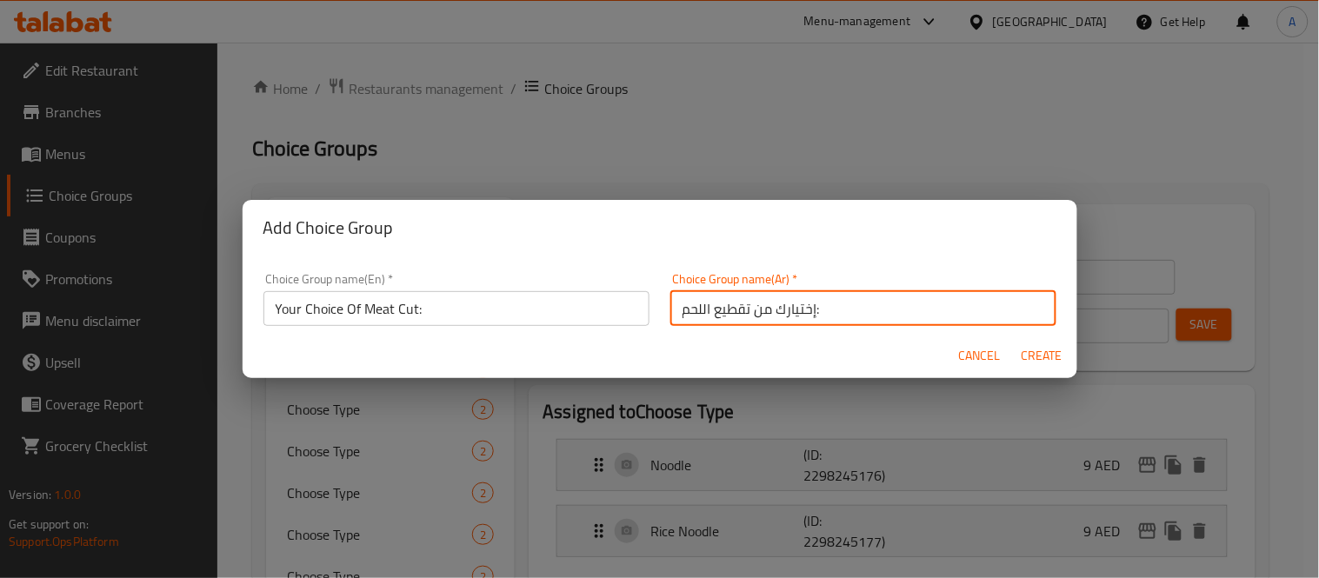
drag, startPoint x: 826, startPoint y: 310, endPoint x: 618, endPoint y: 311, distance: 207.7
click at [618, 311] on div "Choice Group name(En)   * Your Choice Of Meat Cut: Choice Group name(En) * Choi…" at bounding box center [660, 299] width 814 height 74
paste input "ختيارك من قطع اللحو"
type input "اختيارك من قطع اللحوم:"
click at [415, 309] on input "Your Choice Of Meat Cut:" at bounding box center [456, 308] width 386 height 35
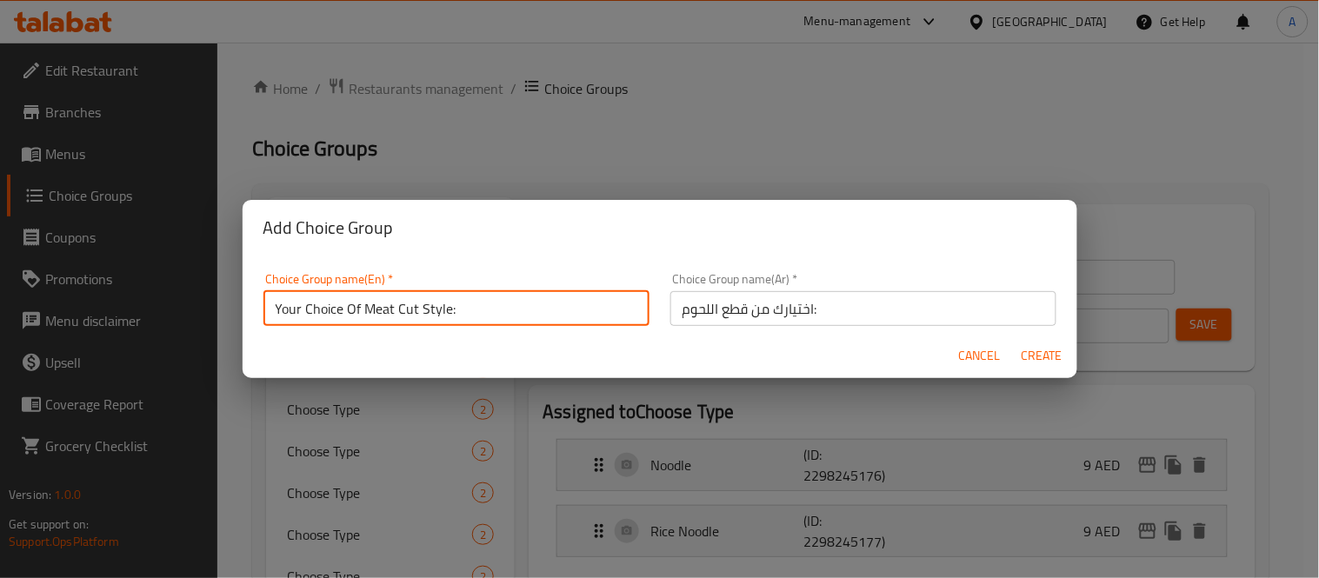
click at [510, 324] on input "Your Choice Of Meat Cut Style:" at bounding box center [456, 308] width 386 height 35
type input "Your Choice Of Meat Cut Style:"
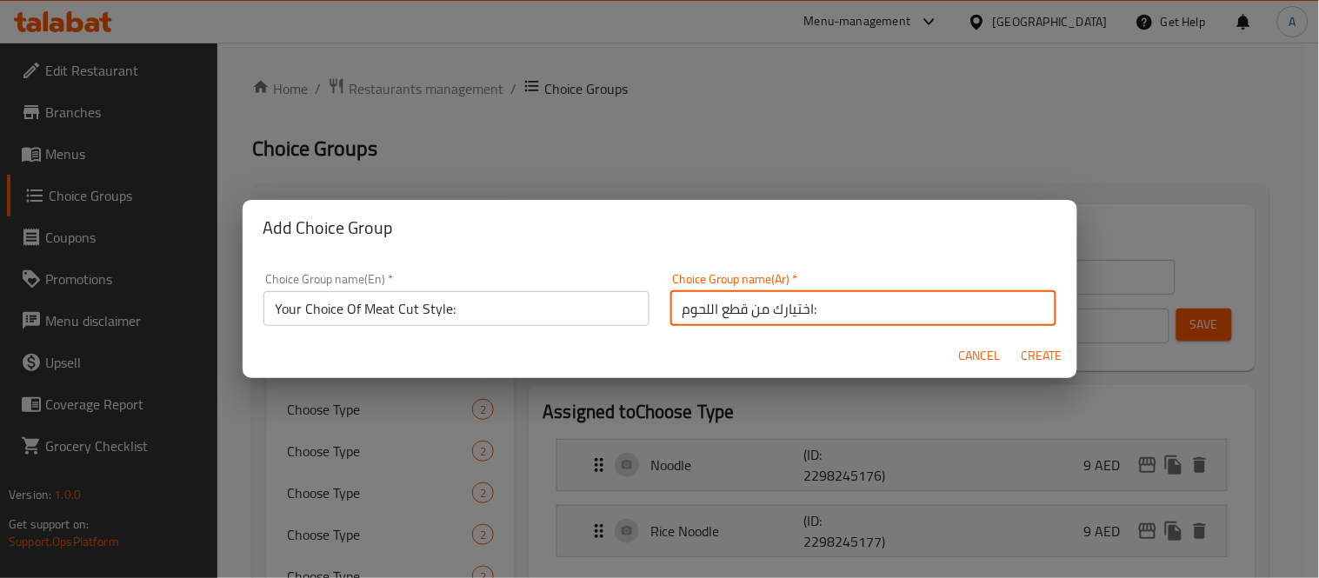
drag, startPoint x: 819, startPoint y: 308, endPoint x: 540, endPoint y: 297, distance: 279.2
click at [540, 297] on div "Choice Group name(En)   * Your Choice Of Meat Cut Style: Choice Group name(En) …" at bounding box center [660, 299] width 814 height 74
paste input "مط"
click at [750, 314] on input "اختيارك من نمط قطع اللحوم:" at bounding box center [863, 308] width 386 height 35
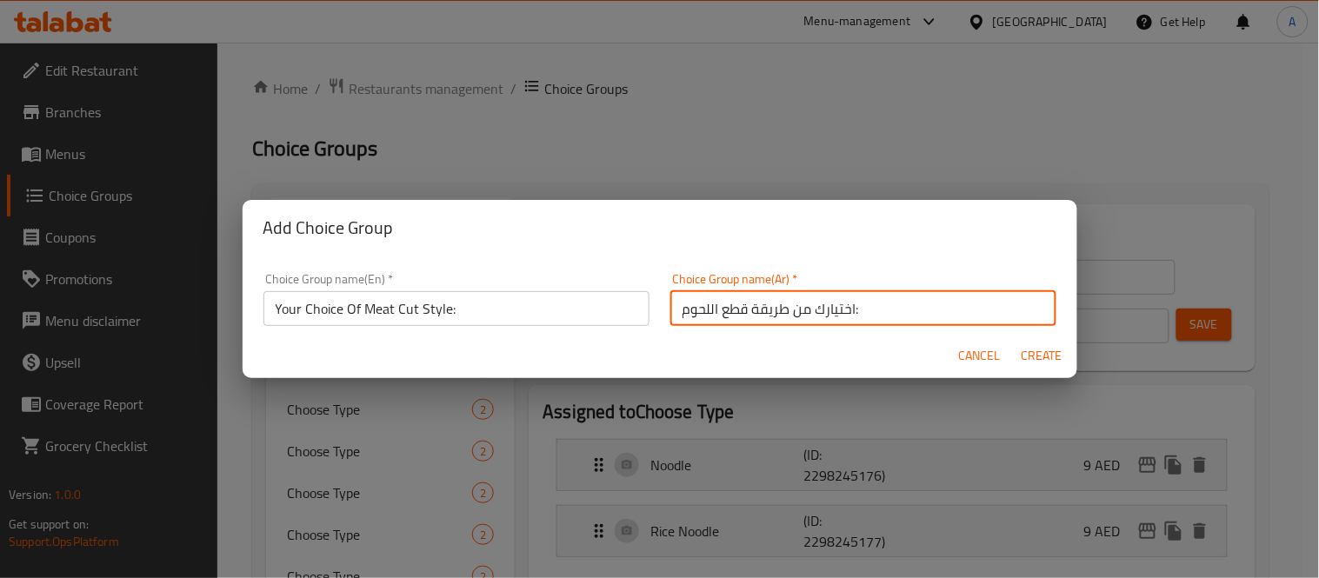
type input "اختيارك من طريقة قطع اللحوم:"
click at [1014, 340] on button "Create" at bounding box center [1042, 356] width 56 height 32
type input "Your Choice Of Meat Cut Style:"
type input "اختيارك من طريقة قطع اللحوم:"
type input "0"
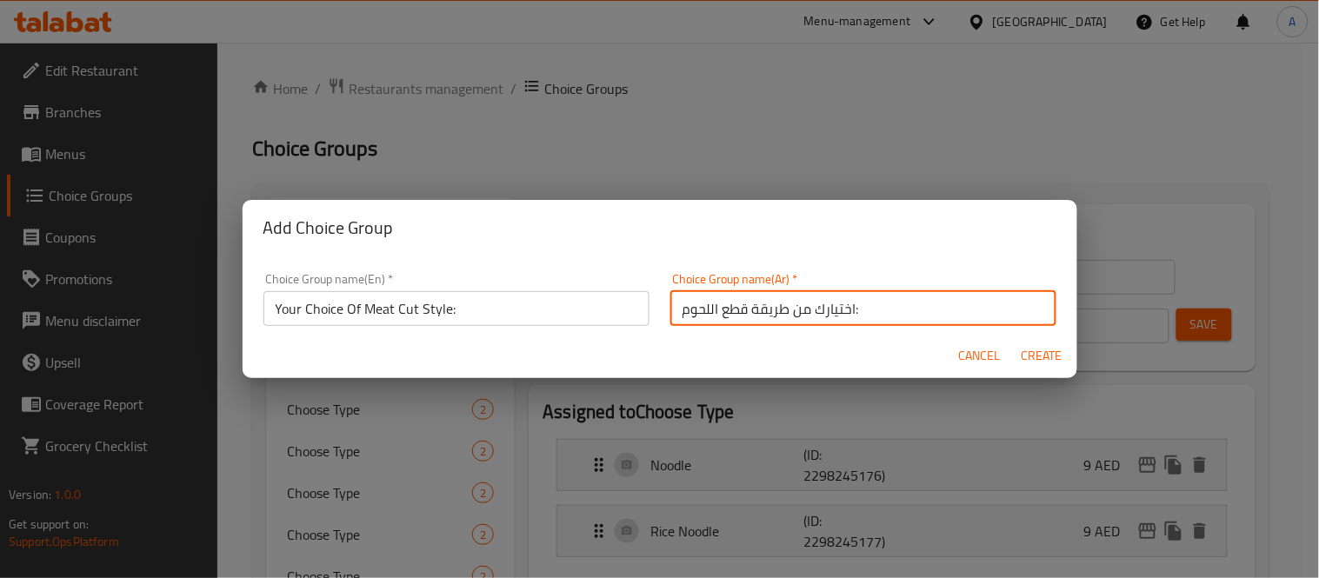
type input "0"
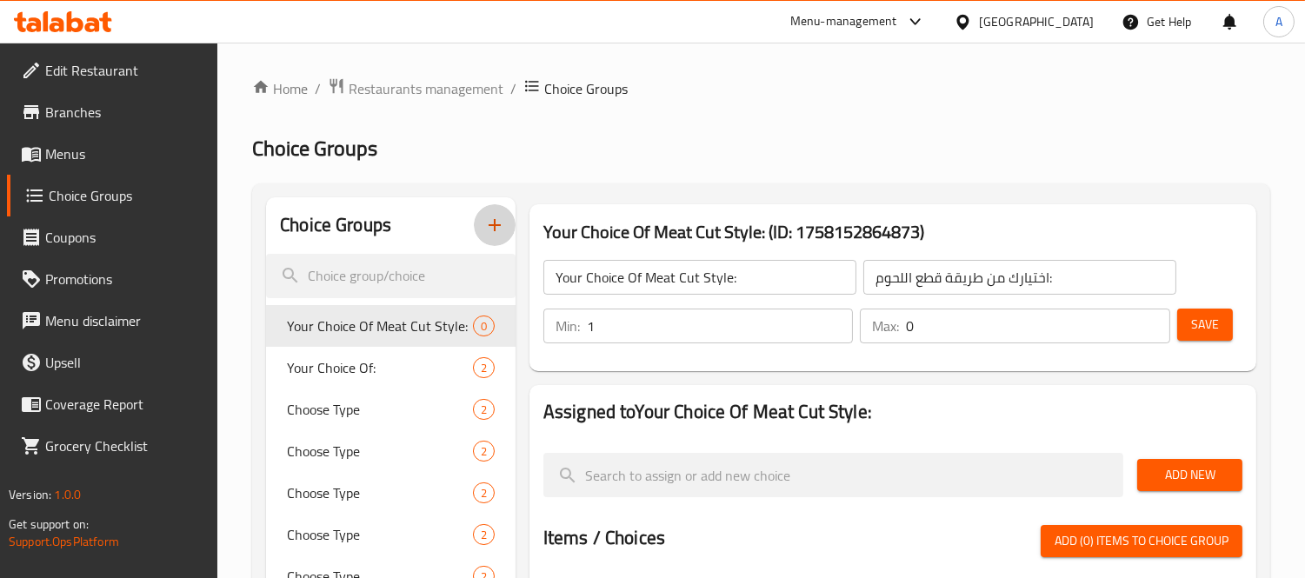
type input "1"
click at [834, 318] on input "1" at bounding box center [720, 326] width 267 height 35
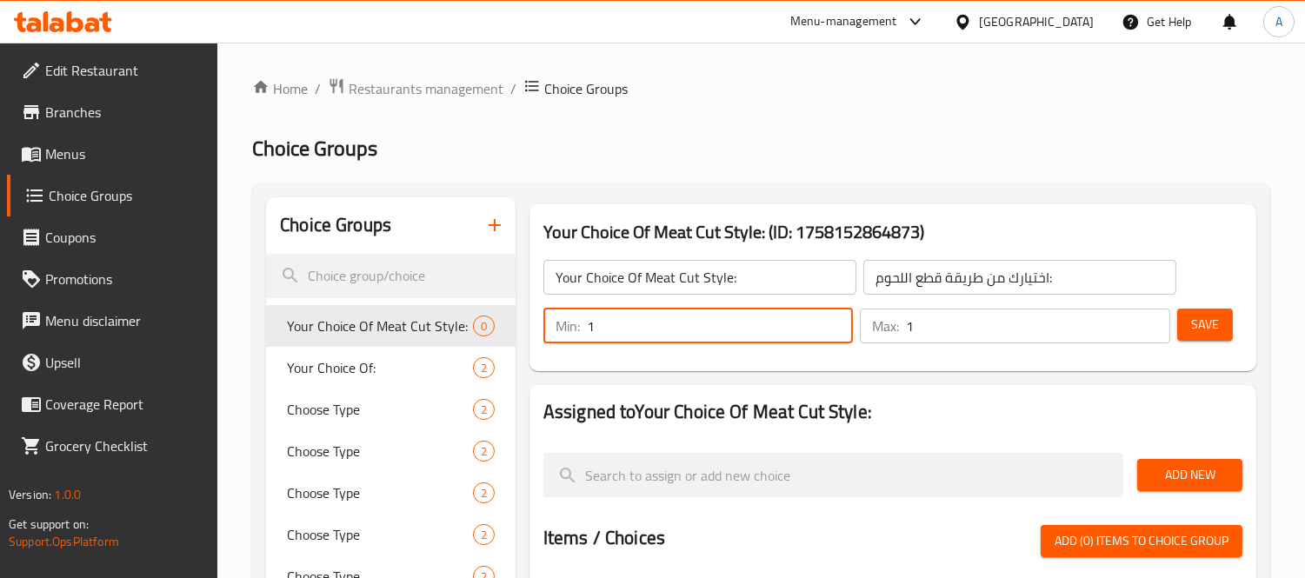
type input "1"
click at [1148, 320] on input "1" at bounding box center [1038, 326] width 264 height 35
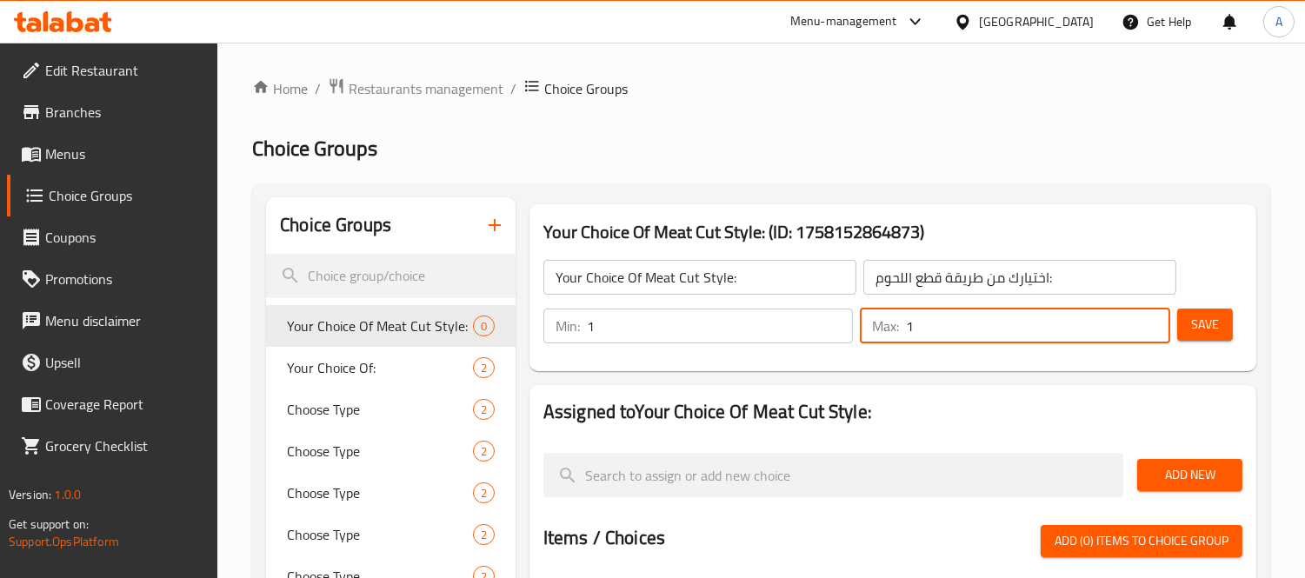
click at [1193, 316] on span "Save" at bounding box center [1205, 325] width 28 height 22
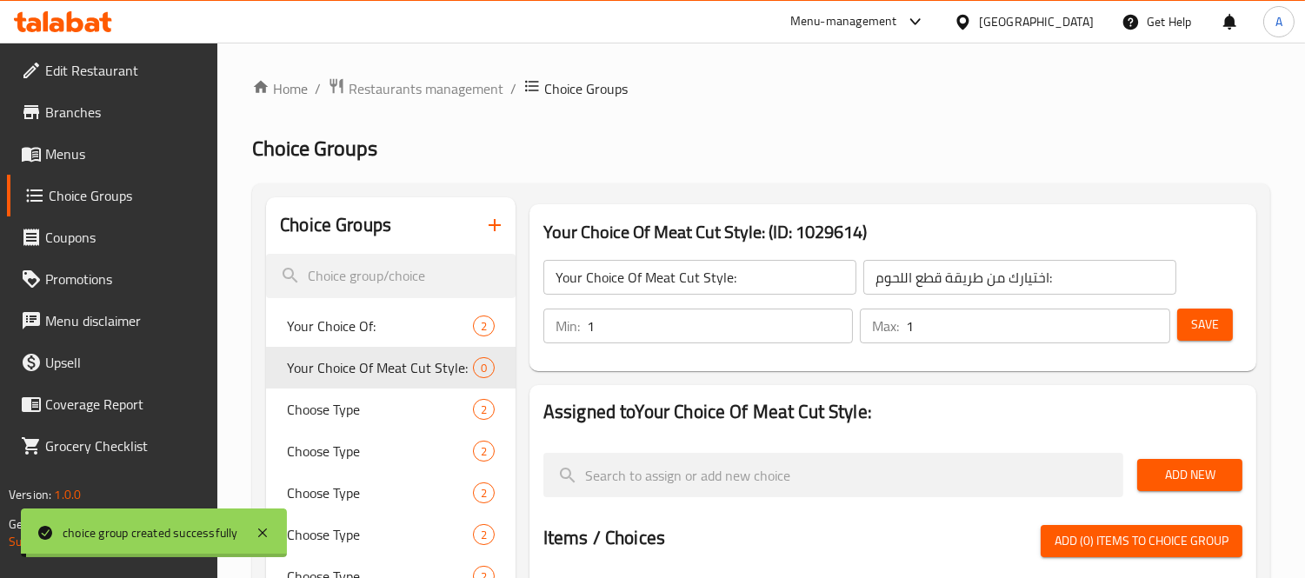
click at [1187, 483] on span "Add New" at bounding box center [1189, 475] width 77 height 22
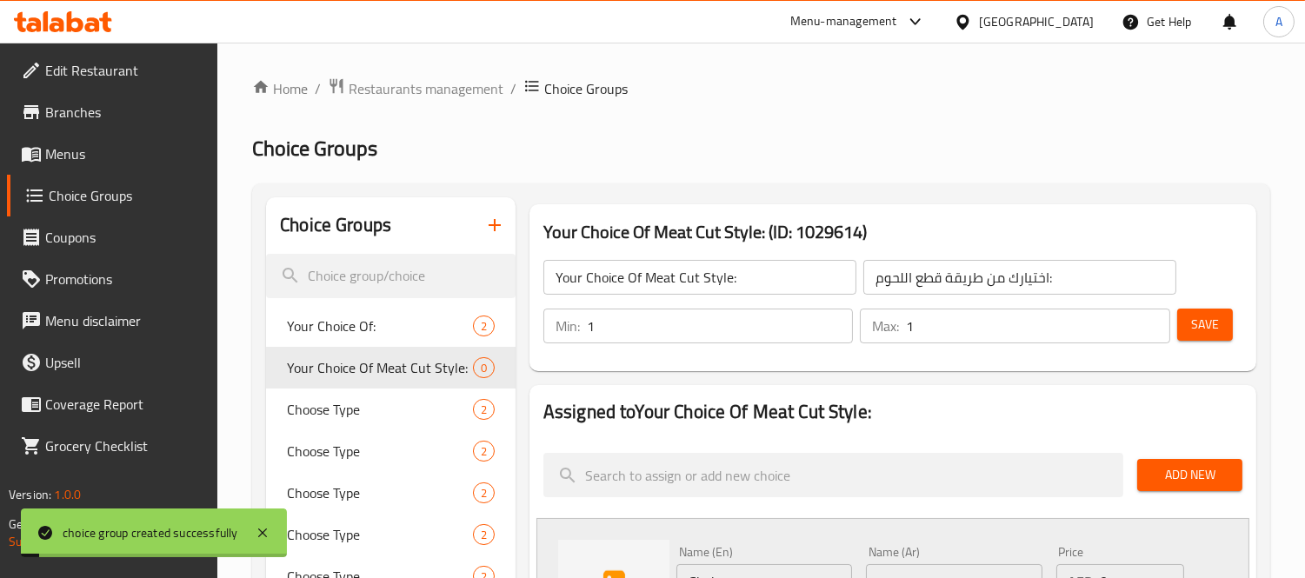
scroll to position [289, 0]
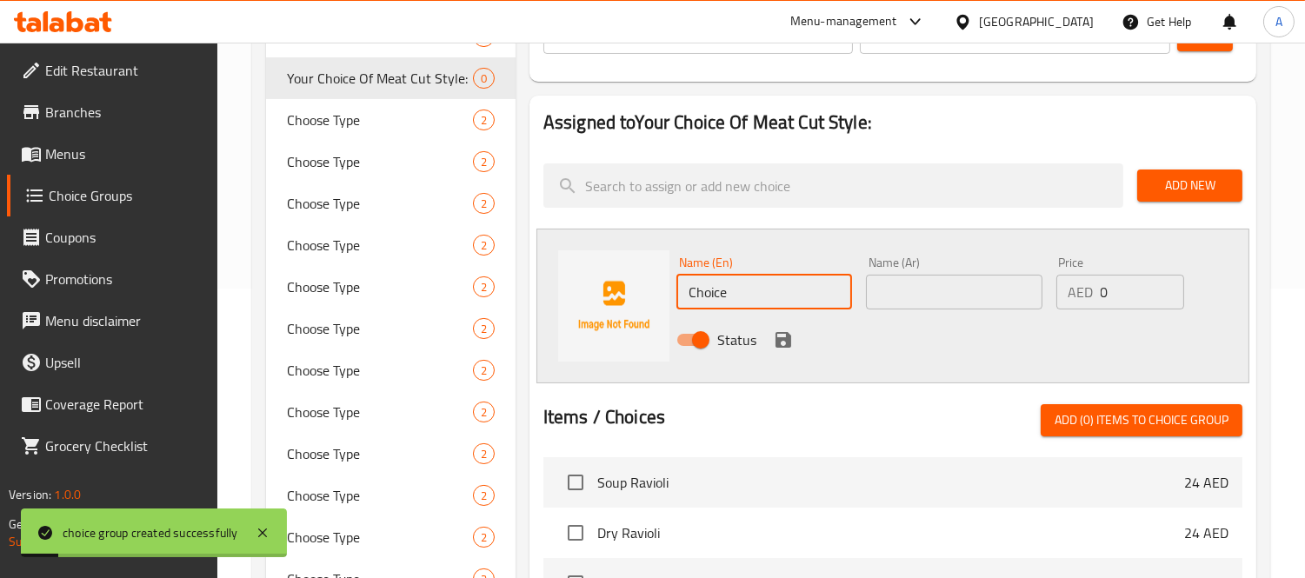
drag, startPoint x: 749, startPoint y: 298, endPoint x: 649, endPoint y: 298, distance: 100.0
click at [649, 298] on div "Name (En) Choice Name (En) Name (Ar) Name (Ar) Price AED 0 Price Status" at bounding box center [892, 306] width 713 height 155
type input "ي"
type input "Dry Cut"
click at [980, 298] on input "text" at bounding box center [954, 292] width 176 height 35
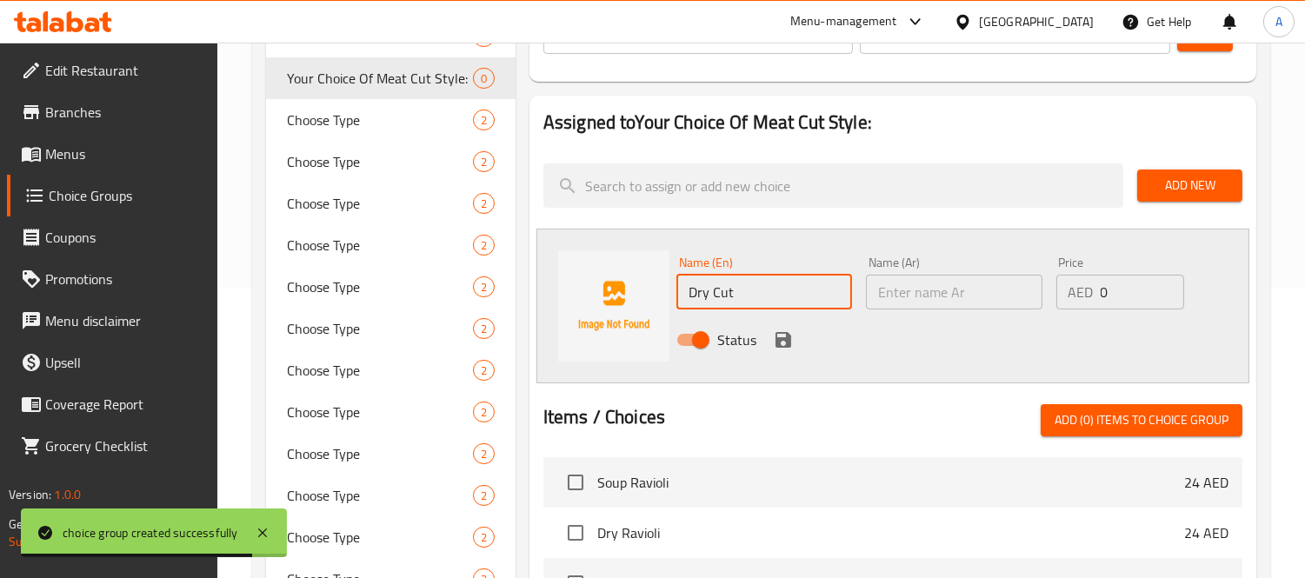
click at [818, 298] on input "Dry Cut" at bounding box center [764, 292] width 176 height 35
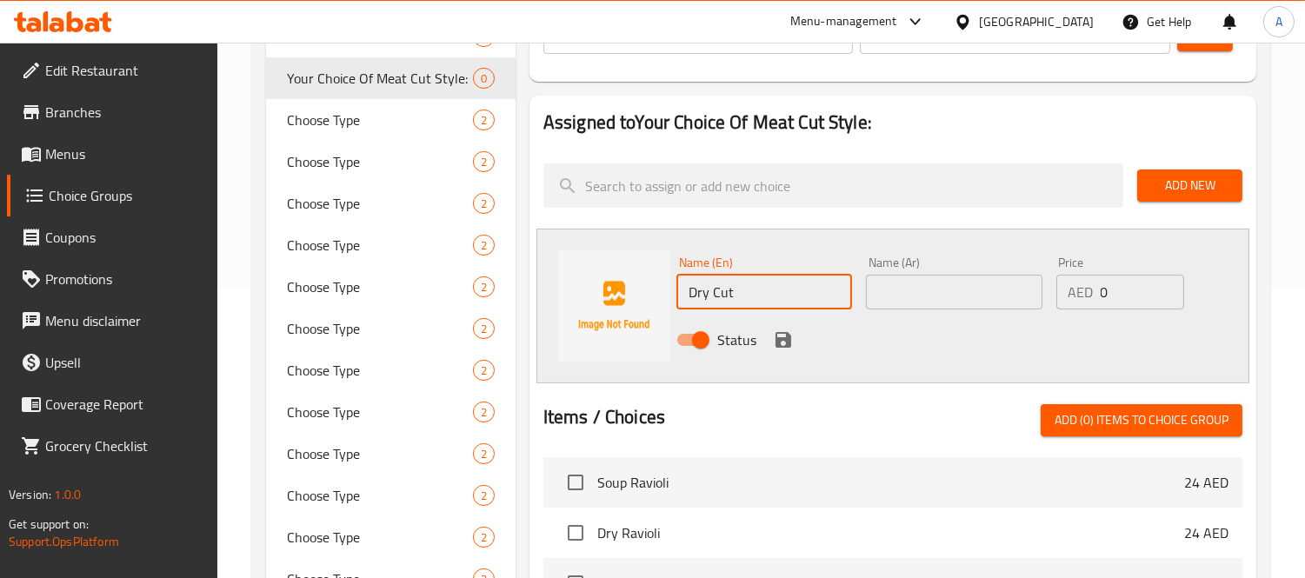
drag, startPoint x: 976, startPoint y: 283, endPoint x: 915, endPoint y: 302, distance: 63.5
click at [976, 283] on input "text" at bounding box center [954, 292] width 176 height 35
paste input "قطع جاف"
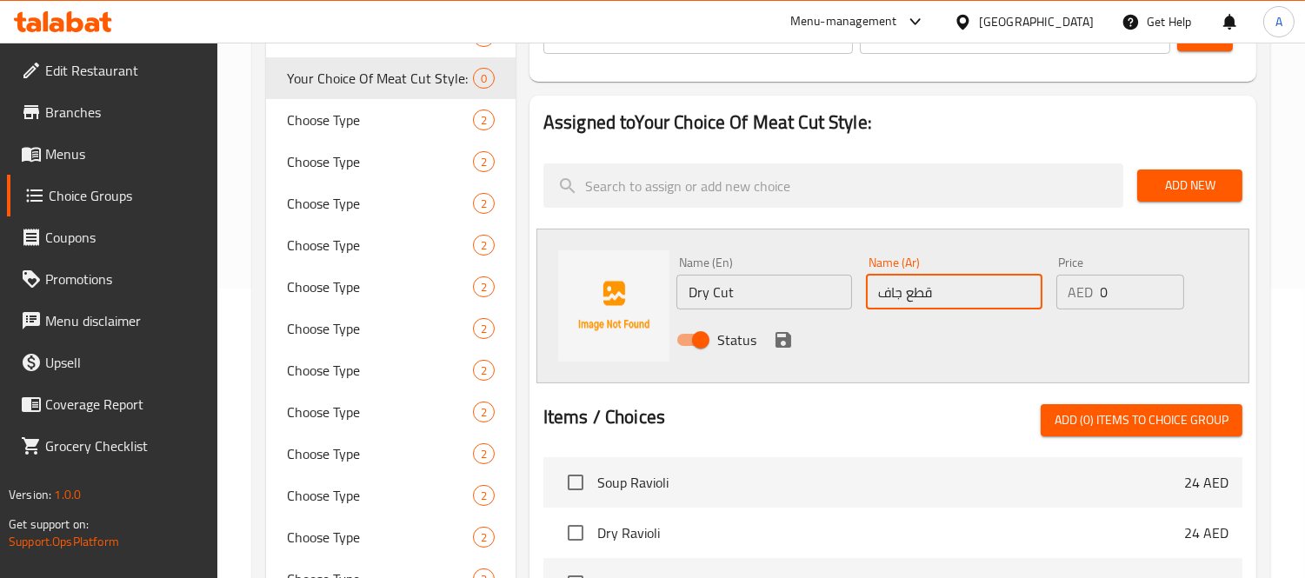
type input "قطع جاف"
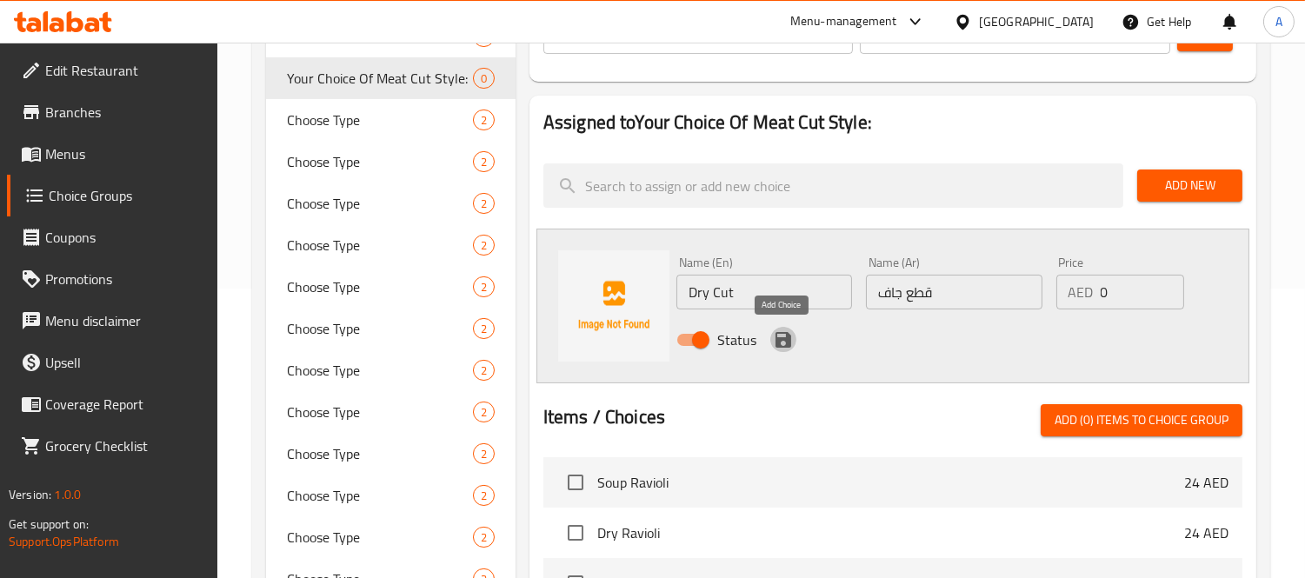
click at [784, 342] on icon "save" at bounding box center [783, 339] width 21 height 21
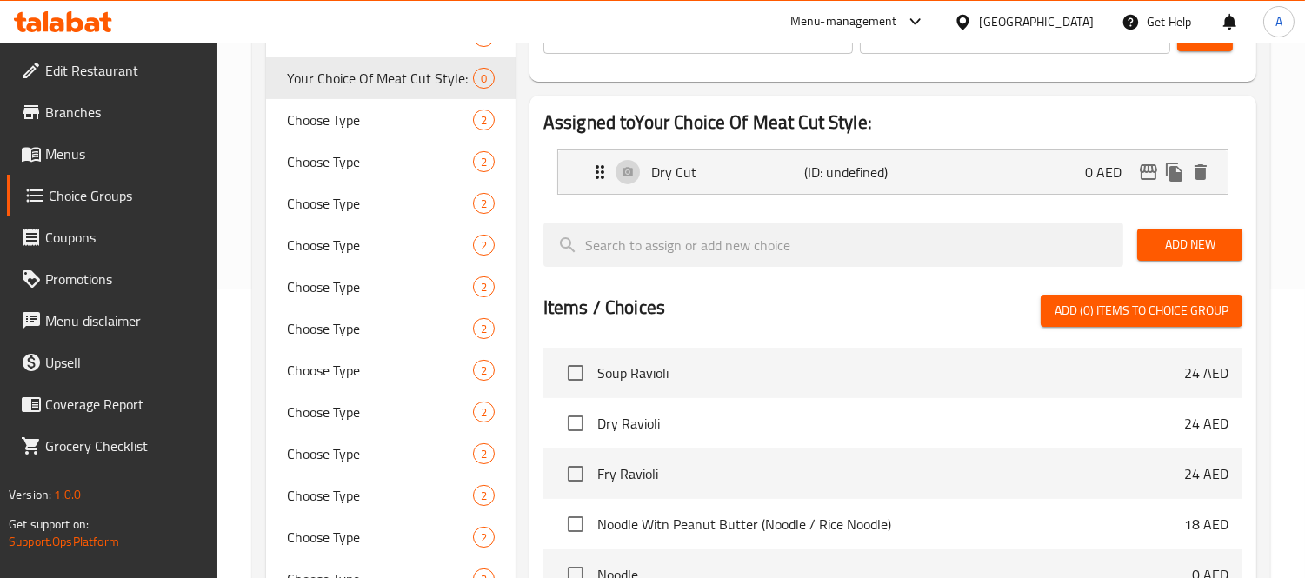
click at [1213, 223] on div "Add New" at bounding box center [1189, 245] width 119 height 58
click at [1195, 240] on span "Add New" at bounding box center [1189, 245] width 77 height 22
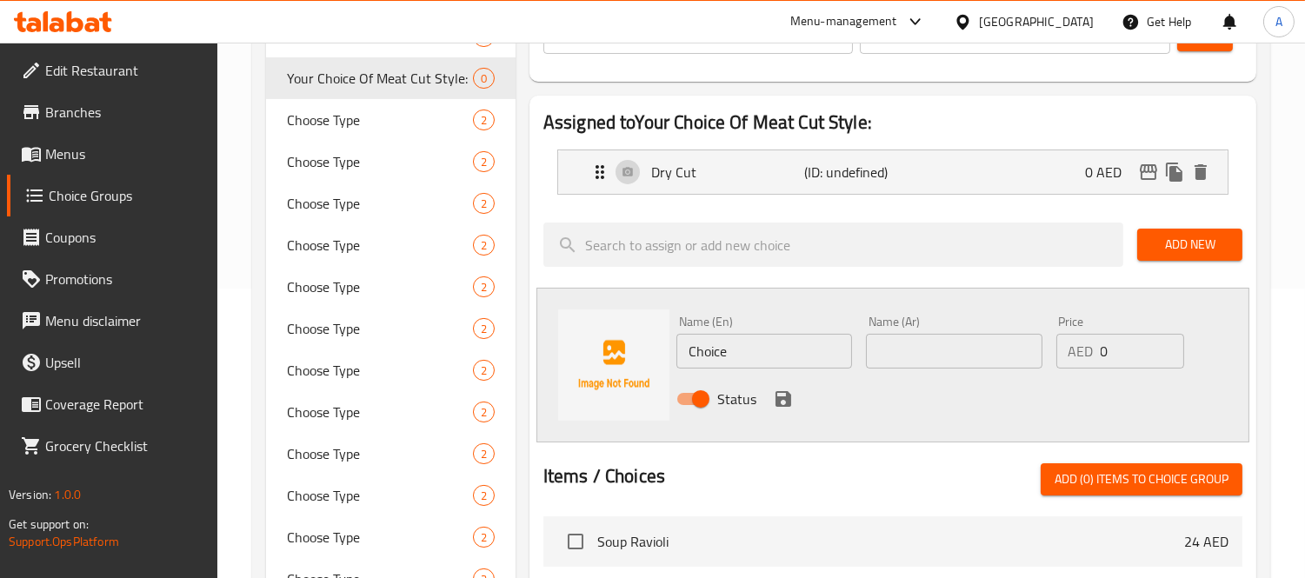
drag, startPoint x: 741, startPoint y: 361, endPoint x: 654, endPoint y: 355, distance: 87.1
click at [654, 355] on div "Name (En) Choice Name (En) Name (Ar) Name (Ar) Price AED 0 Price Status" at bounding box center [892, 365] width 713 height 155
type input "ؤ"
type input "Cold Dressing"
click at [987, 369] on div "Name (Ar) Name (Ar)" at bounding box center [953, 342] width 189 height 67
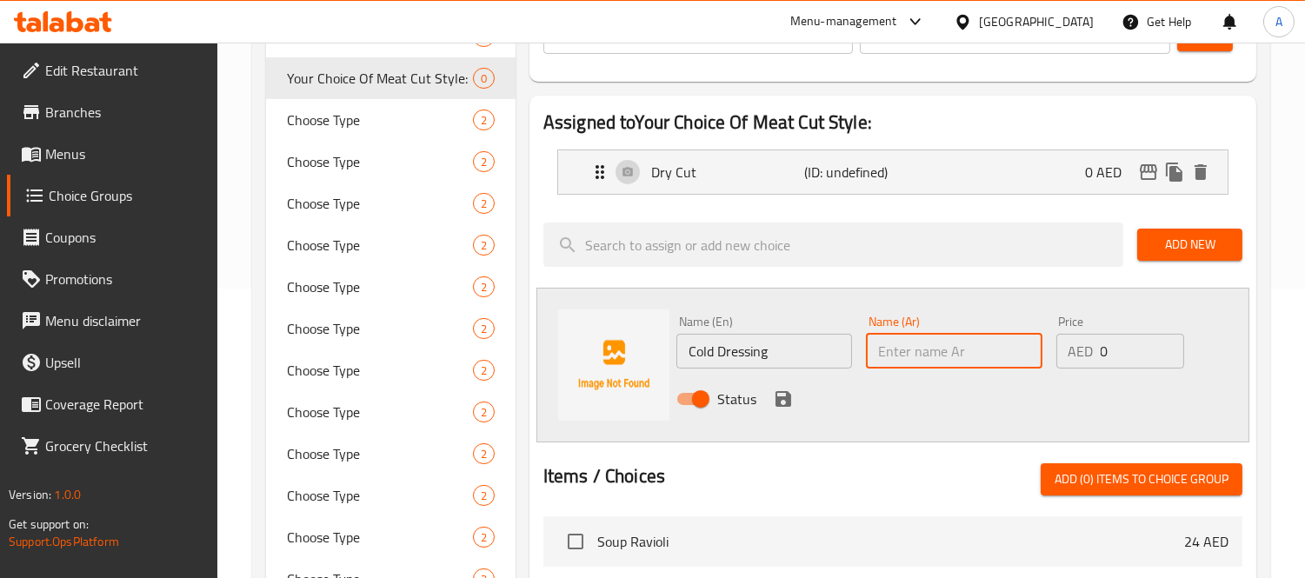
click at [987, 367] on input "text" at bounding box center [954, 351] width 176 height 35
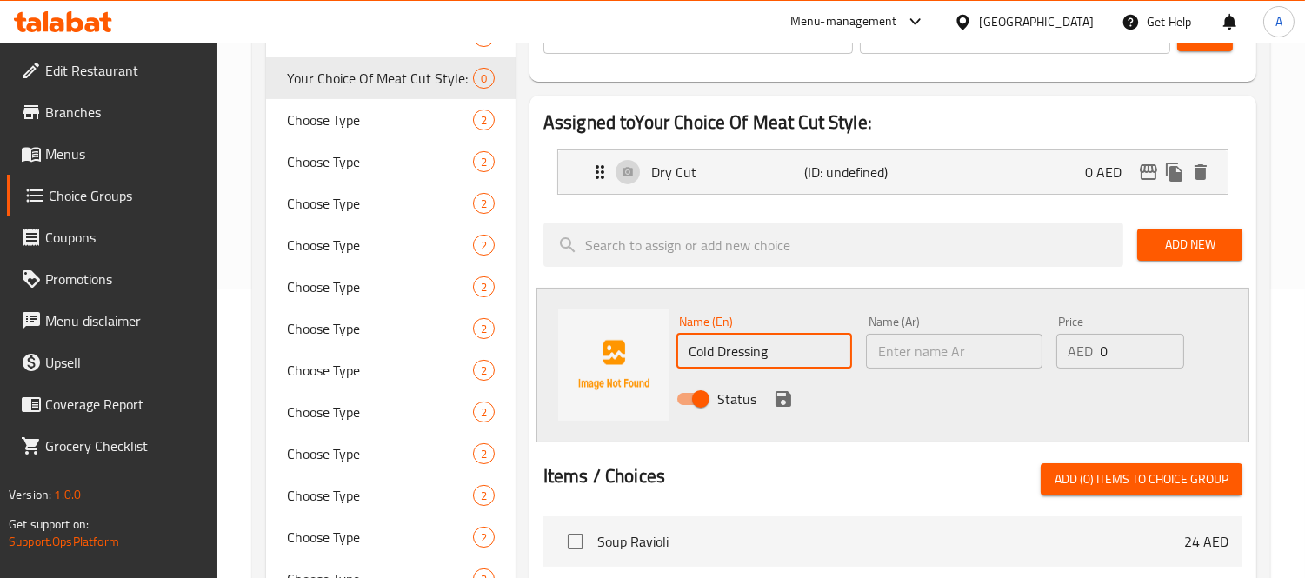
click at [821, 362] on input "Cold Dressing" at bounding box center [764, 351] width 176 height 35
click at [917, 342] on input "text" at bounding box center [954, 351] width 176 height 35
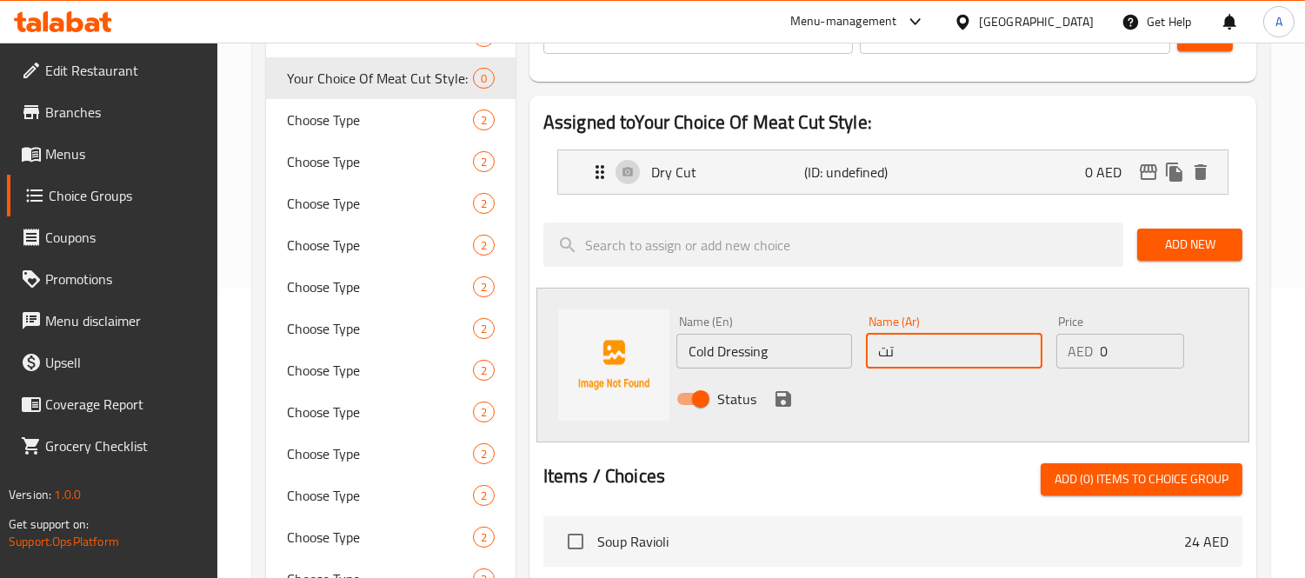
type input "ت"
type input "تتبيلة باردة"
click at [785, 395] on icon "save" at bounding box center [783, 399] width 16 height 16
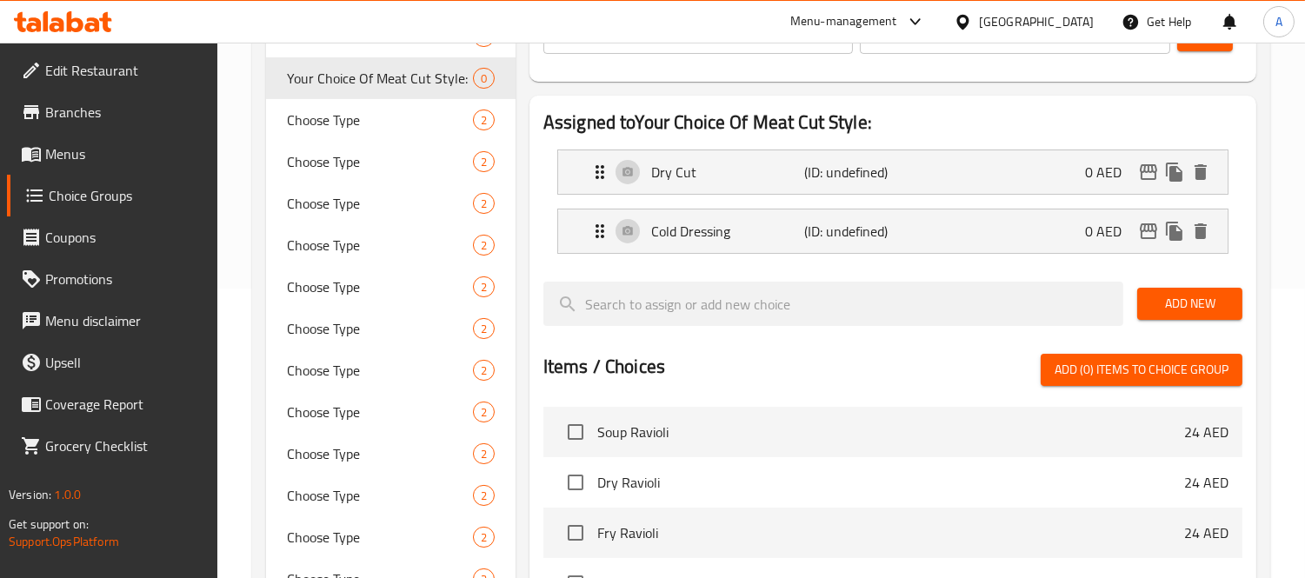
scroll to position [96, 0]
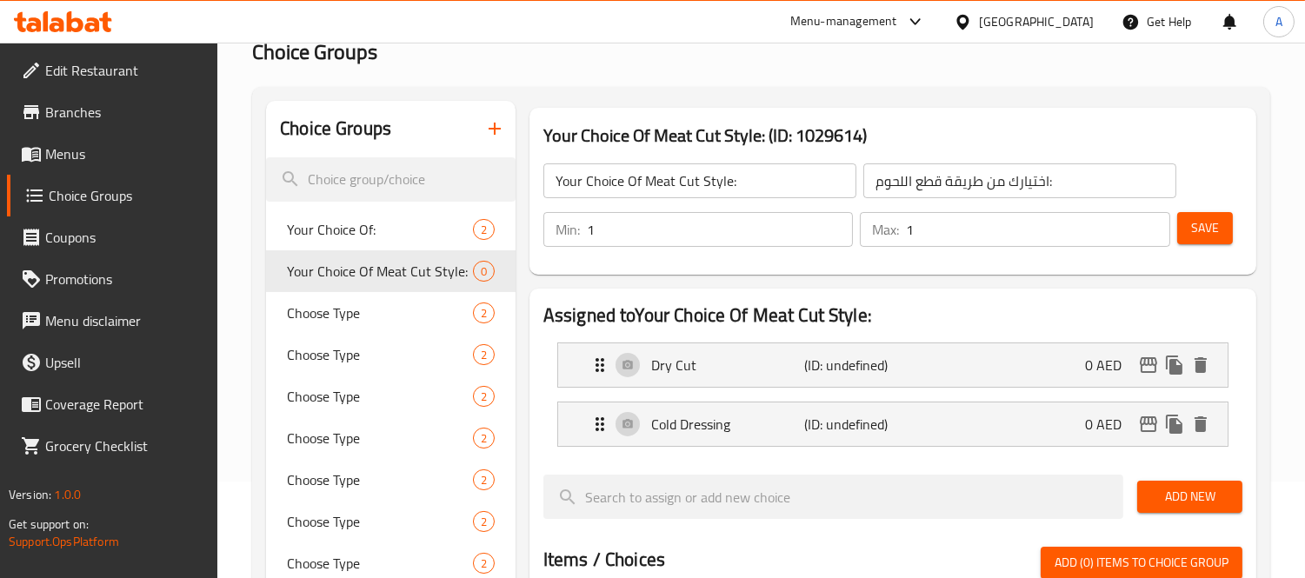
click at [1198, 247] on div "Save" at bounding box center [1202, 230] width 58 height 42
click at [1193, 226] on span "Save" at bounding box center [1205, 228] width 28 height 22
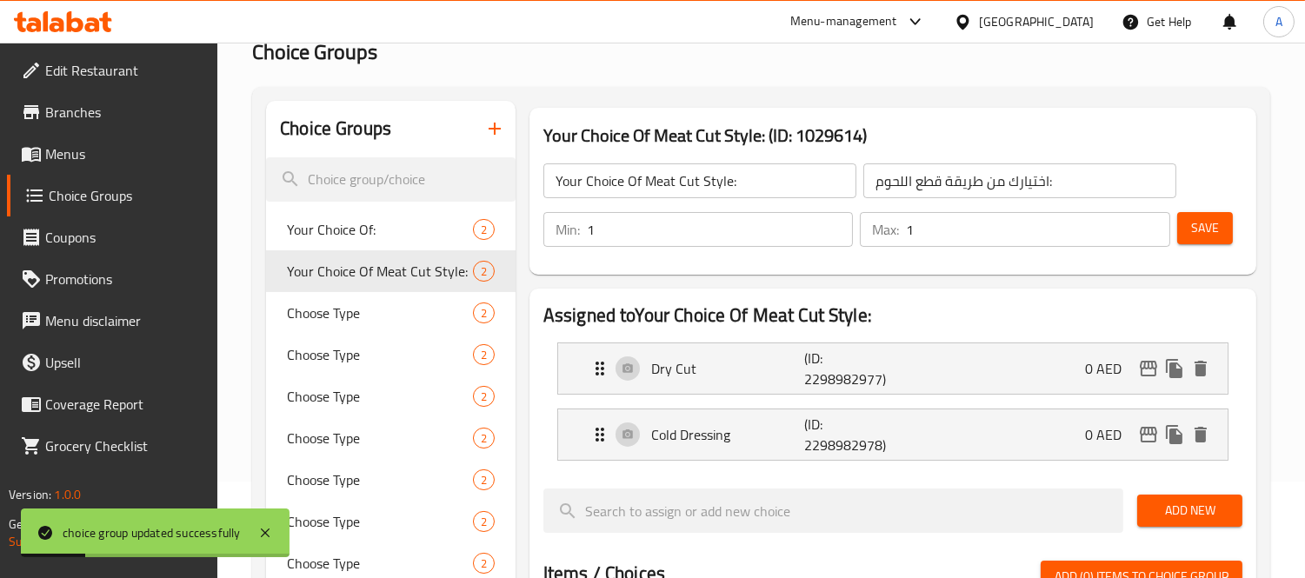
click at [76, 162] on span "Menus" at bounding box center [124, 153] width 159 height 21
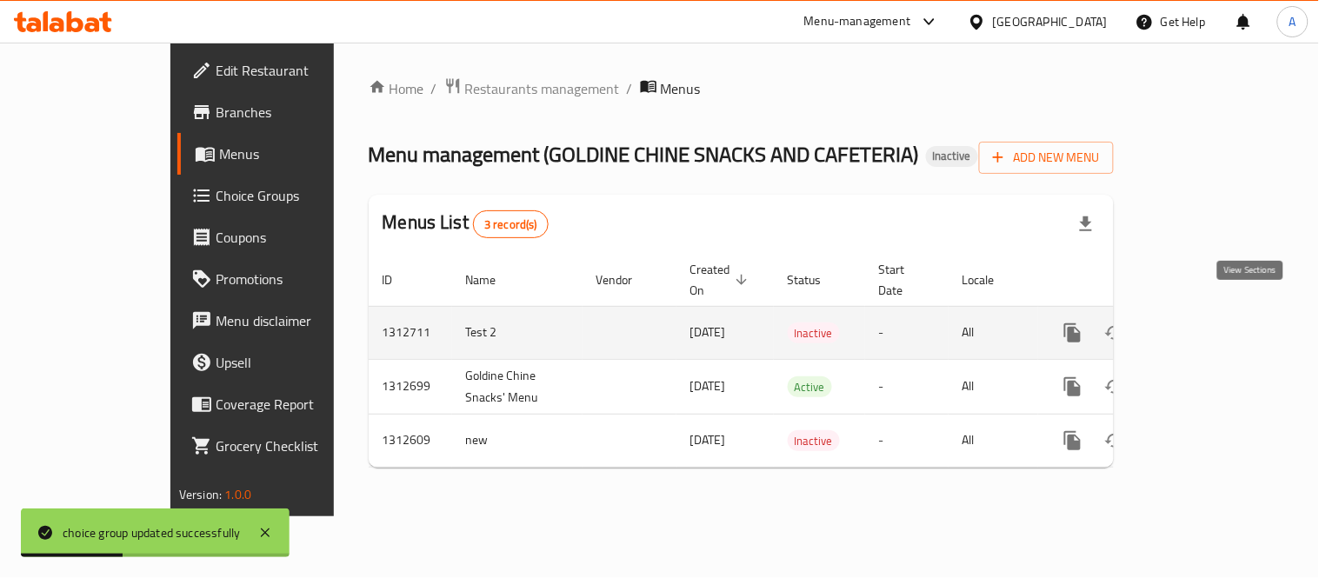
click at [1208, 323] on icon "enhanced table" at bounding box center [1197, 332] width 21 height 21
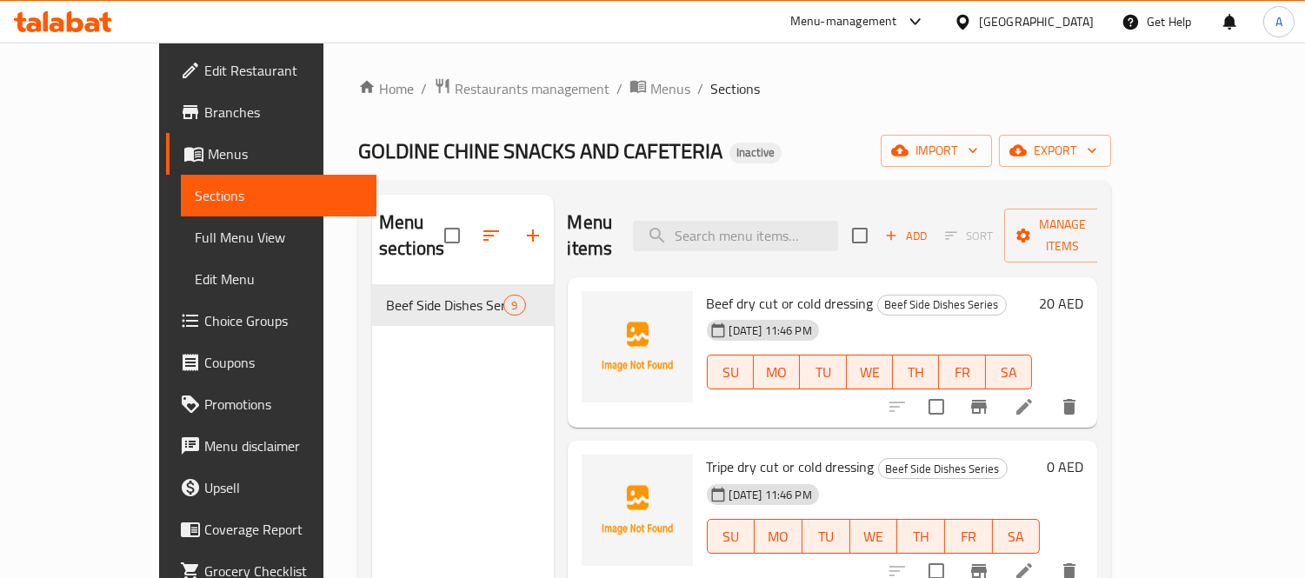
click at [1048, 393] on li at bounding box center [1024, 406] width 49 height 31
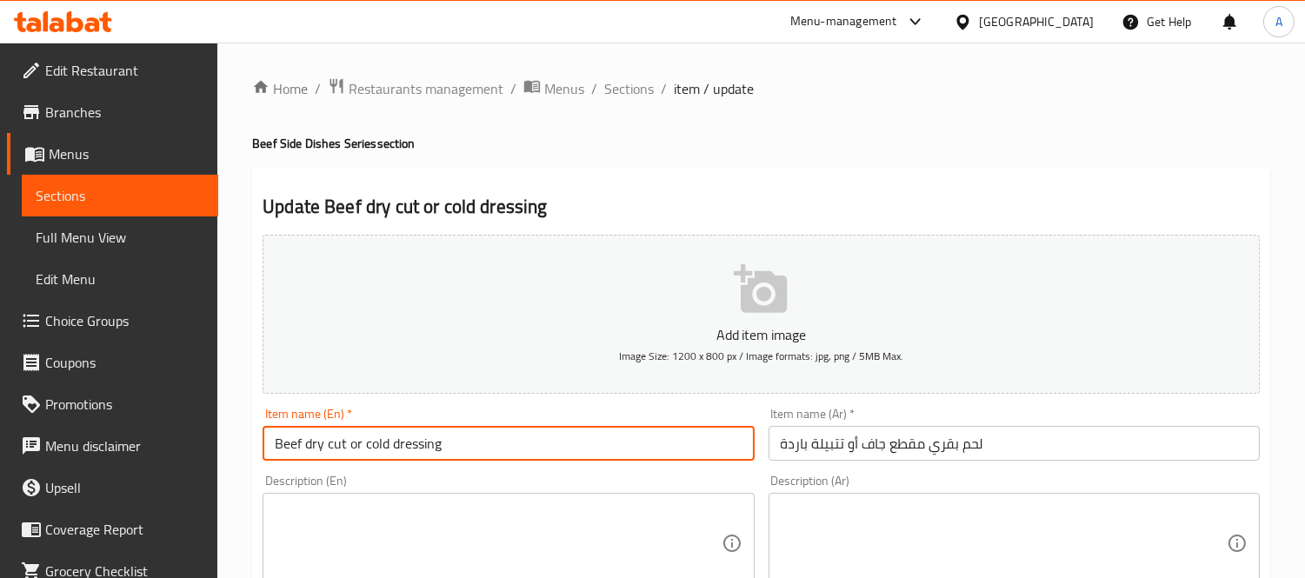
drag, startPoint x: 299, startPoint y: 445, endPoint x: 563, endPoint y: 448, distance: 264.2
click at [563, 448] on input "Beef dry cut or cold dressing" at bounding box center [507, 443] width 491 height 35
type input "Beef"
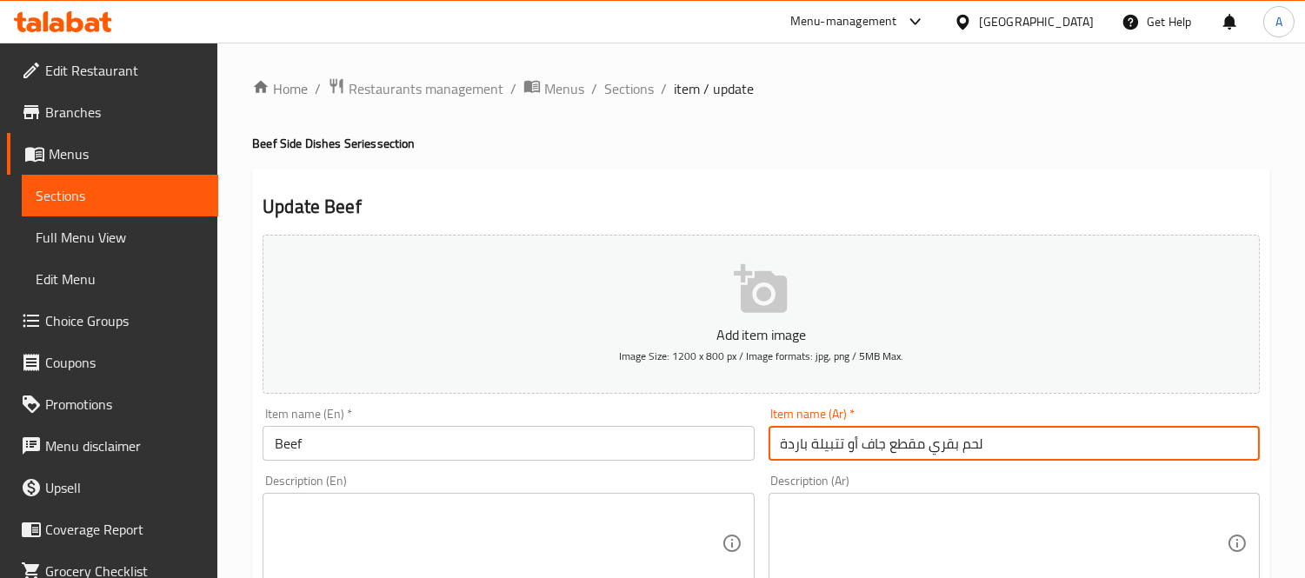
drag, startPoint x: 927, startPoint y: 448, endPoint x: 617, endPoint y: 449, distance: 309.4
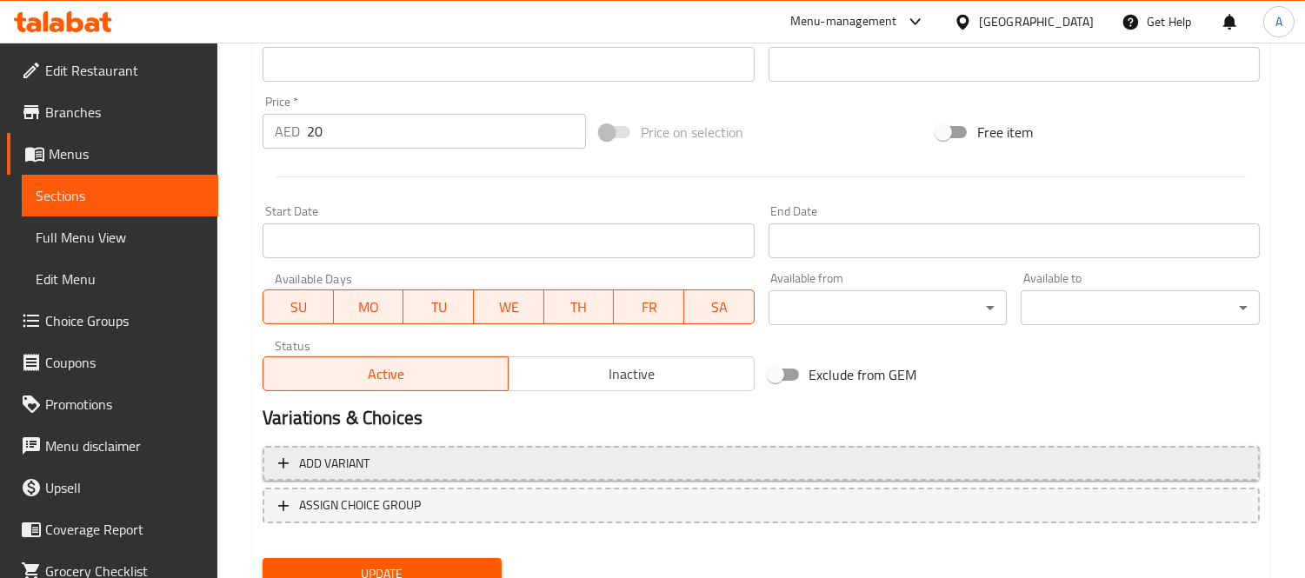
scroll to position [647, 0]
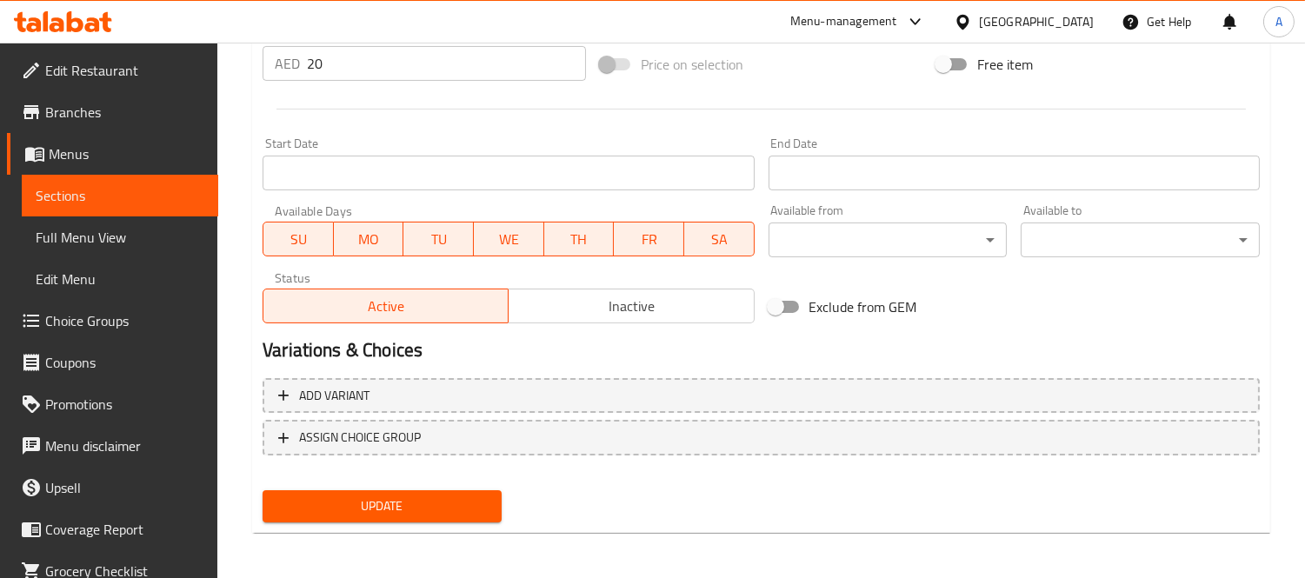
type input "لحم بقري"
click at [461, 496] on span "Update" at bounding box center [381, 506] width 211 height 22
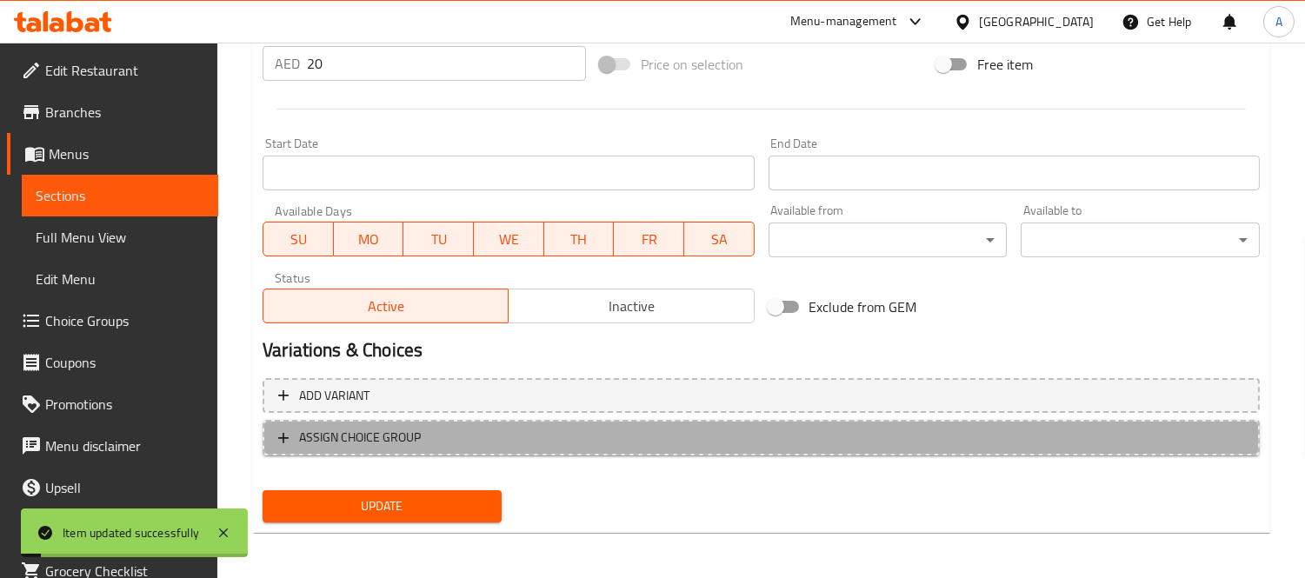
click at [406, 440] on span "ASSIGN CHOICE GROUP" at bounding box center [360, 438] width 122 height 22
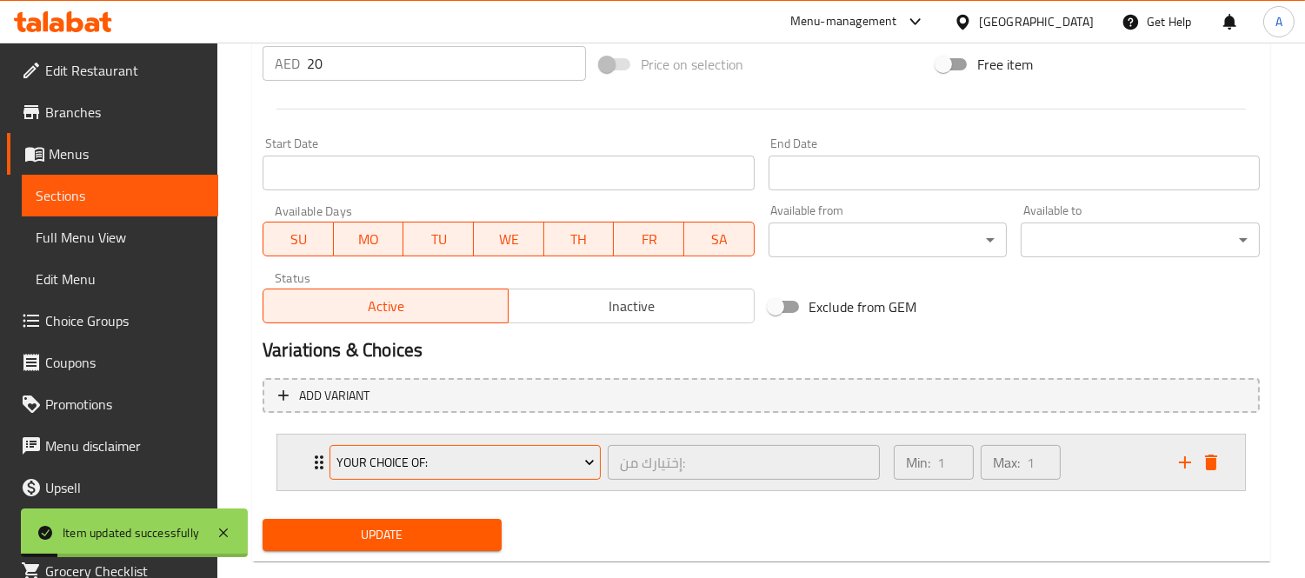
click at [470, 471] on span "Your Choice Of:" at bounding box center [465, 463] width 258 height 22
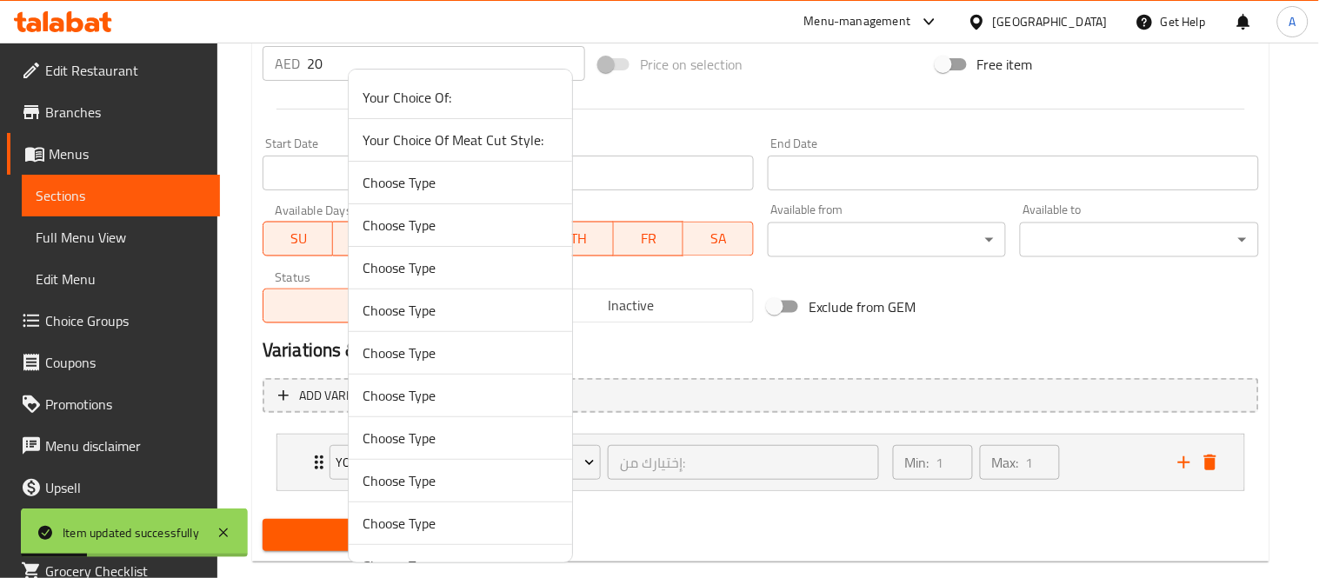
click at [475, 143] on span "Your Choice Of Meat Cut Style:" at bounding box center [460, 140] width 196 height 21
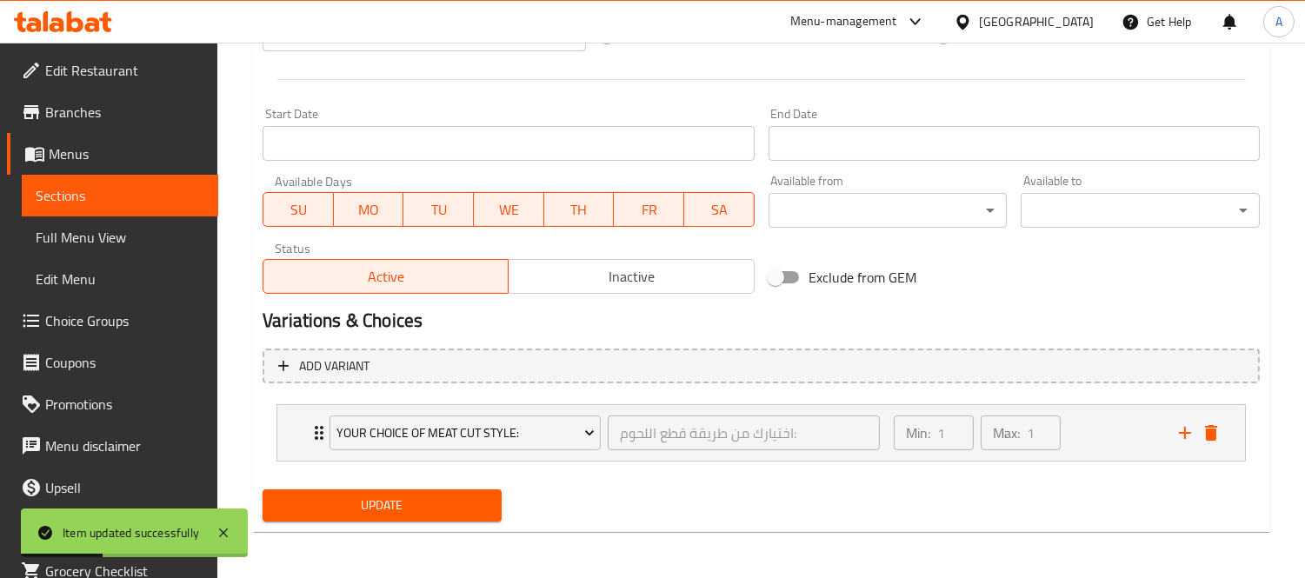
click at [431, 525] on div "Update" at bounding box center [382, 505] width 253 height 46
click at [431, 515] on button "Update" at bounding box center [381, 505] width 239 height 32
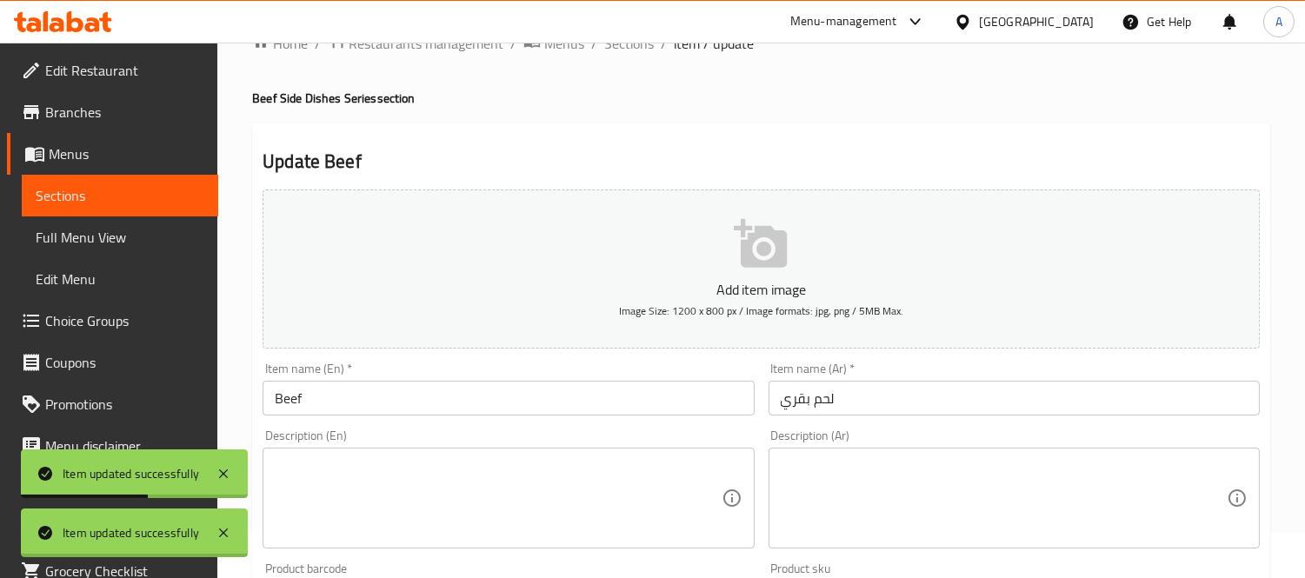
scroll to position [0, 0]
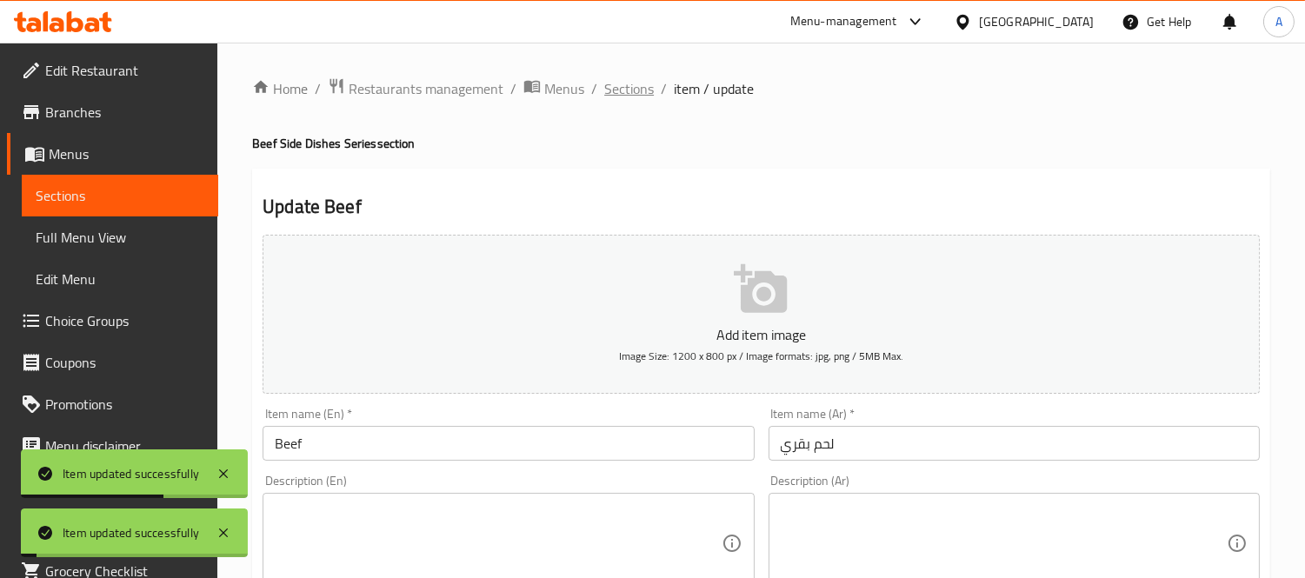
click at [629, 93] on span "Sections" at bounding box center [629, 88] width 50 height 21
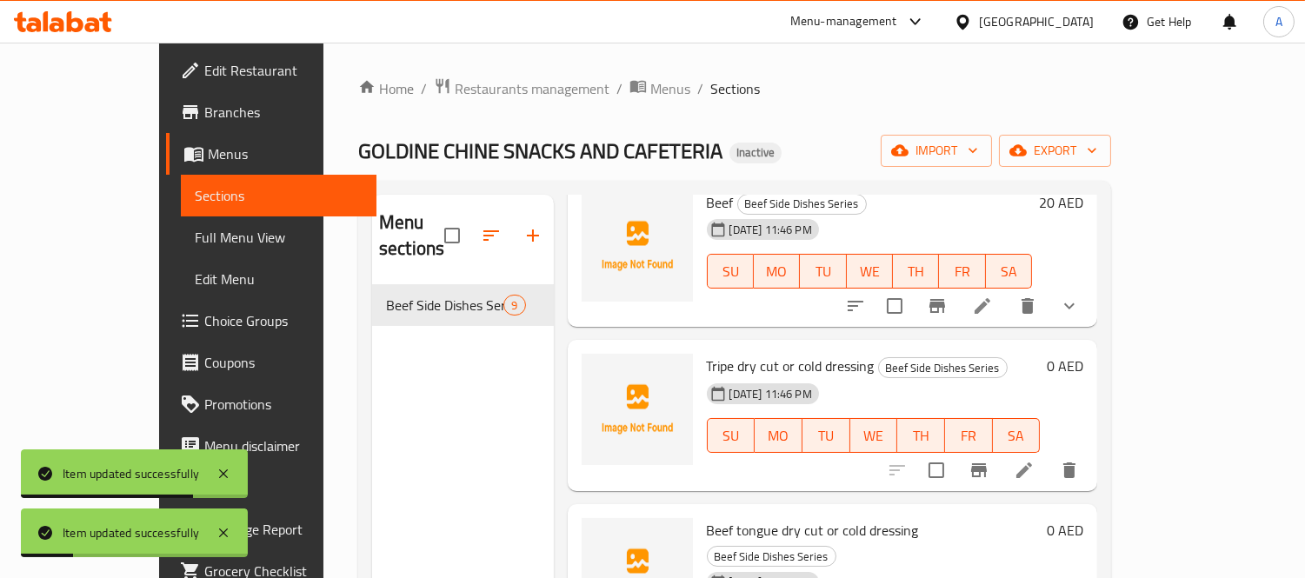
scroll to position [193, 0]
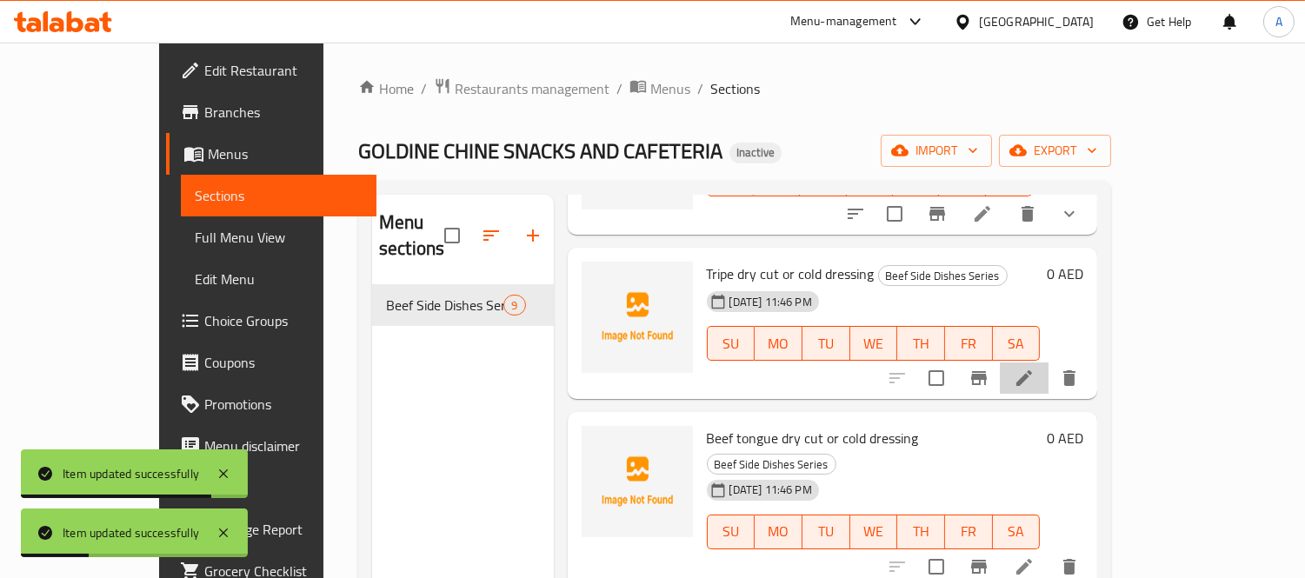
click at [1048, 362] on li at bounding box center [1024, 377] width 49 height 31
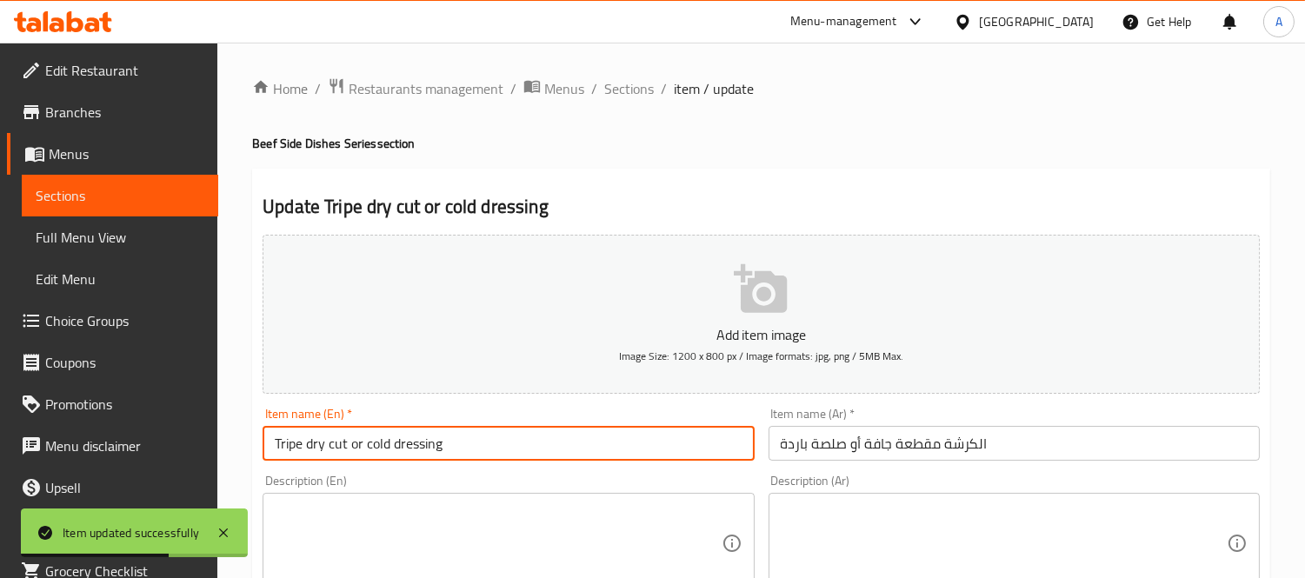
drag, startPoint x: 300, startPoint y: 442, endPoint x: 591, endPoint y: 445, distance: 291.2
click at [591, 445] on input "Tripe dry cut or cold dressing" at bounding box center [507, 443] width 491 height 35
click at [445, 440] on input "Tripe" at bounding box center [507, 443] width 491 height 35
type input "Tripe"
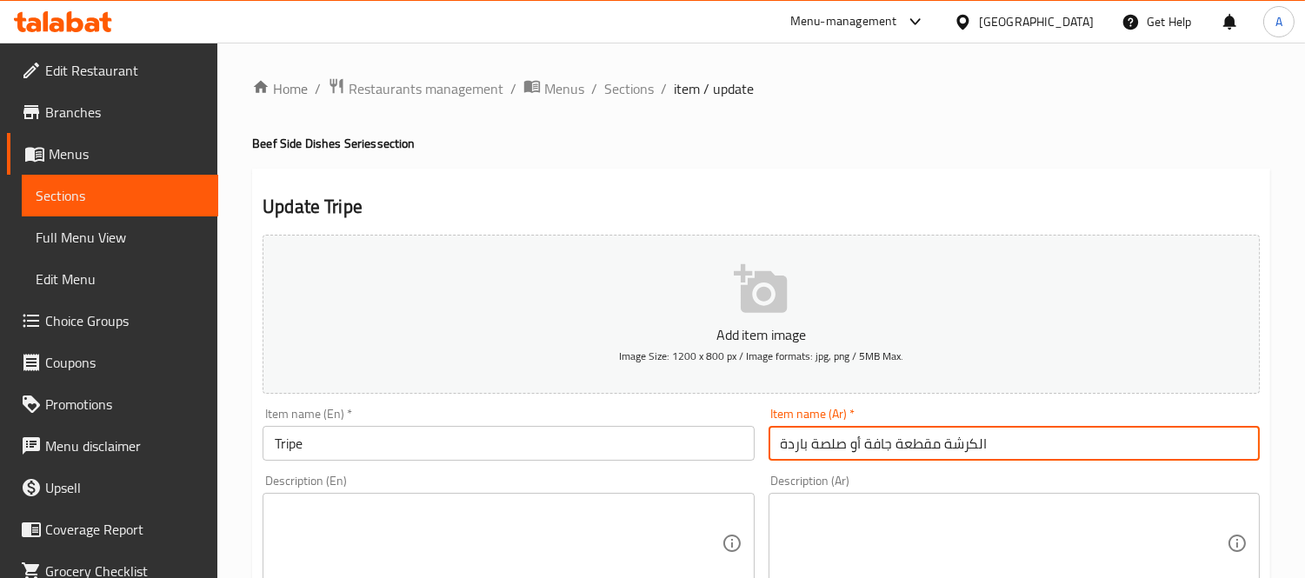
drag, startPoint x: 943, startPoint y: 446, endPoint x: 493, endPoint y: 435, distance: 450.3
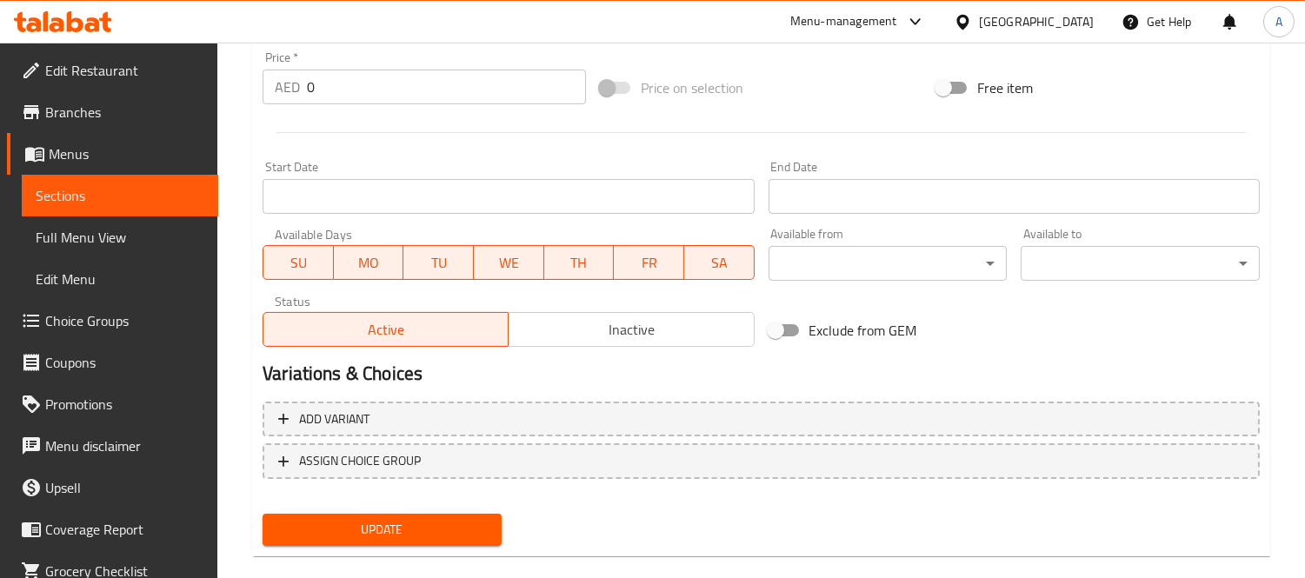
scroll to position [647, 0]
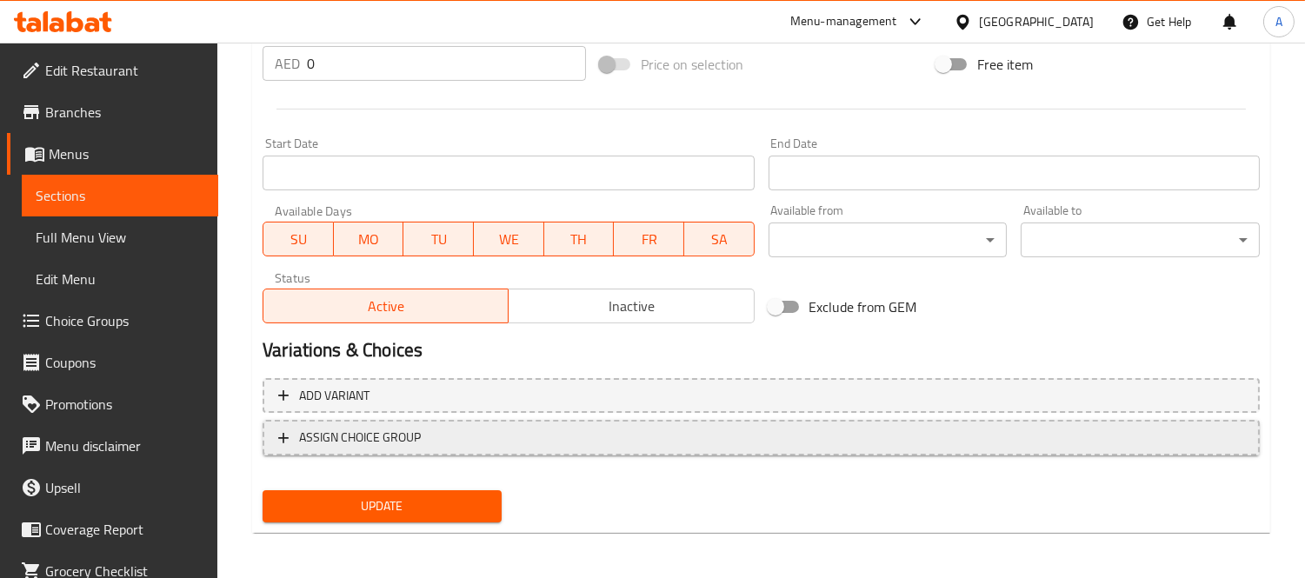
type input "الكرشة"
click at [422, 443] on span "ASSIGN CHOICE GROUP" at bounding box center [761, 438] width 966 height 22
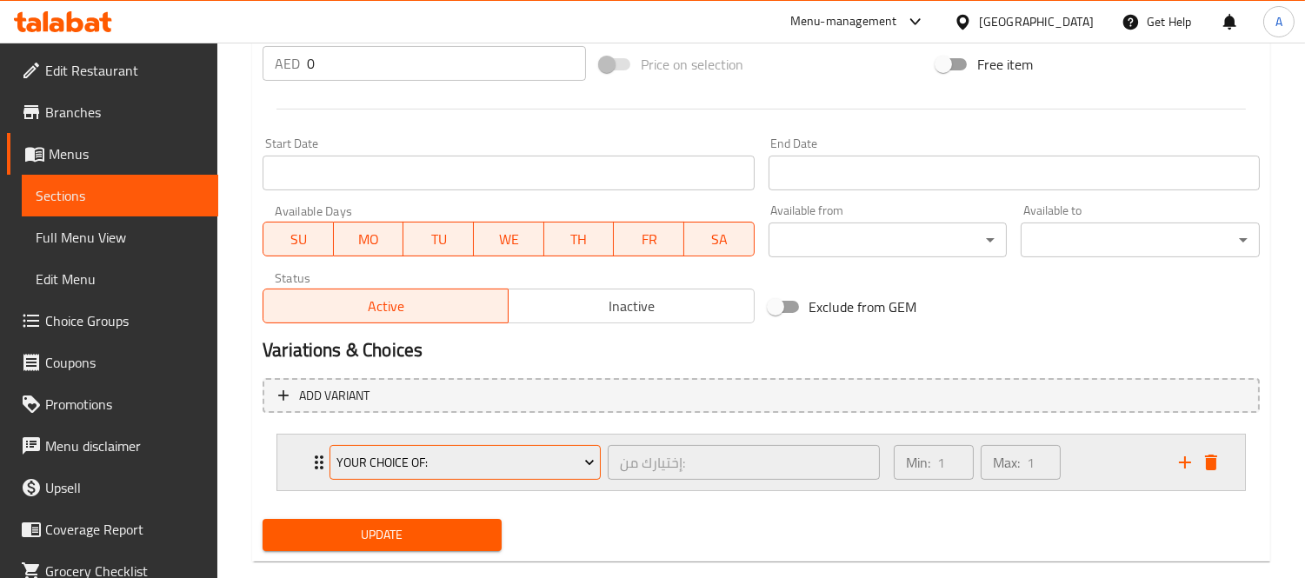
click at [433, 455] on span "Your Choice Of:" at bounding box center [465, 463] width 258 height 22
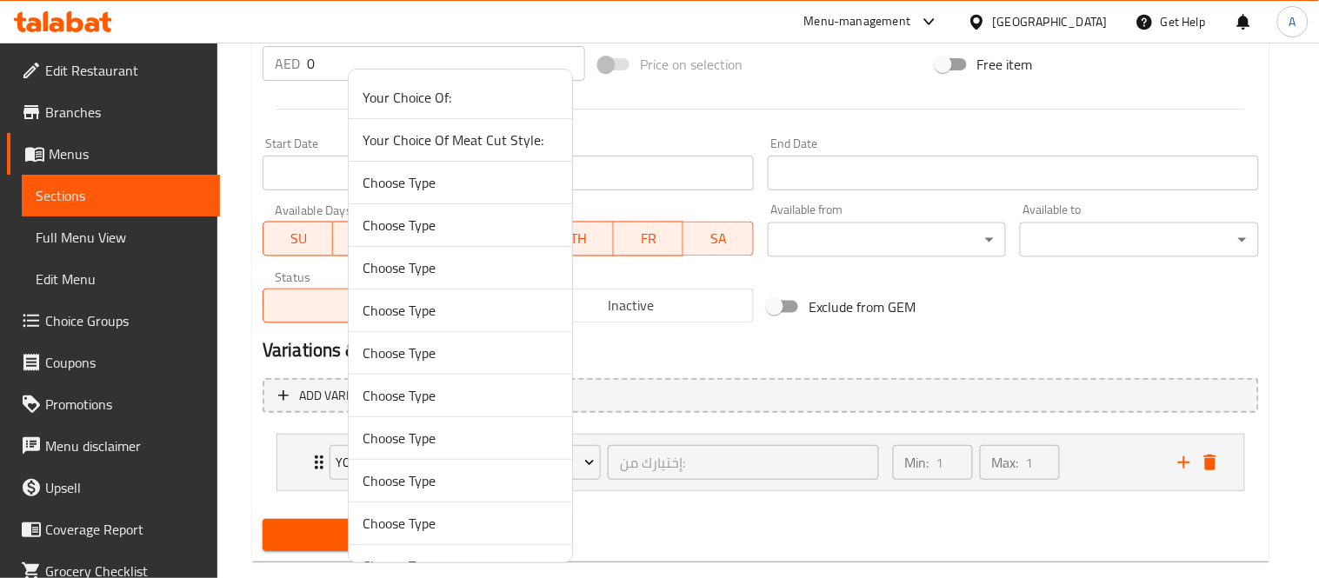
click at [465, 149] on span "Your Choice Of Meat Cut Style:" at bounding box center [460, 140] width 196 height 21
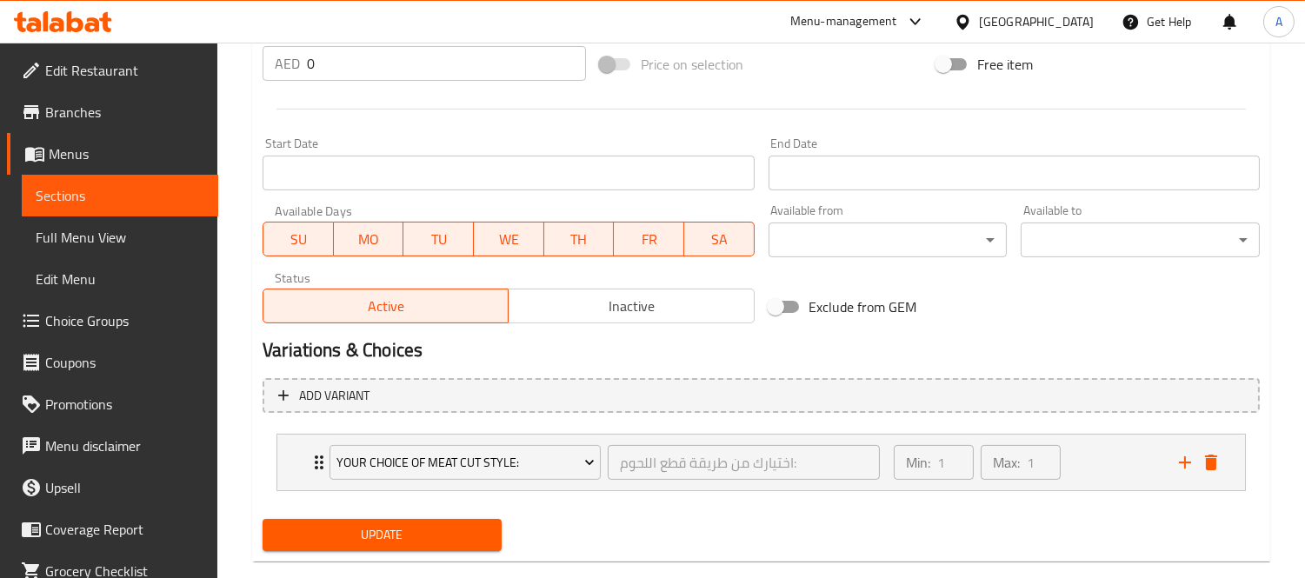
click at [375, 528] on span "Update" at bounding box center [381, 535] width 211 height 22
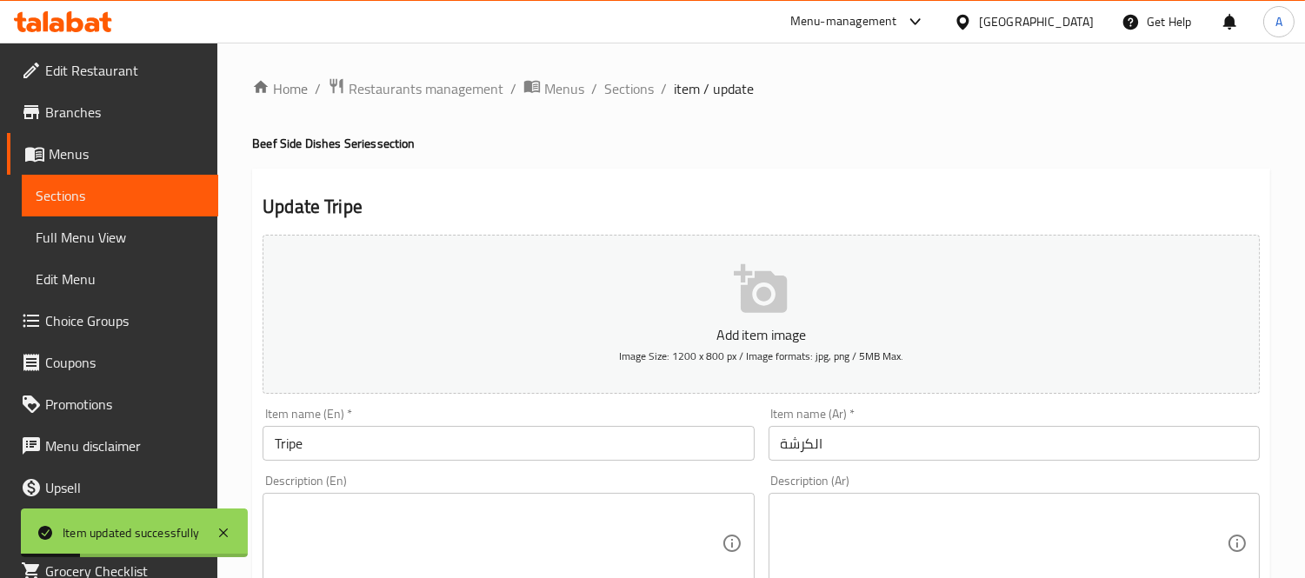
scroll to position [386, 0]
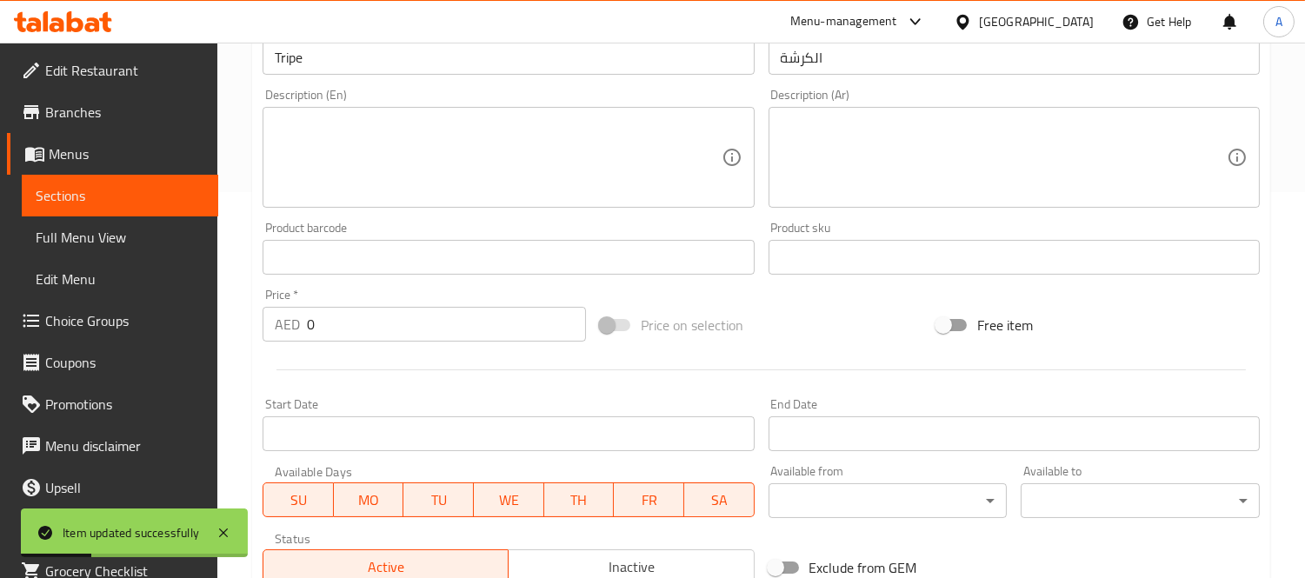
drag, startPoint x: 335, startPoint y: 327, endPoint x: 265, endPoint y: 331, distance: 70.5
click at [265, 331] on div "AED 0 Price *" at bounding box center [423, 324] width 323 height 35
paste input "25"
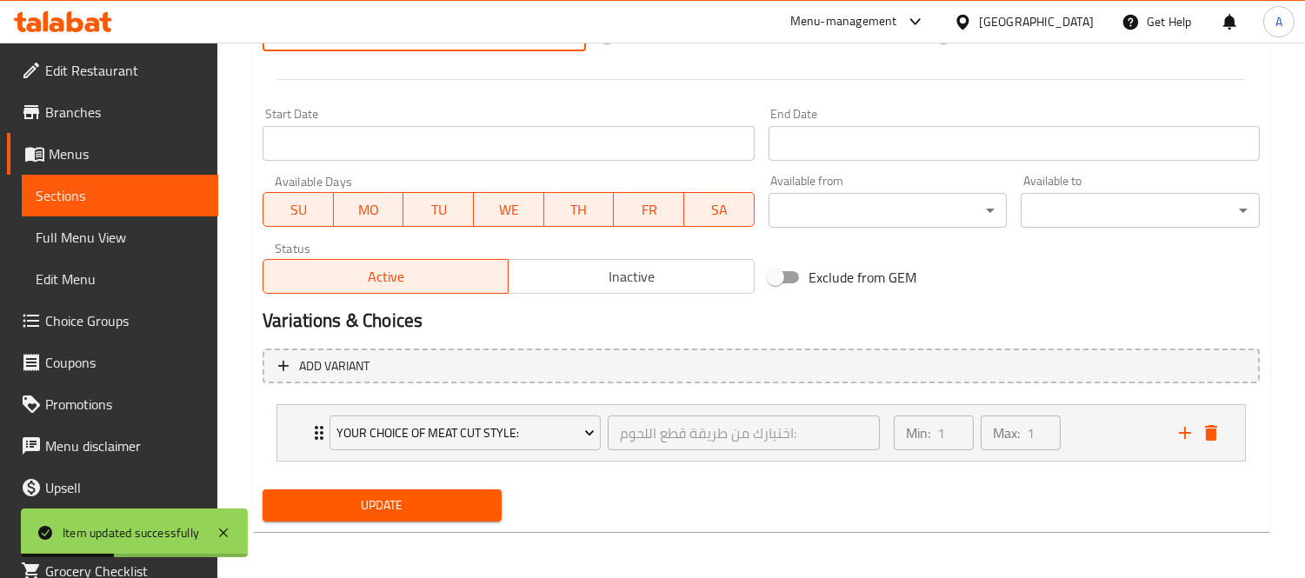
type input "25"
click at [424, 502] on span "Update" at bounding box center [381, 506] width 211 height 22
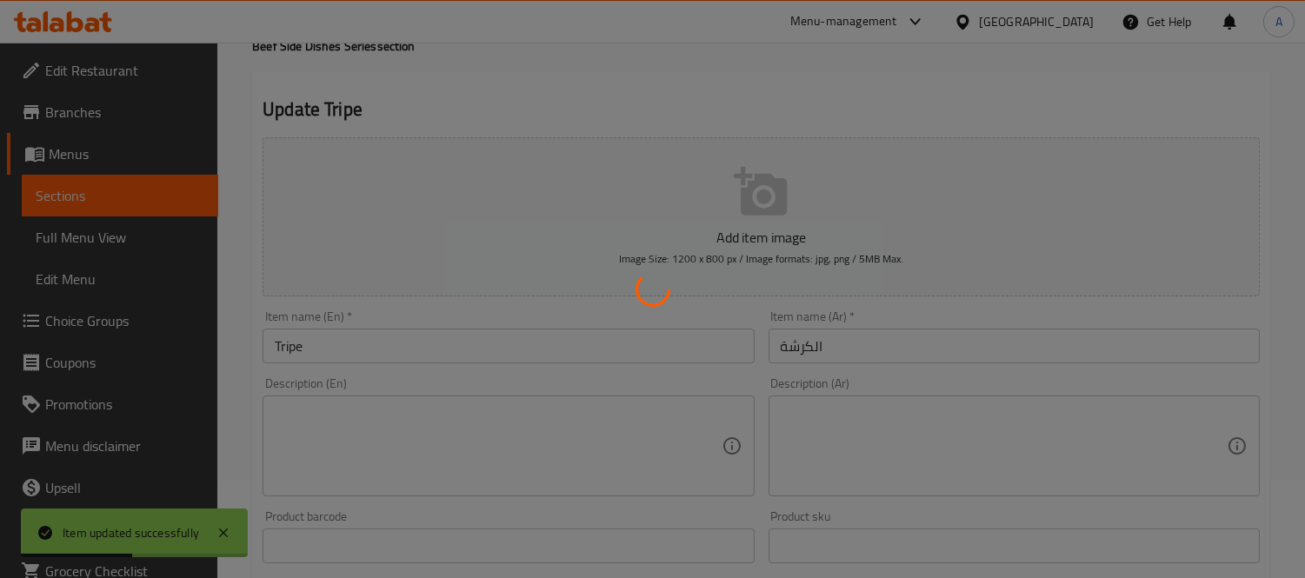
scroll to position [0, 0]
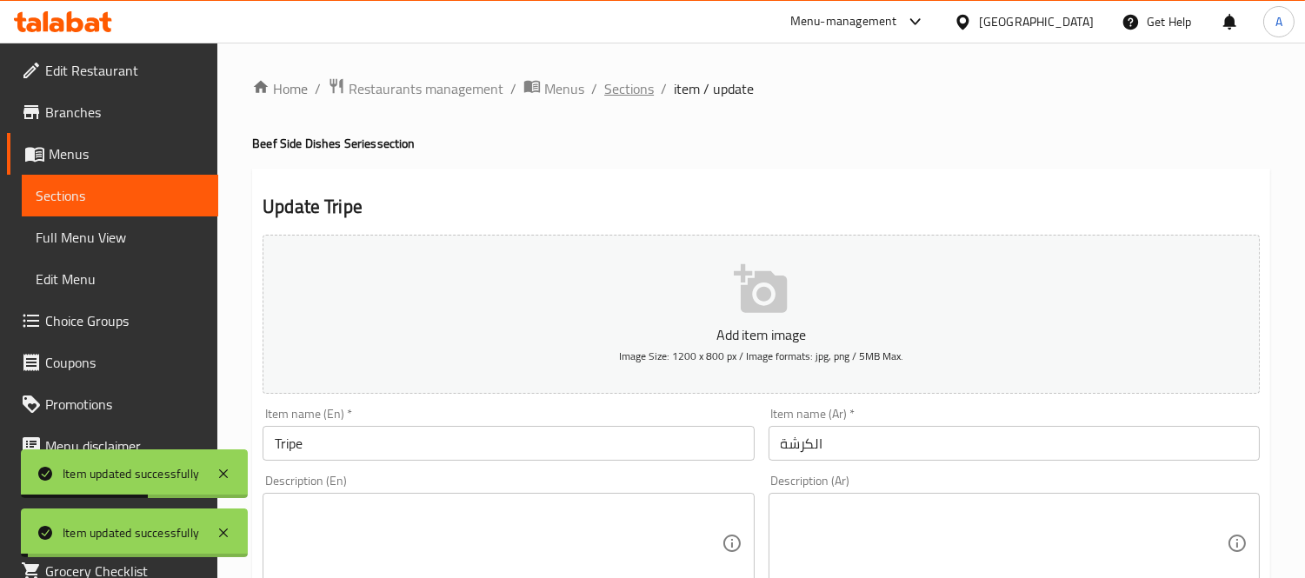
click at [609, 97] on span "Sections" at bounding box center [629, 88] width 50 height 21
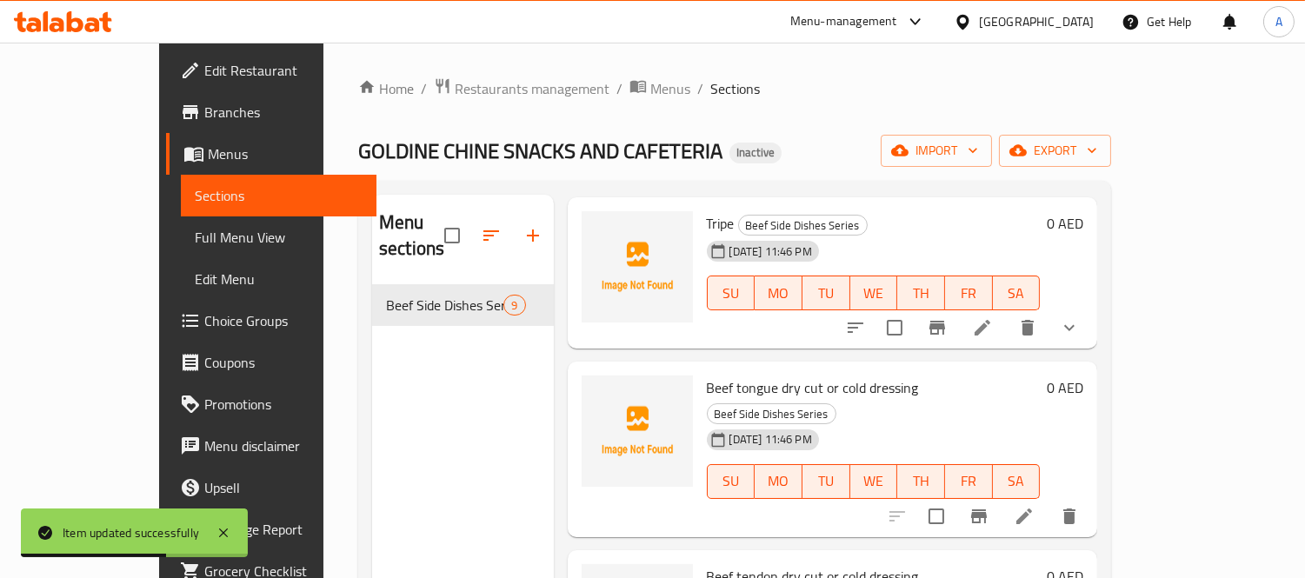
scroll to position [289, 0]
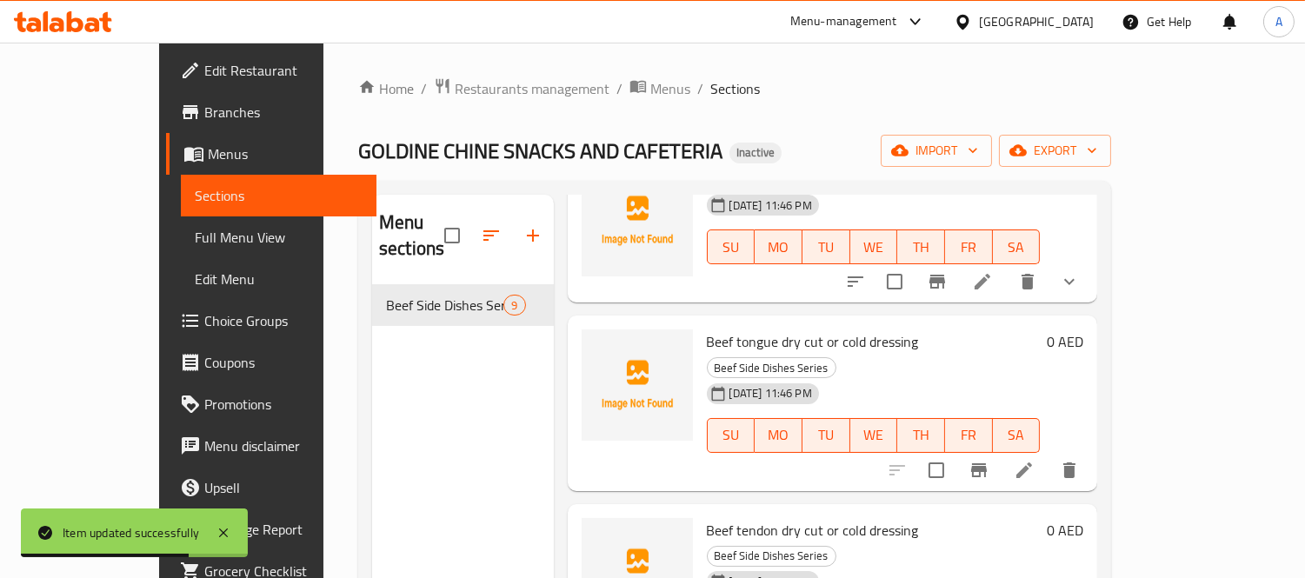
click at [1048, 455] on li at bounding box center [1024, 470] width 49 height 31
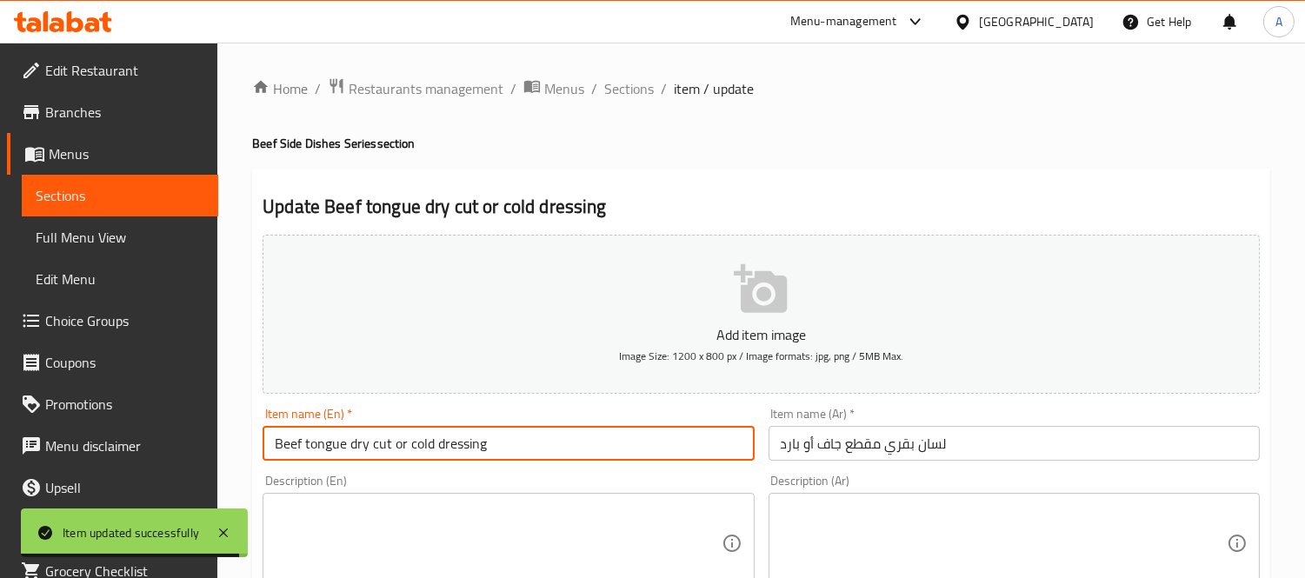
click at [309, 444] on input "Beef tongue dry cut or cold dressing" at bounding box center [507, 443] width 491 height 35
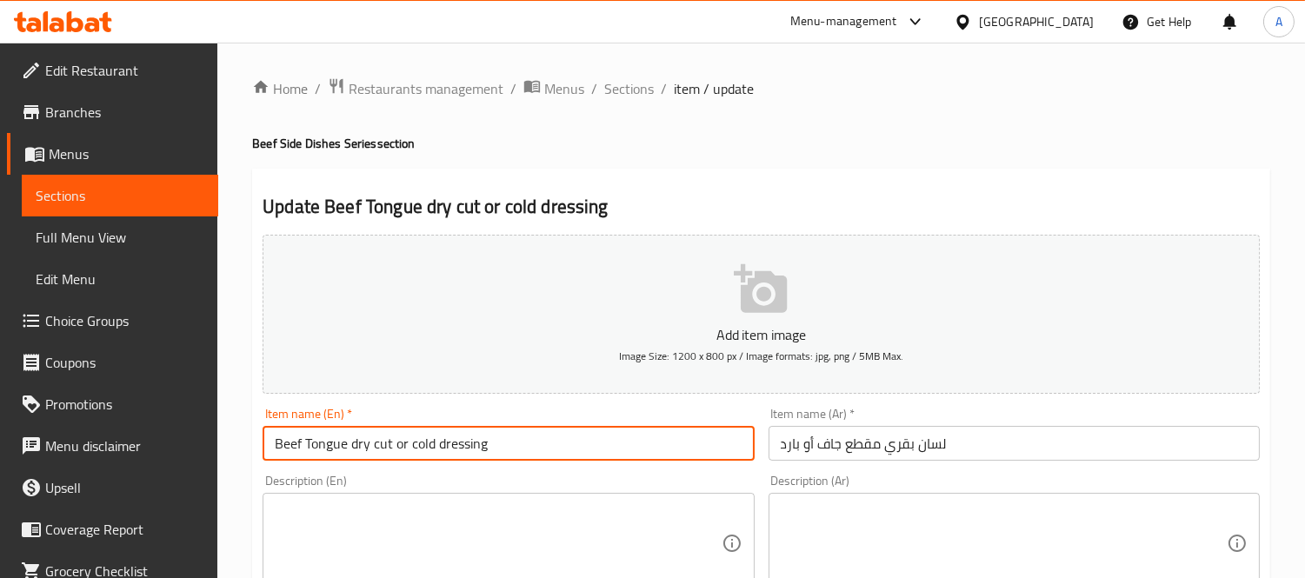
drag, startPoint x: 345, startPoint y: 444, endPoint x: 678, endPoint y: 482, distance: 335.1
type input "Beef Tongue"
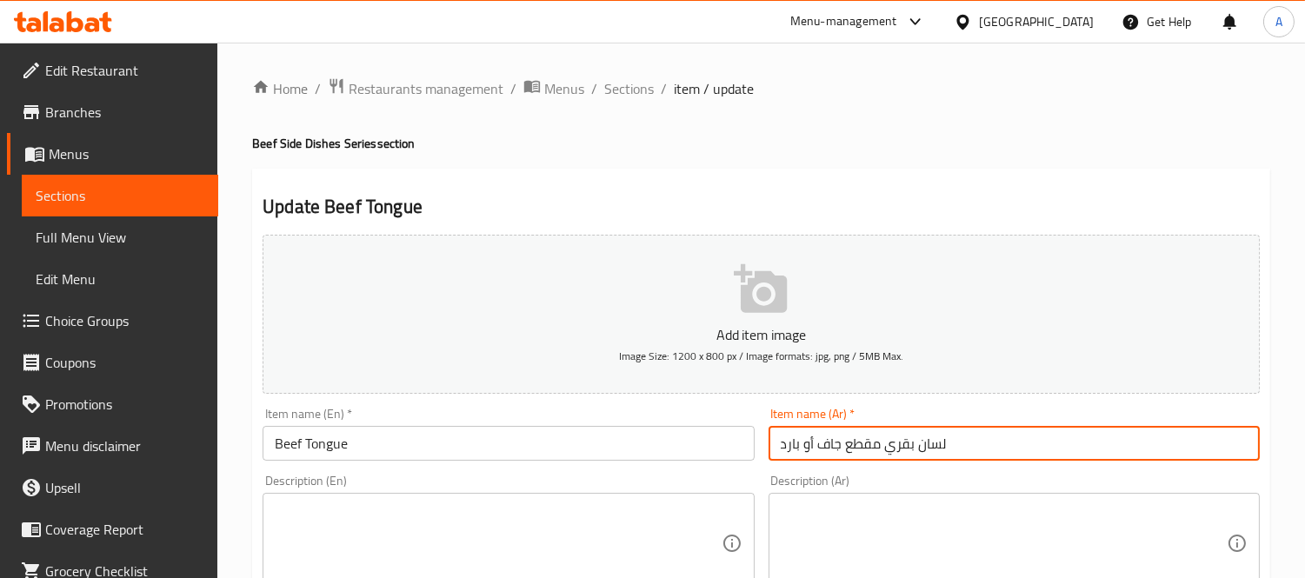
drag, startPoint x: 881, startPoint y: 441, endPoint x: 688, endPoint y: 465, distance: 194.5
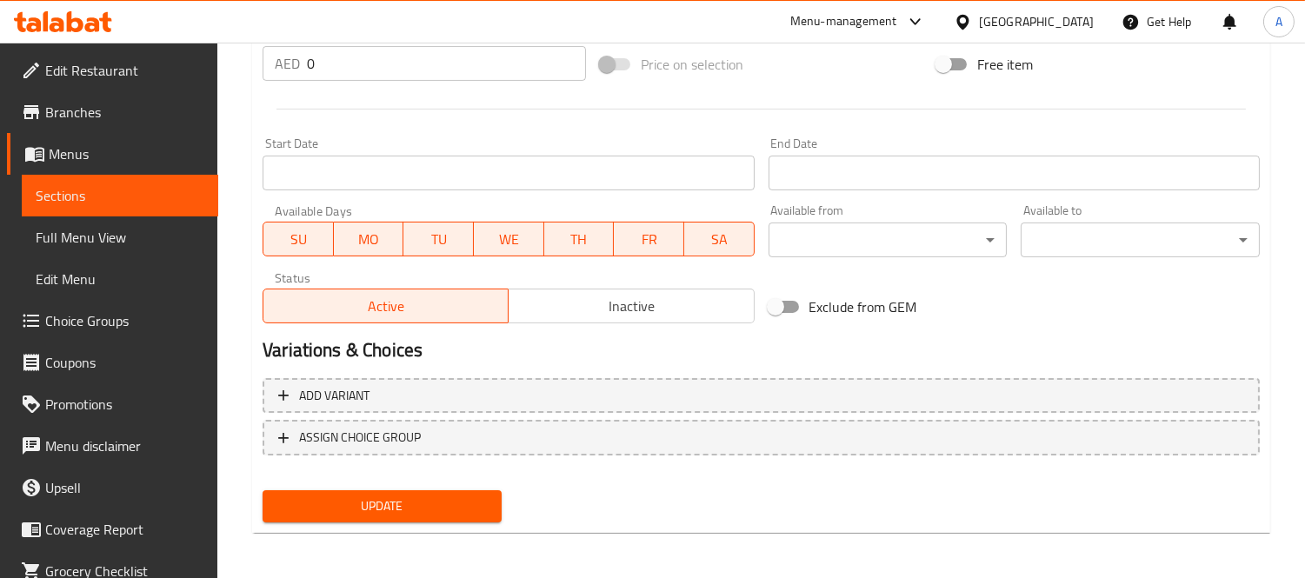
type input "لسان بقري"
click at [403, 490] on button "Update" at bounding box center [381, 506] width 239 height 32
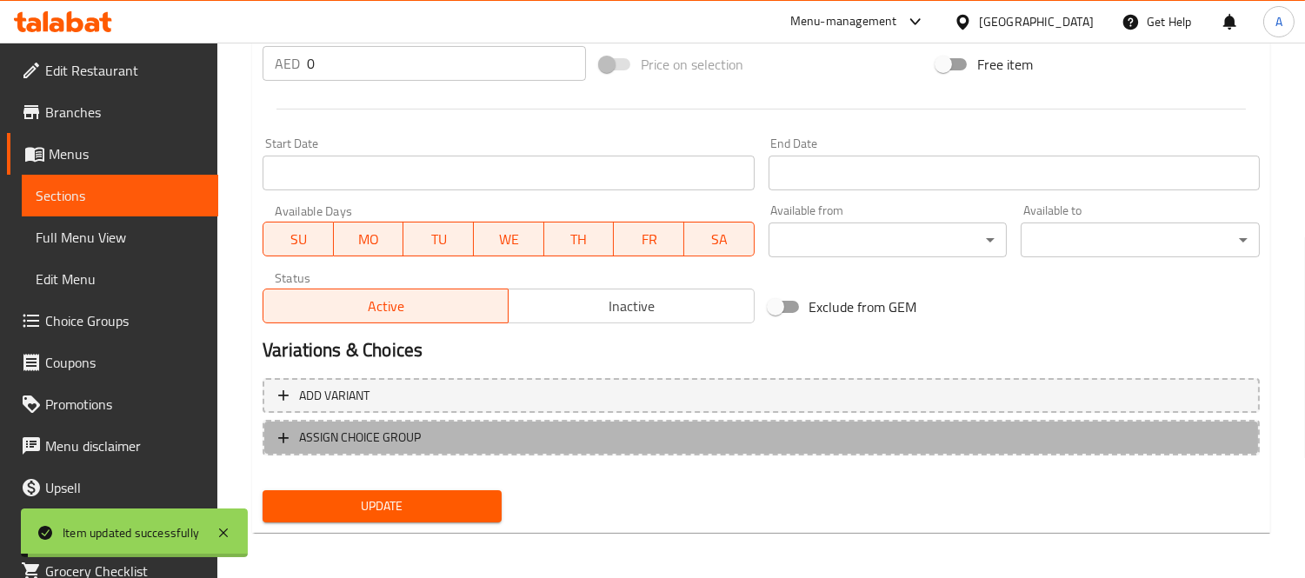
click at [402, 435] on span "ASSIGN CHOICE GROUP" at bounding box center [360, 438] width 122 height 22
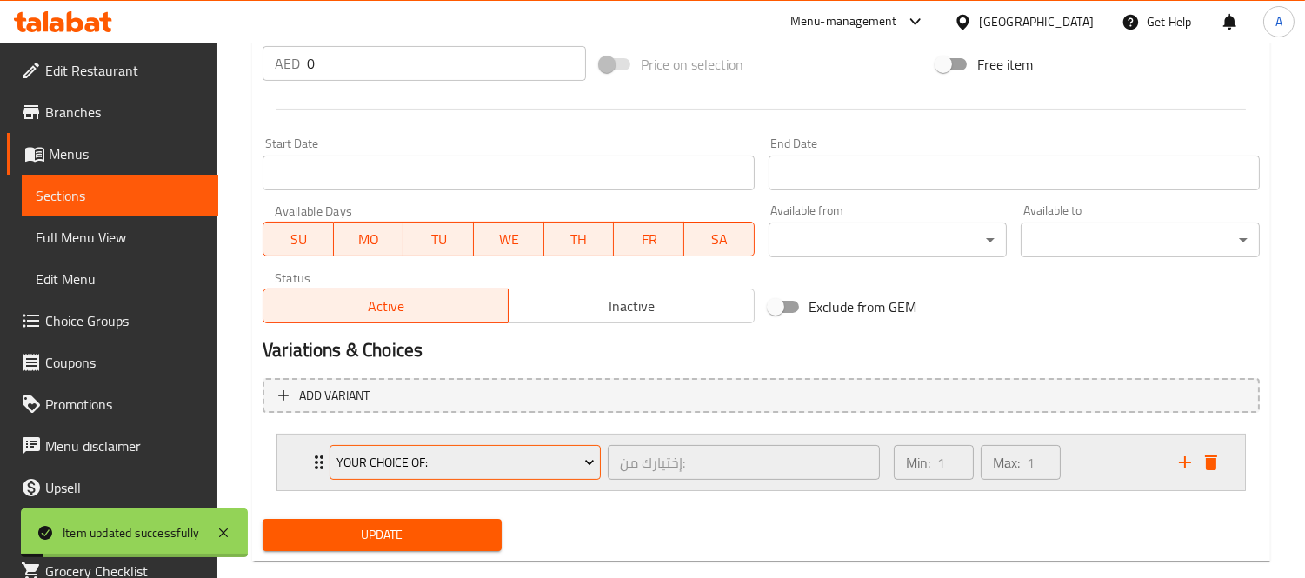
click at [430, 453] on span "Your Choice Of:" at bounding box center [465, 463] width 258 height 22
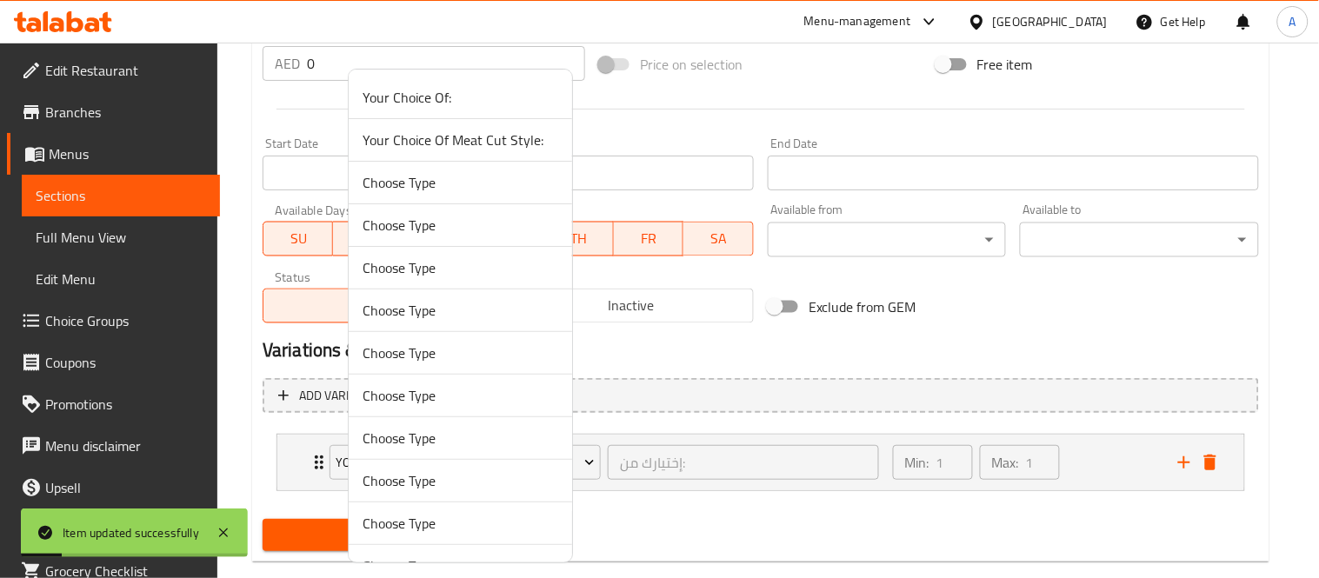
click at [509, 148] on span "Your Choice Of Meat Cut Style:" at bounding box center [460, 140] width 196 height 21
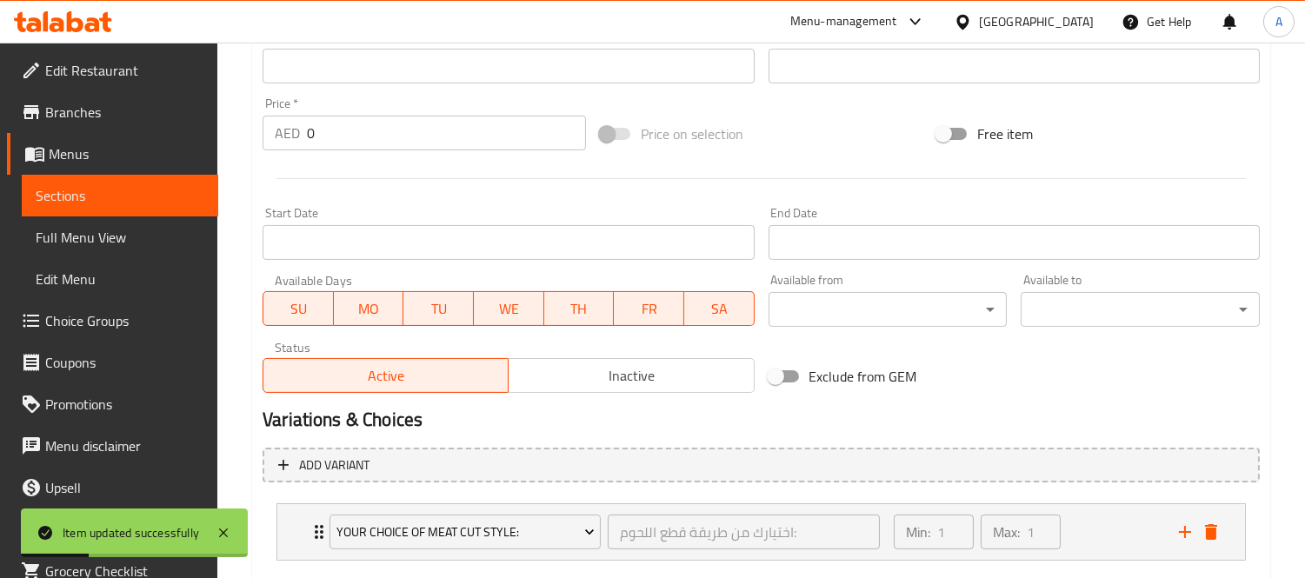
scroll to position [483, 0]
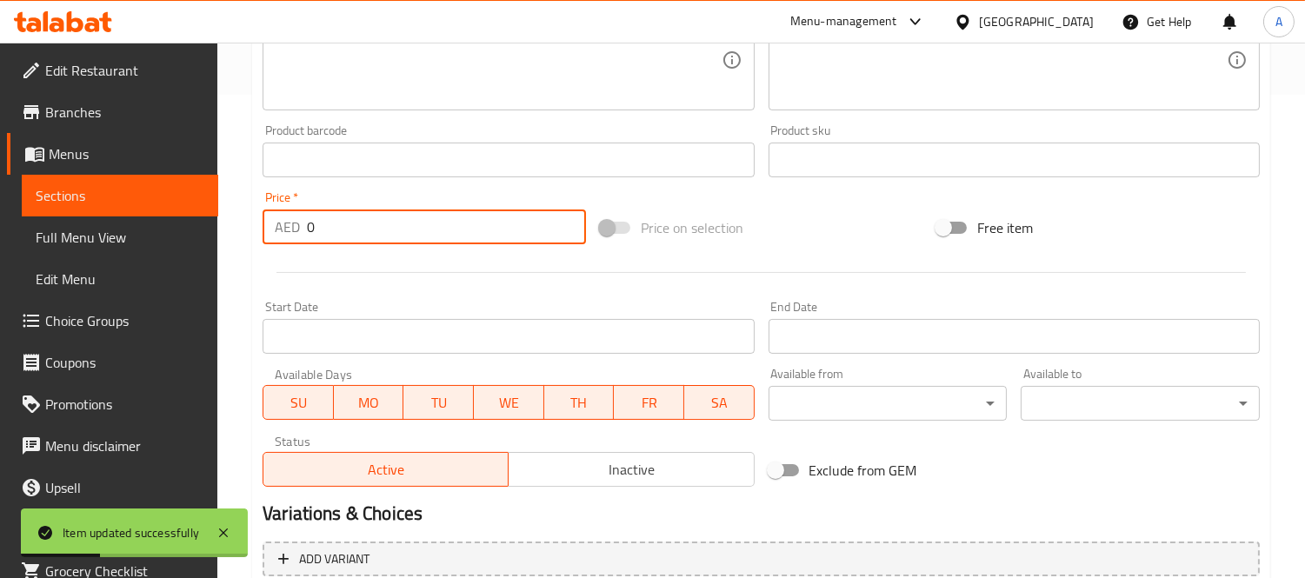
drag, startPoint x: 381, startPoint y: 213, endPoint x: 158, endPoint y: 207, distance: 222.6
click at [158, 207] on div "Edit Restaurant Branches Menus Sections Full Menu View Edit Menu Choice Groups …" at bounding box center [652, 166] width 1305 height 1214
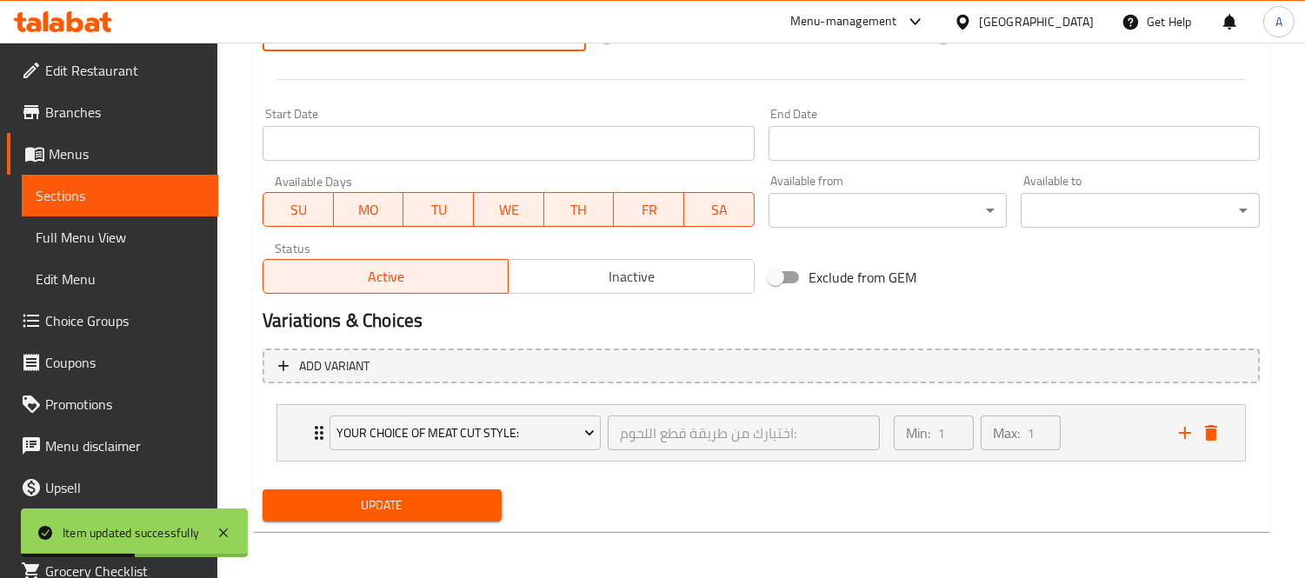
type input "25"
click at [376, 485] on div "Update" at bounding box center [382, 505] width 253 height 46
click at [376, 500] on span "Update" at bounding box center [381, 506] width 211 height 22
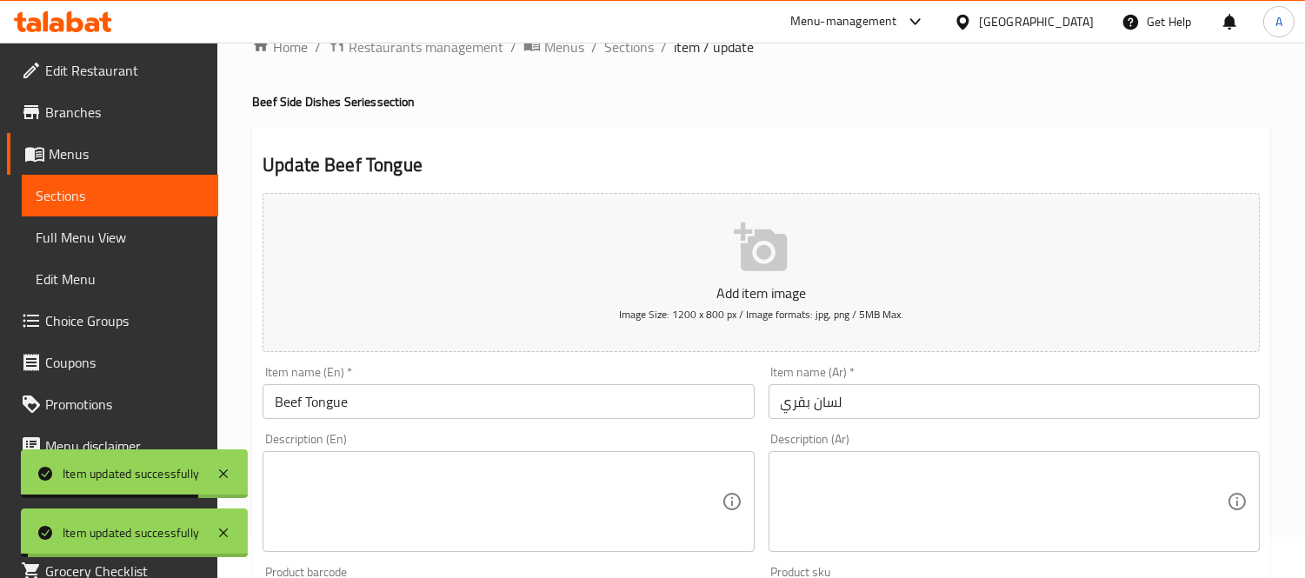
scroll to position [0, 0]
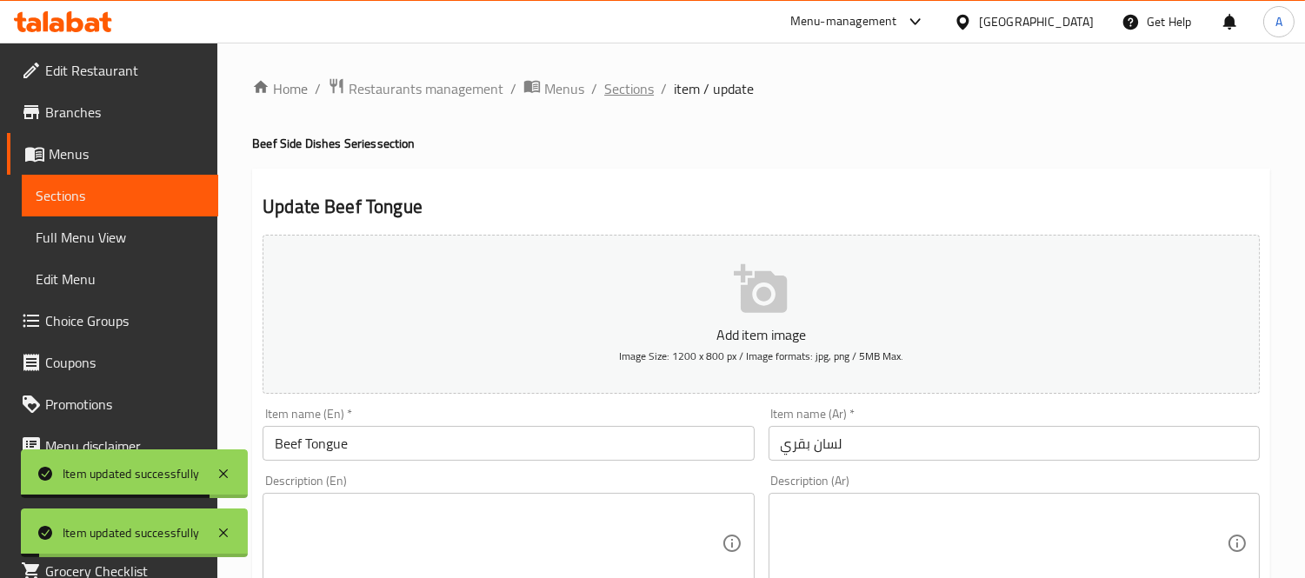
click at [643, 78] on span "Sections" at bounding box center [629, 88] width 50 height 21
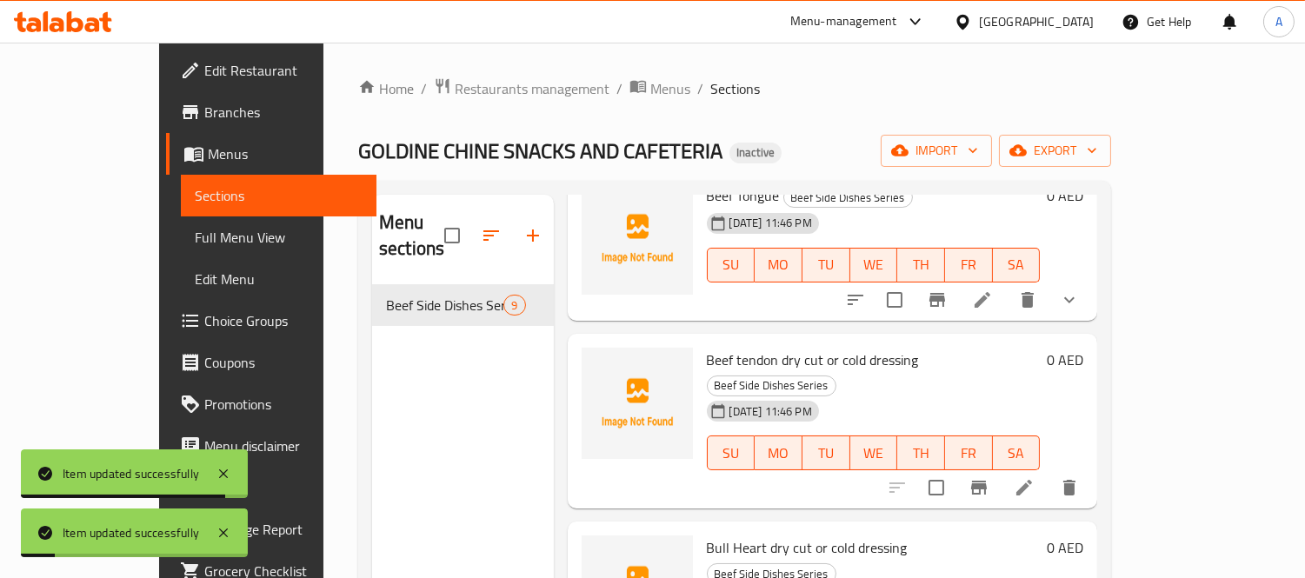
scroll to position [482, 0]
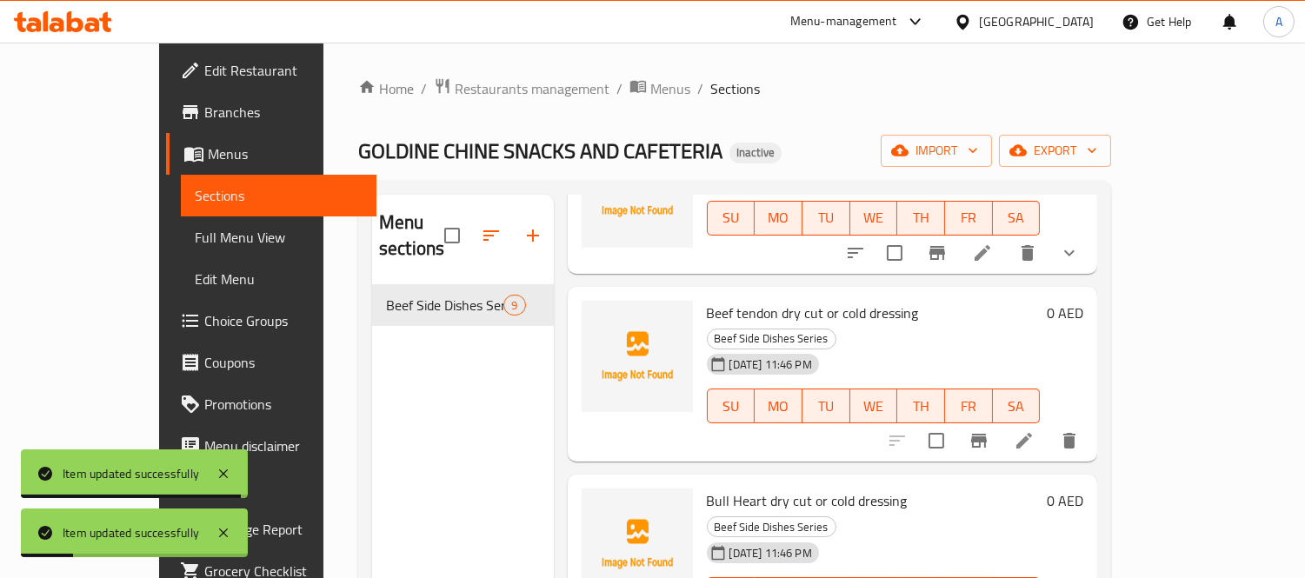
click at [1048, 425] on li at bounding box center [1024, 440] width 49 height 31
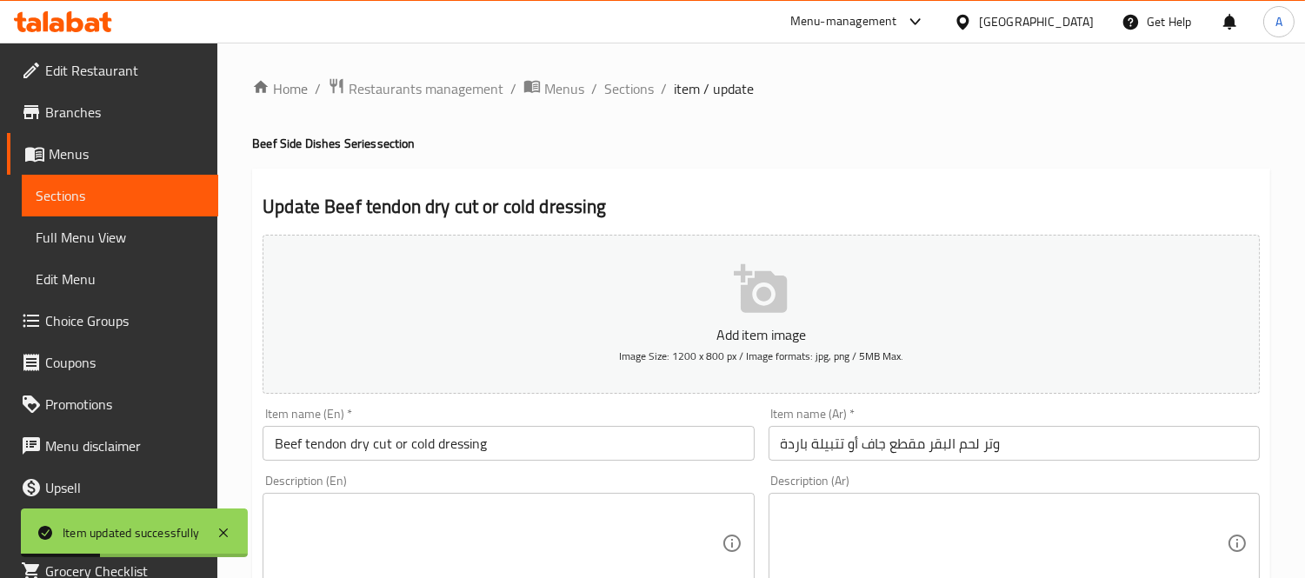
click at [611, 433] on input "Beef tendon dry cut or cold dressing" at bounding box center [507, 443] width 491 height 35
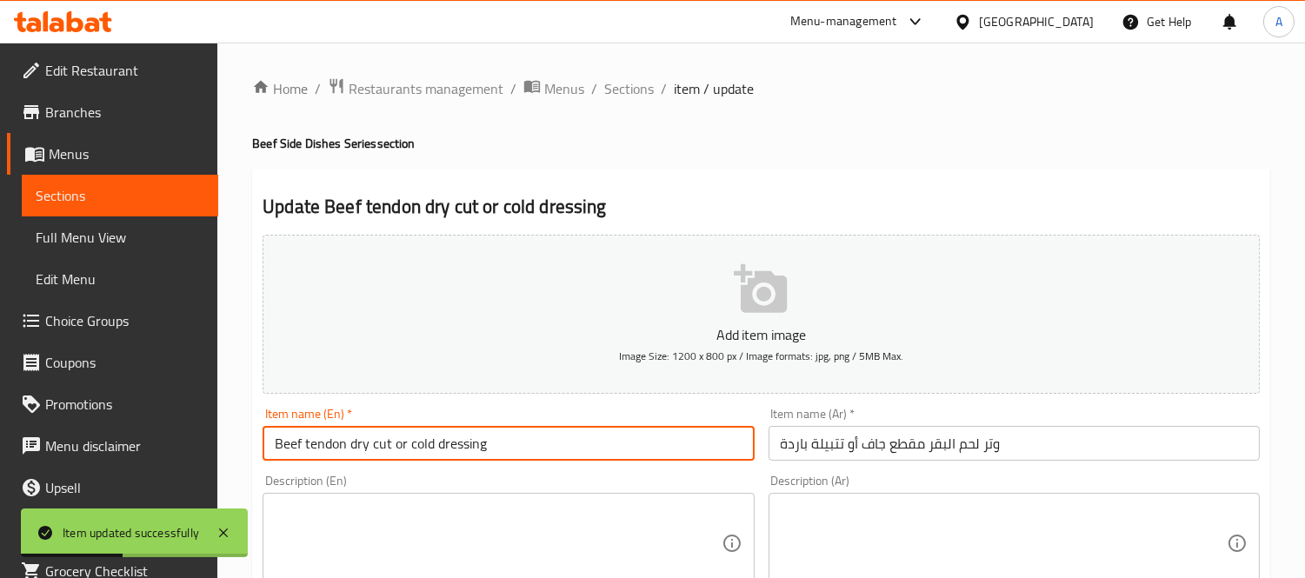
click at [374, 447] on input "Beef tendon dry cut or cold dressing" at bounding box center [507, 443] width 491 height 35
drag, startPoint x: 344, startPoint y: 443, endPoint x: 553, endPoint y: 458, distance: 209.1
click at [553, 458] on input "Beef tendon dry cut or cold dressing" at bounding box center [507, 443] width 491 height 35
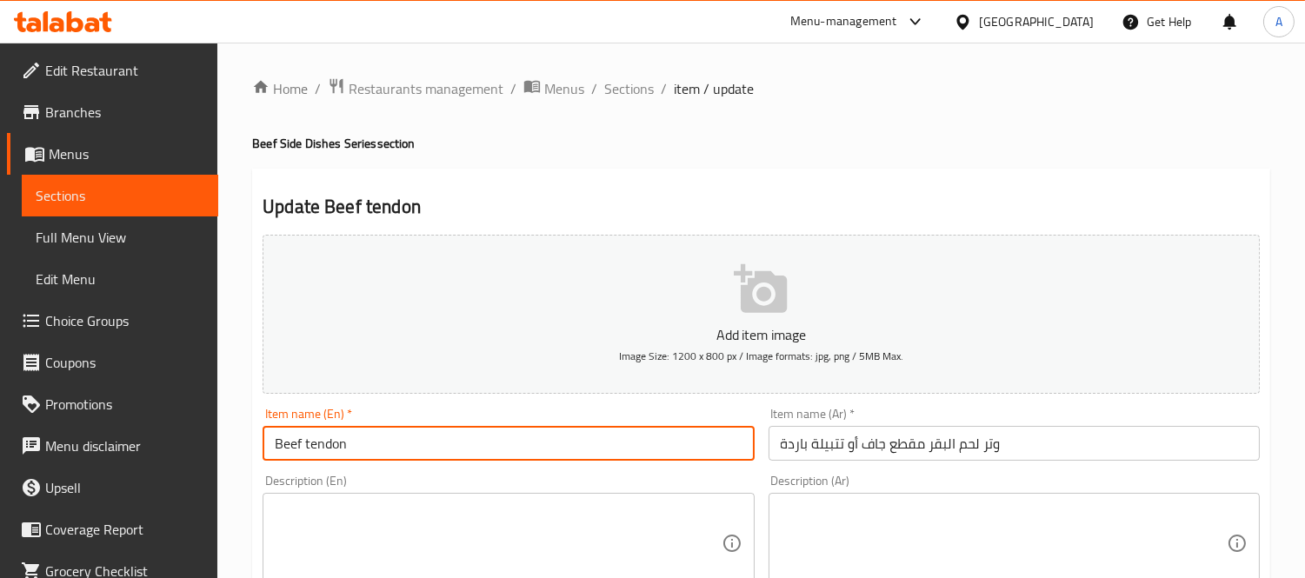
drag, startPoint x: 375, startPoint y: 443, endPoint x: 248, endPoint y: 436, distance: 128.0
paste input "Tenderloi"
drag, startPoint x: 392, startPoint y: 435, endPoint x: 123, endPoint y: 414, distance: 269.4
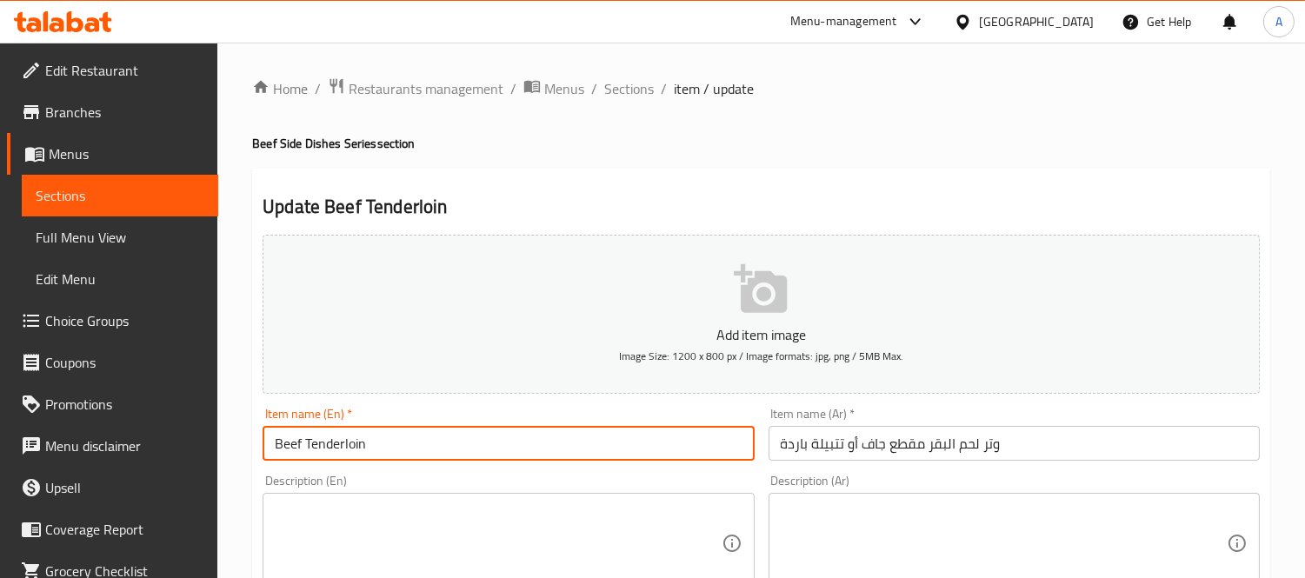
paste input "o"
type input "Beef Tendon"
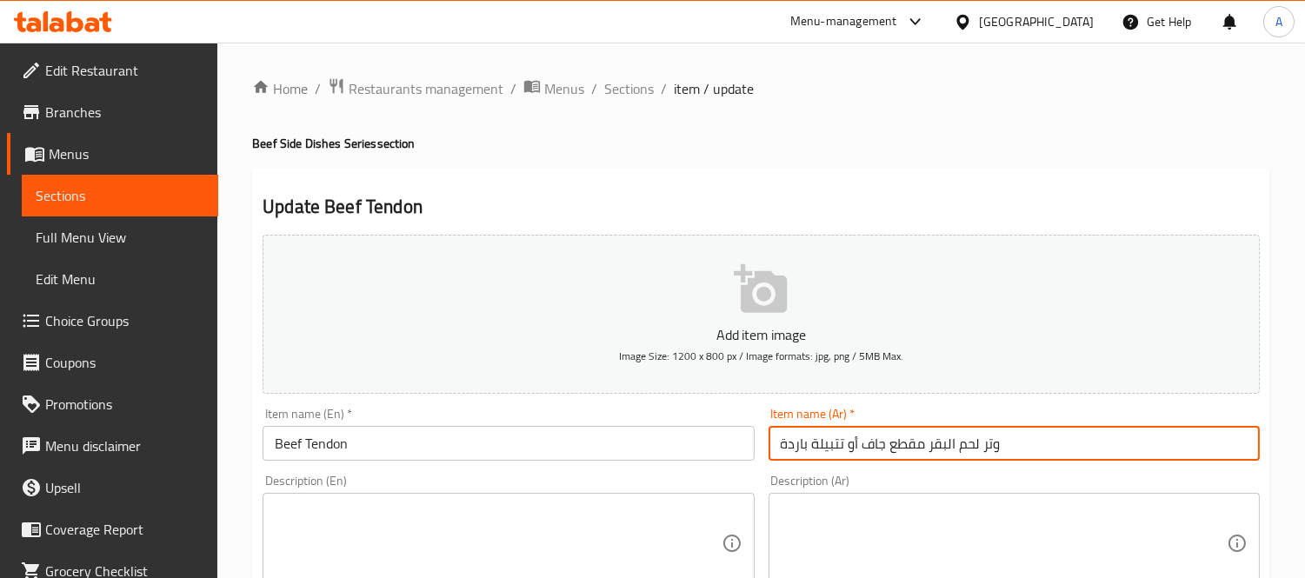
drag, startPoint x: 976, startPoint y: 446, endPoint x: 711, endPoint y: 455, distance: 265.3
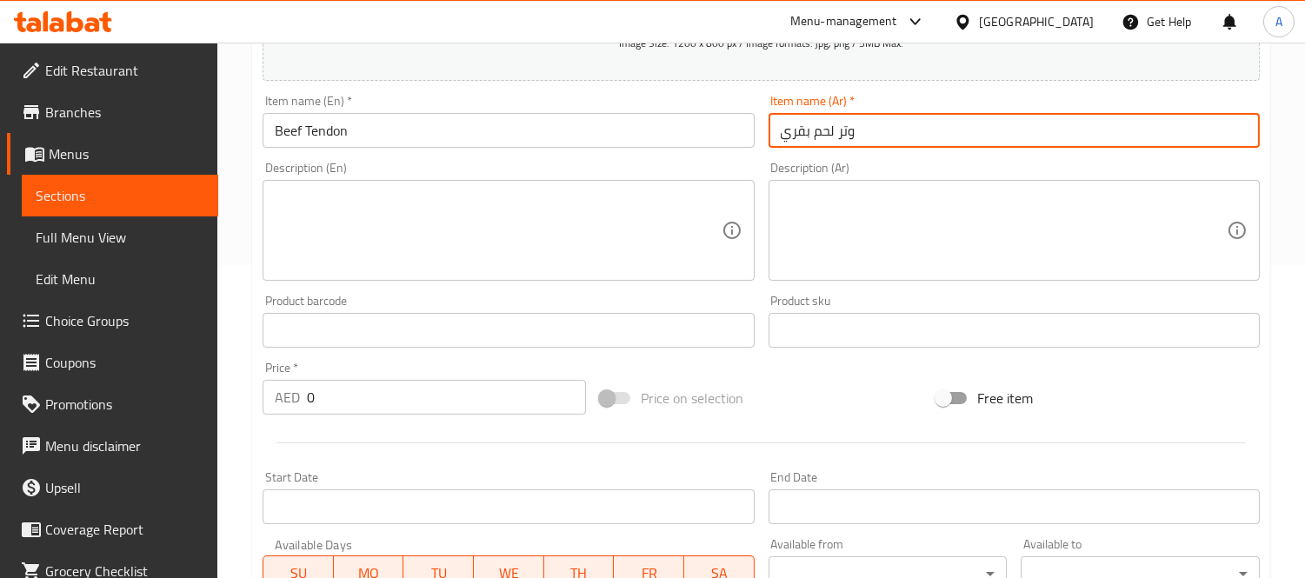
scroll to position [647, 0]
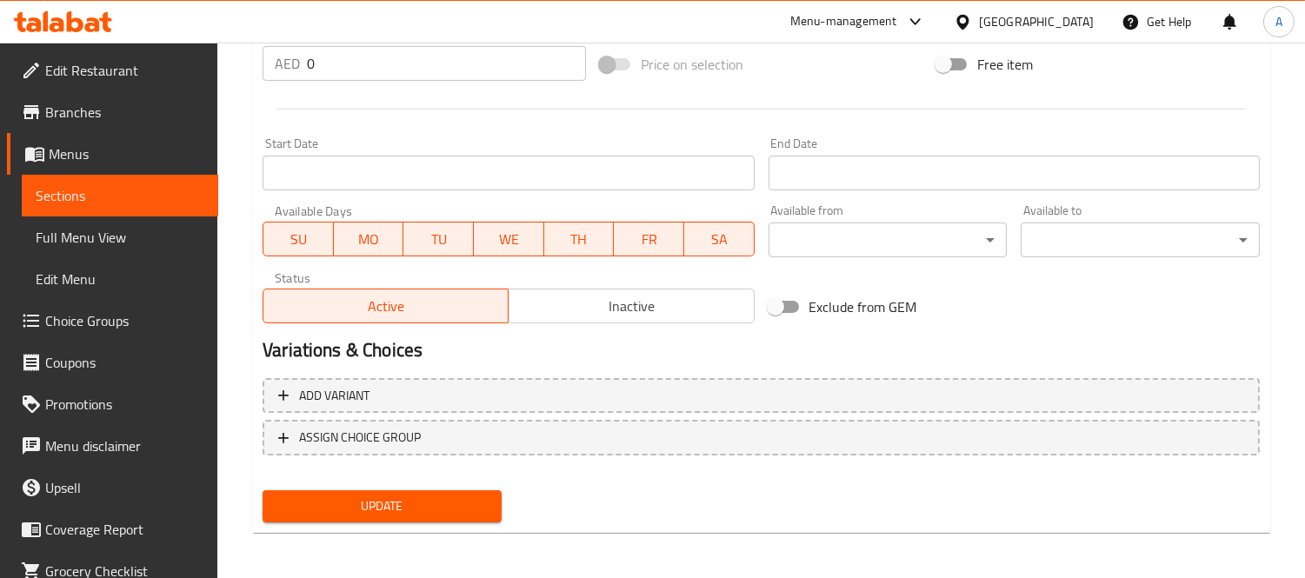
type input "وتر لحم بقري"
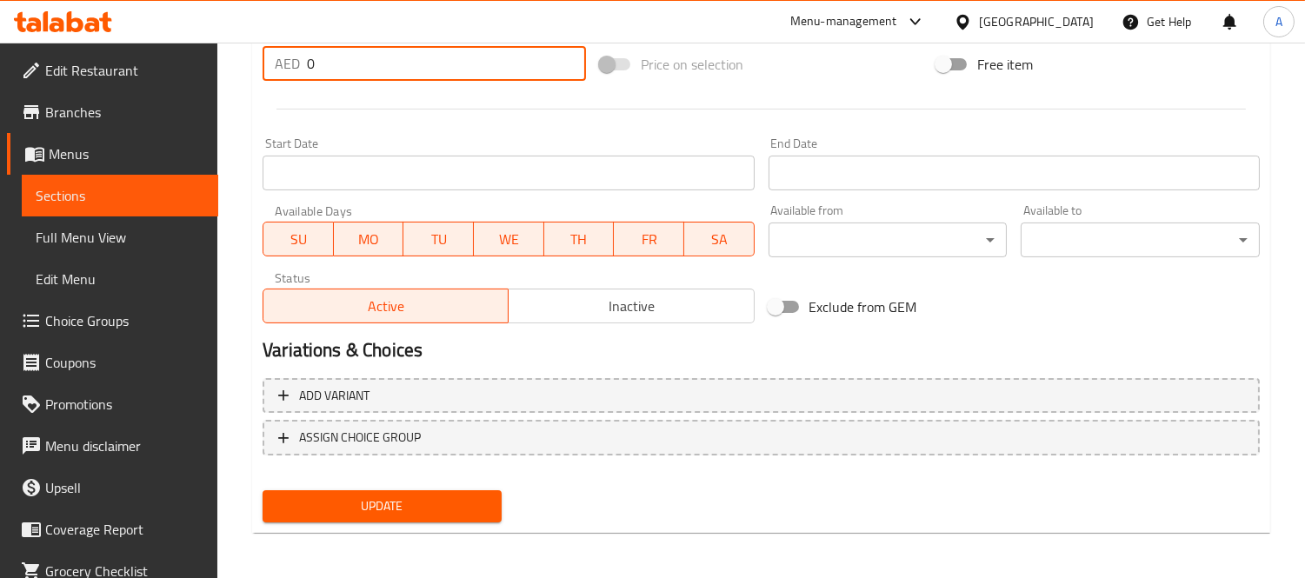
drag, startPoint x: 337, startPoint y: 73, endPoint x: 195, endPoint y: 67, distance: 142.7
type input "25"
click at [396, 510] on span "Update" at bounding box center [381, 506] width 211 height 22
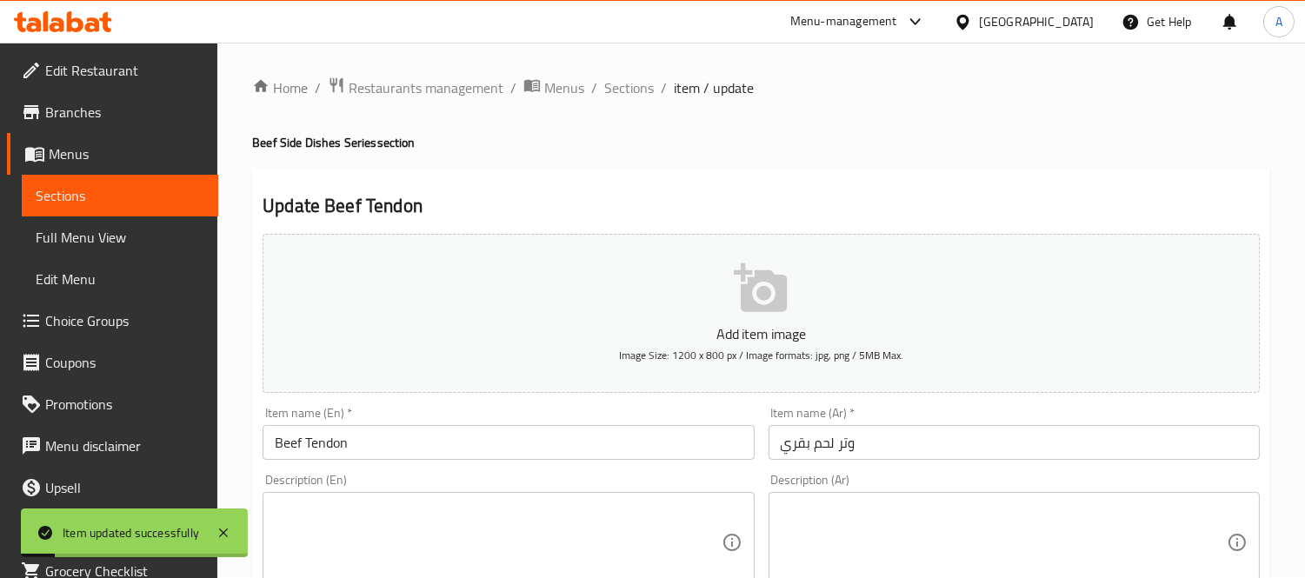
scroll to position [0, 0]
click at [635, 99] on span "Sections" at bounding box center [629, 88] width 50 height 21
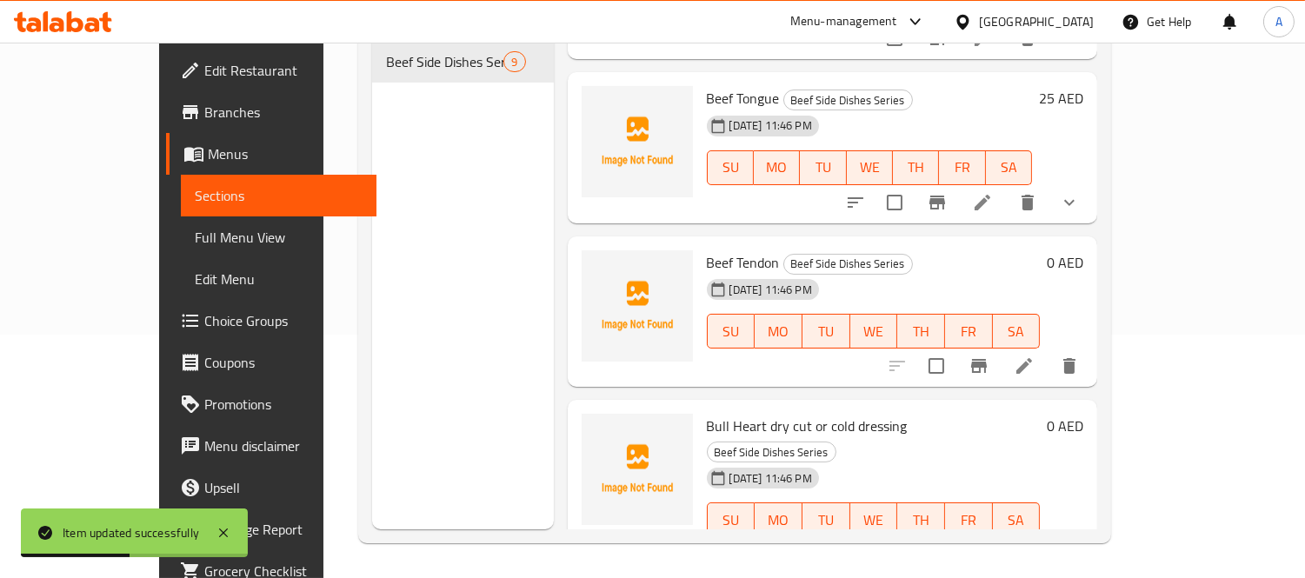
scroll to position [386, 0]
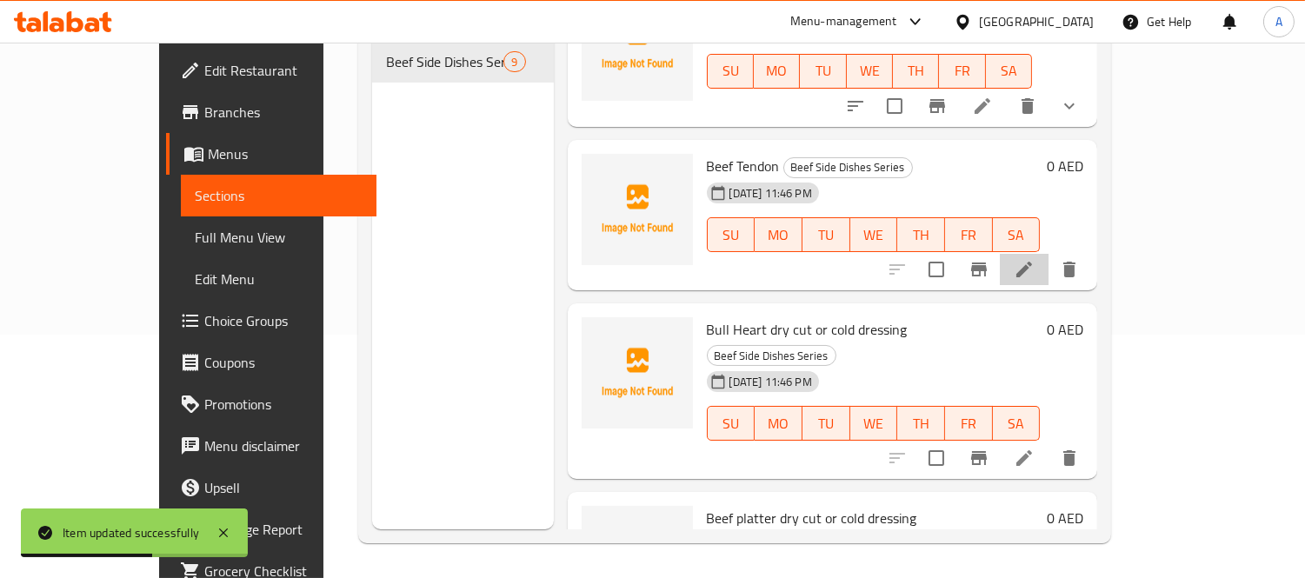
click at [1048, 256] on li at bounding box center [1024, 269] width 49 height 31
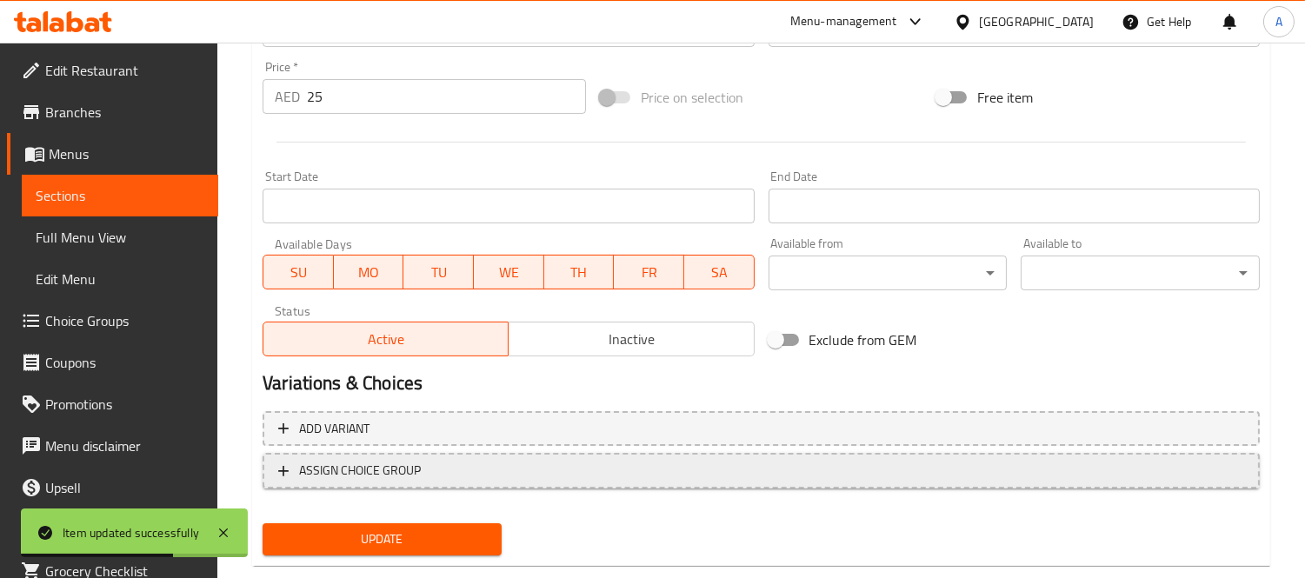
scroll to position [647, 0]
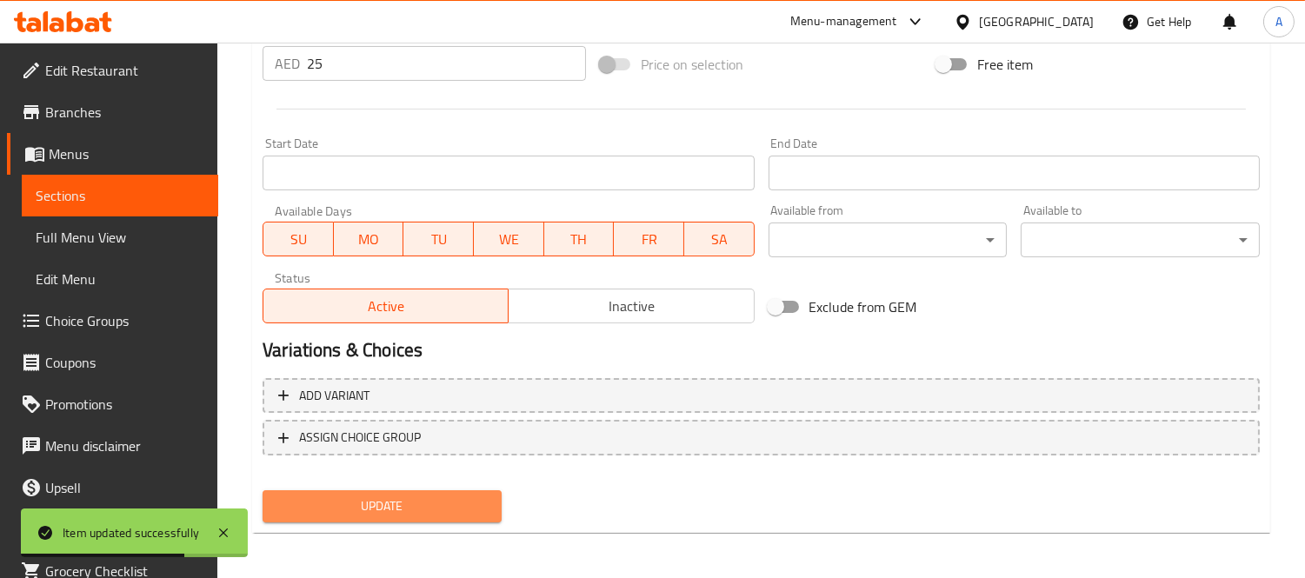
click at [409, 490] on button "Update" at bounding box center [381, 506] width 239 height 32
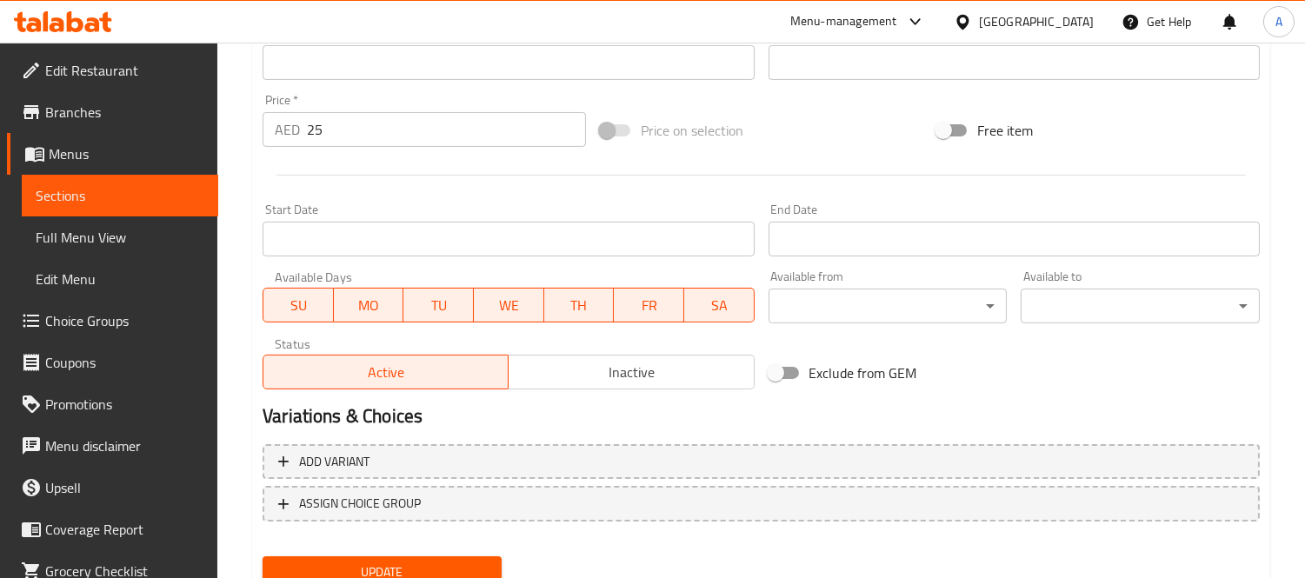
scroll to position [647, 0]
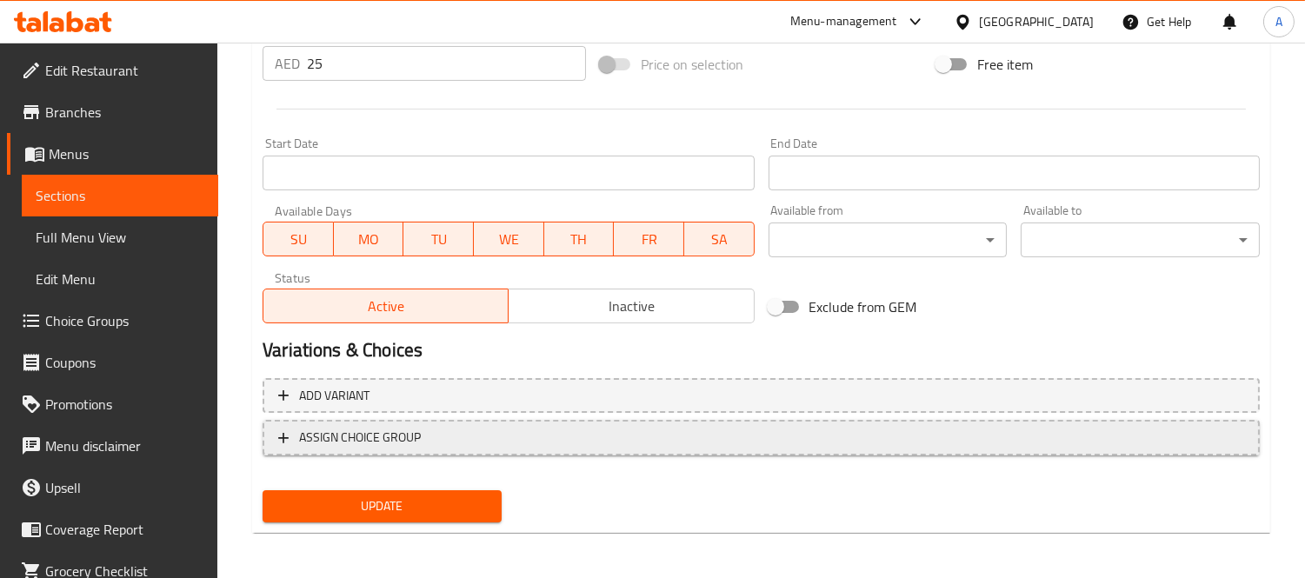
click at [381, 432] on span "ASSIGN CHOICE GROUP" at bounding box center [360, 438] width 122 height 22
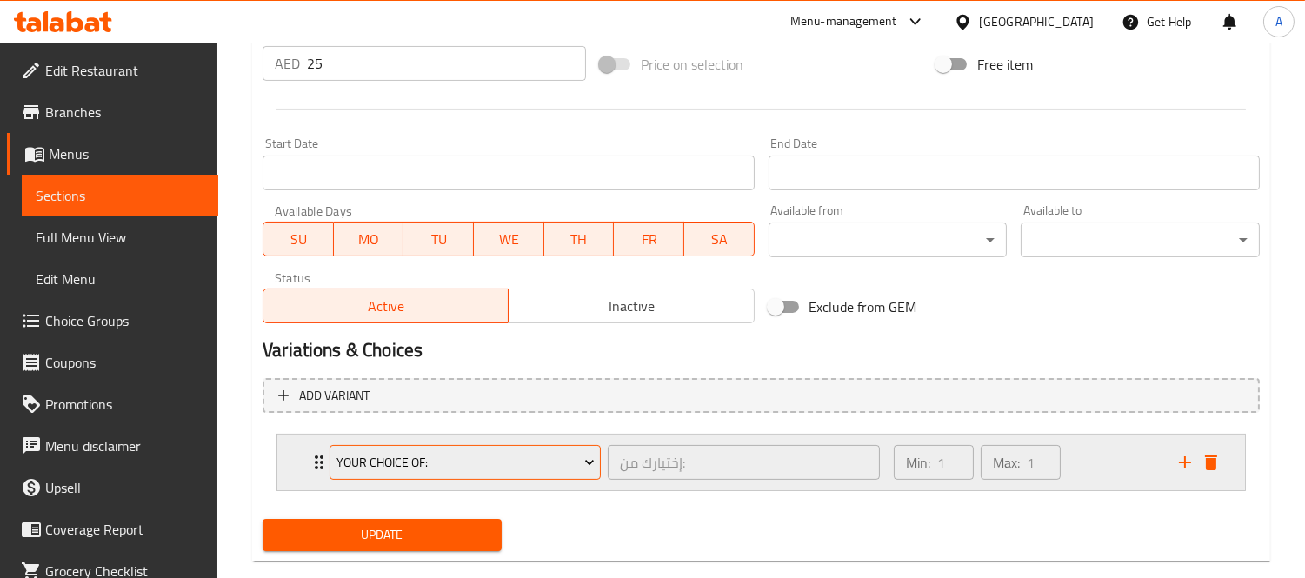
click at [470, 471] on span "Your Choice Of:" at bounding box center [465, 463] width 258 height 22
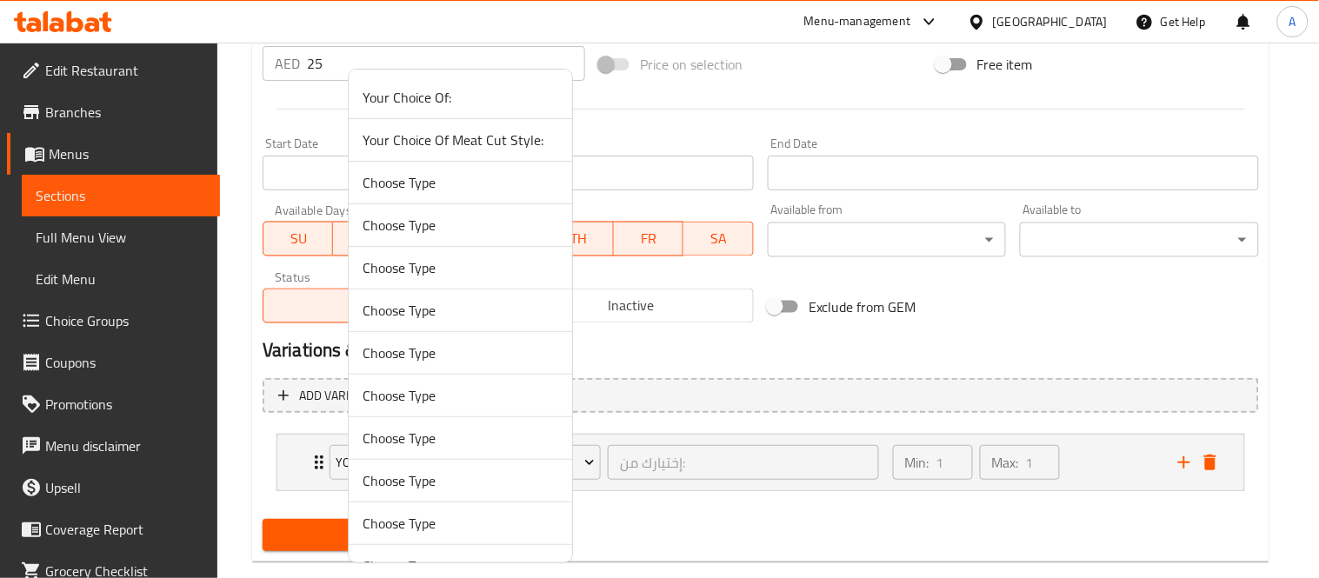
click at [527, 134] on span "Your Choice Of Meat Cut Style:" at bounding box center [460, 140] width 196 height 21
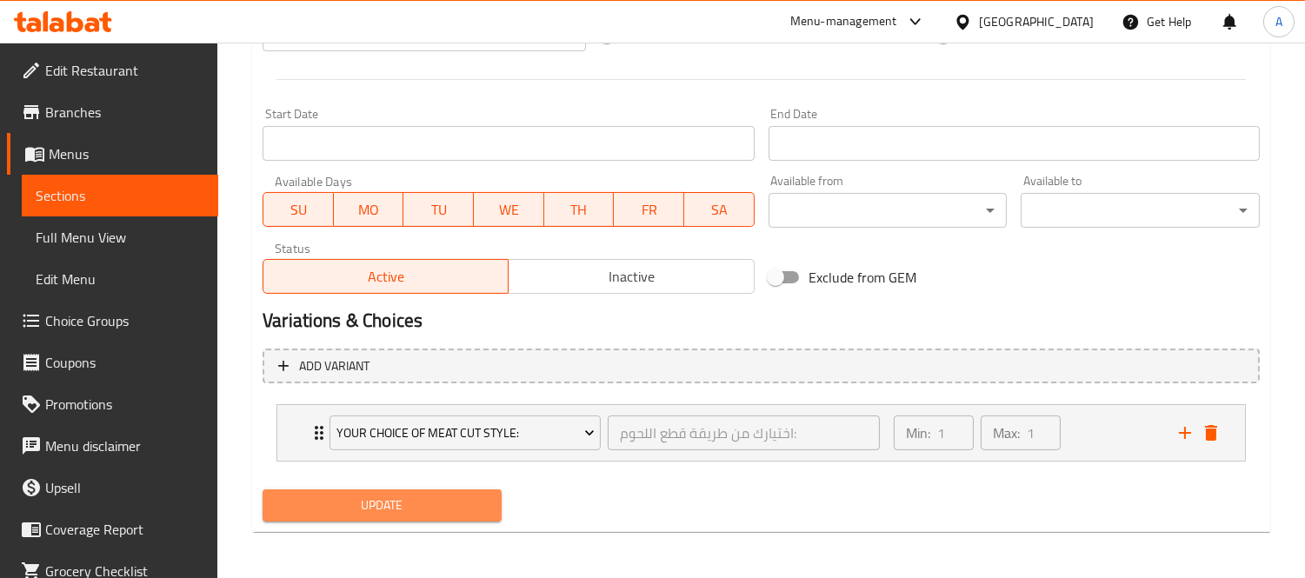
click at [410, 502] on span "Update" at bounding box center [381, 506] width 211 height 22
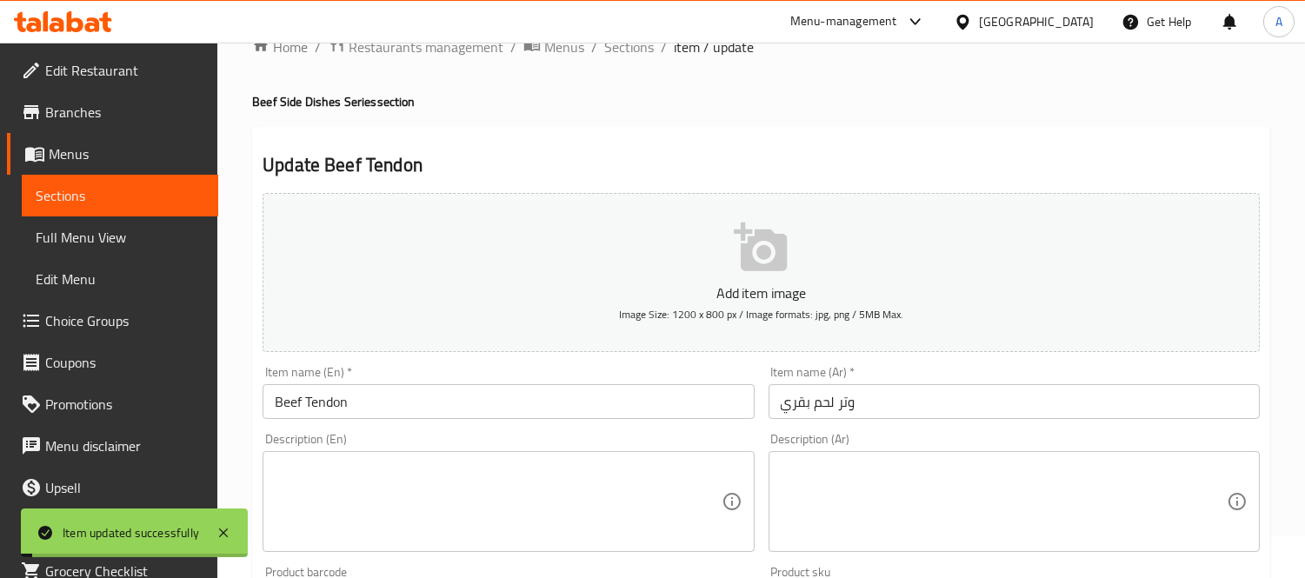
scroll to position [0, 0]
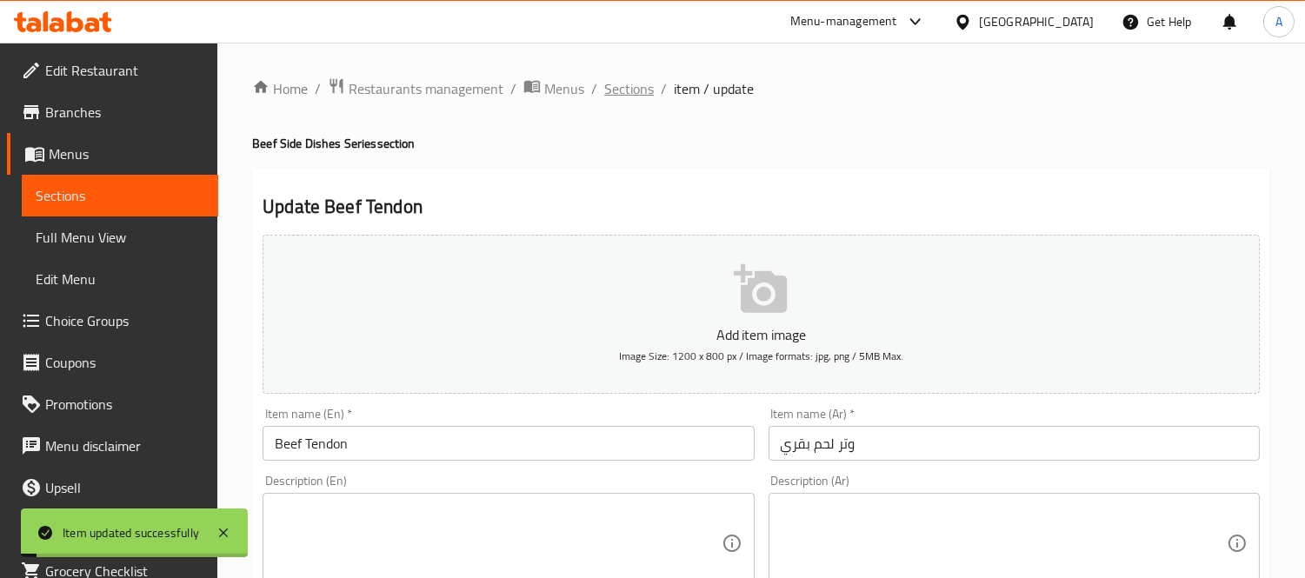
click at [609, 85] on span "Sections" at bounding box center [629, 88] width 50 height 21
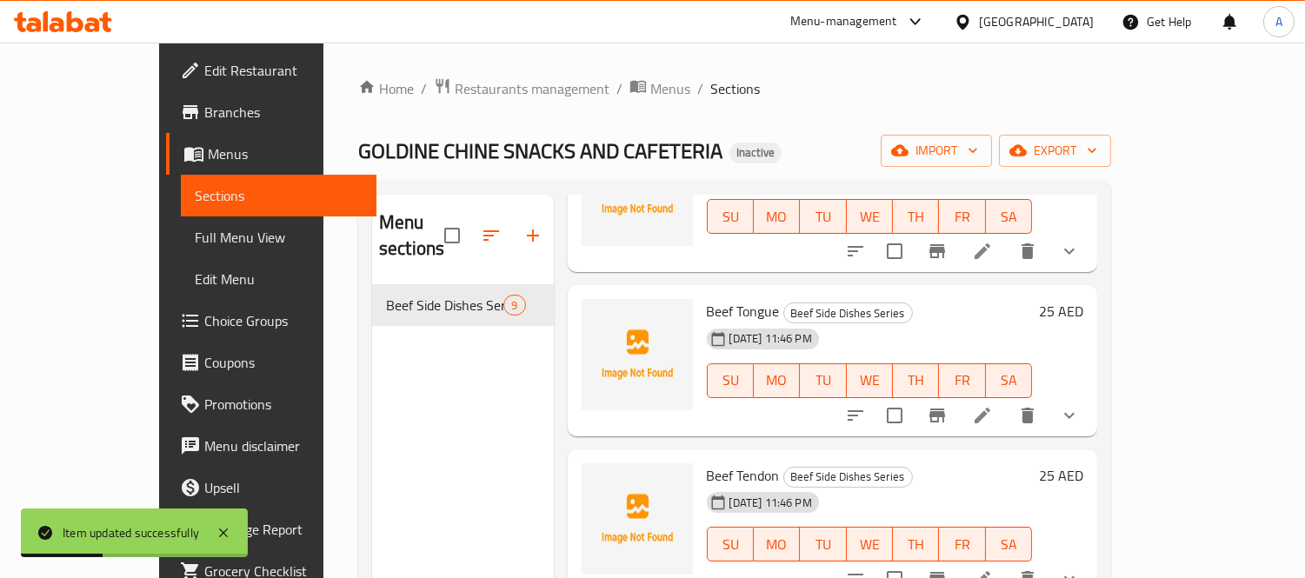
scroll to position [482, 0]
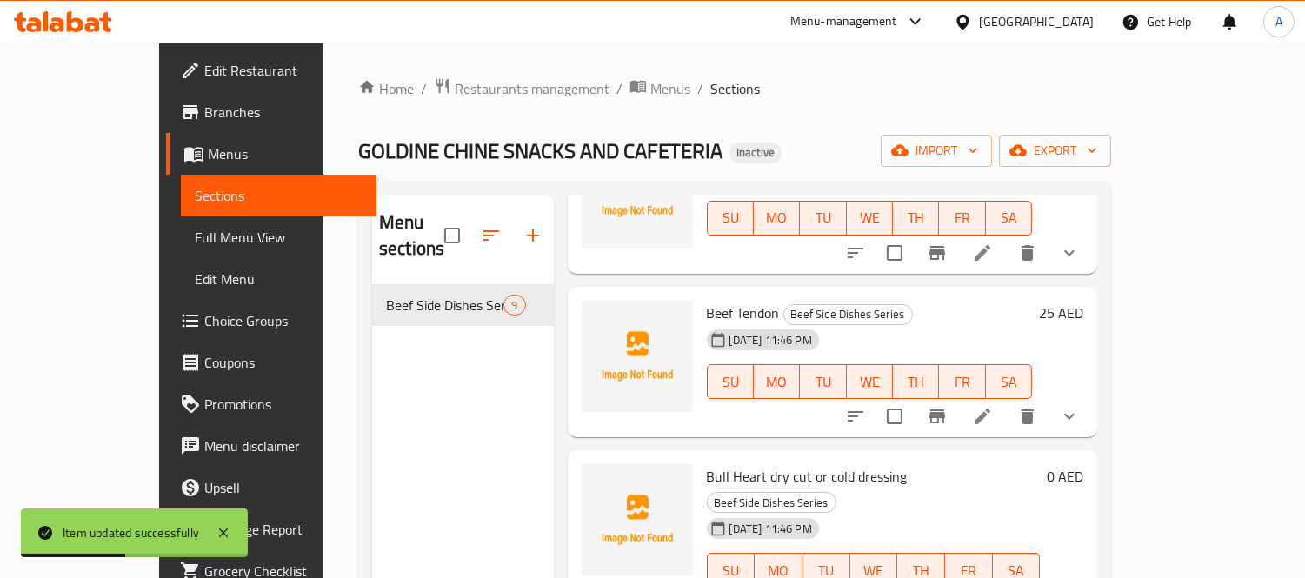
click at [1006, 401] on li at bounding box center [982, 416] width 49 height 31
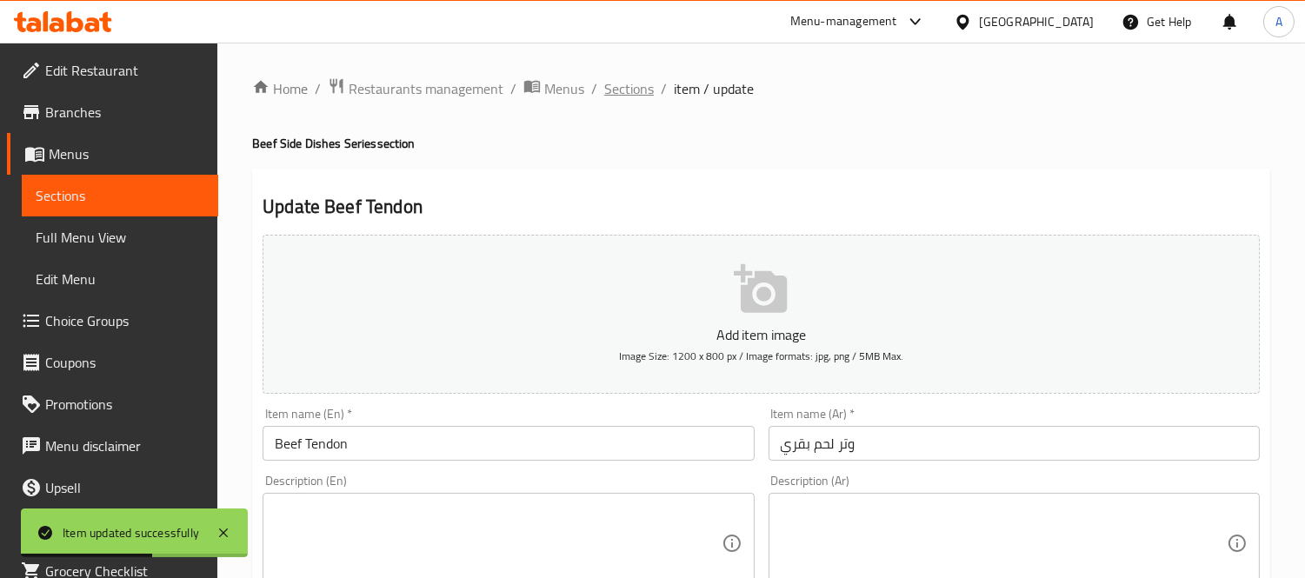
click at [628, 90] on span "Sections" at bounding box center [629, 88] width 50 height 21
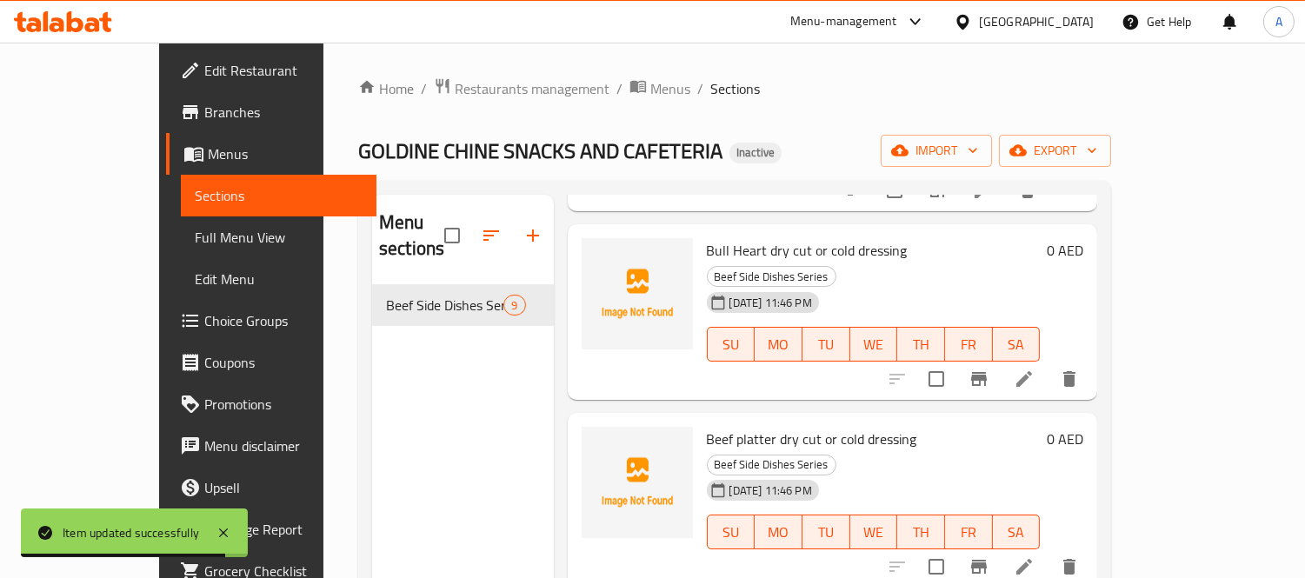
scroll to position [675, 0]
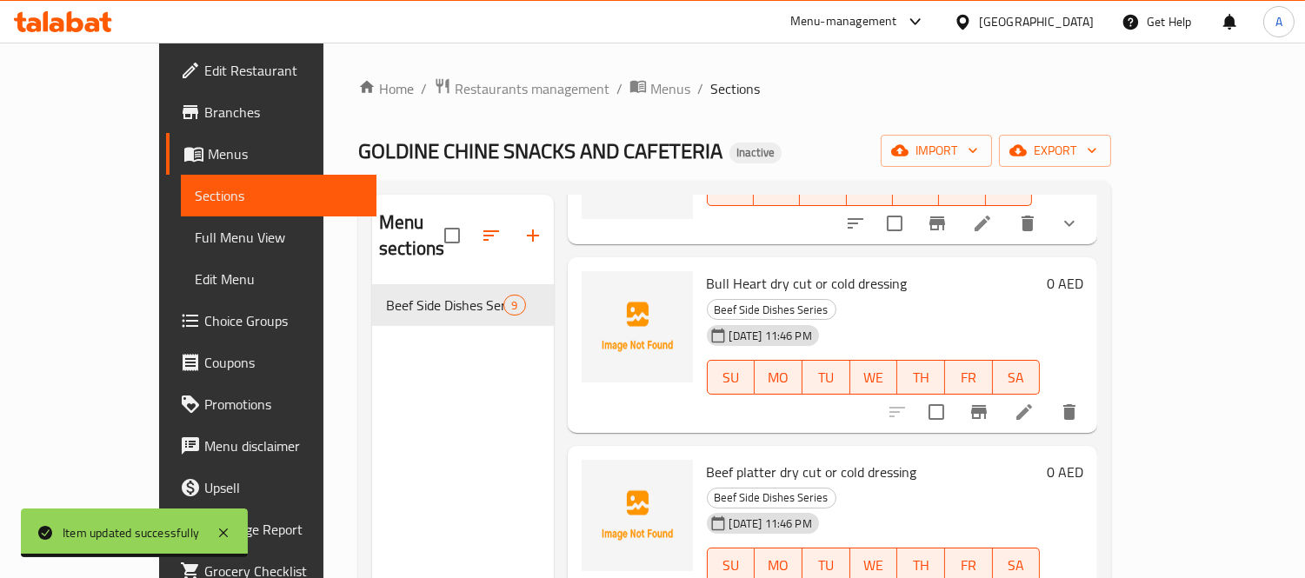
click at [1034, 402] on icon at bounding box center [1023, 412] width 21 height 21
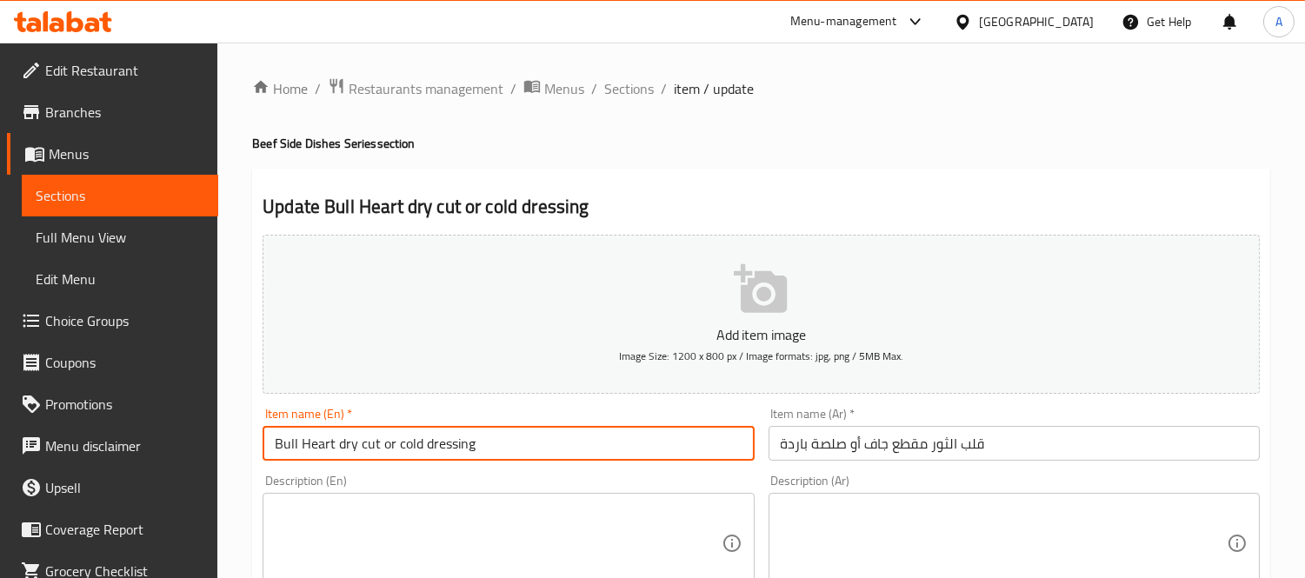
drag, startPoint x: 330, startPoint y: 441, endPoint x: 636, endPoint y: 468, distance: 307.1
drag, startPoint x: 387, startPoint y: 447, endPoint x: 125, endPoint y: 415, distance: 263.5
type input "Bull Heart"
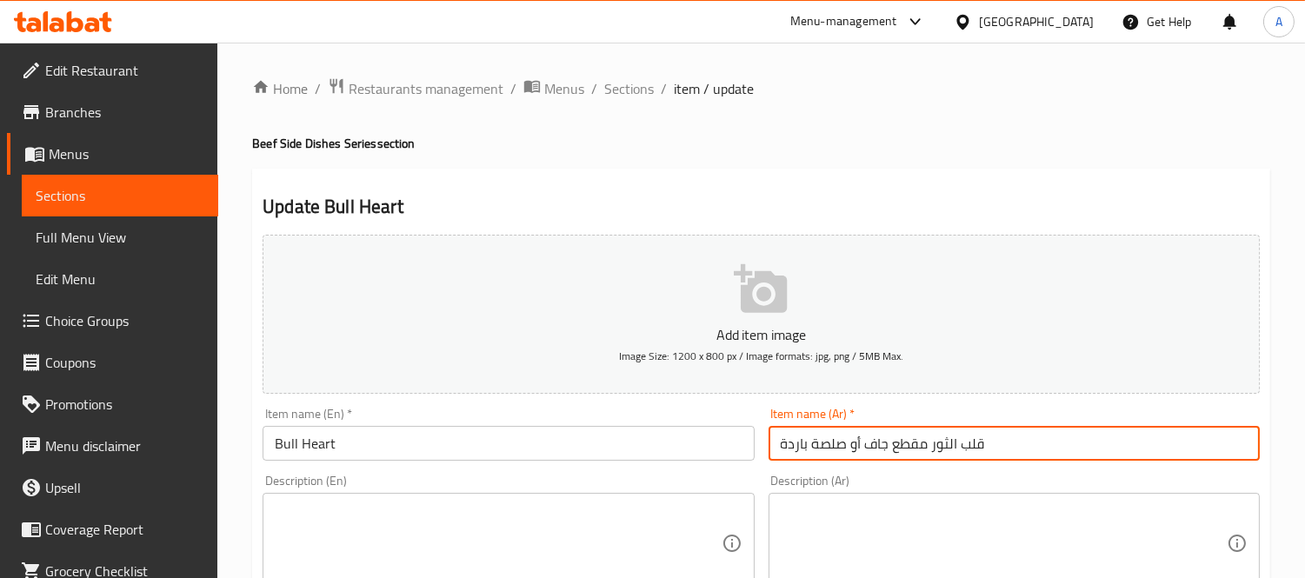
drag, startPoint x: 988, startPoint y: 445, endPoint x: 559, endPoint y: 426, distance: 429.8
paste input "text"
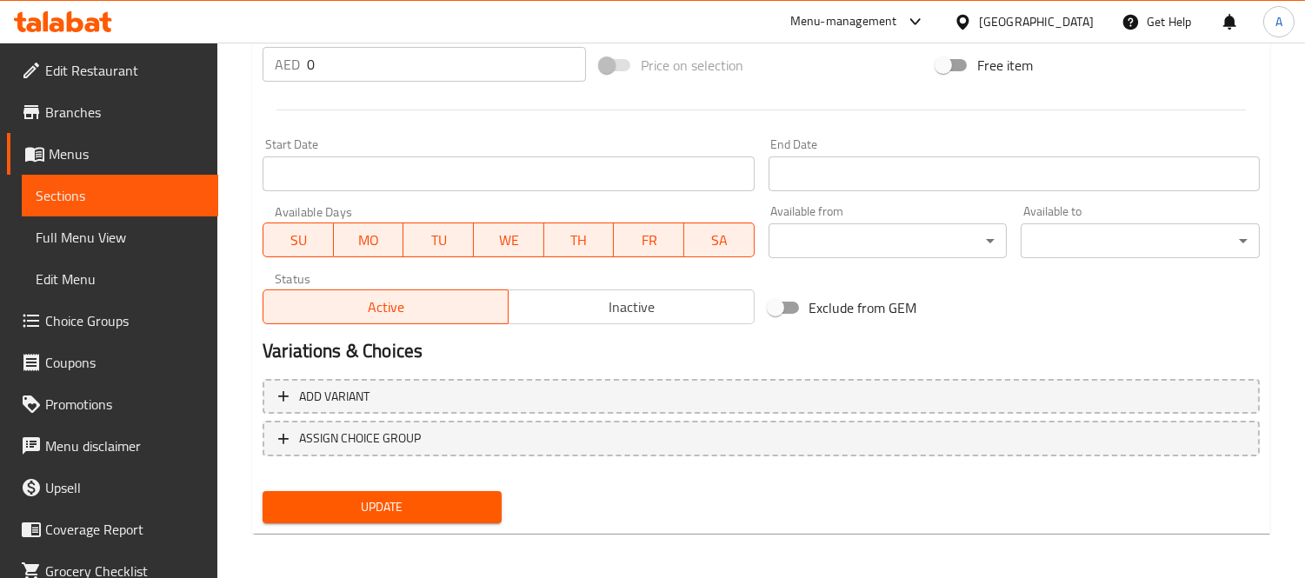
scroll to position [647, 0]
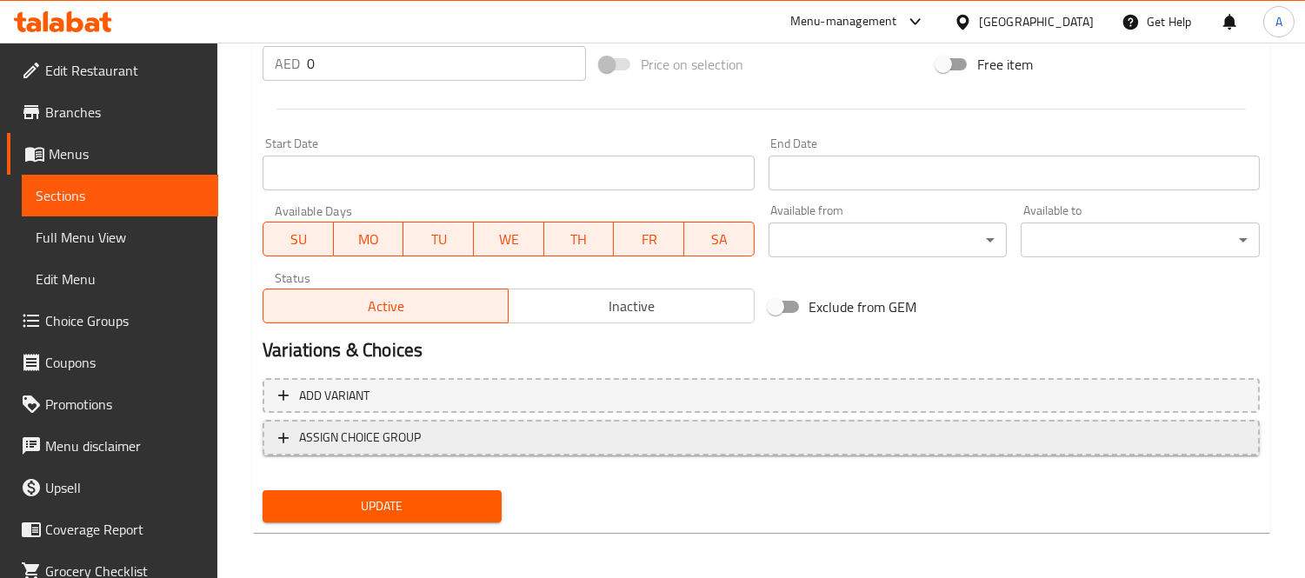
type input "قلب الثور"
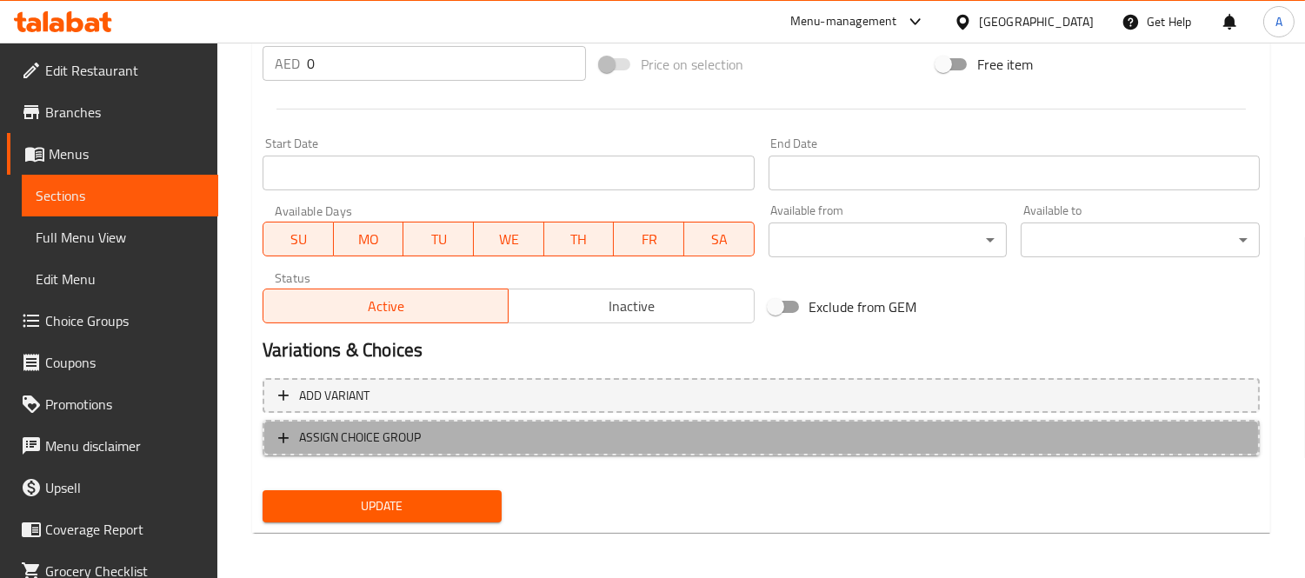
click at [414, 440] on span "ASSIGN CHOICE GROUP" at bounding box center [360, 438] width 122 height 22
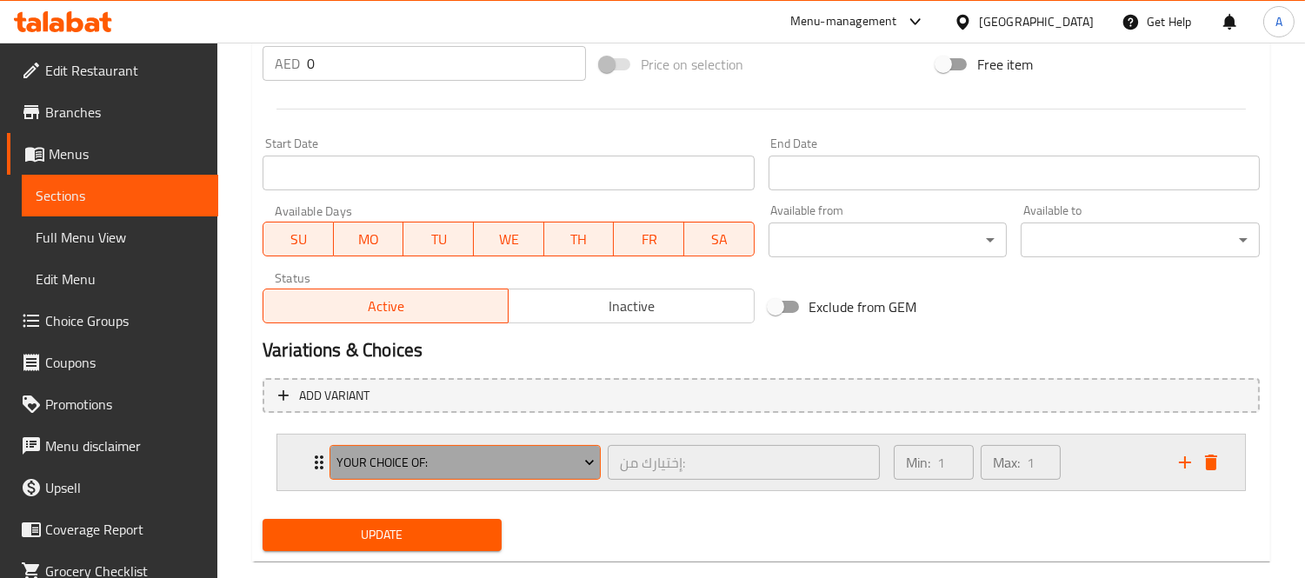
click at [437, 459] on span "Your Choice Of:" at bounding box center [465, 463] width 258 height 22
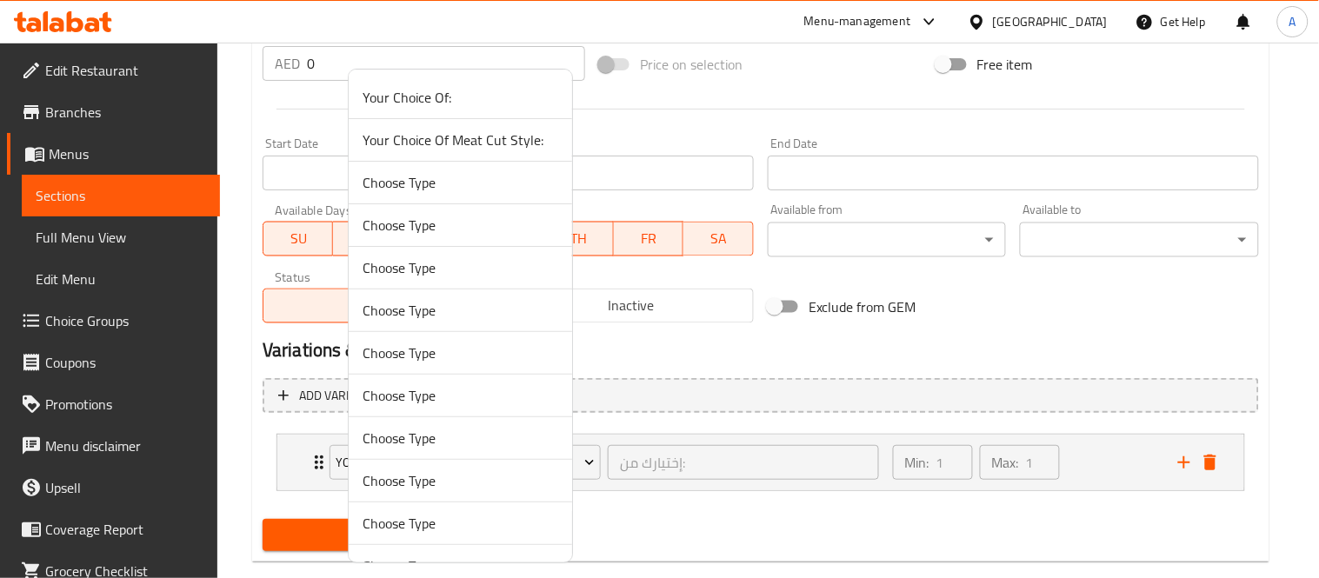
click at [490, 143] on span "Your Choice Of Meat Cut Style:" at bounding box center [460, 140] width 196 height 21
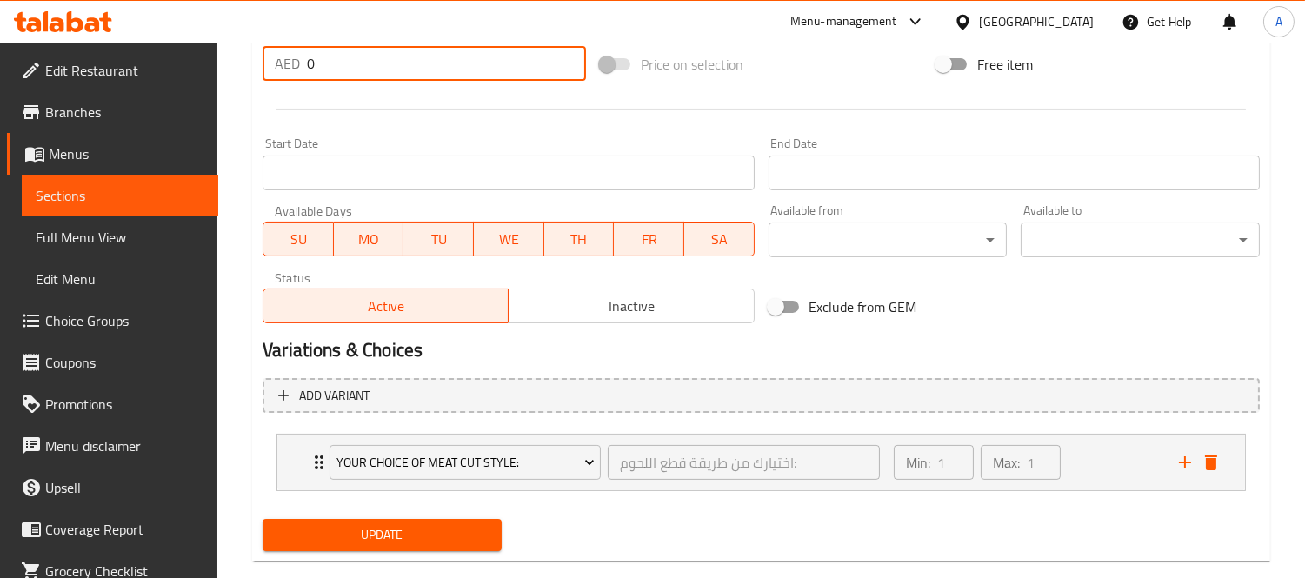
drag, startPoint x: 327, startPoint y: 70, endPoint x: 229, endPoint y: 66, distance: 97.4
click at [229, 66] on div "Home / Restaurants management / Menus / Sections / item / update Beef Side Dish…" at bounding box center [760, 3] width 1087 height 1214
type input "25"
click at [415, 540] on span "Update" at bounding box center [381, 535] width 211 height 22
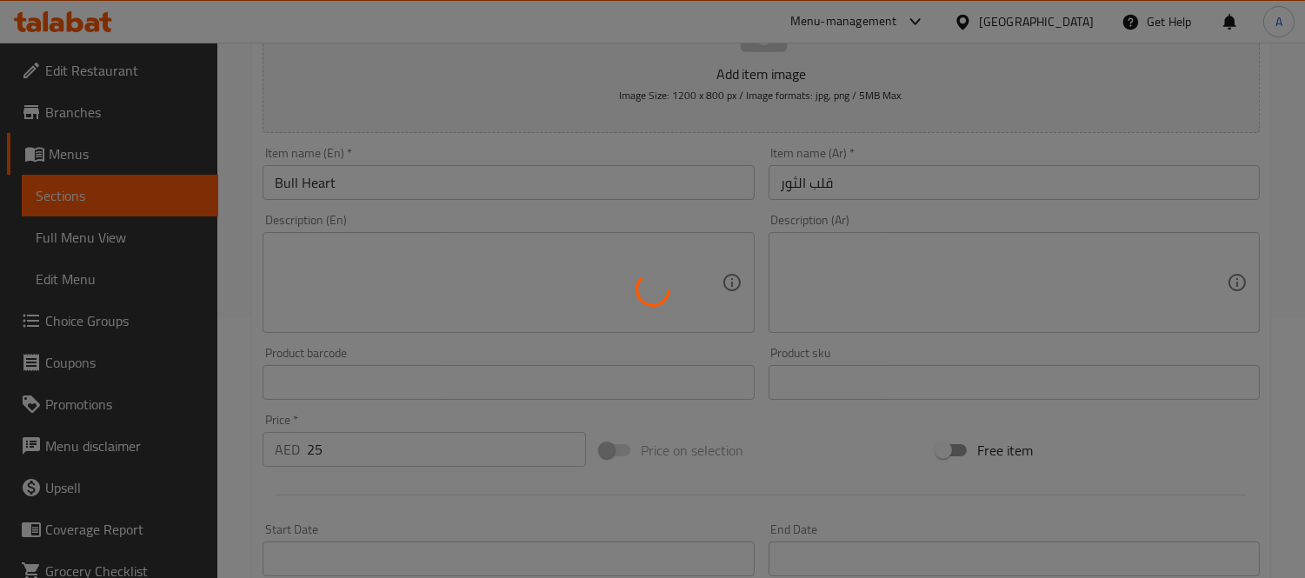
scroll to position [0, 0]
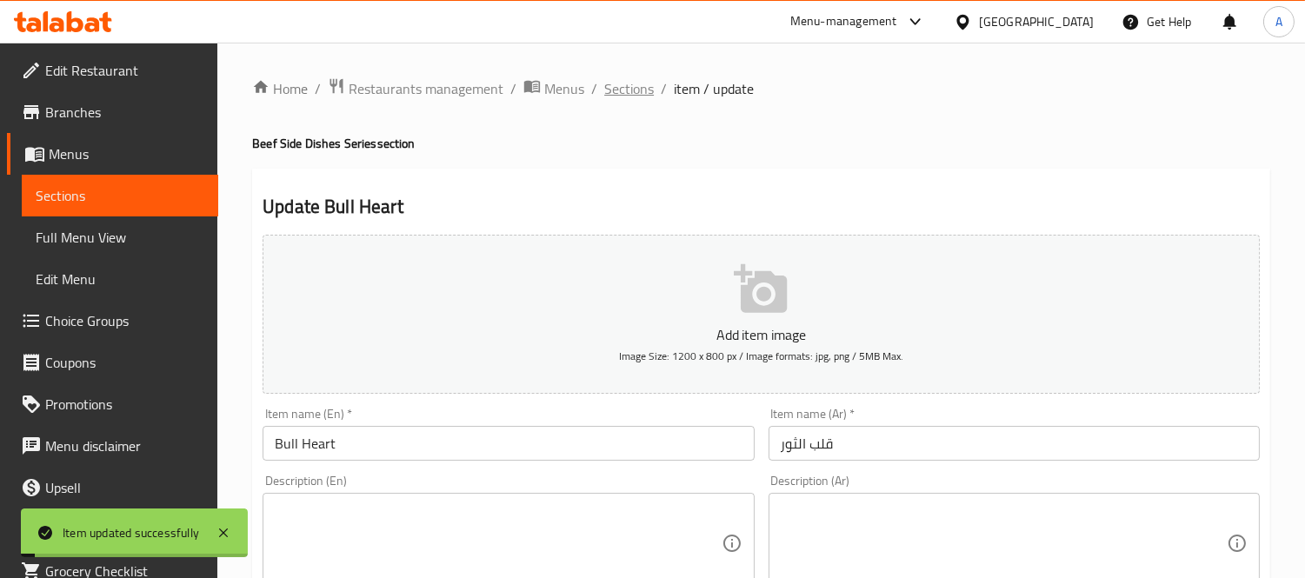
click at [641, 81] on span "Sections" at bounding box center [629, 88] width 50 height 21
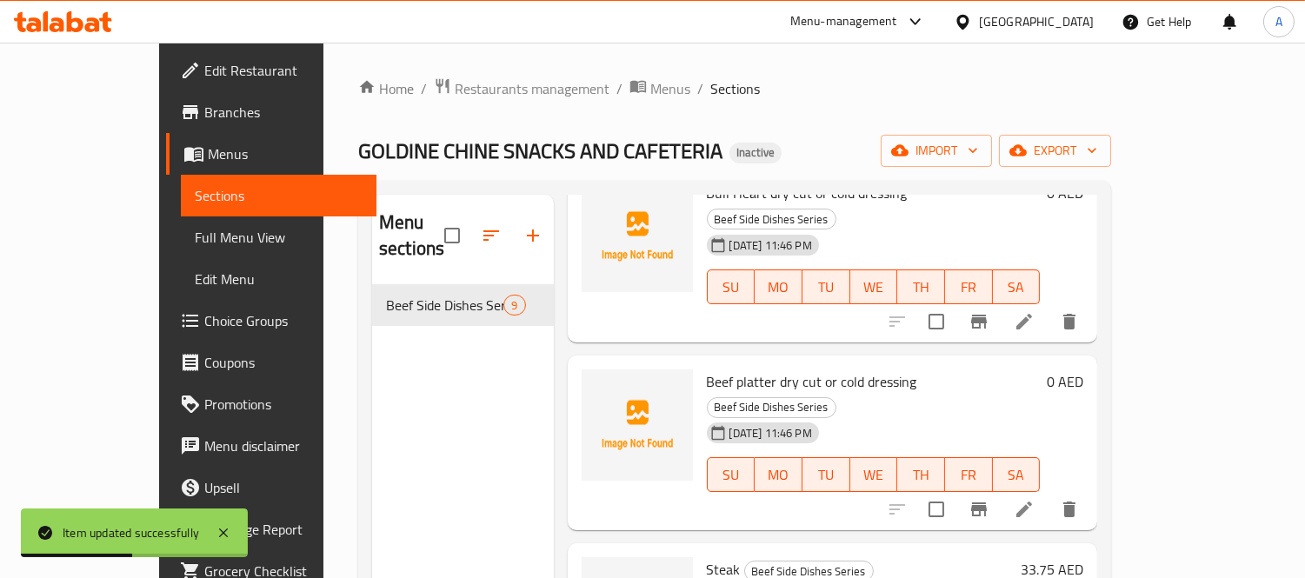
scroll to position [772, 0]
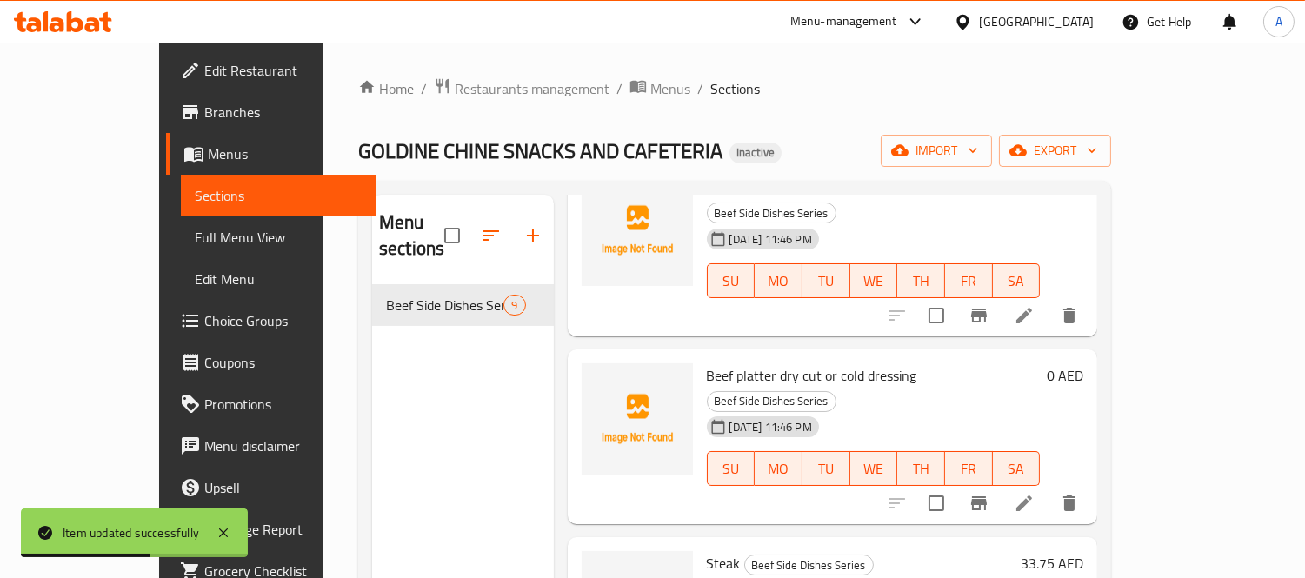
click at [1048, 488] on li at bounding box center [1024, 503] width 49 height 31
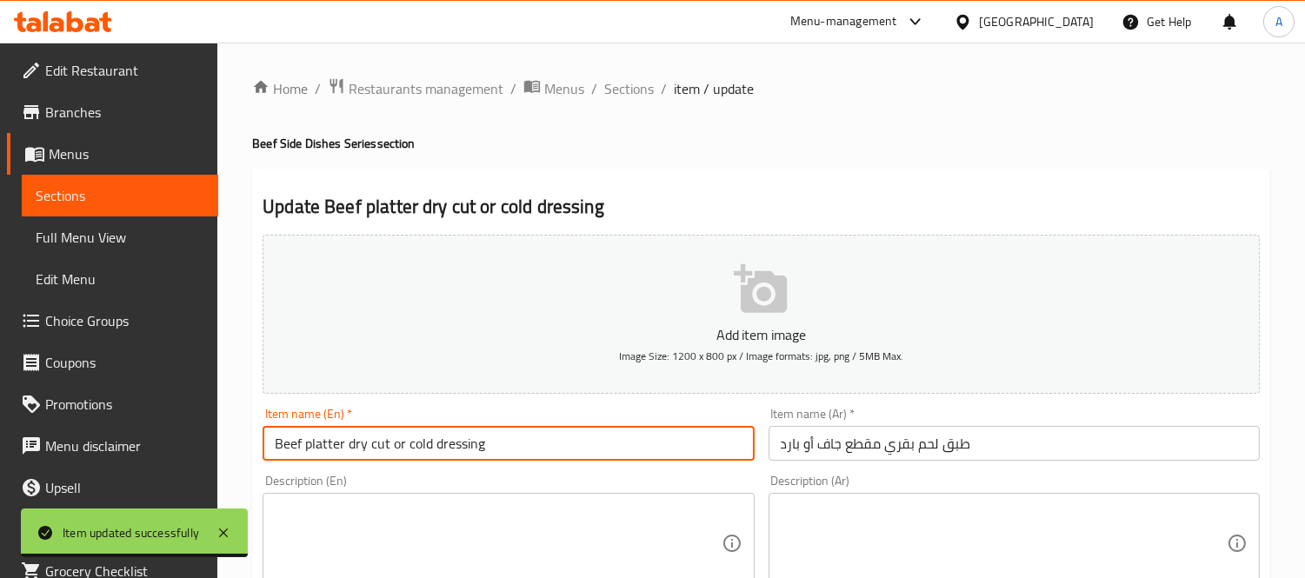
click at [309, 445] on input "Beef platter dry cut or cold dressing" at bounding box center [507, 443] width 491 height 35
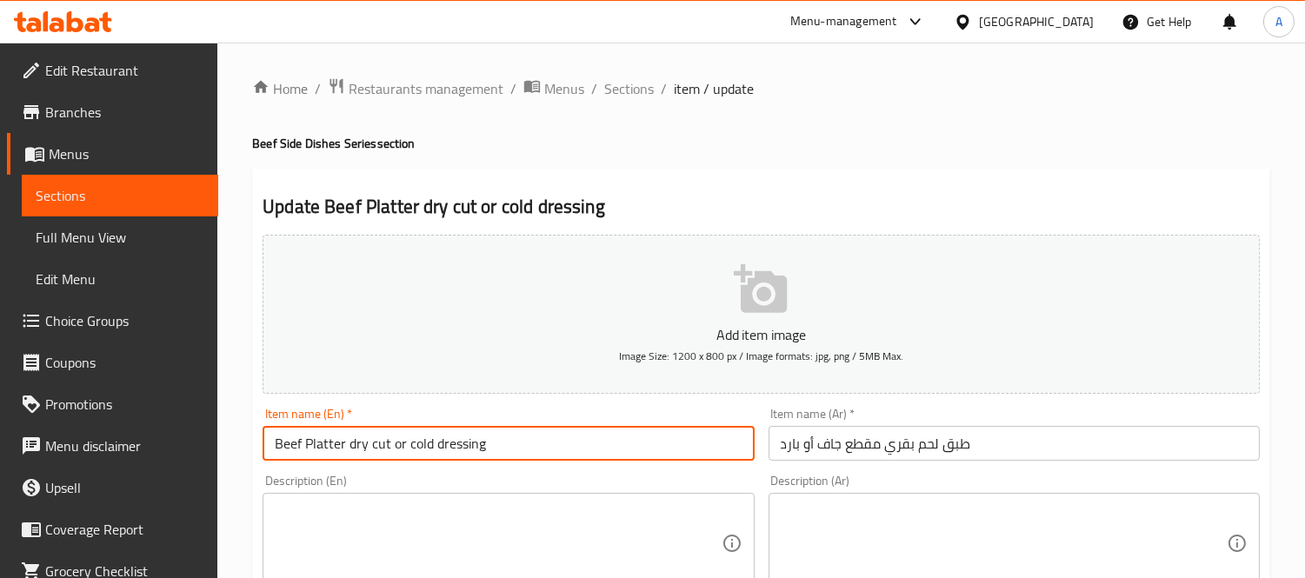
drag, startPoint x: 342, startPoint y: 444, endPoint x: 718, endPoint y: 494, distance: 378.7
type input "Beef Platter"
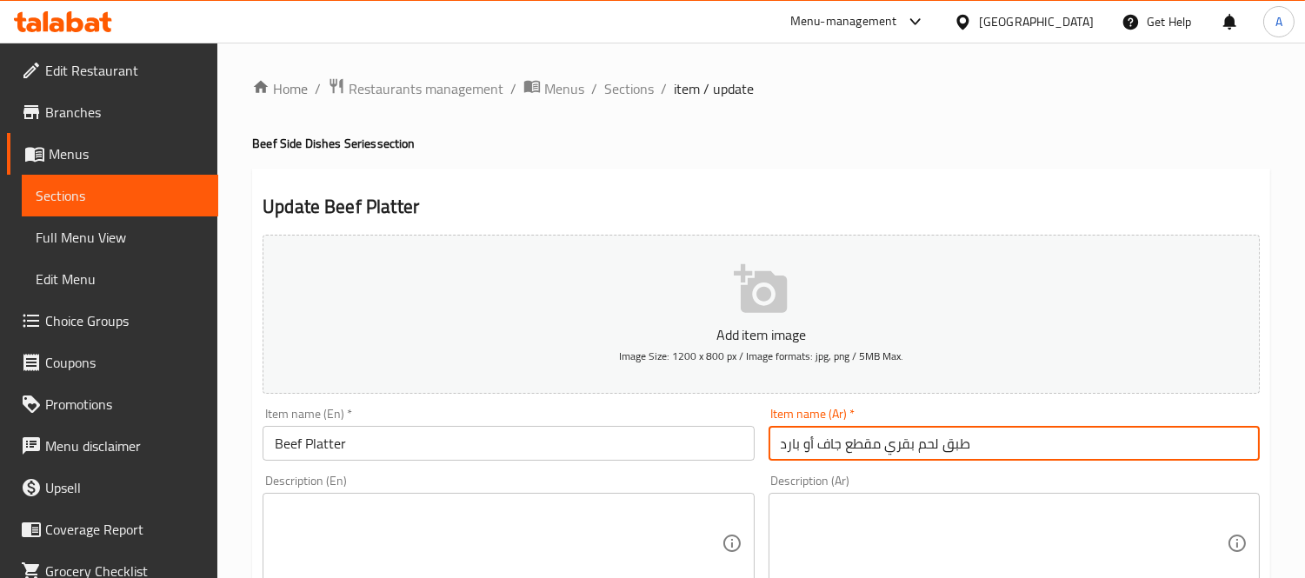
drag, startPoint x: 882, startPoint y: 447, endPoint x: 558, endPoint y: 483, distance: 326.2
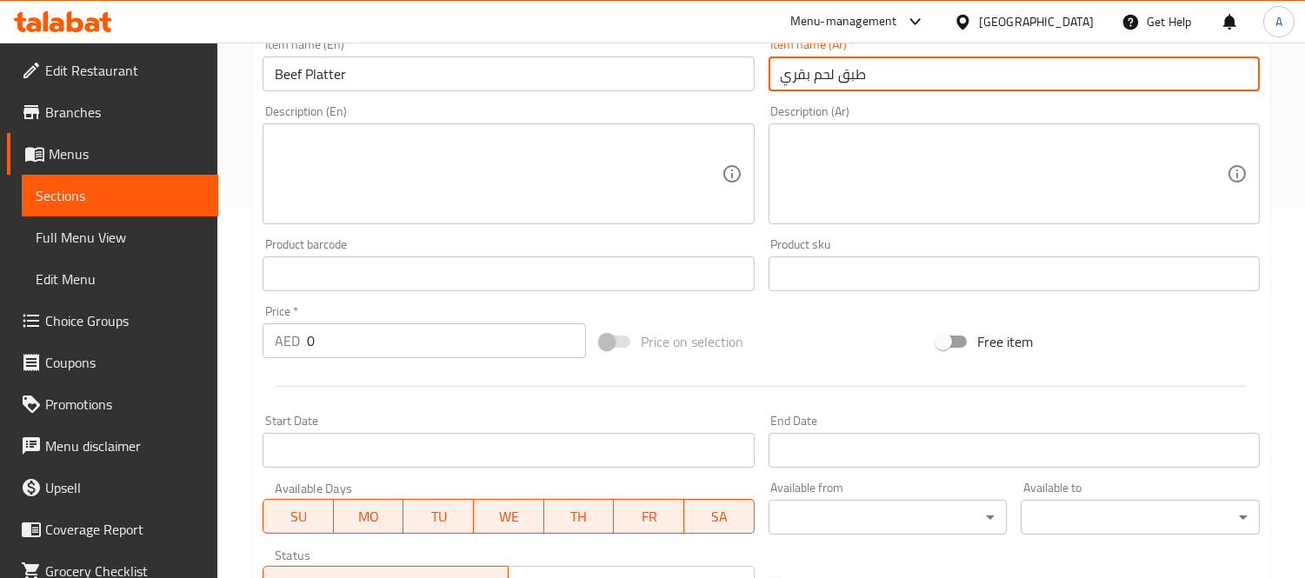
scroll to position [647, 0]
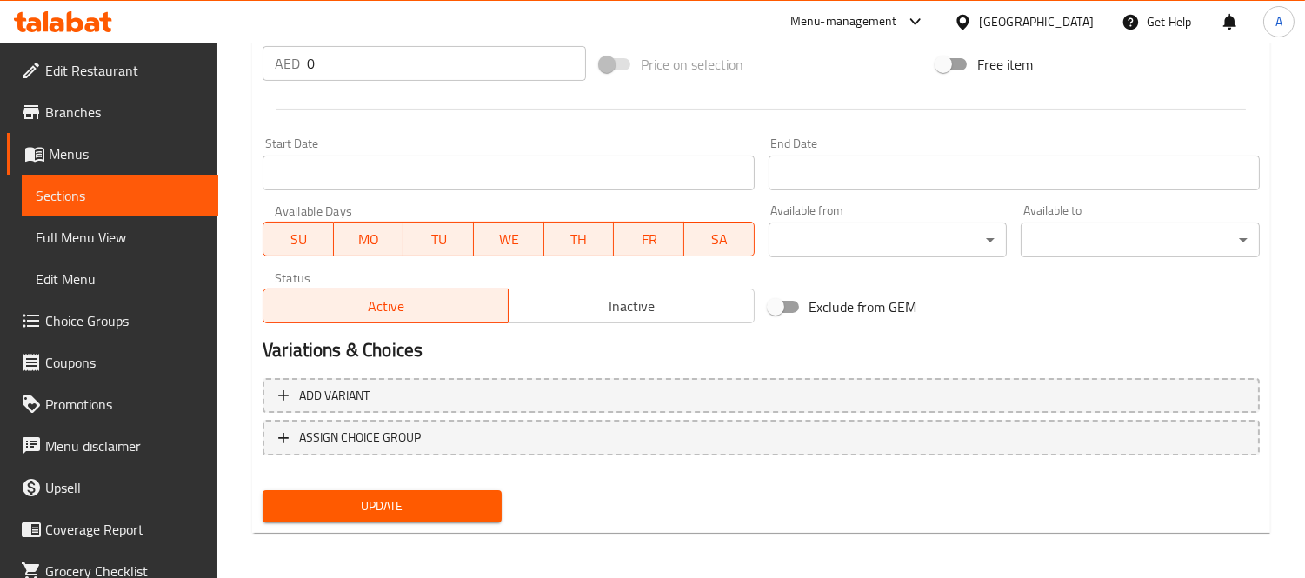
type input "طبق لحم بقري"
click at [331, 80] on div "Price   * AED 0 Price *" at bounding box center [424, 54] width 337 height 67
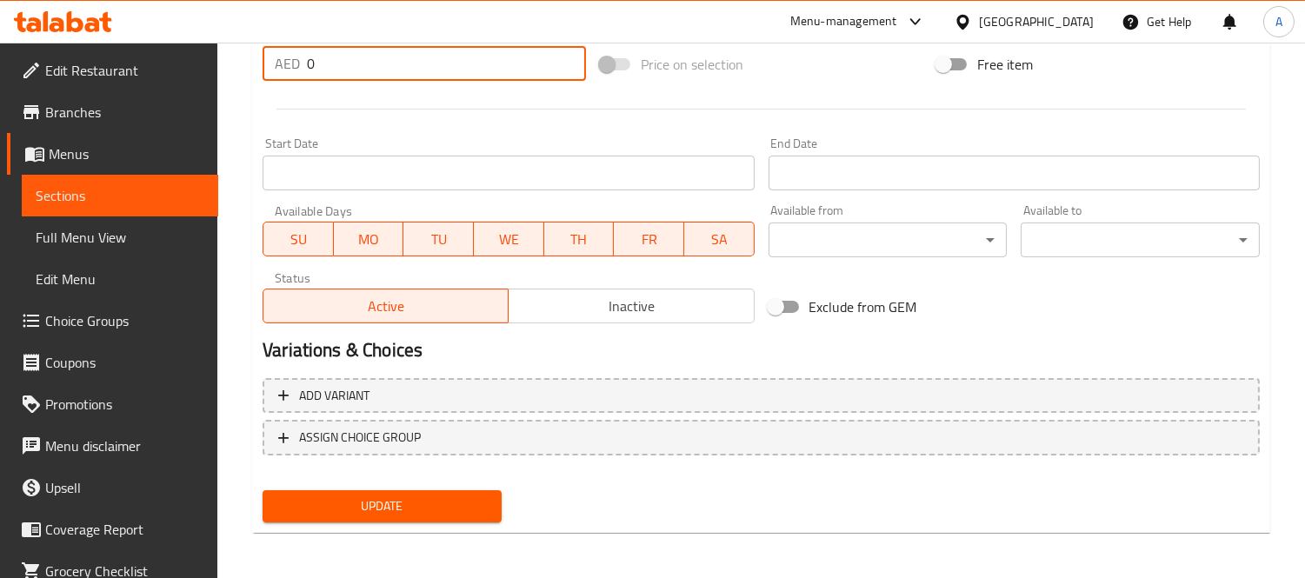
drag, startPoint x: 314, startPoint y: 63, endPoint x: 184, endPoint y: 56, distance: 129.7
paste input "35"
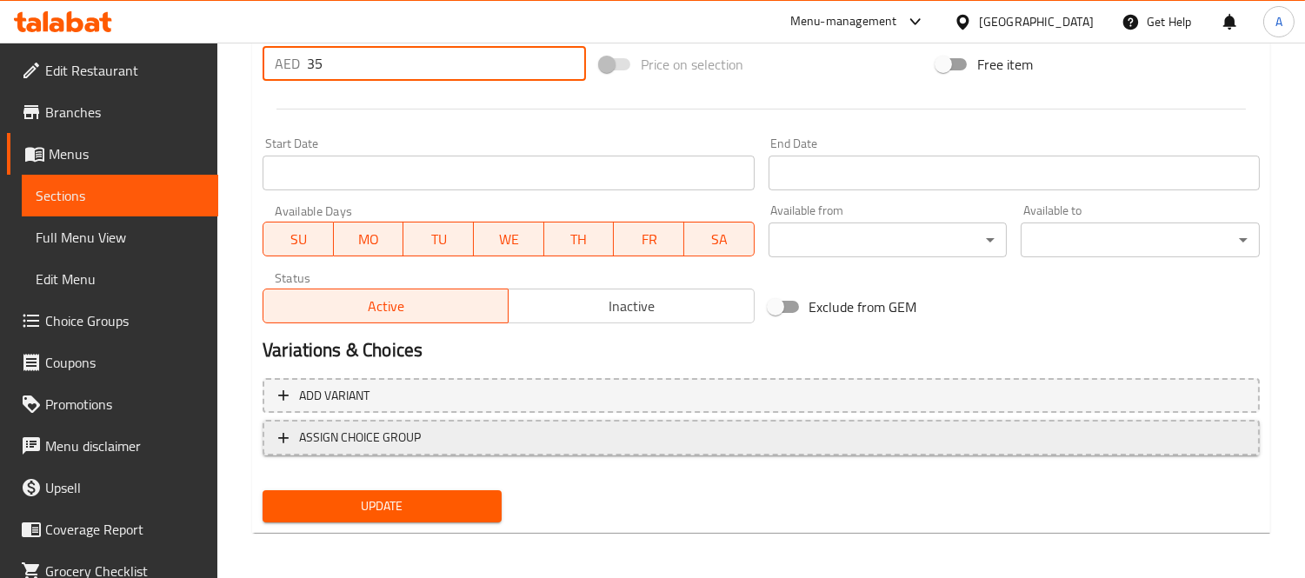
type input "35"
click at [409, 422] on button "ASSIGN CHOICE GROUP" at bounding box center [760, 438] width 997 height 36
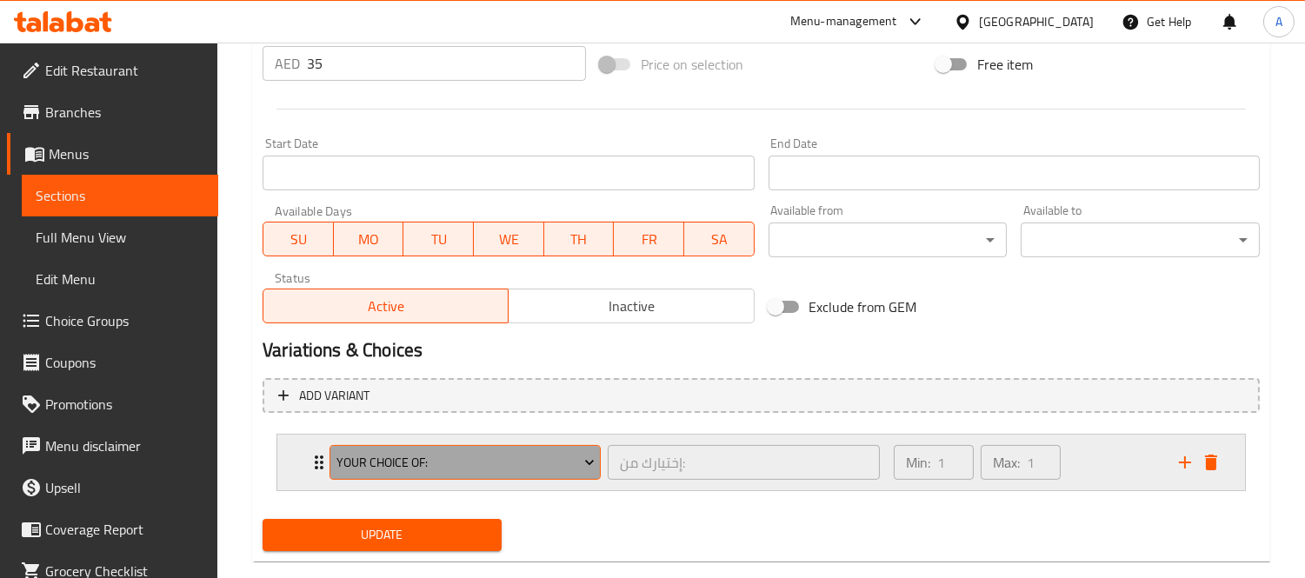
click at [444, 448] on button "Your Choice Of:" at bounding box center [464, 462] width 271 height 35
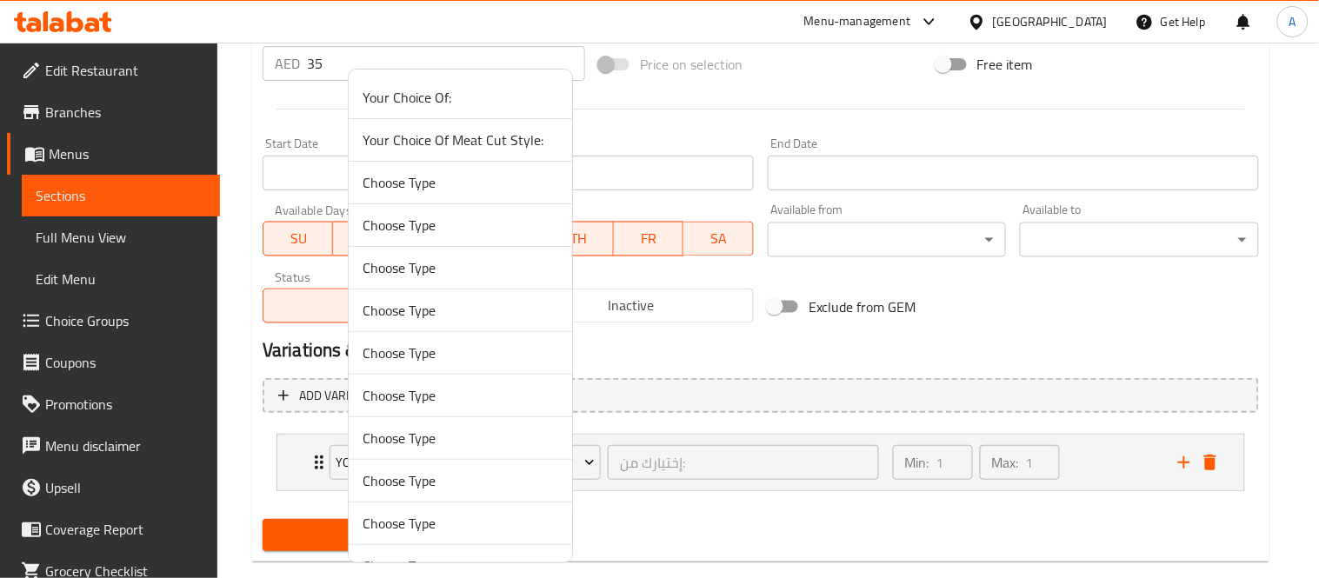
click at [500, 145] on span "Your Choice Of Meat Cut Style:" at bounding box center [460, 140] width 196 height 21
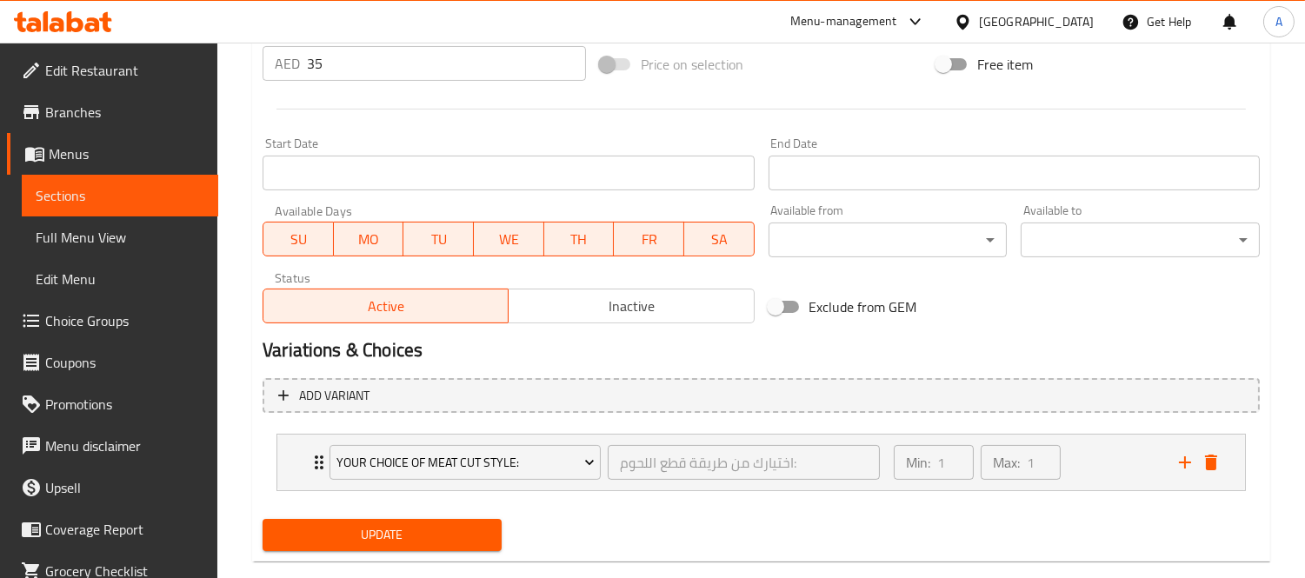
click at [394, 519] on button "Update" at bounding box center [381, 535] width 239 height 32
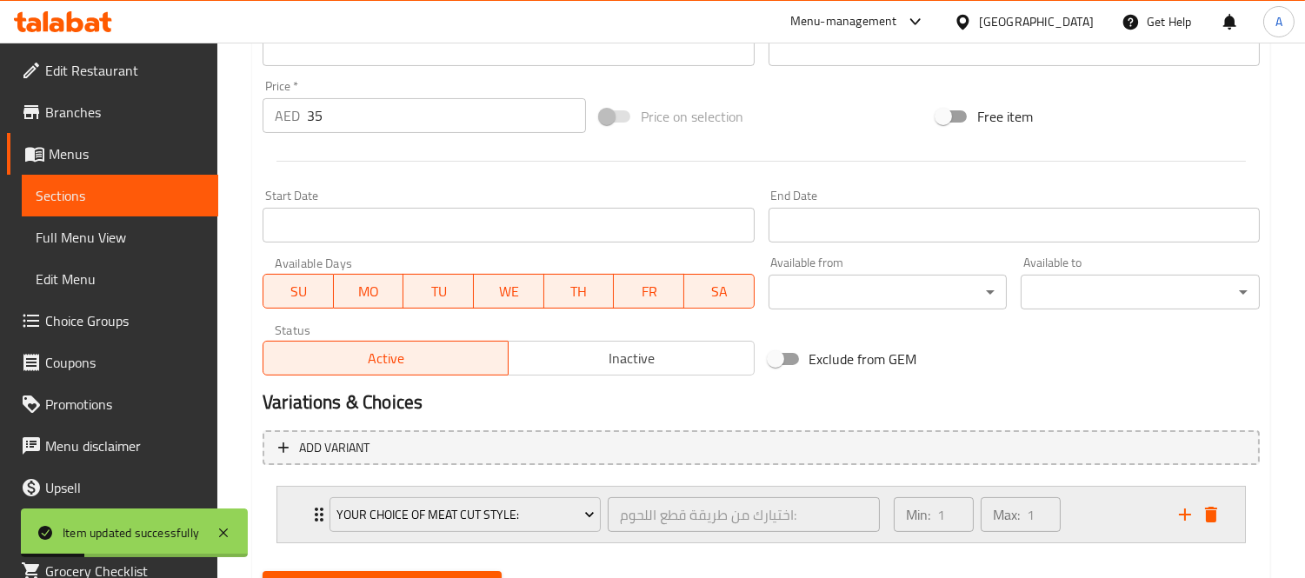
scroll to position [676, 0]
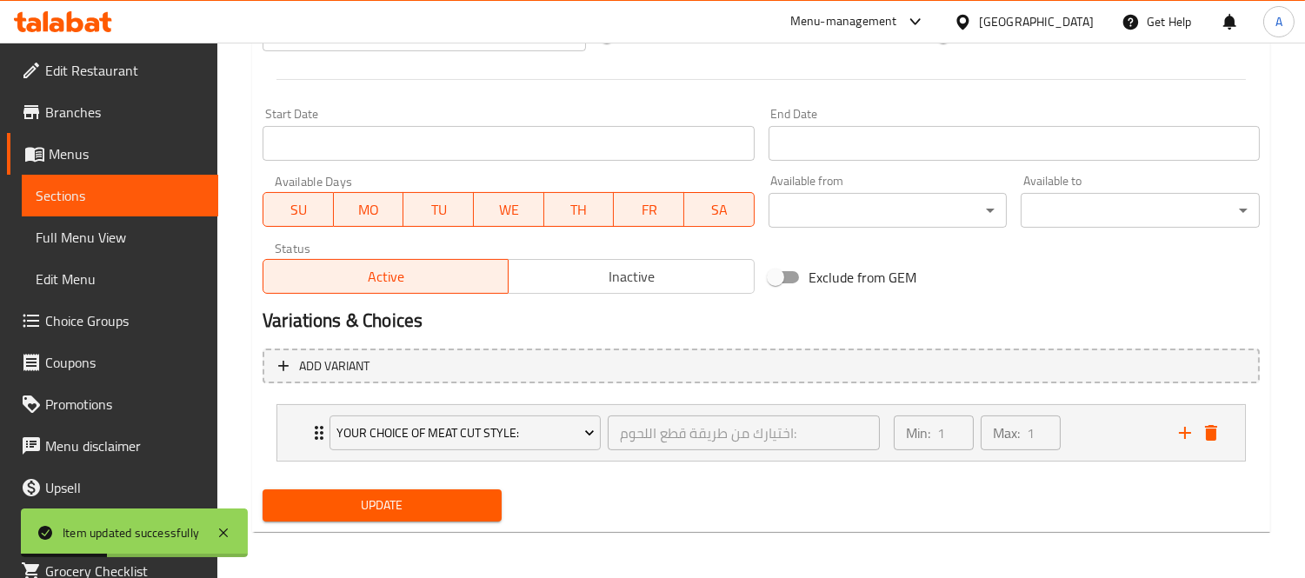
click at [396, 490] on button "Update" at bounding box center [381, 505] width 239 height 32
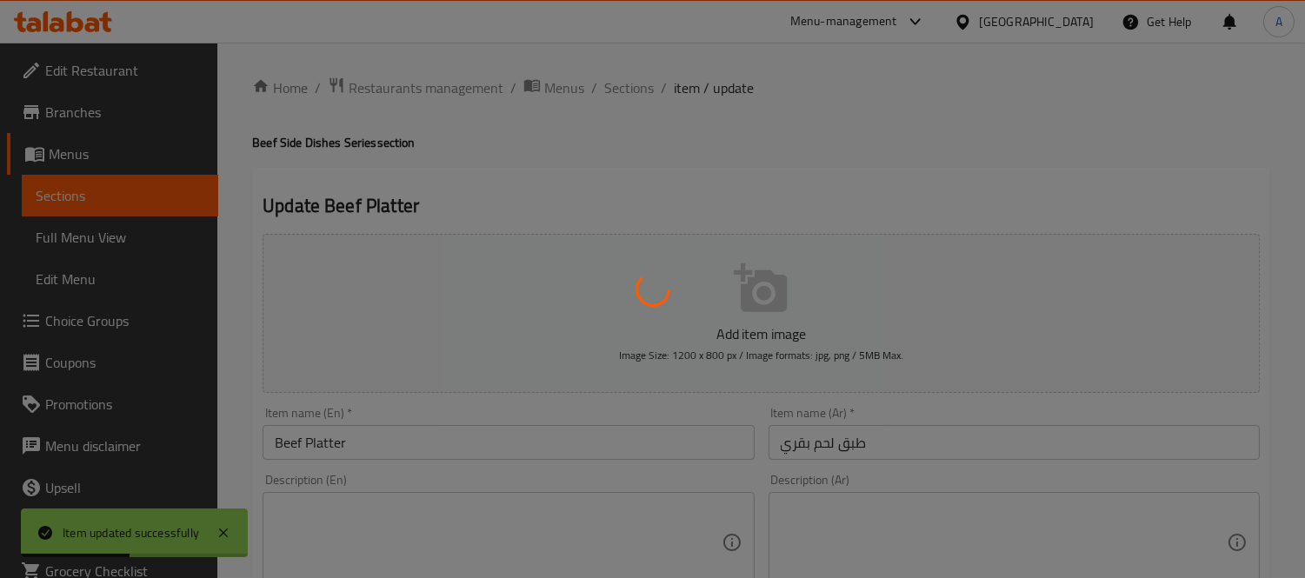
scroll to position [0, 0]
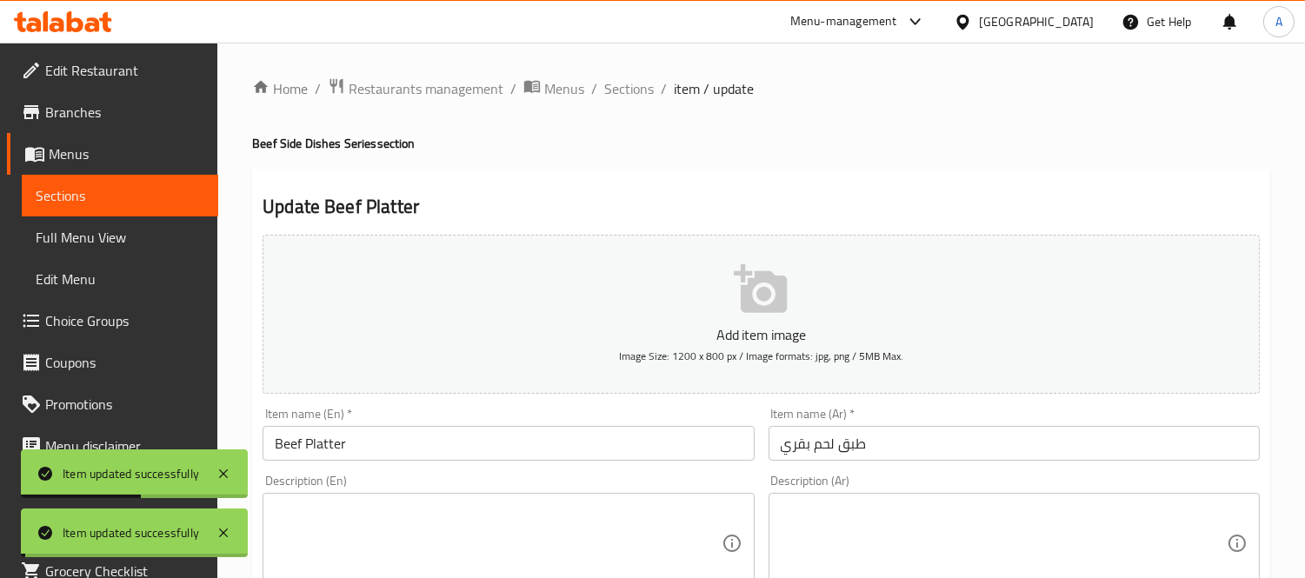
click at [632, 94] on span "Sections" at bounding box center [629, 88] width 50 height 21
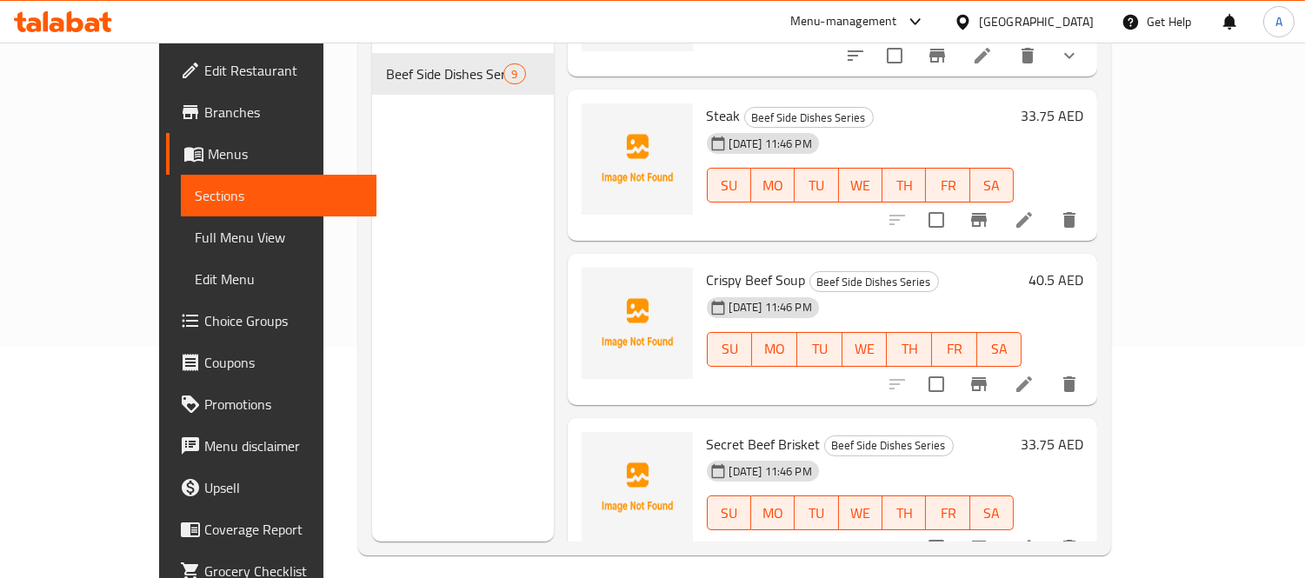
scroll to position [243, 0]
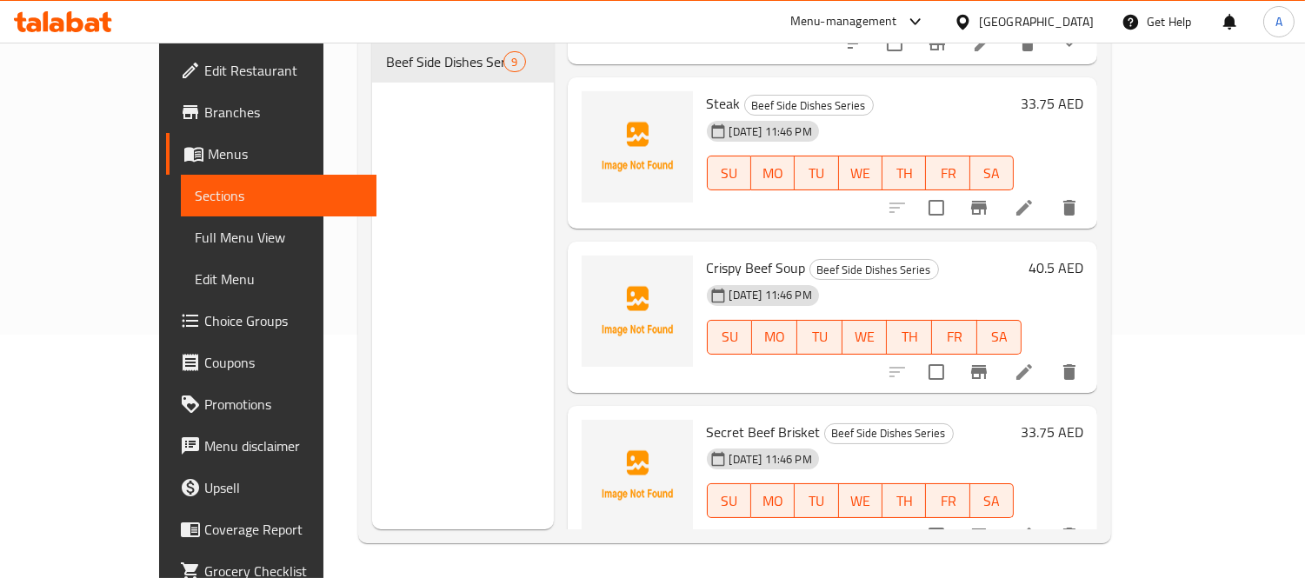
click at [1048, 520] on li at bounding box center [1024, 535] width 49 height 31
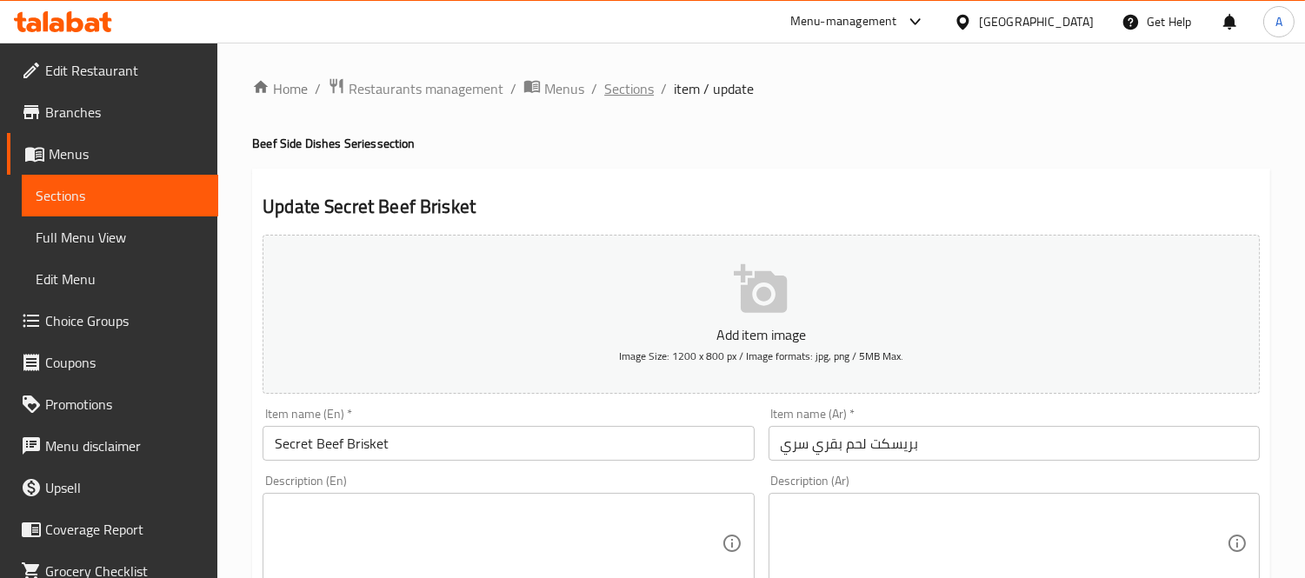
click at [635, 94] on span "Sections" at bounding box center [629, 88] width 50 height 21
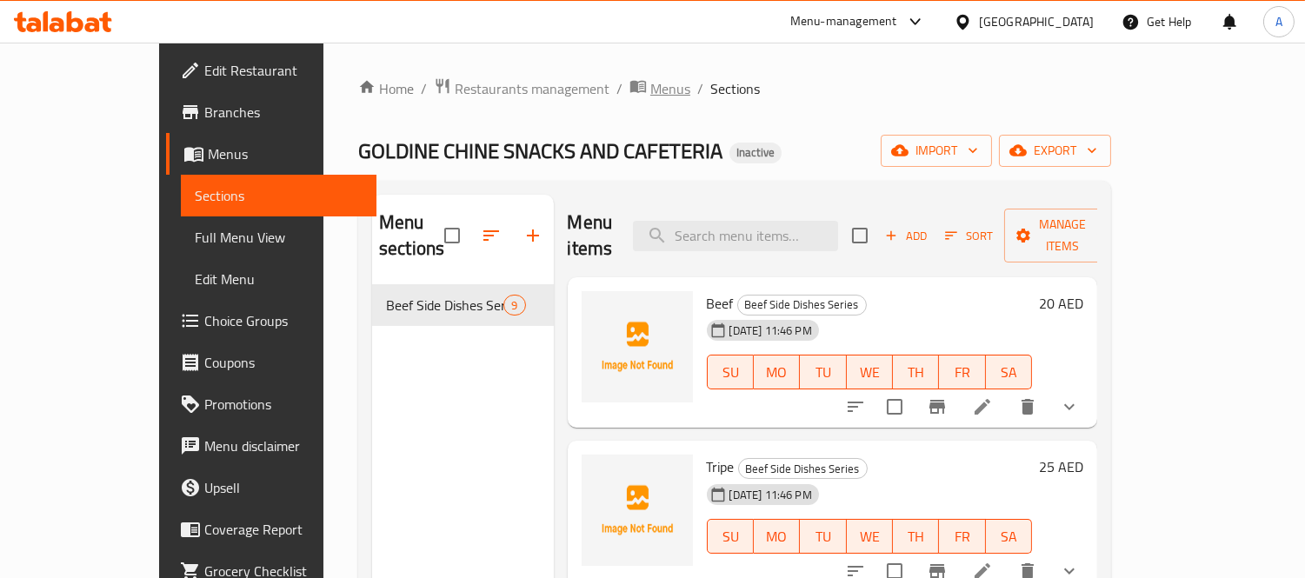
click at [650, 99] on span "Menus" at bounding box center [670, 88] width 40 height 21
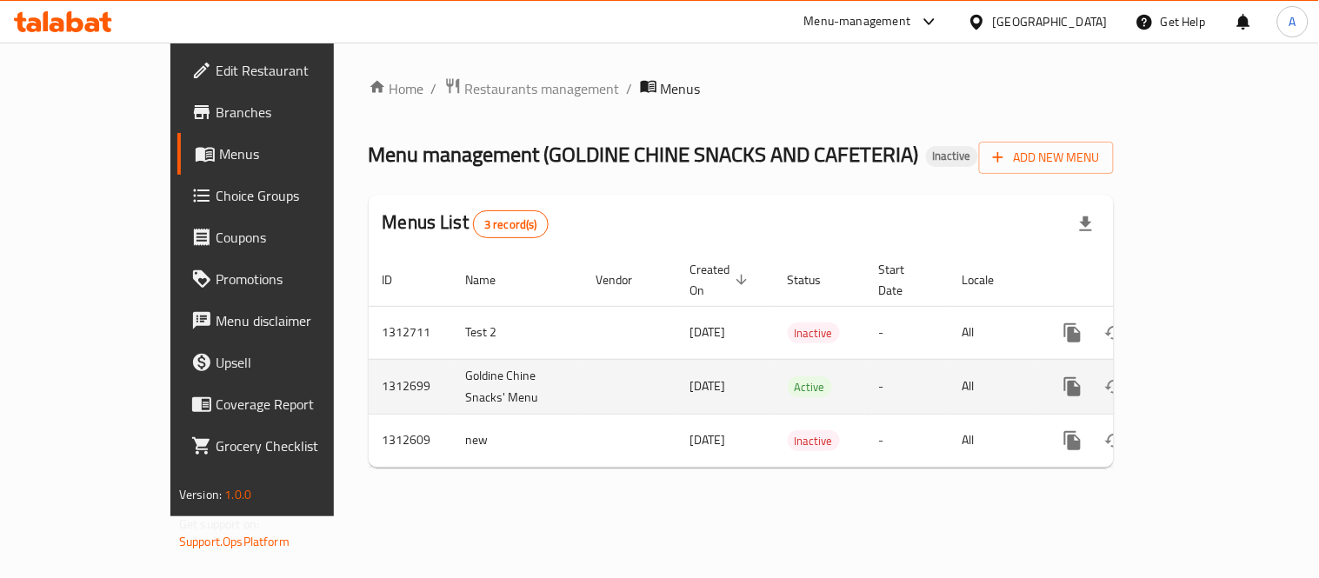
click at [1206, 379] on icon "enhanced table" at bounding box center [1198, 387] width 16 height 16
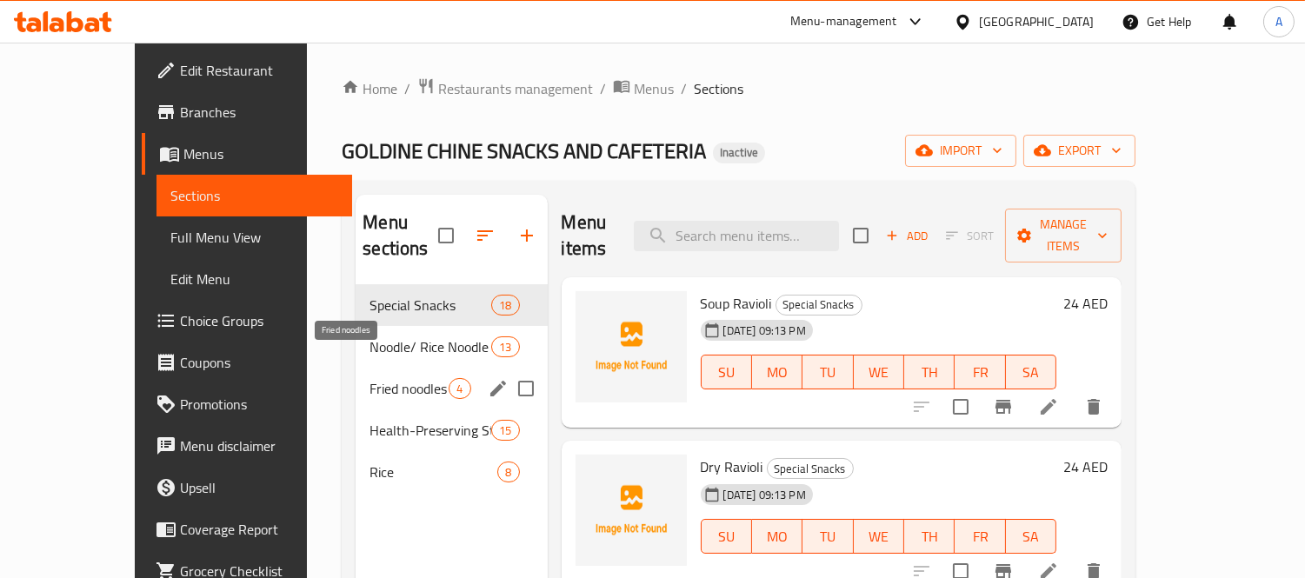
click at [383, 378] on span "Fried noodles" at bounding box center [408, 388] width 79 height 21
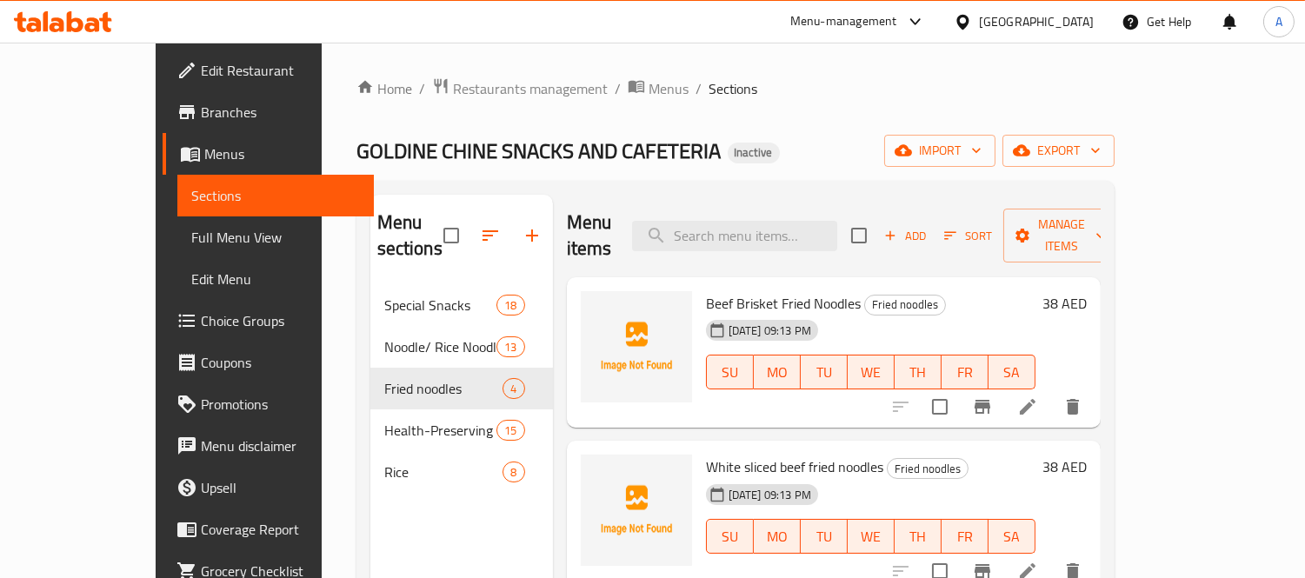
click at [163, 133] on link "Menus" at bounding box center [268, 154] width 211 height 42
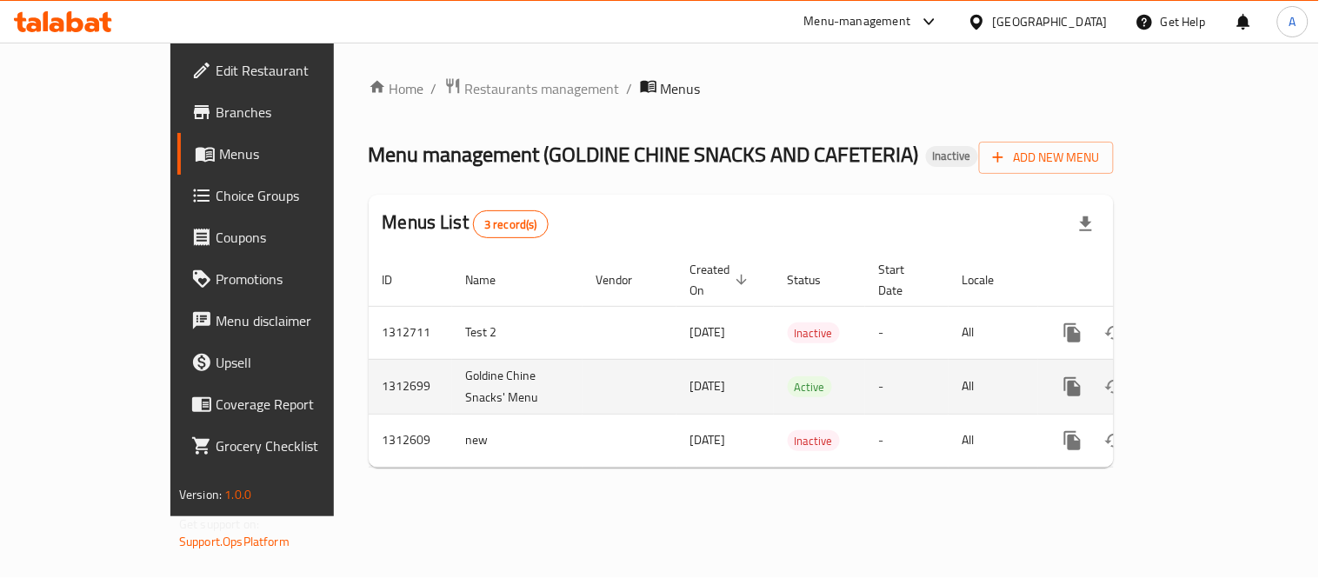
click at [1080, 377] on icon "more" at bounding box center [1072, 386] width 17 height 19
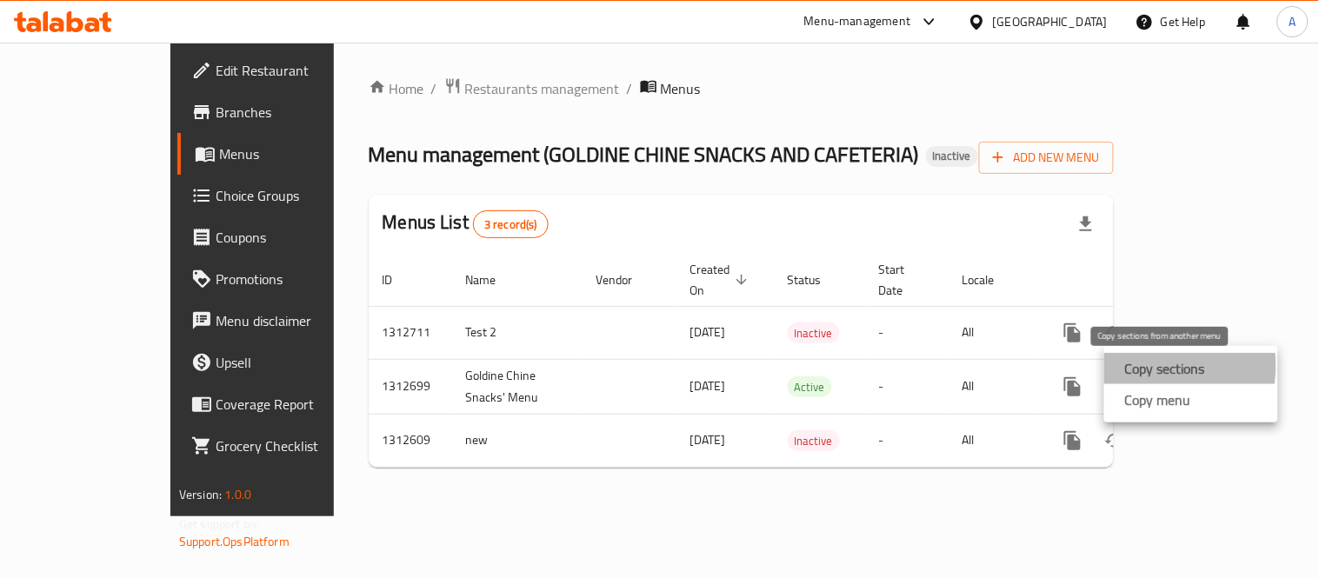
click at [1131, 366] on strong "Copy sections" at bounding box center [1165, 368] width 80 height 21
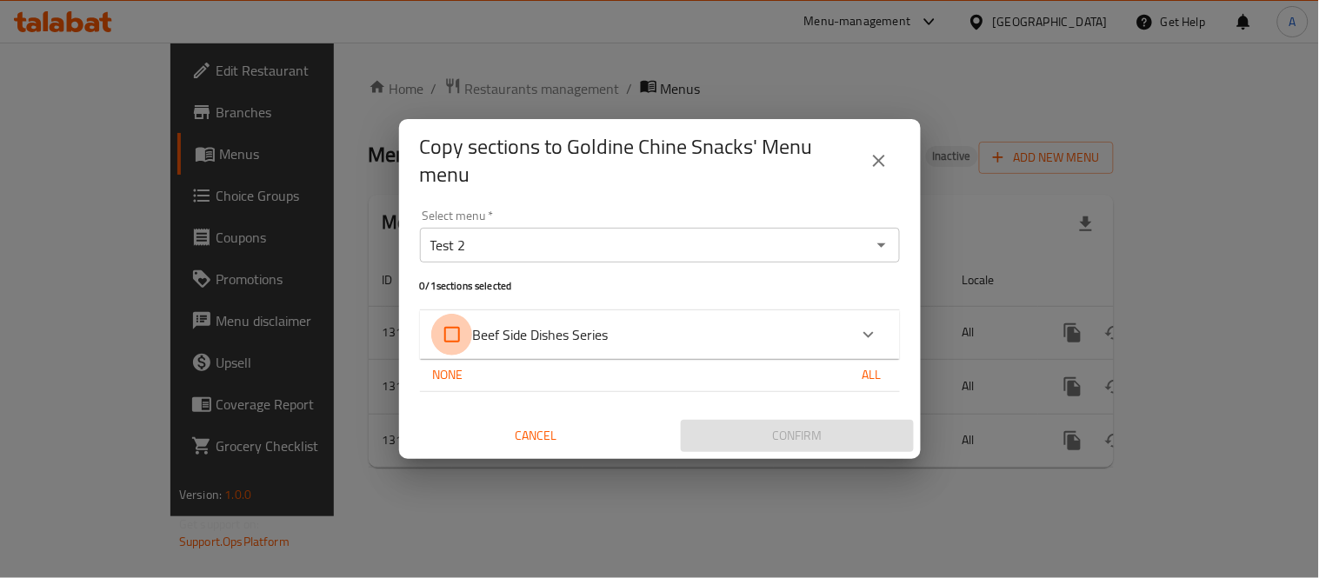
click at [433, 332] on input "Beef Side Dishes Series" at bounding box center [452, 335] width 42 height 42
checkbox input "true"
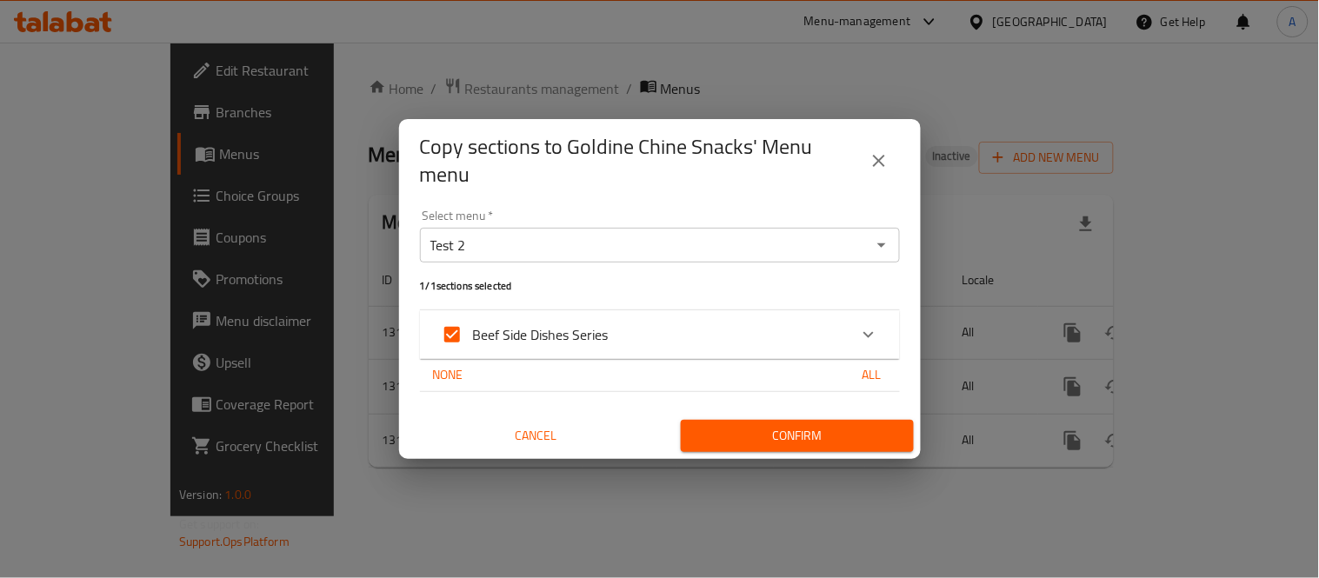
click at [748, 441] on span "Confirm" at bounding box center [796, 436] width 205 height 22
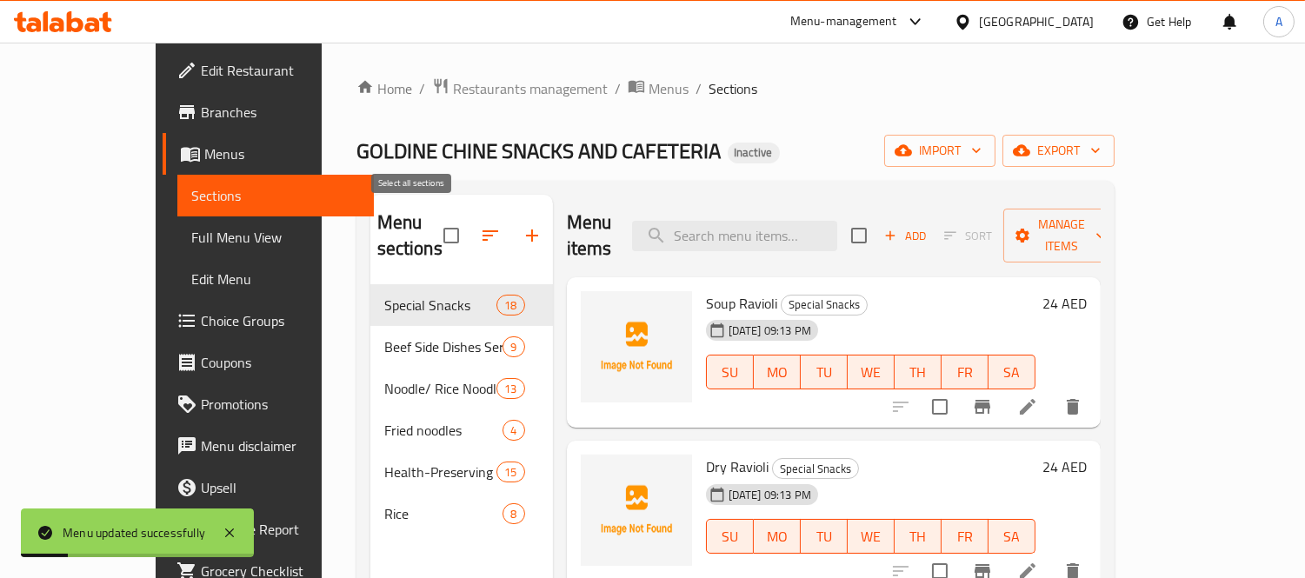
click at [480, 231] on icon "button" at bounding box center [490, 235] width 21 height 21
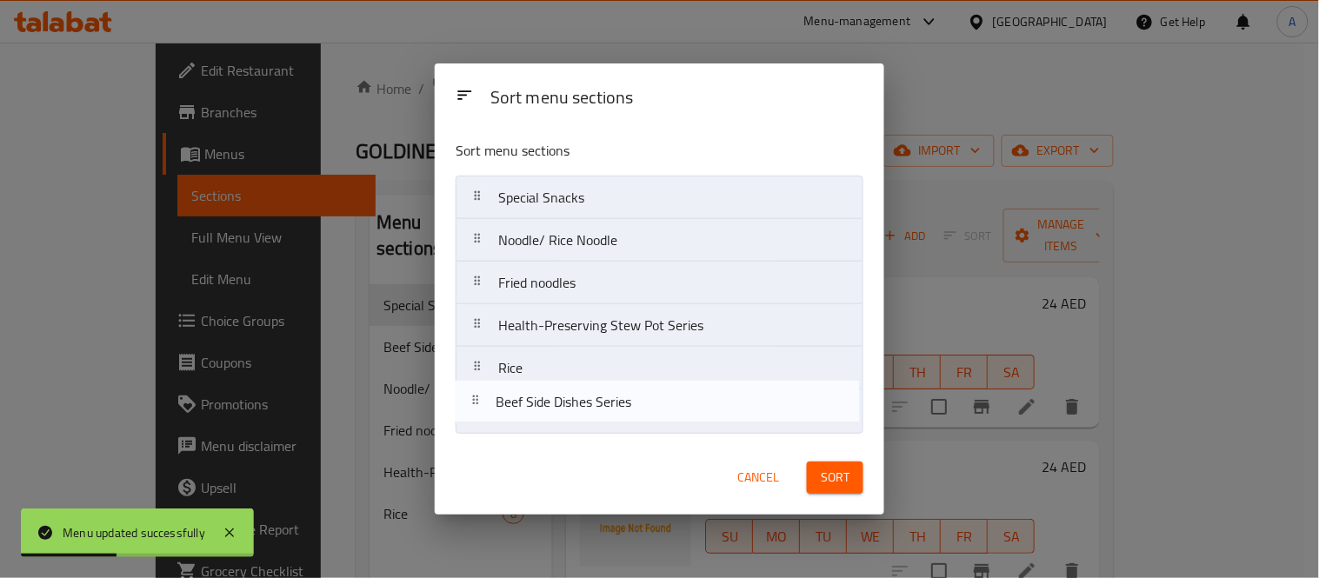
drag, startPoint x: 592, startPoint y: 249, endPoint x: 589, endPoint y: 419, distance: 170.4
click at [589, 419] on nav "Special Snacks Beef Side Dishes Series Noodle/ Rice Noodle Fried noodles Health…" at bounding box center [659, 304] width 408 height 257
click at [837, 483] on span "Sort" at bounding box center [834, 478] width 29 height 22
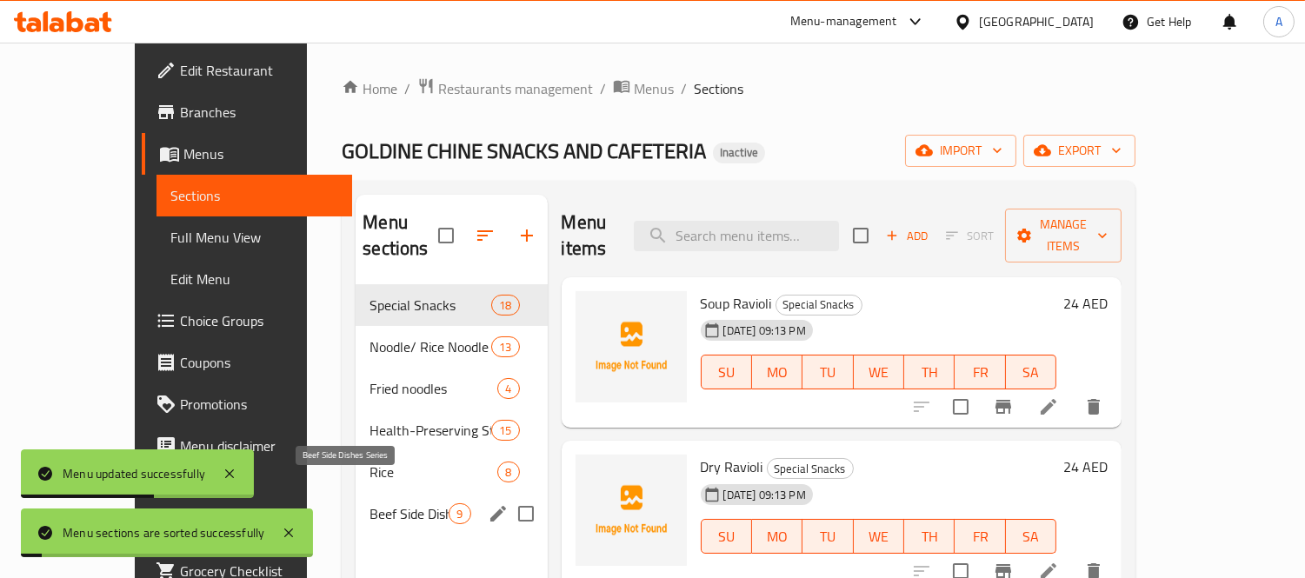
click at [369, 503] on span "Beef Side Dishes Series" at bounding box center [408, 513] width 79 height 21
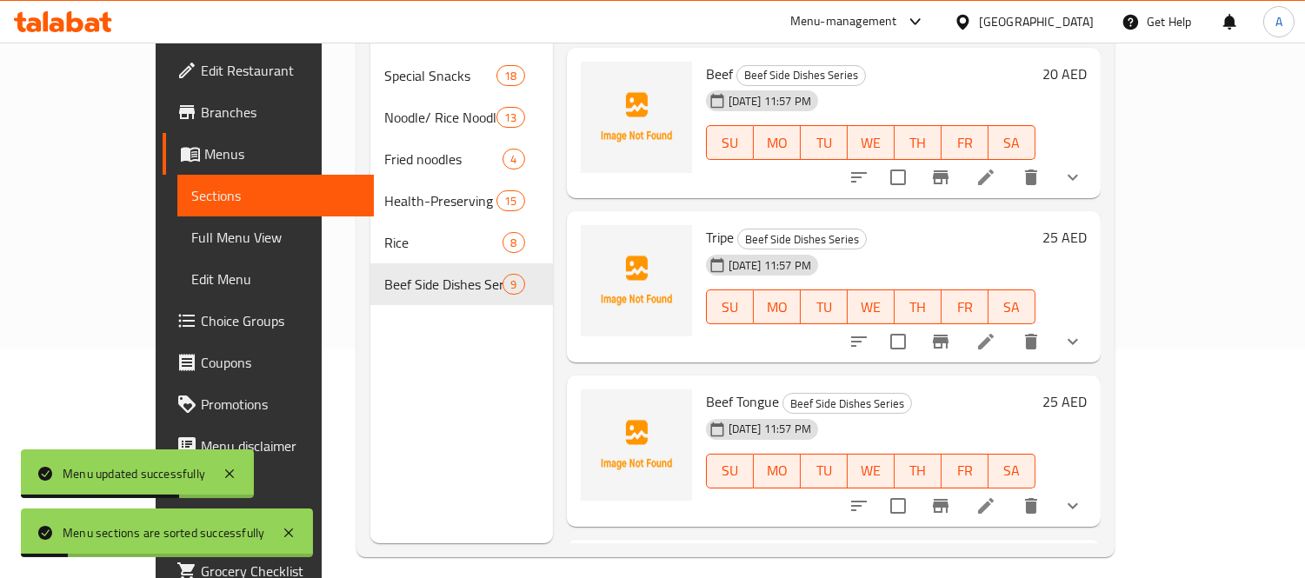
scroll to position [243, 0]
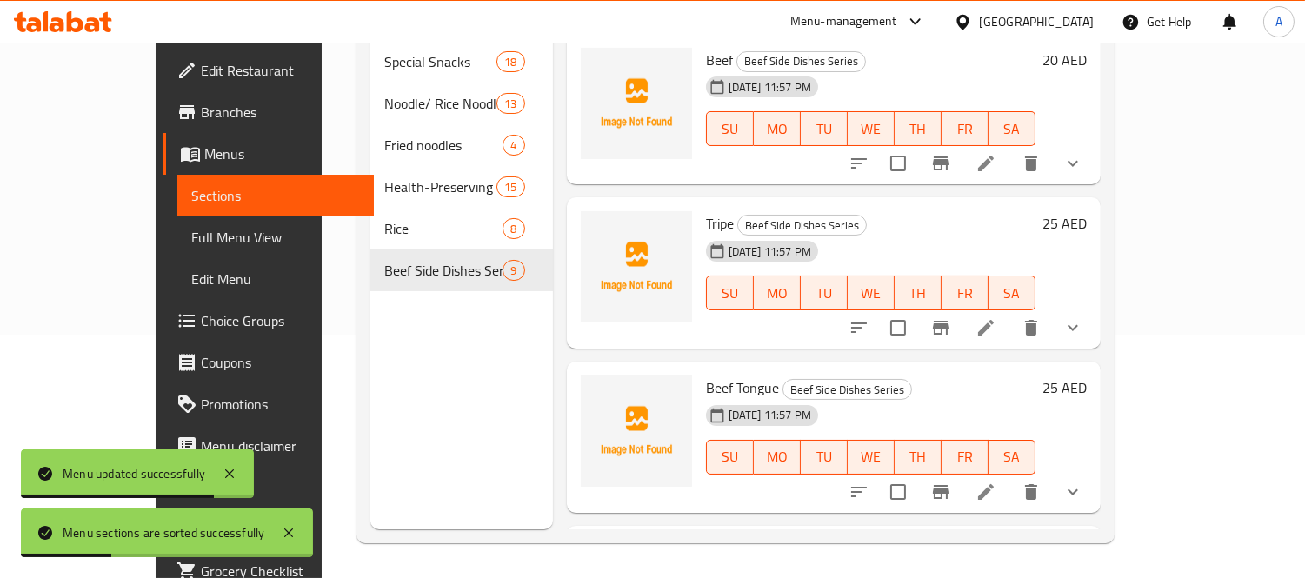
click at [191, 238] on span "Full Menu View" at bounding box center [275, 237] width 169 height 21
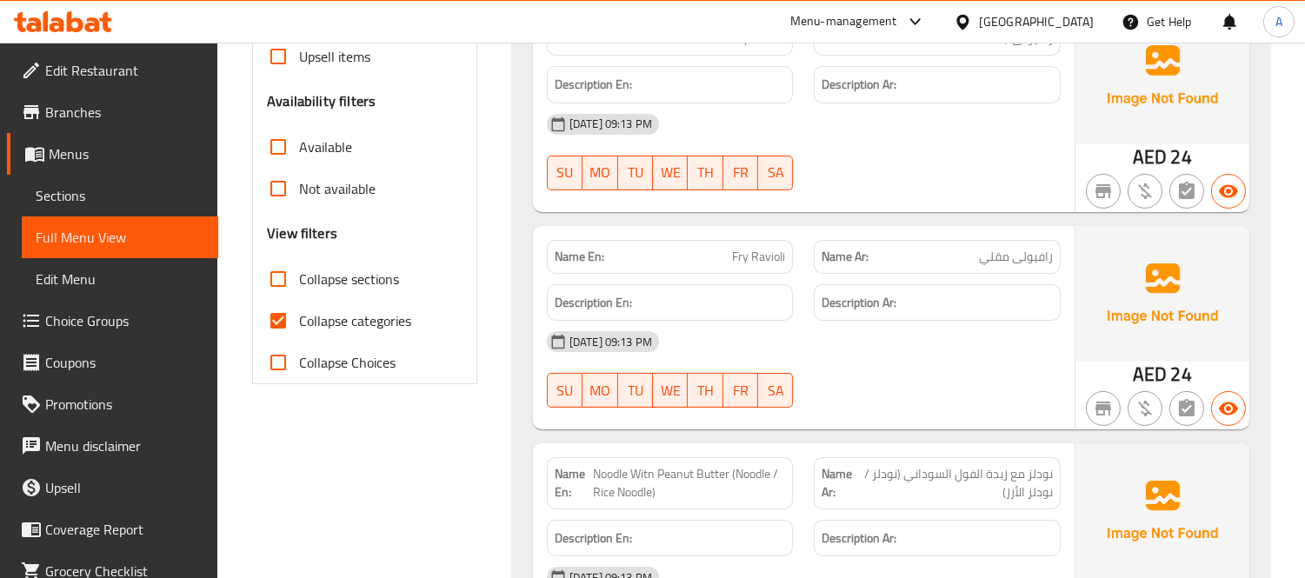
scroll to position [533, 0]
click at [293, 284] on input "Collapse sections" at bounding box center [278, 278] width 42 height 42
checkbox input "true"
click at [284, 316] on input "Collapse categories" at bounding box center [278, 320] width 42 height 42
checkbox input "false"
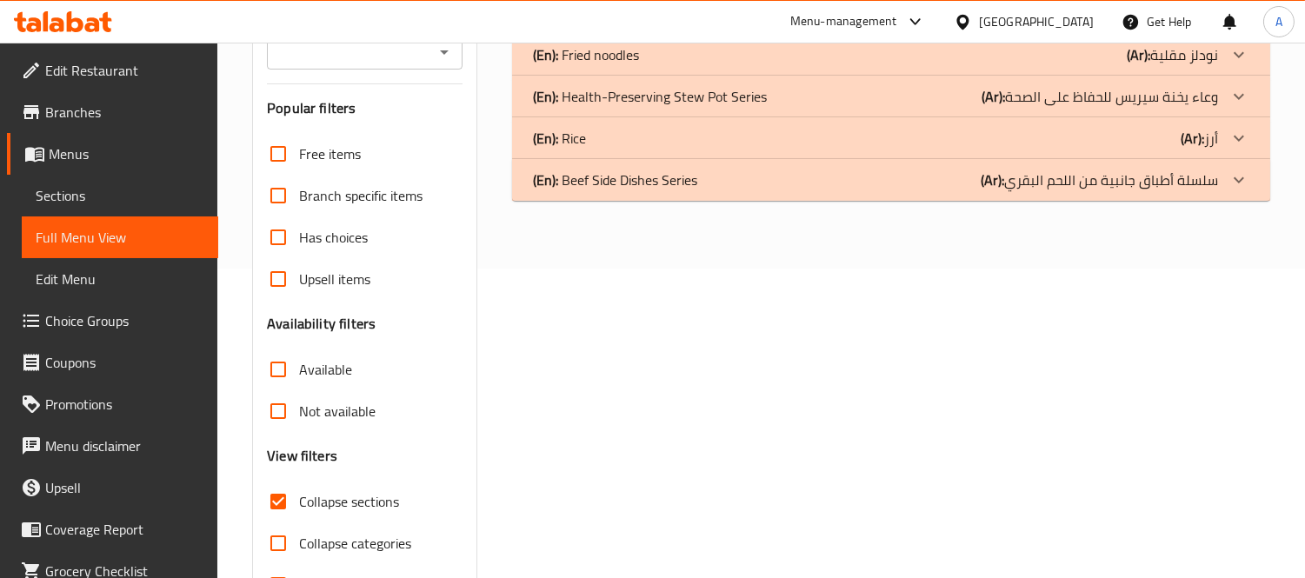
scroll to position [276, 0]
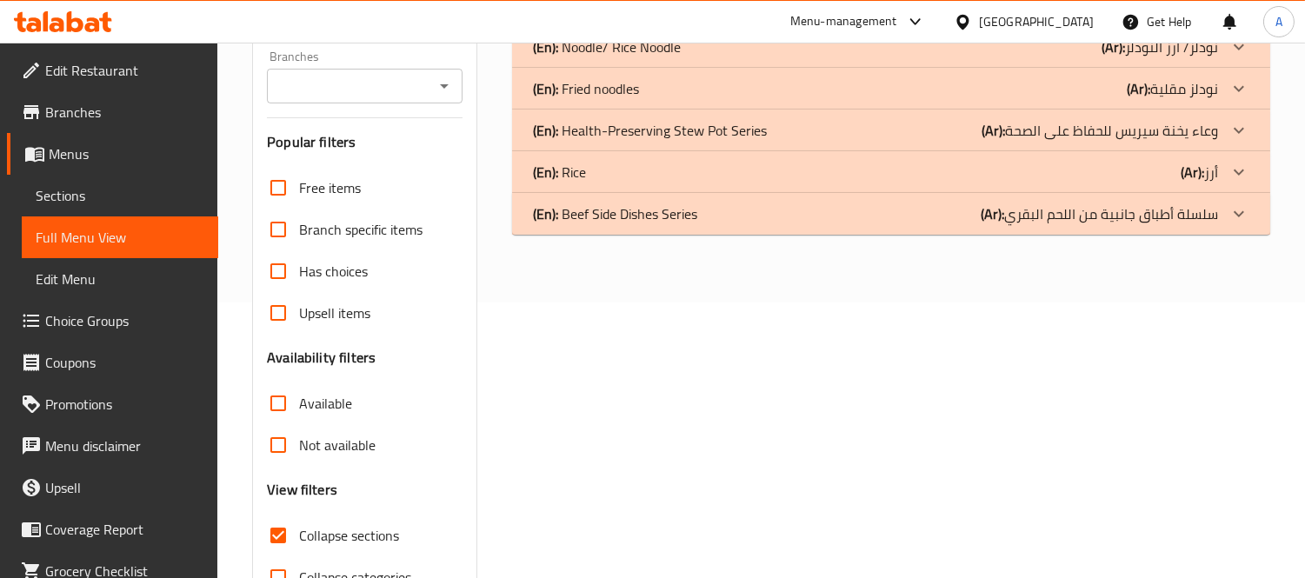
click at [826, 224] on div "(En): Beef Side Dishes Series (Ar): سلسلة أطباق جانبية من اللحم البقري" at bounding box center [891, 214] width 758 height 42
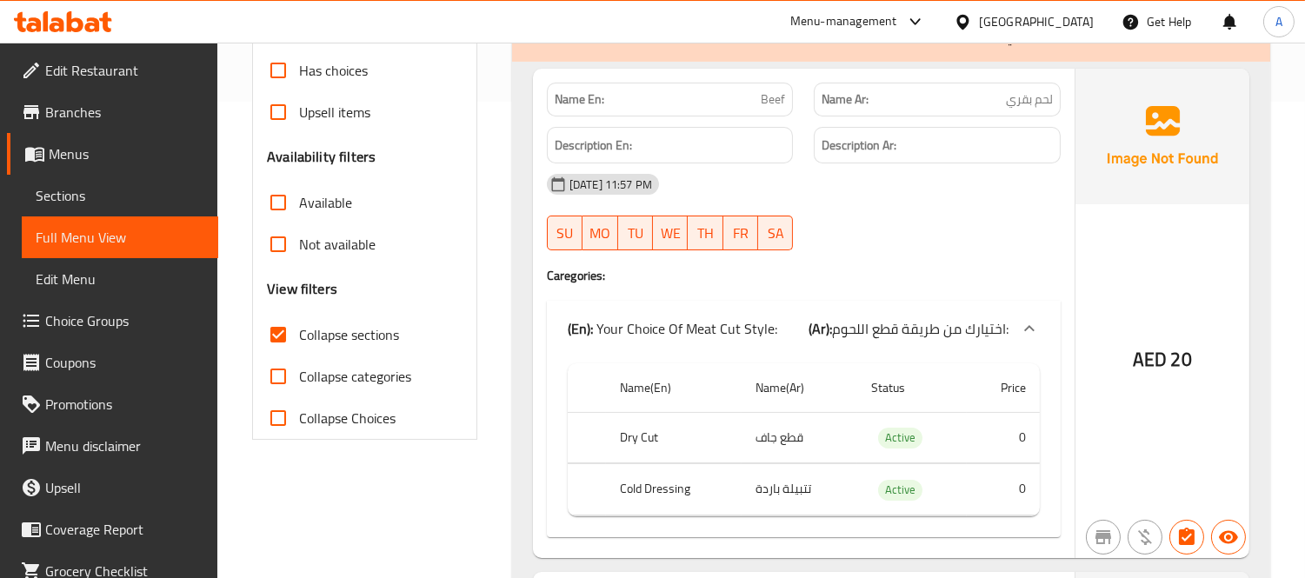
scroll to position [0, 0]
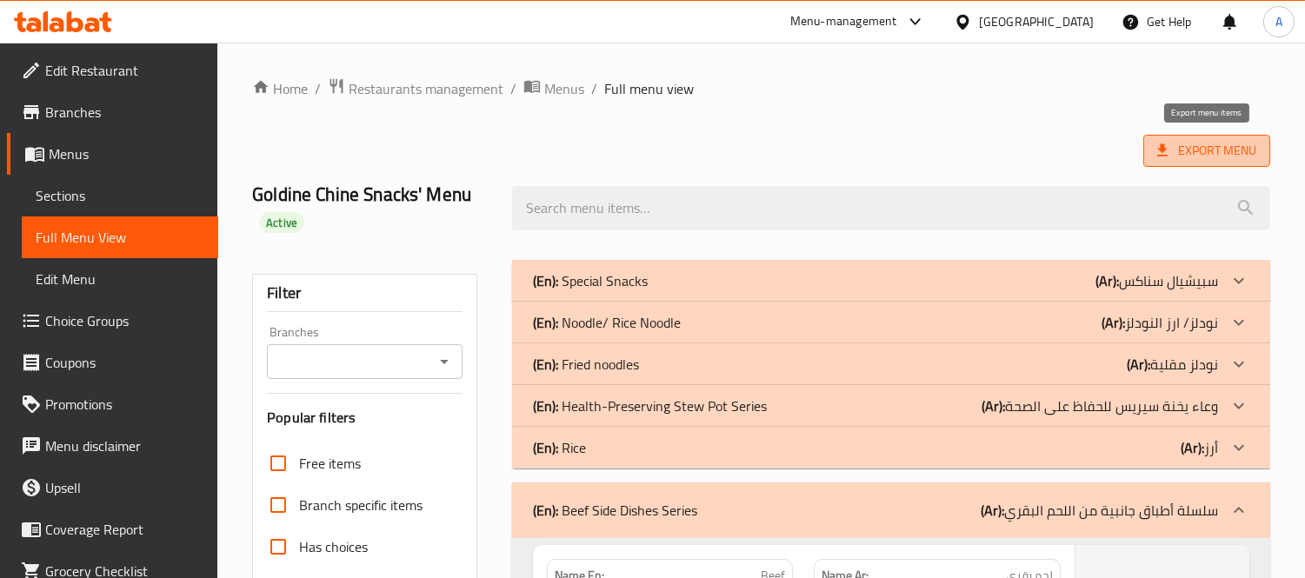
click at [1218, 149] on span "Export Menu" at bounding box center [1206, 151] width 99 height 22
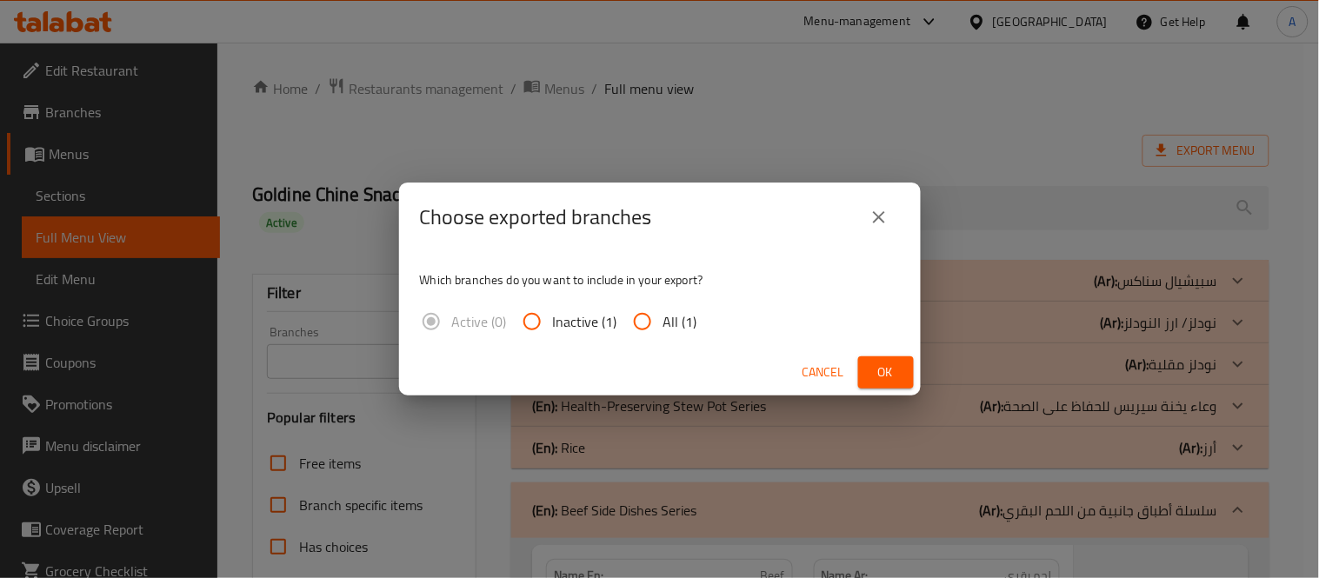
click at [663, 322] on span "All (1)" at bounding box center [680, 321] width 34 height 21
click at [662, 322] on input "All (1)" at bounding box center [642, 322] width 42 height 42
radio input "true"
click at [858, 366] on button "Ok" at bounding box center [886, 372] width 56 height 32
